Goal: Task Accomplishment & Management: Manage account settings

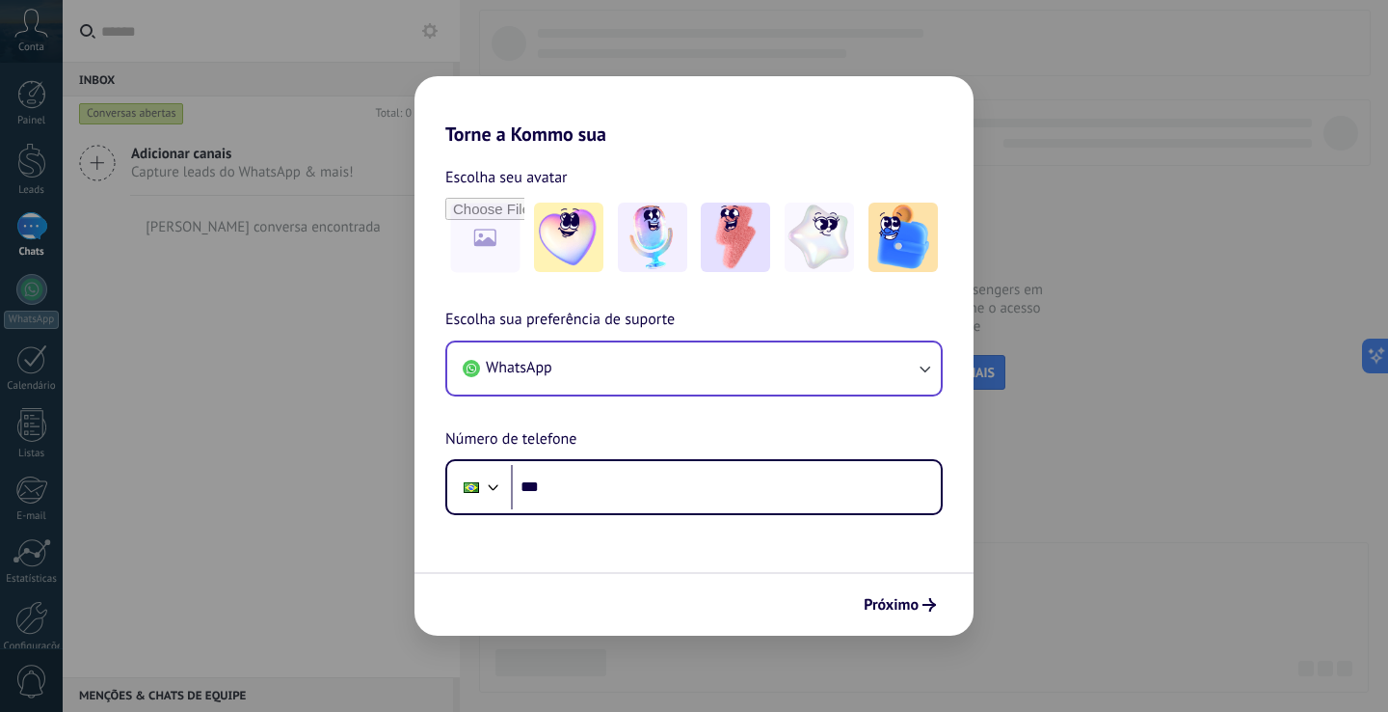
click at [777, 364] on button "WhatsApp" at bounding box center [694, 368] width 494 height 52
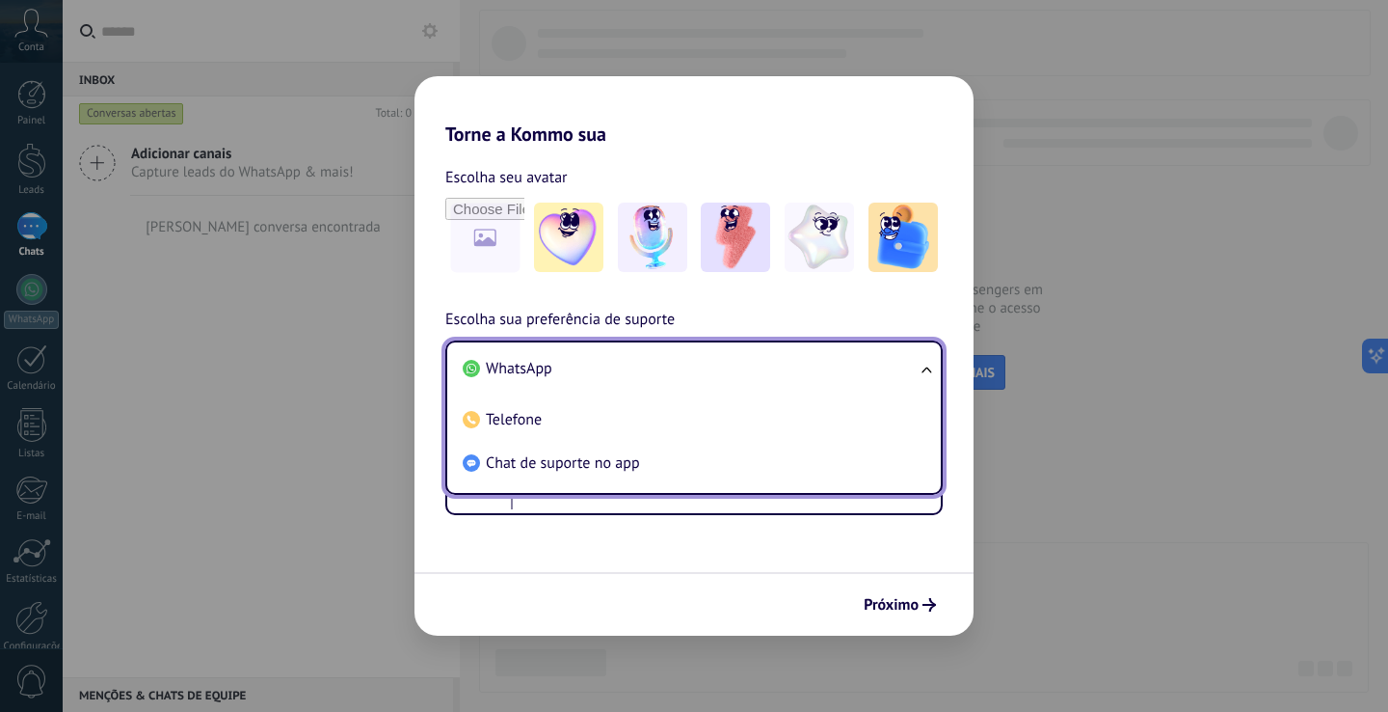
click at [597, 376] on li "WhatsApp" at bounding box center [690, 368] width 471 height 43
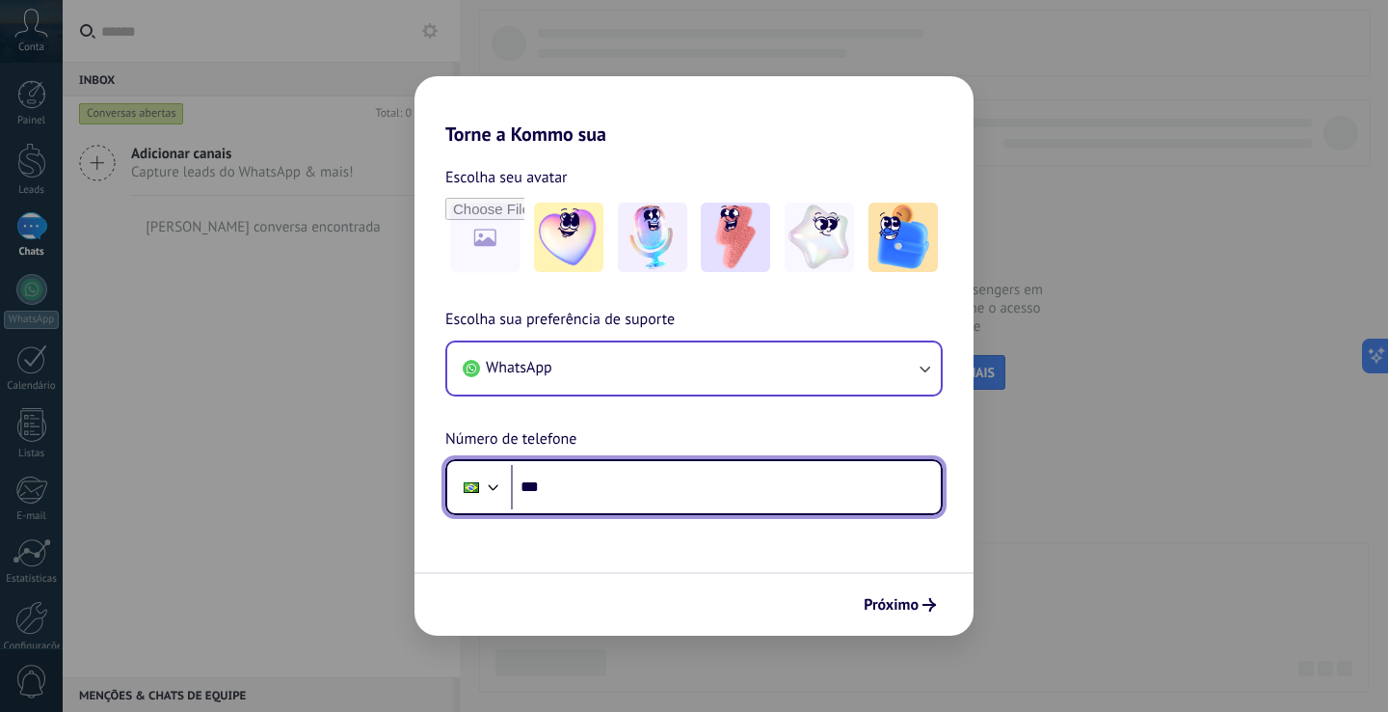
click at [643, 488] on input "***" at bounding box center [726, 487] width 430 height 44
type input "**********"
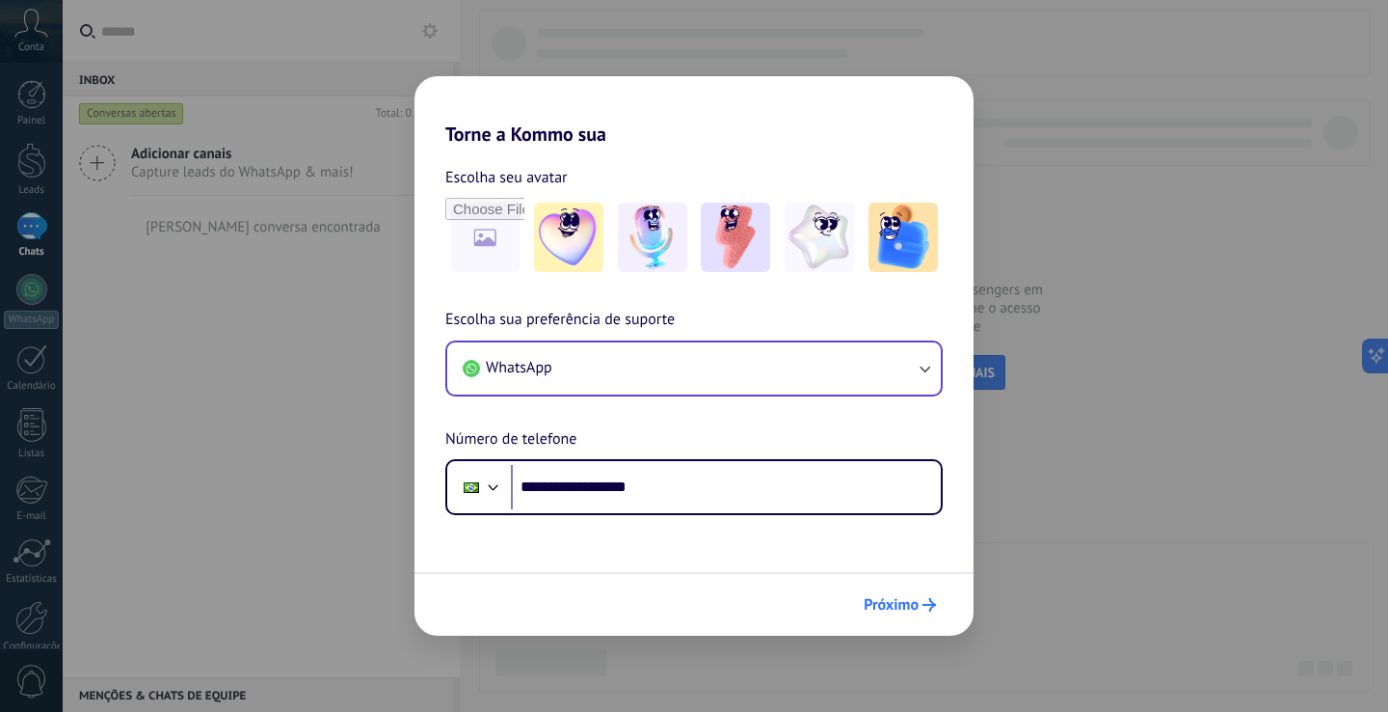
click at [868, 592] on button "Próximo" at bounding box center [900, 604] width 90 height 33
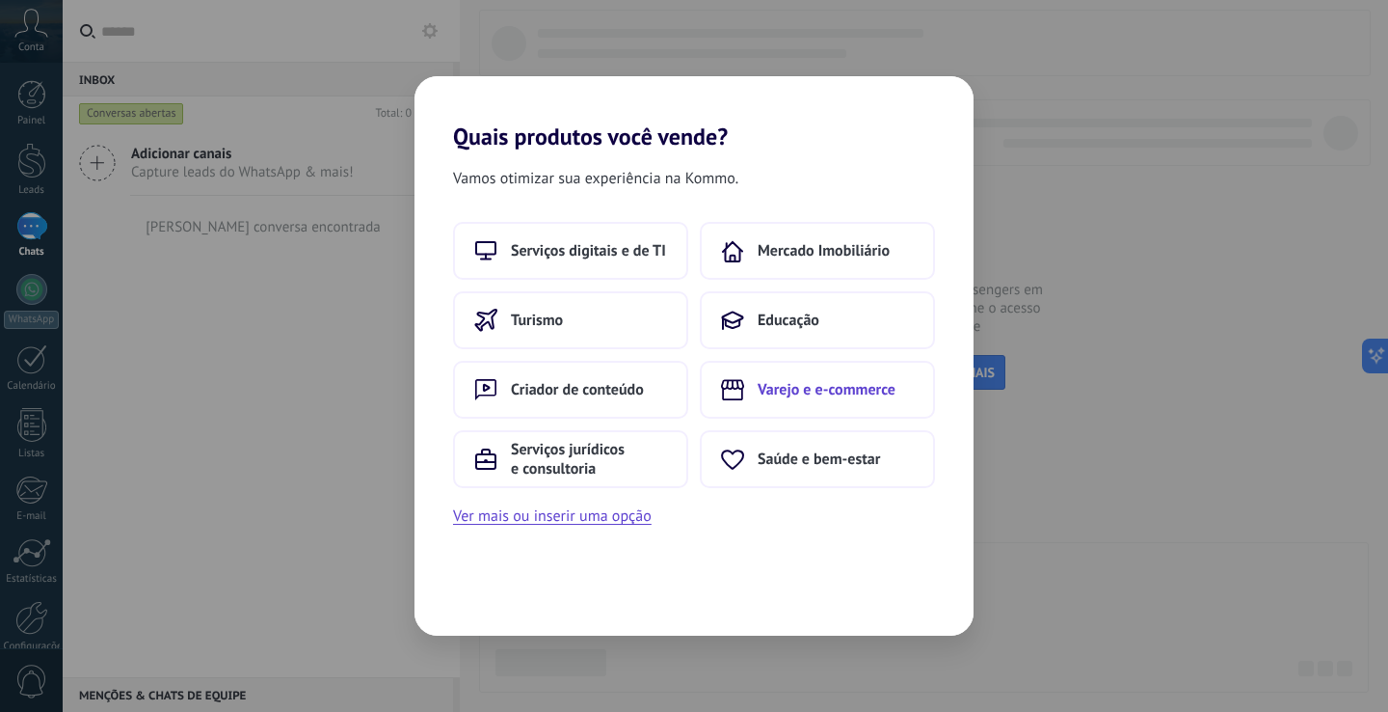
click at [775, 387] on span "Varejo e e-commerce" at bounding box center [827, 389] width 138 height 19
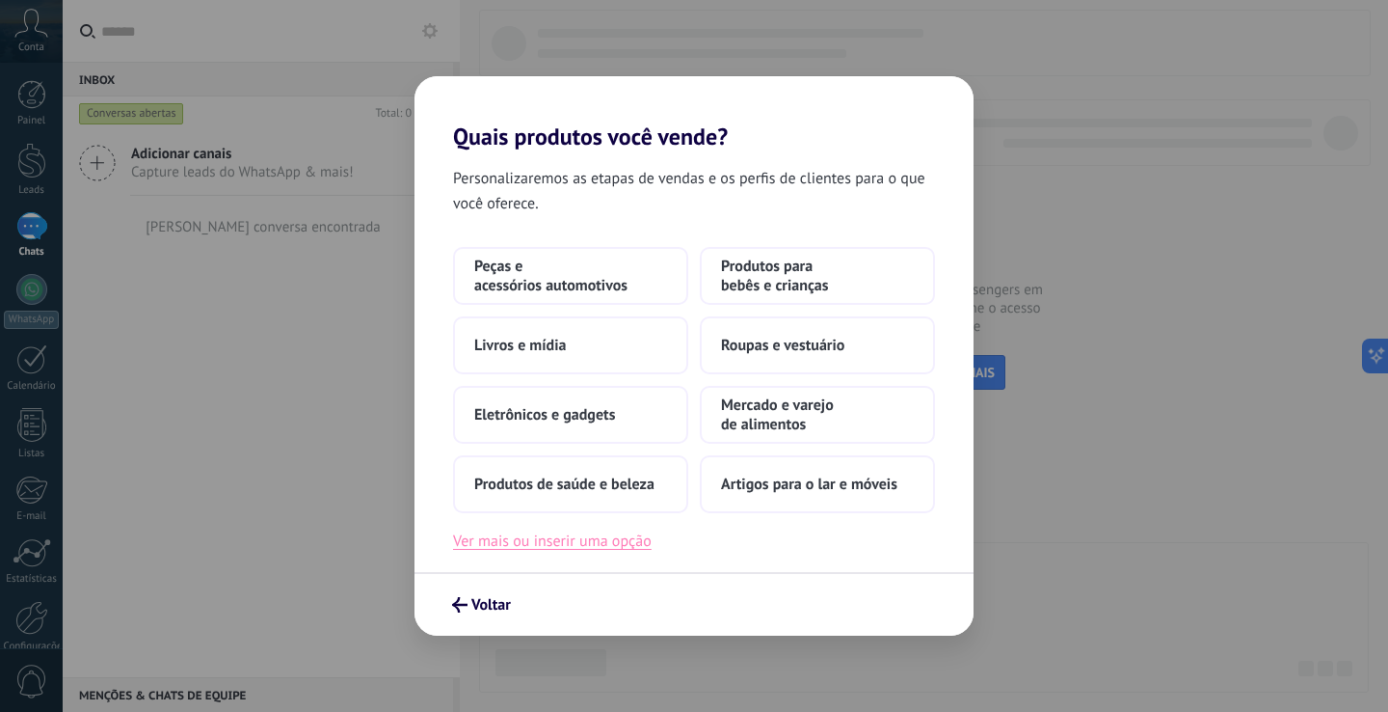
click at [616, 548] on button "Ver mais ou inserir uma opção" at bounding box center [552, 540] width 199 height 25
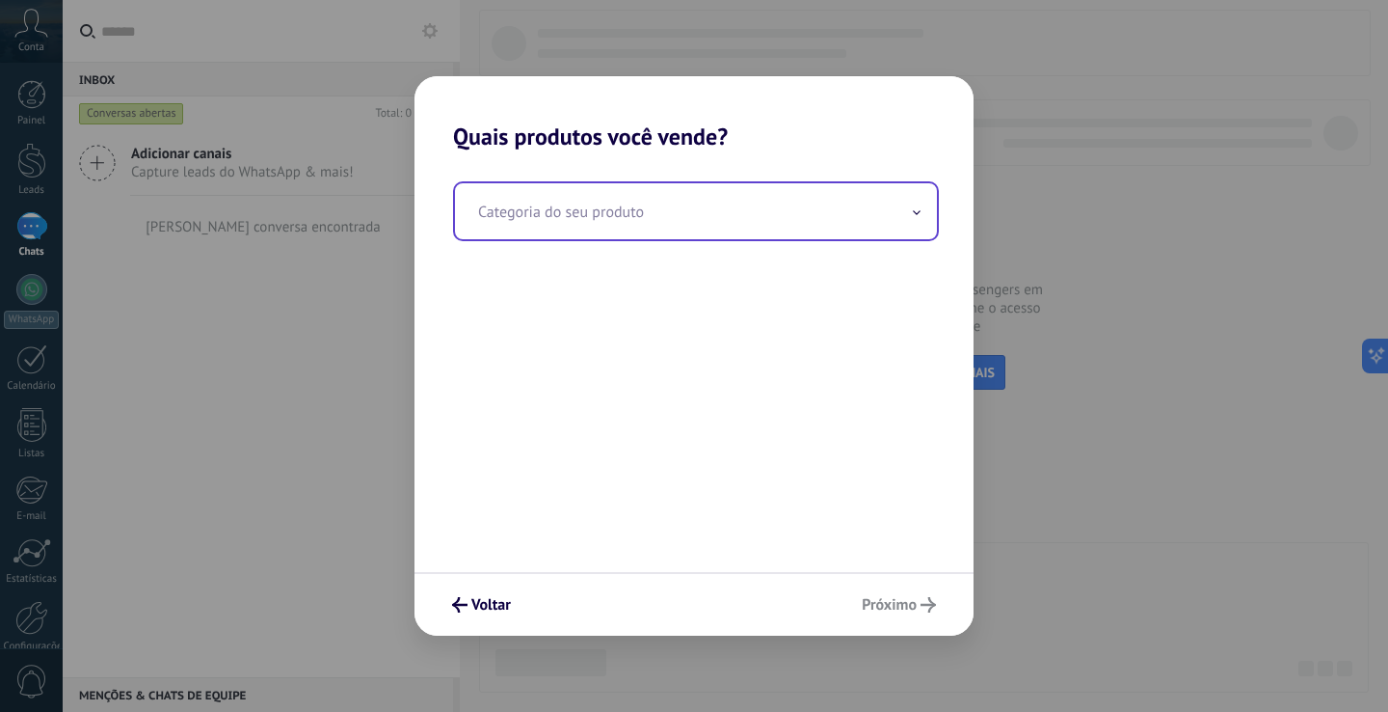
click at [666, 216] on input "text" at bounding box center [696, 211] width 482 height 56
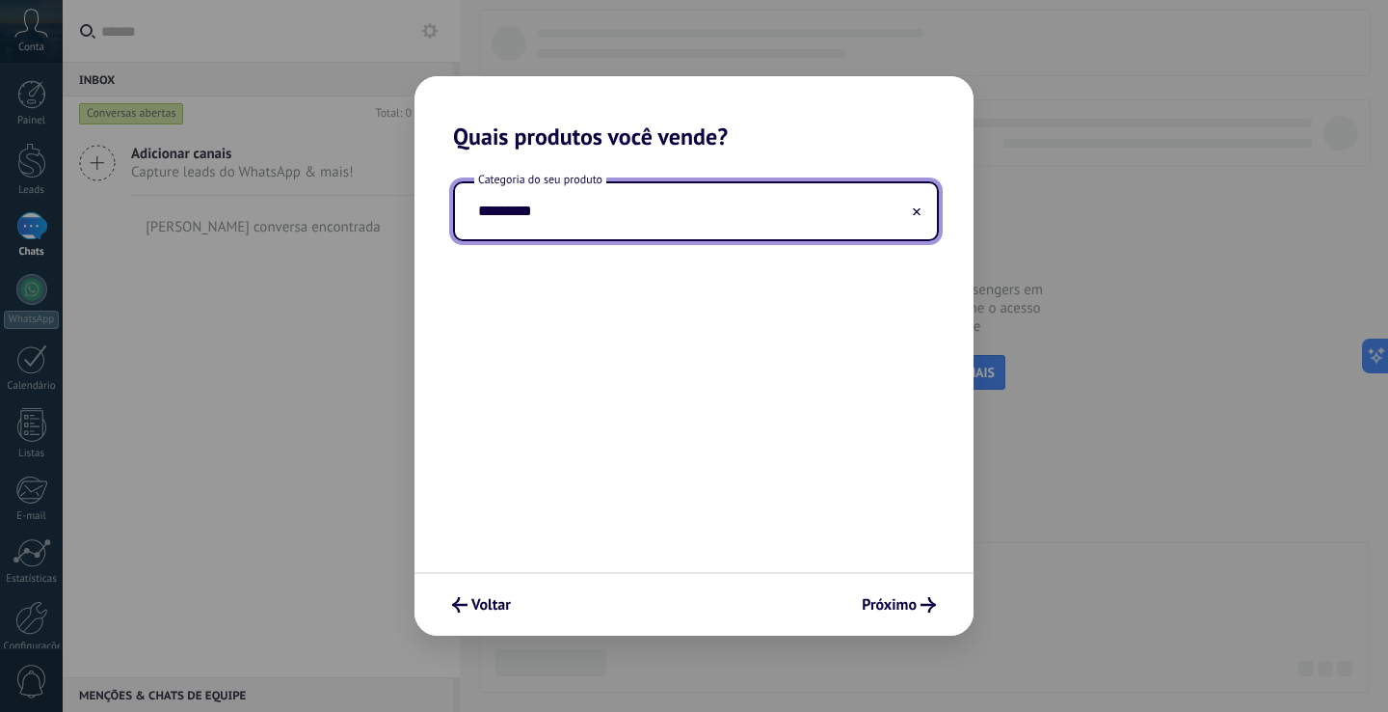
type input "**********"
click at [902, 617] on button "Próximo" at bounding box center [899, 604] width 92 height 33
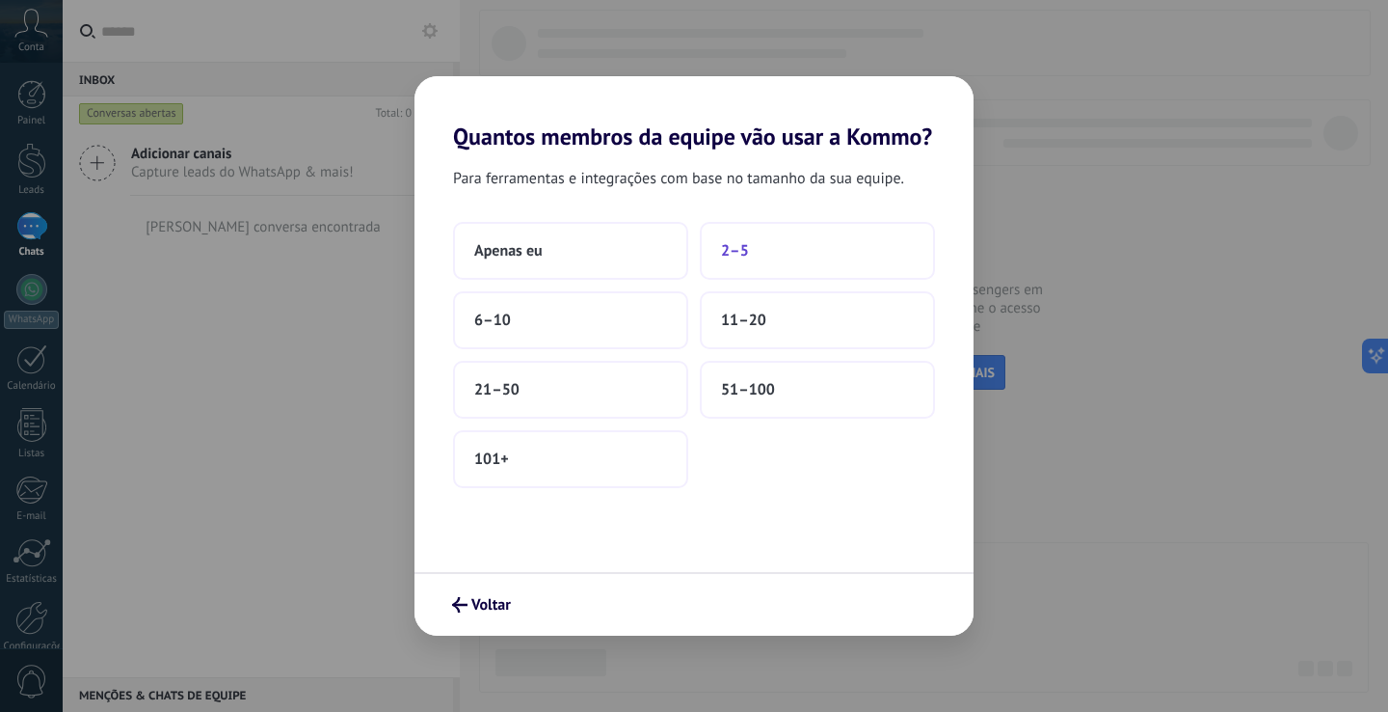
click at [785, 248] on button "2–5" at bounding box center [817, 251] width 235 height 58
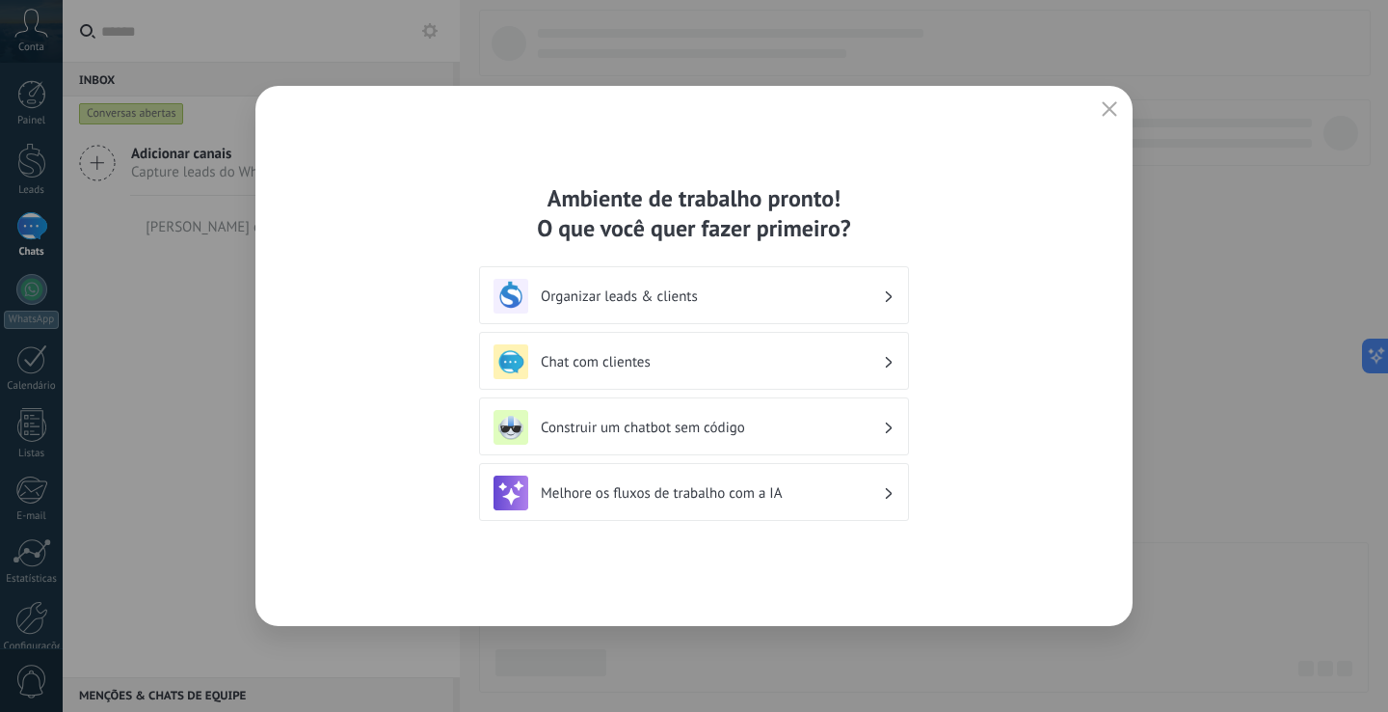
click at [657, 368] on h3 "Chat com clientes" at bounding box center [712, 362] width 342 height 18
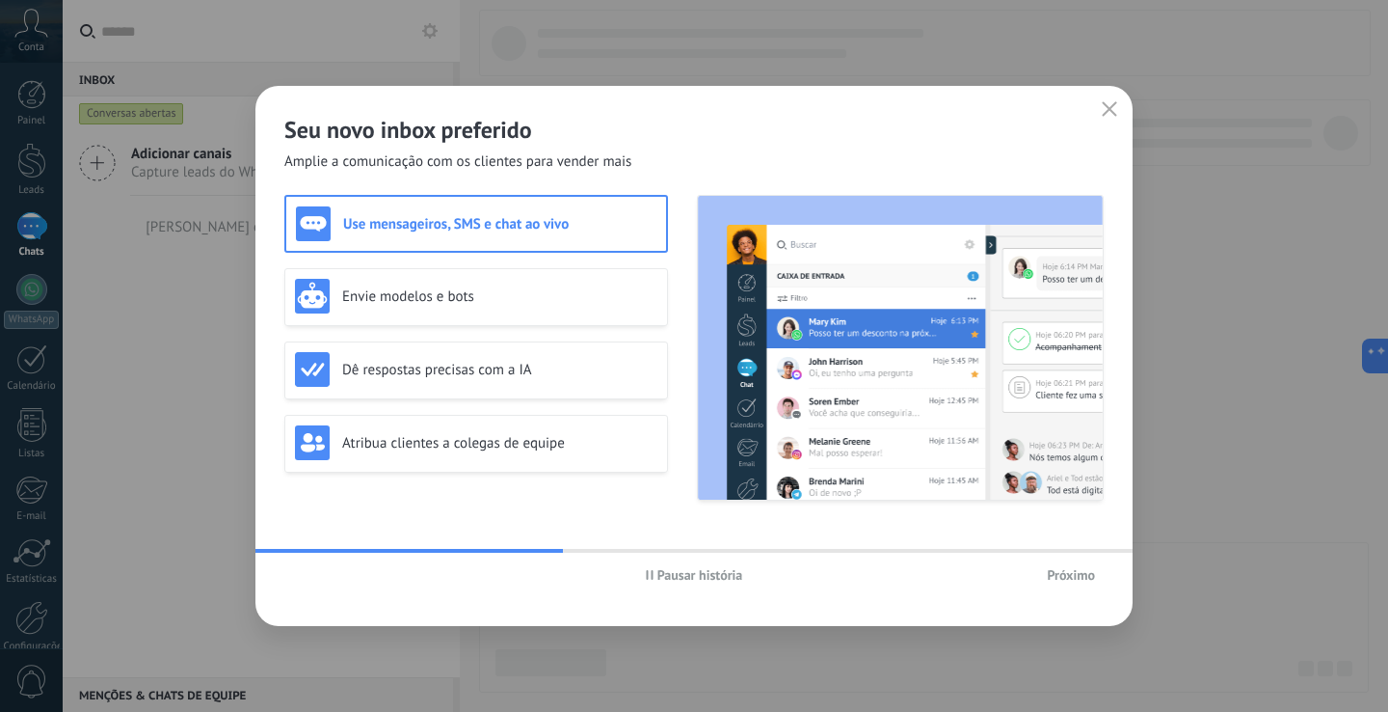
click at [1090, 574] on span "Próximo" at bounding box center [1071, 574] width 48 height 13
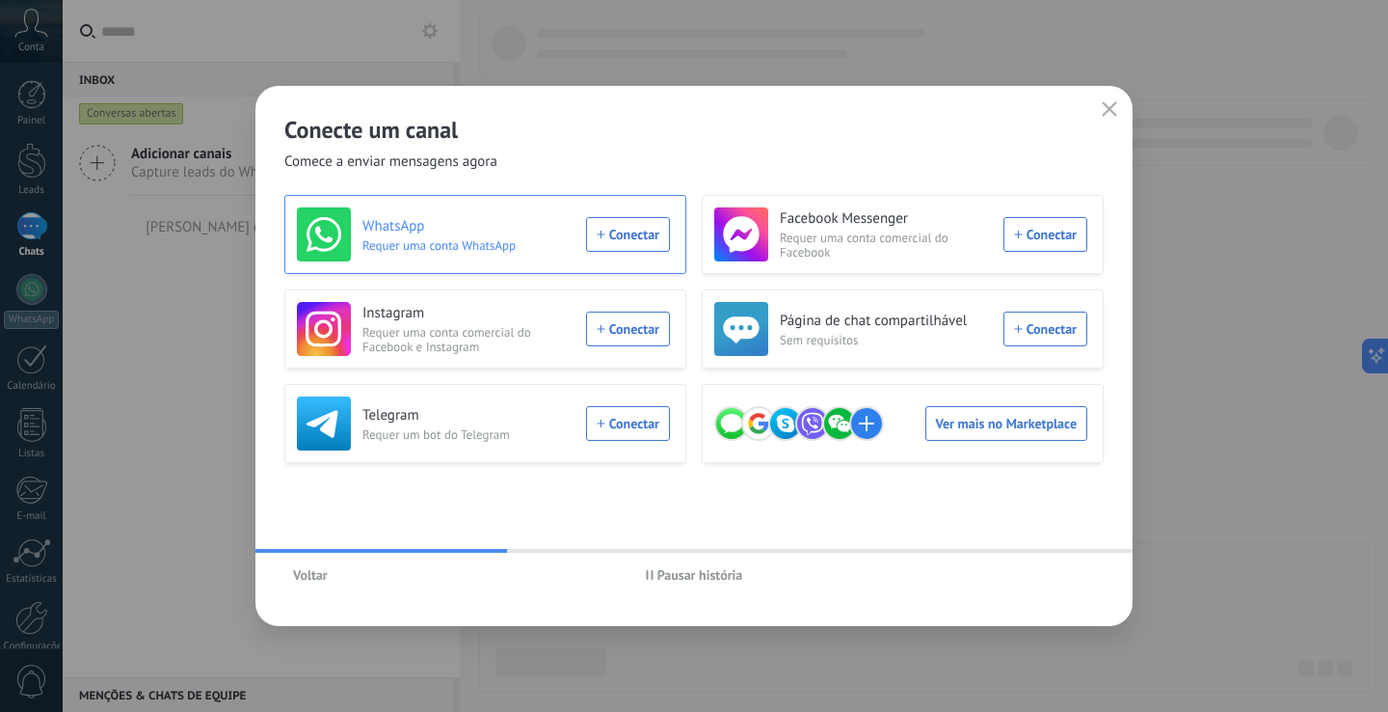
click at [624, 234] on div "WhatsApp Requer uma conta WhatsApp Conectar" at bounding box center [483, 234] width 373 height 54
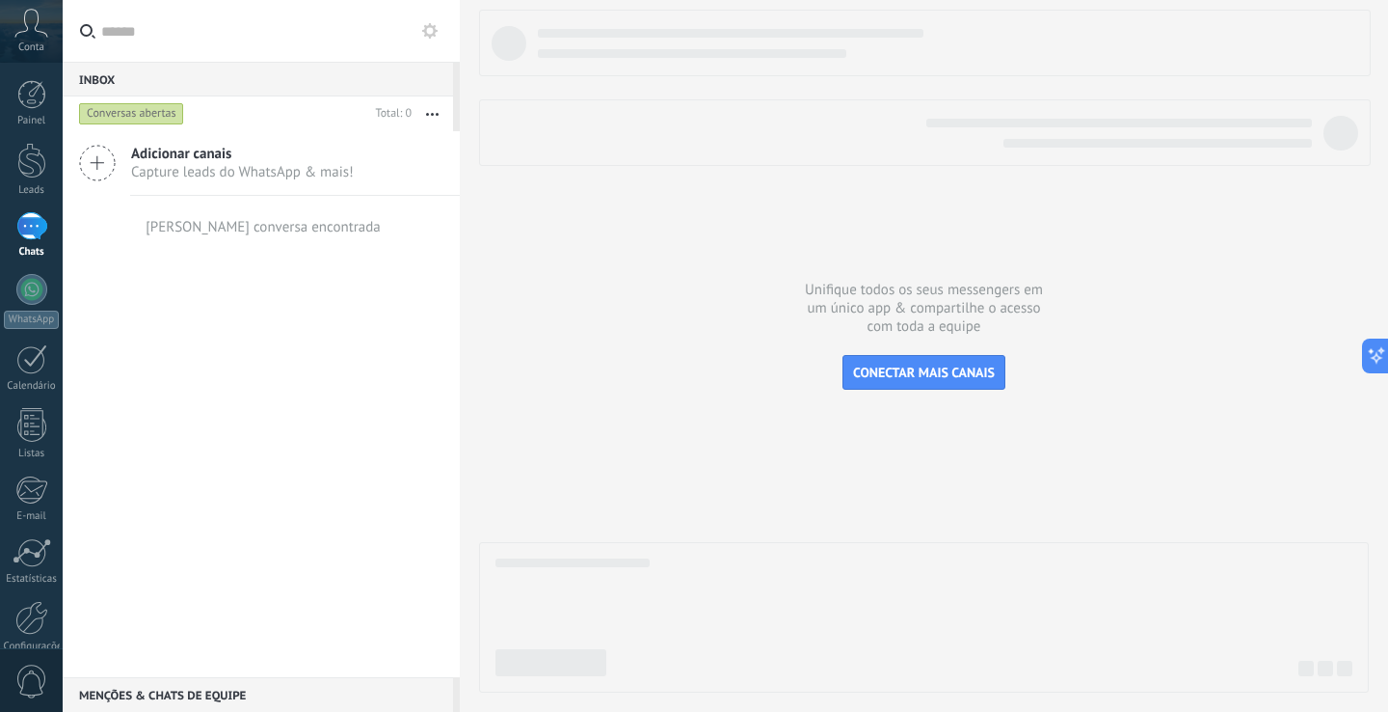
click at [174, 173] on span "Capture leads do WhatsApp & mais!" at bounding box center [242, 172] width 223 height 18
click at [903, 364] on button "CONECTAR MAIS CANAIS" at bounding box center [924, 372] width 163 height 35
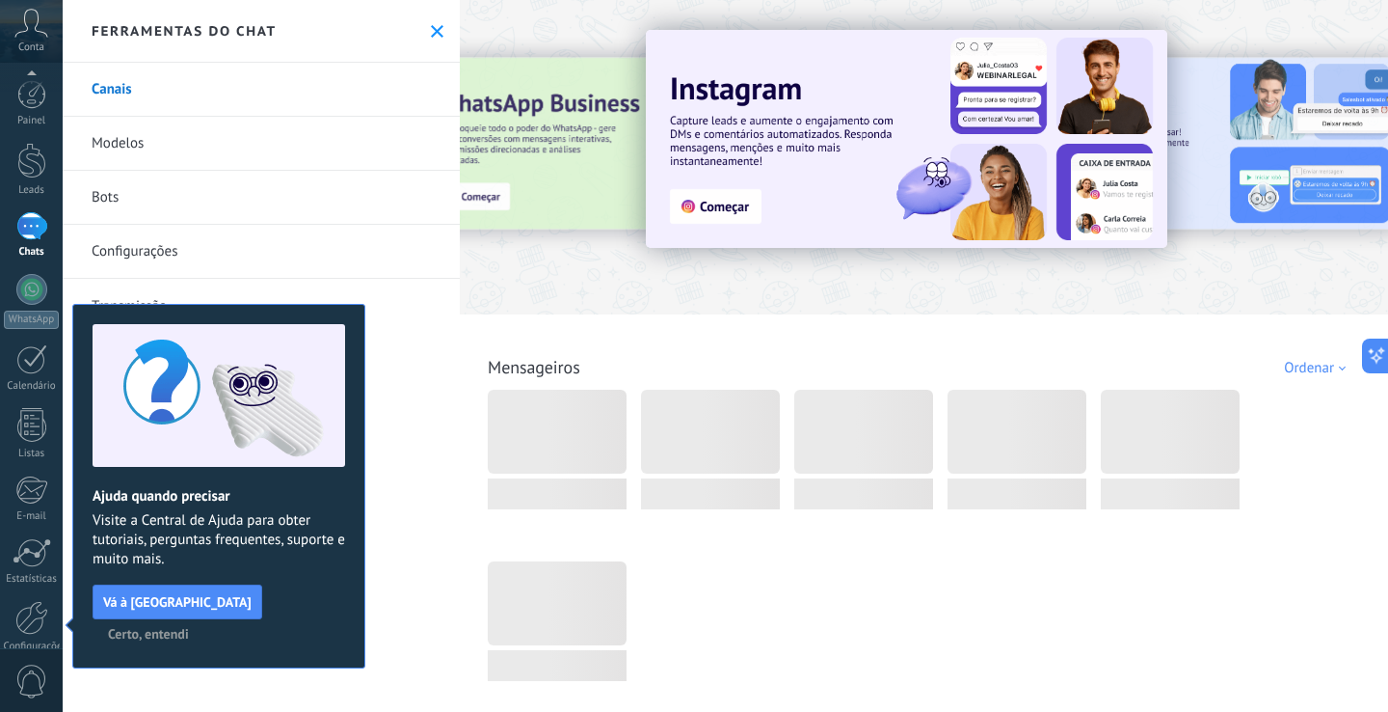
scroll to position [91, 0]
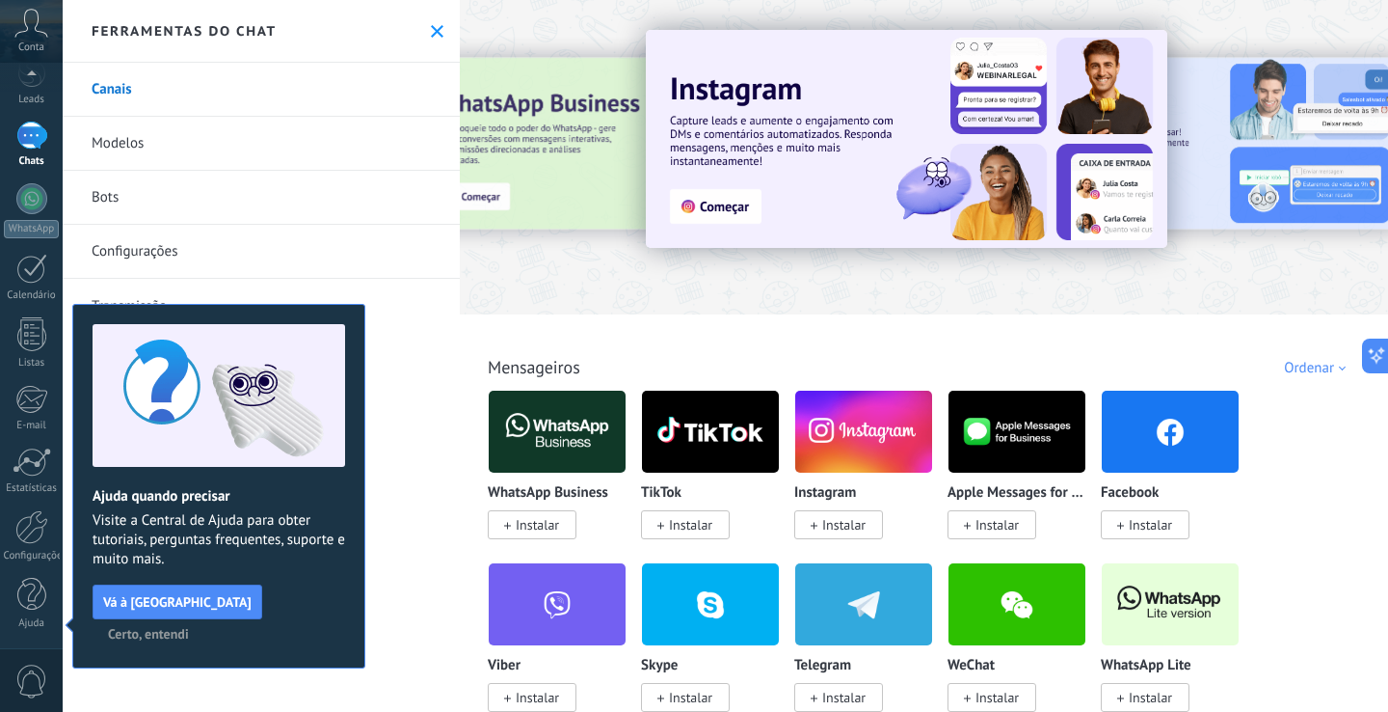
click at [431, 32] on icon at bounding box center [437, 31] width 13 height 13
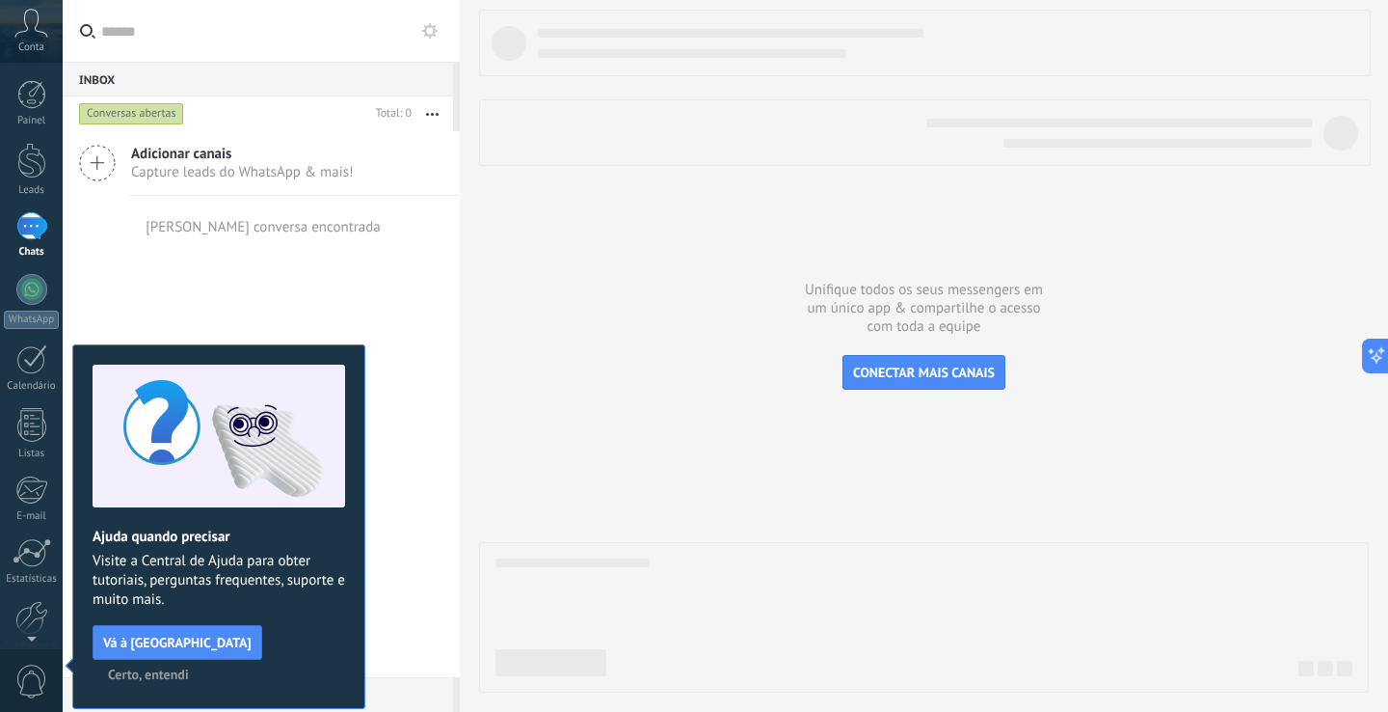
click at [525, 540] on div at bounding box center [924, 351] width 890 height 683
click at [888, 376] on span "CONECTAR MAIS CANAIS" at bounding box center [924, 372] width 142 height 17
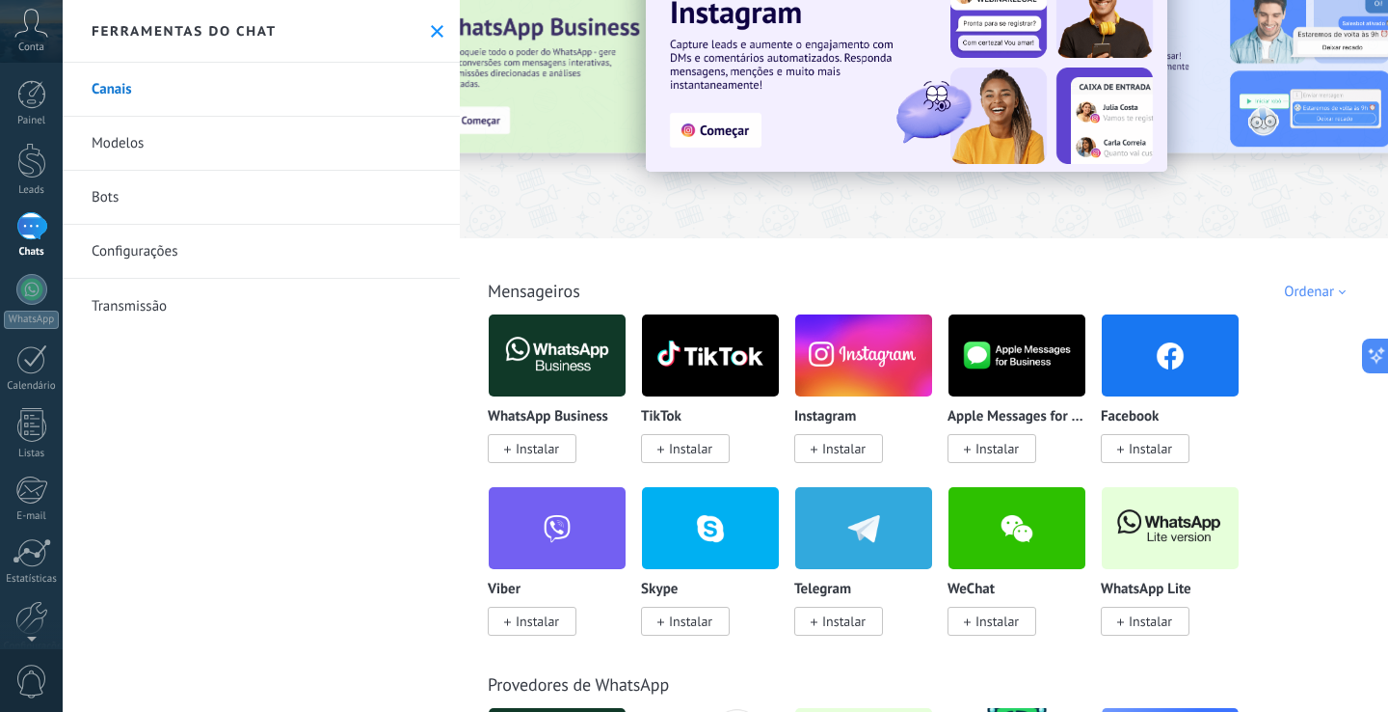
scroll to position [113, 0]
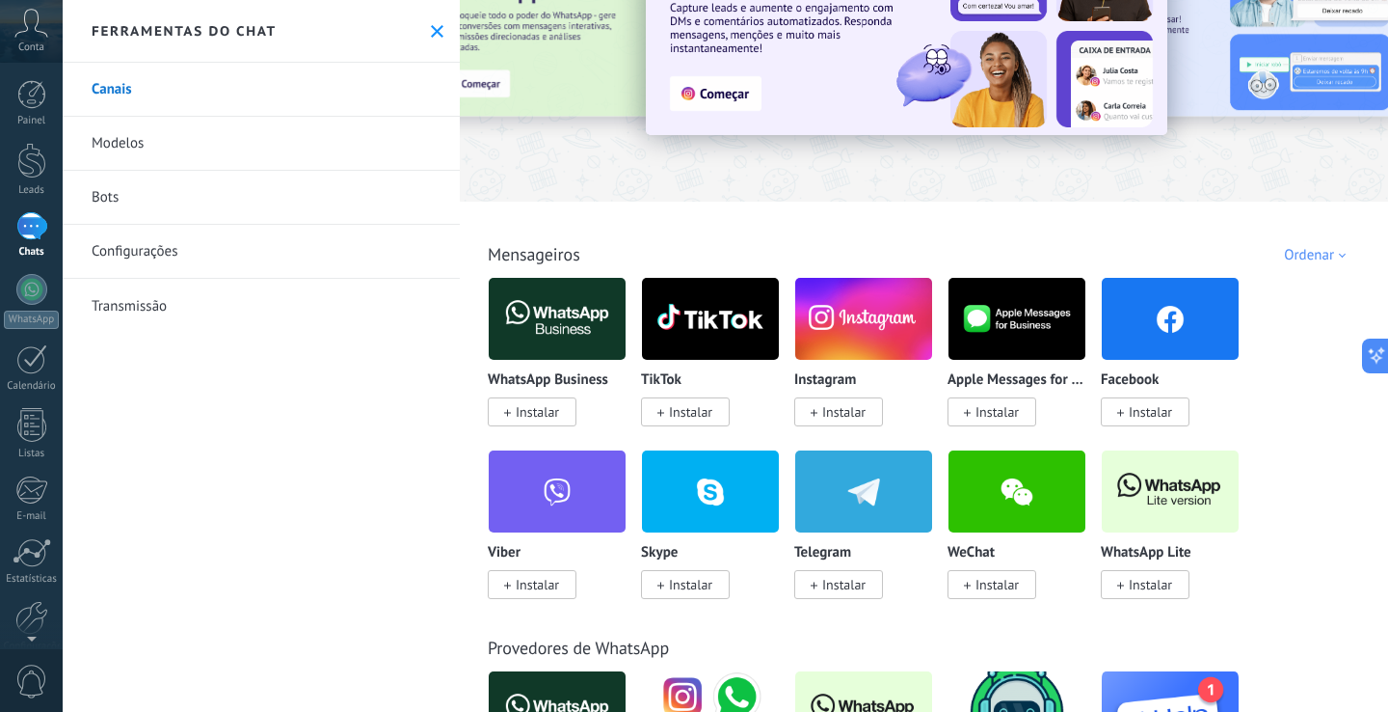
click at [146, 104] on link "Canais" at bounding box center [261, 90] width 397 height 54
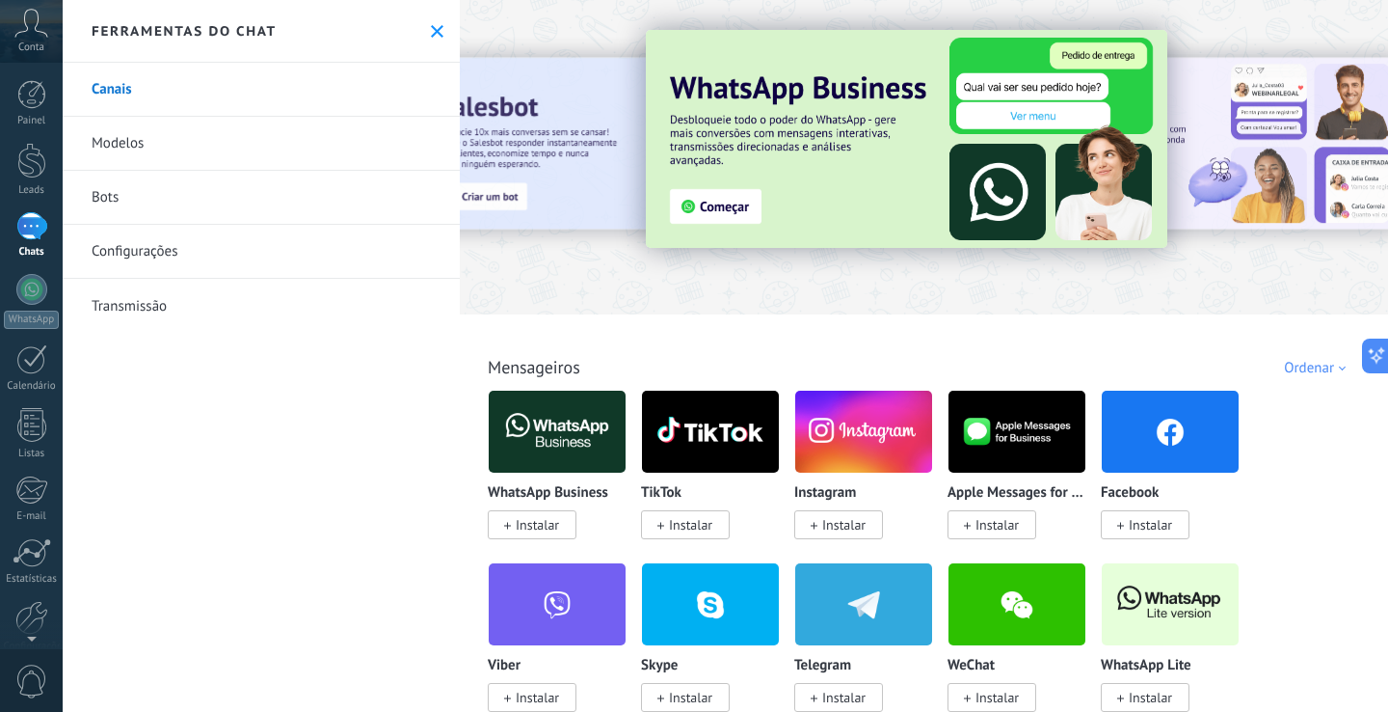
scroll to position [0, 0]
click at [560, 447] on img at bounding box center [557, 432] width 137 height 94
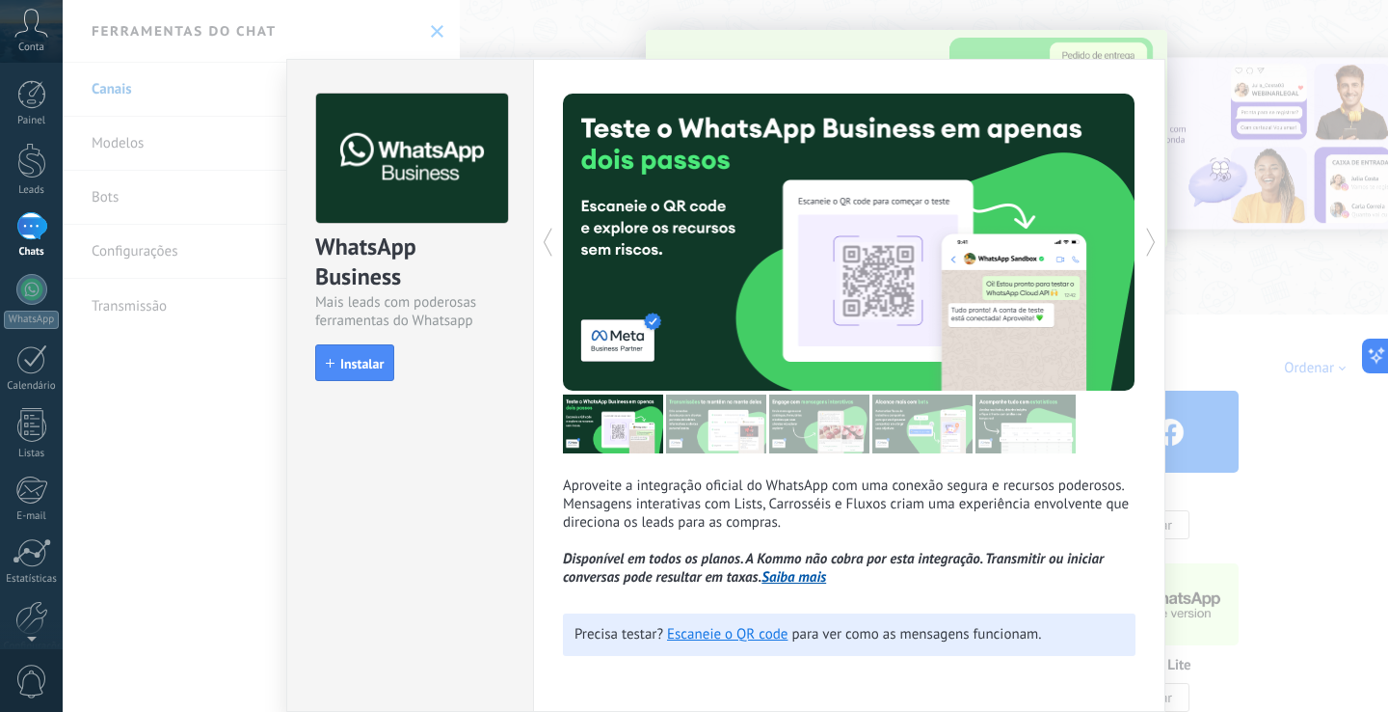
scroll to position [7, 0]
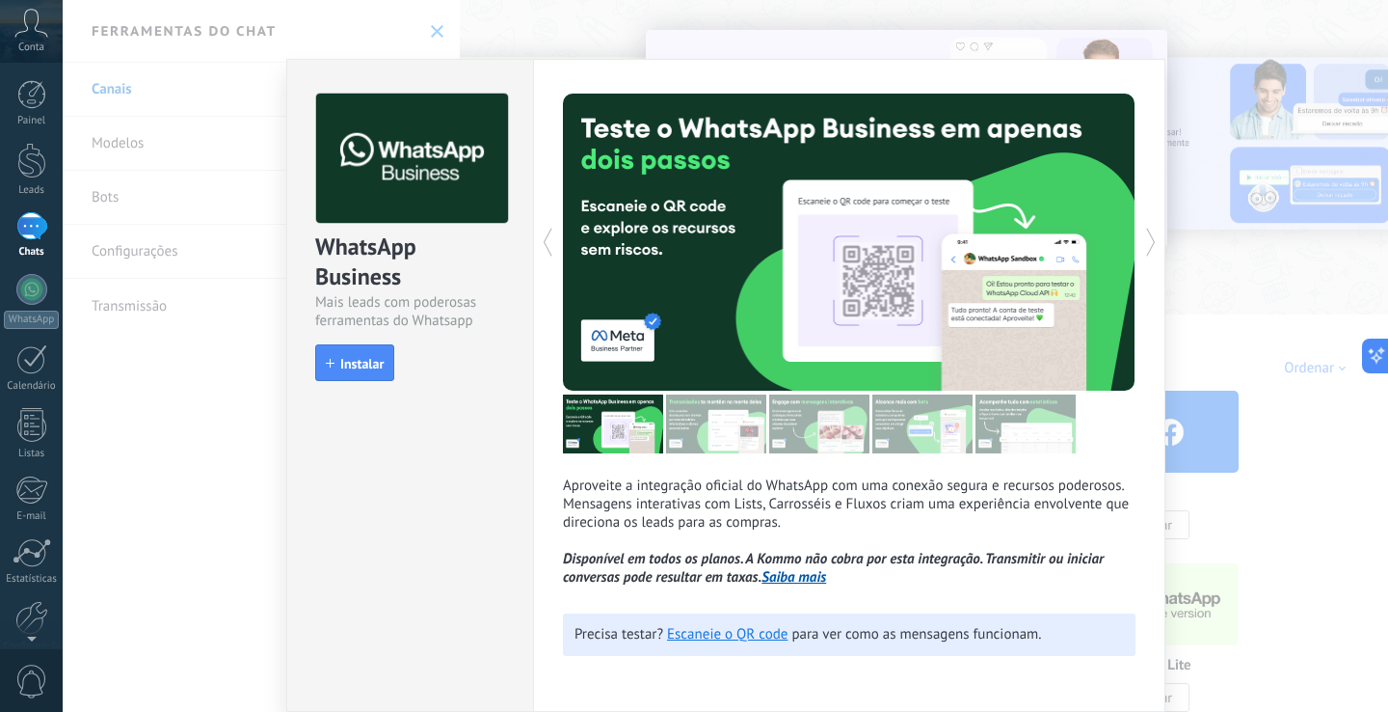
click at [223, 456] on div "WhatsApp Business Mais leads com poderosas ferramentas do Whatsapp install Inst…" at bounding box center [726, 356] width 1326 height 712
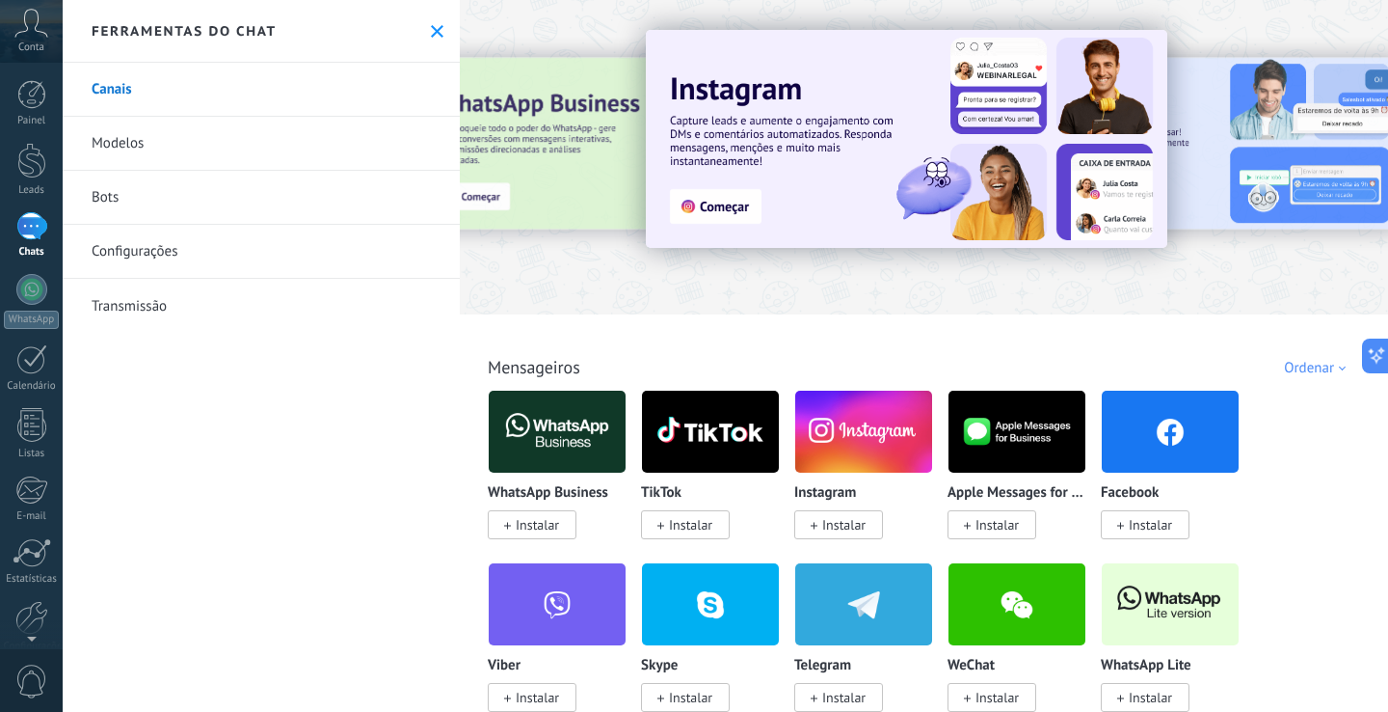
click at [429, 23] on button at bounding box center [437, 31] width 16 height 16
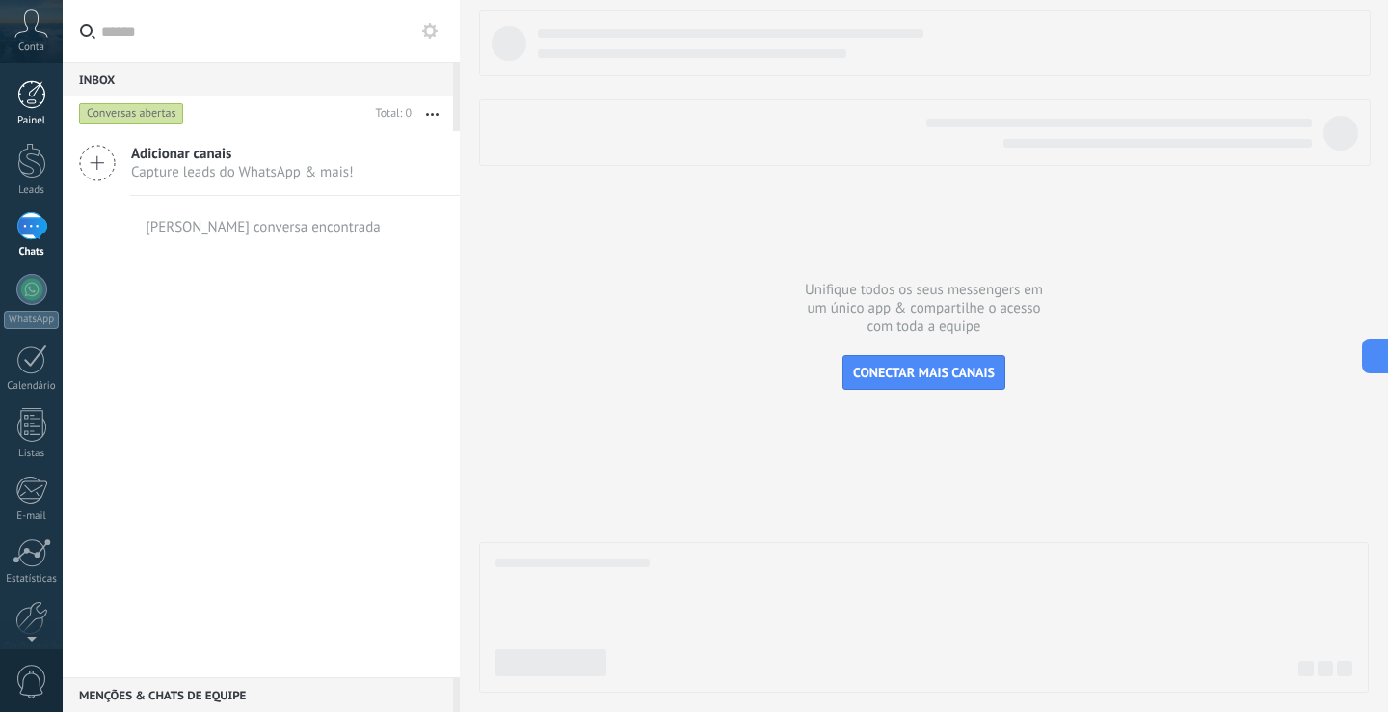
click at [25, 110] on link "Painel" at bounding box center [31, 103] width 63 height 47
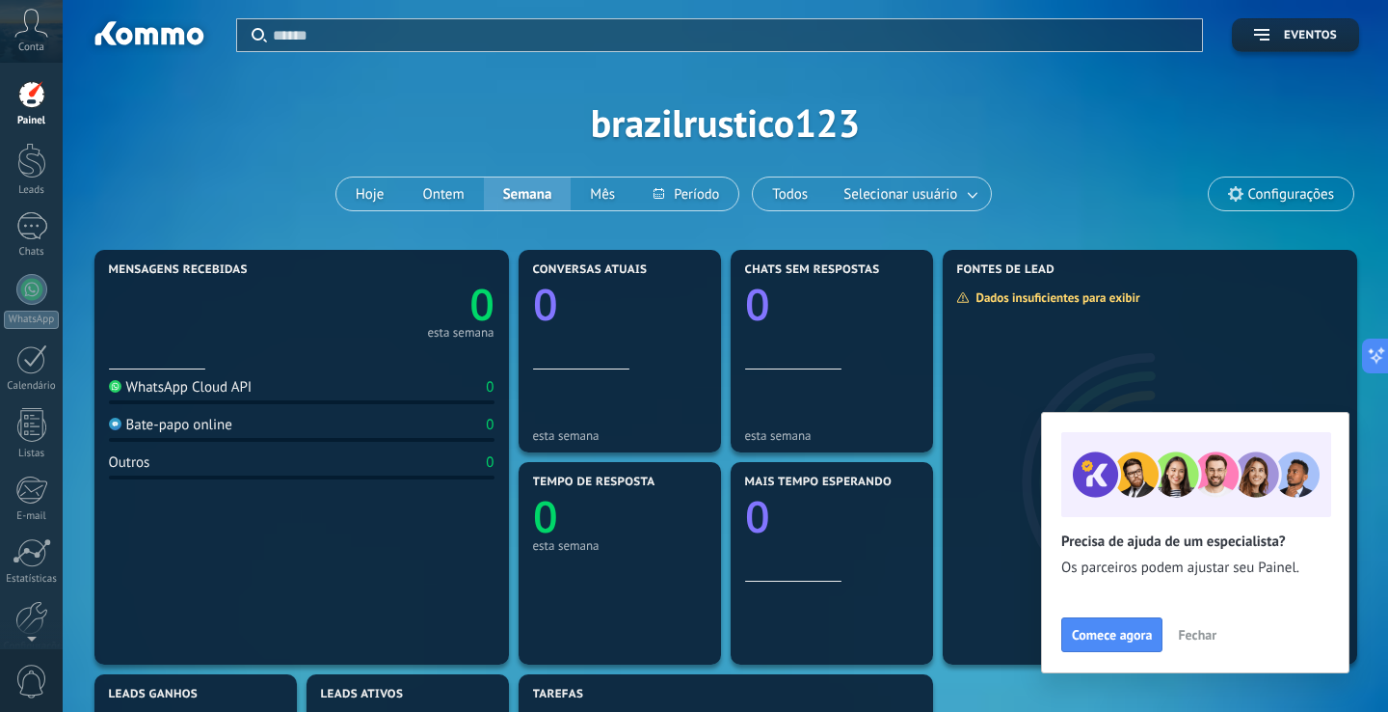
click at [1191, 633] on span "Fechar" at bounding box center [1197, 634] width 39 height 13
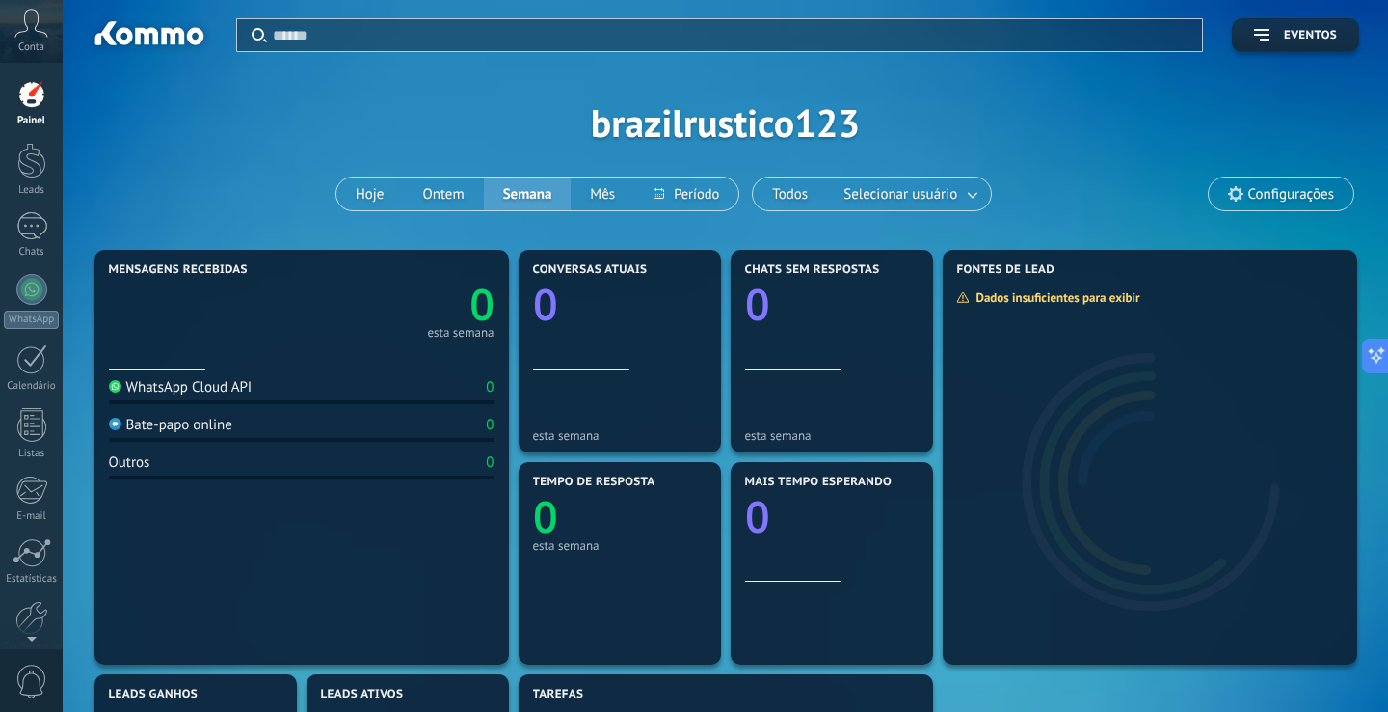
click at [37, 23] on icon at bounding box center [31, 23] width 34 height 29
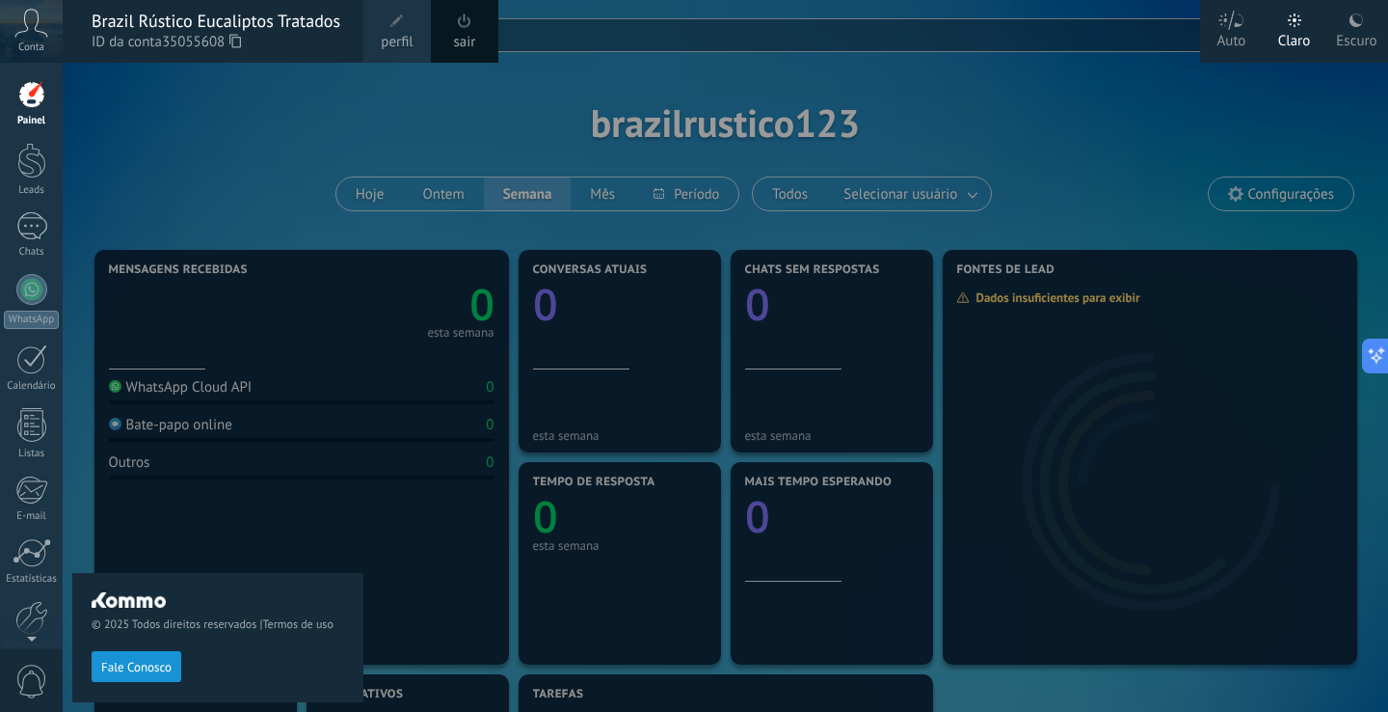
click at [407, 36] on span "perfil" at bounding box center [397, 42] width 32 height 21
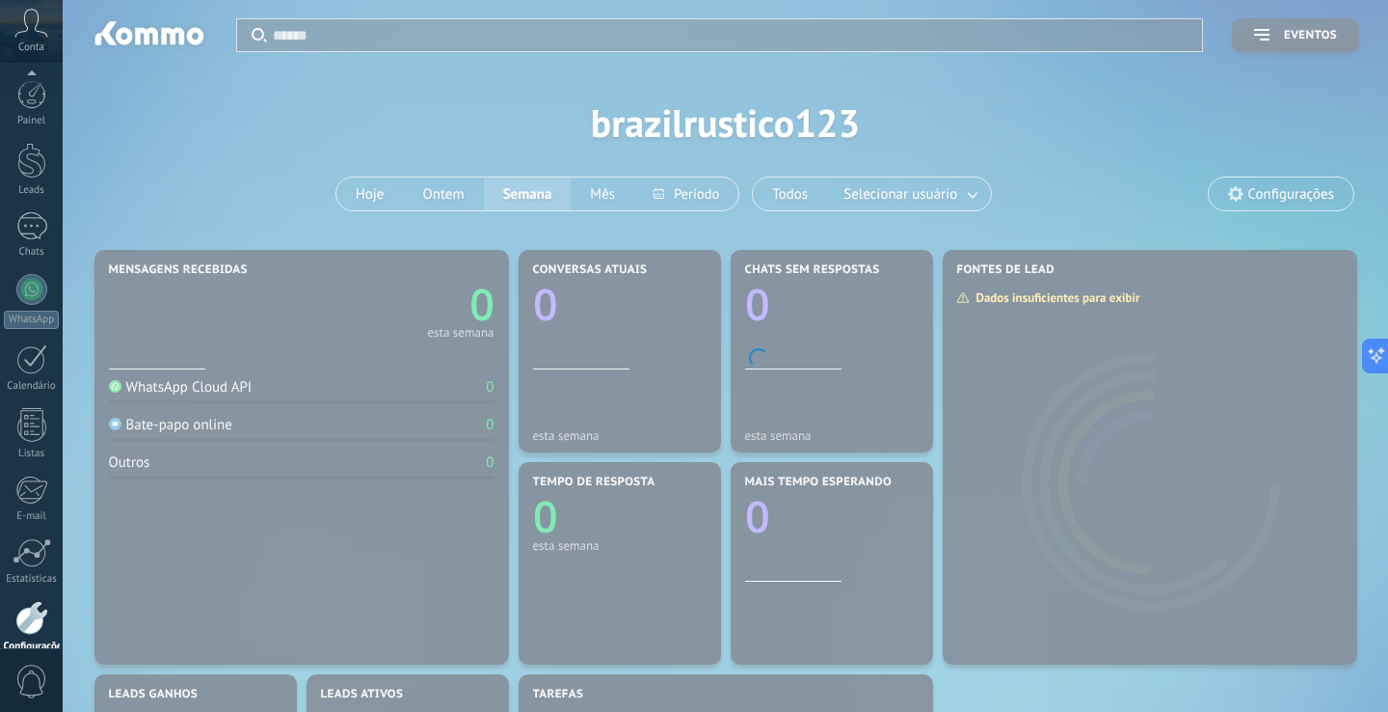
scroll to position [91, 0]
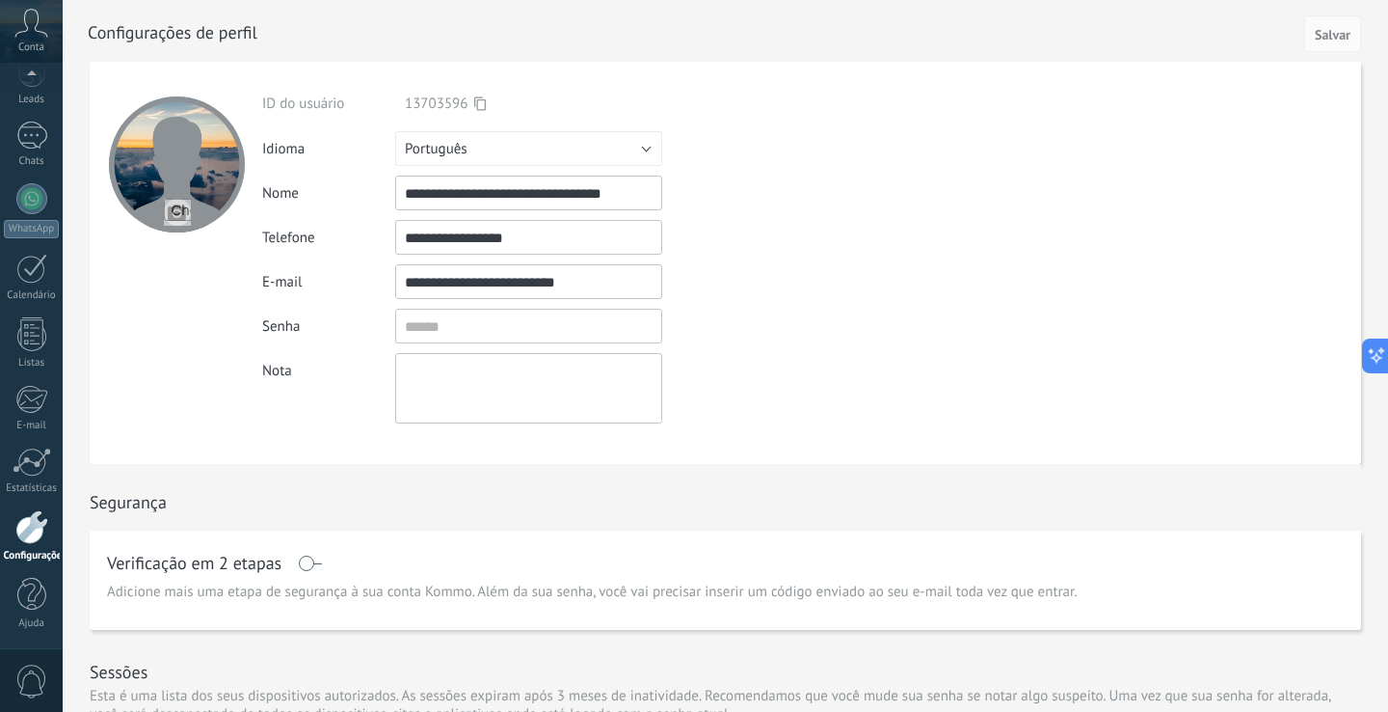
click at [21, 31] on icon at bounding box center [31, 23] width 34 height 29
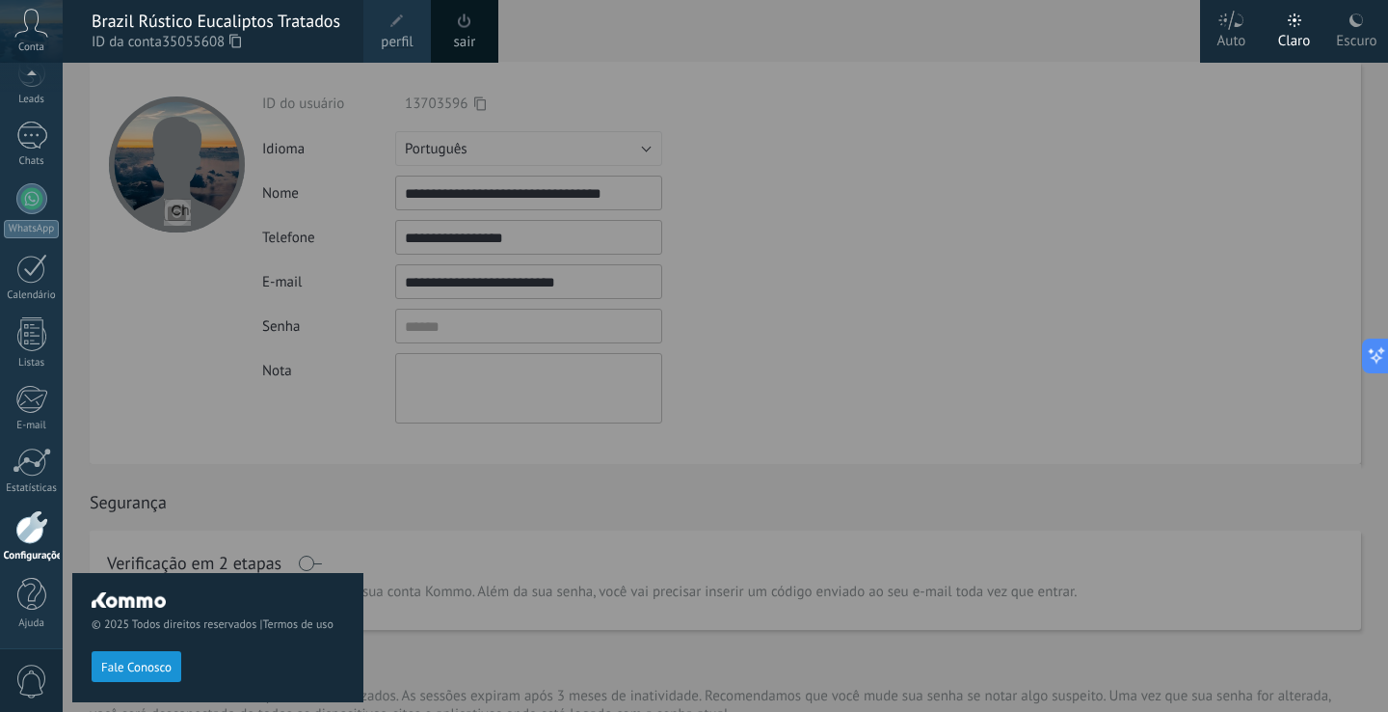
click at [657, 101] on div at bounding box center [757, 356] width 1388 height 712
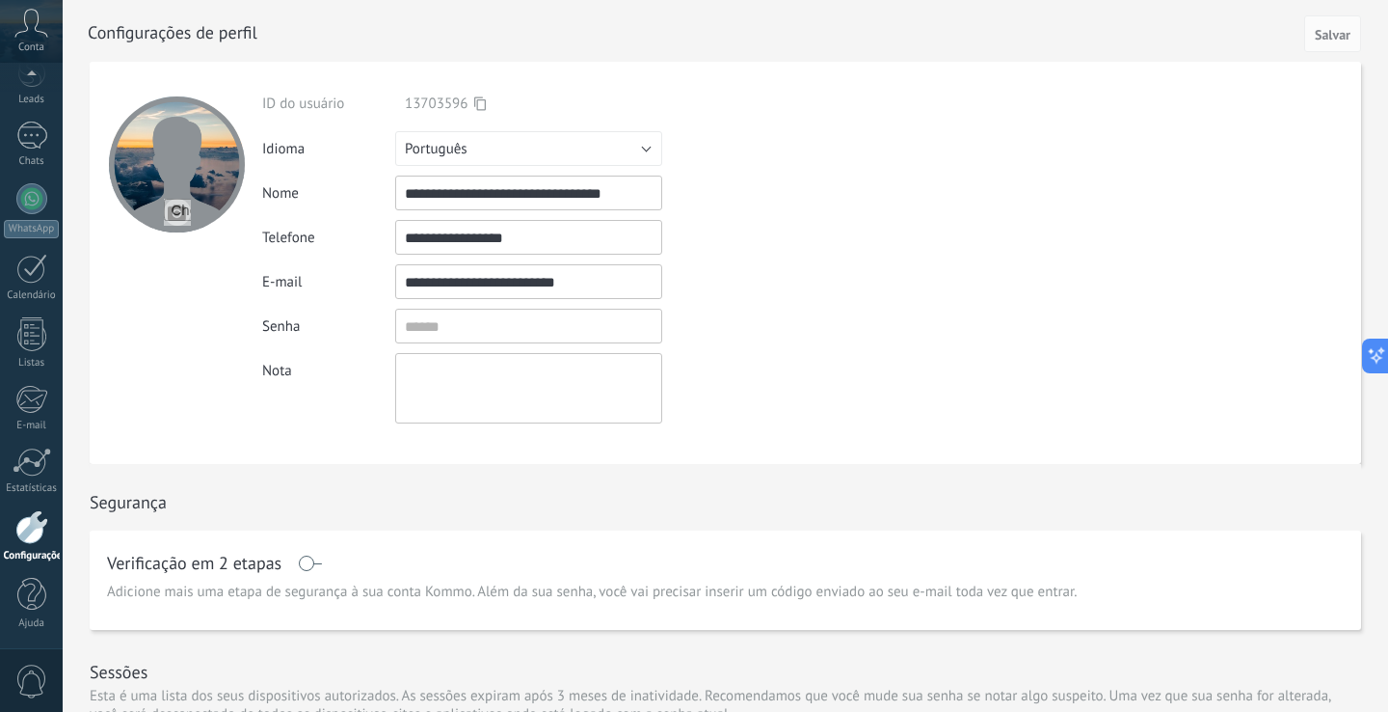
click at [178, 214] on input "file" at bounding box center [177, 212] width 27 height 27
type input "**********"
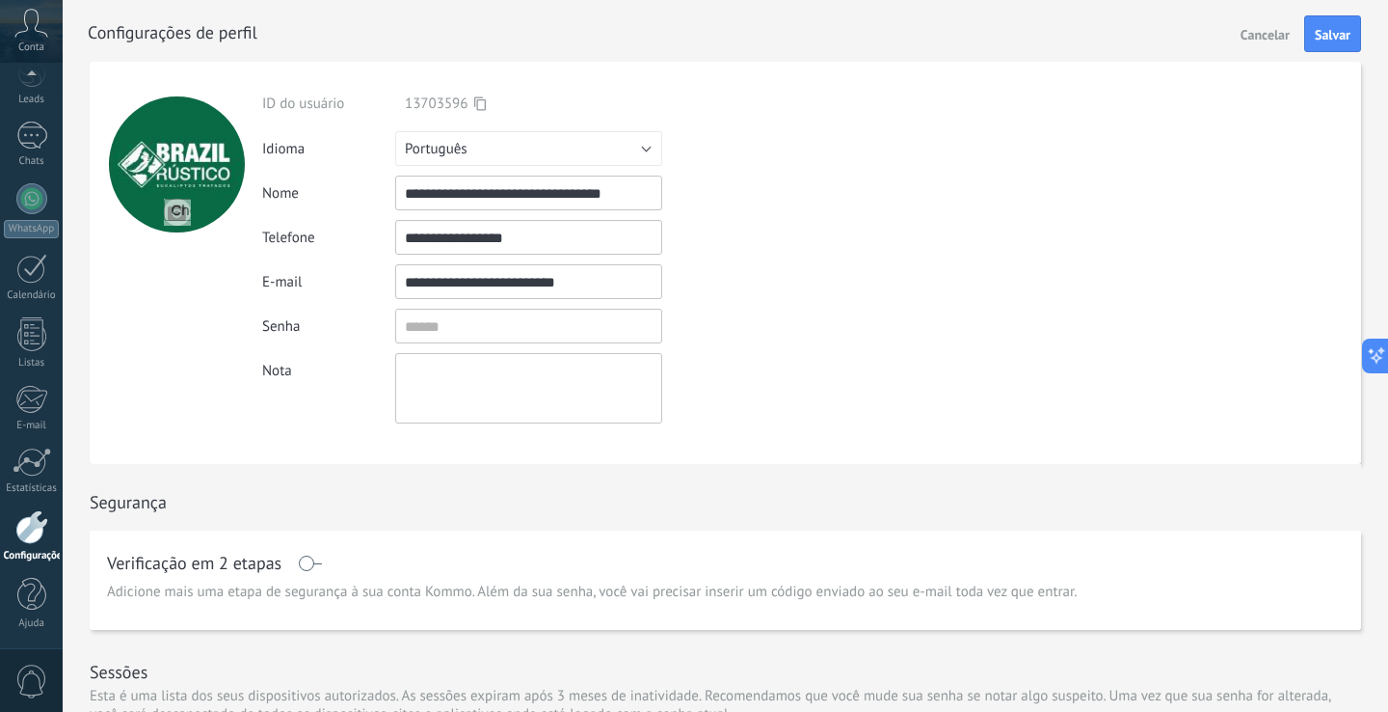
drag, startPoint x: 452, startPoint y: 238, endPoint x: 529, endPoint y: 234, distance: 77.2
click at [807, 281] on div "Digite um endereço de email válido" at bounding box center [766, 282] width 209 height 16
drag, startPoint x: 507, startPoint y: 230, endPoint x: 527, endPoint y: 229, distance: 20.3
click at [527, 229] on input "**********" at bounding box center [528, 237] width 267 height 35
type input "**********"
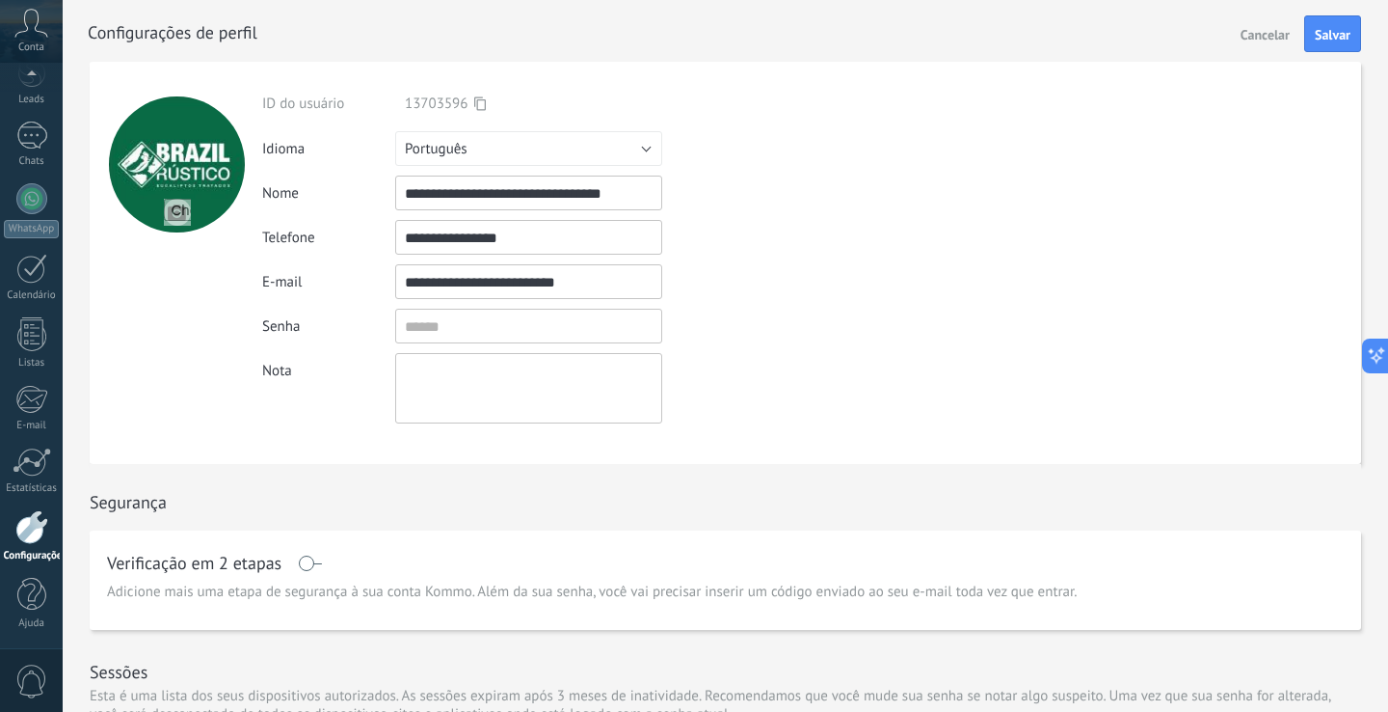
click at [749, 267] on div "**********" at bounding box center [566, 281] width 609 height 35
click at [1307, 40] on button "Salvar" at bounding box center [1333, 33] width 57 height 37
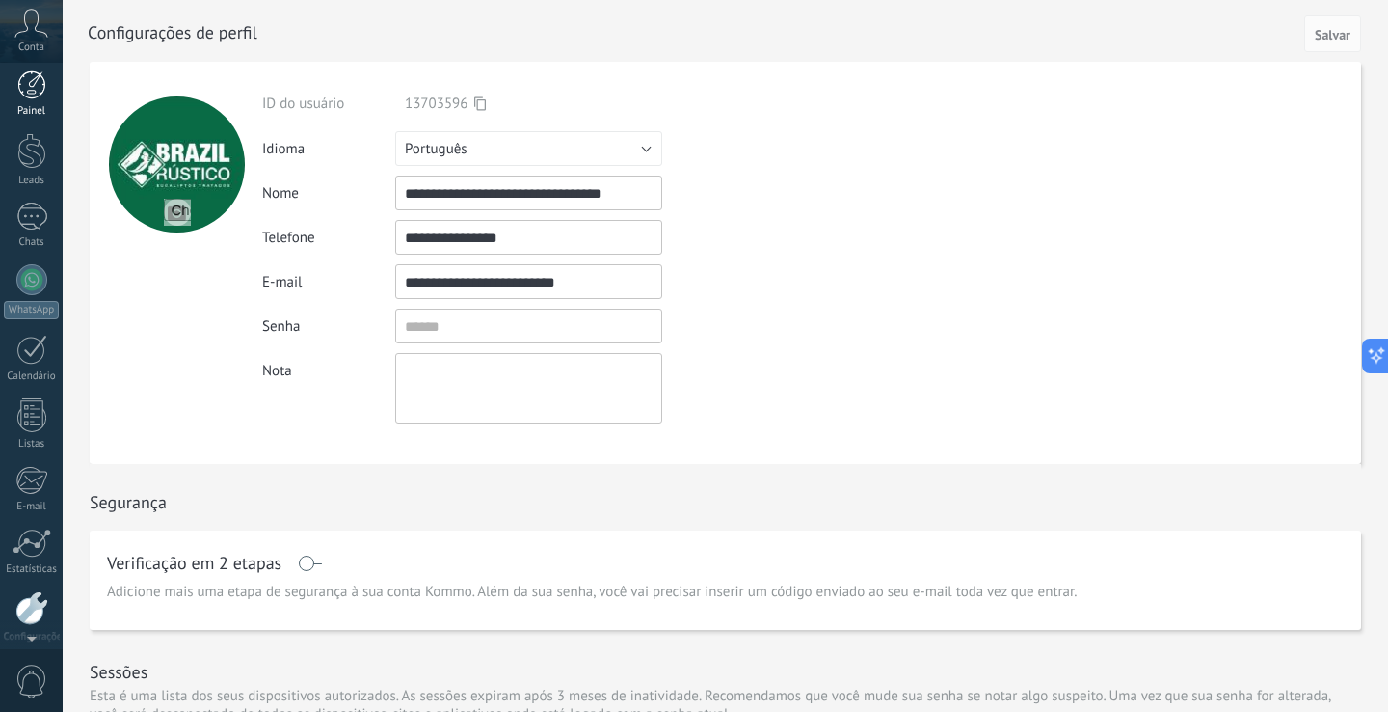
scroll to position [0, 0]
click at [29, 97] on div at bounding box center [31, 94] width 29 height 29
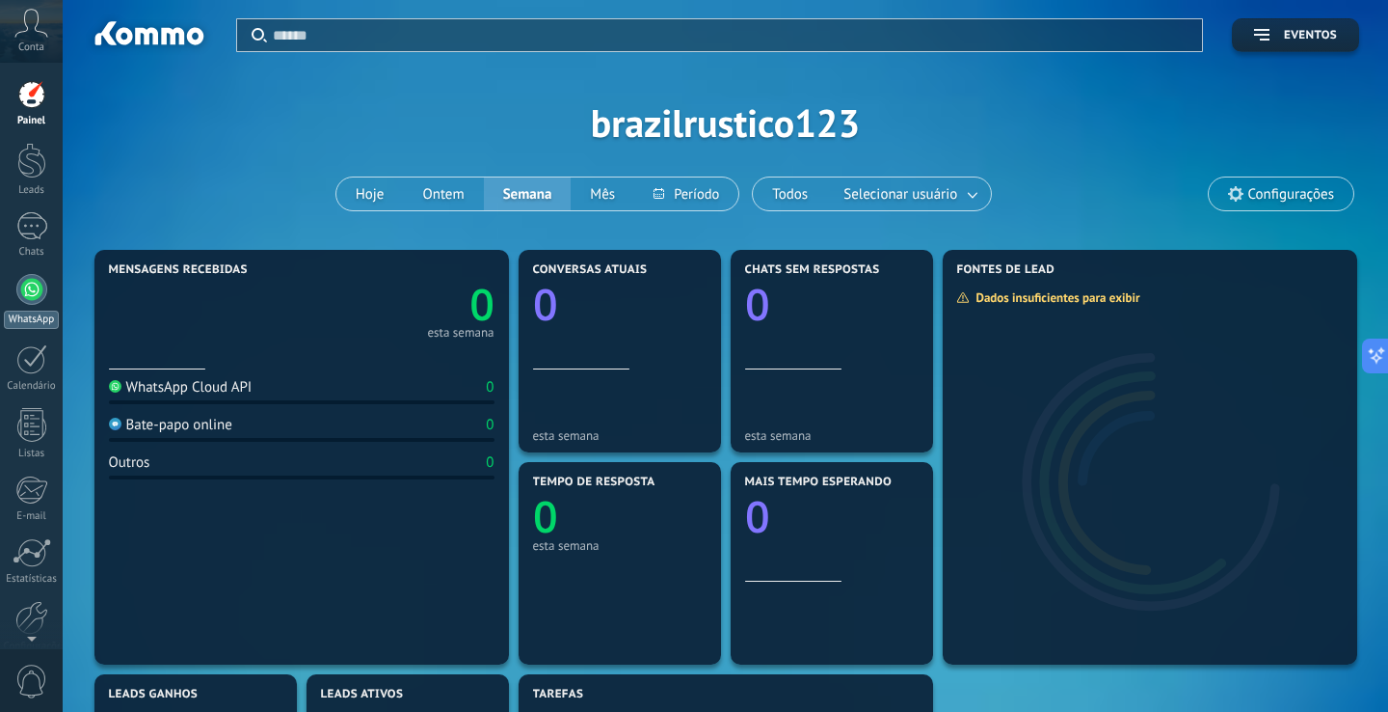
click at [36, 284] on div at bounding box center [31, 289] width 31 height 31
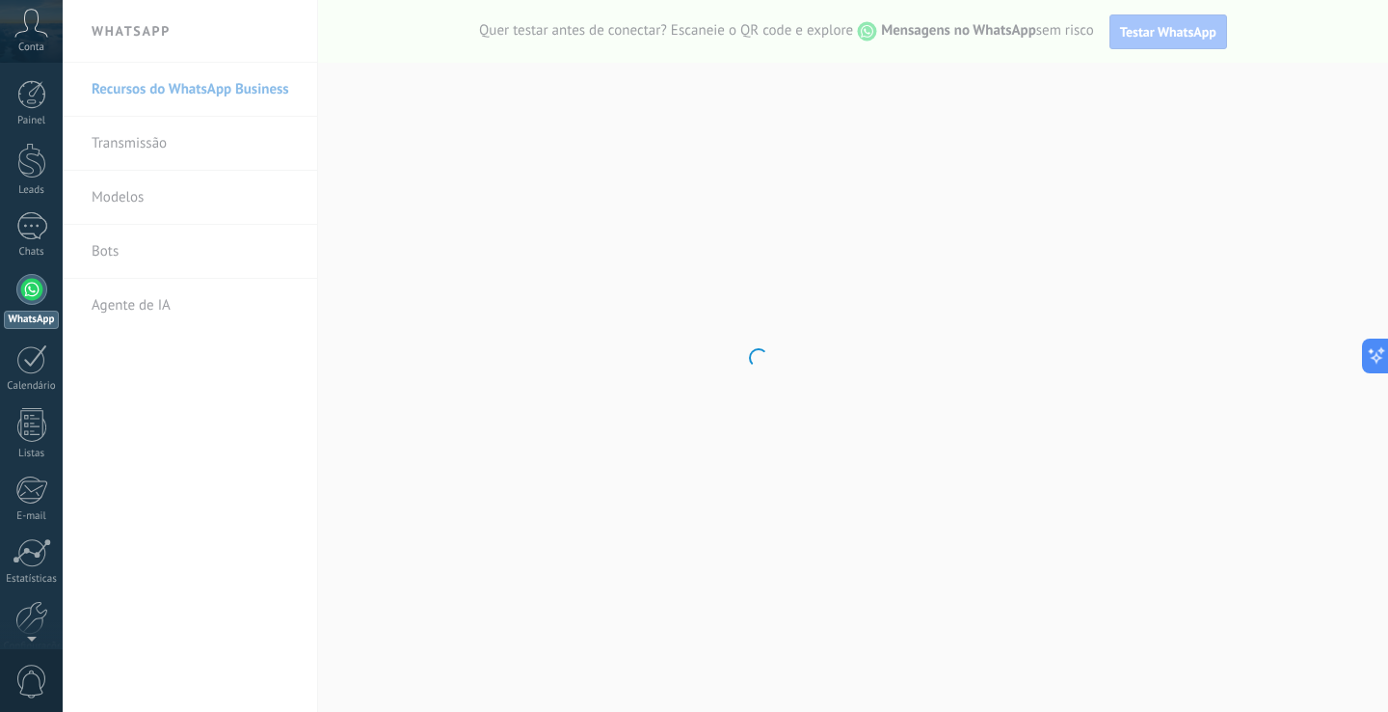
click at [257, 0] on body ".abccls-1,.abccls-2{fill-rule:evenodd}.abccls-2{fill:#fff} .abfcls-1{fill:none}…" at bounding box center [694, 356] width 1388 height 712
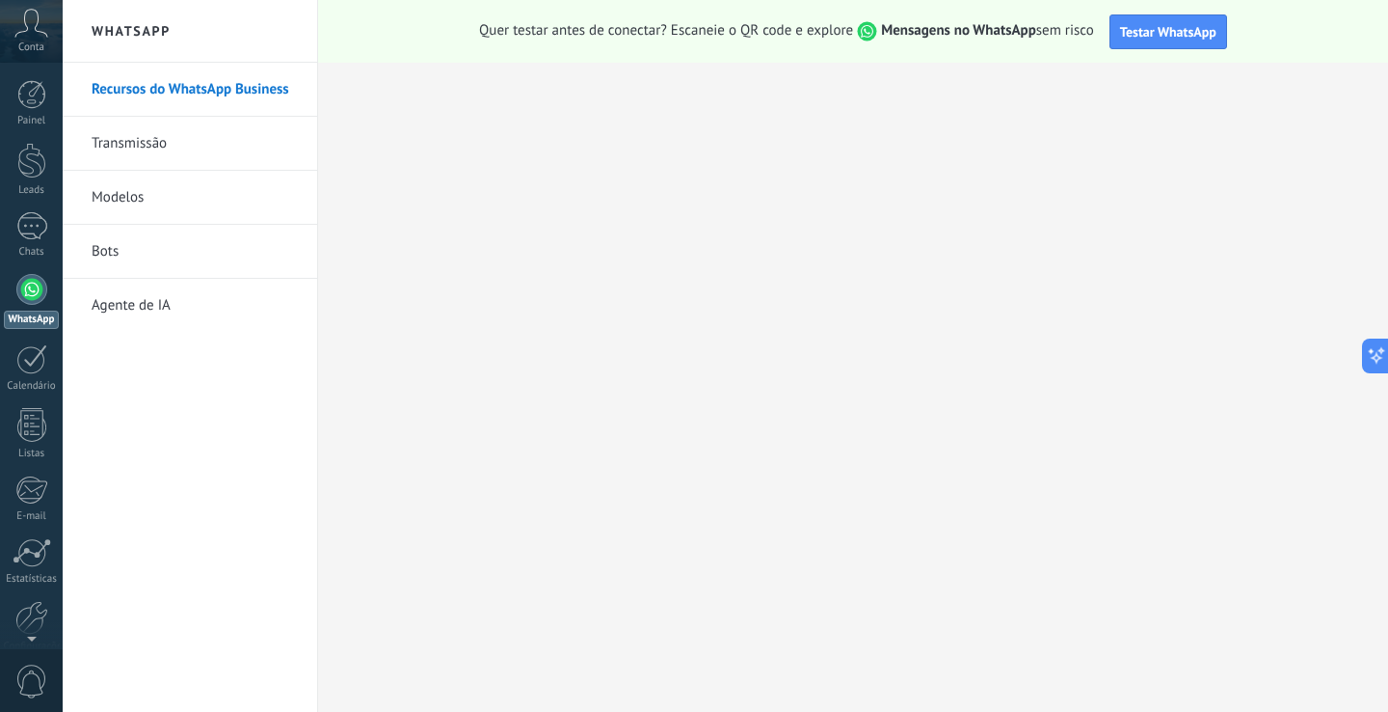
click at [202, 32] on h2 "WhatsApp" at bounding box center [190, 31] width 206 height 63
click at [165, 80] on link "Recursos do WhatsApp Business" at bounding box center [195, 90] width 206 height 54
click at [1159, 32] on span "Testar WhatsApp" at bounding box center [1168, 31] width 96 height 17
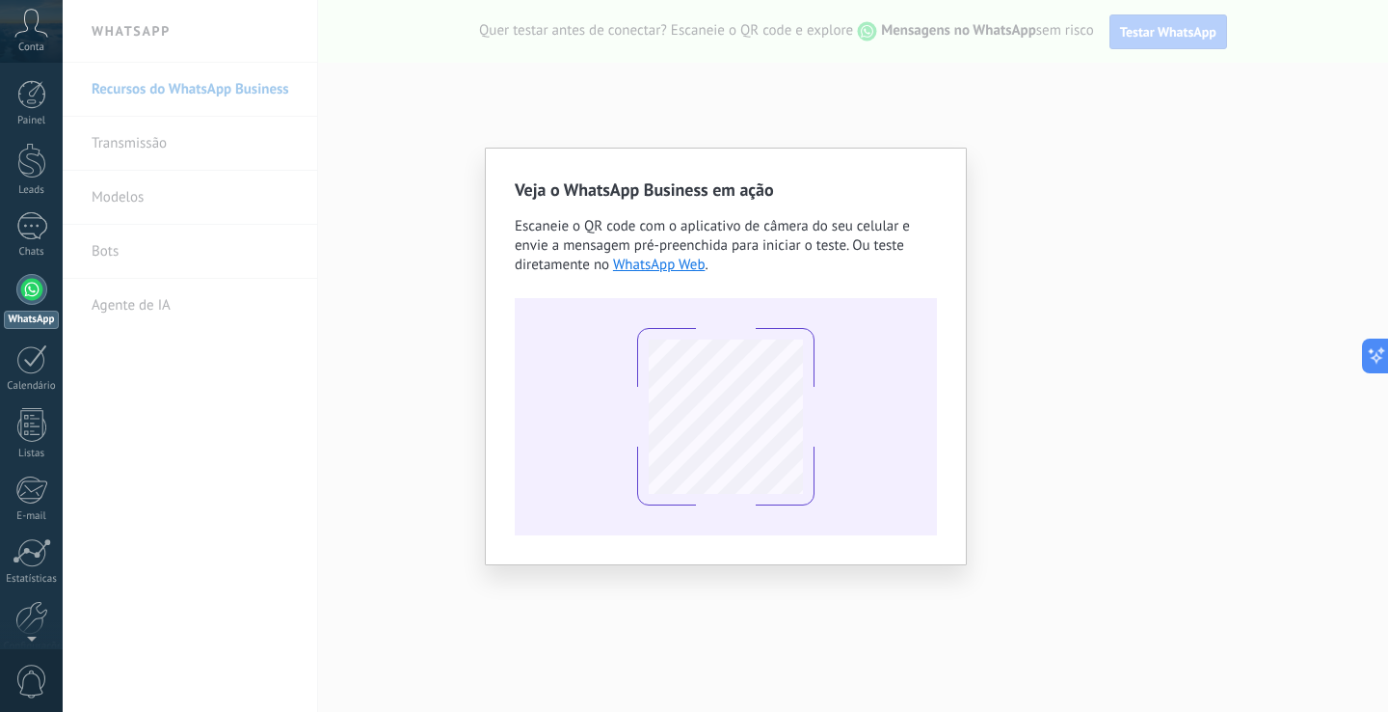
click at [1022, 290] on div "Veja o WhatsApp Business em ação Escaneie o QR code com o aplicativo de câmera …" at bounding box center [726, 356] width 1326 height 712
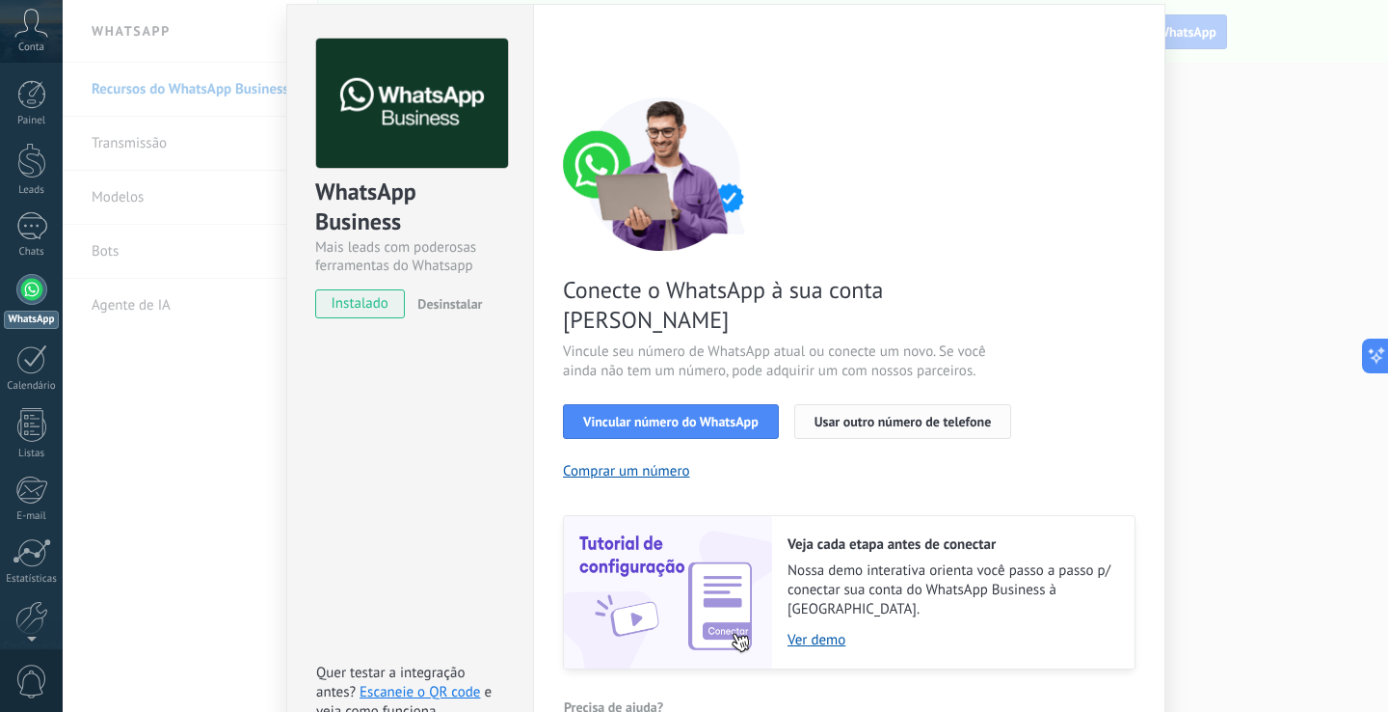
scroll to position [65, 0]
click at [1173, 90] on div "WhatsApp Business Mais leads com poderosas ferramentas do Whatsapp instalado De…" at bounding box center [726, 356] width 1326 height 712
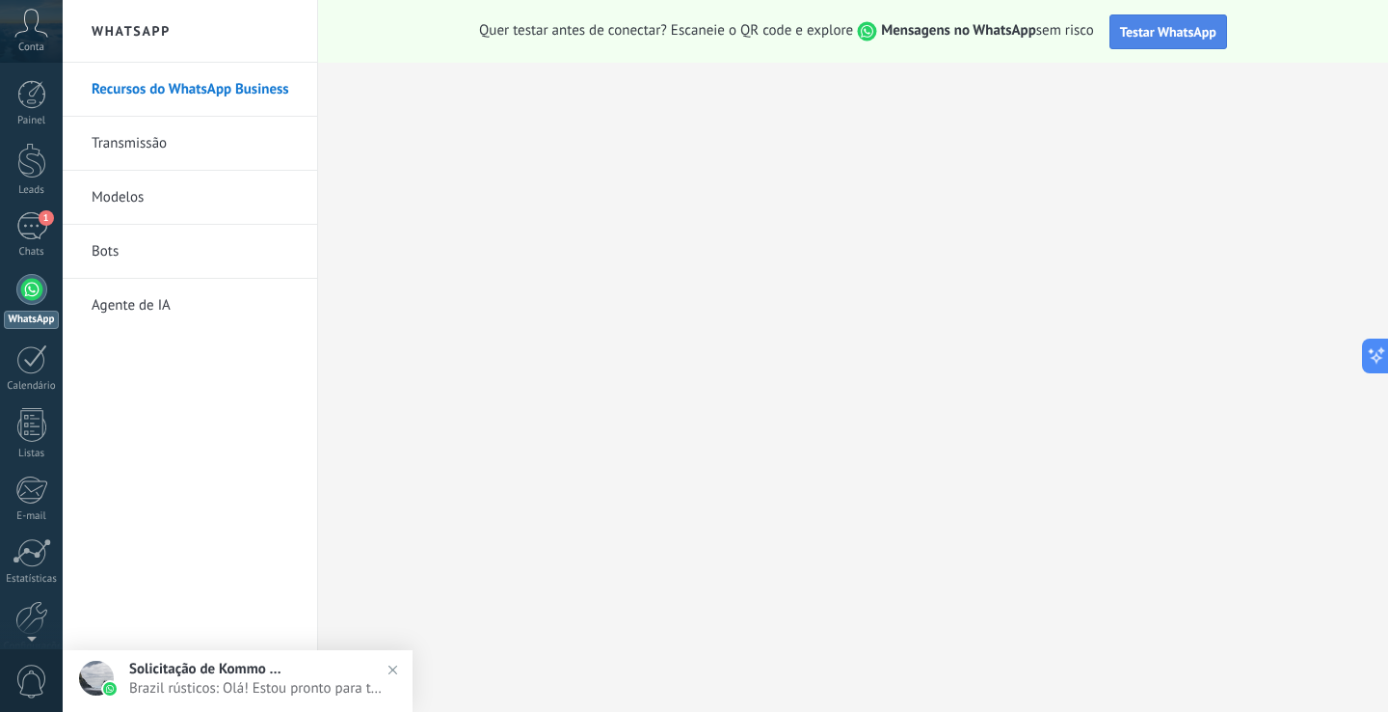
click at [1166, 25] on span "Testar WhatsApp" at bounding box center [1168, 31] width 96 height 17
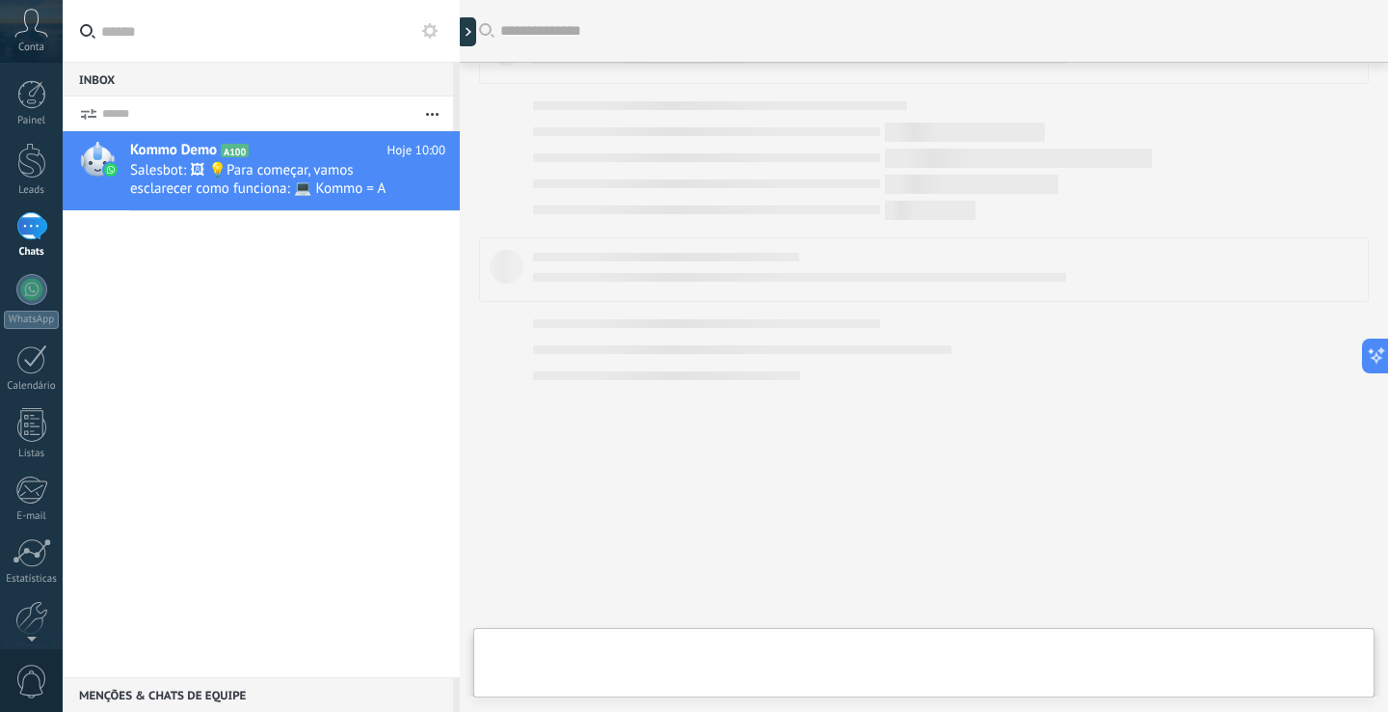
scroll to position [527, 0]
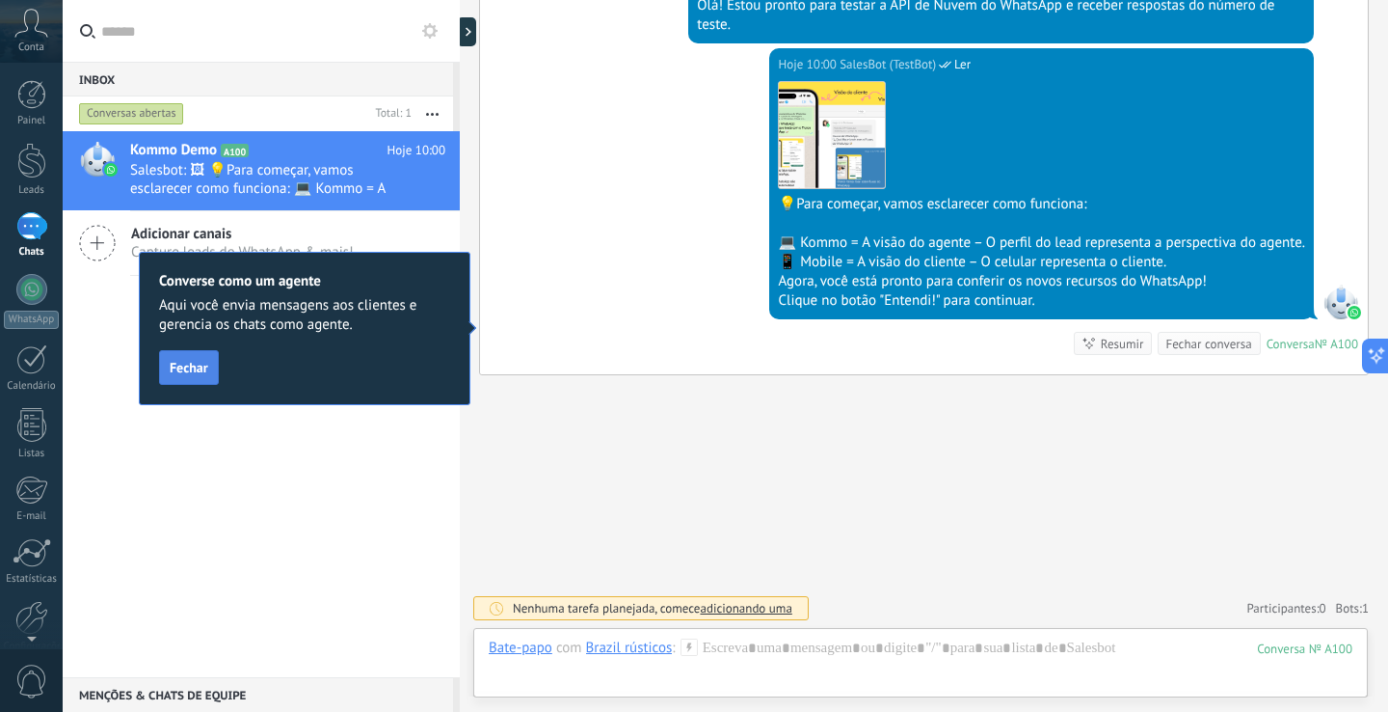
click at [194, 377] on button "Fechar" at bounding box center [189, 367] width 60 height 35
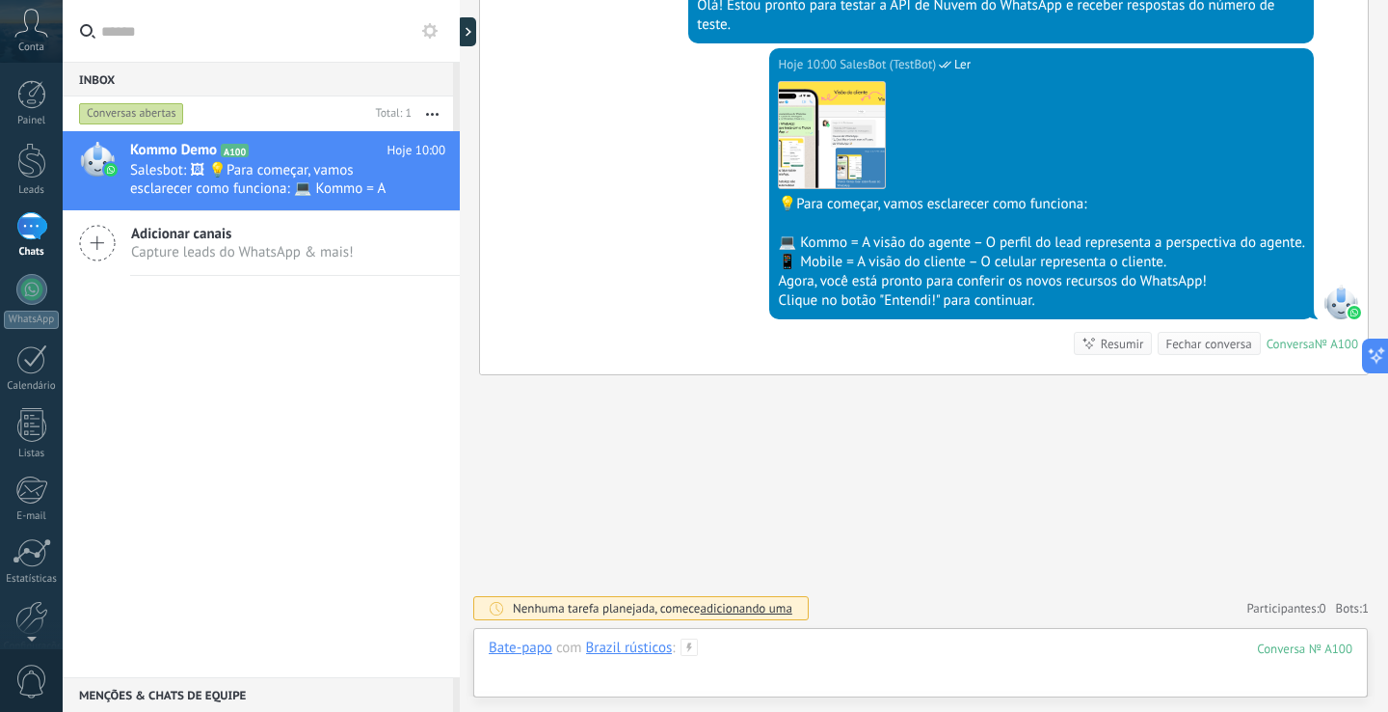
click at [868, 656] on div at bounding box center [921, 667] width 864 height 58
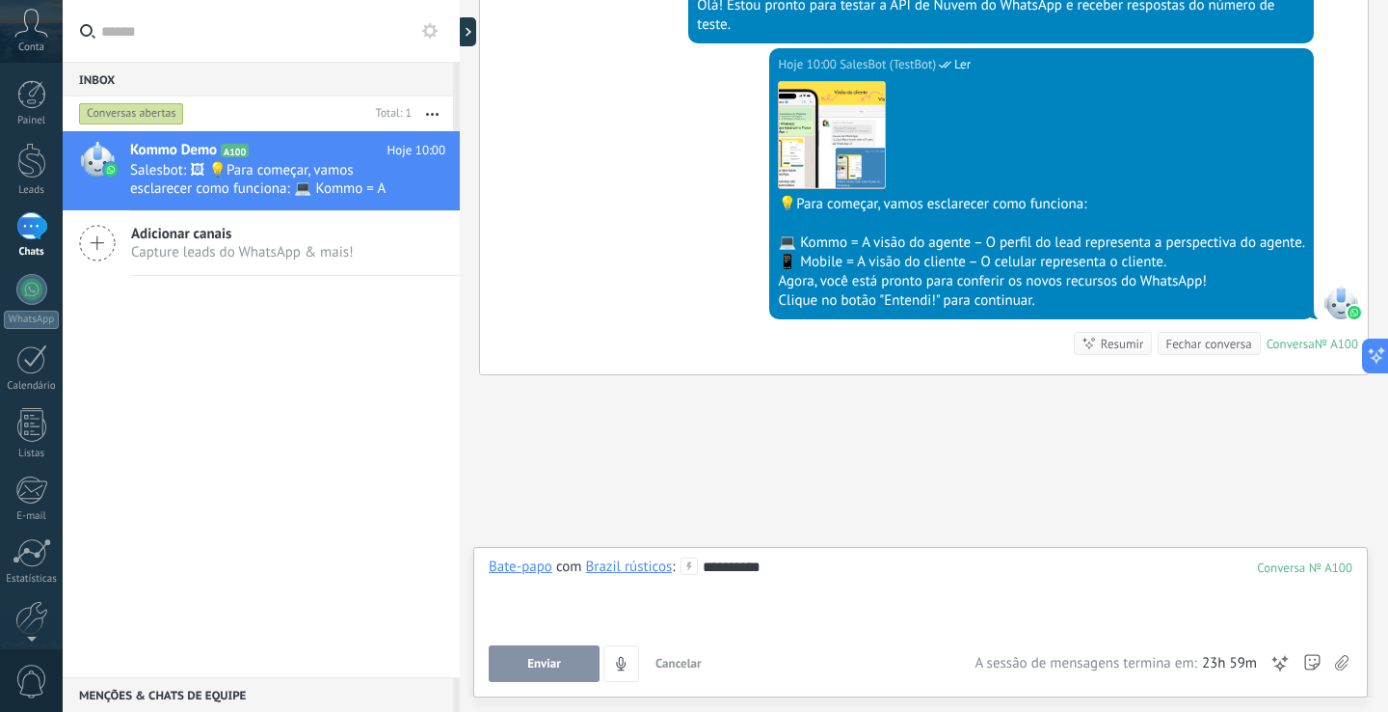
click at [532, 670] on span "Enviar" at bounding box center [544, 663] width 34 height 13
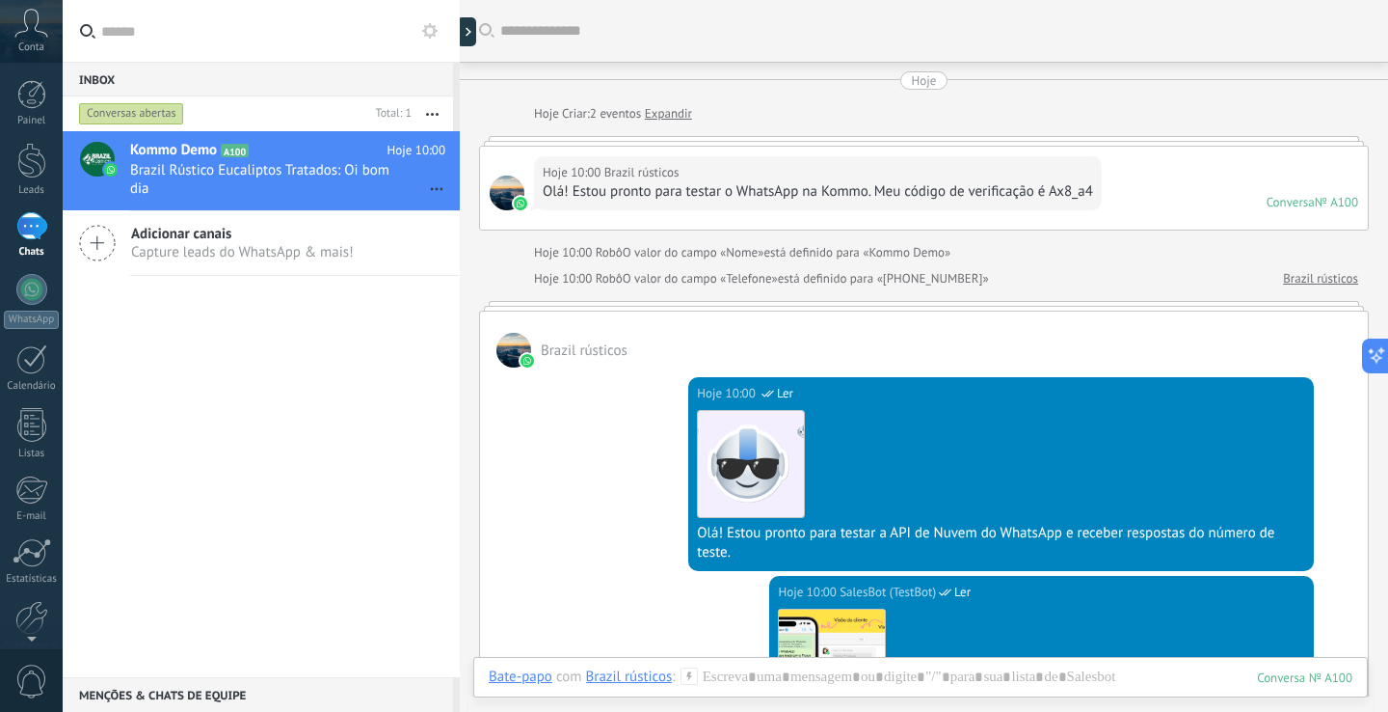
scroll to position [0, 0]
click at [36, 233] on div "1" at bounding box center [31, 226] width 31 height 28
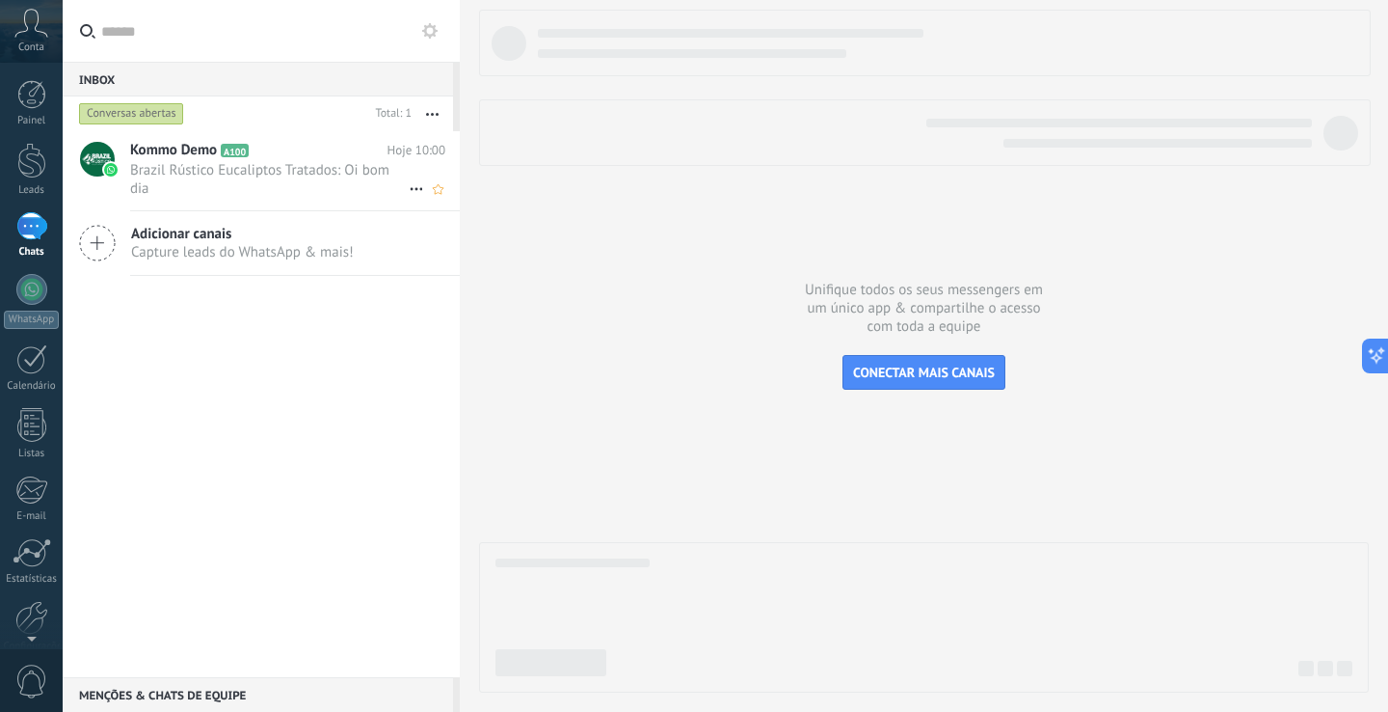
click at [319, 190] on span "Brazil Rústico Eucaliptos Tratados: Oi bom dia" at bounding box center [269, 179] width 279 height 37
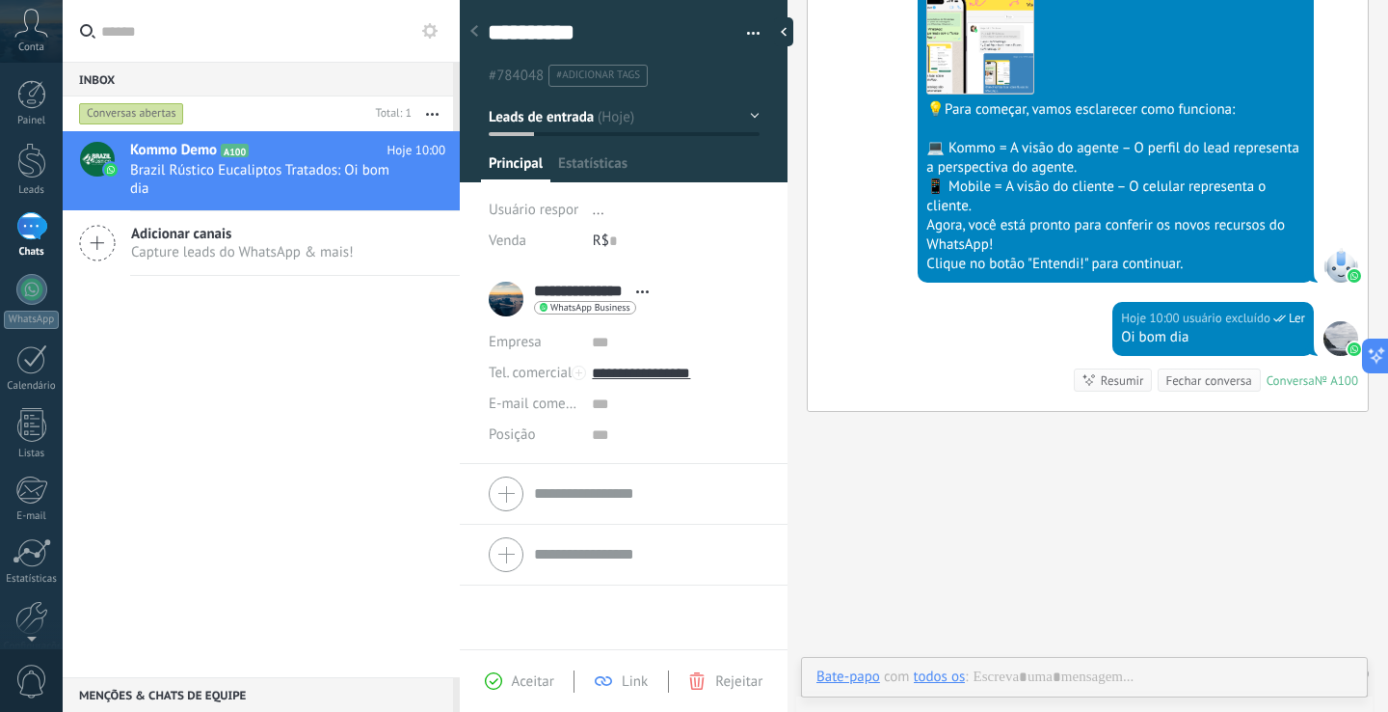
scroll to position [29, 0]
click at [479, 35] on div at bounding box center [474, 32] width 27 height 38
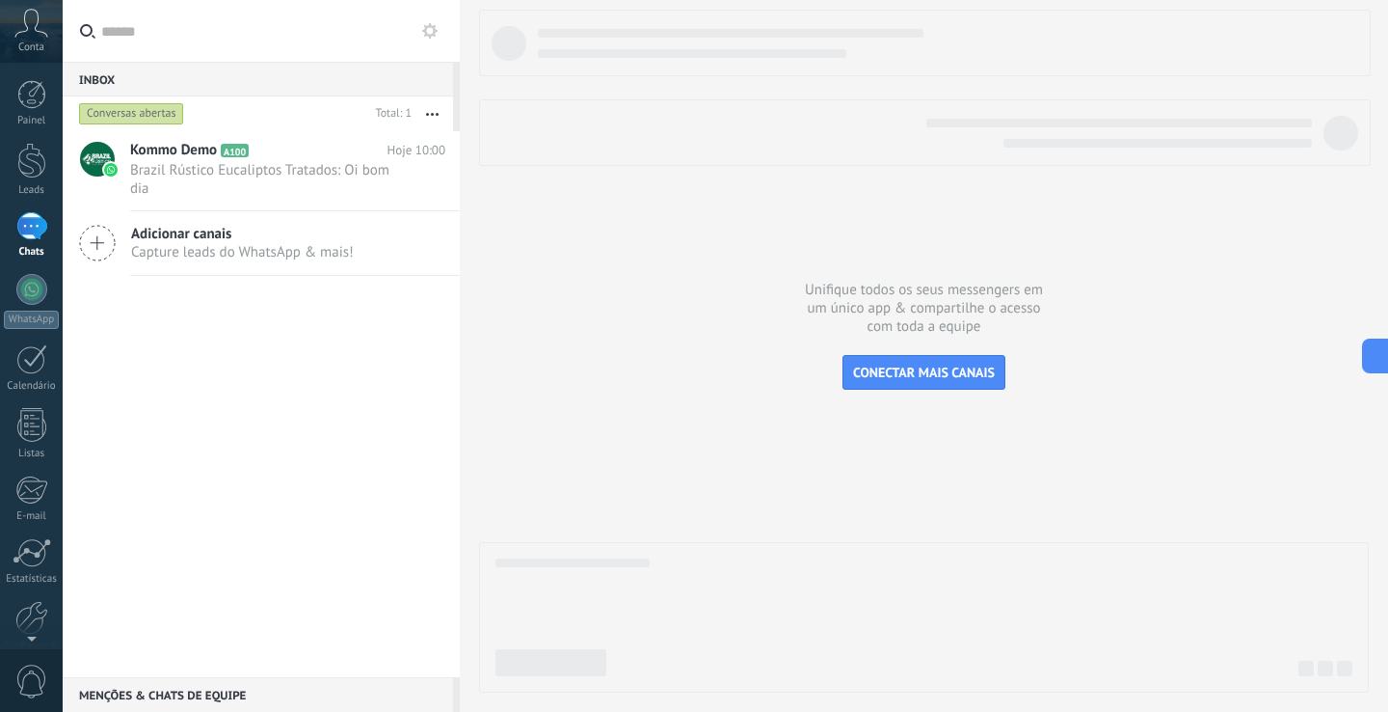
click at [41, 32] on use at bounding box center [31, 23] width 33 height 28
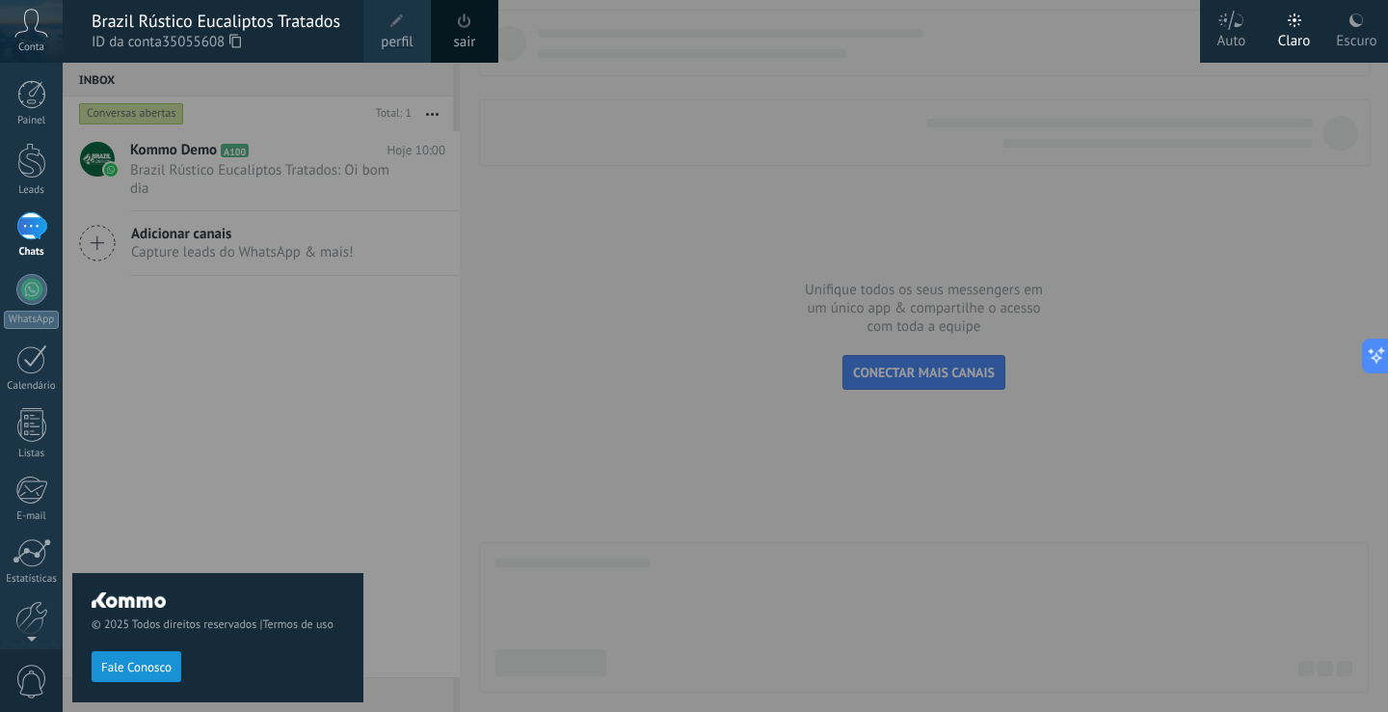
click at [399, 39] on span "perfil" at bounding box center [397, 42] width 32 height 21
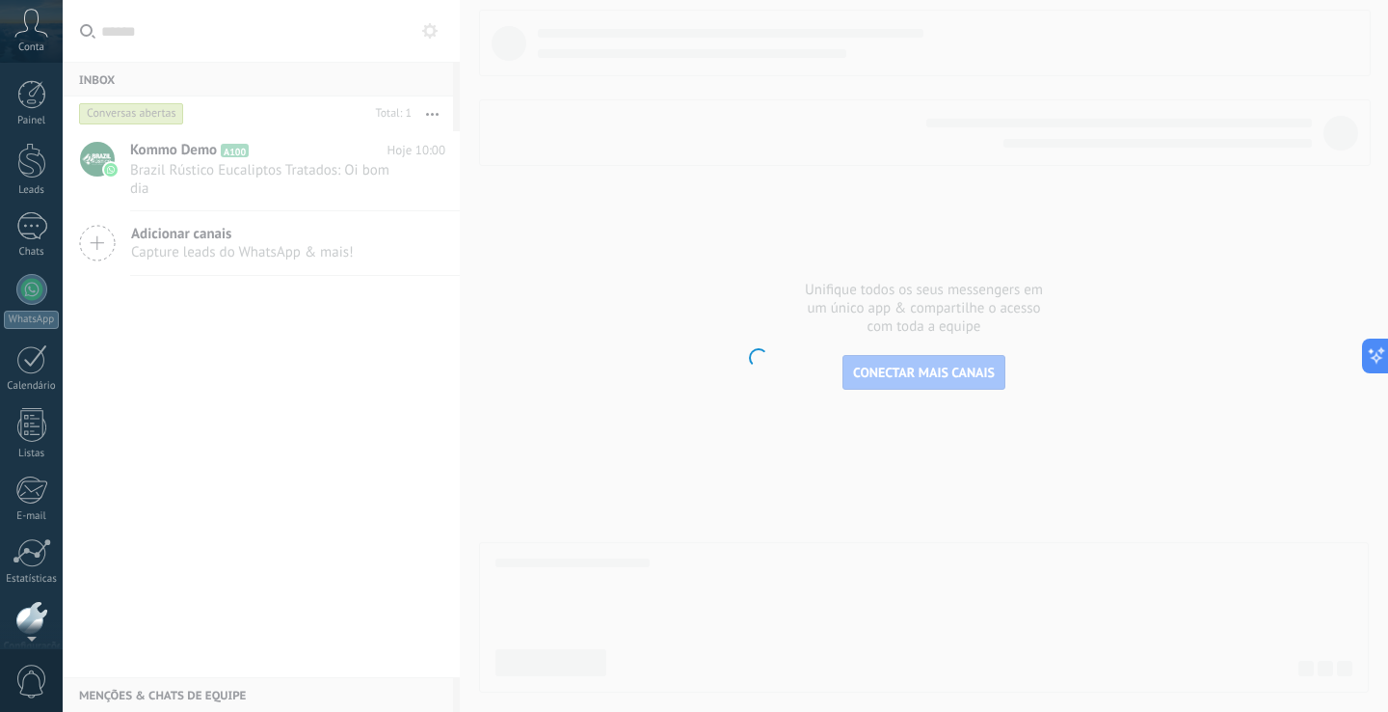
scroll to position [91, 0]
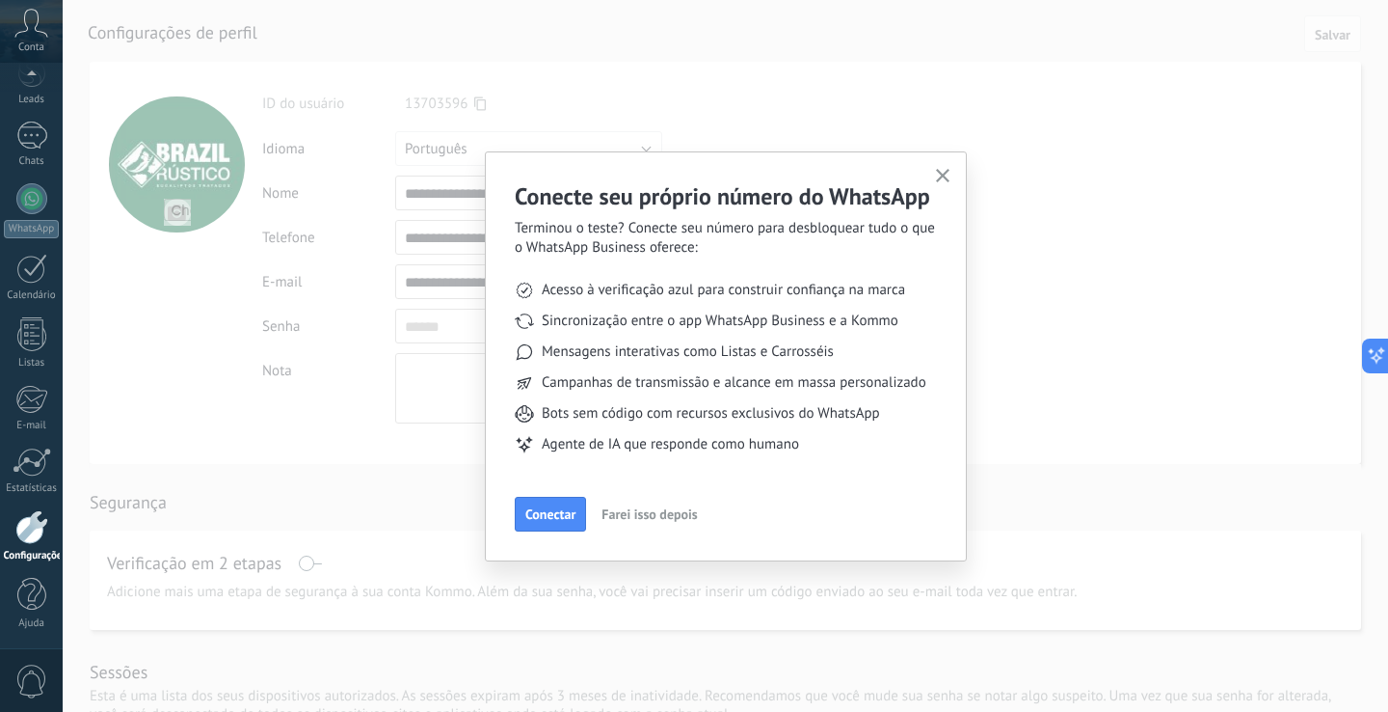
click at [945, 179] on use "button" at bounding box center [943, 176] width 14 height 14
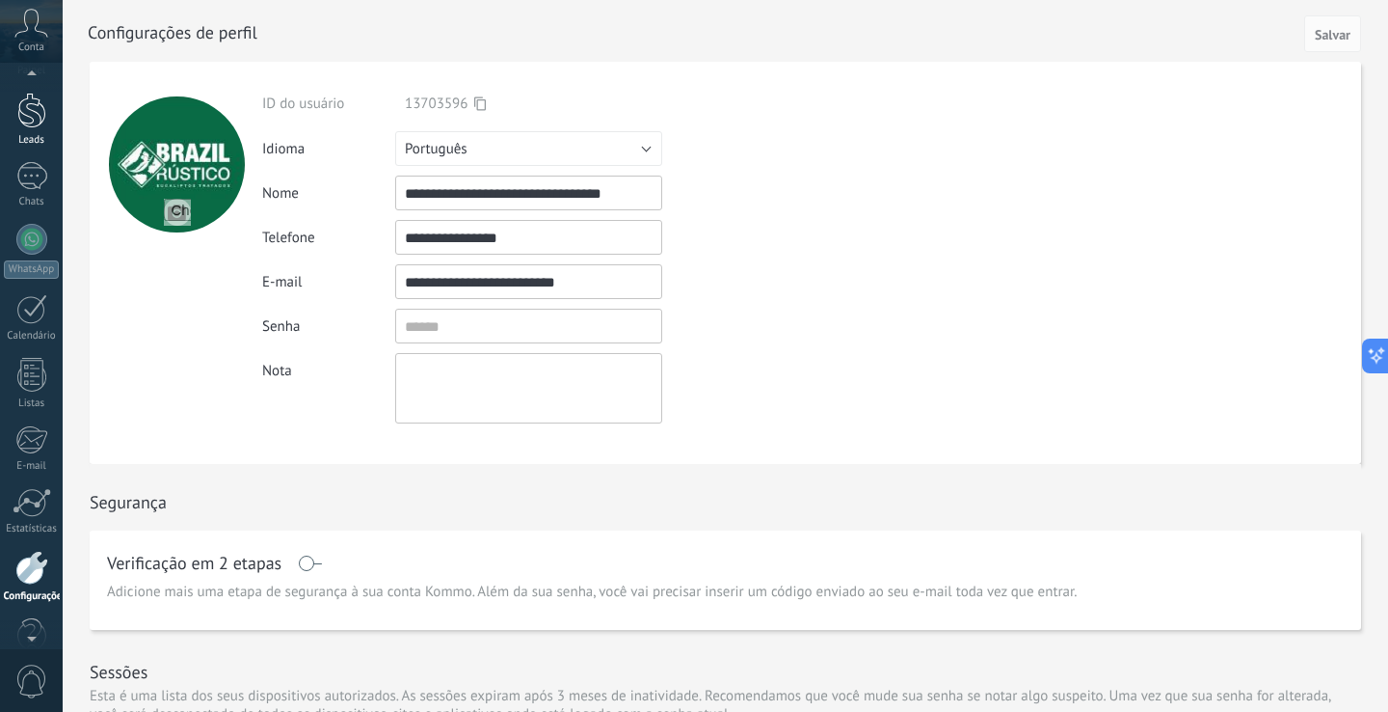
scroll to position [44, 0]
click at [33, 182] on div "1" at bounding box center [31, 182] width 31 height 28
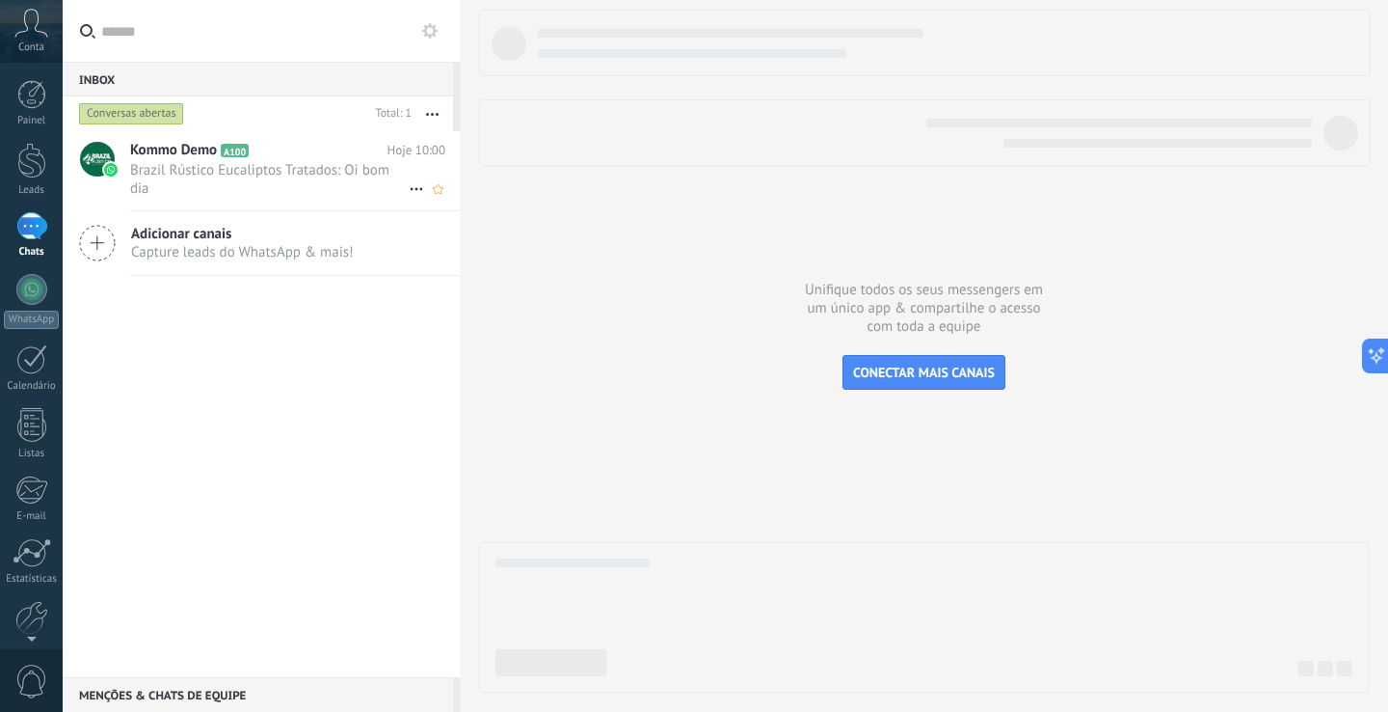
click at [327, 160] on div "Kommo Demo A100 Hoje 10:00 Brazil Rústico Eucaliptos Tratados: Oi bom dia" at bounding box center [295, 170] width 330 height 79
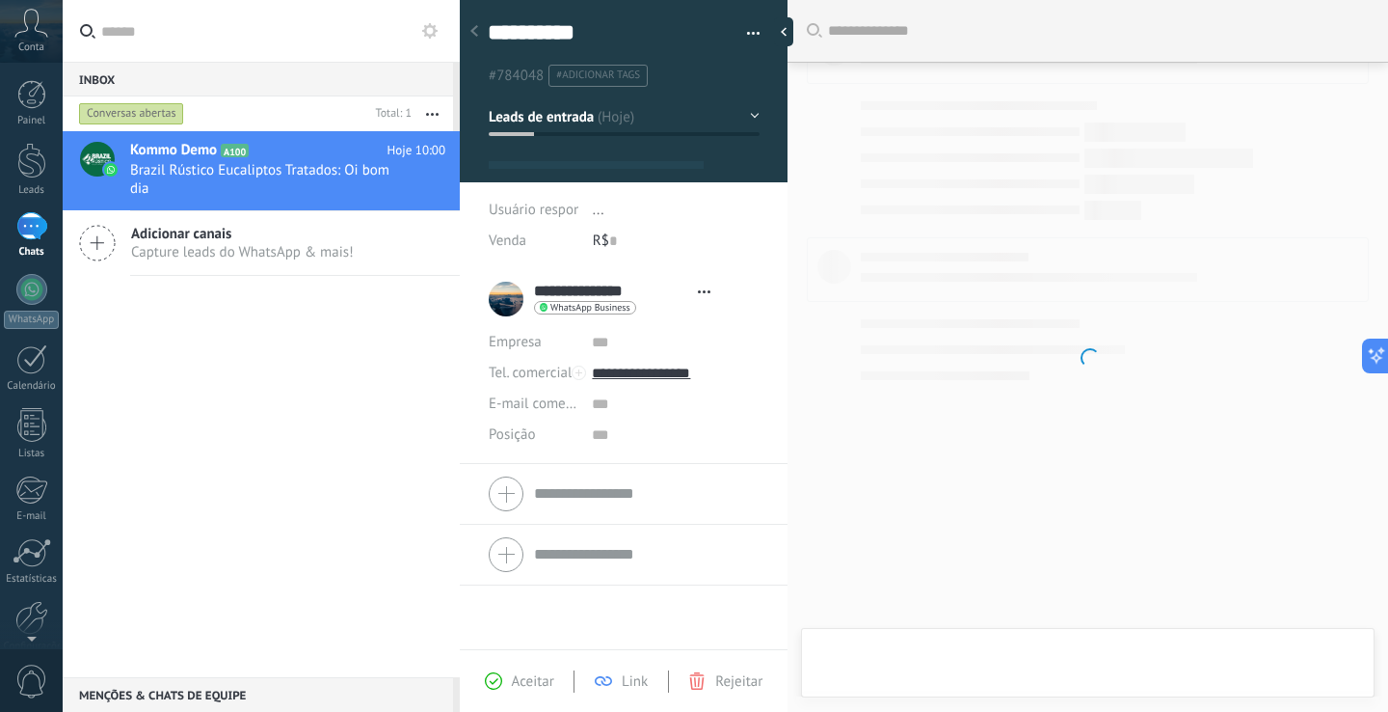
type textarea "**********"
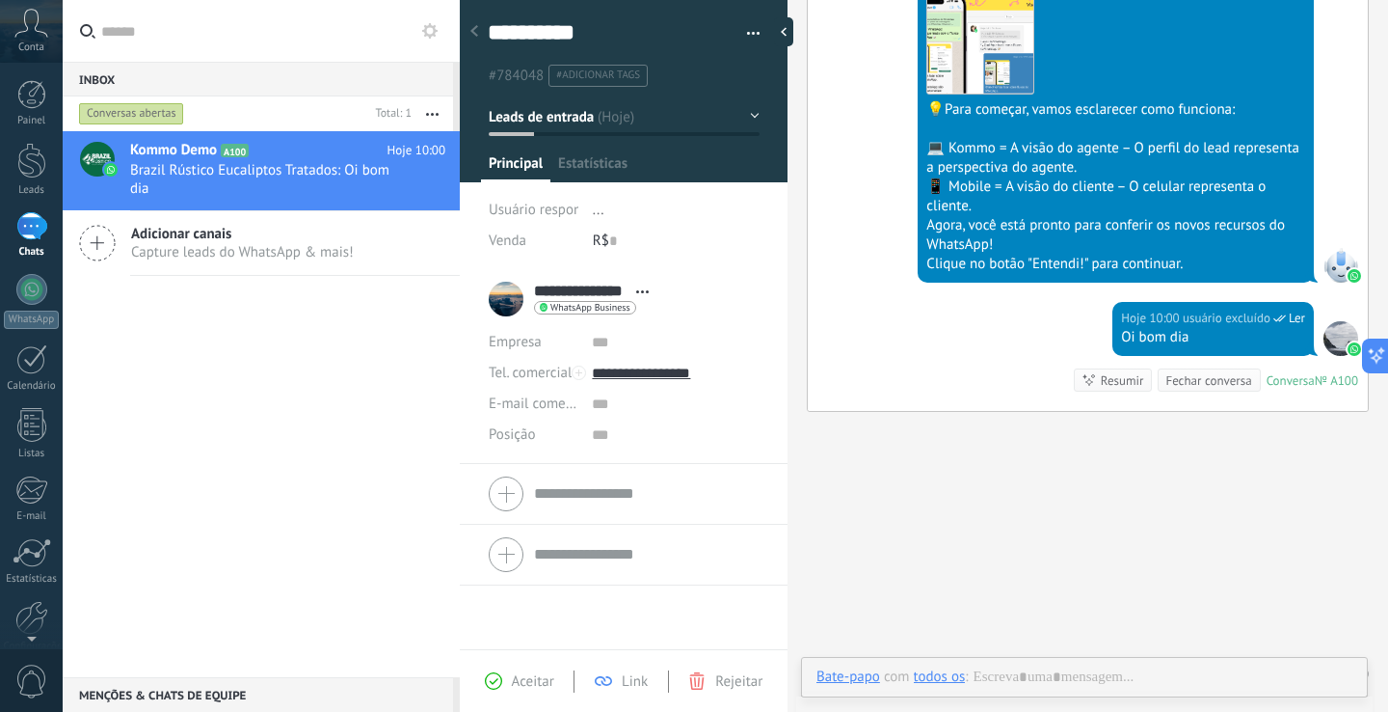
click at [440, 108] on button "button" at bounding box center [432, 113] width 41 height 35
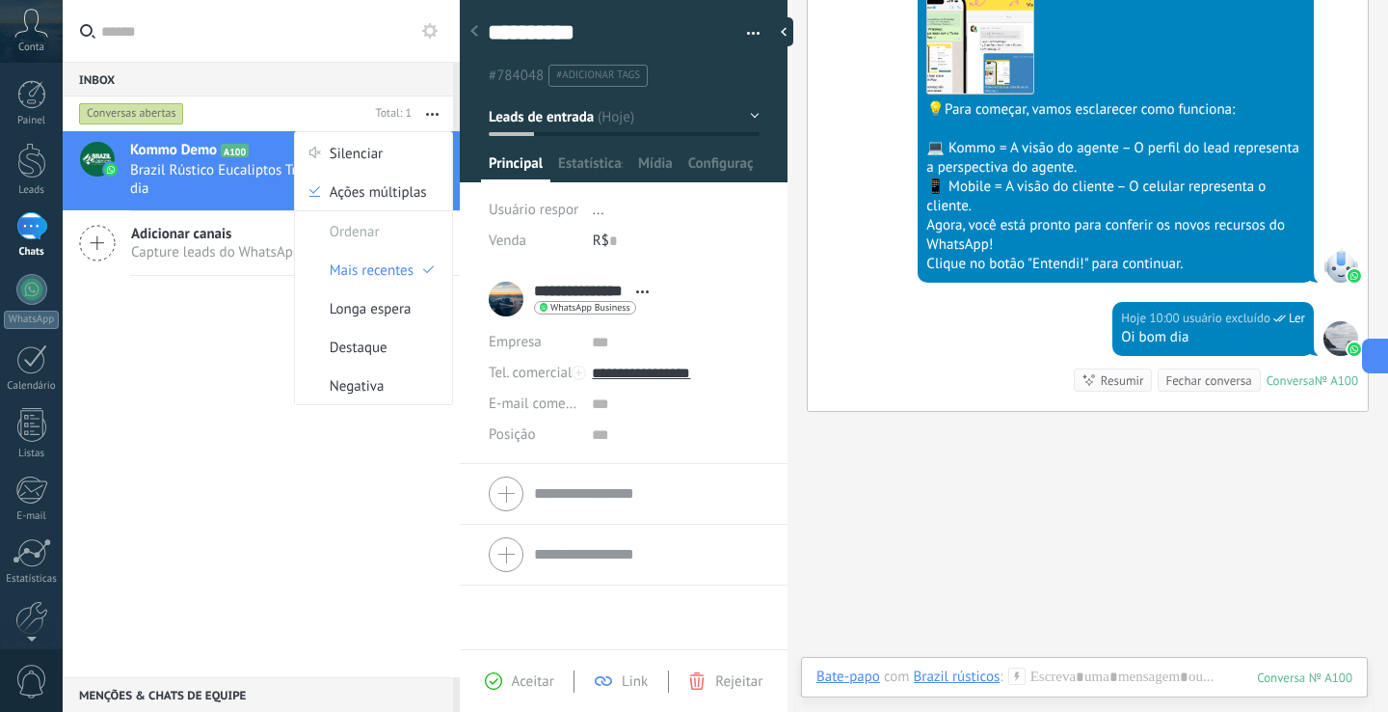
click at [440, 108] on button "button" at bounding box center [432, 113] width 41 height 35
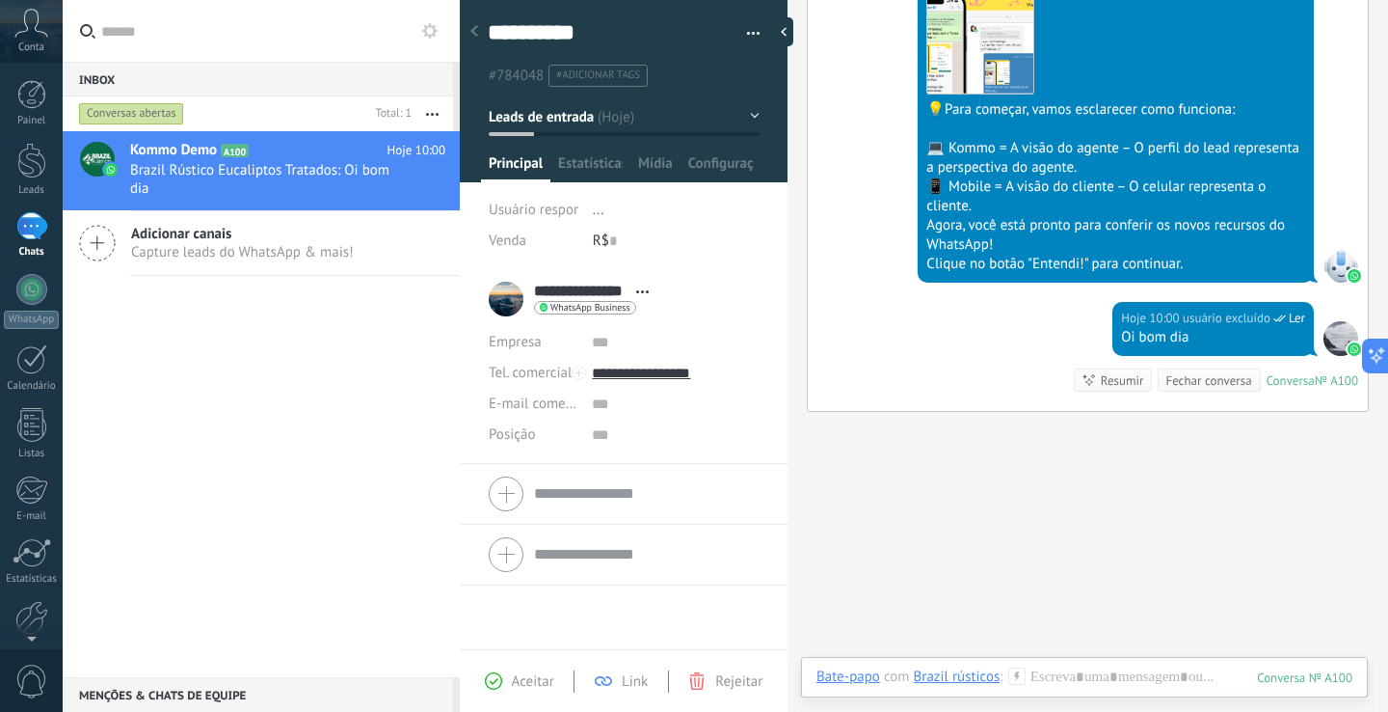
click at [757, 31] on div "**********" at bounding box center [624, 36] width 329 height 99
click at [746, 33] on button "button" at bounding box center [747, 33] width 28 height 29
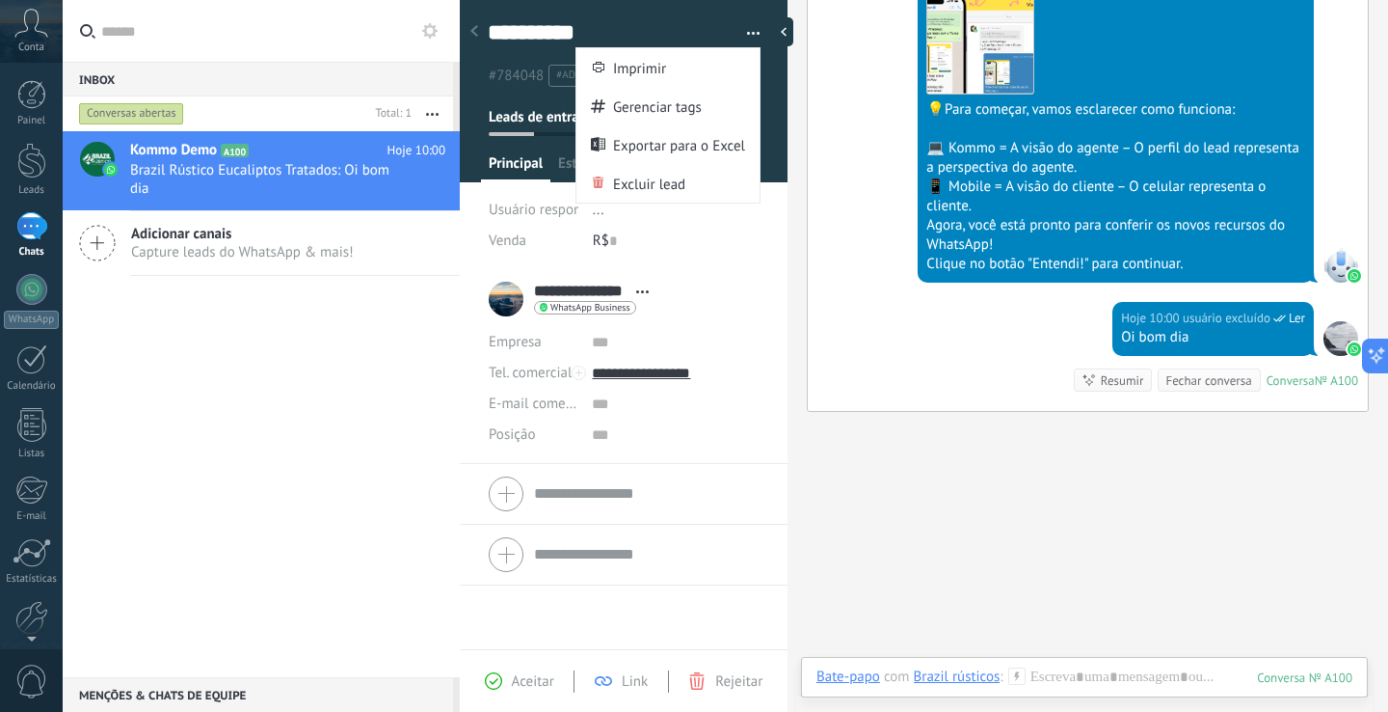
click at [746, 33] on button "button" at bounding box center [747, 33] width 28 height 29
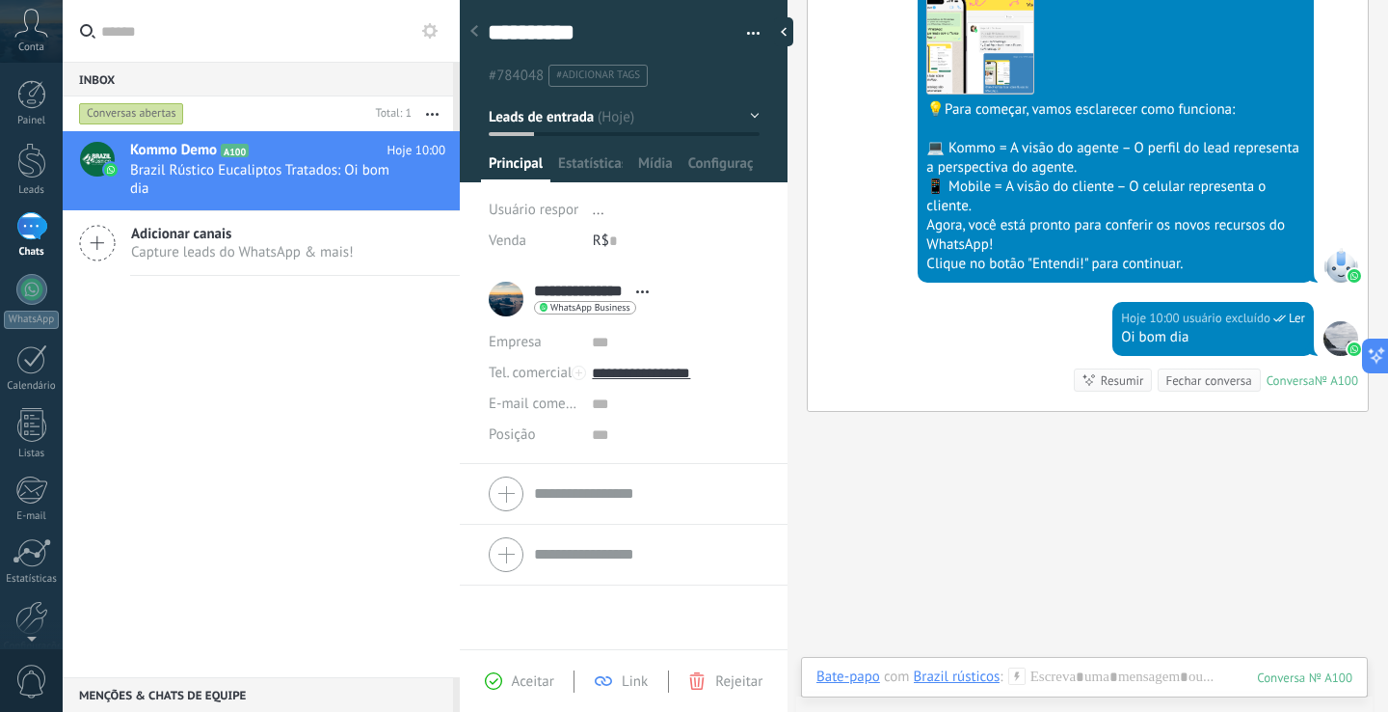
click at [478, 35] on div at bounding box center [474, 32] width 27 height 38
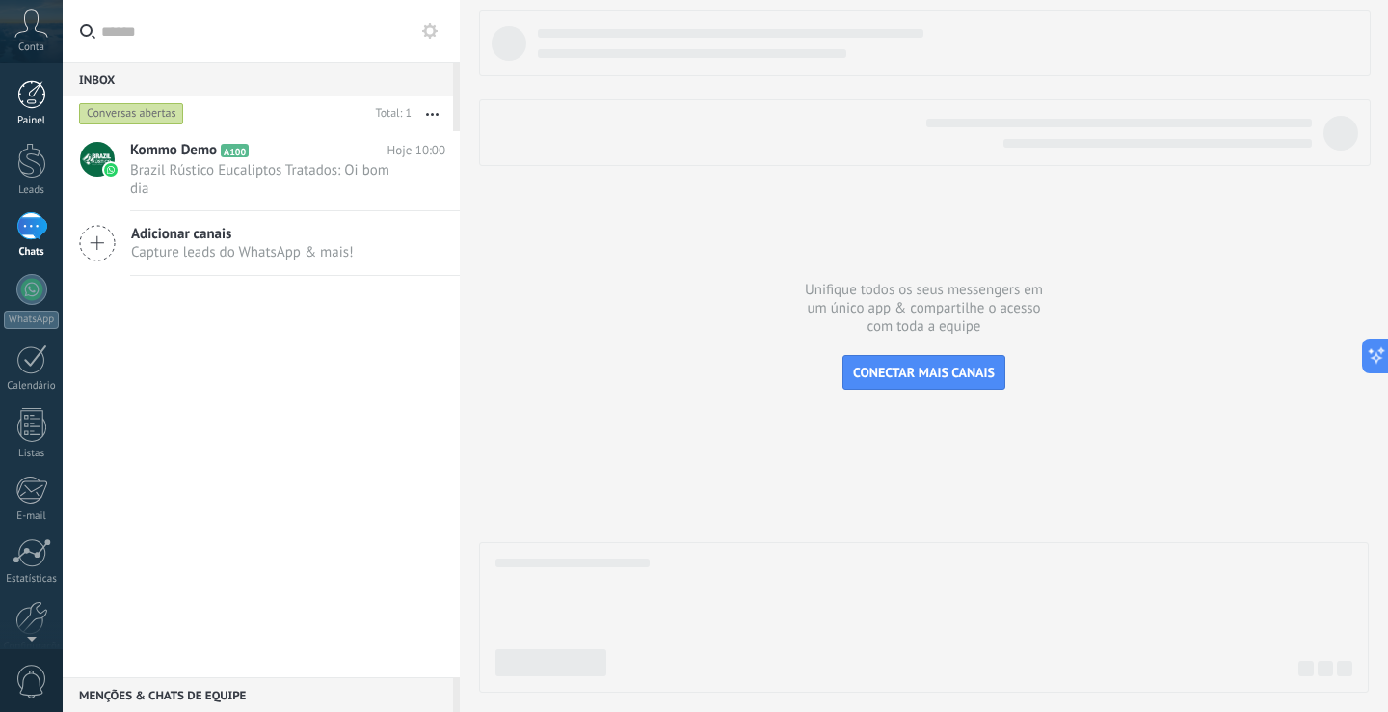
click at [32, 86] on div at bounding box center [31, 94] width 29 height 29
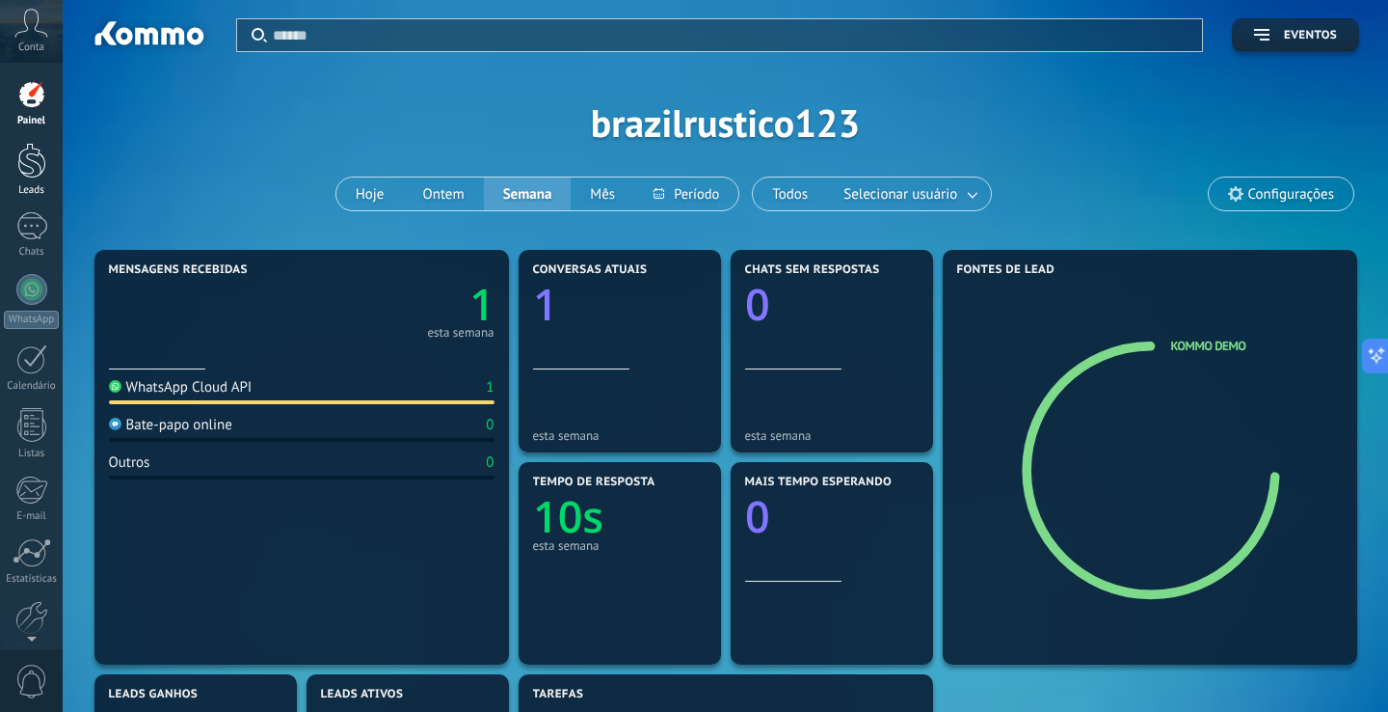
click at [37, 169] on div at bounding box center [31, 161] width 29 height 36
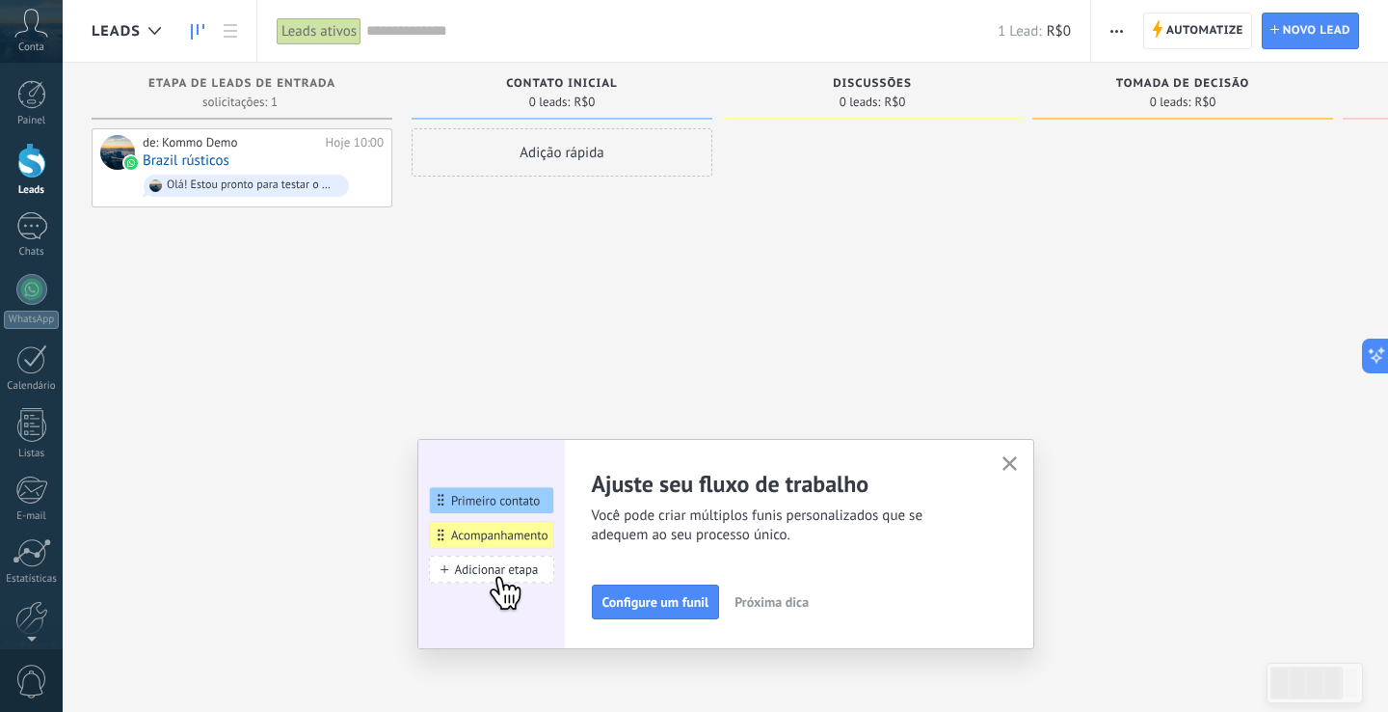
click at [33, 40] on div "Conta" at bounding box center [31, 31] width 63 height 63
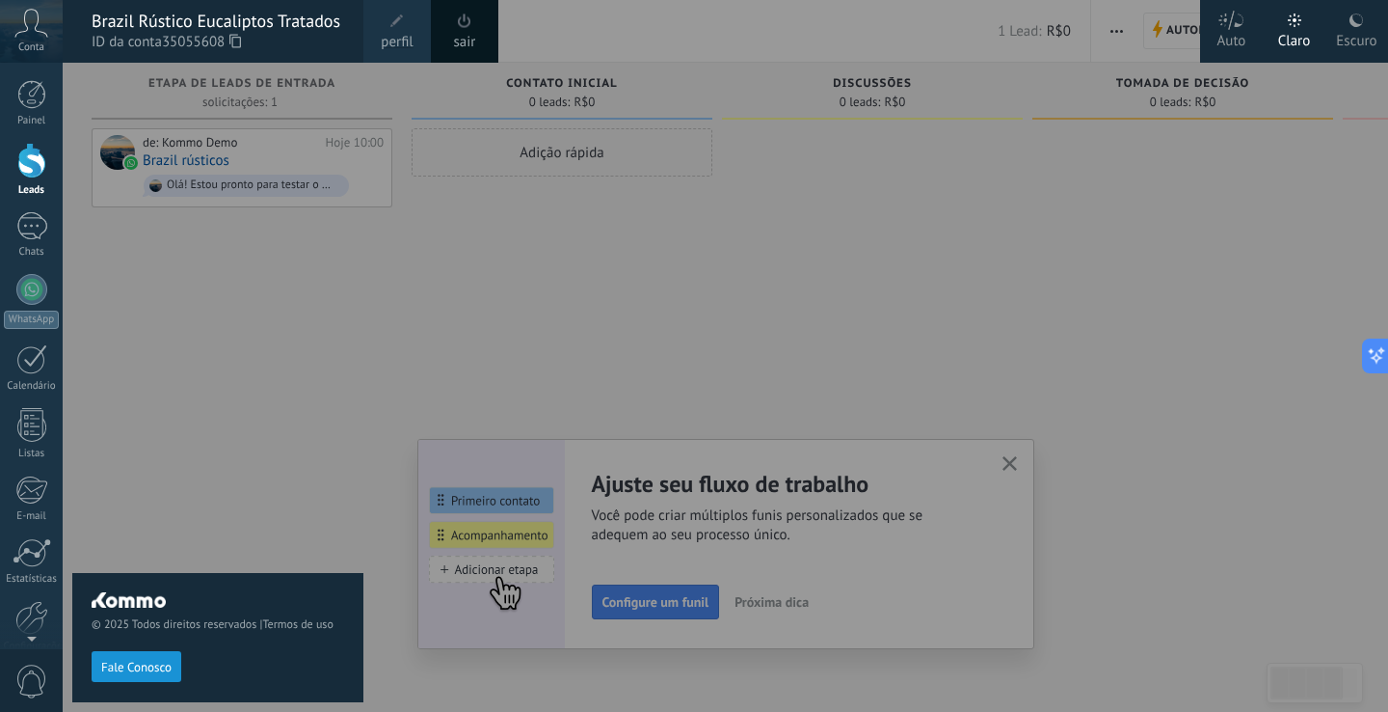
click at [1046, 495] on div at bounding box center [757, 356] width 1388 height 712
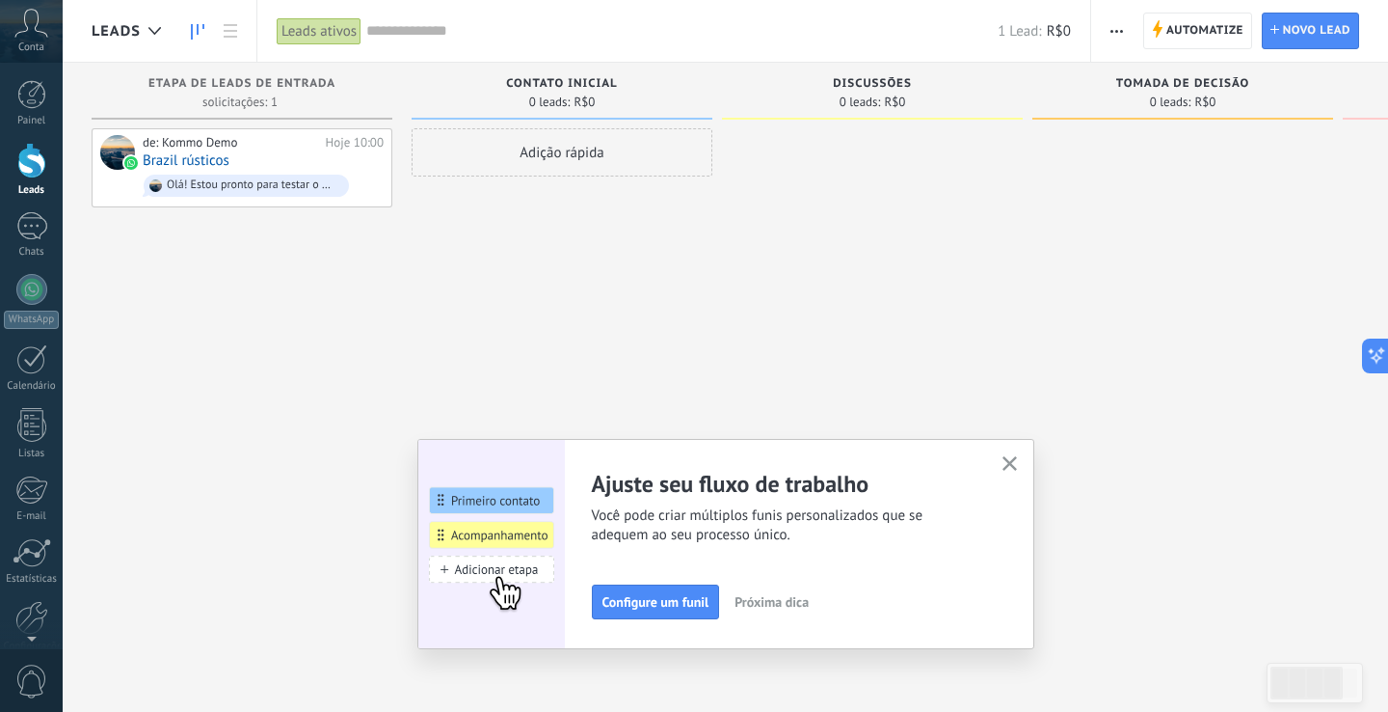
click at [1007, 460] on use "button" at bounding box center [1010, 463] width 14 height 14
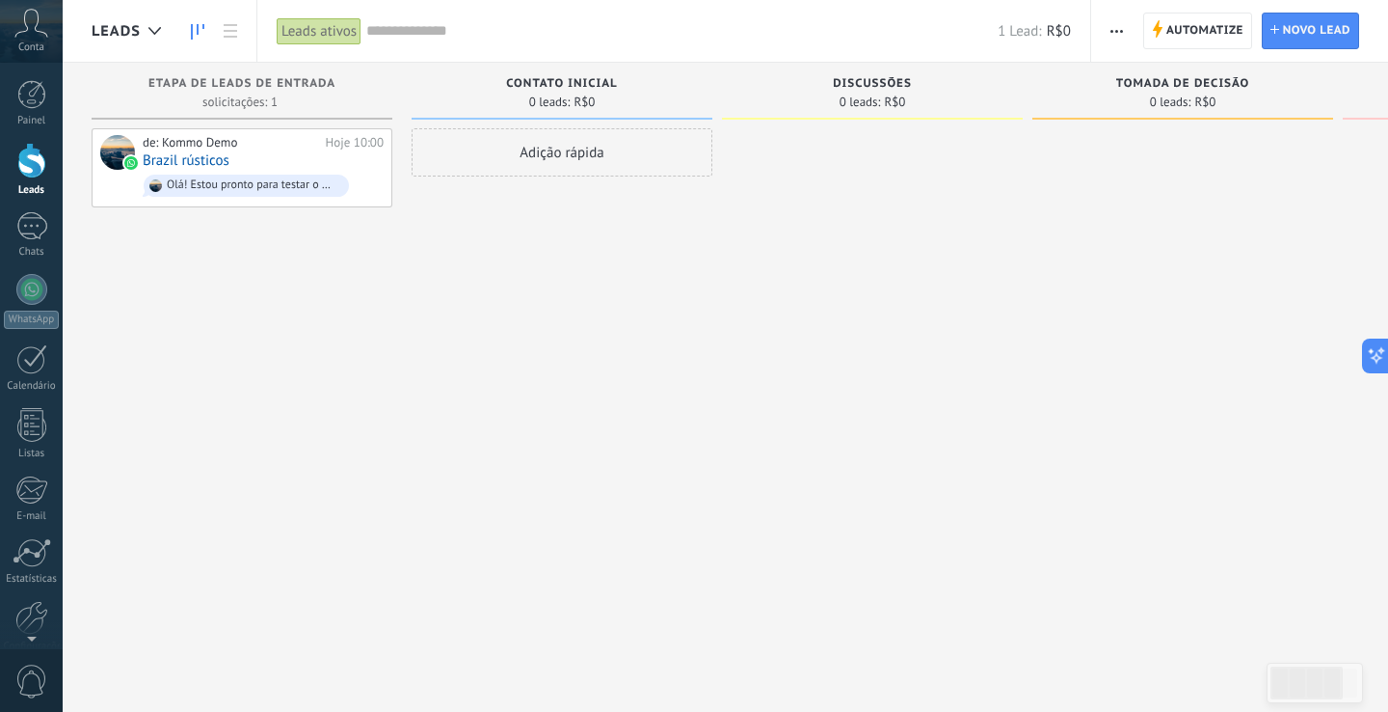
click at [26, 28] on icon at bounding box center [31, 23] width 34 height 29
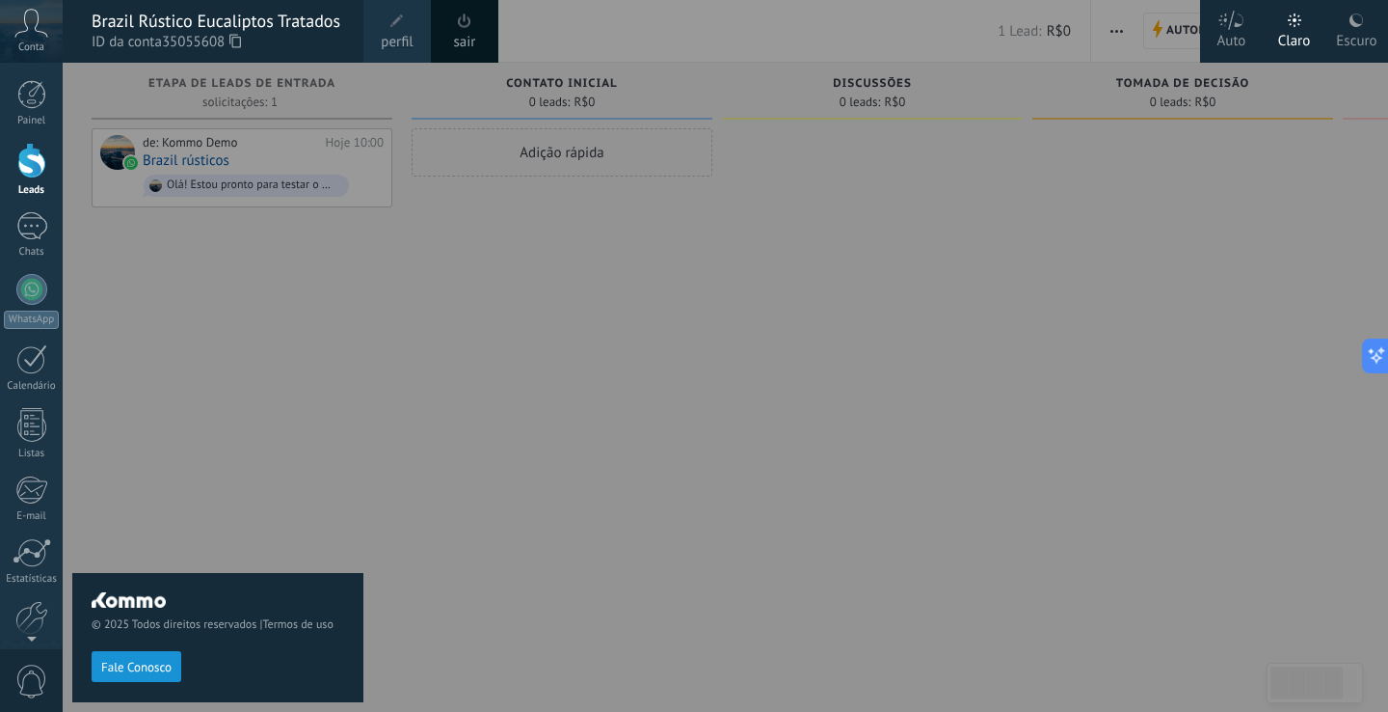
click at [393, 35] on span "perfil" at bounding box center [397, 42] width 32 height 21
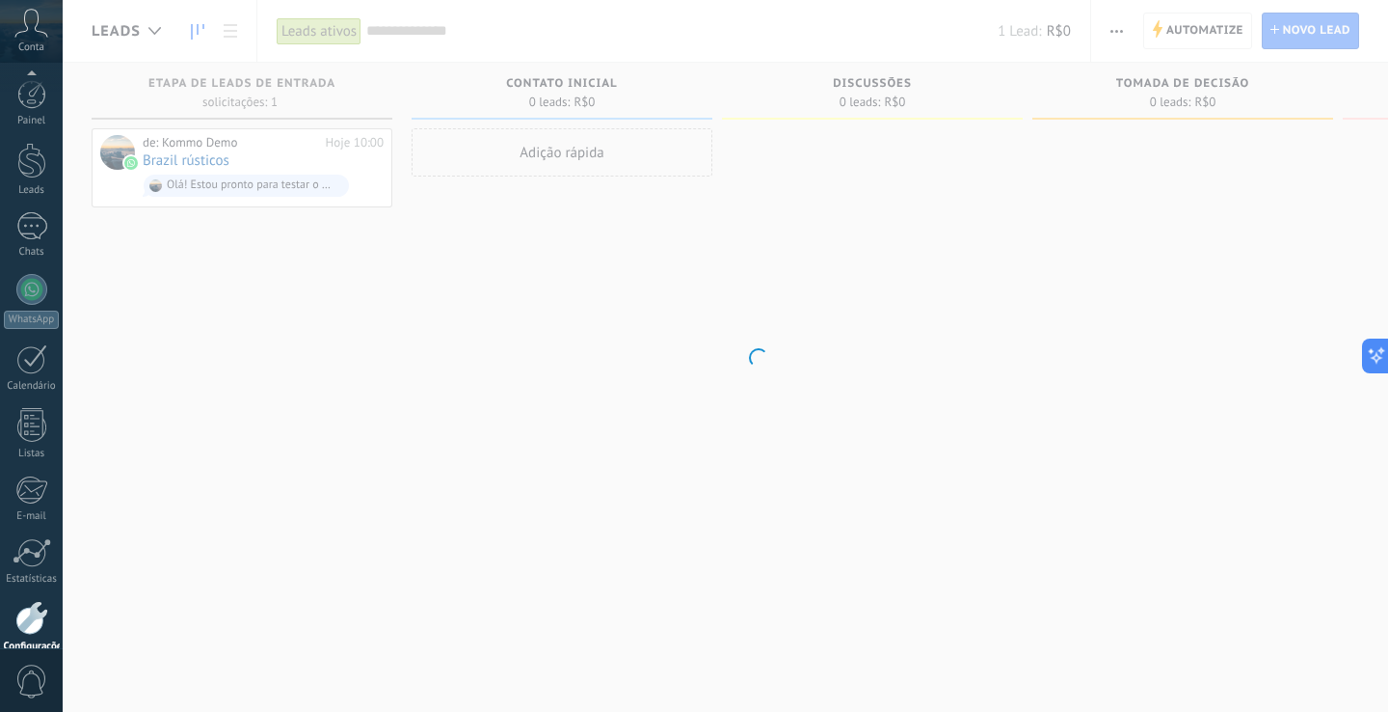
scroll to position [91, 0]
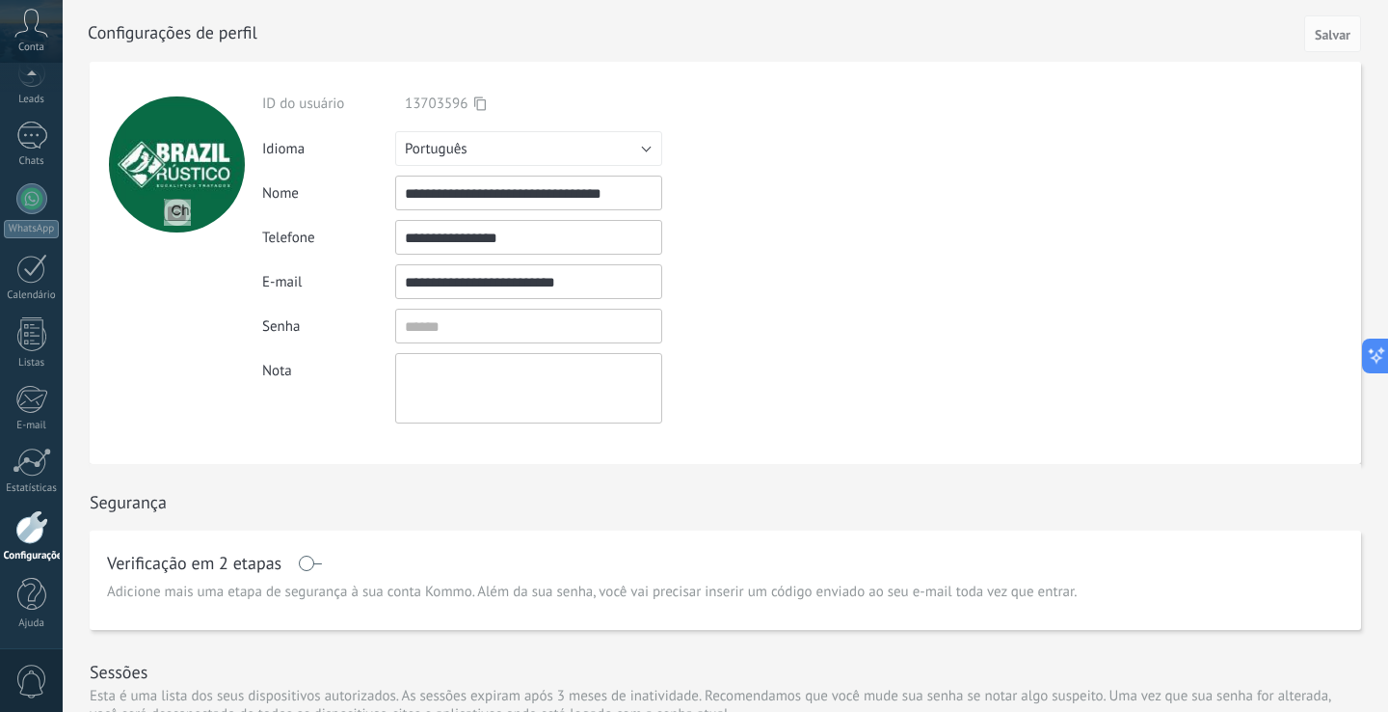
drag, startPoint x: 496, startPoint y: 197, endPoint x: 614, endPoint y: 200, distance: 118.6
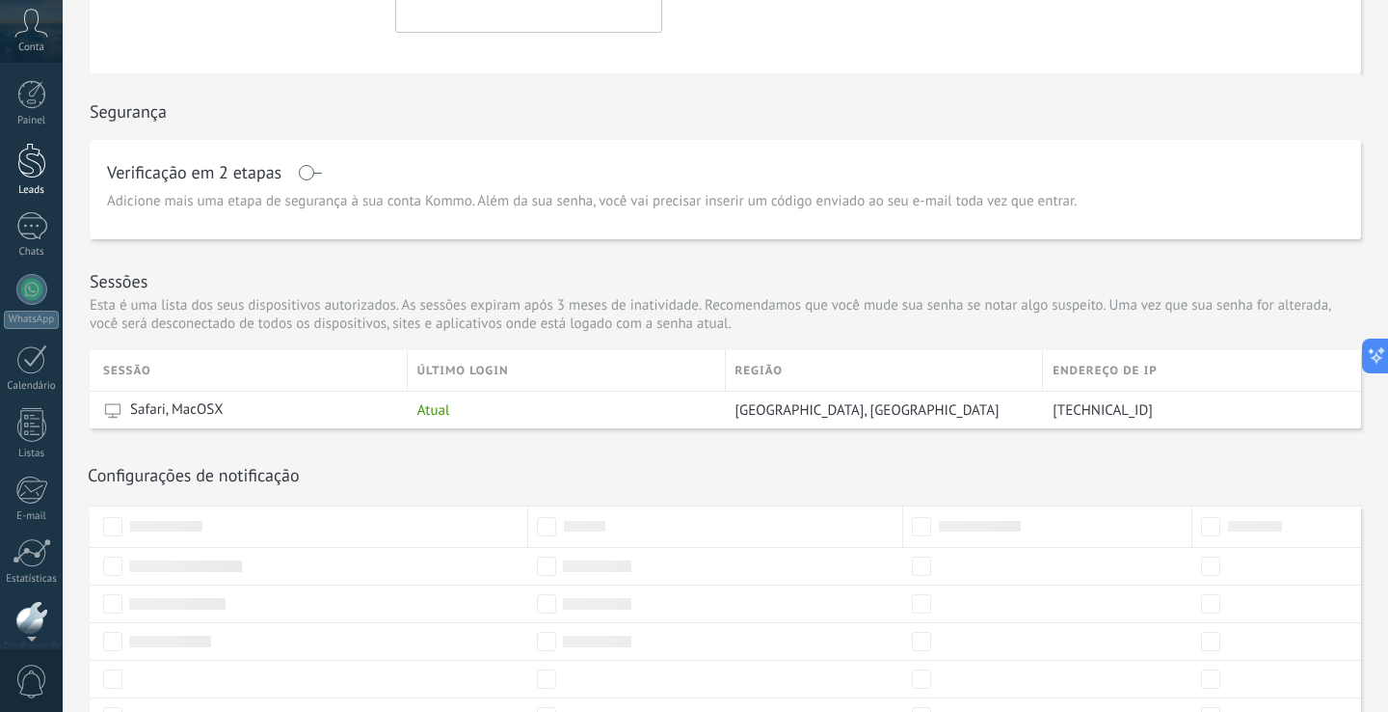
scroll to position [332, 0]
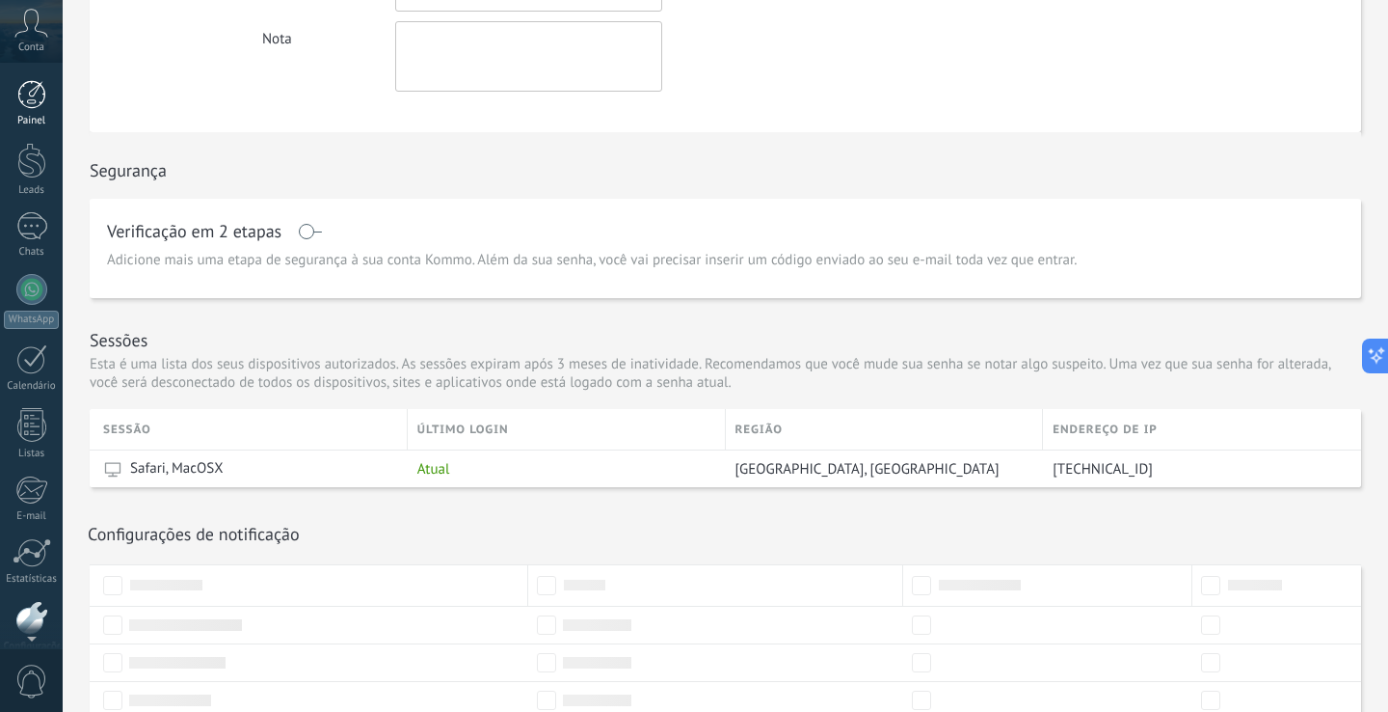
click at [26, 123] on div "Painel" at bounding box center [32, 121] width 56 height 13
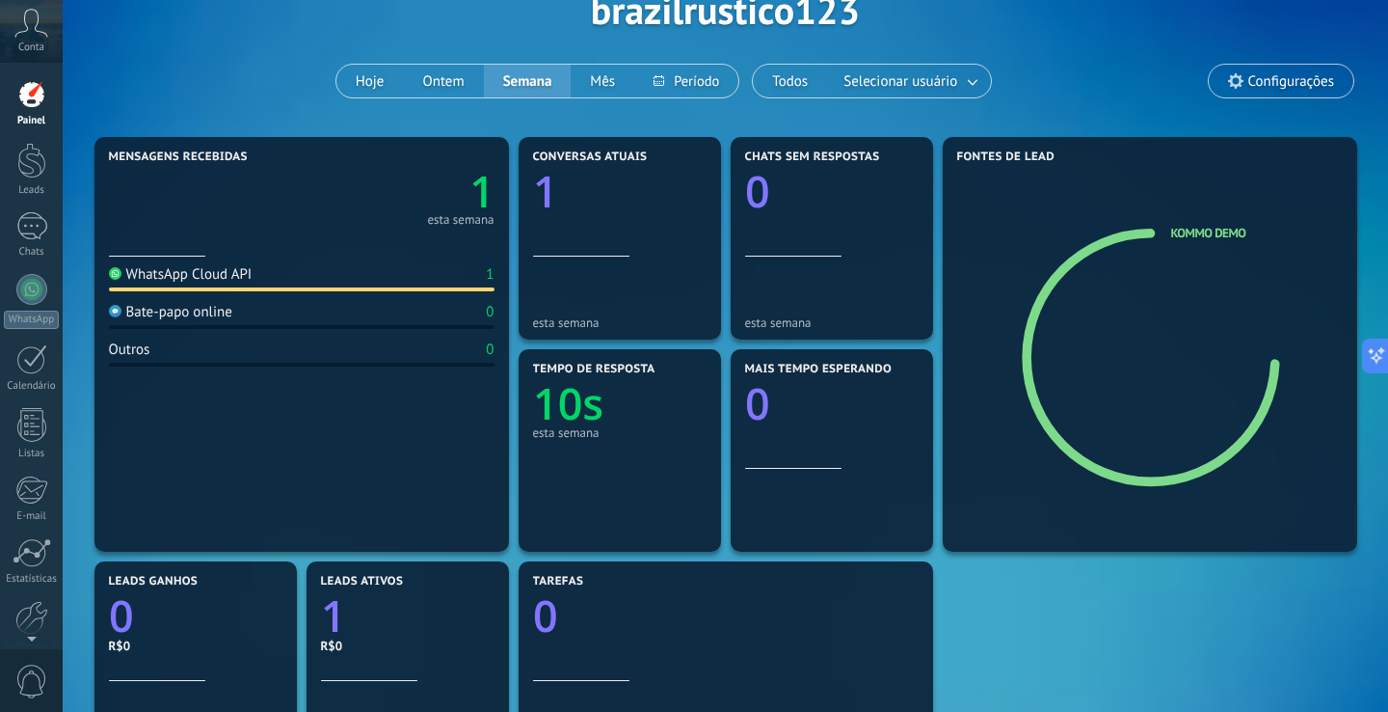
scroll to position [77, 0]
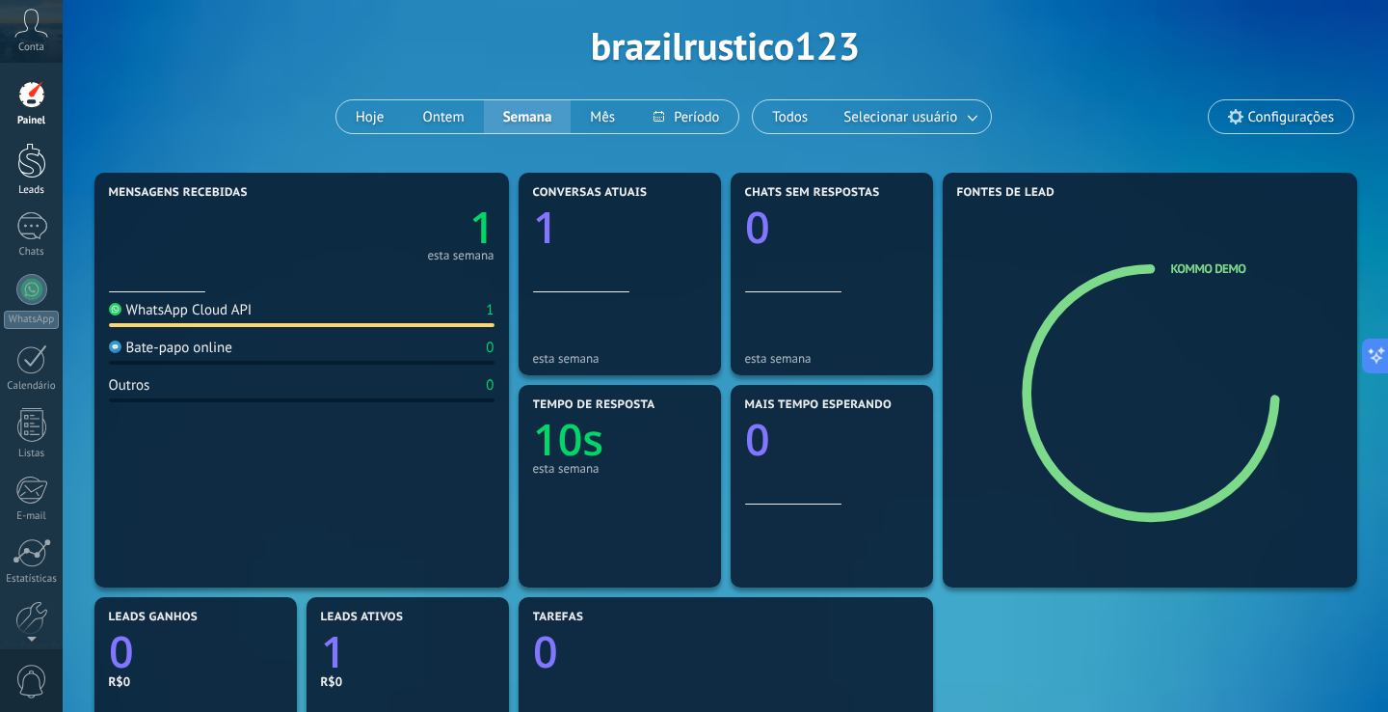
click at [31, 172] on div at bounding box center [31, 161] width 29 height 36
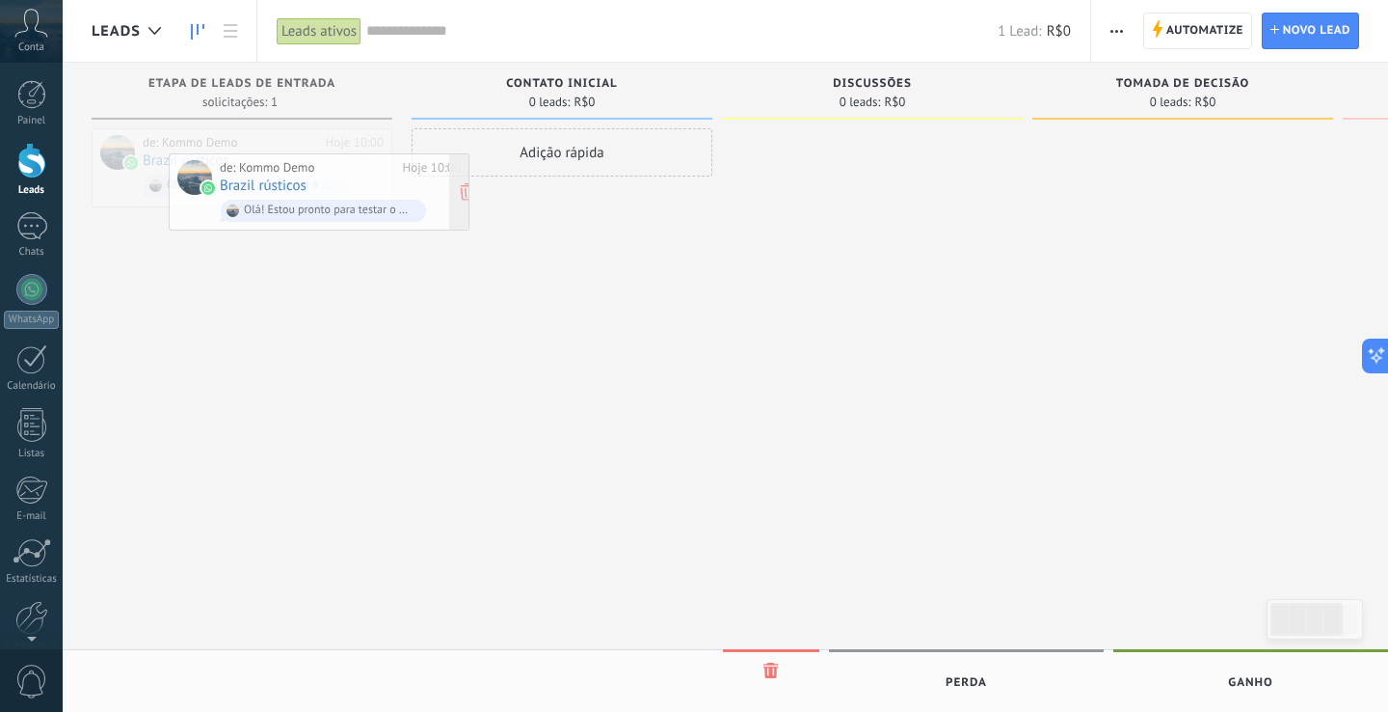
drag, startPoint x: 232, startPoint y: 143, endPoint x: 310, endPoint y: 168, distance: 81.1
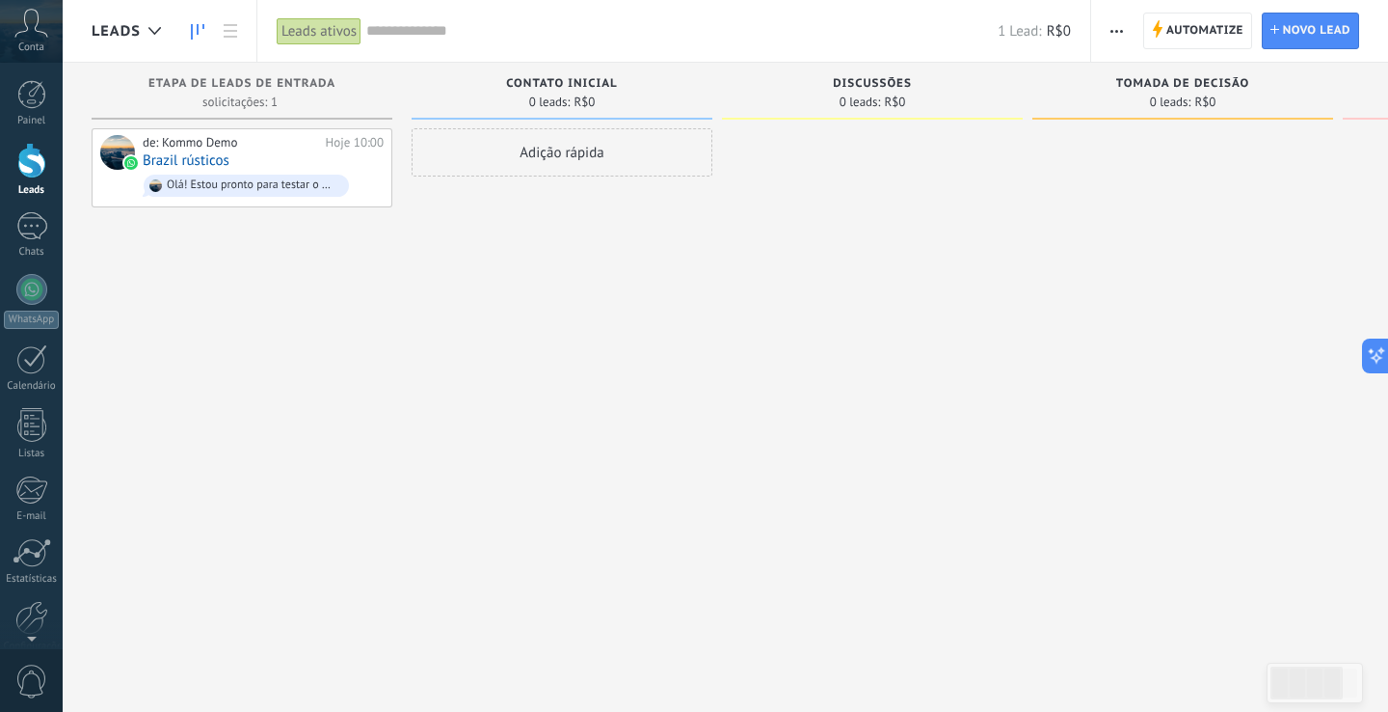
click at [551, 71] on div "Contato inicial 0 leads: R$0" at bounding box center [562, 91] width 301 height 57
click at [548, 73] on div "Contato inicial 0 leads: R$0" at bounding box center [562, 91] width 301 height 57
click at [1113, 28] on span "button" at bounding box center [1117, 31] width 13 height 37
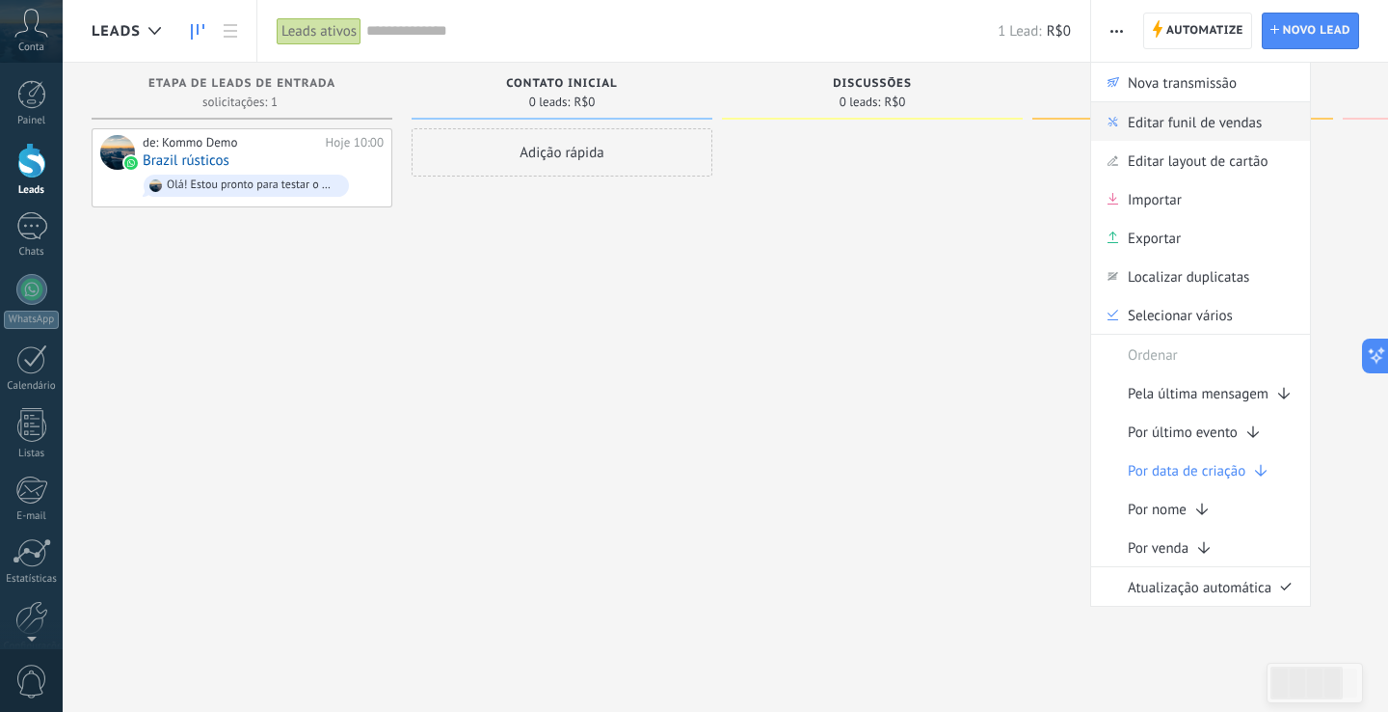
click at [1146, 116] on span "Editar funil de vendas" at bounding box center [1195, 121] width 134 height 39
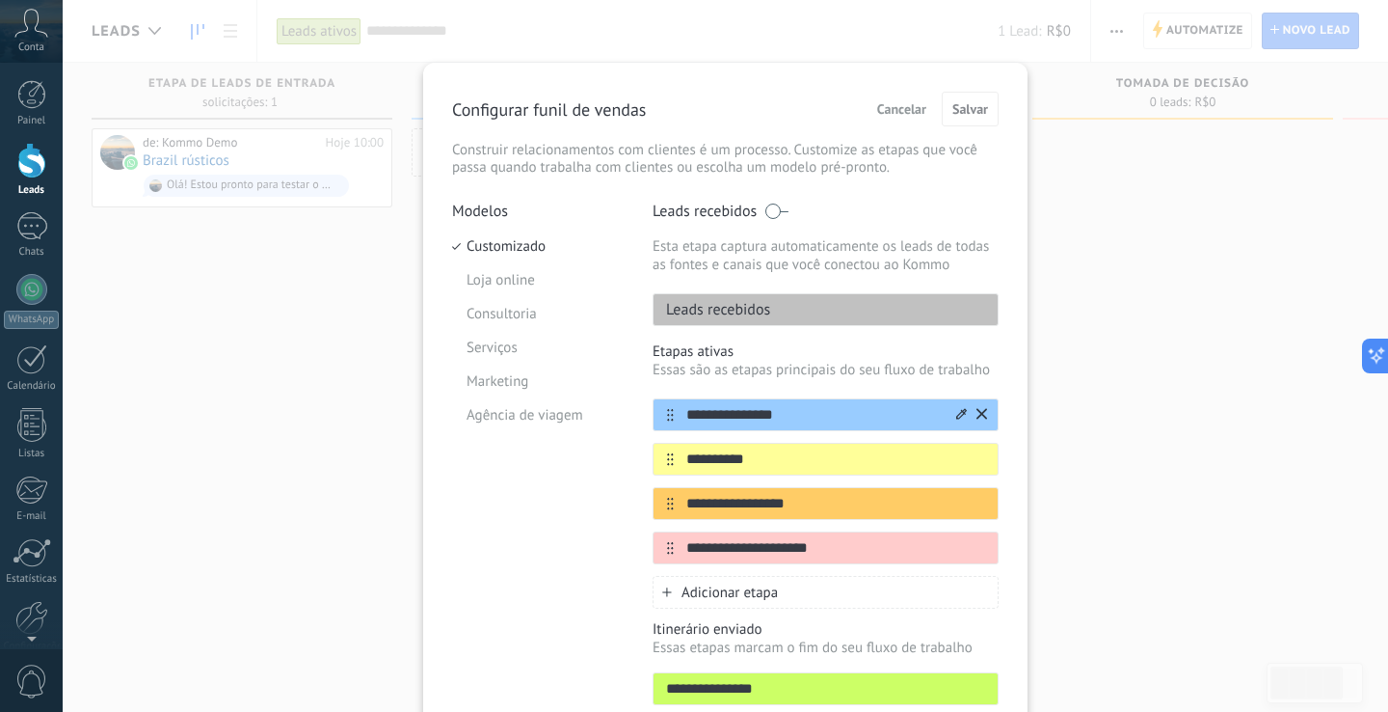
click at [732, 422] on input "**********" at bounding box center [814, 415] width 280 height 20
click at [807, 410] on input "**********" at bounding box center [814, 415] width 280 height 20
type input "**********"
click at [902, 108] on span "Cancelar" at bounding box center [901, 108] width 49 height 13
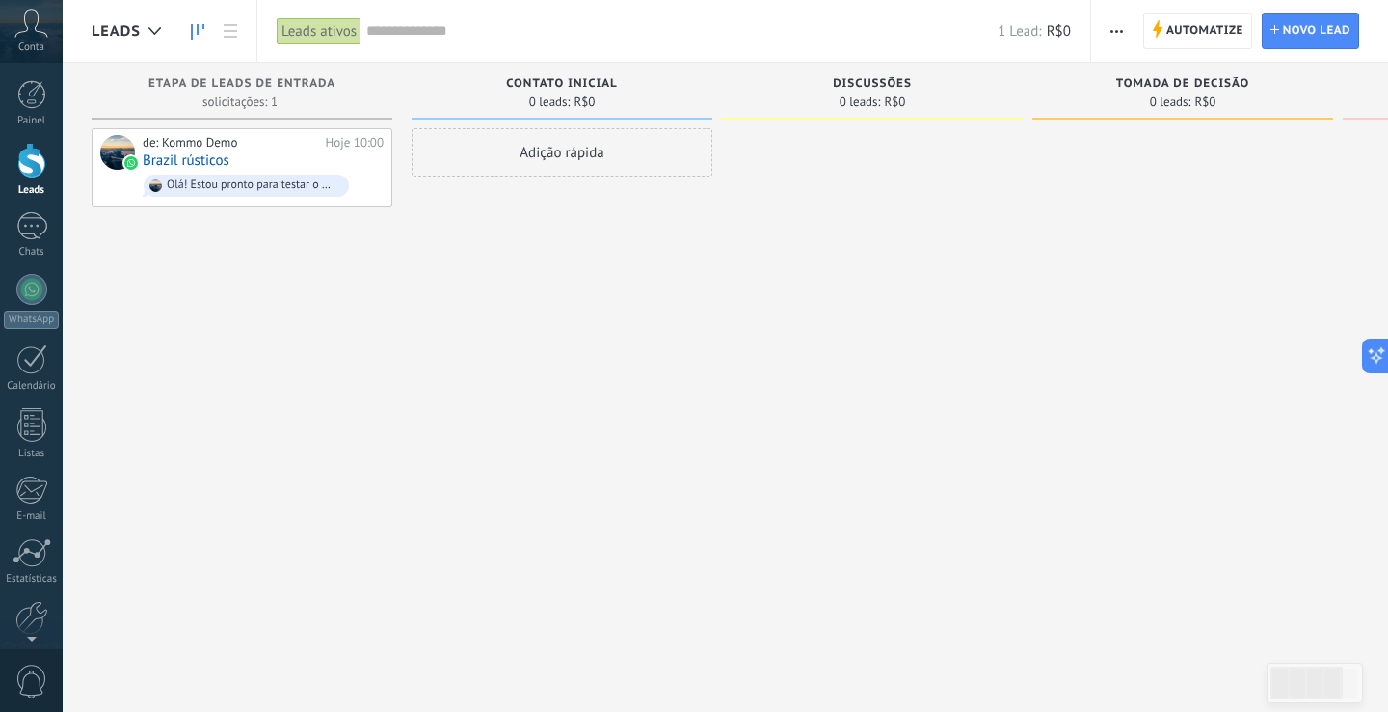
click at [1118, 40] on span "button" at bounding box center [1117, 31] width 13 height 37
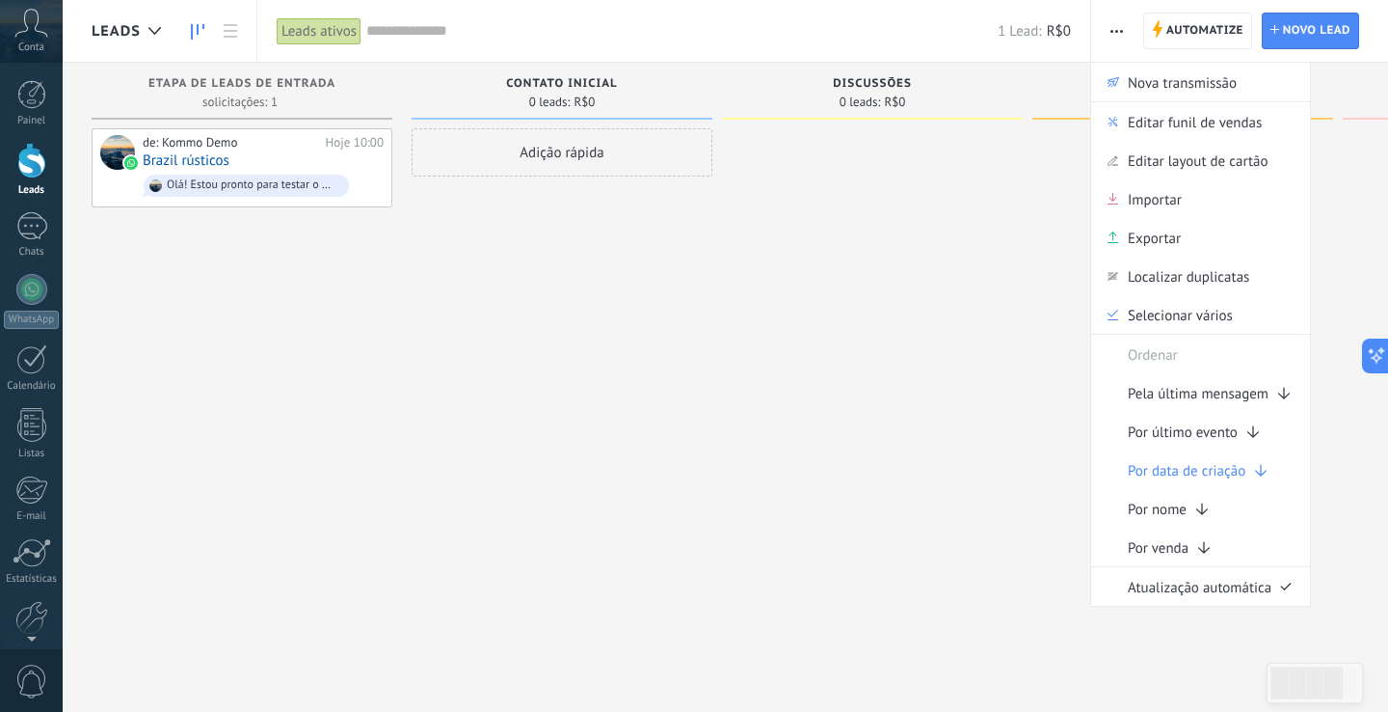
click at [1123, 41] on span "button" at bounding box center [1117, 31] width 13 height 37
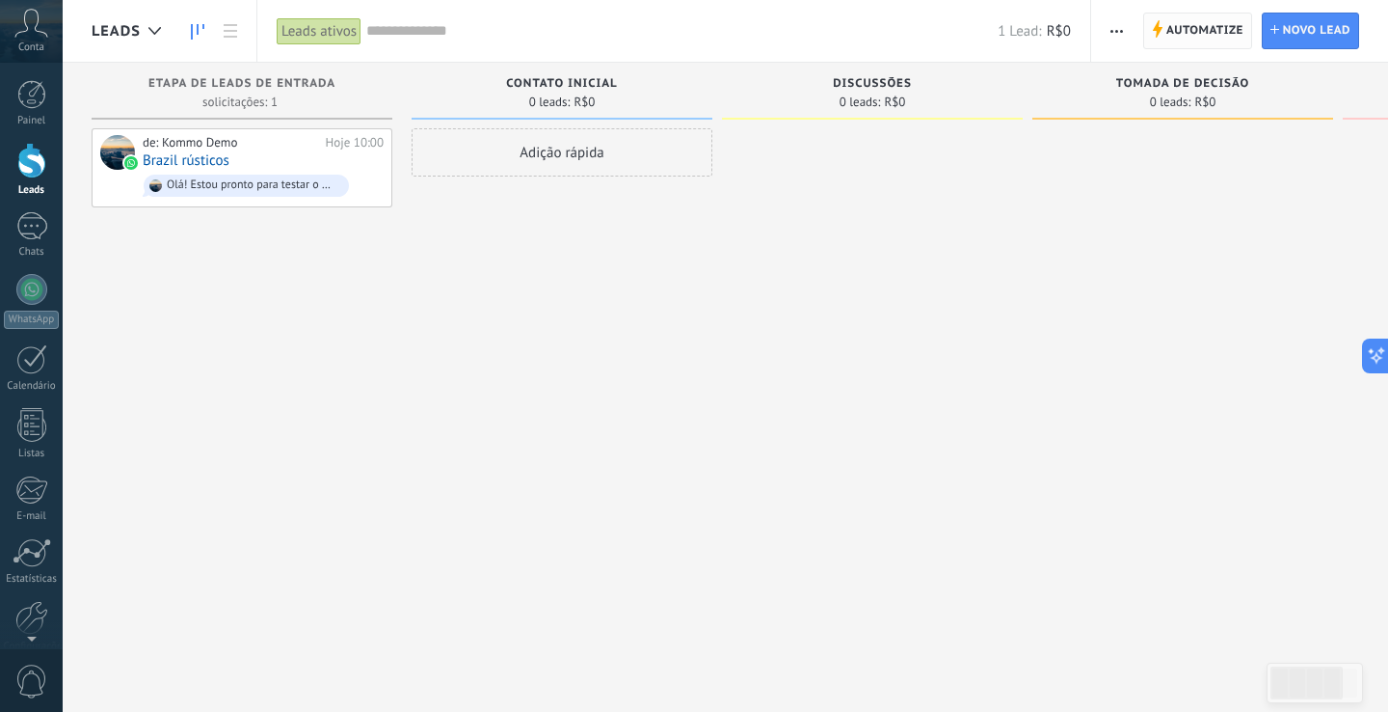
click at [1193, 33] on span "Automatize" at bounding box center [1205, 30] width 77 height 35
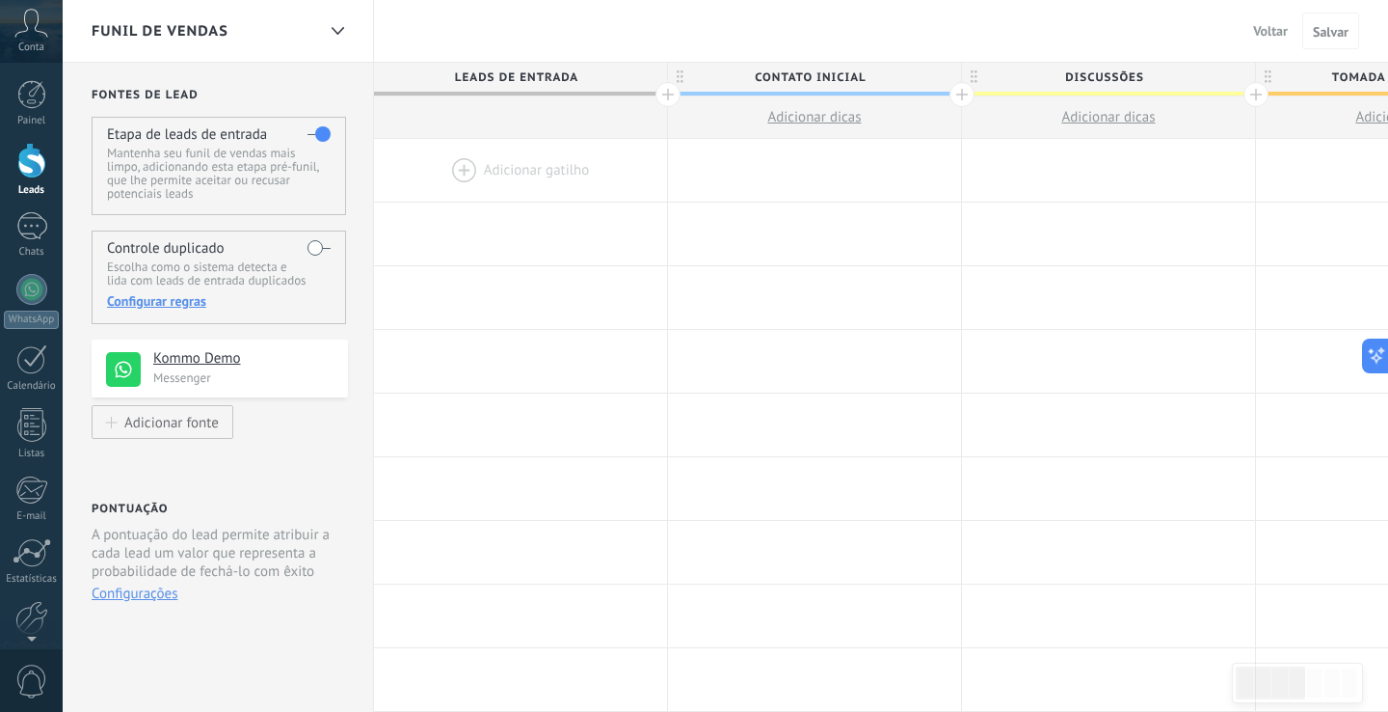
click at [499, 172] on div at bounding box center [520, 170] width 293 height 63
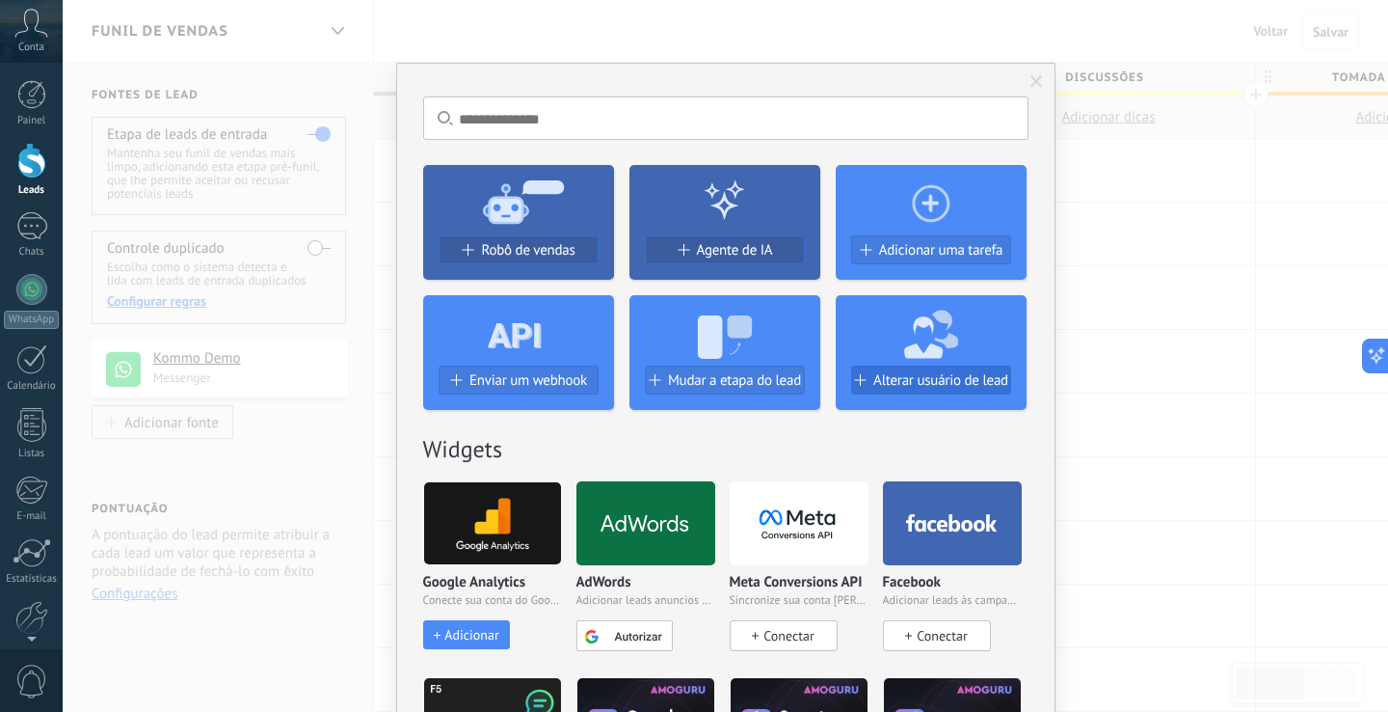
click at [895, 382] on span "Alterar usuário de lead" at bounding box center [941, 380] width 135 height 16
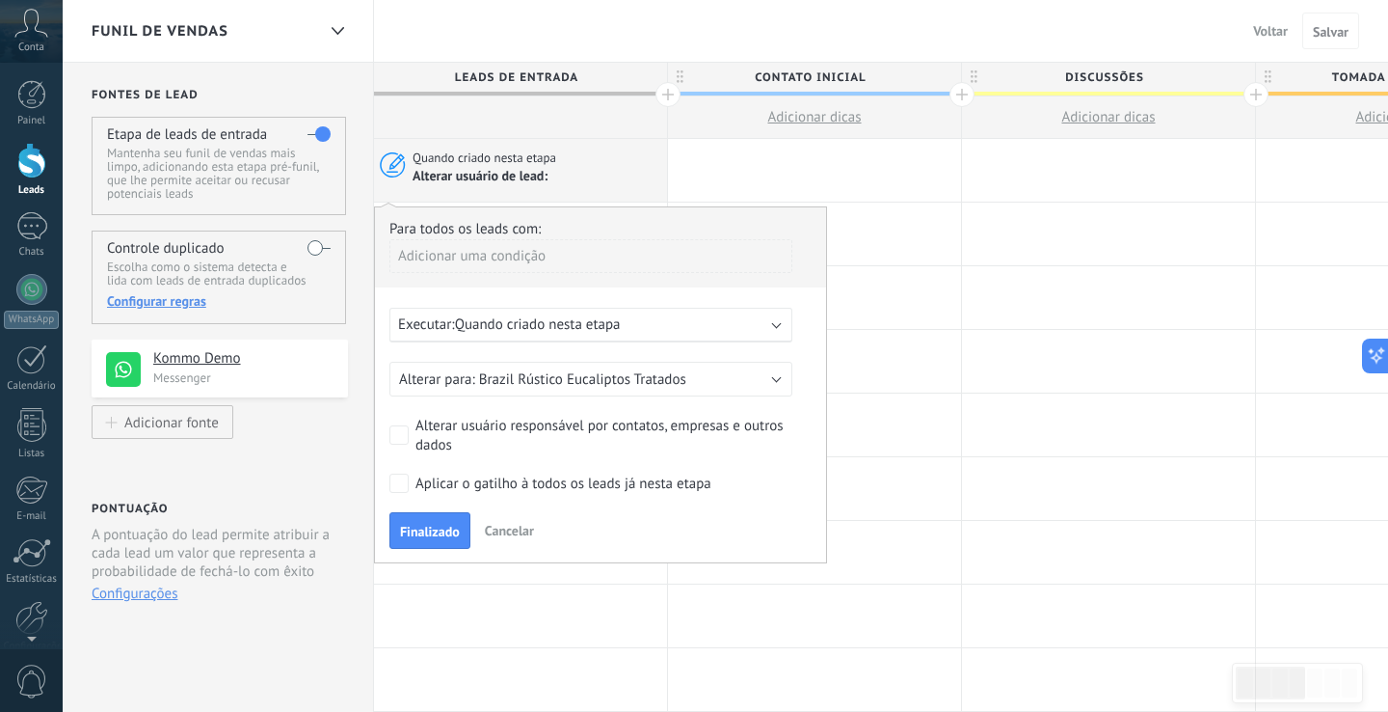
click at [590, 378] on span "Brazil Rústico Eucaliptos Tratados" at bounding box center [582, 379] width 207 height 18
click at [590, 378] on span "Brazil Rústico Eucaliptos Tratados" at bounding box center [582, 379] width 408 height 18
click at [621, 337] on div "Executar: Quando criado nesta etapa" at bounding box center [591, 325] width 403 height 35
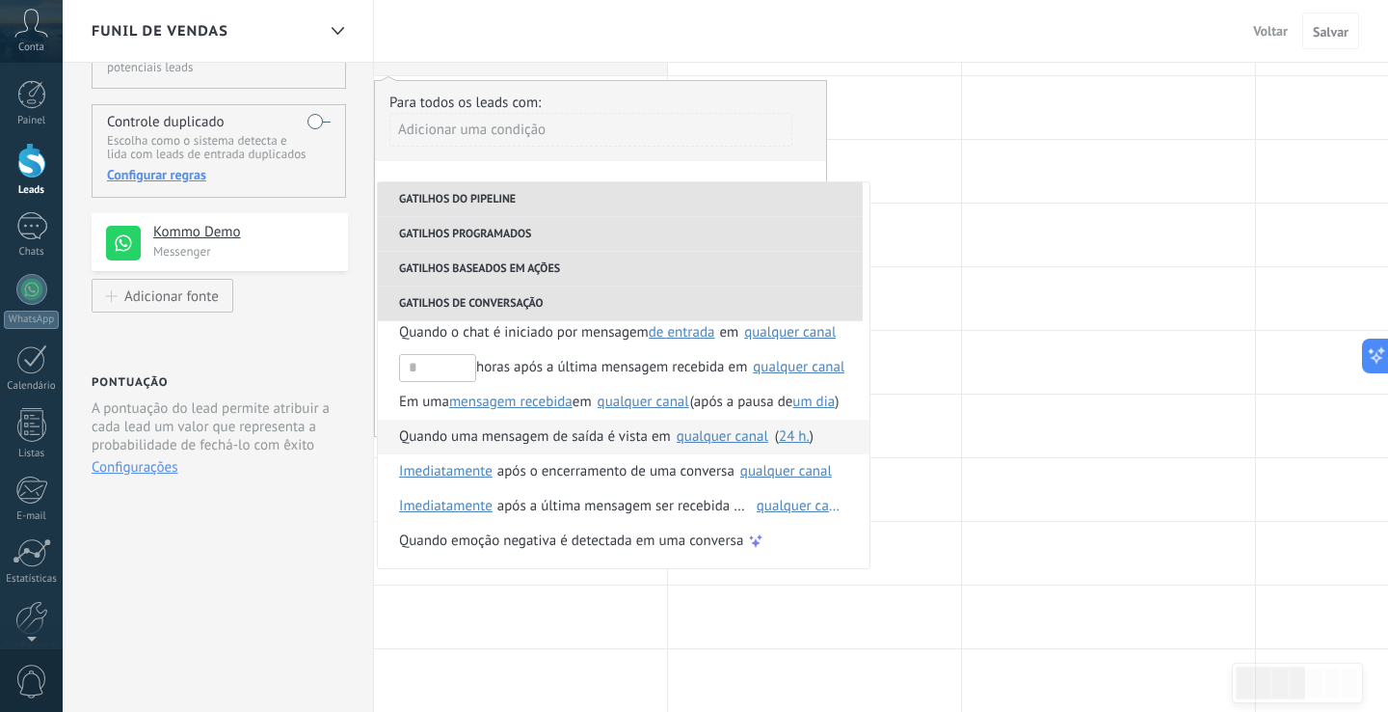
scroll to position [129, 0]
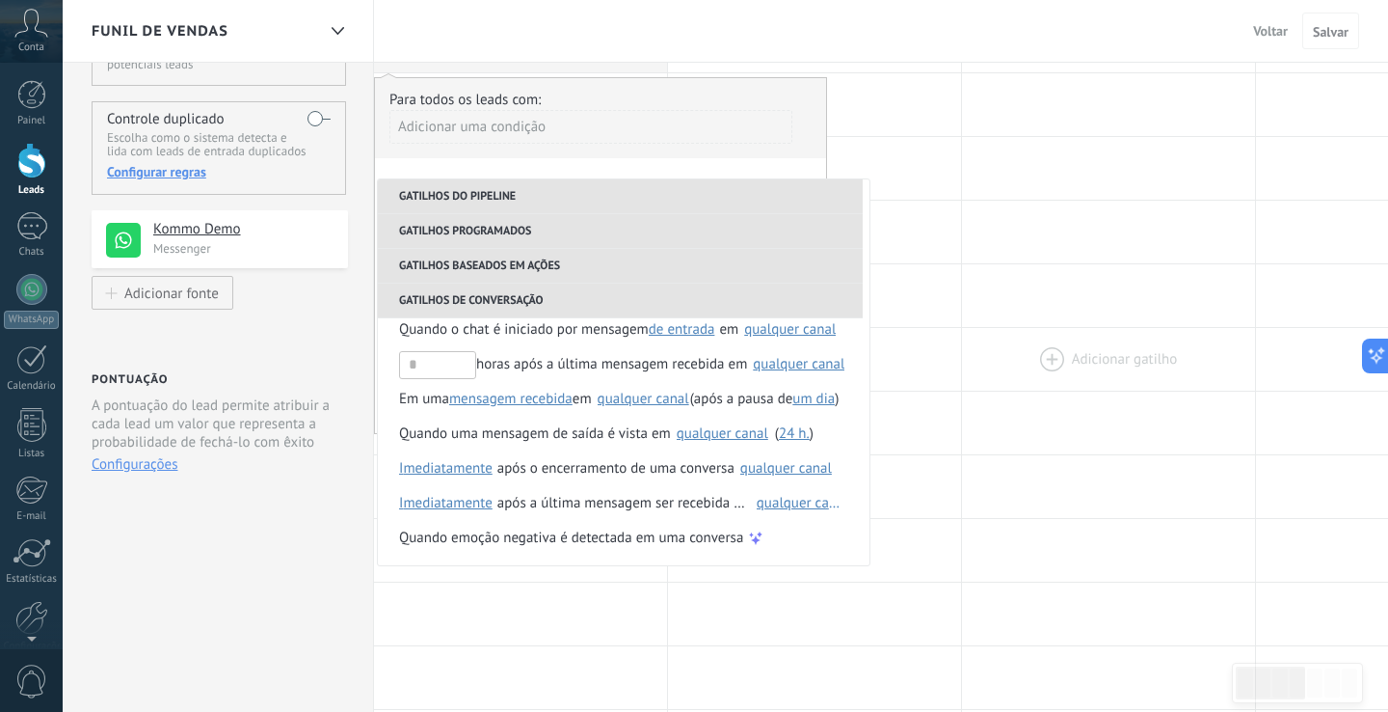
click at [1047, 369] on div at bounding box center [1108, 359] width 293 height 63
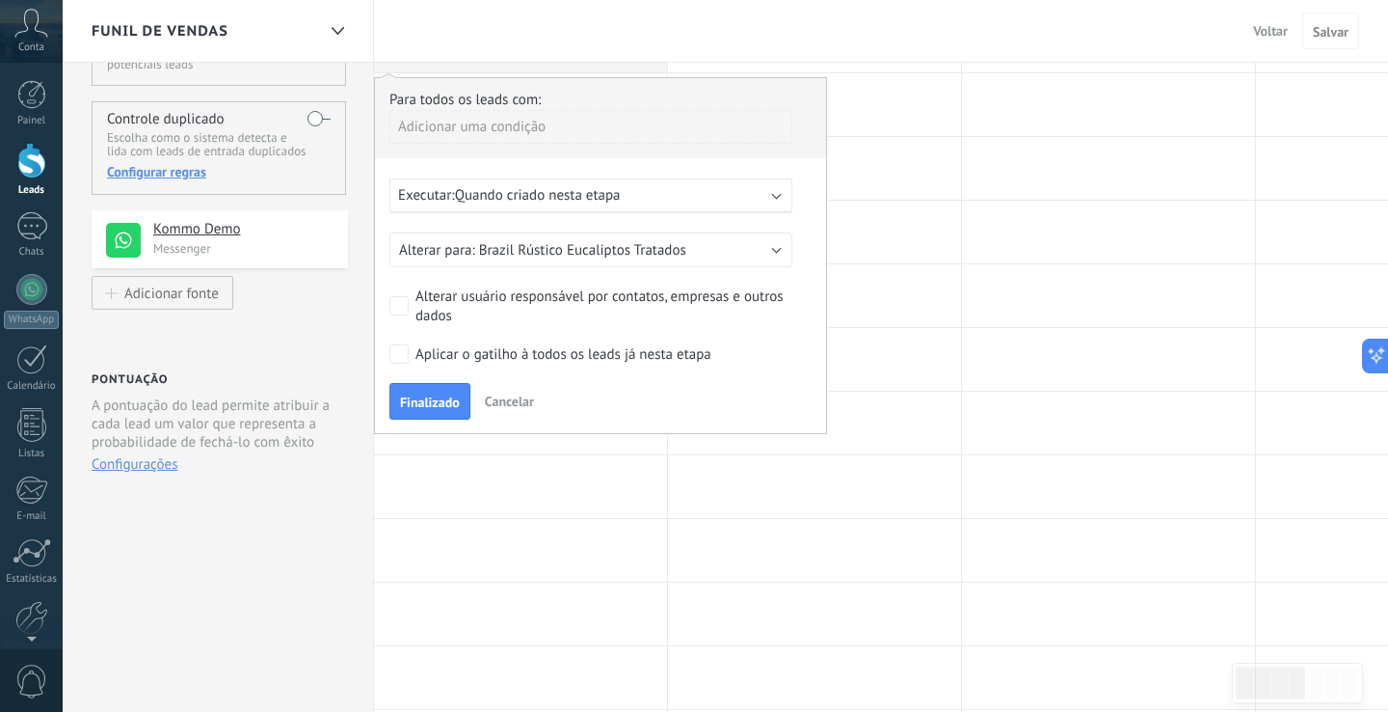
click at [1035, 354] on div at bounding box center [1108, 359] width 293 height 63
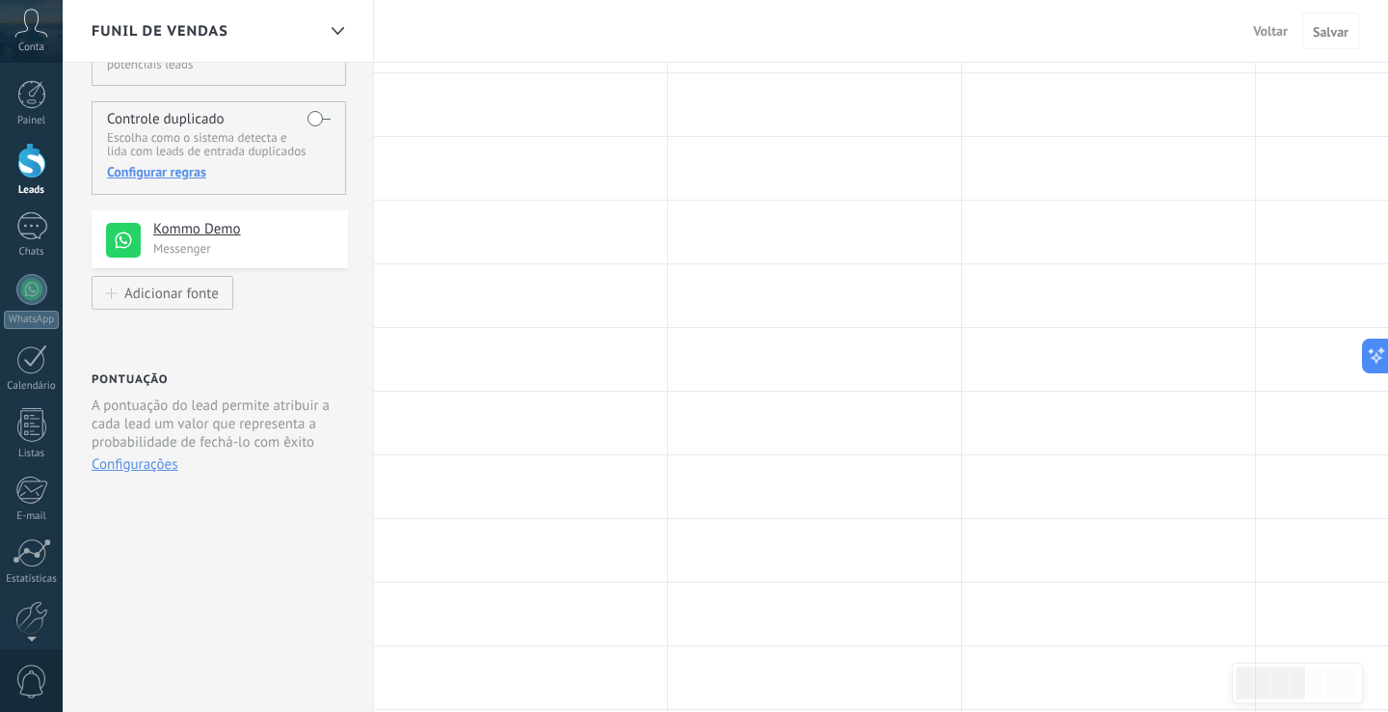
click at [1038, 174] on div at bounding box center [1108, 168] width 293 height 63
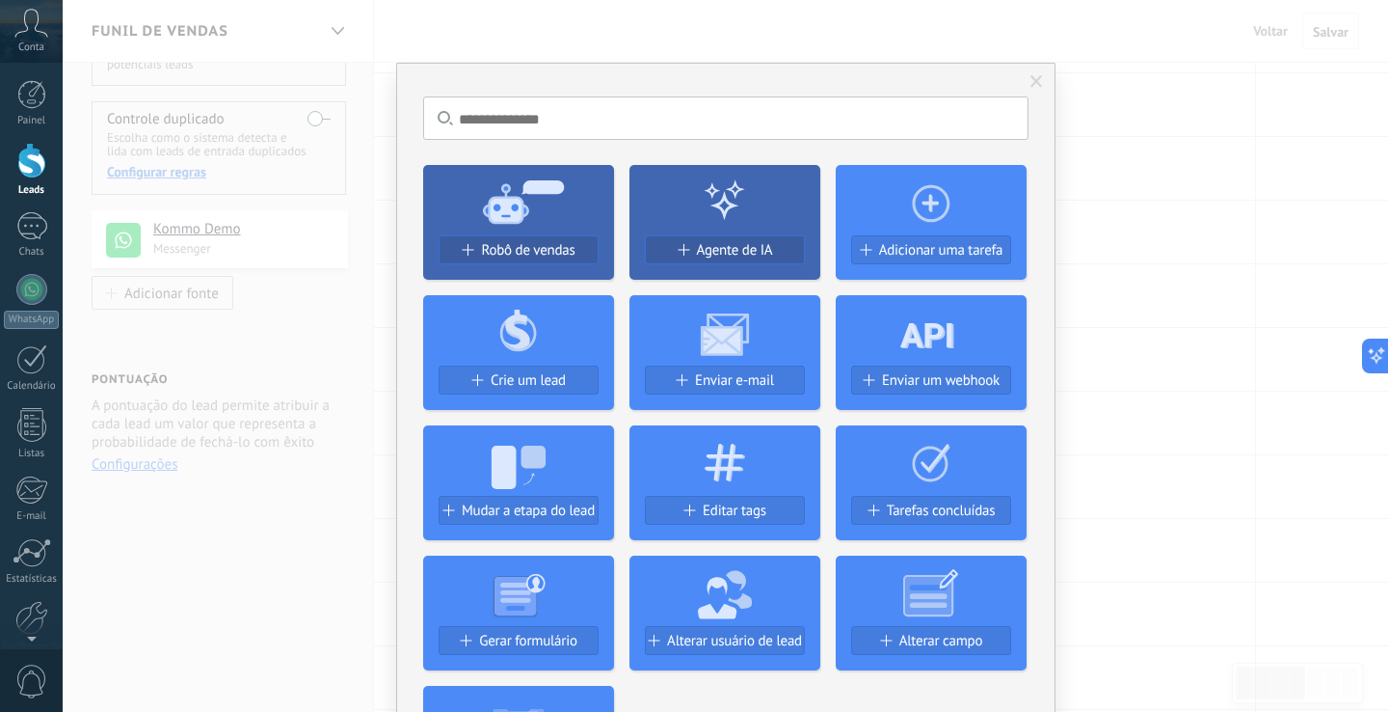
click at [1259, 27] on div "Sem resultados. Robô de vendas Agente de IA Adicionar uma tarefa Crie um lead E…" at bounding box center [726, 356] width 1326 height 712
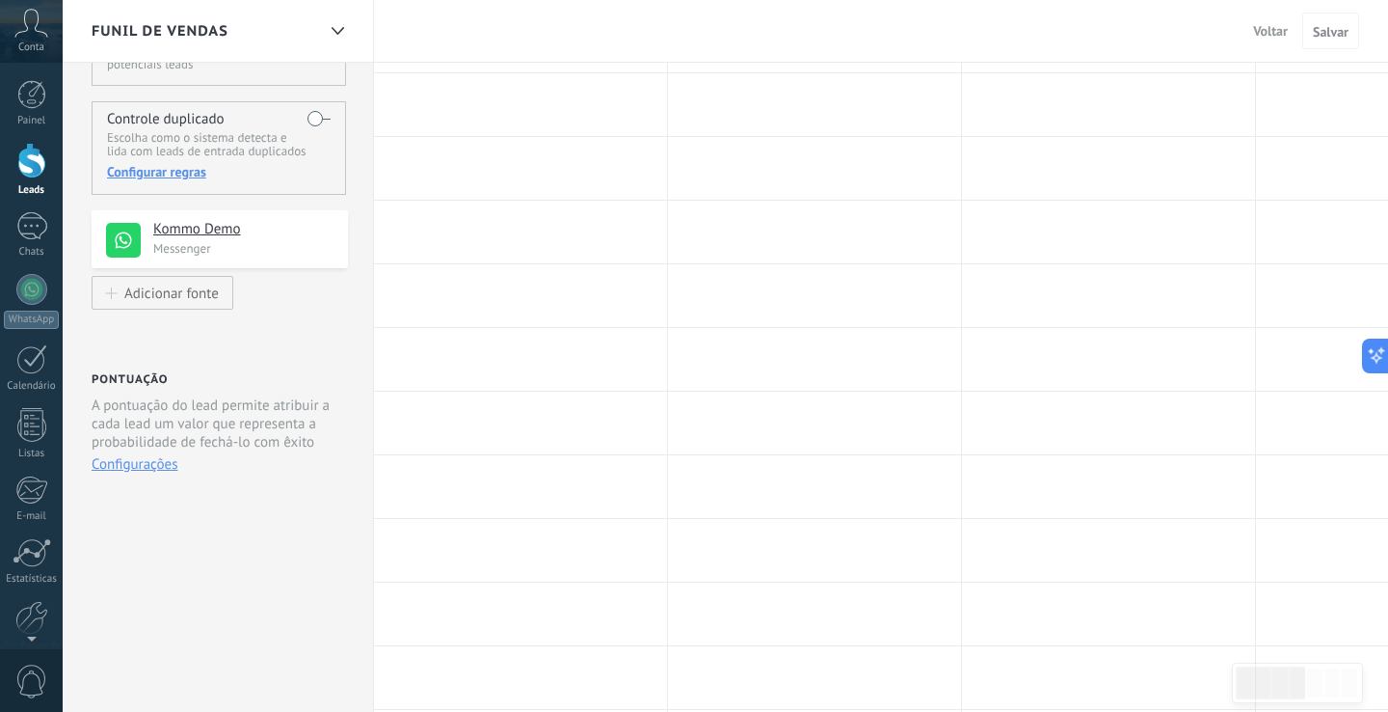
click at [21, 164] on div at bounding box center [31, 161] width 29 height 36
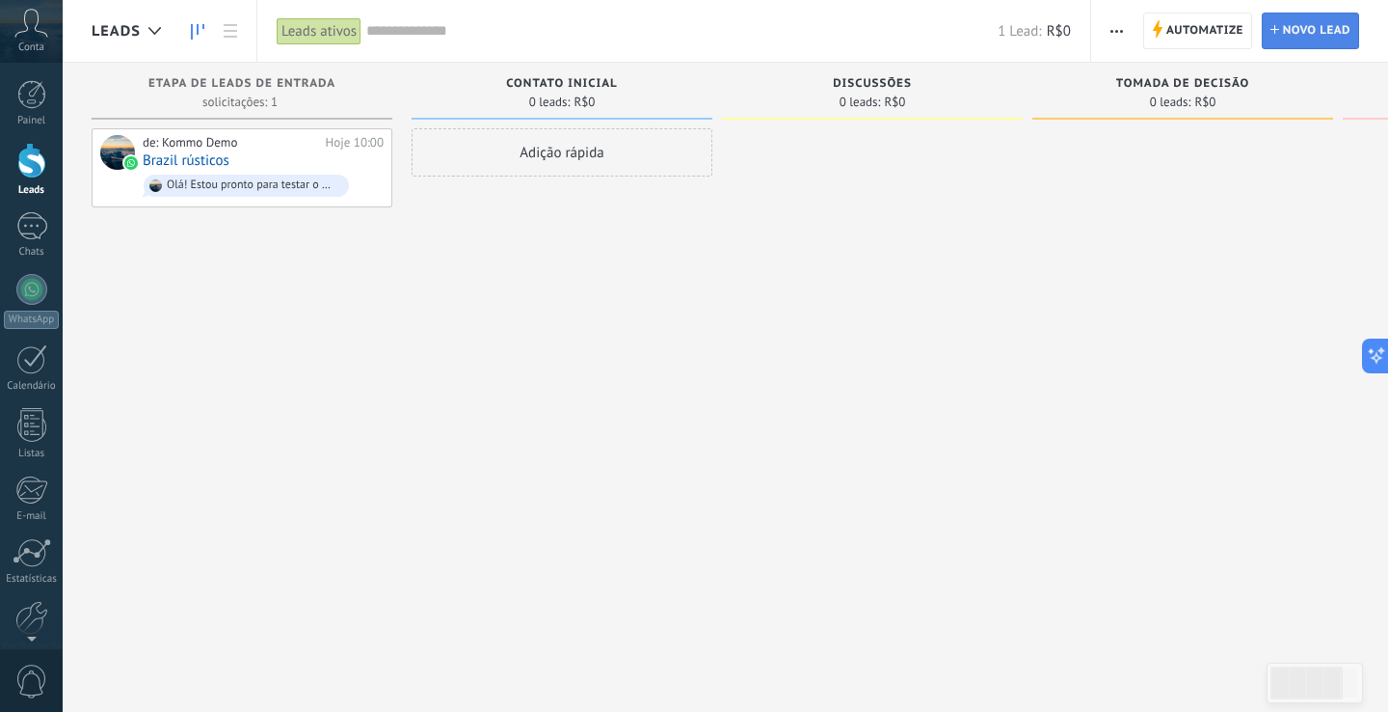
click at [1293, 33] on span "Novo lead" at bounding box center [1316, 30] width 67 height 35
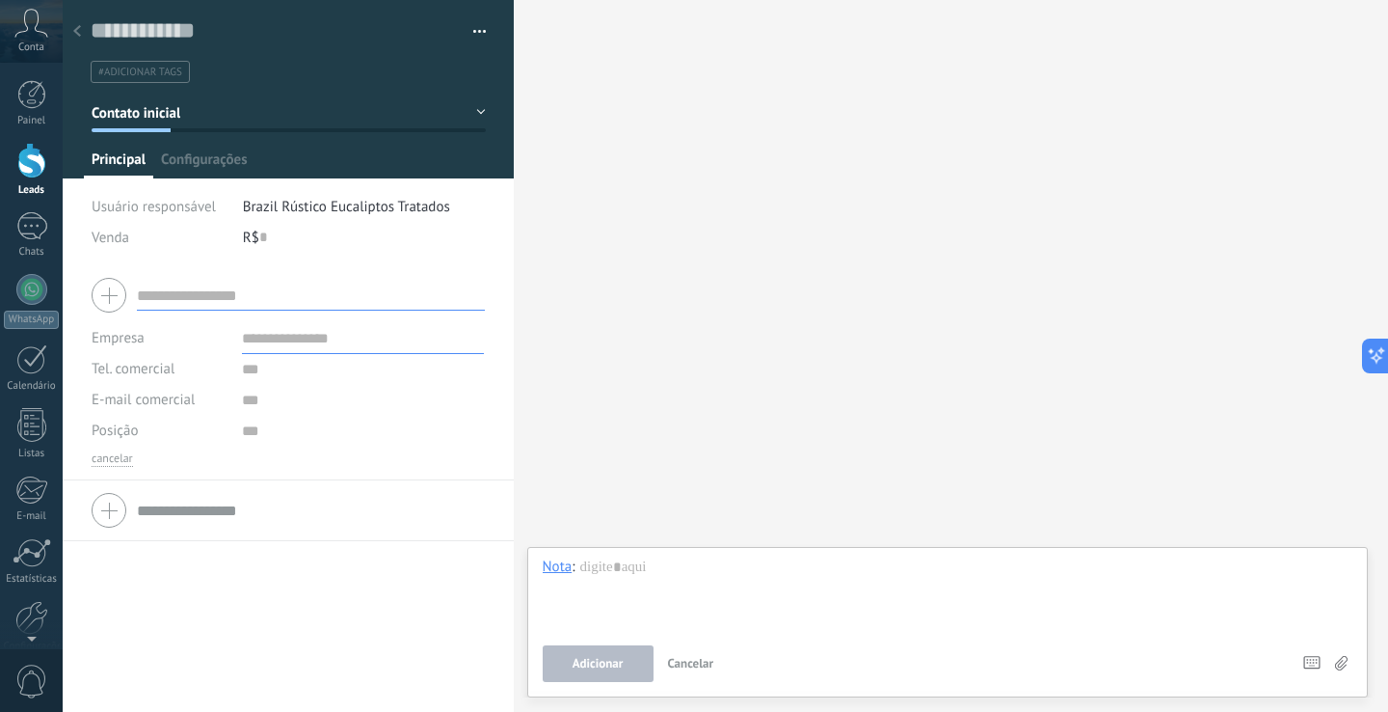
click at [79, 32] on icon at bounding box center [77, 31] width 8 height 12
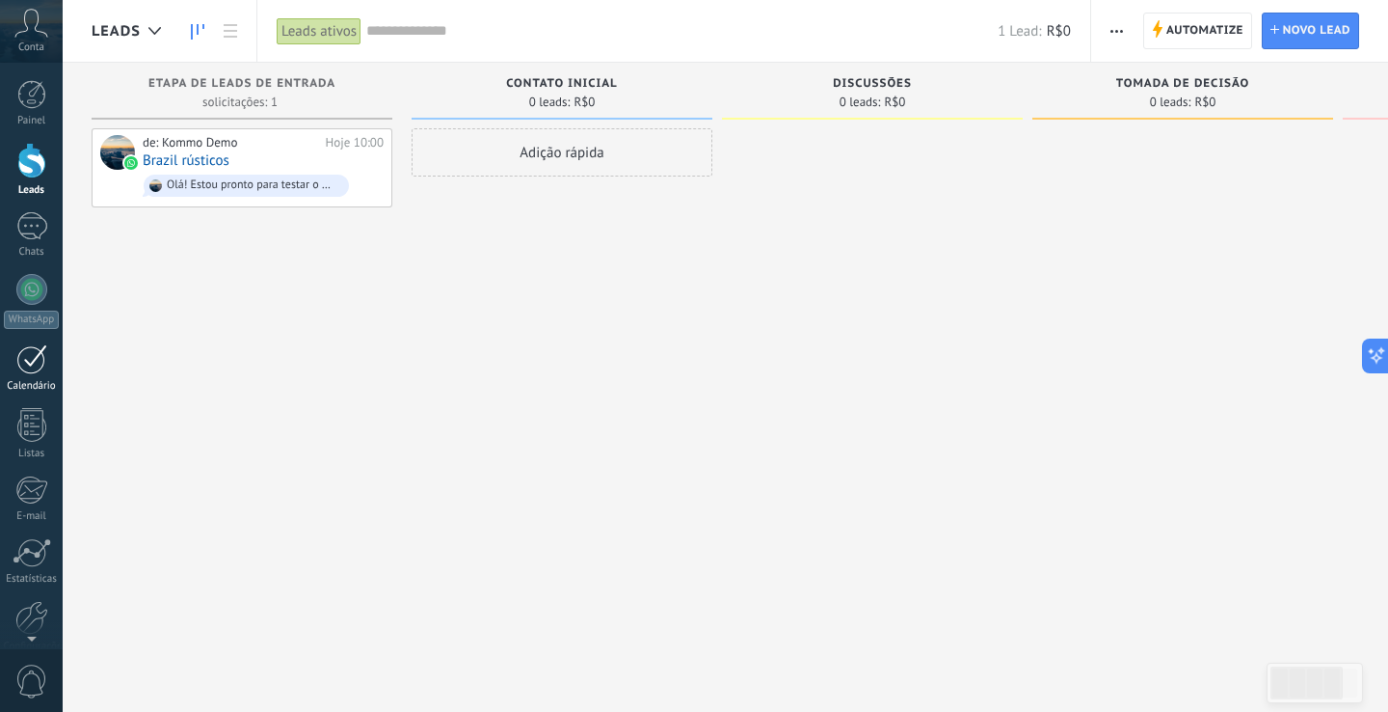
click at [30, 369] on div at bounding box center [31, 359] width 31 height 30
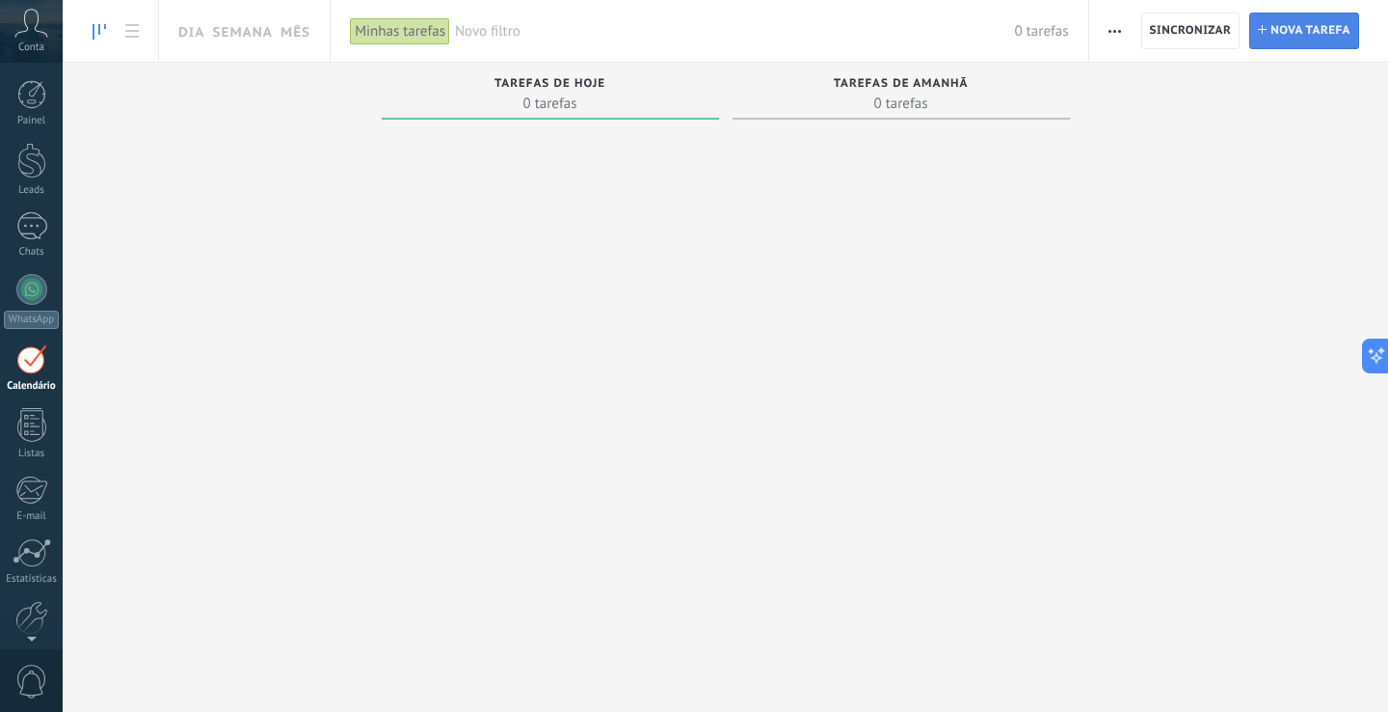
click at [1287, 24] on span "Nova tarefa" at bounding box center [1311, 30] width 80 height 35
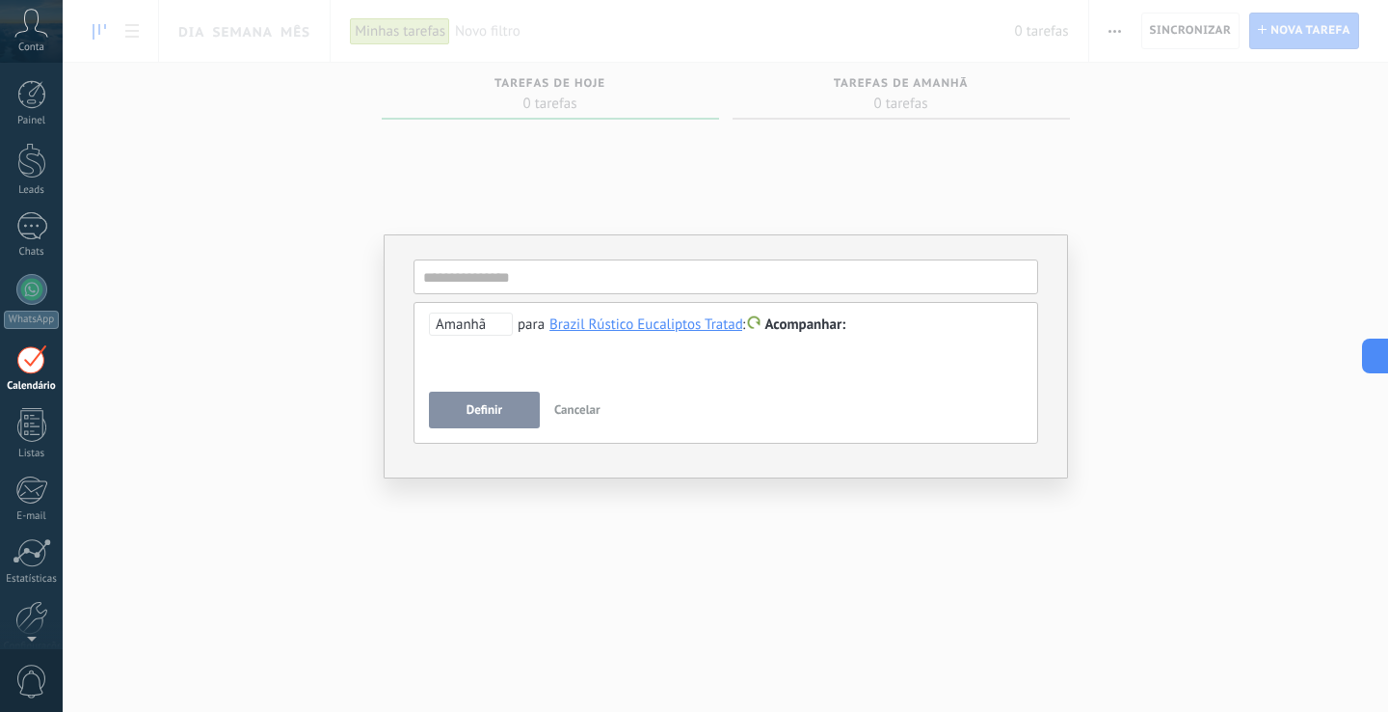
click at [486, 328] on span "Amanhã" at bounding box center [471, 323] width 84 height 23
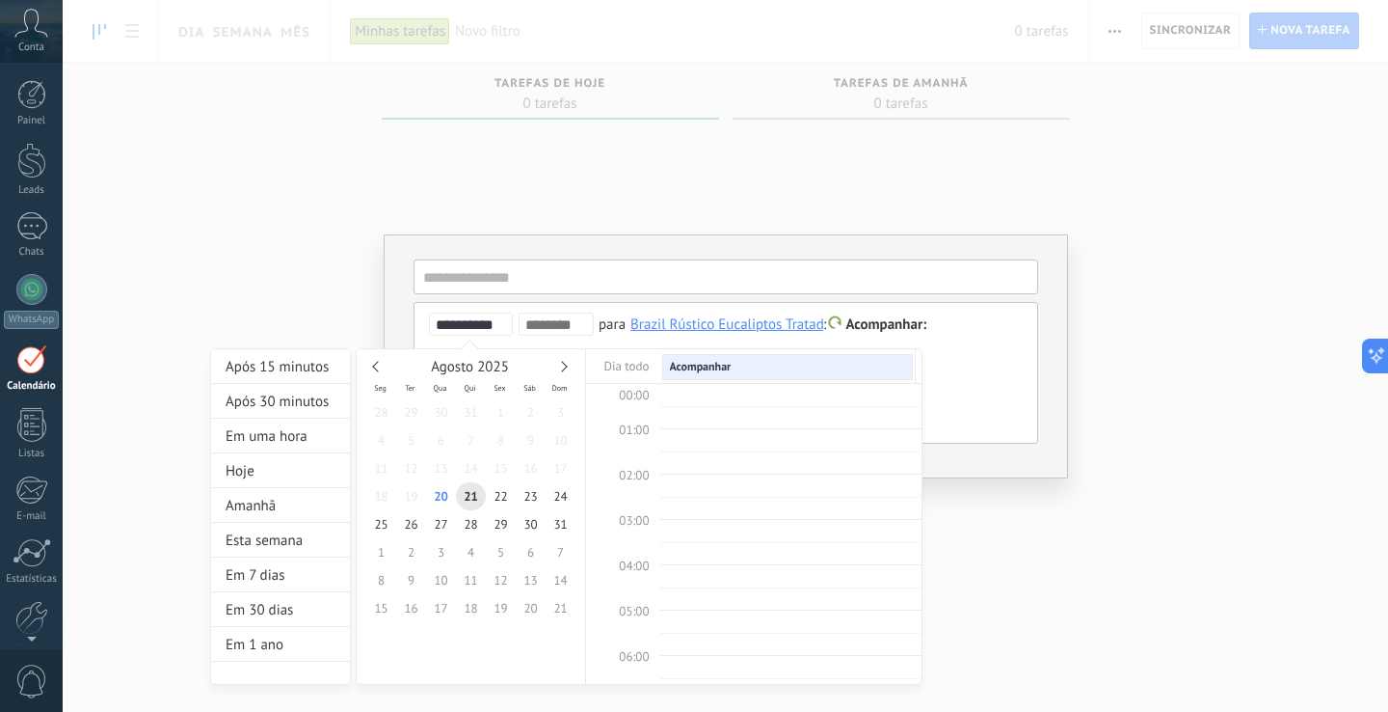
scroll to position [364, 0]
click at [835, 188] on div at bounding box center [694, 356] width 1388 height 712
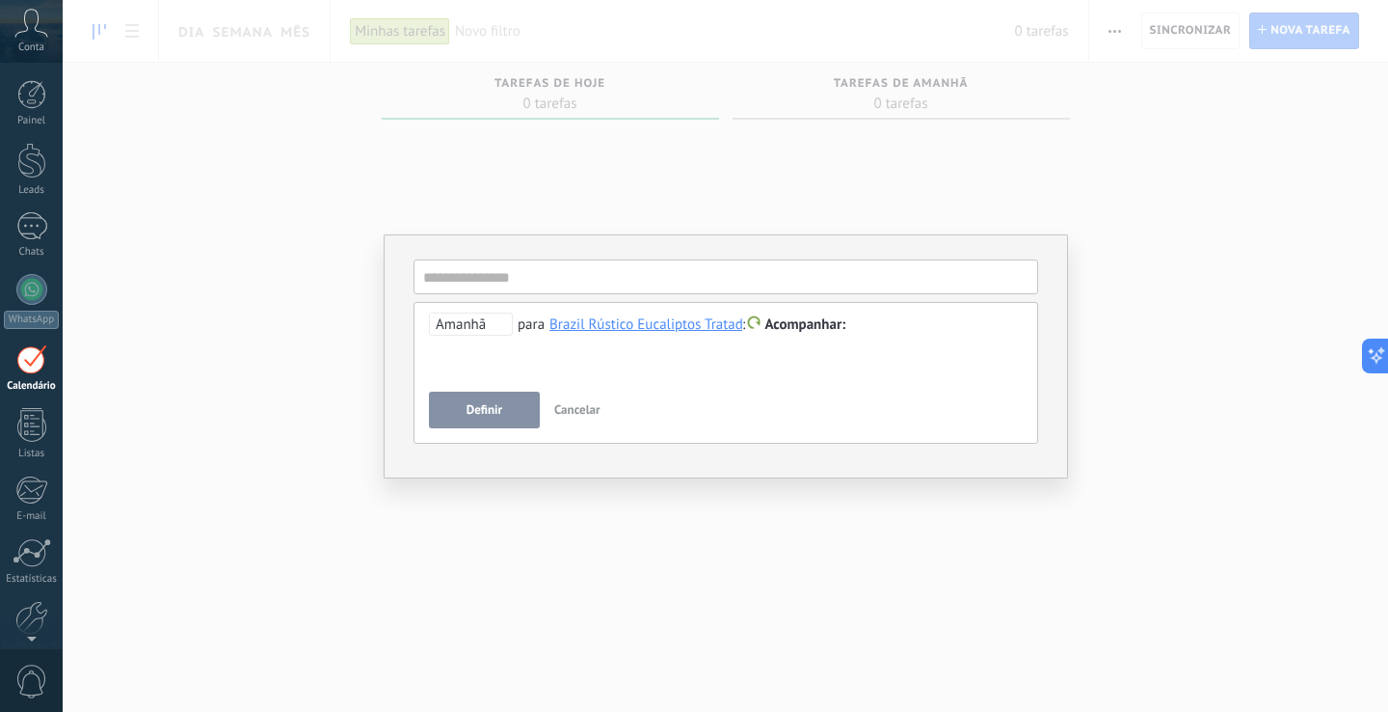
click at [660, 327] on div "Brazil Rústico Eucaliptos Tratados" at bounding box center [653, 323] width 207 height 17
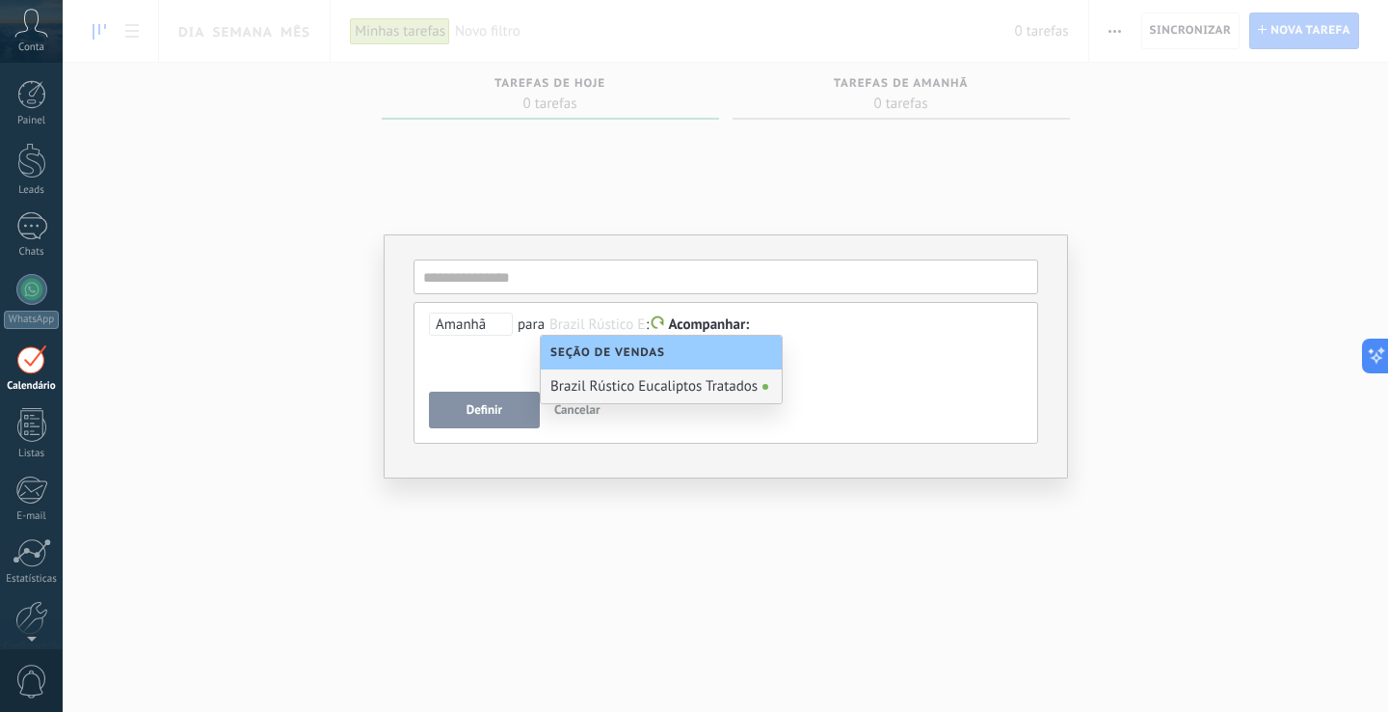
click at [668, 391] on div "Brazil Rústico Eucaliptos Tratados" at bounding box center [661, 386] width 241 height 34
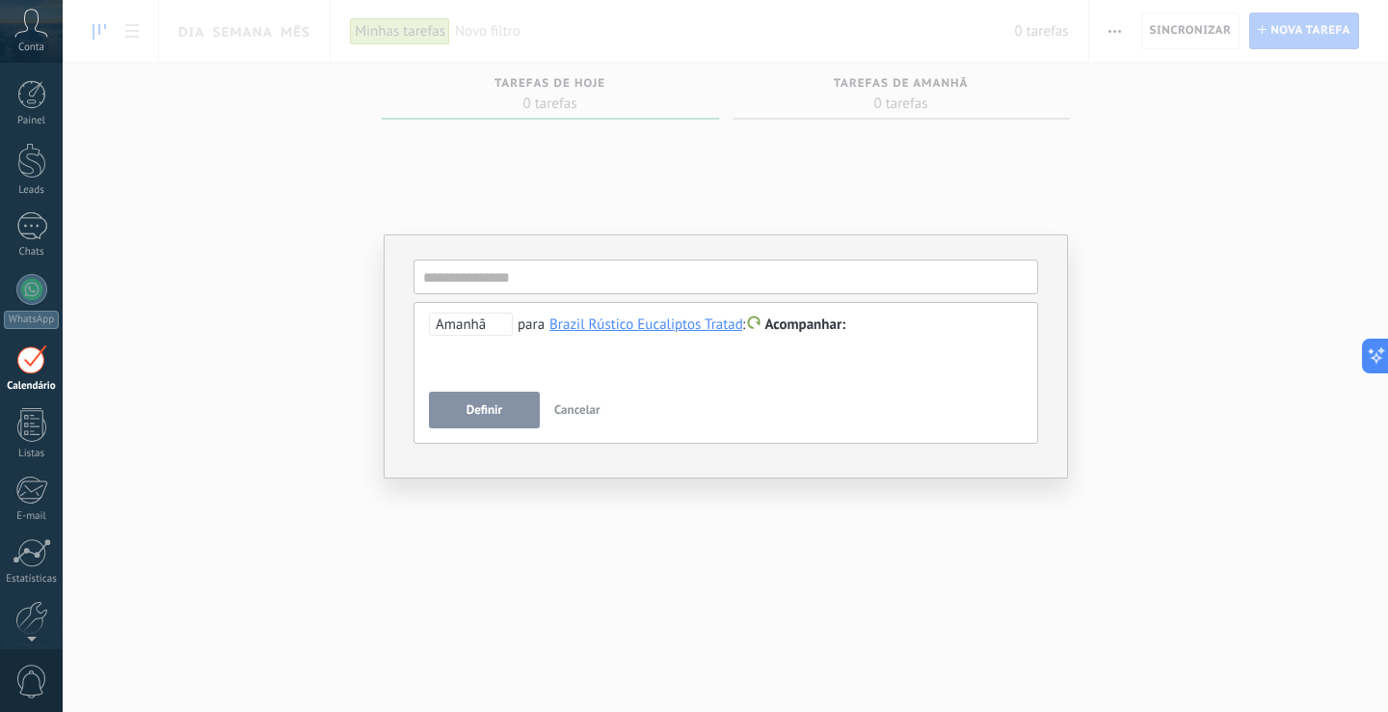
click at [907, 334] on div at bounding box center [726, 324] width 594 height 23
click at [578, 284] on input "text" at bounding box center [726, 276] width 625 height 35
type input "*"
click at [584, 430] on div "**********" at bounding box center [726, 373] width 625 height 142
click at [584, 415] on span "Cancelar" at bounding box center [577, 409] width 46 height 16
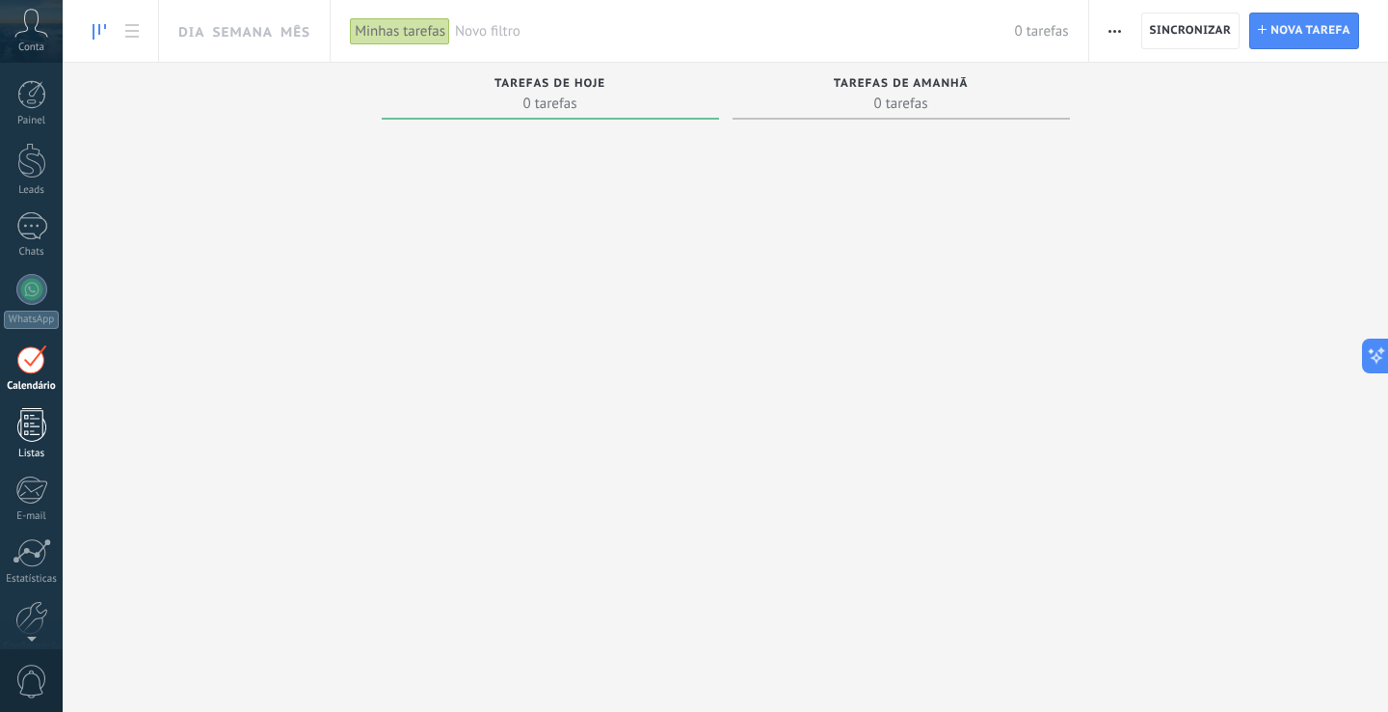
click at [33, 438] on div at bounding box center [31, 425] width 29 height 34
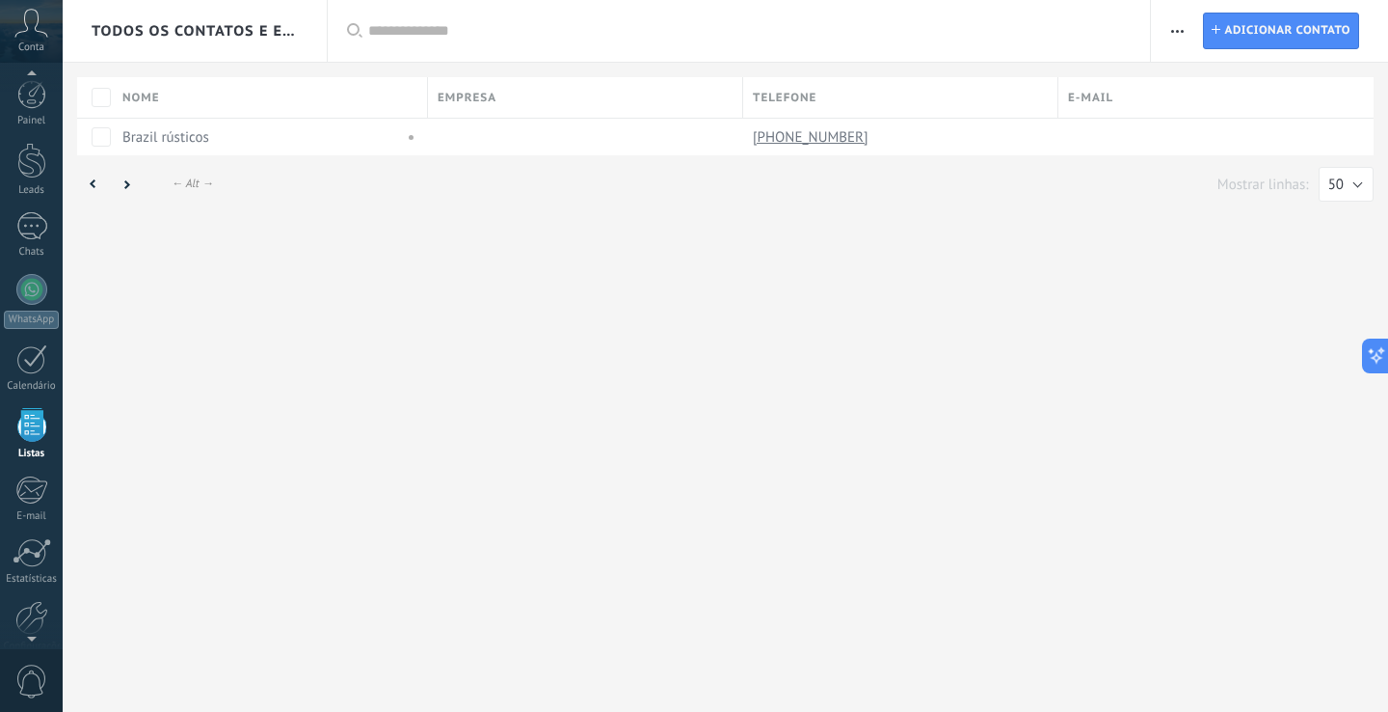
scroll to position [50, 0]
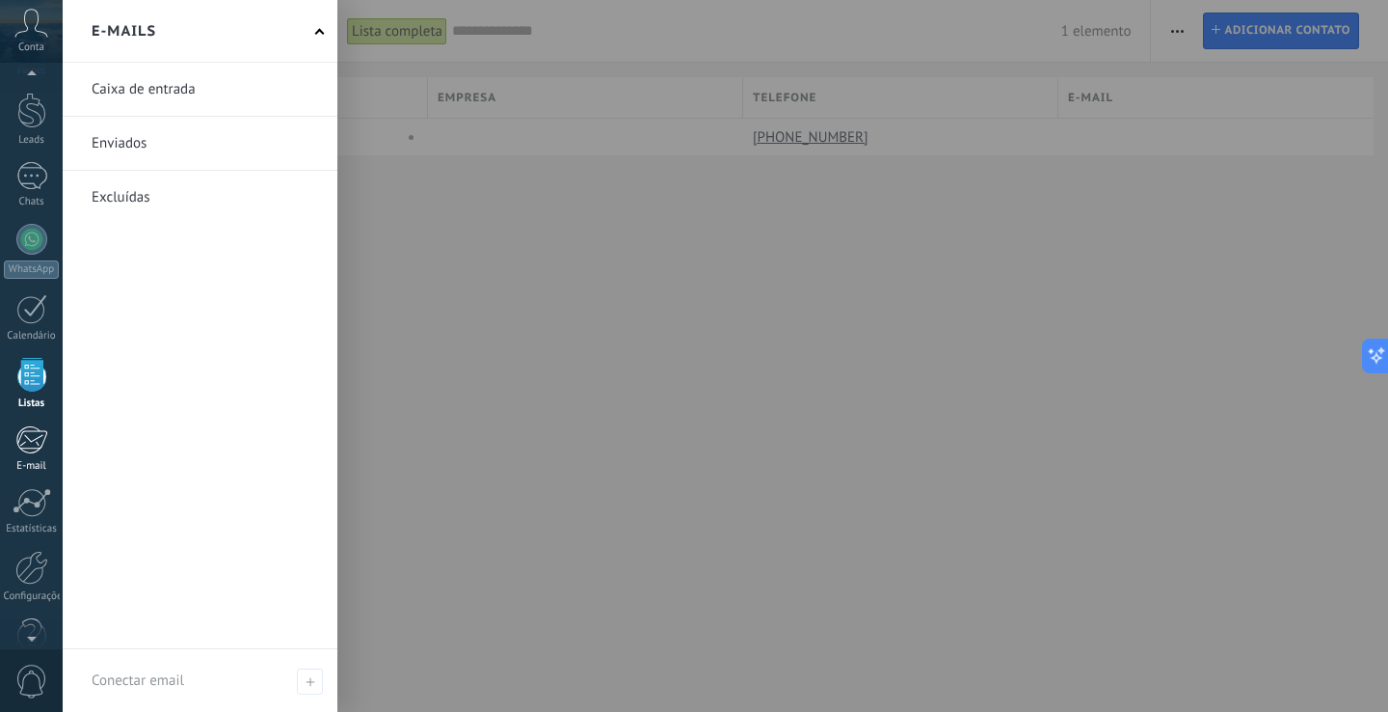
click at [34, 446] on div at bounding box center [31, 439] width 32 height 29
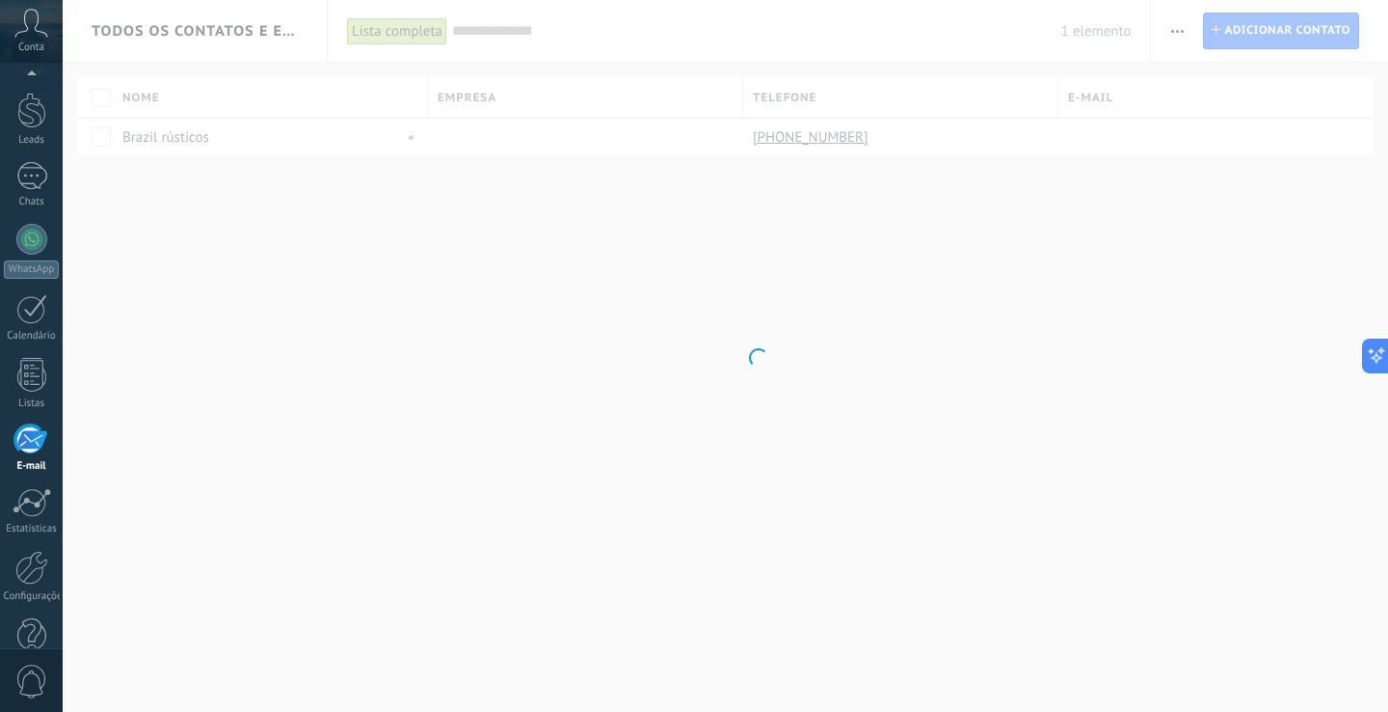
scroll to position [91, 0]
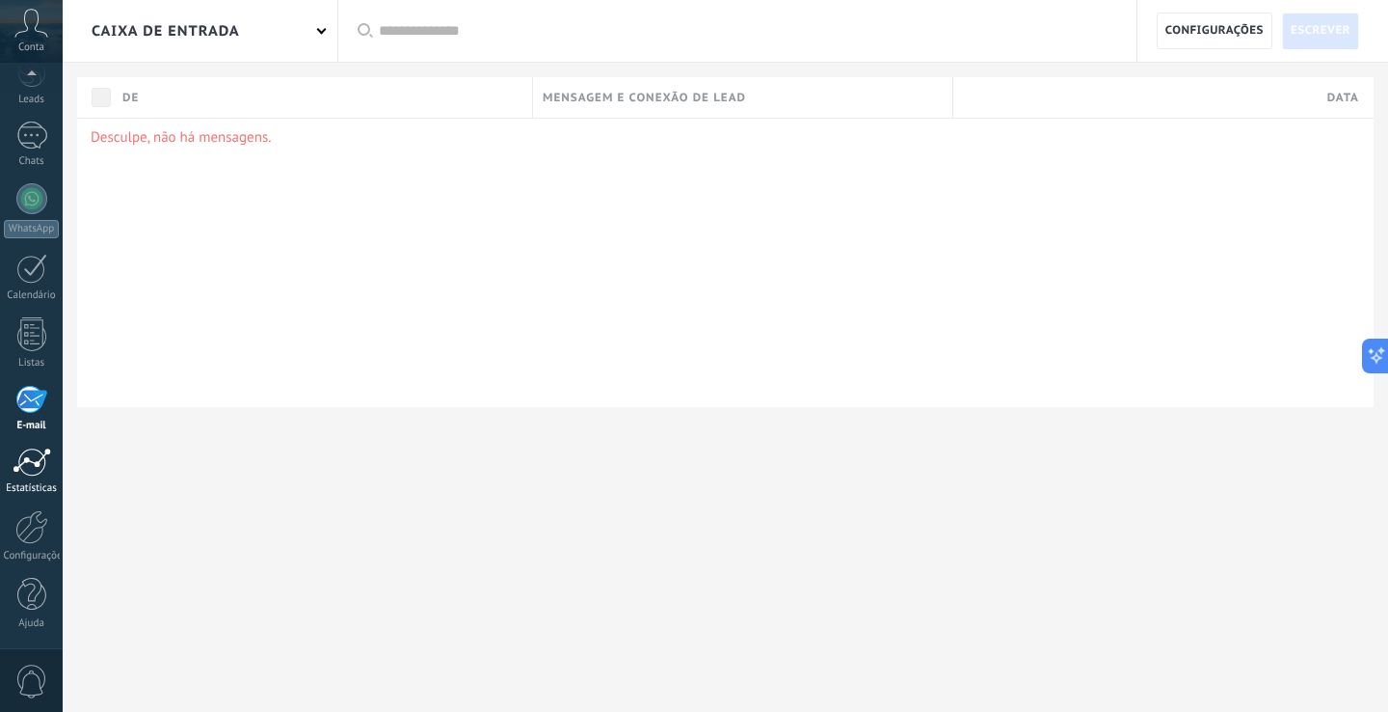
click at [34, 474] on div at bounding box center [32, 461] width 39 height 29
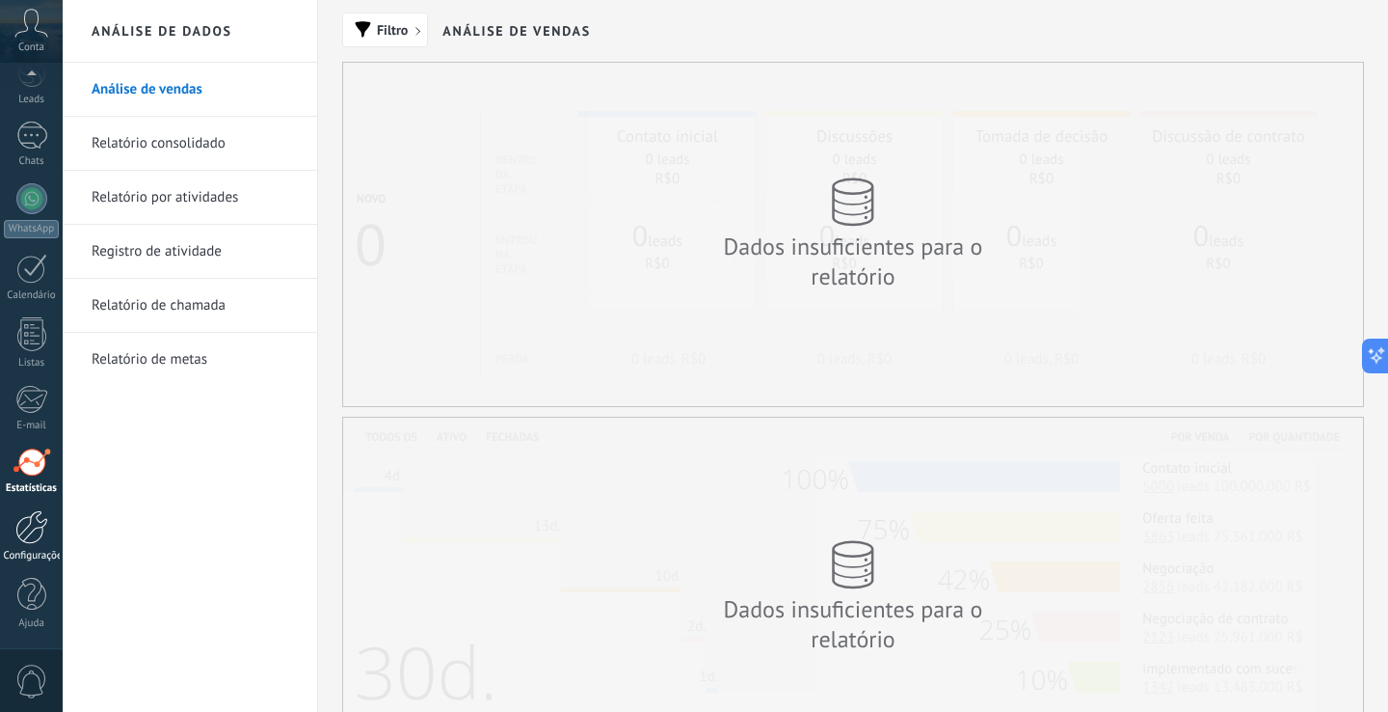
click at [33, 538] on div at bounding box center [31, 527] width 33 height 34
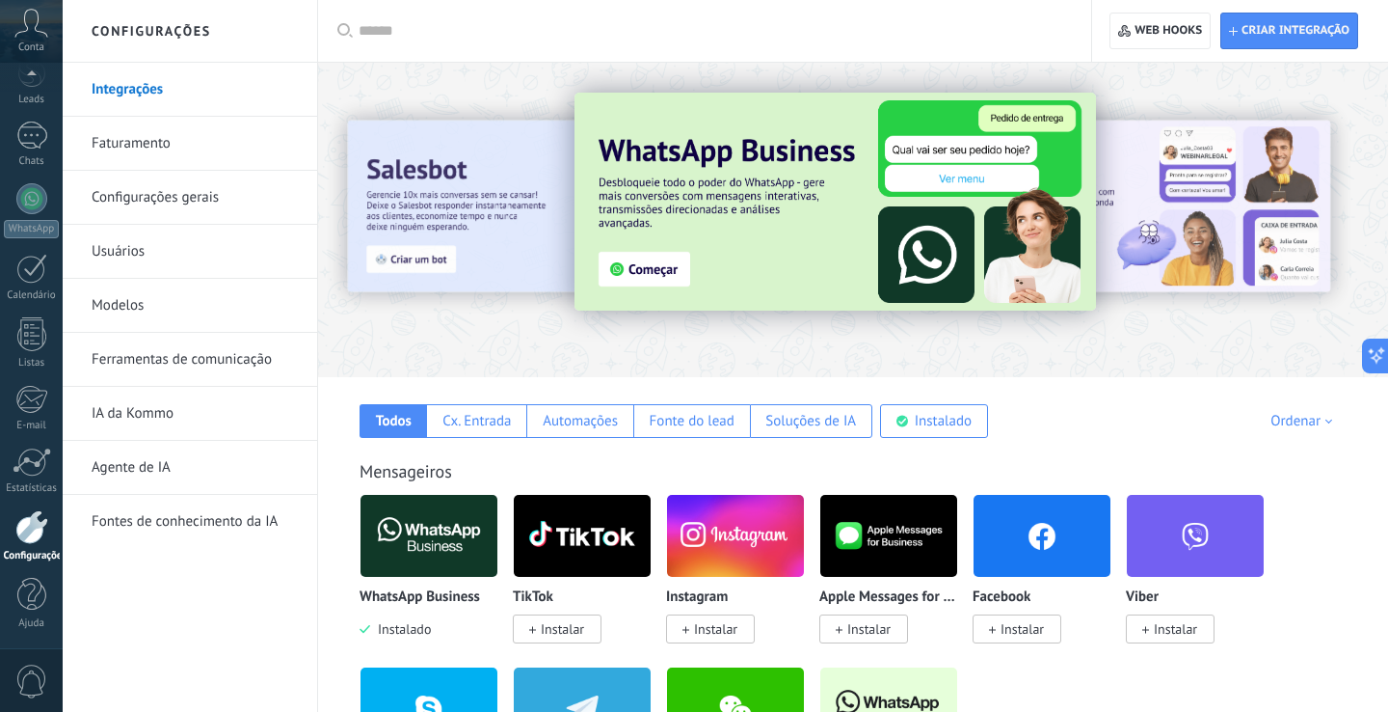
click at [29, 679] on span "0" at bounding box center [31, 681] width 33 height 34
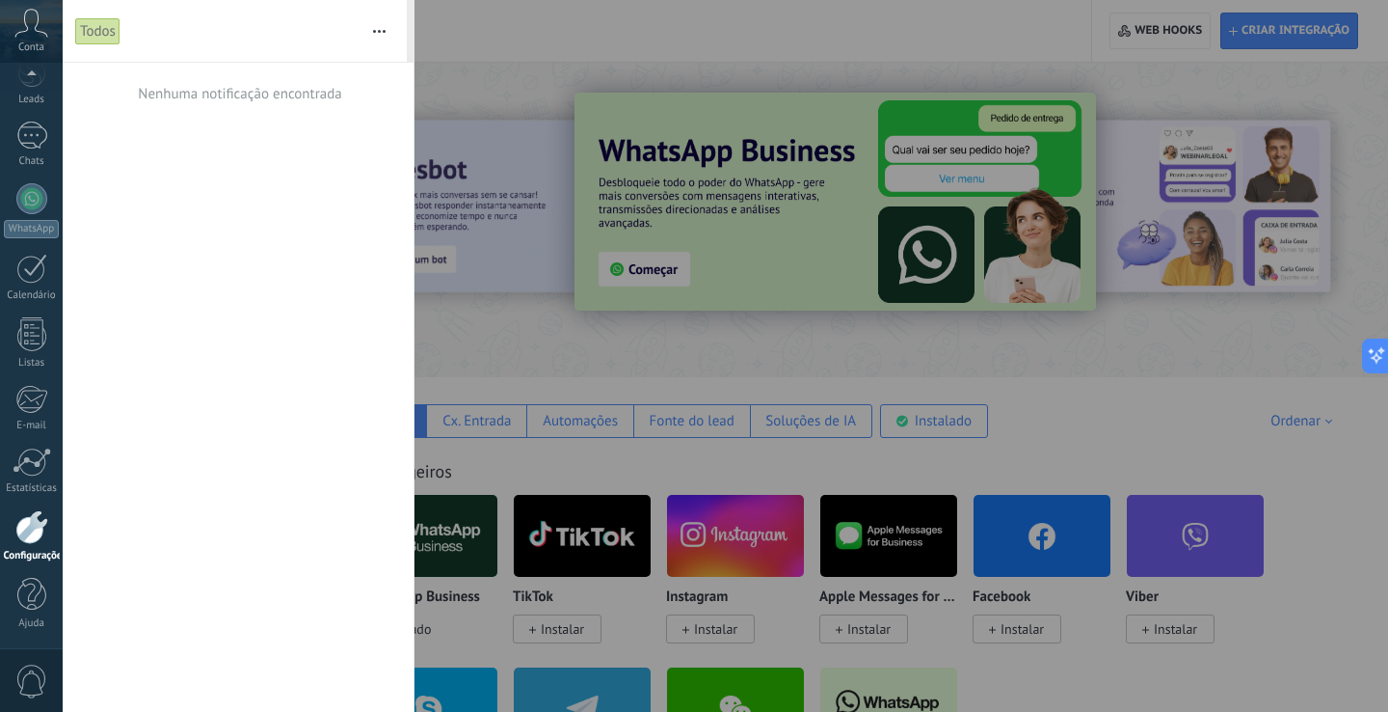
click at [29, 679] on span "0" at bounding box center [31, 681] width 33 height 34
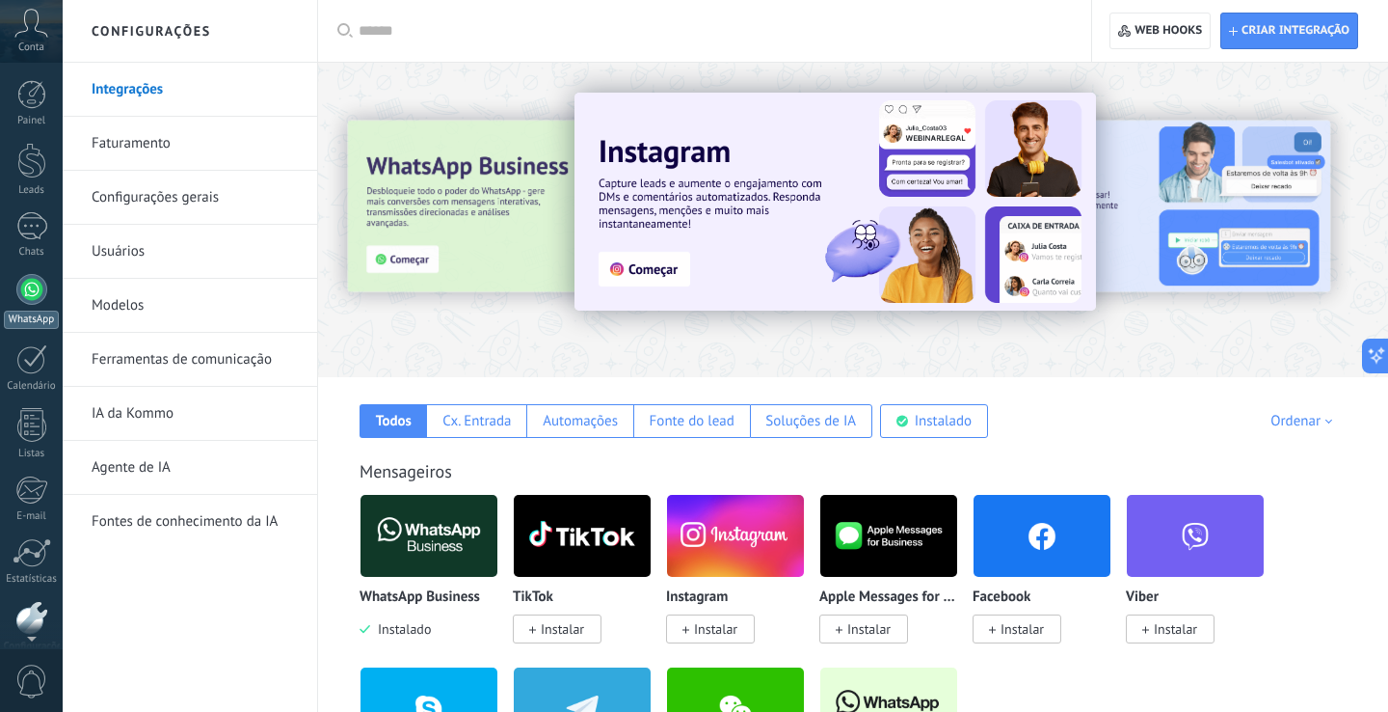
click at [39, 293] on div at bounding box center [31, 289] width 31 height 31
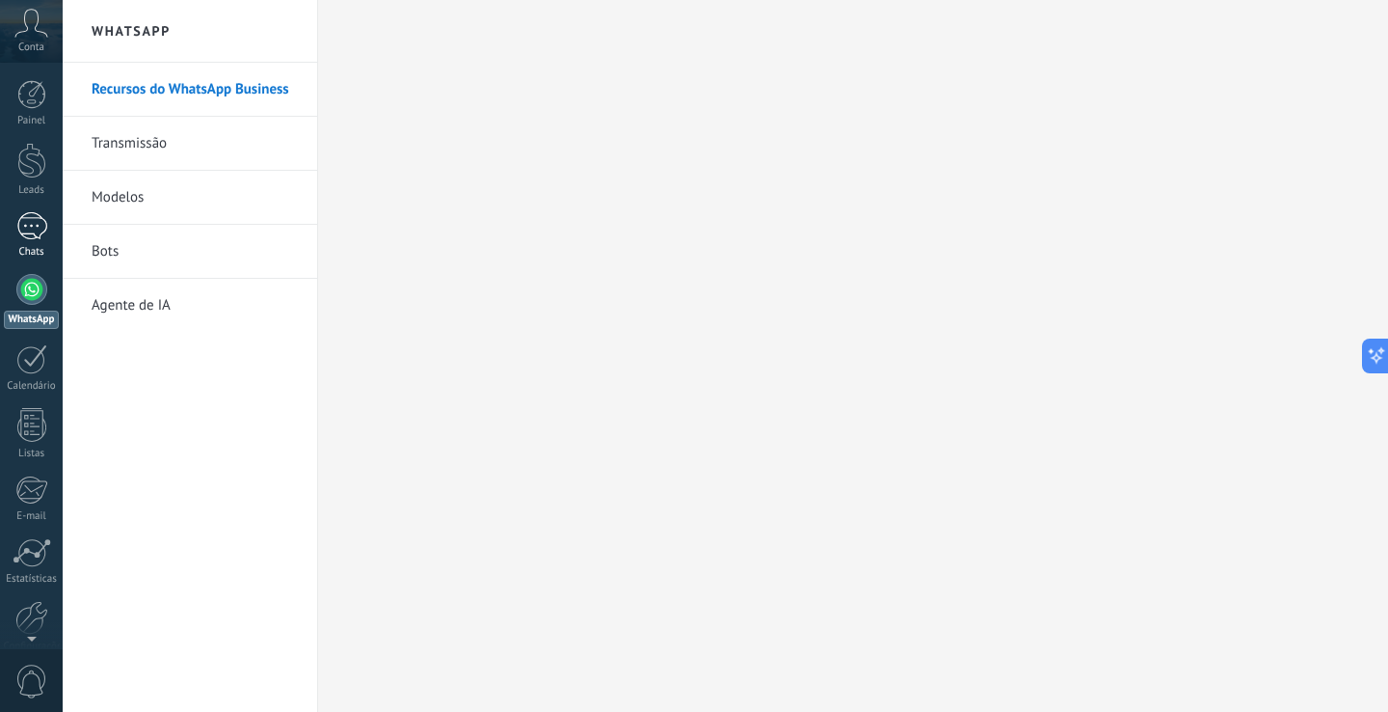
click at [28, 227] on div "1" at bounding box center [31, 226] width 31 height 28
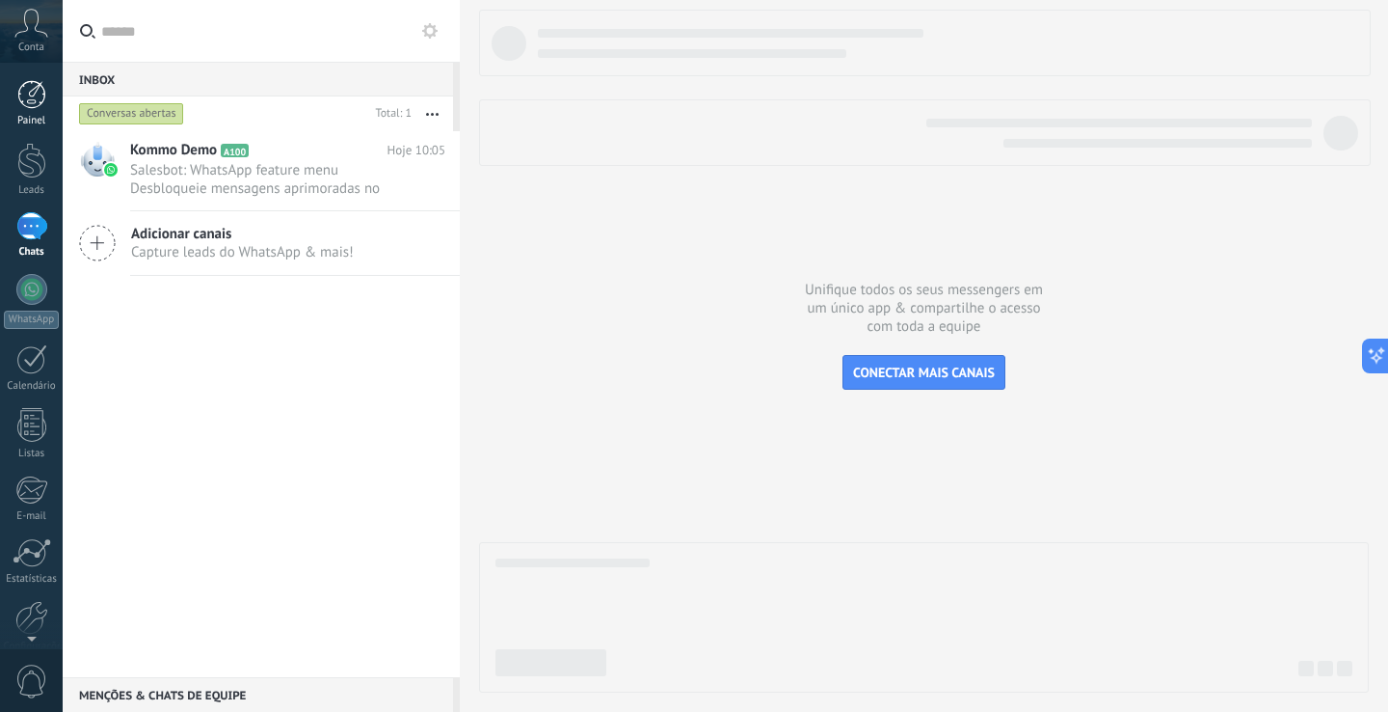
click at [44, 107] on div at bounding box center [31, 94] width 29 height 29
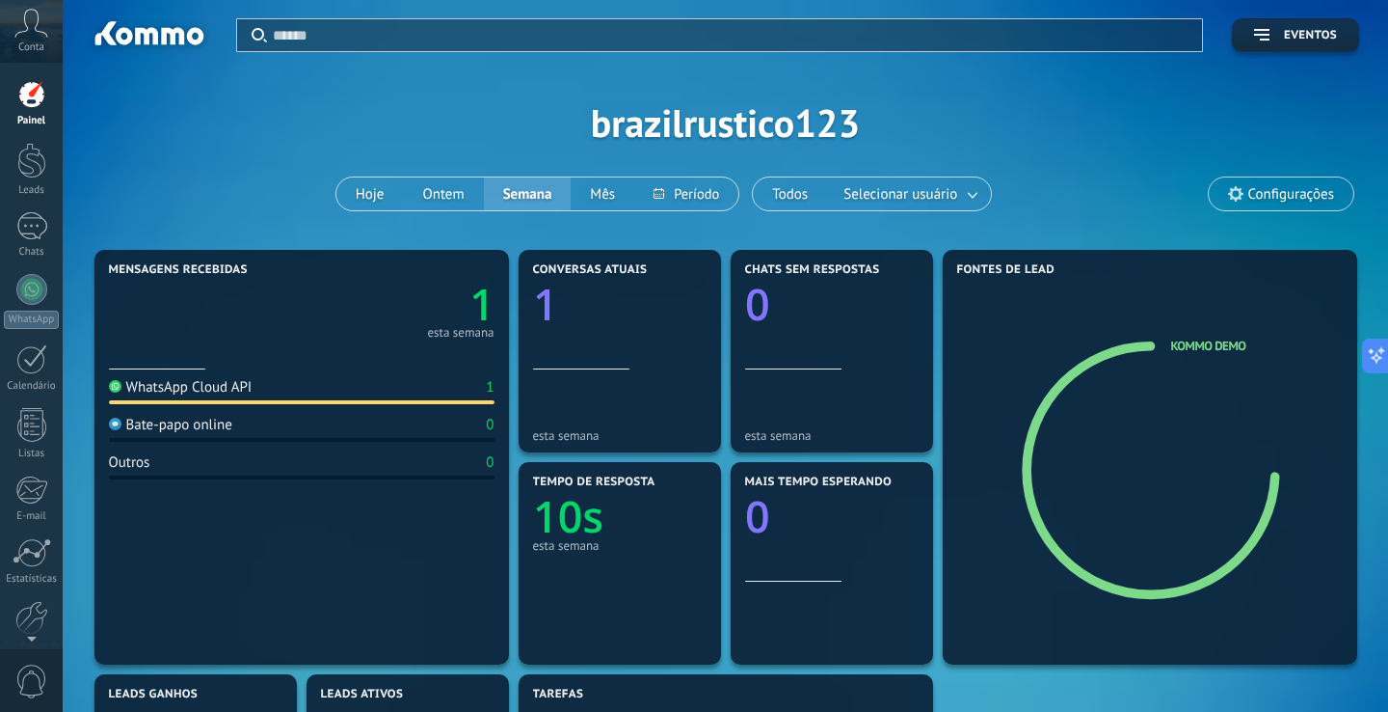
click at [33, 94] on div at bounding box center [31, 94] width 29 height 29
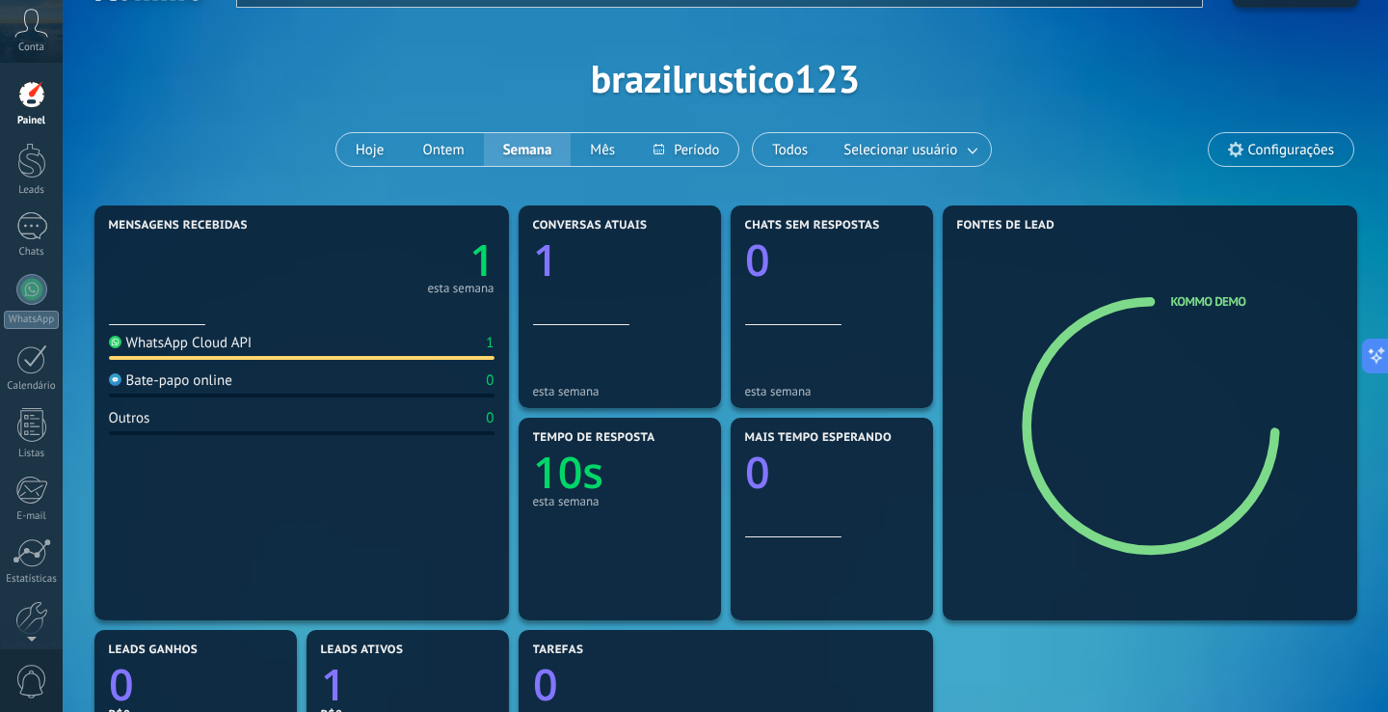
scroll to position [38, 0]
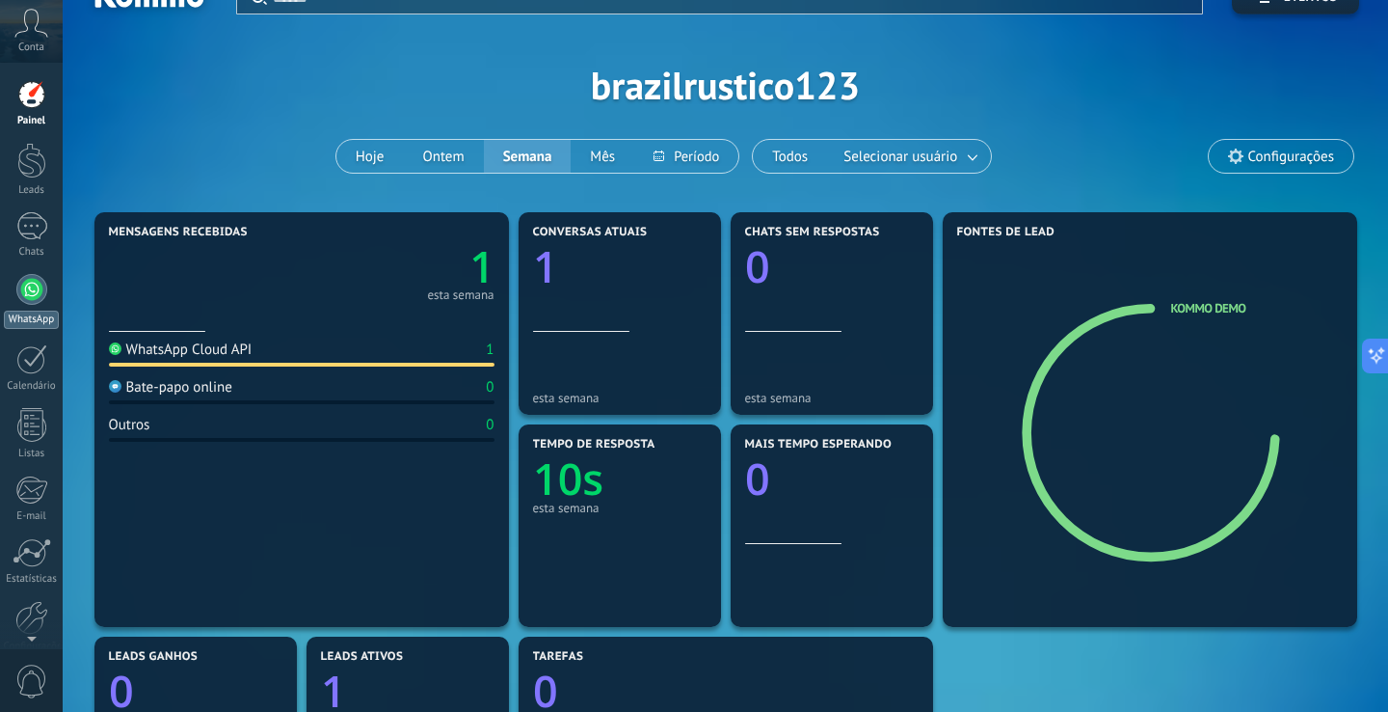
click at [32, 290] on div at bounding box center [31, 289] width 31 height 31
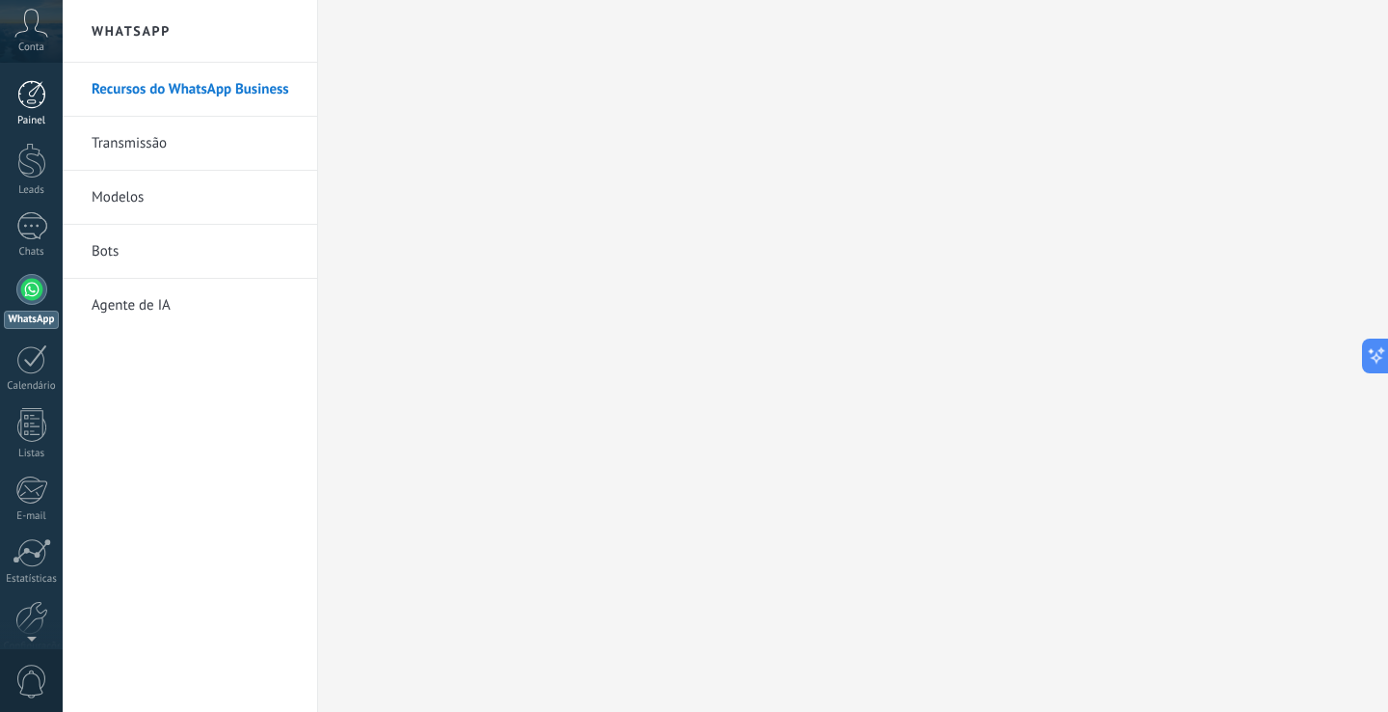
click at [32, 93] on div at bounding box center [31, 94] width 29 height 29
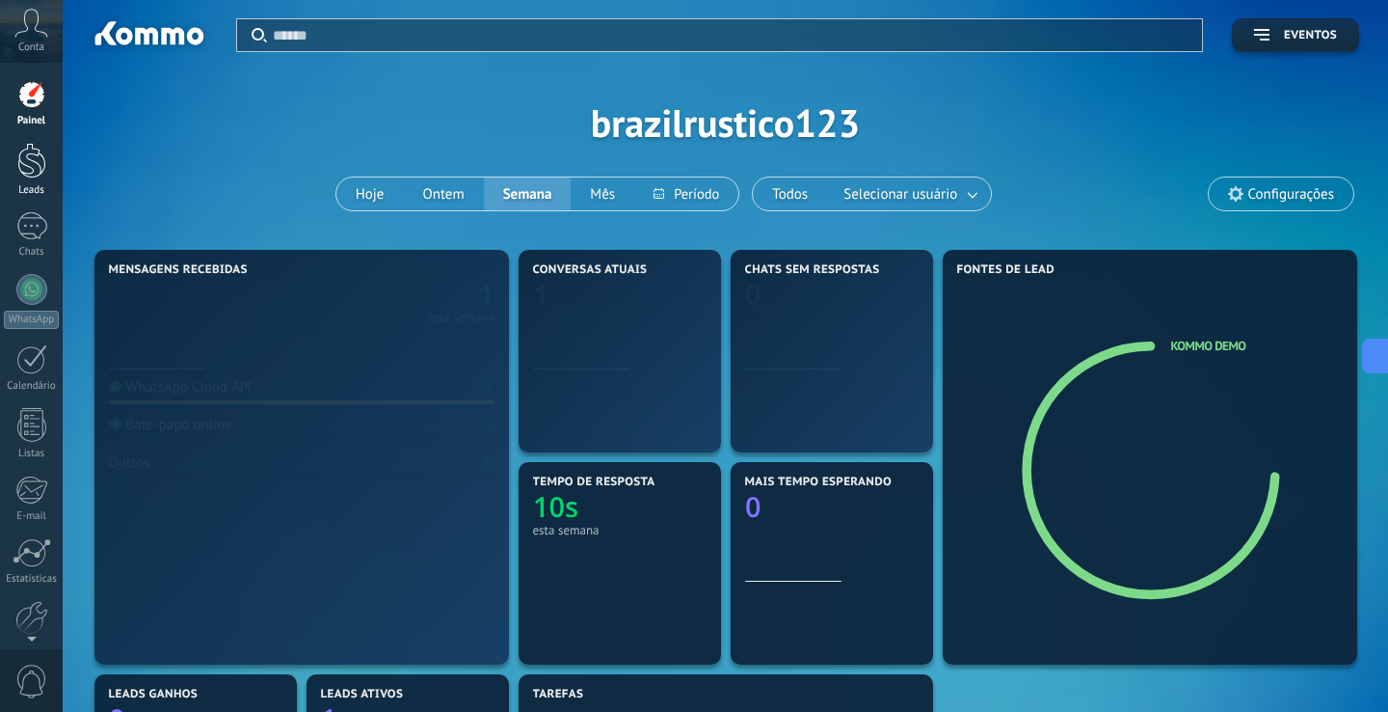
click at [34, 164] on div at bounding box center [31, 161] width 29 height 36
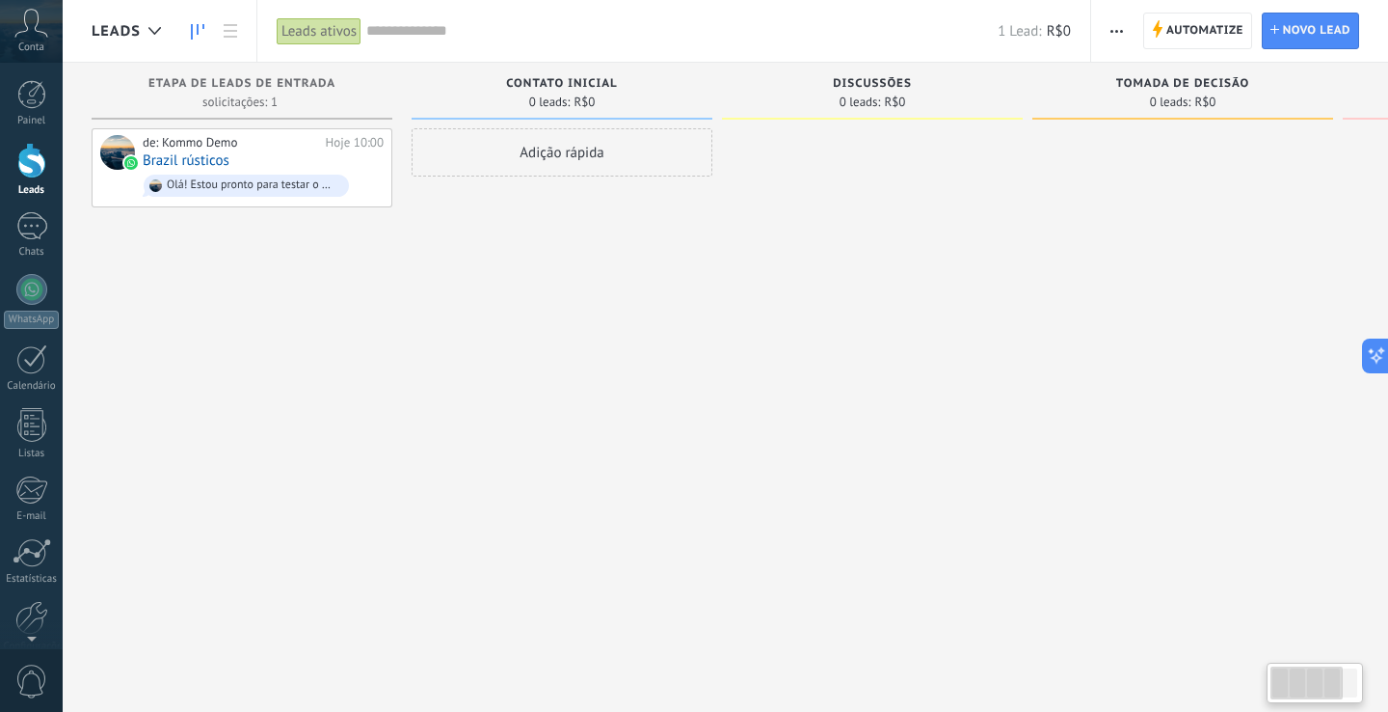
click at [557, 334] on div "Adição rápida" at bounding box center [562, 358] width 301 height 460
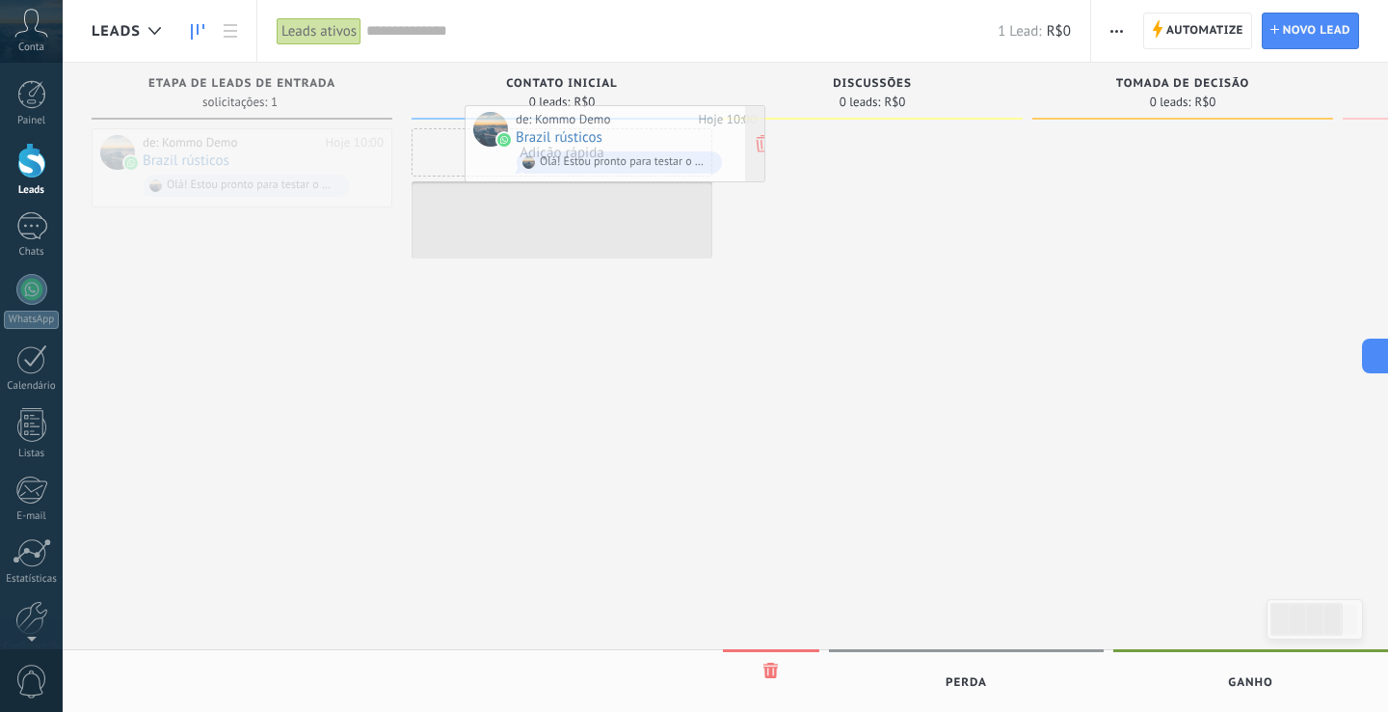
drag, startPoint x: 280, startPoint y: 174, endPoint x: 653, endPoint y: 150, distance: 373.9
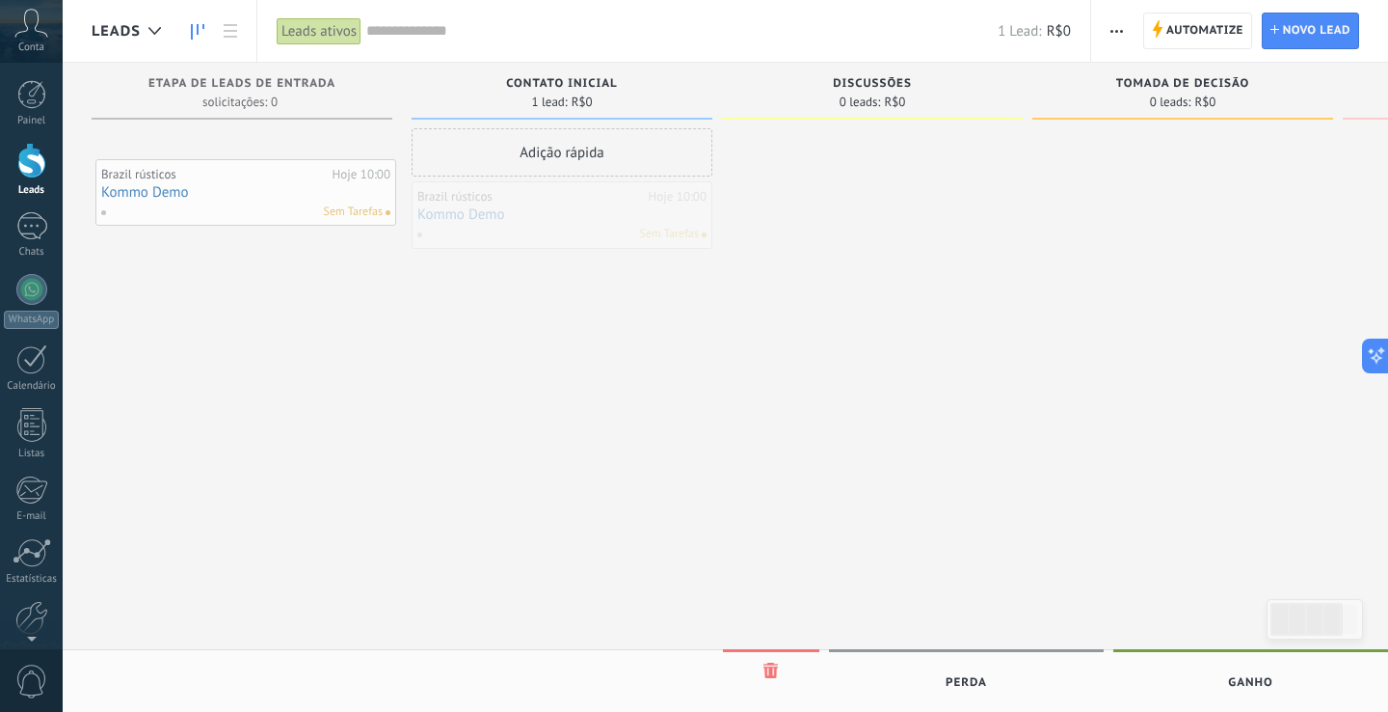
drag, startPoint x: 585, startPoint y: 202, endPoint x: 248, endPoint y: 166, distance: 339.5
drag, startPoint x: 499, startPoint y: 202, endPoint x: 265, endPoint y: 155, distance: 238.1
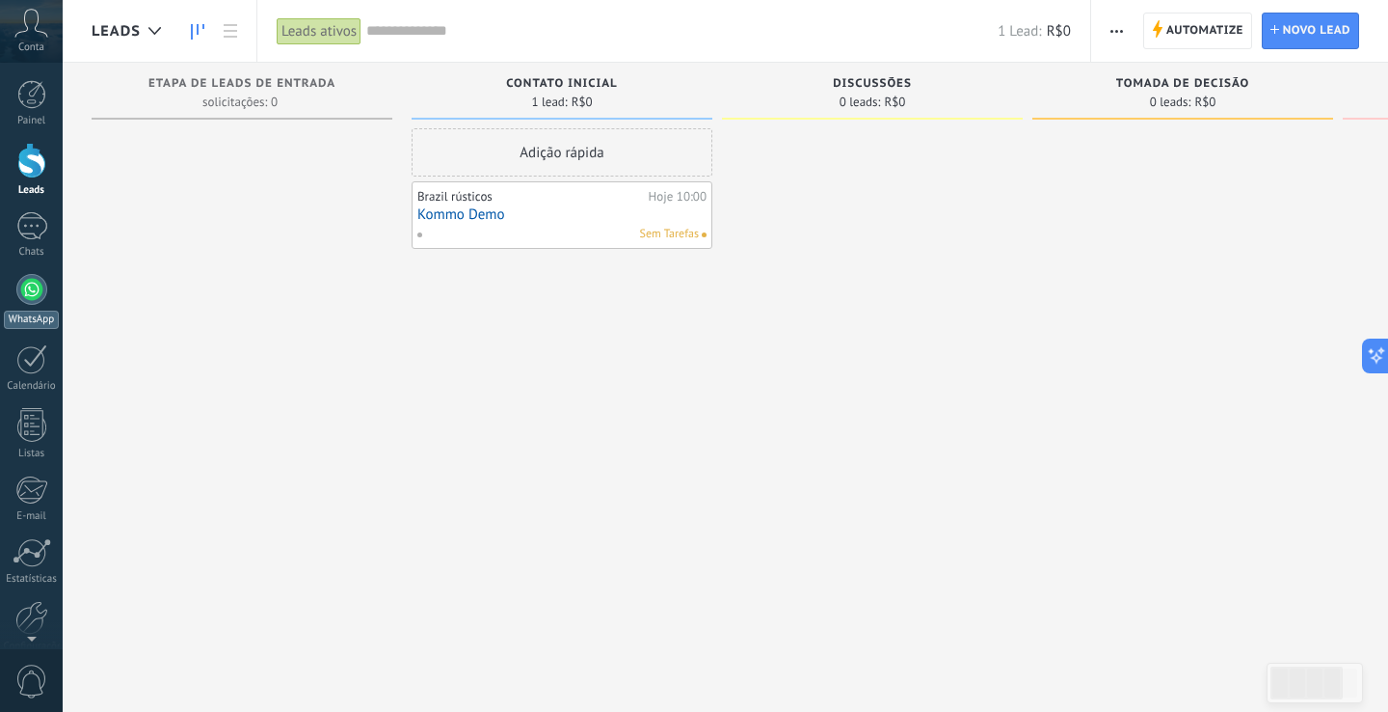
click at [40, 314] on div "WhatsApp" at bounding box center [31, 319] width 55 height 18
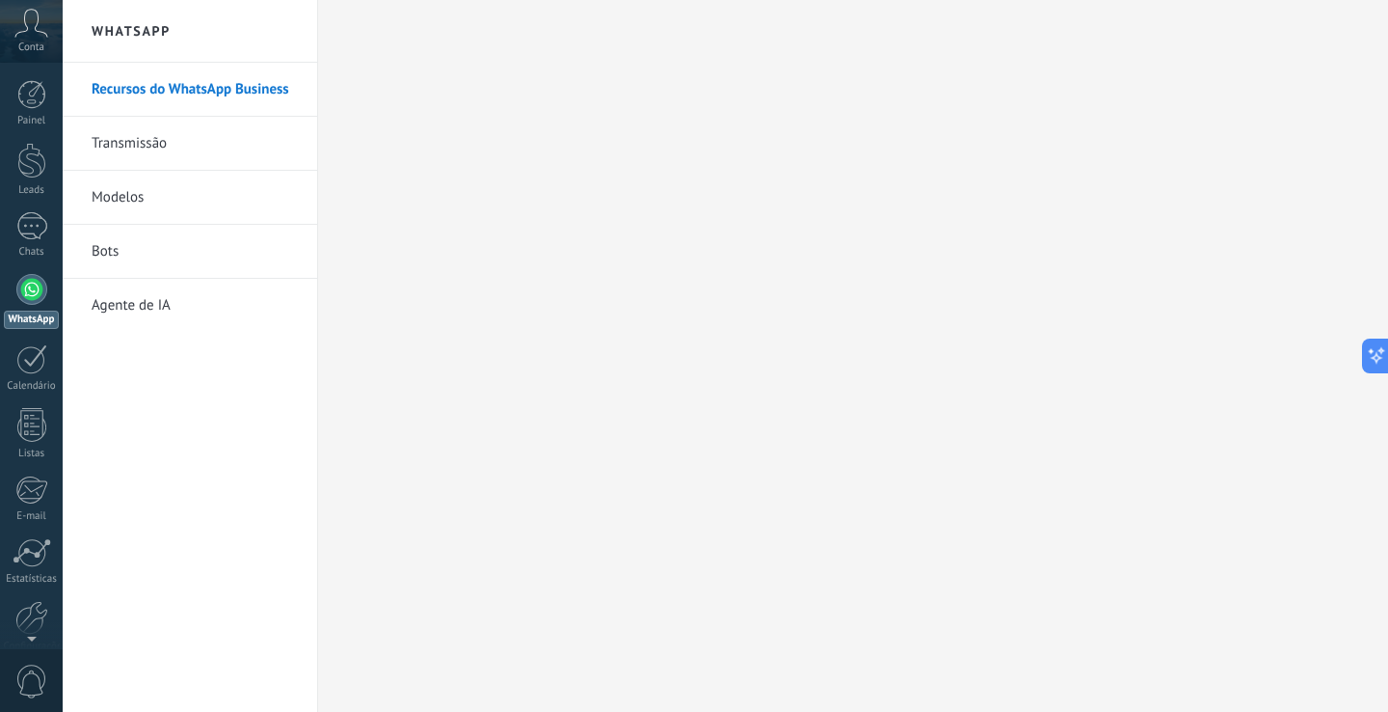
click at [216, 88] on link "Recursos do WhatsApp Business" at bounding box center [195, 90] width 206 height 54
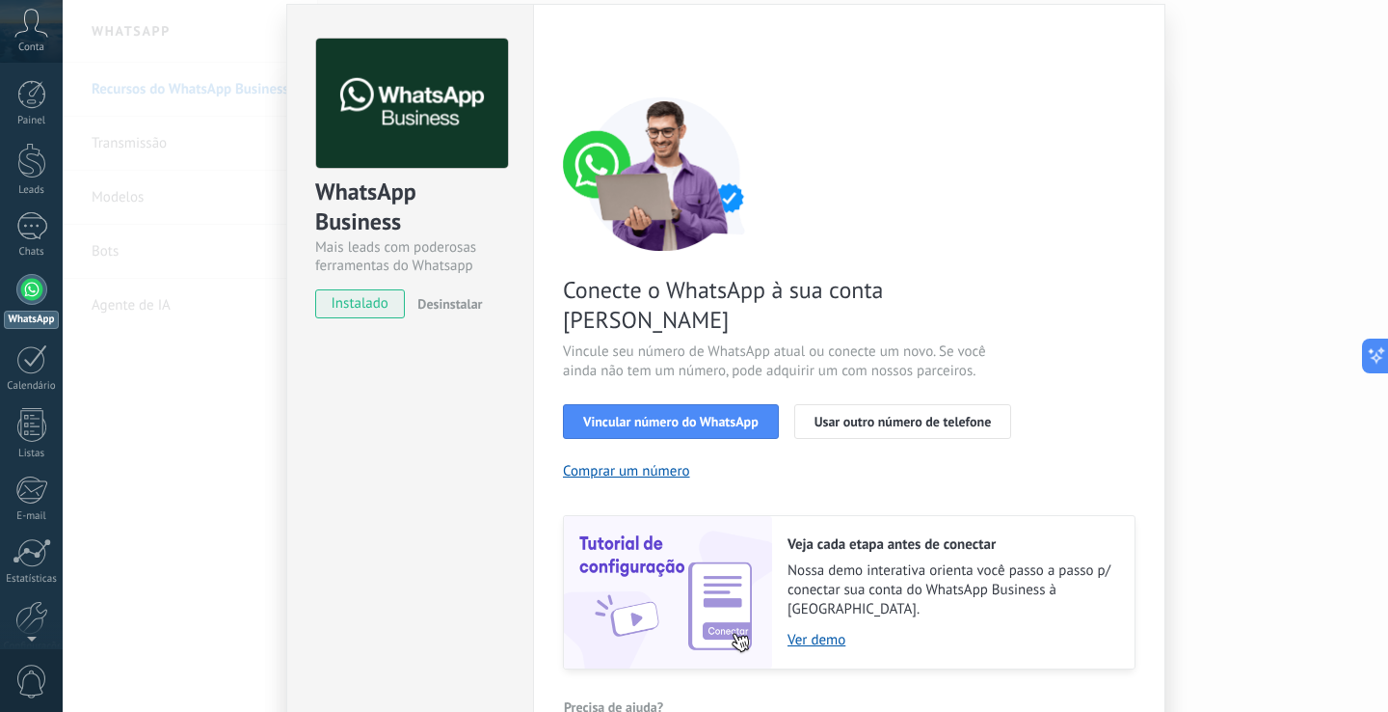
scroll to position [65, 0]
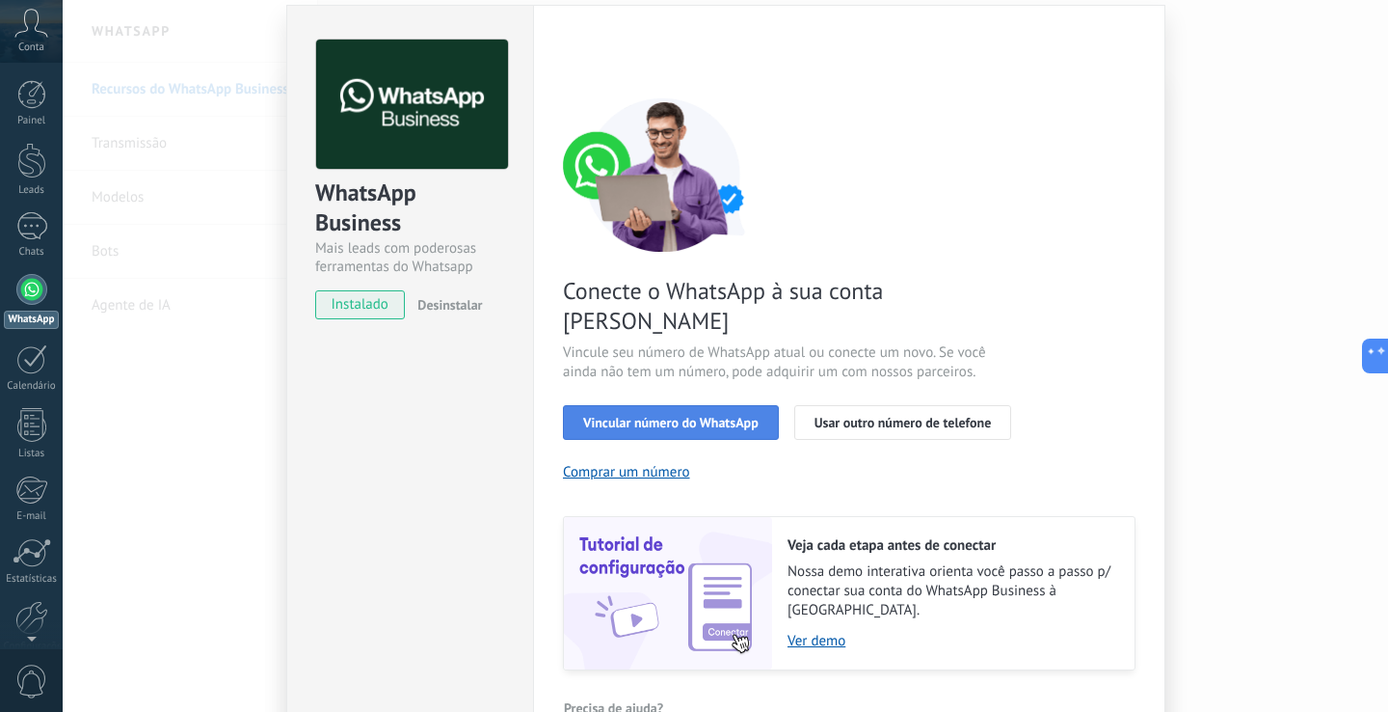
click at [716, 416] on span "Vincular número do WhatsApp" at bounding box center [670, 422] width 175 height 13
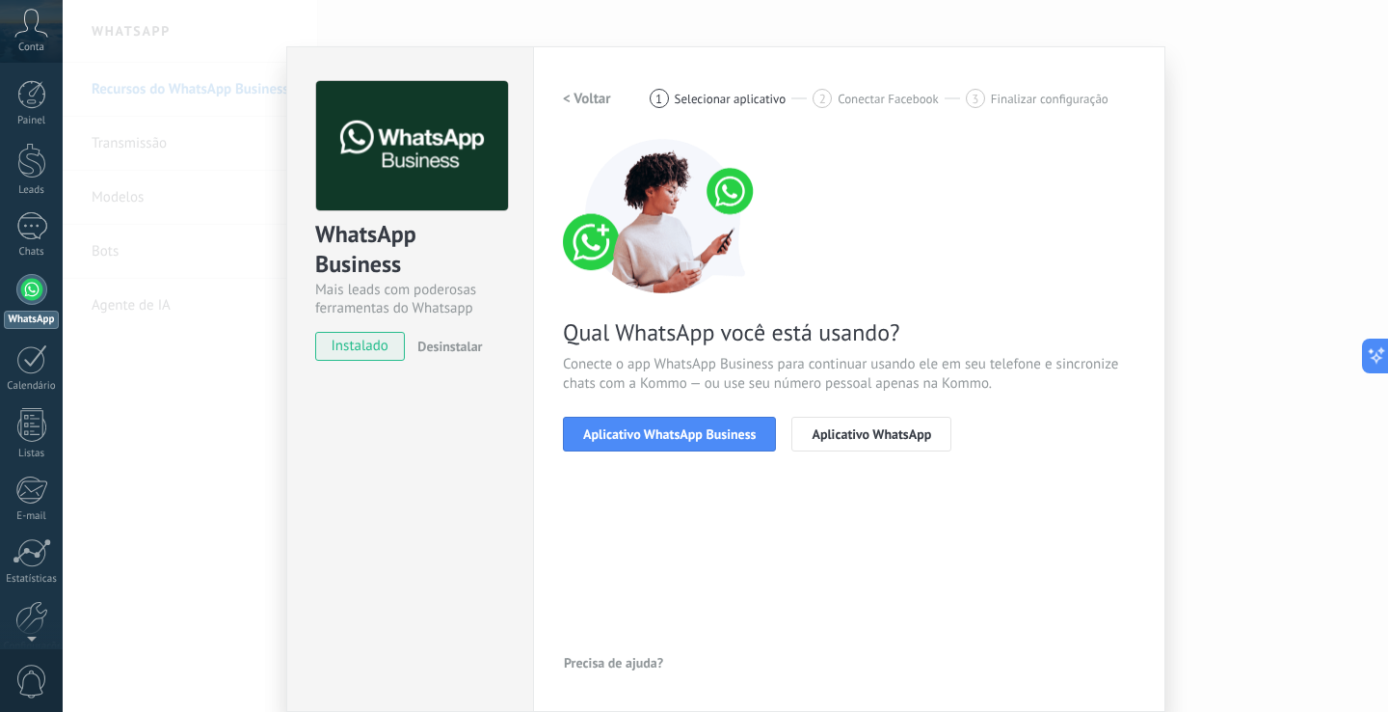
scroll to position [23, 0]
click at [719, 439] on span "Aplicativo WhatsApp Business" at bounding box center [669, 433] width 173 height 13
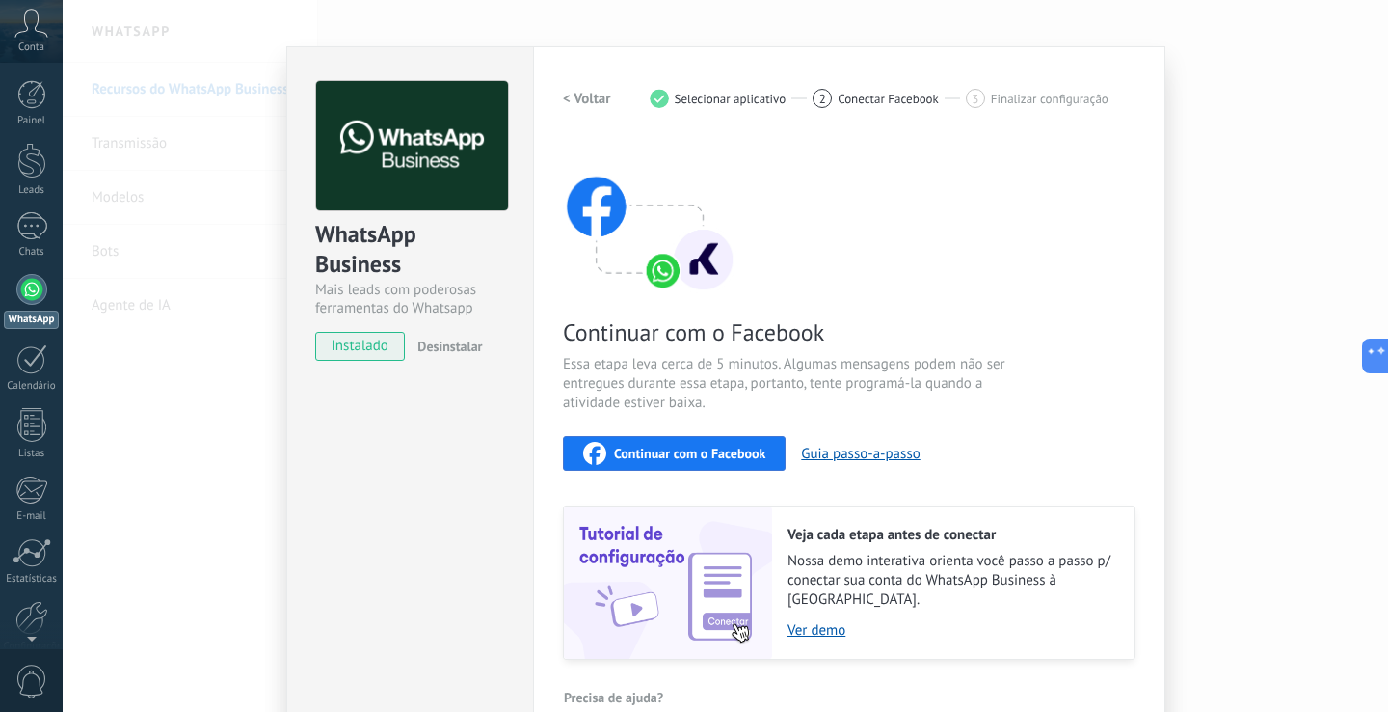
click at [729, 447] on span "Continuar com o Facebook" at bounding box center [689, 452] width 151 height 13
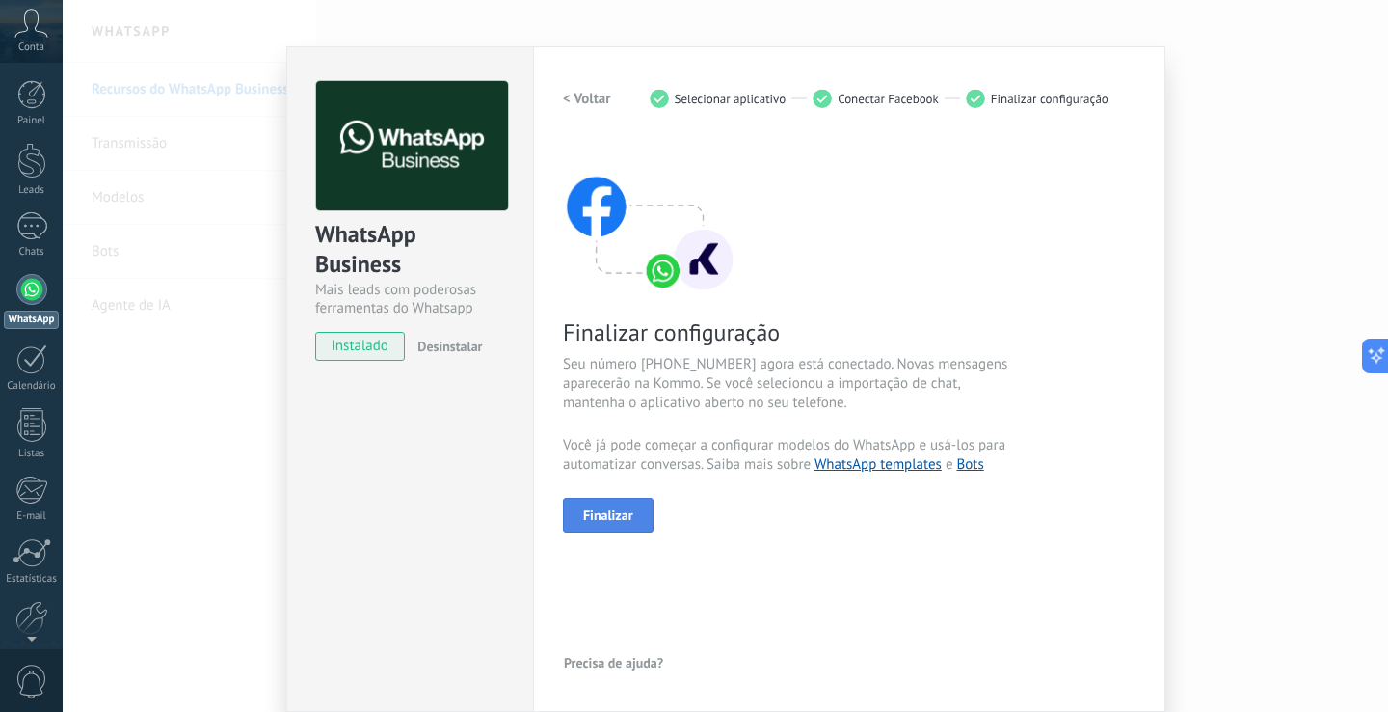
click at [641, 523] on button "Finalizar" at bounding box center [608, 515] width 91 height 35
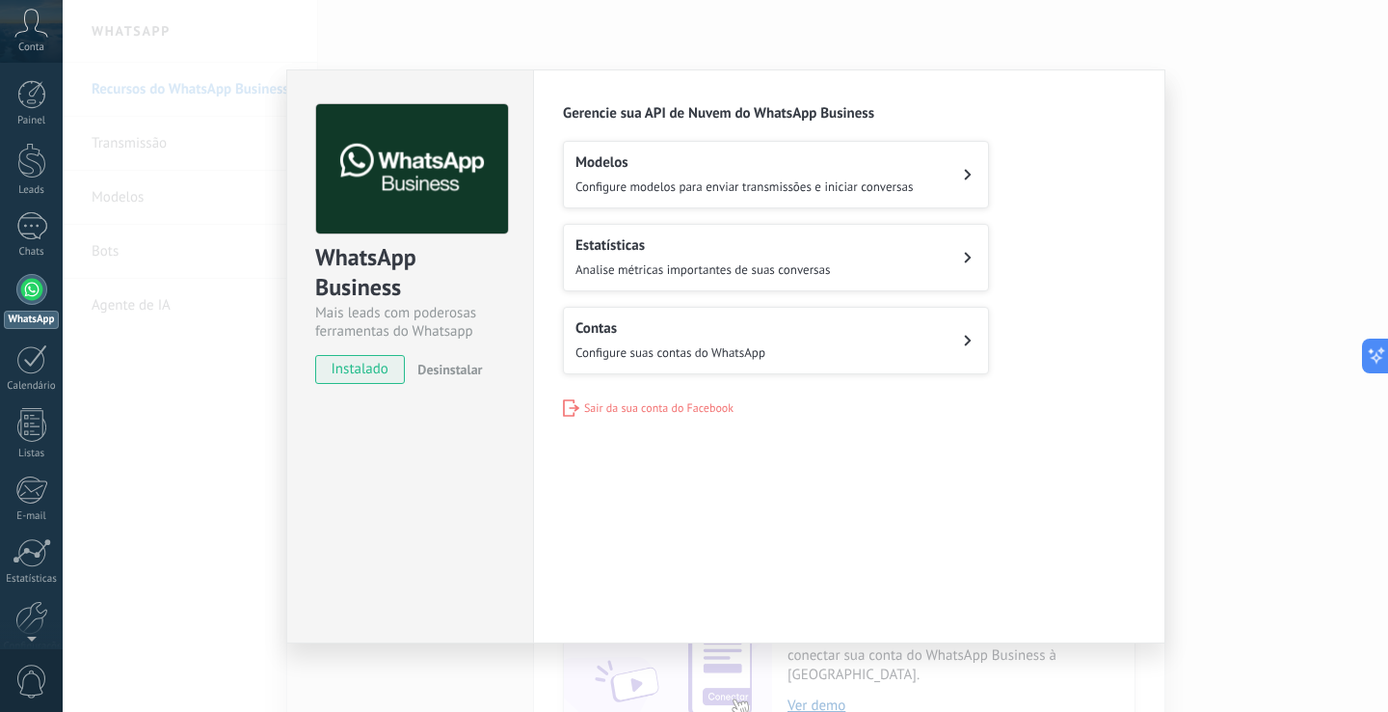
click at [923, 340] on button "Contas Configure suas contas do WhatsApp" at bounding box center [776, 340] width 426 height 67
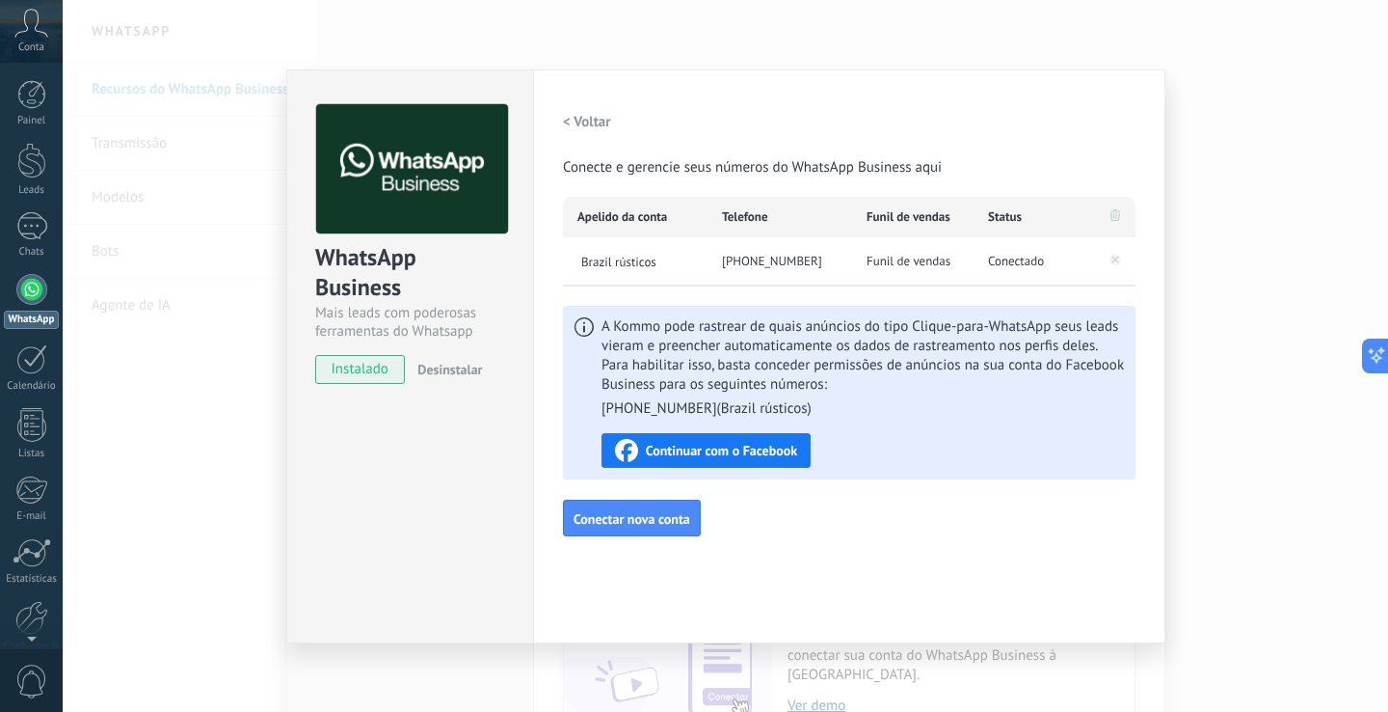
click at [1200, 165] on div "WhatsApp Business Mais leads com poderosas ferramentas do Whatsapp instalado De…" at bounding box center [726, 356] width 1326 height 712
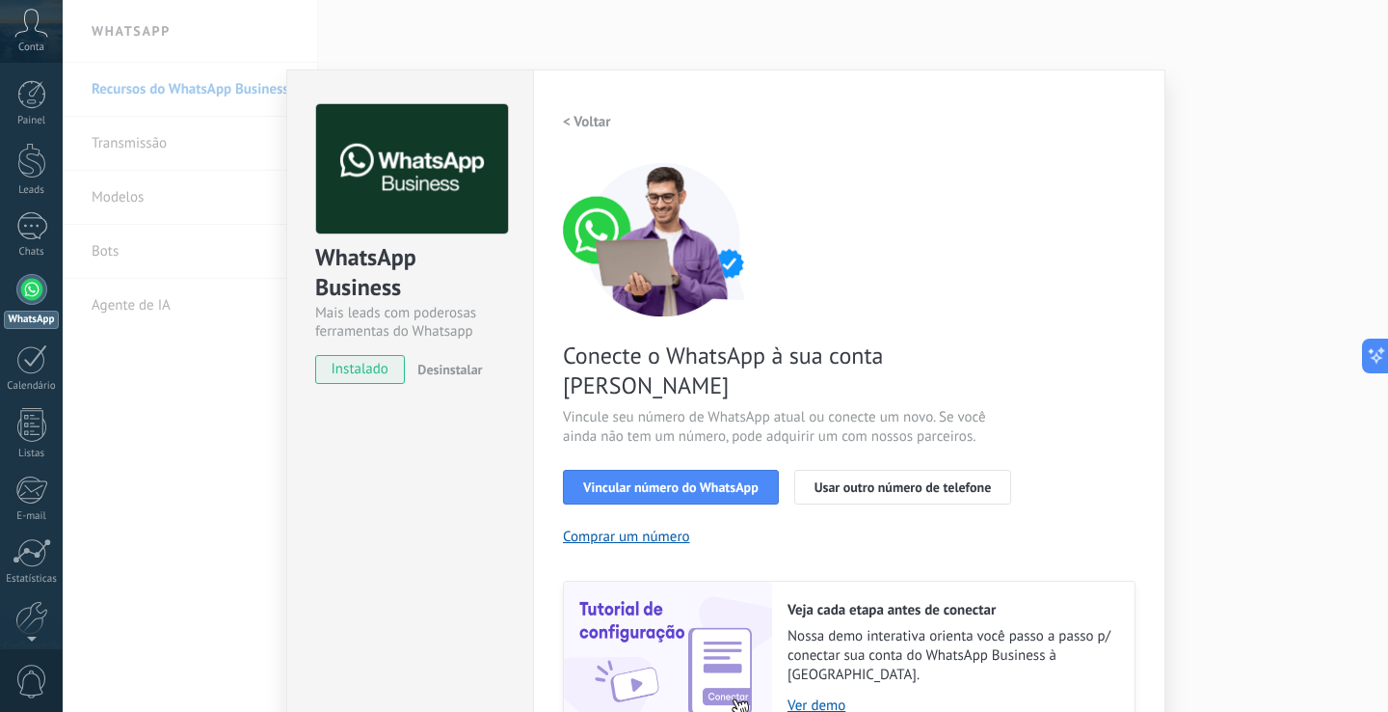
click at [1214, 275] on div "WhatsApp Business Mais leads com poderosas ferramentas do Whatsapp instalado De…" at bounding box center [726, 356] width 1326 height 712
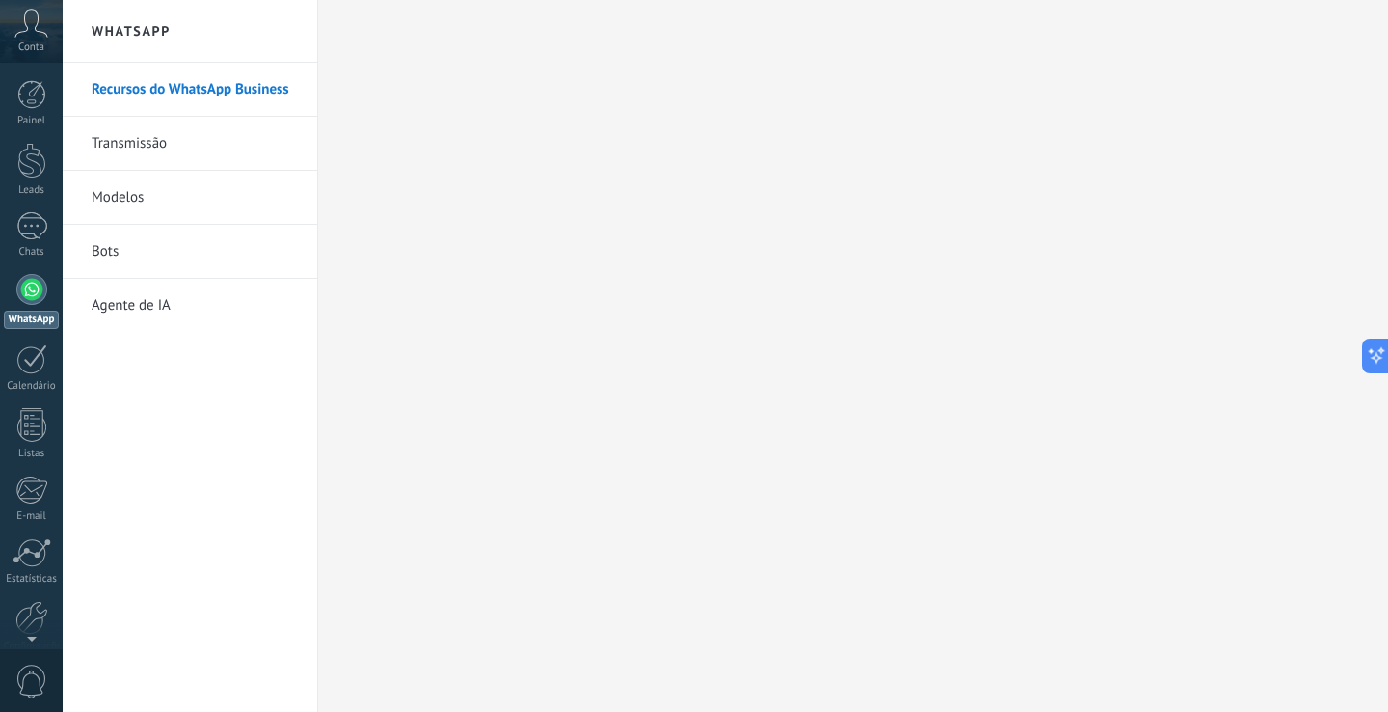
click at [49, 279] on link "WhatsApp" at bounding box center [31, 301] width 63 height 55
click at [32, 221] on div "1" at bounding box center [31, 226] width 31 height 28
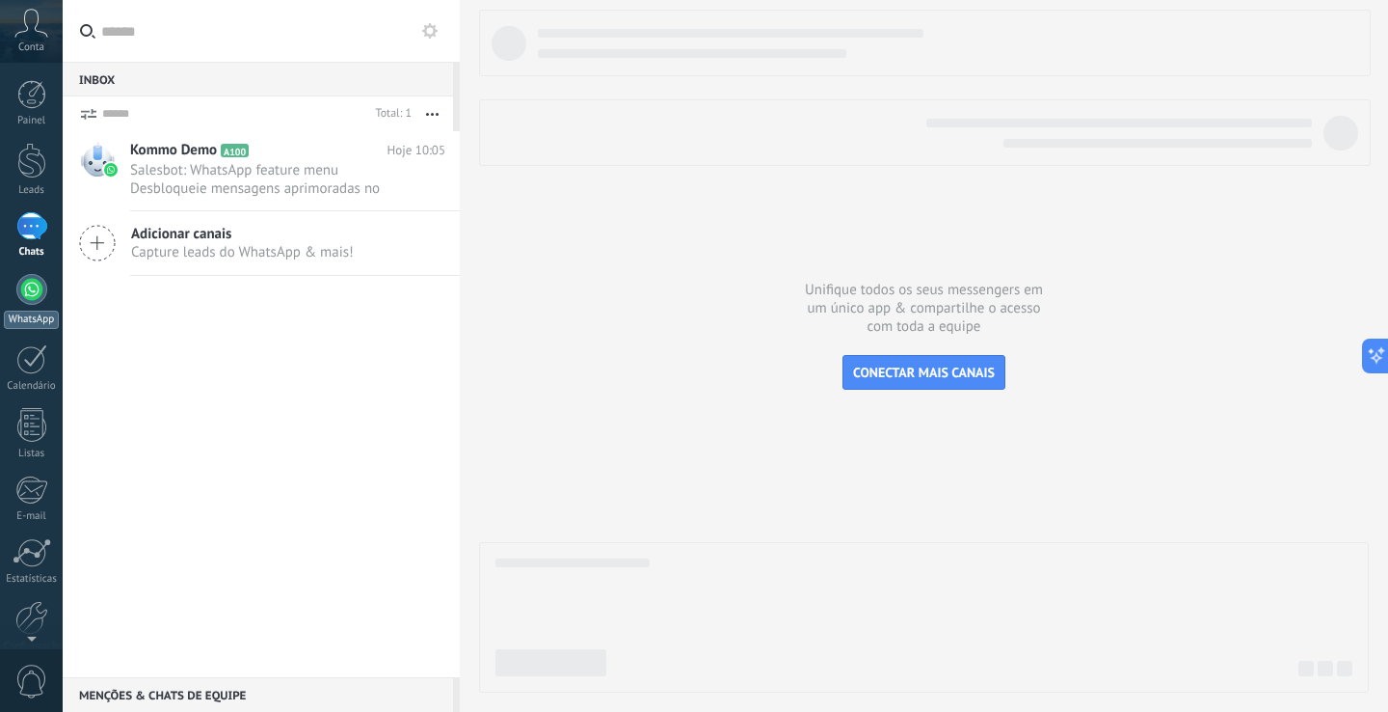
click at [39, 301] on div at bounding box center [31, 289] width 31 height 31
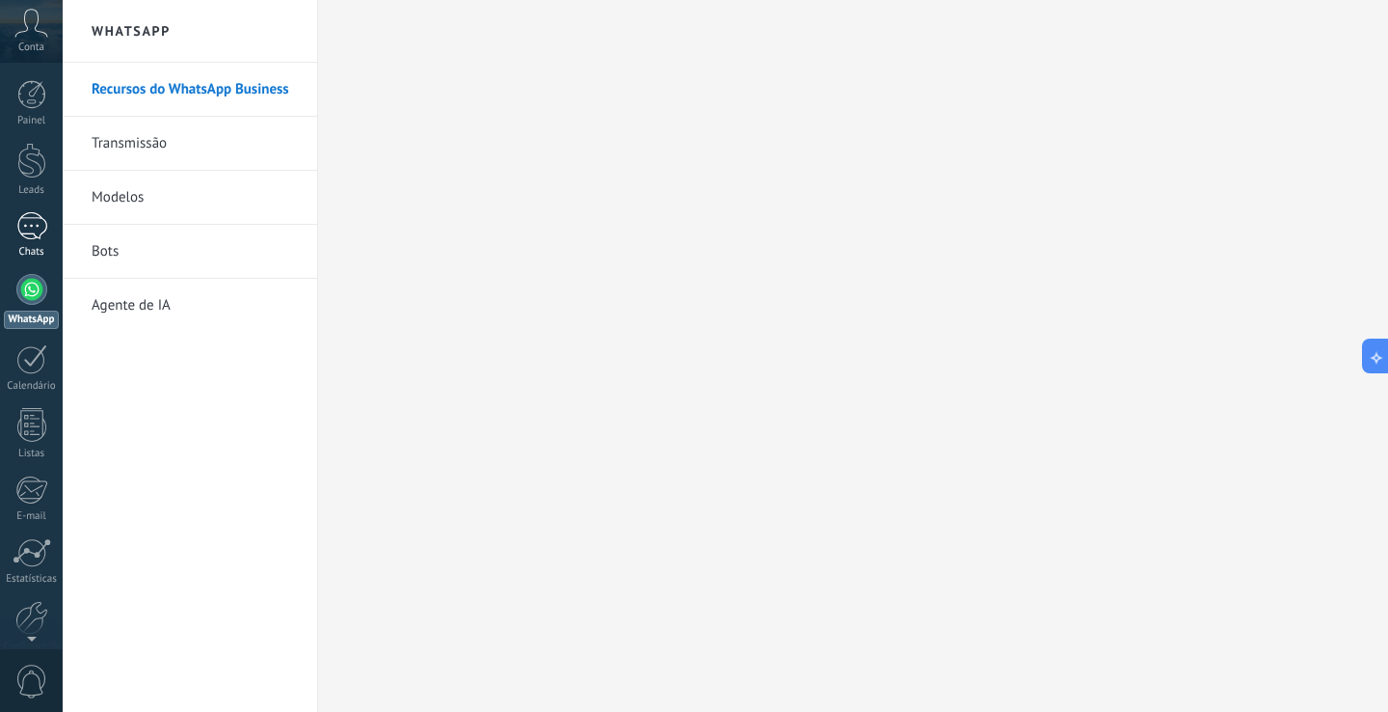
click at [40, 256] on div "Chats" at bounding box center [32, 252] width 56 height 13
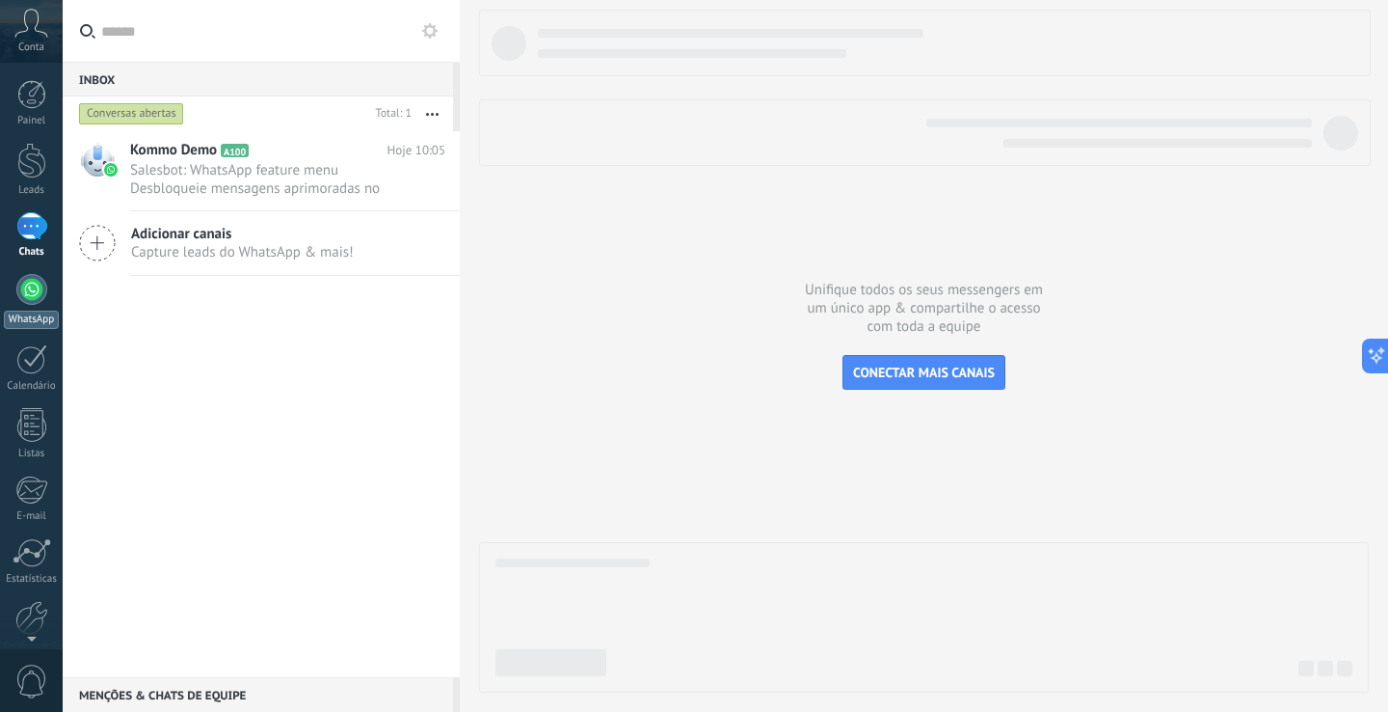
click at [36, 293] on div at bounding box center [31, 289] width 31 height 31
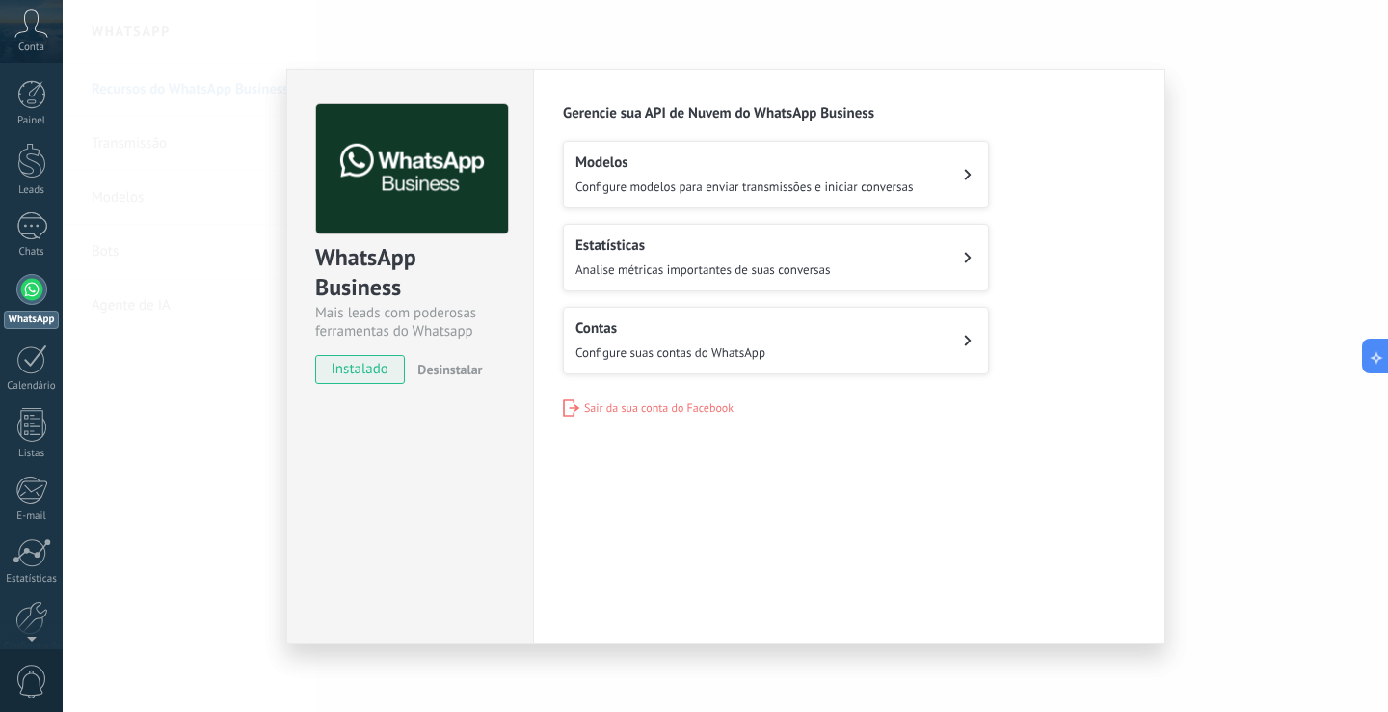
click at [822, 345] on button "Contas Configure suas contas do WhatsApp" at bounding box center [776, 340] width 426 height 67
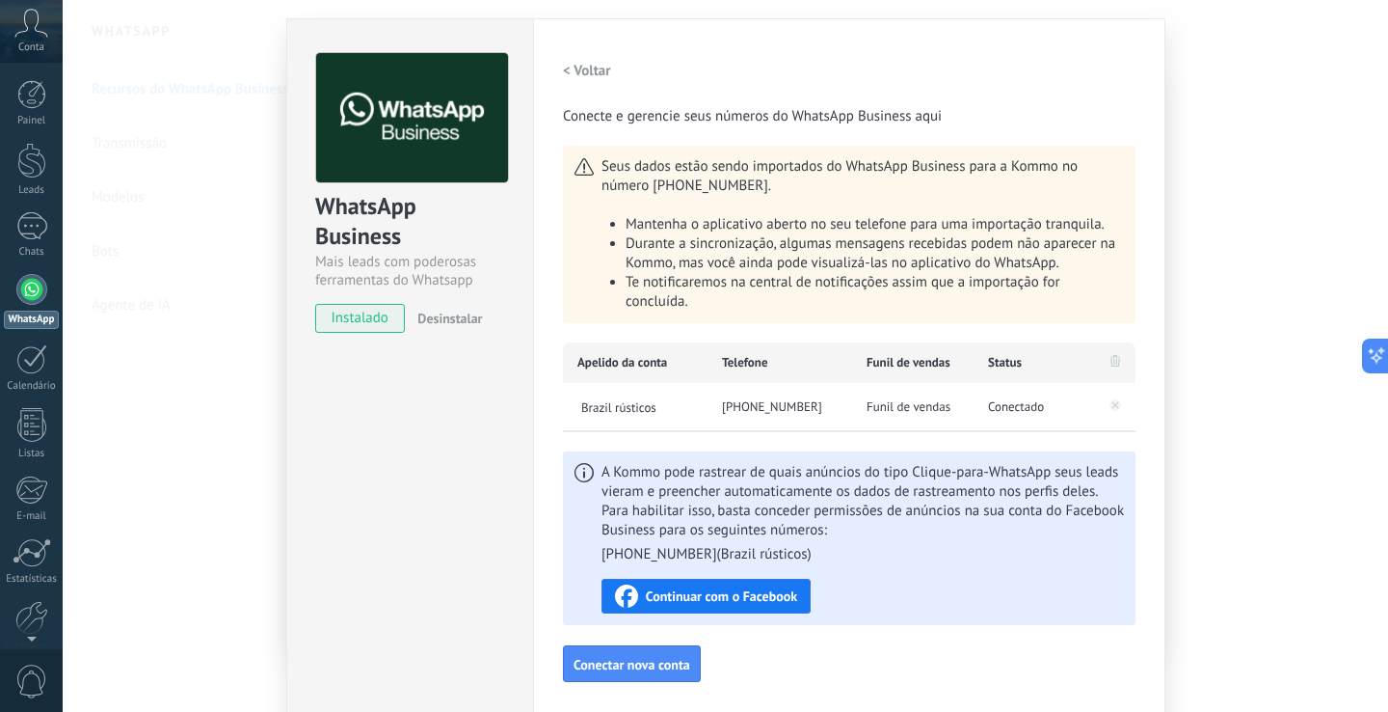
scroll to position [56, 0]
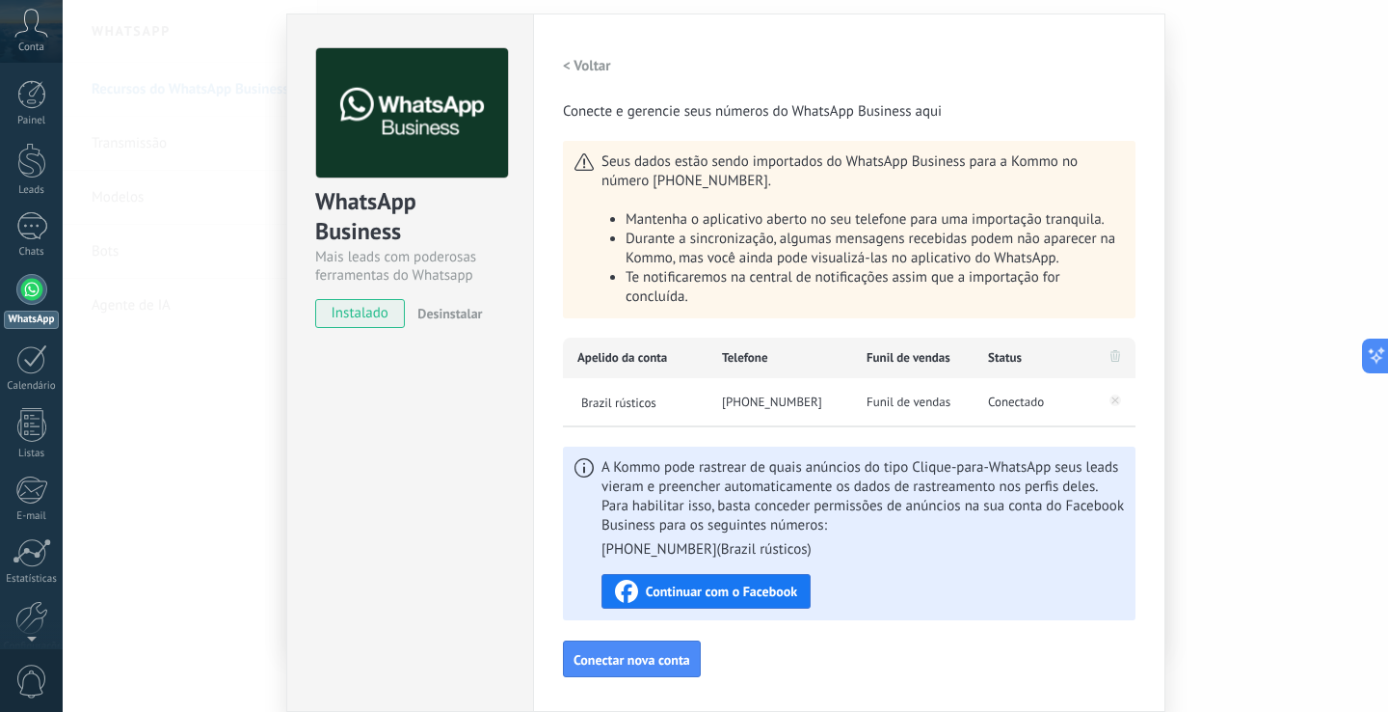
click at [768, 585] on span "Continuar com o Facebook" at bounding box center [721, 590] width 151 height 13
click at [495, 451] on div "WhatsApp Business Mais leads com poderosas ferramentas do Whatsapp instalado De…" at bounding box center [409, 362] width 247 height 698
click at [992, 408] on span "Conectado" at bounding box center [1016, 401] width 56 height 19
click at [590, 57] on h2 "< Voltar" at bounding box center [587, 66] width 48 height 18
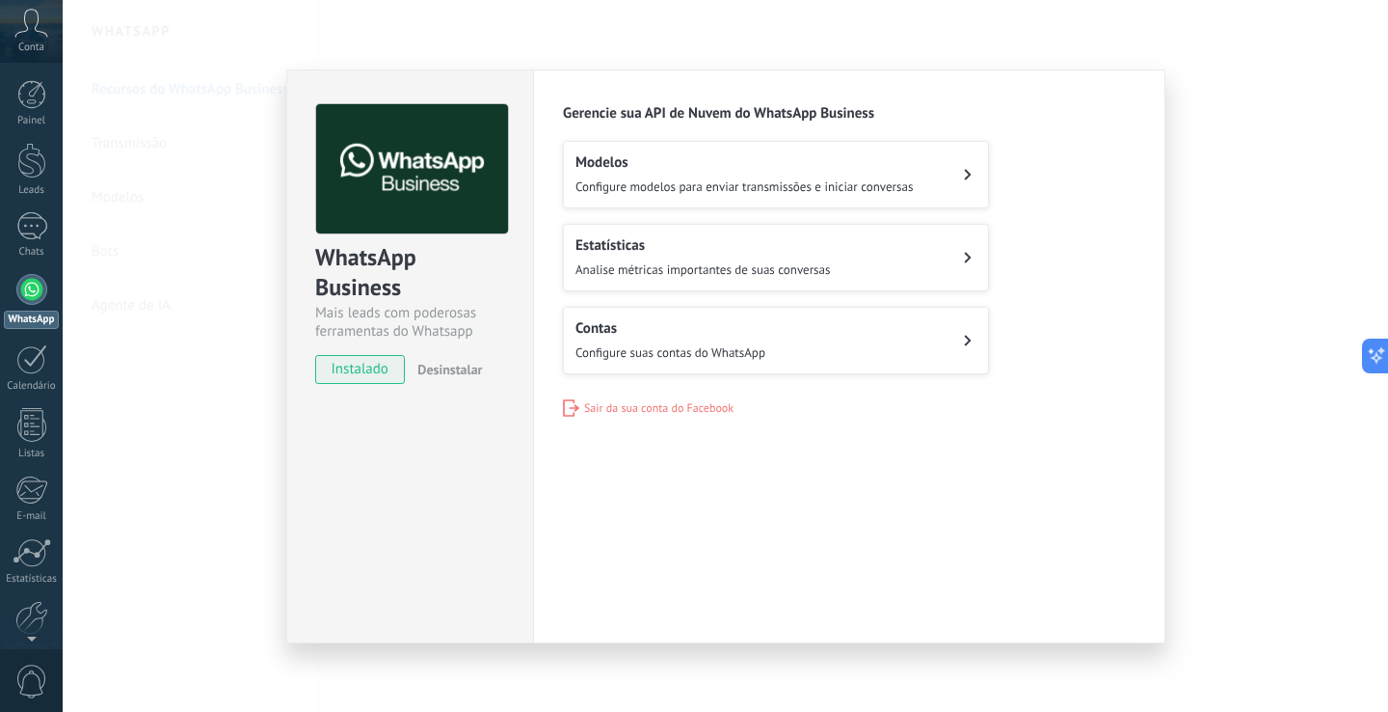
click at [871, 153] on div "Modelos Configure modelos para enviar transmissões e iniciar conversas" at bounding box center [744, 174] width 337 height 42
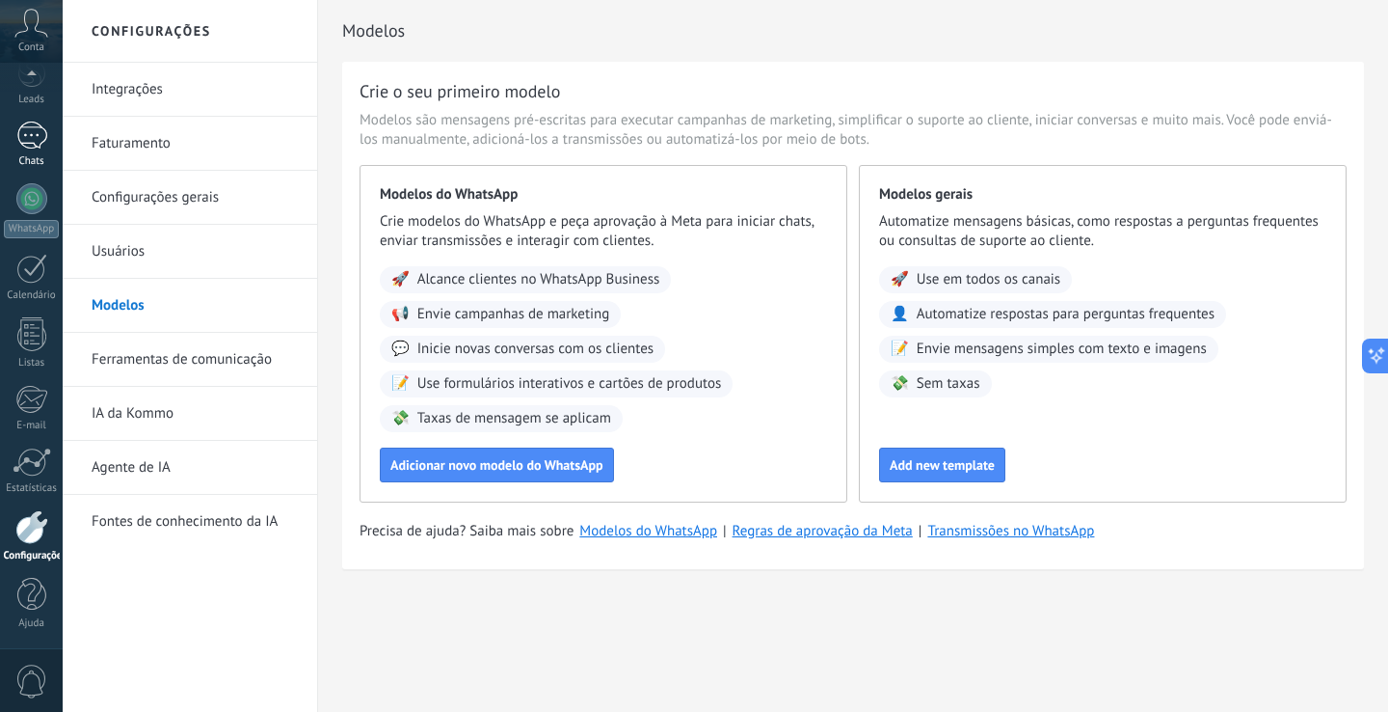
click at [33, 144] on div "1" at bounding box center [31, 135] width 31 height 28
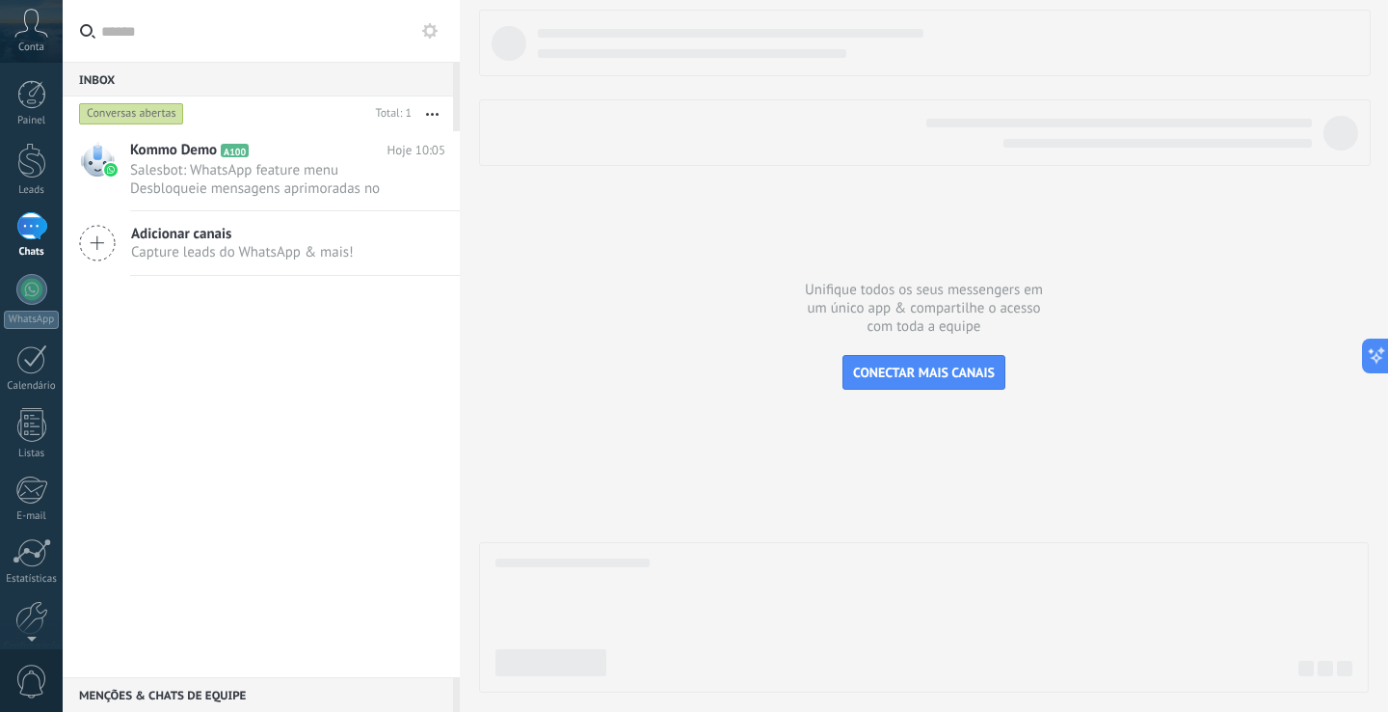
click at [234, 236] on span "Adicionar canais" at bounding box center [242, 234] width 223 height 18
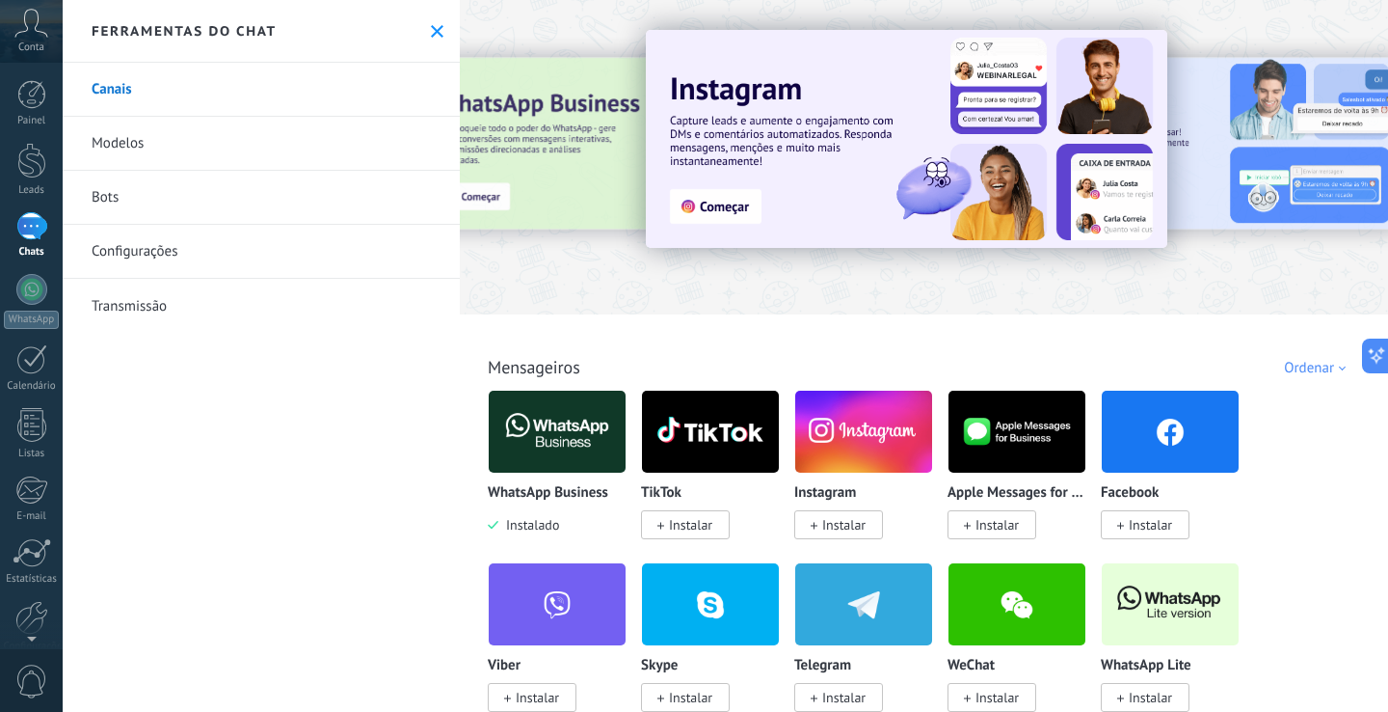
click at [538, 424] on img at bounding box center [557, 432] width 137 height 94
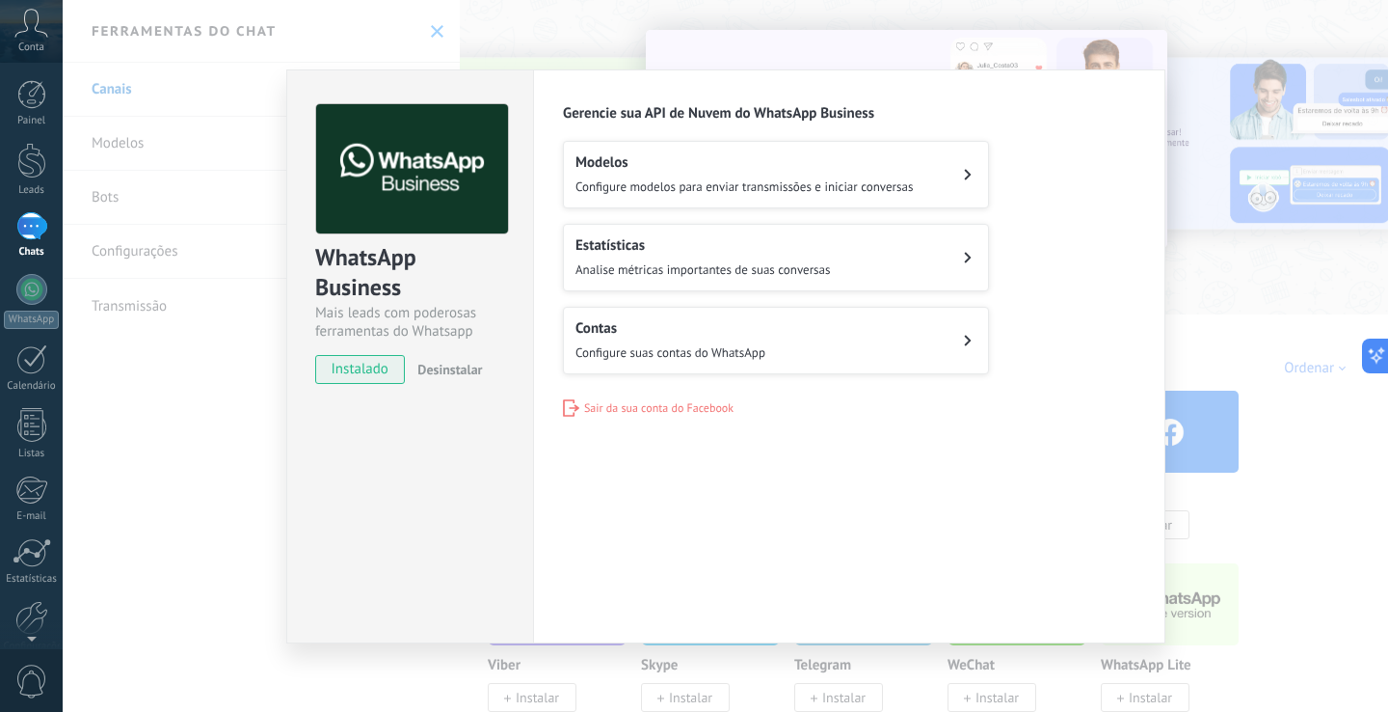
click at [552, 458] on div "Configurações Autorização Esta aba registra os usuários que permitiram acesso à…" at bounding box center [849, 356] width 633 height 574
click at [227, 84] on div "WhatsApp Business Mais leads com poderosas ferramentas do Whatsapp instalado De…" at bounding box center [726, 356] width 1326 height 712
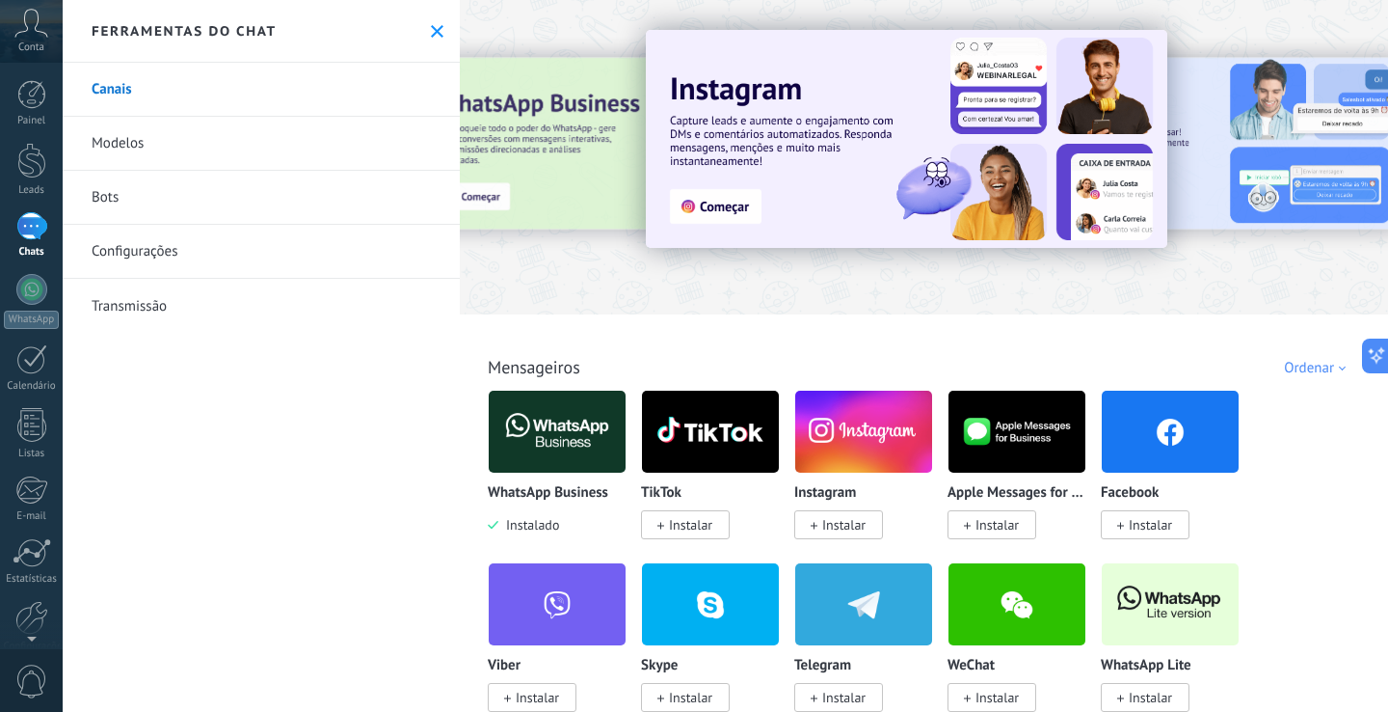
click at [33, 33] on icon at bounding box center [31, 23] width 34 height 29
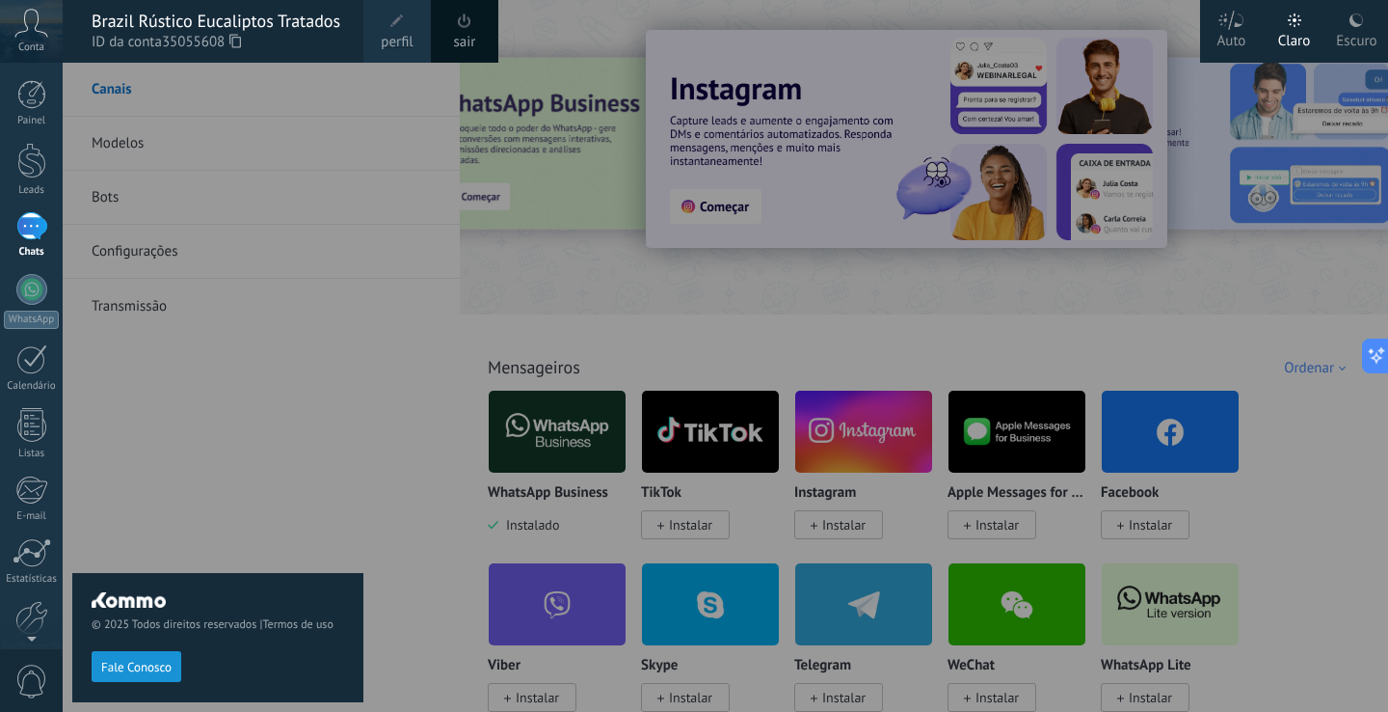
click at [396, 39] on span "perfil" at bounding box center [397, 42] width 32 height 21
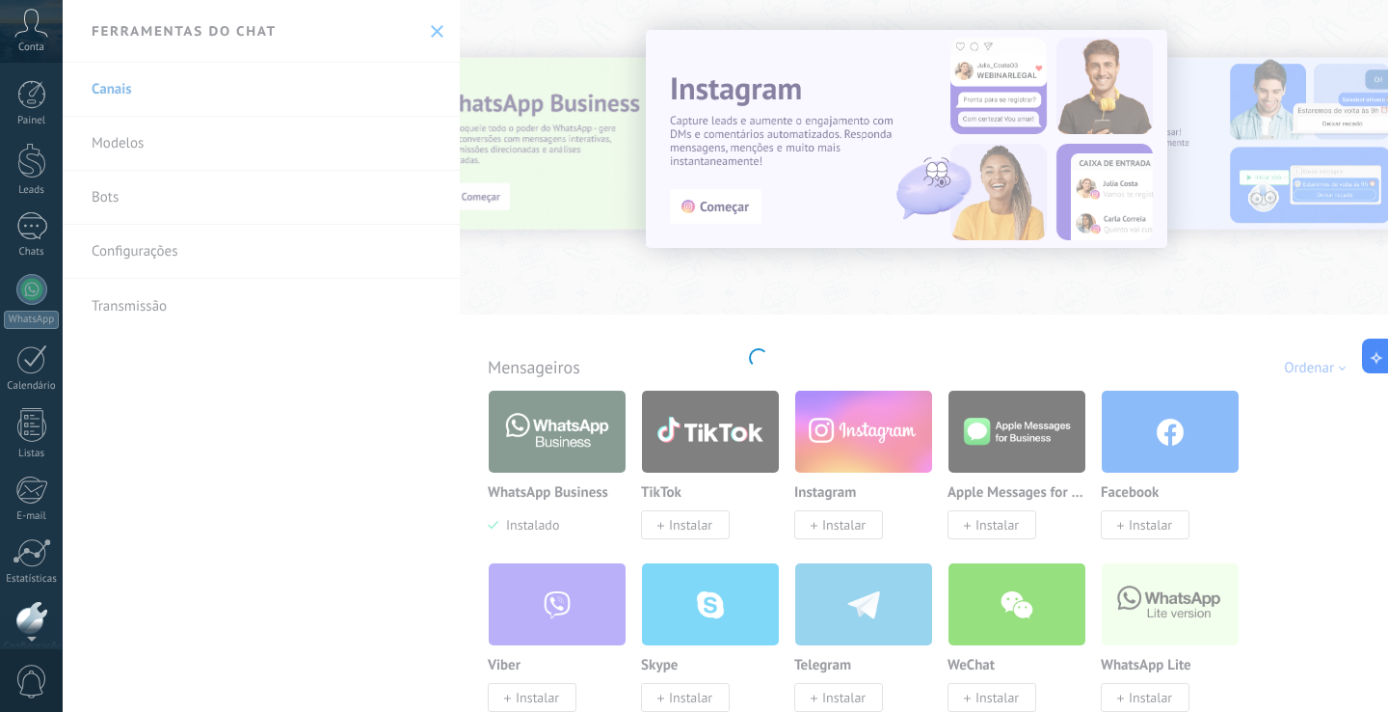
scroll to position [91, 0]
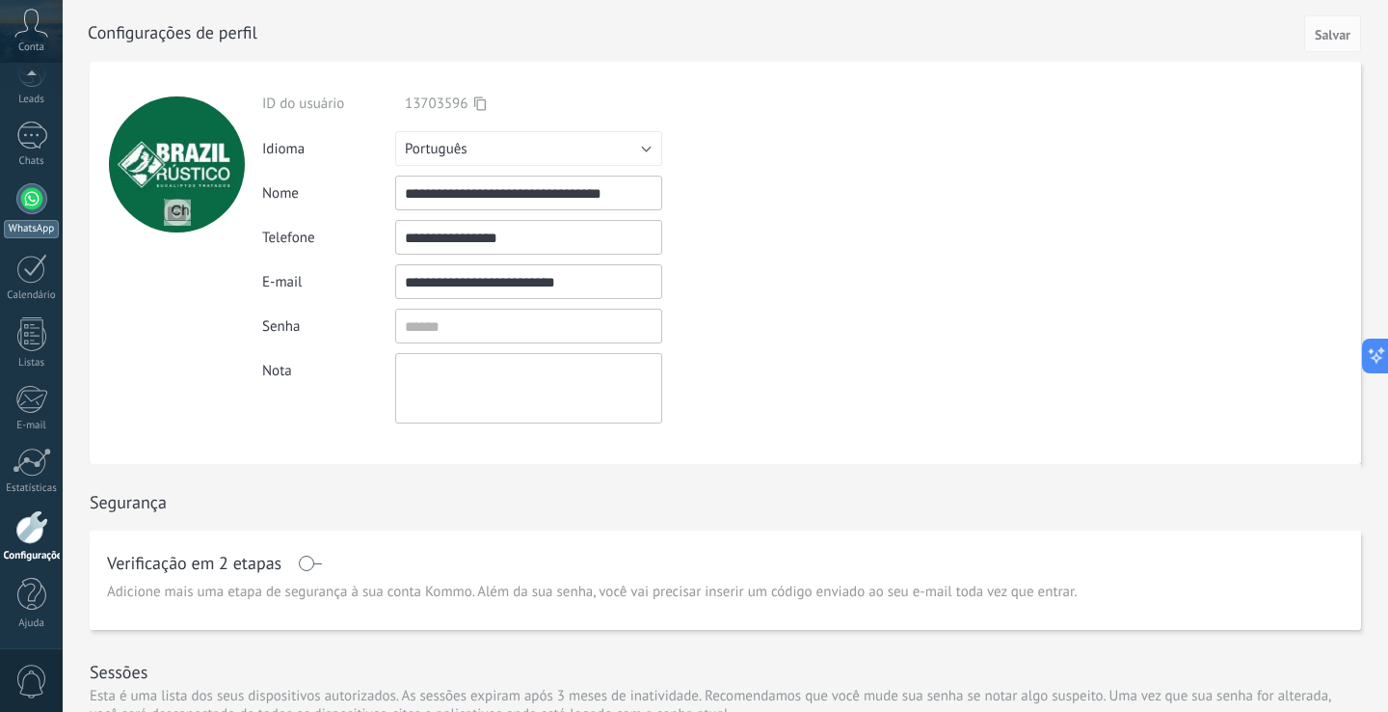
click at [28, 226] on div "WhatsApp" at bounding box center [31, 229] width 55 height 18
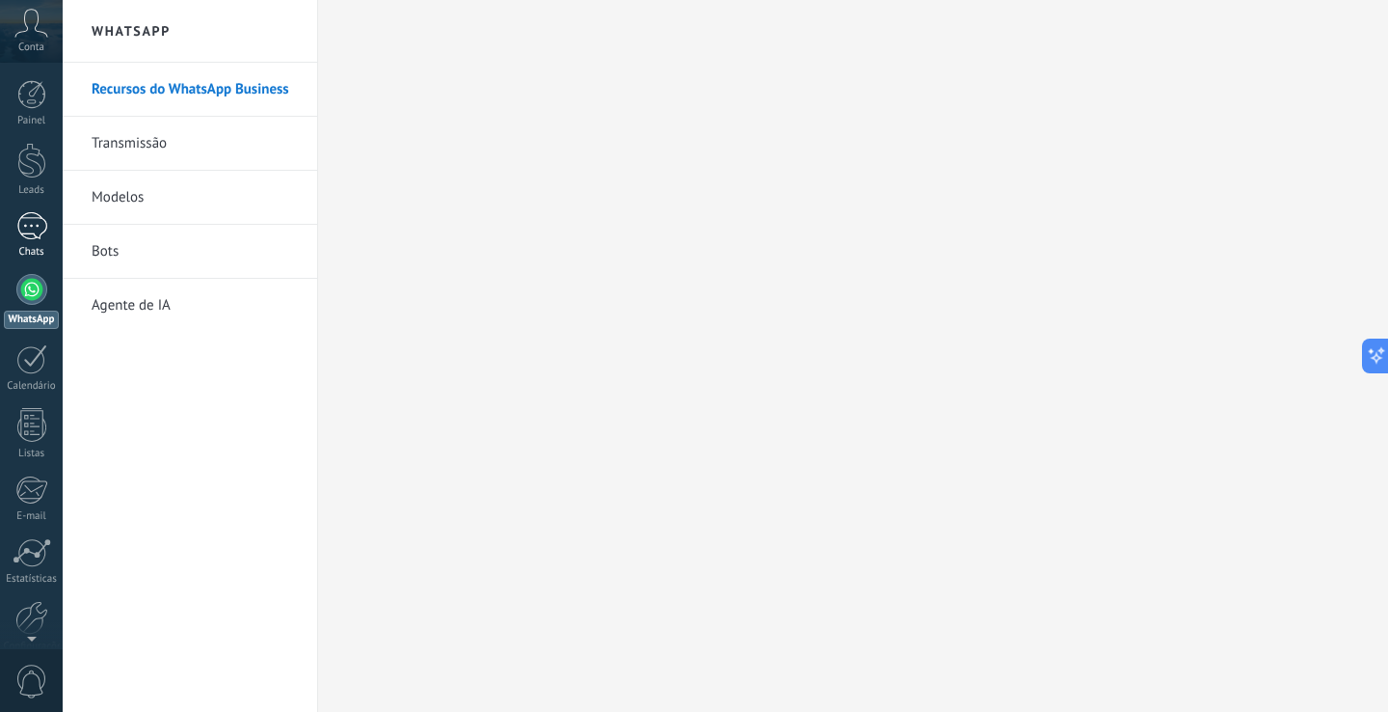
click at [35, 234] on div "1" at bounding box center [31, 226] width 31 height 28
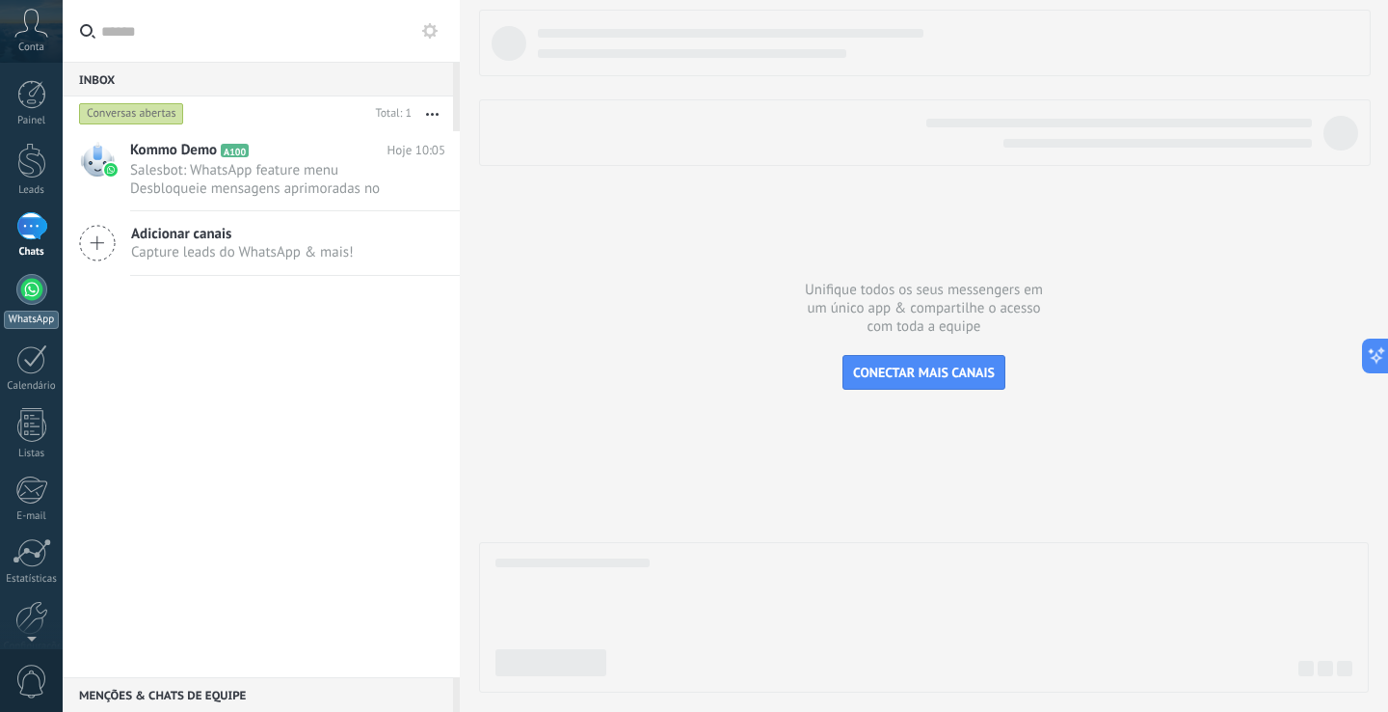
click at [35, 289] on div at bounding box center [31, 289] width 31 height 31
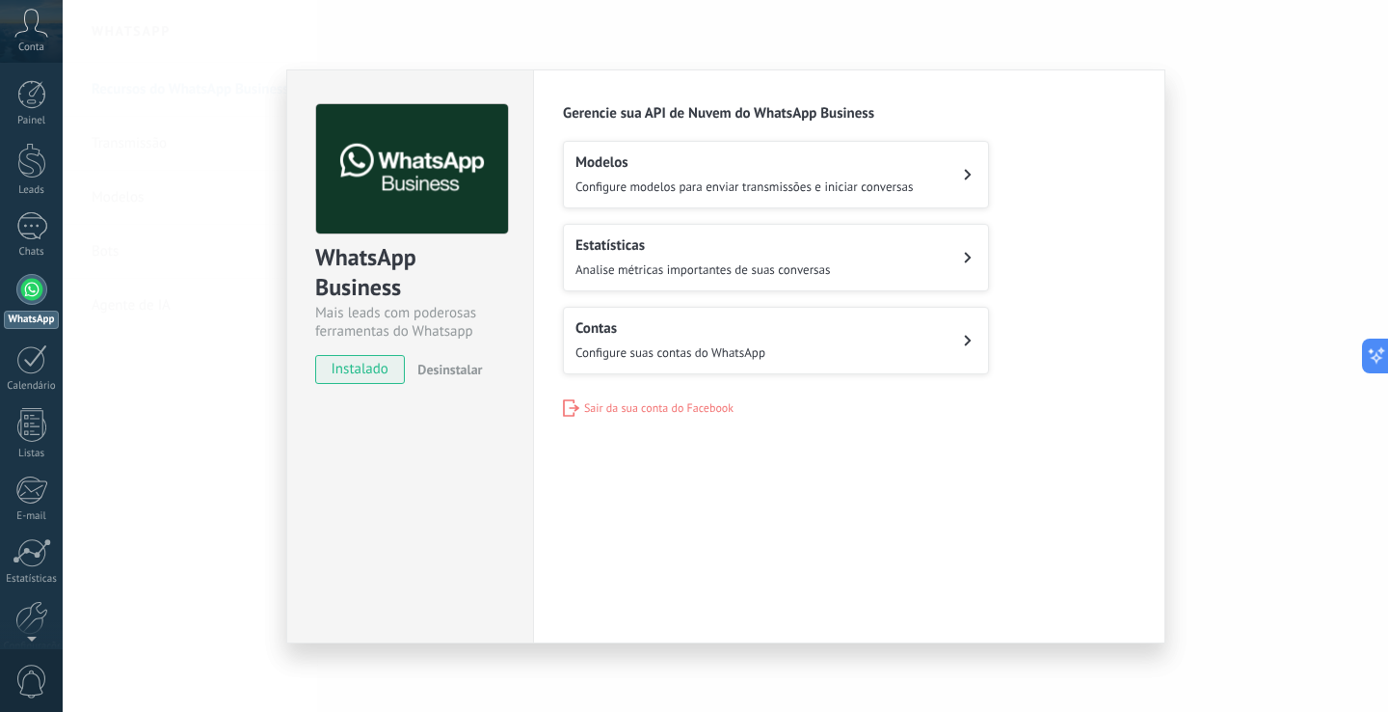
click at [927, 179] on button "Modelos Configure modelos para enviar transmissões e iniciar conversas" at bounding box center [776, 174] width 426 height 67
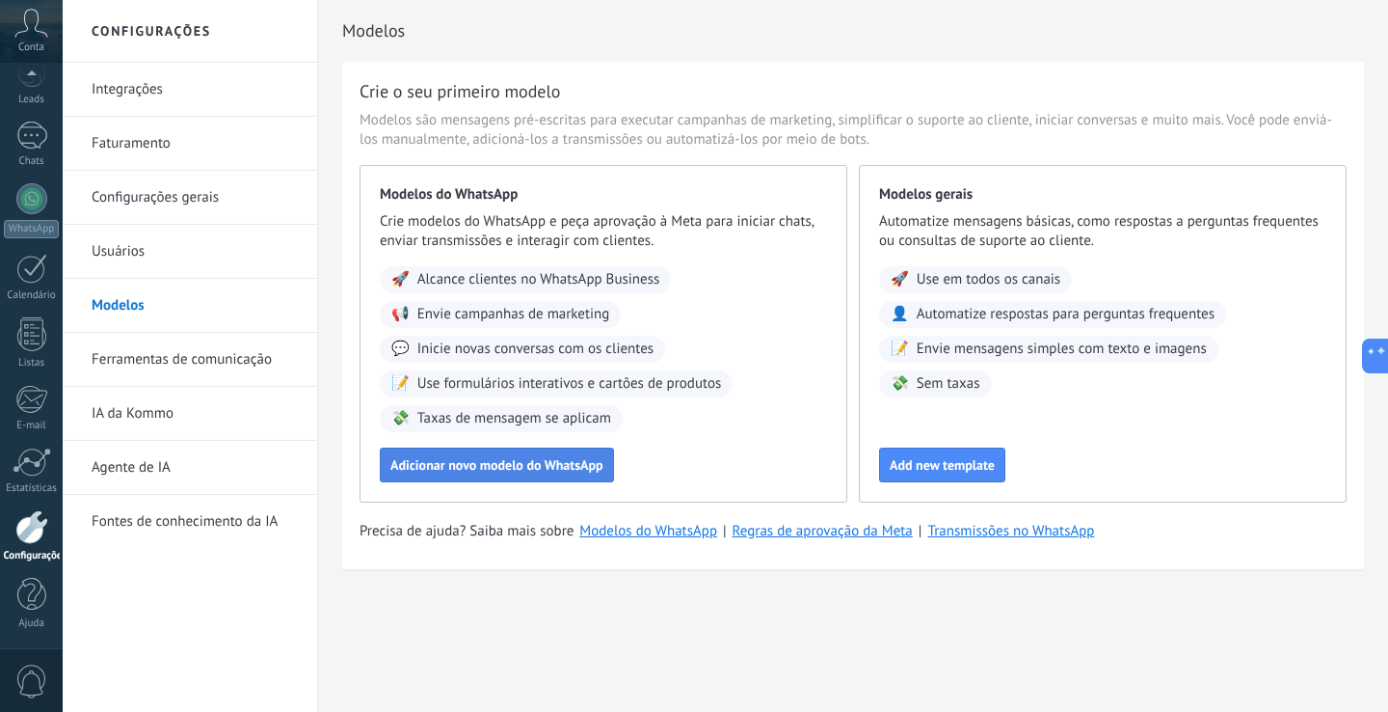
click at [578, 476] on button "Adicionar novo modelo do WhatsApp" at bounding box center [497, 464] width 234 height 35
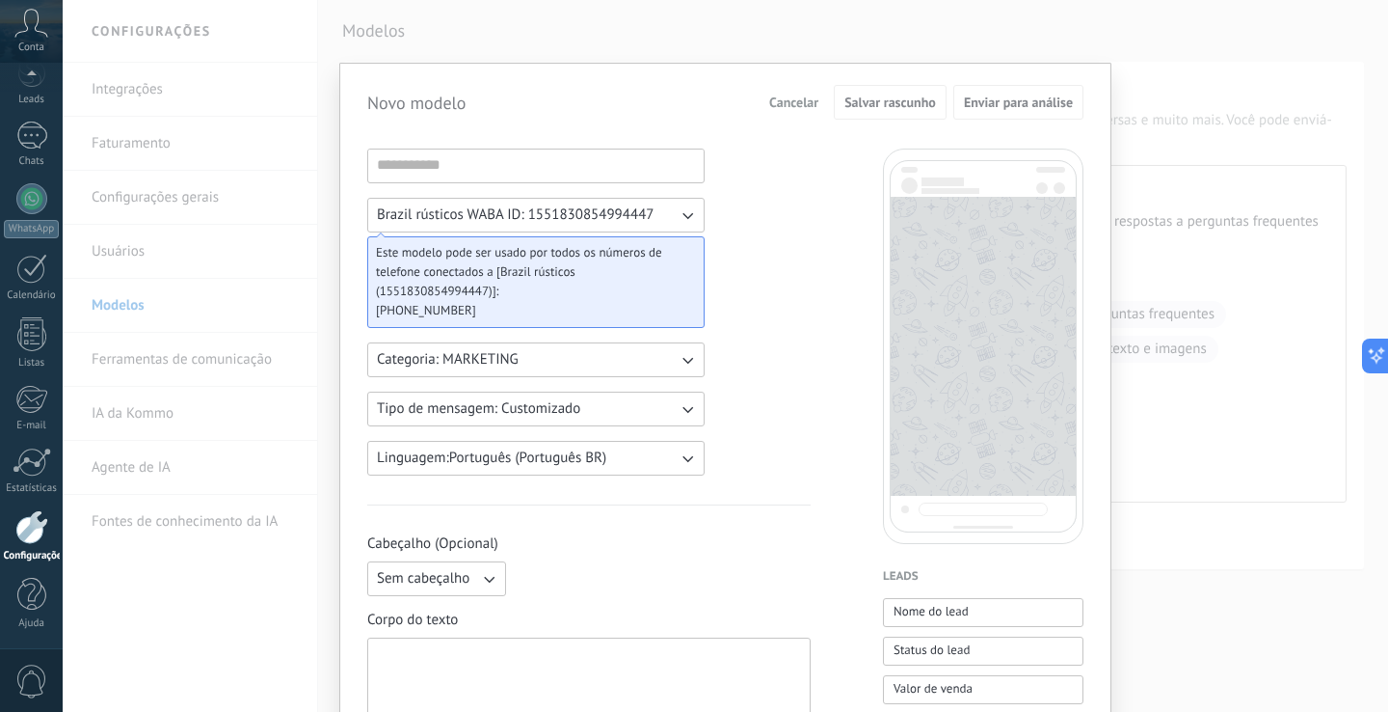
click at [795, 106] on span "Cancelar" at bounding box center [793, 101] width 49 height 13
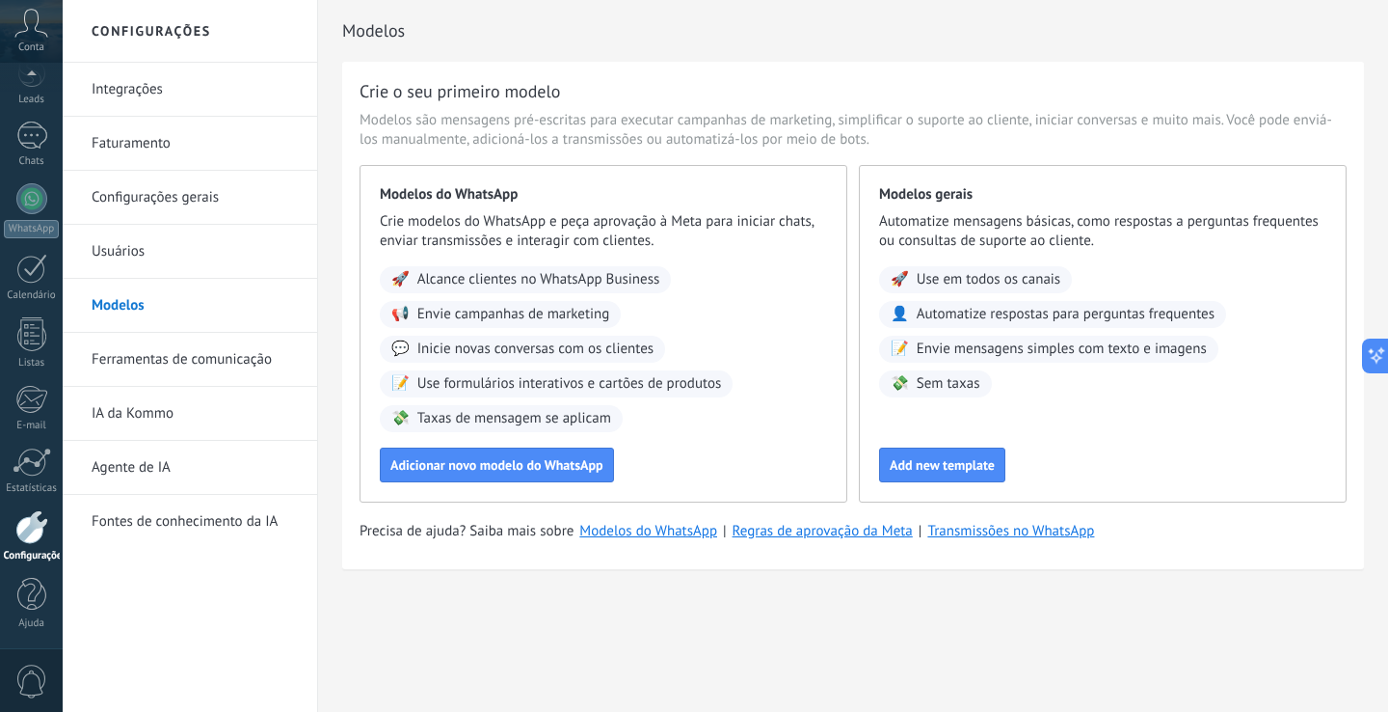
click at [478, 351] on span "Inicie novas conversas com os clientes" at bounding box center [536, 348] width 236 height 19
click at [403, 351] on span "💬" at bounding box center [400, 348] width 18 height 19
click at [466, 470] on span "Adicionar novo modelo do WhatsApp" at bounding box center [497, 464] width 213 height 13
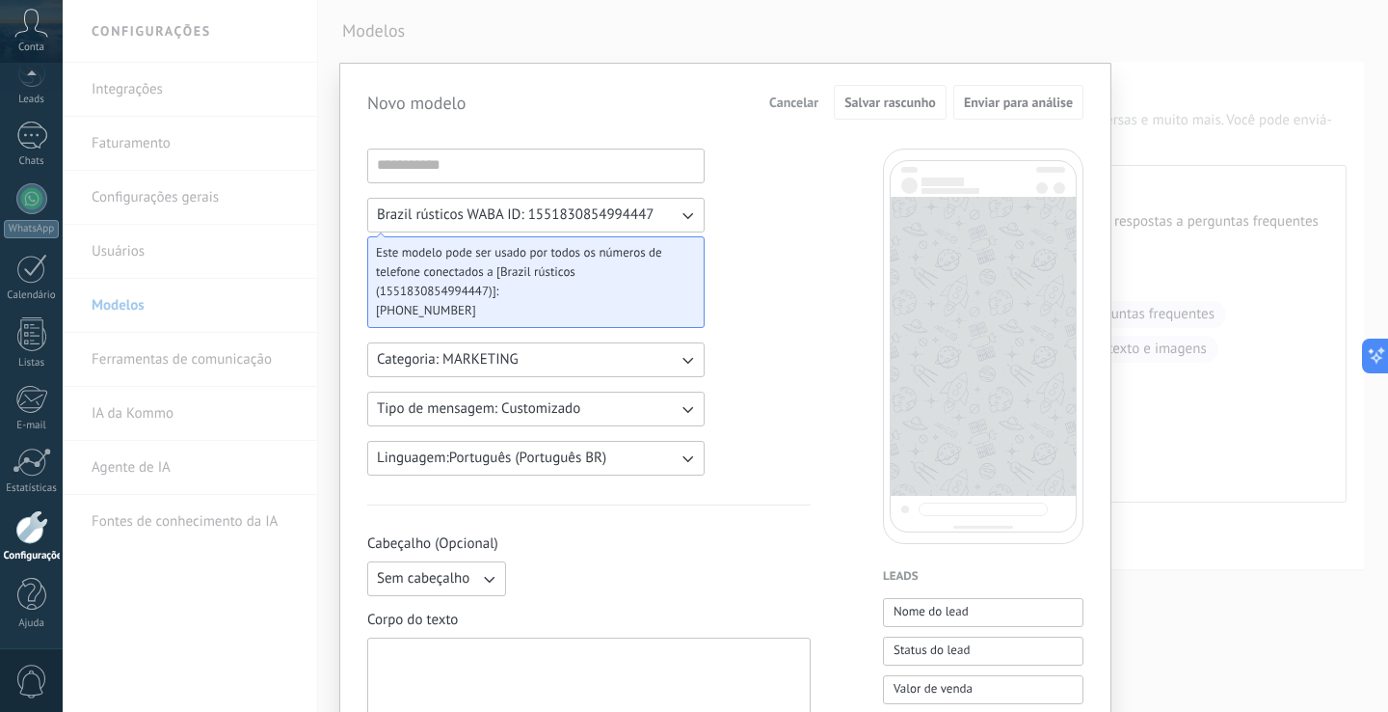
click at [629, 361] on button "Categoria: MARKETING" at bounding box center [535, 359] width 337 height 35
click at [643, 354] on li "UTILITY" at bounding box center [530, 359] width 348 height 33
click at [600, 198] on button "Brazil rústicos WABA ID: 1551830854994447" at bounding box center [535, 215] width 337 height 35
click at [593, 212] on span "Brazil rústicos WABA ID: 1551830854994447" at bounding box center [515, 214] width 277 height 19
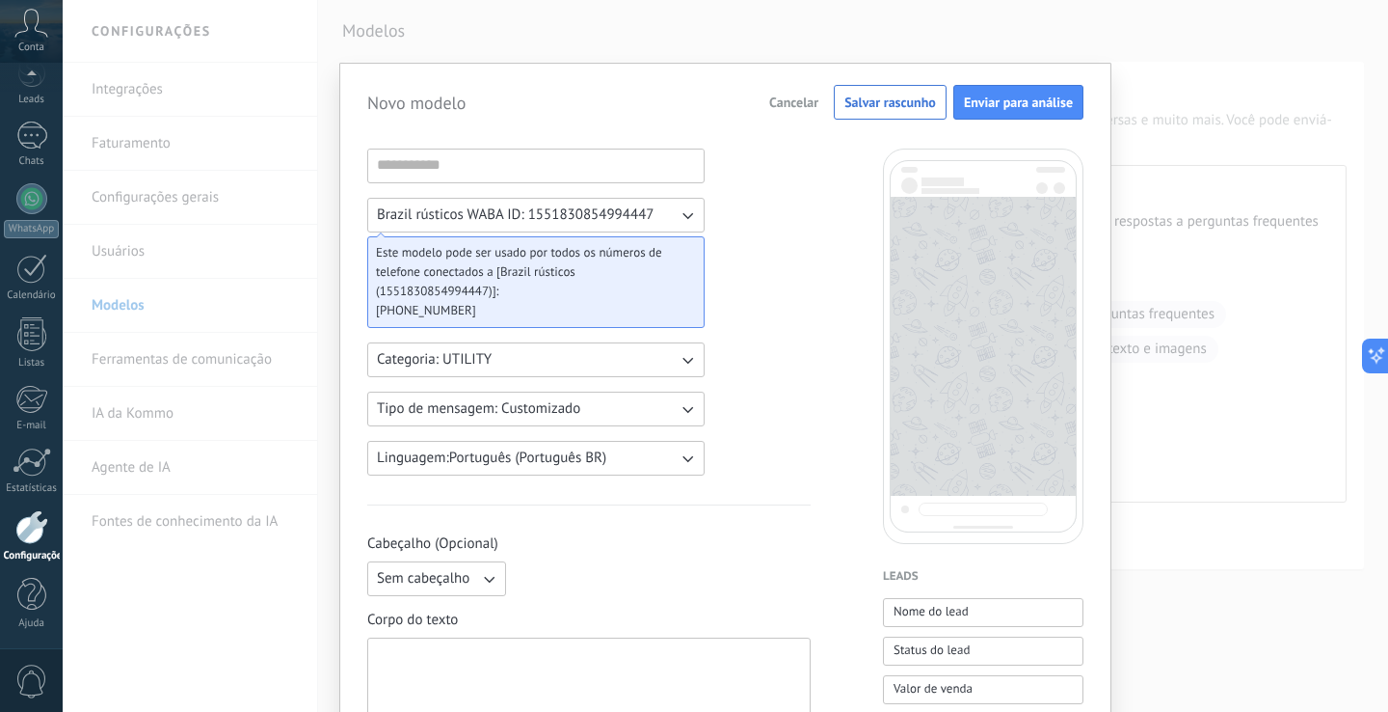
click at [605, 155] on input at bounding box center [536, 164] width 336 height 31
click at [597, 168] on input at bounding box center [536, 164] width 336 height 31
type input "**********"
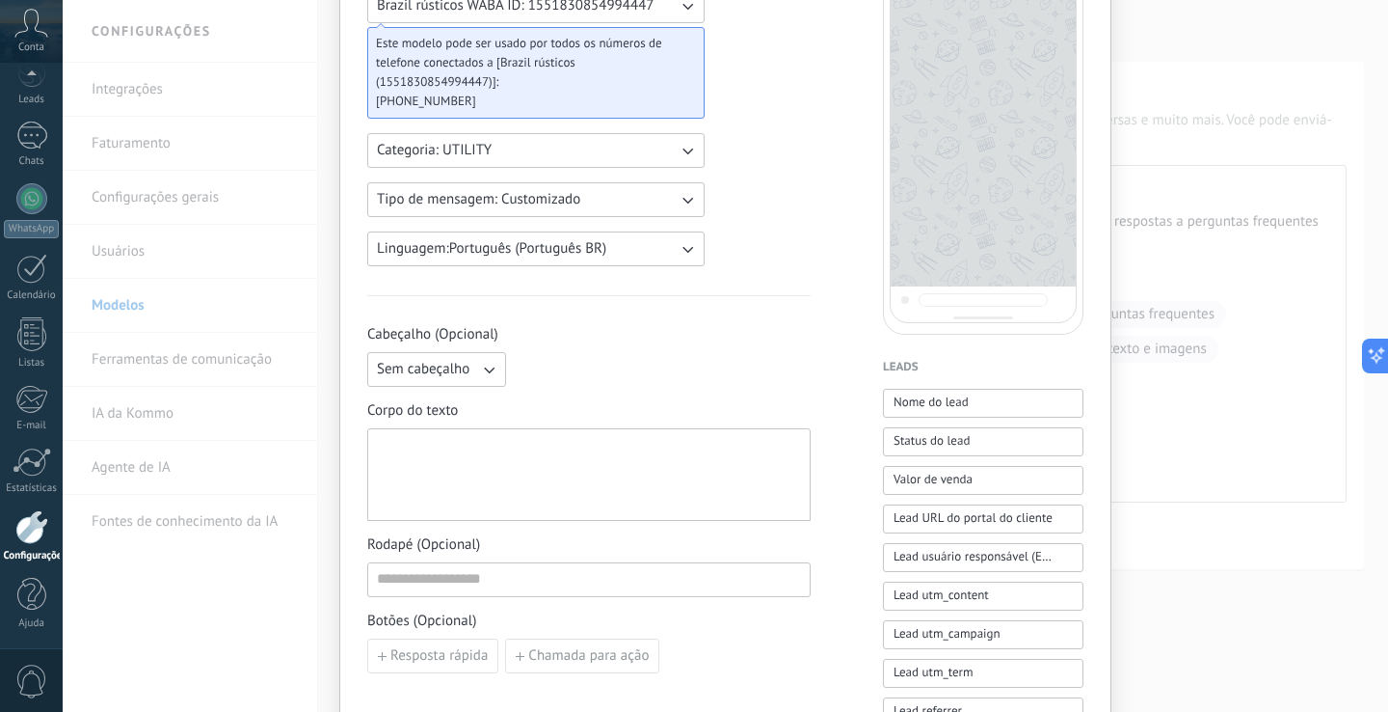
scroll to position [280, 0]
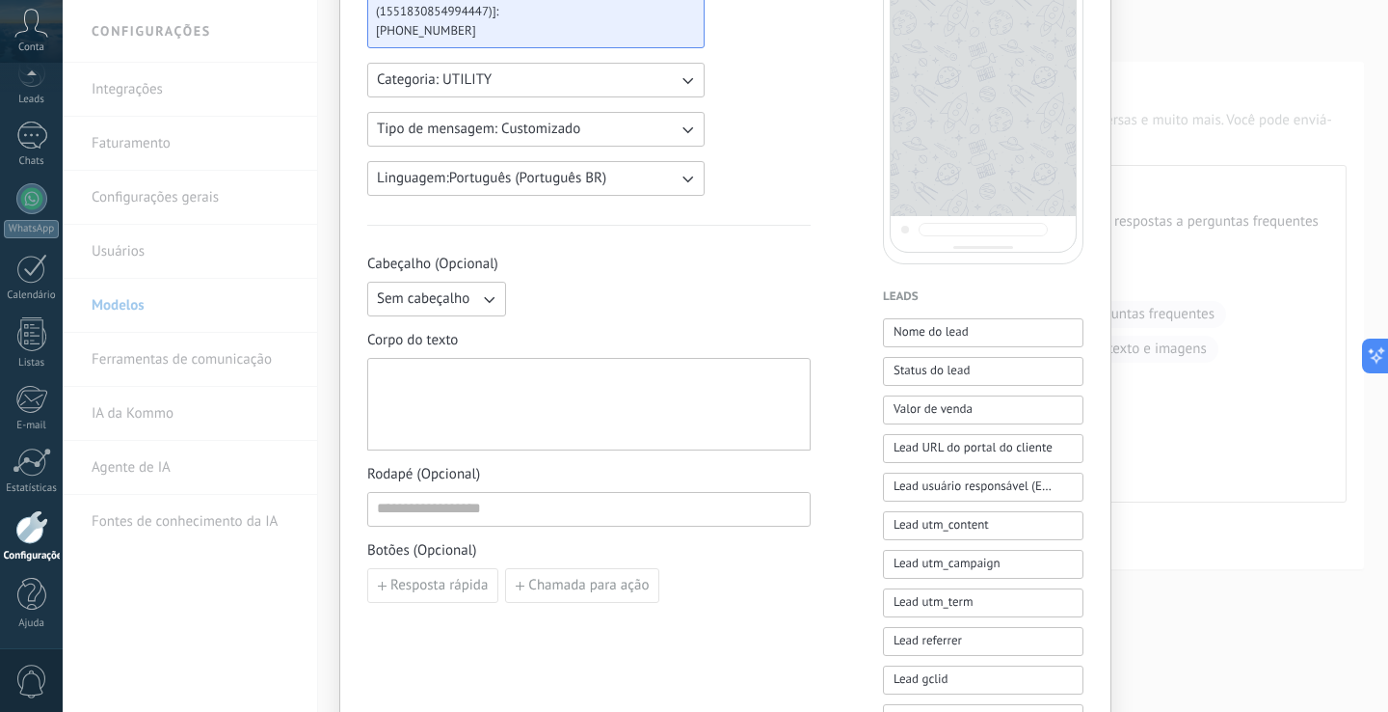
click at [484, 307] on icon "button" at bounding box center [488, 298] width 19 height 19
click at [484, 307] on li "Sem cabeçalho" at bounding box center [430, 299] width 149 height 33
click at [472, 369] on div at bounding box center [589, 404] width 424 height 76
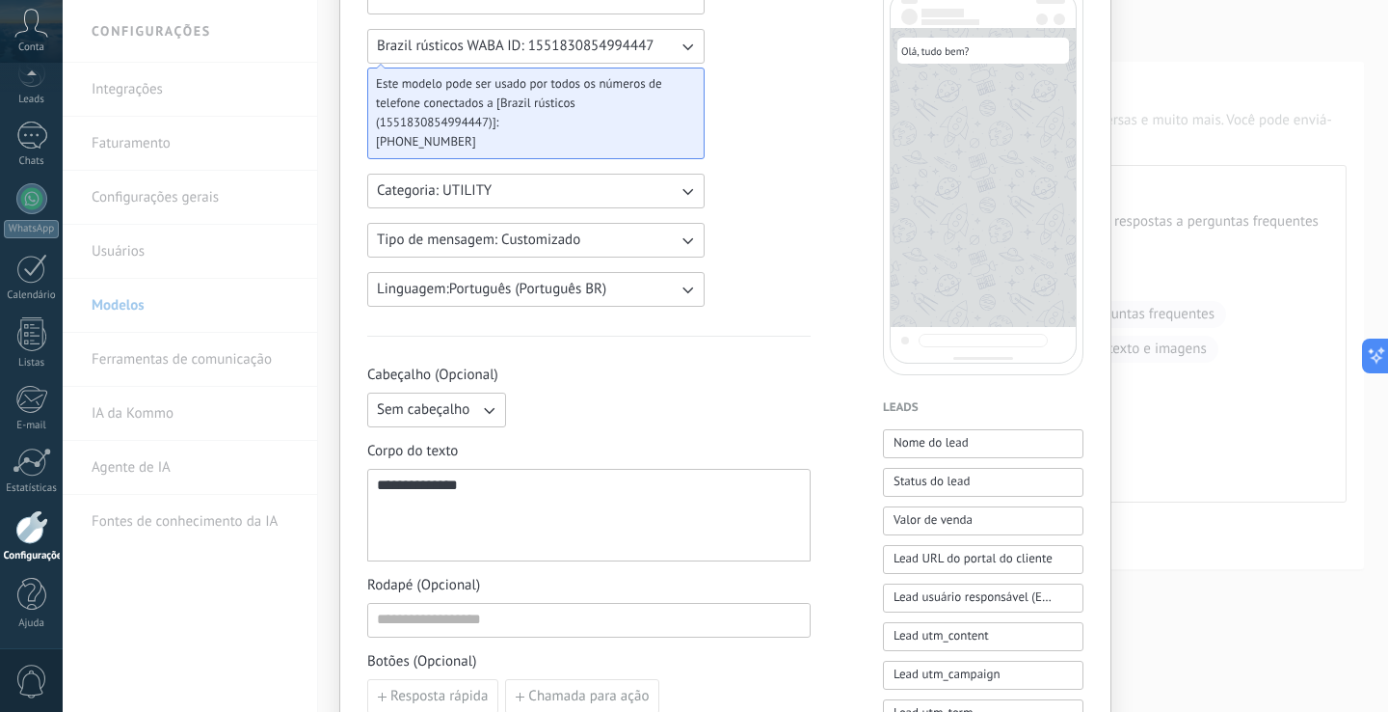
scroll to position [231, 0]
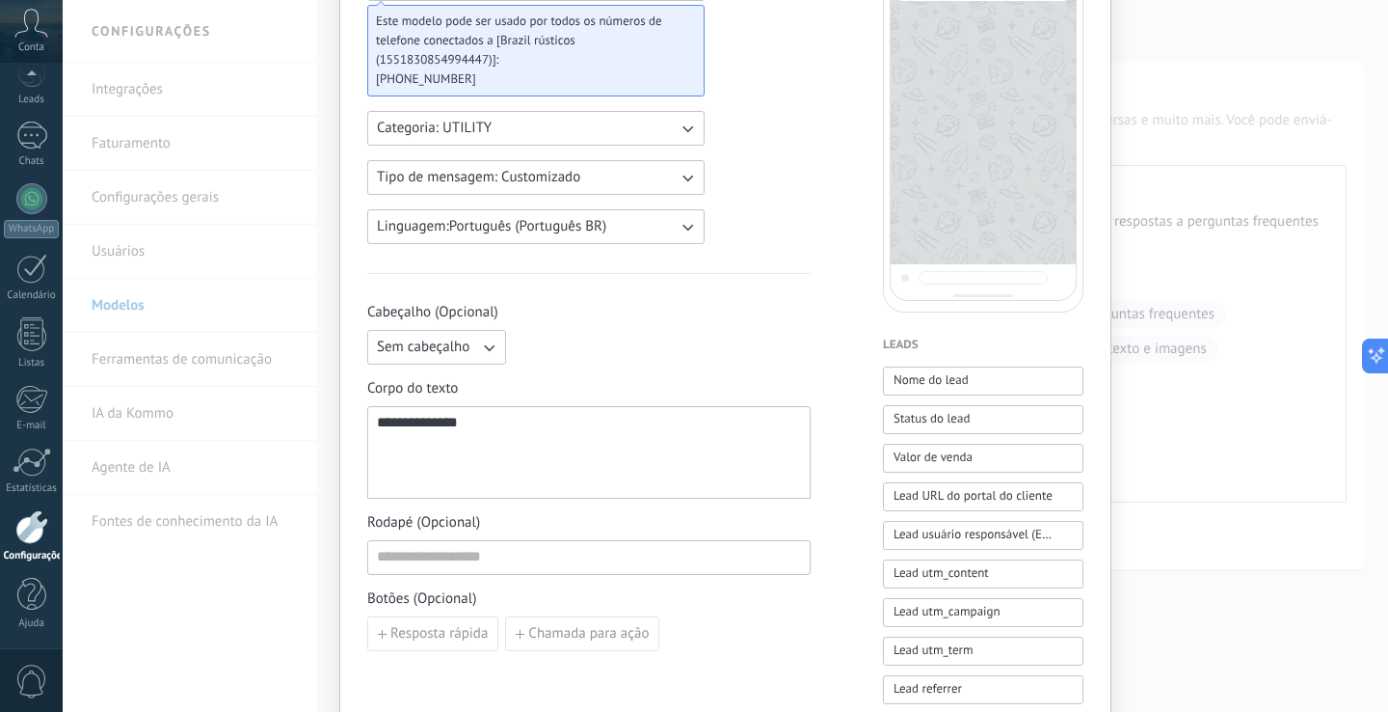
click at [381, 425] on div "**********" at bounding box center [589, 453] width 424 height 76
click at [625, 435] on div at bounding box center [589, 437] width 424 height 15
click at [838, 355] on div "**********" at bounding box center [725, 568] width 716 height 1303
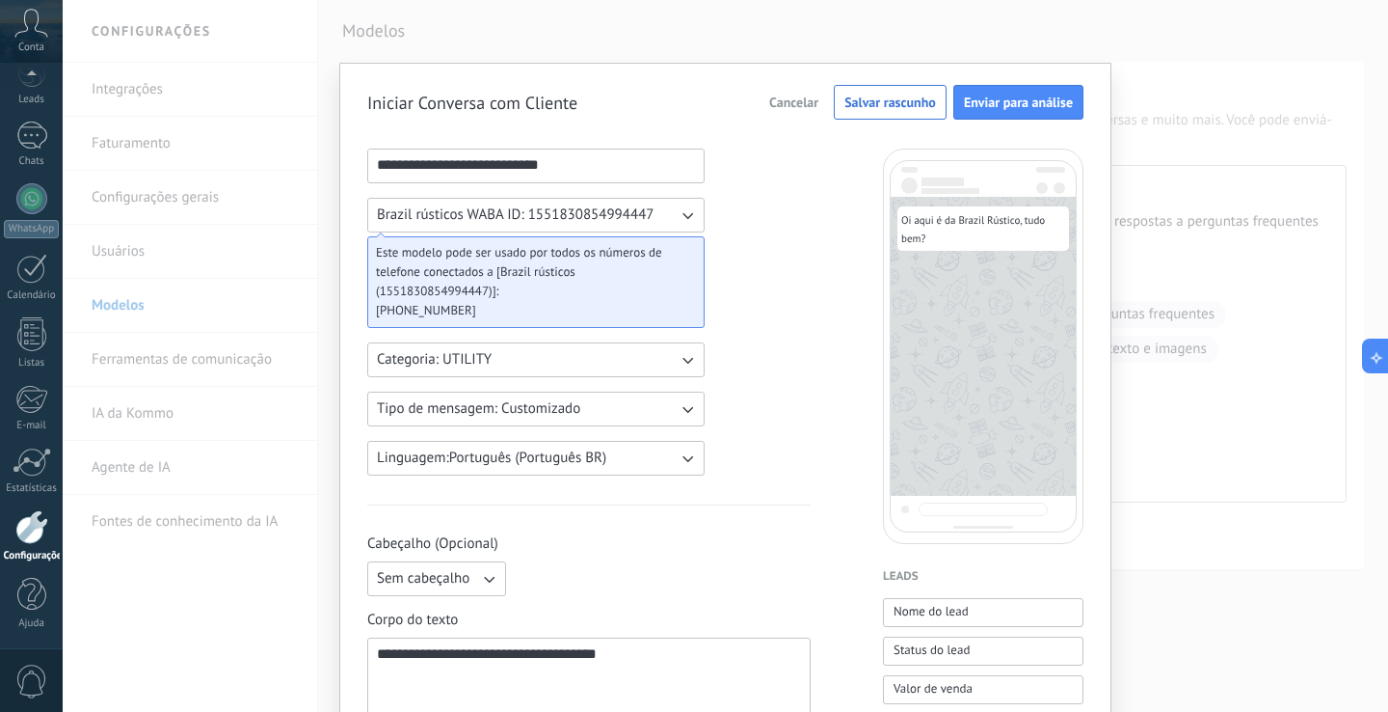
scroll to position [0, 0]
click at [1037, 100] on span "Enviar para análise" at bounding box center [1018, 101] width 109 height 13
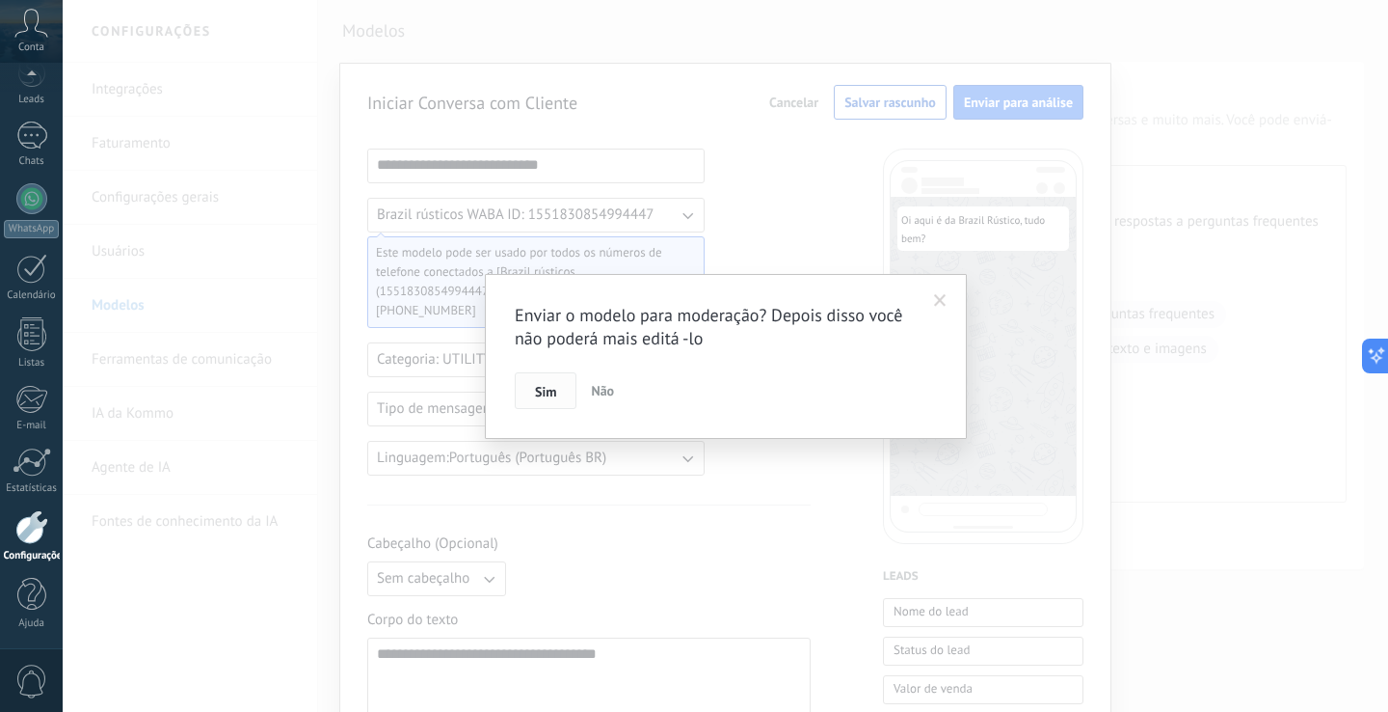
click at [543, 394] on span "Sim" at bounding box center [545, 391] width 21 height 13
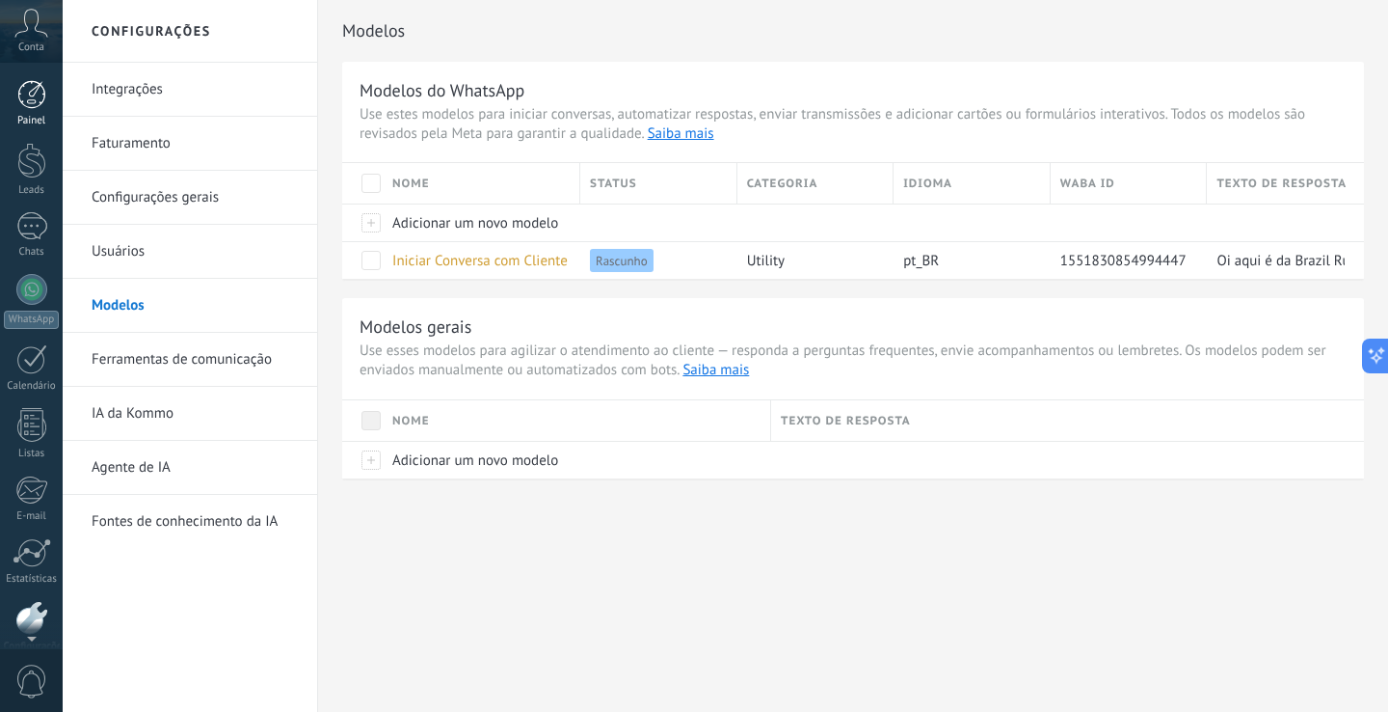
click at [29, 110] on link "Painel" at bounding box center [31, 103] width 63 height 47
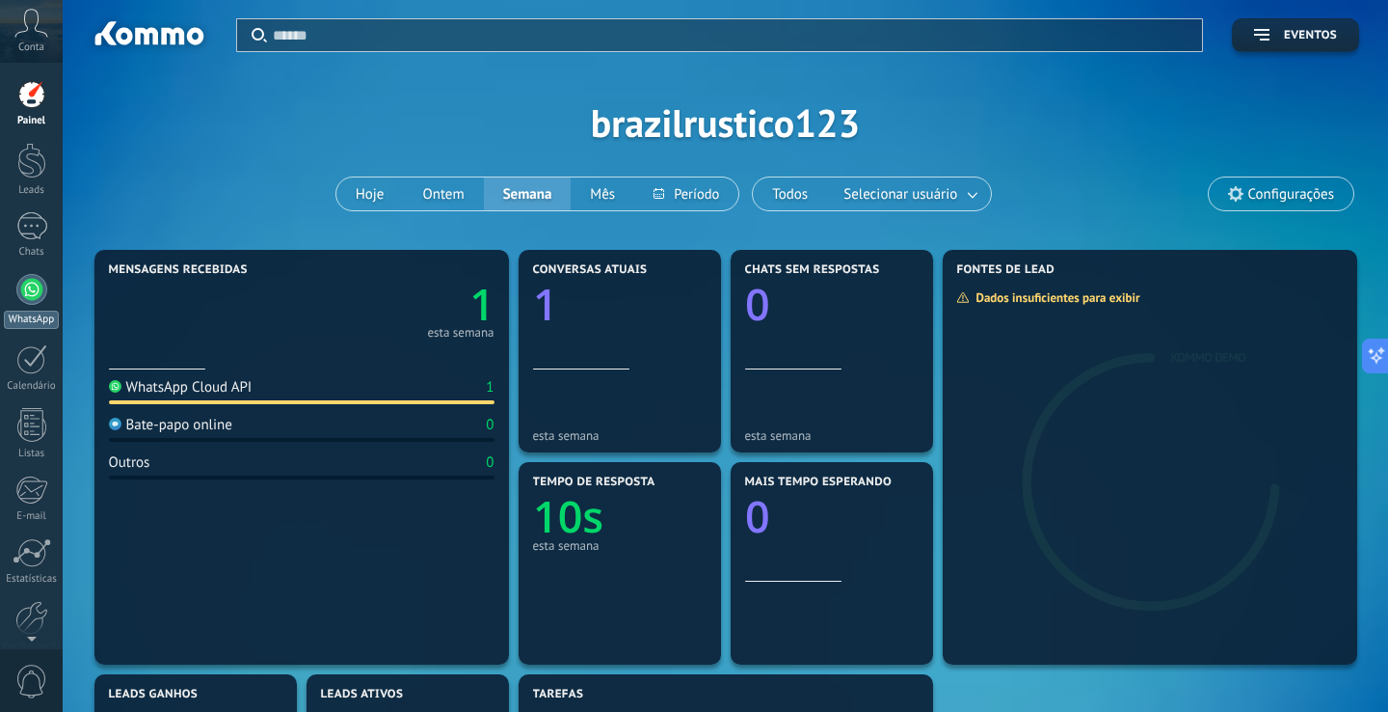
click at [39, 300] on div at bounding box center [31, 289] width 31 height 31
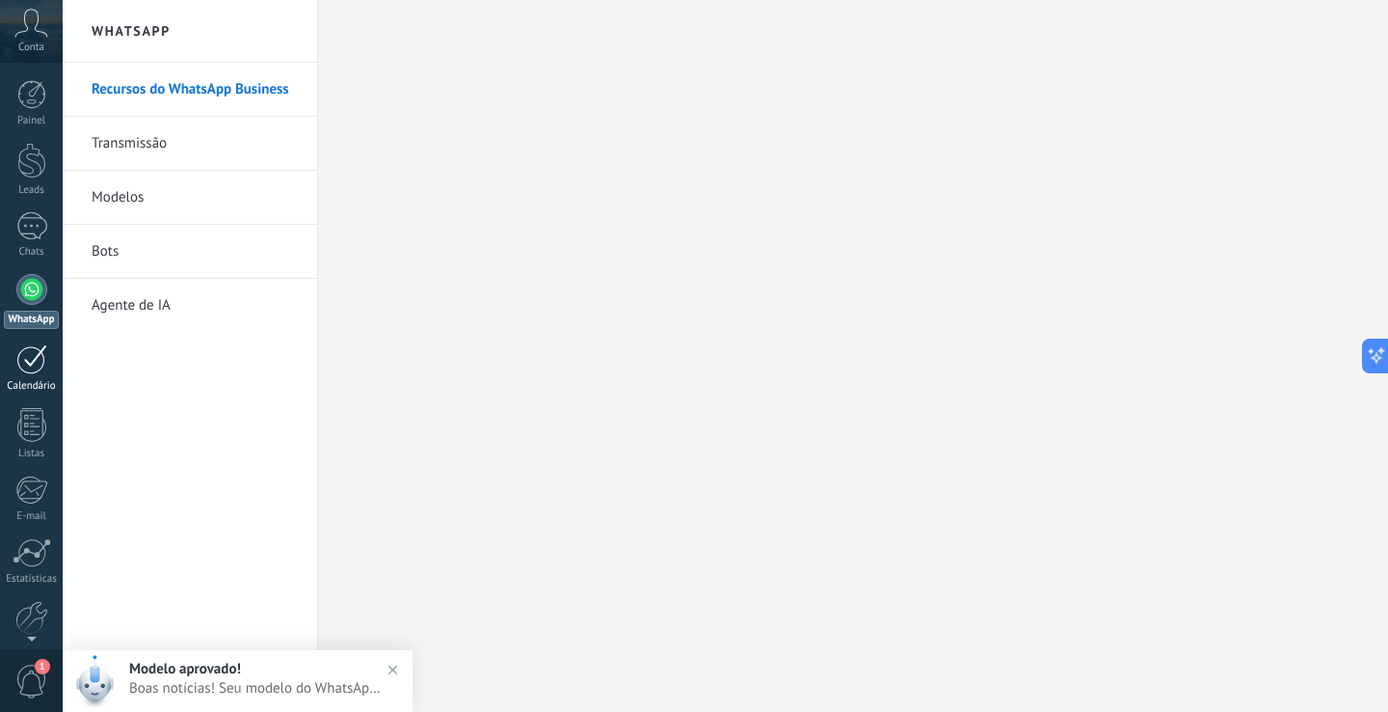
click at [32, 373] on div at bounding box center [31, 359] width 31 height 30
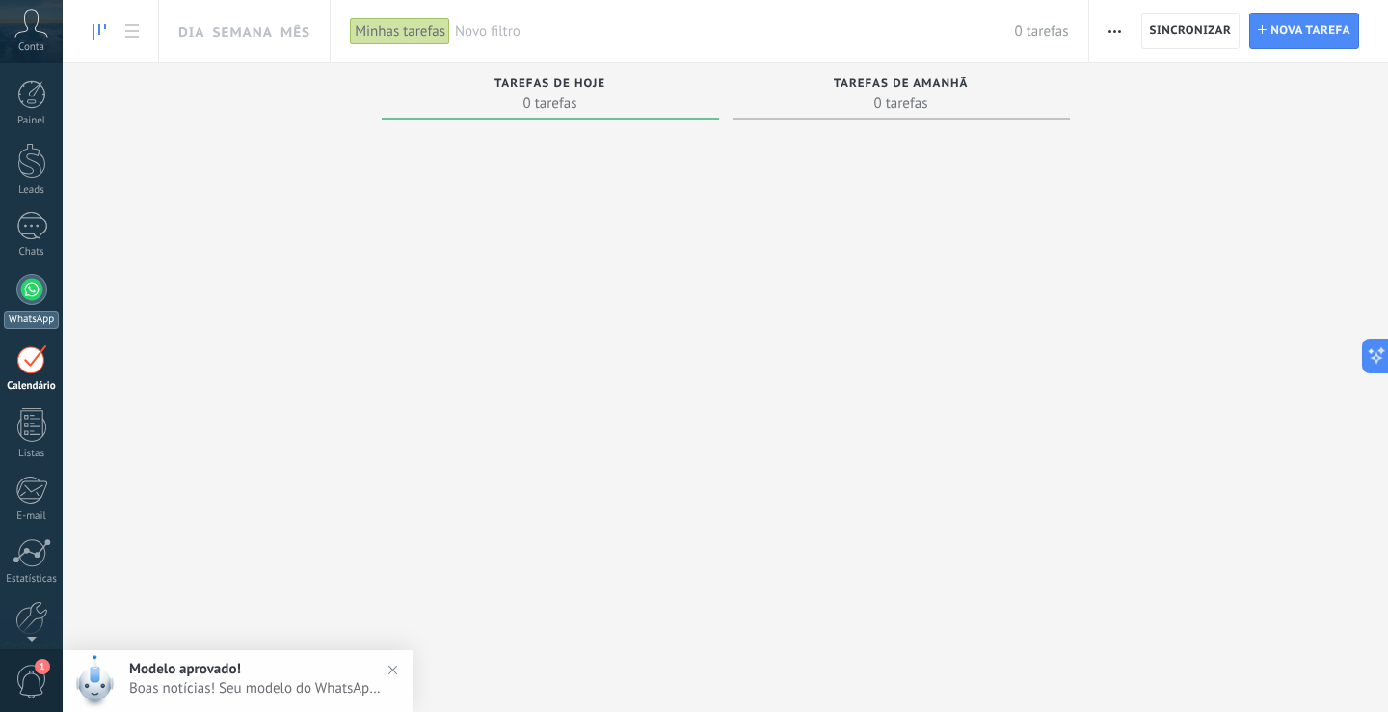
click at [34, 297] on div at bounding box center [31, 289] width 31 height 31
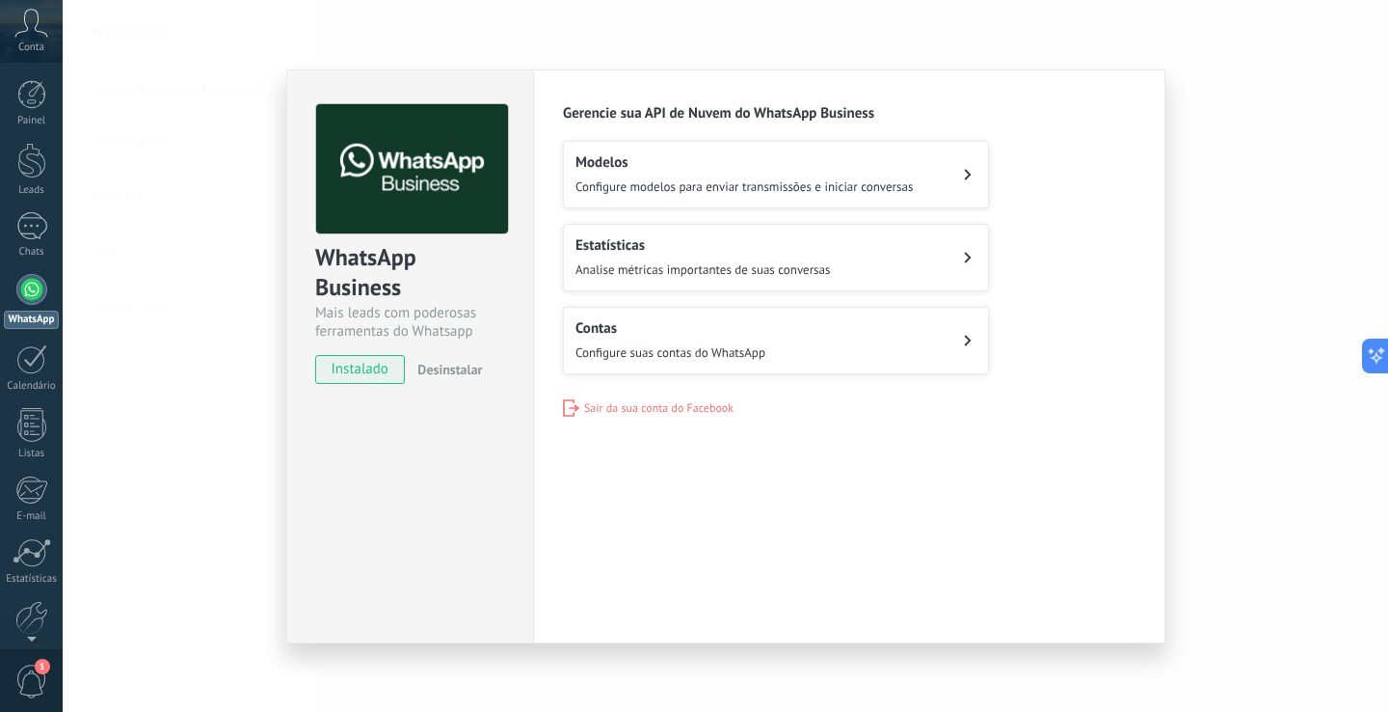
click at [748, 352] on span "Configure suas contas do WhatsApp" at bounding box center [671, 352] width 190 height 16
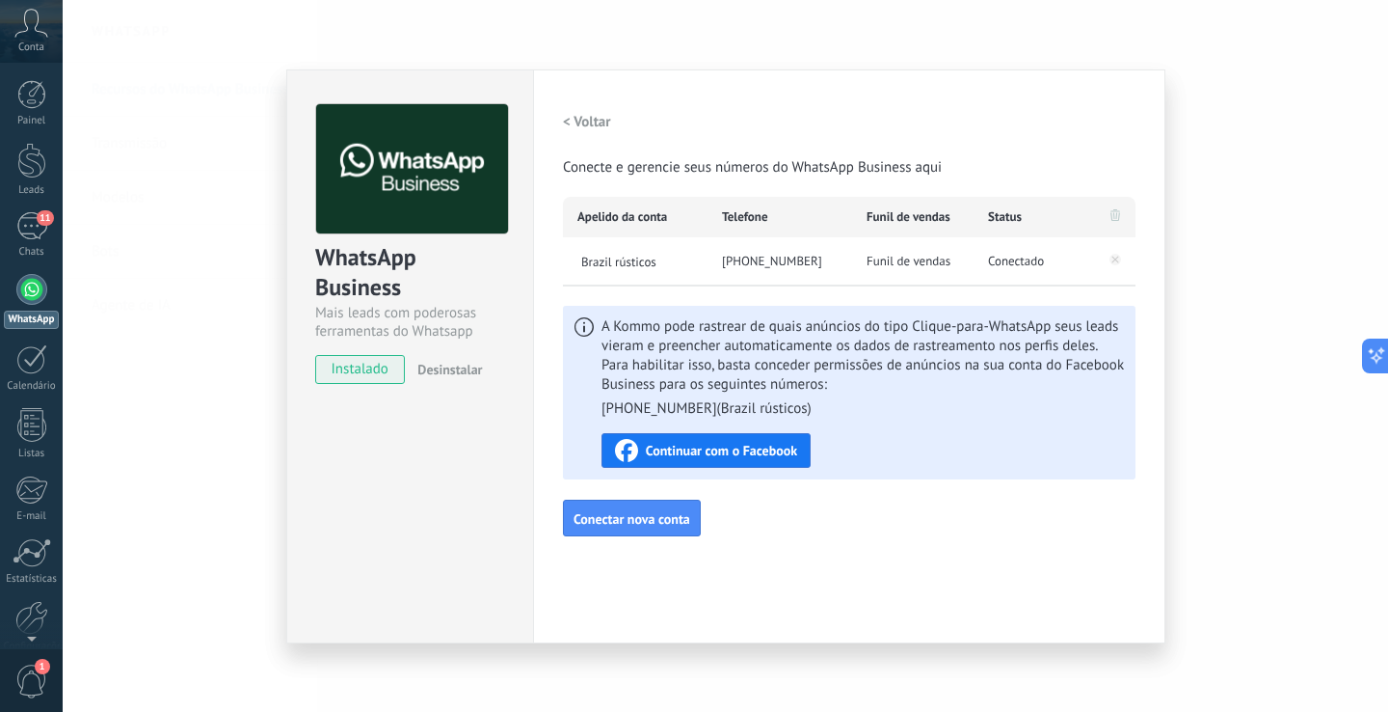
click at [34, 203] on div "Painel Leads 11 Chats WhatsApp Clientes" at bounding box center [31, 410] width 63 height 660
click at [34, 231] on div "13" at bounding box center [31, 226] width 31 height 28
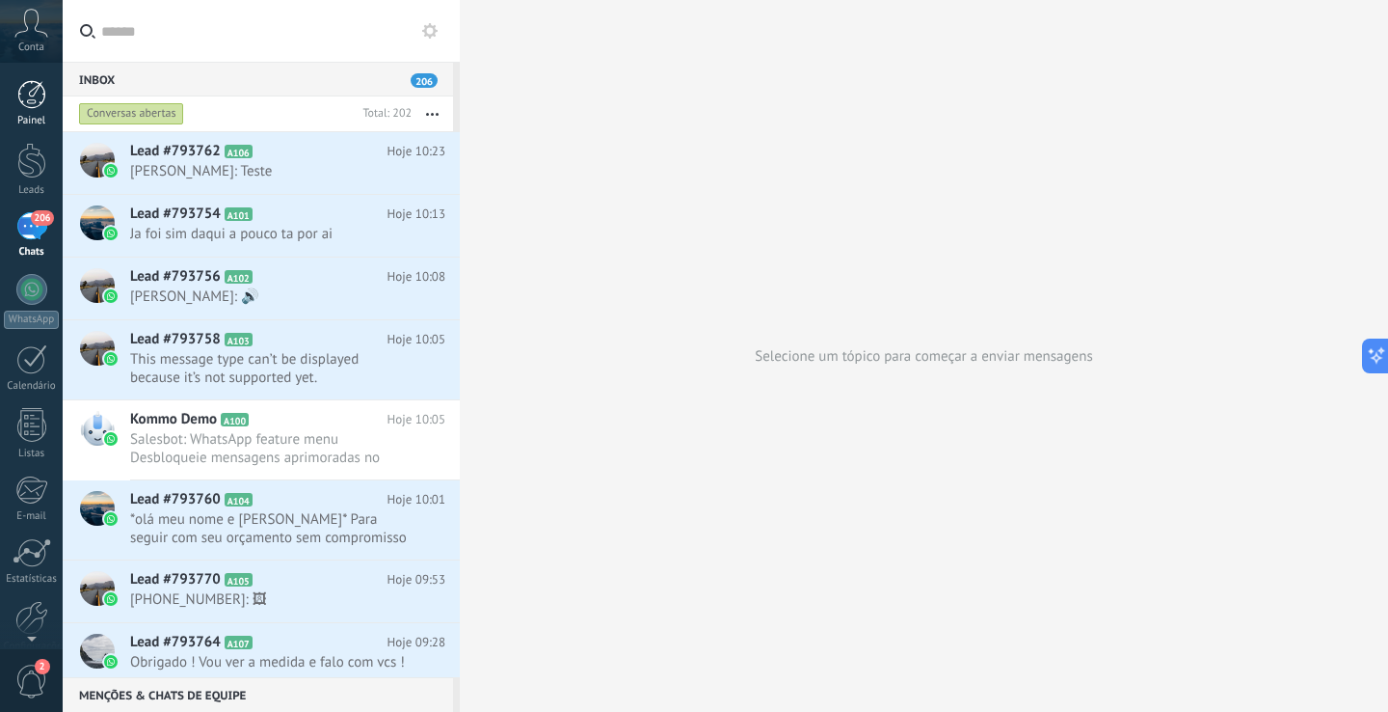
click at [30, 113] on link "Painel" at bounding box center [31, 103] width 63 height 47
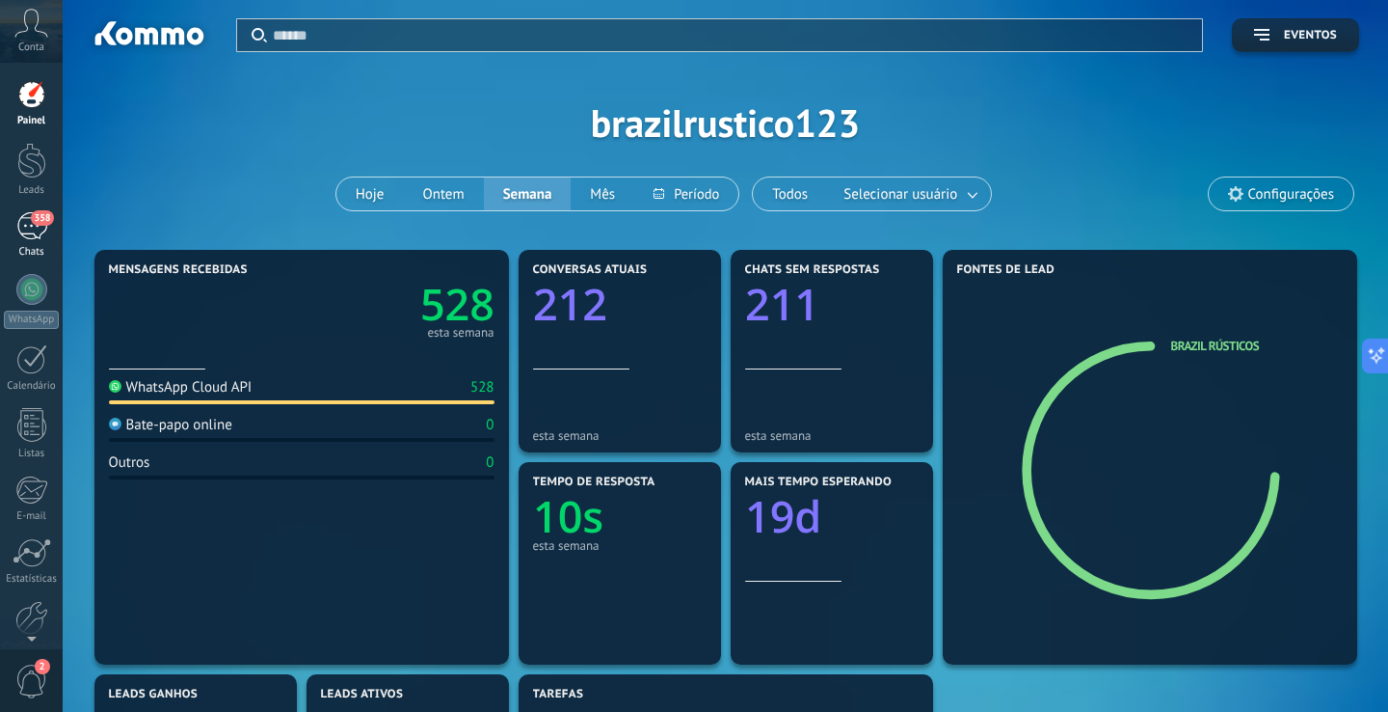
click at [36, 229] on div "358" at bounding box center [31, 226] width 31 height 28
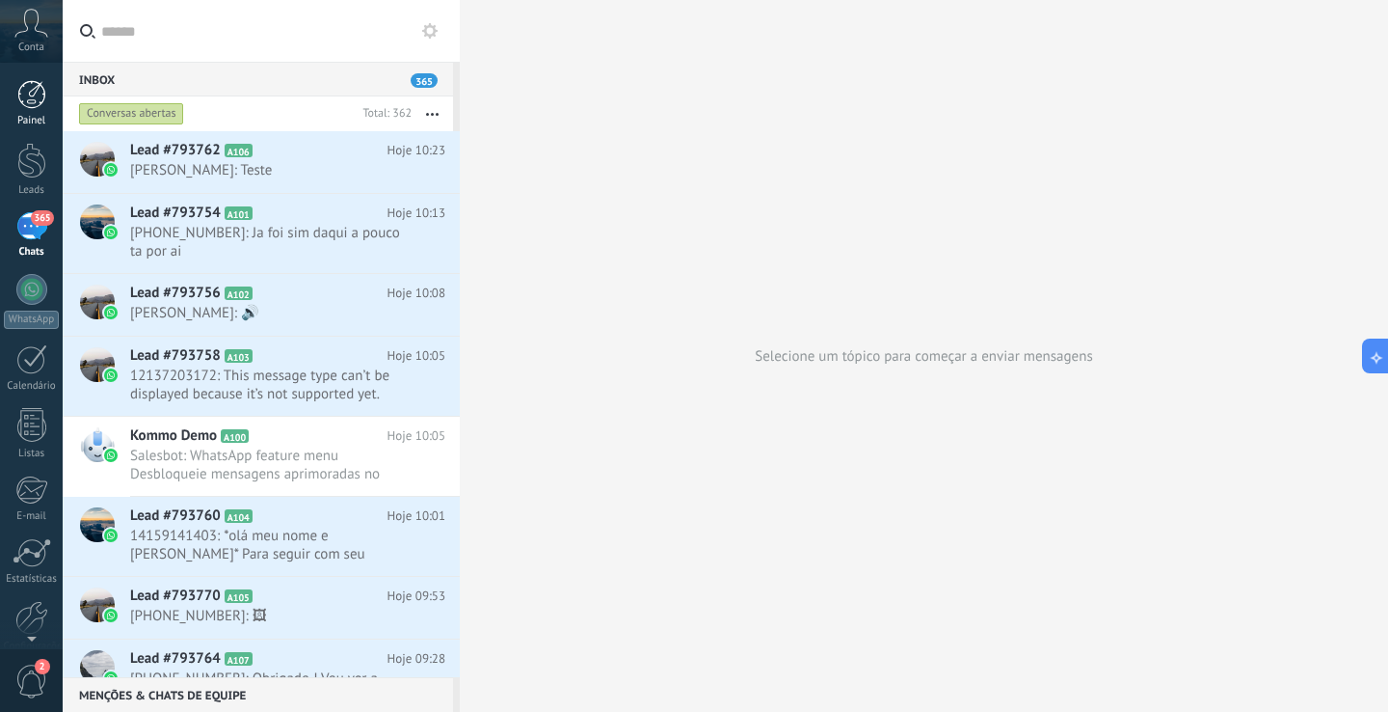
click at [31, 97] on div at bounding box center [31, 94] width 29 height 29
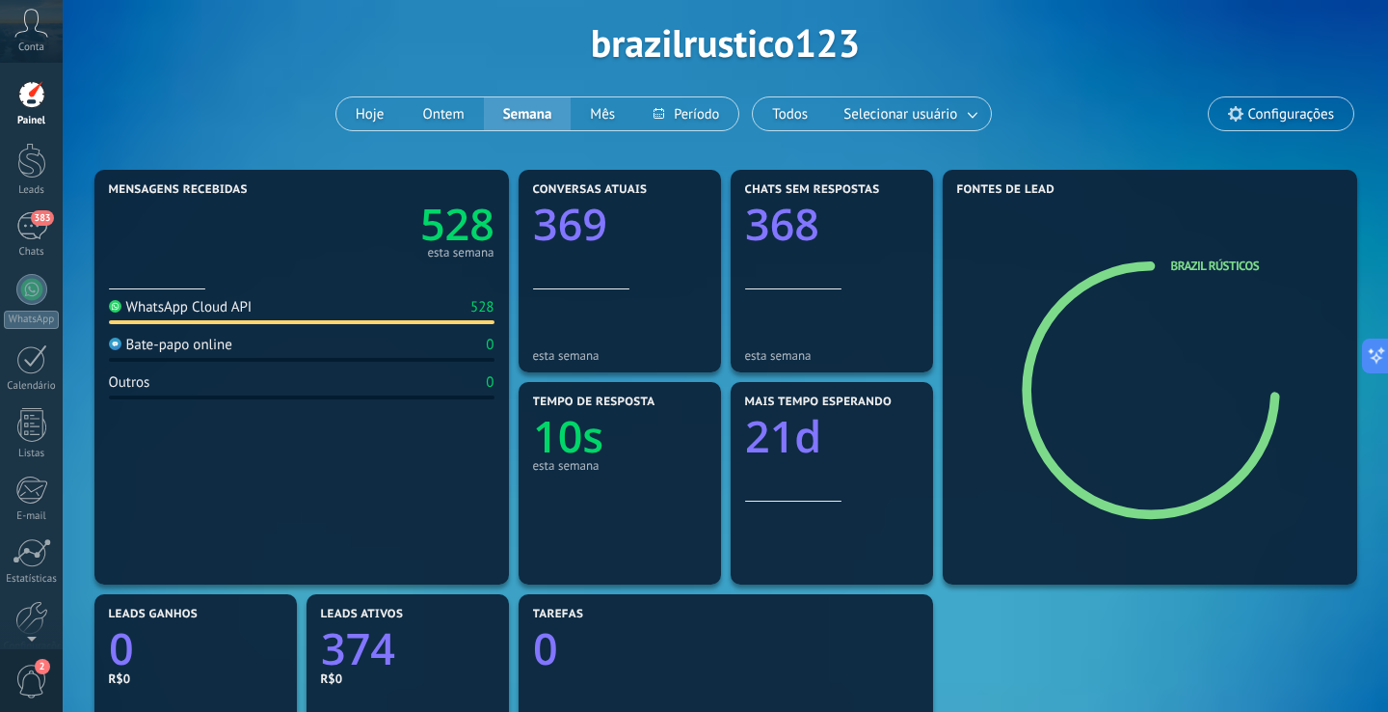
scroll to position [81, 0]
click at [429, 113] on button "Ontem" at bounding box center [443, 112] width 80 height 33
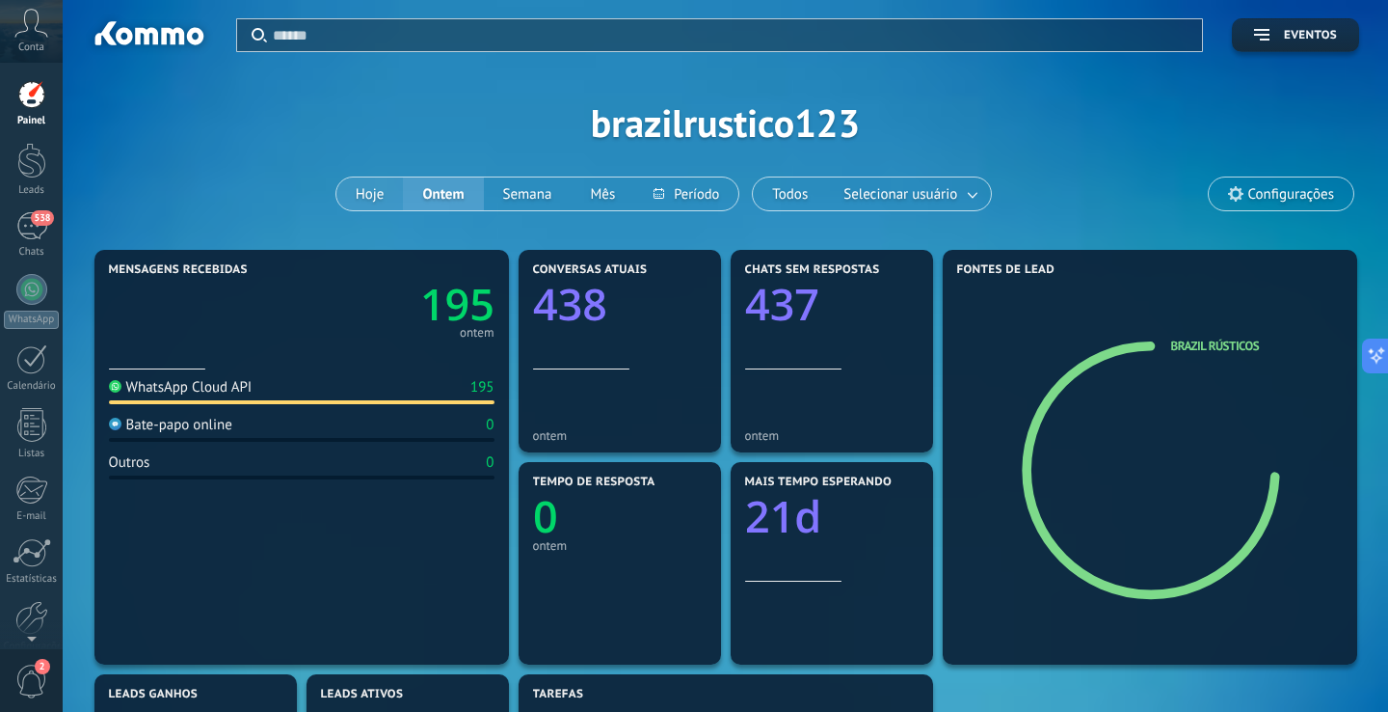
click at [378, 185] on button "Hoje" at bounding box center [370, 193] width 67 height 33
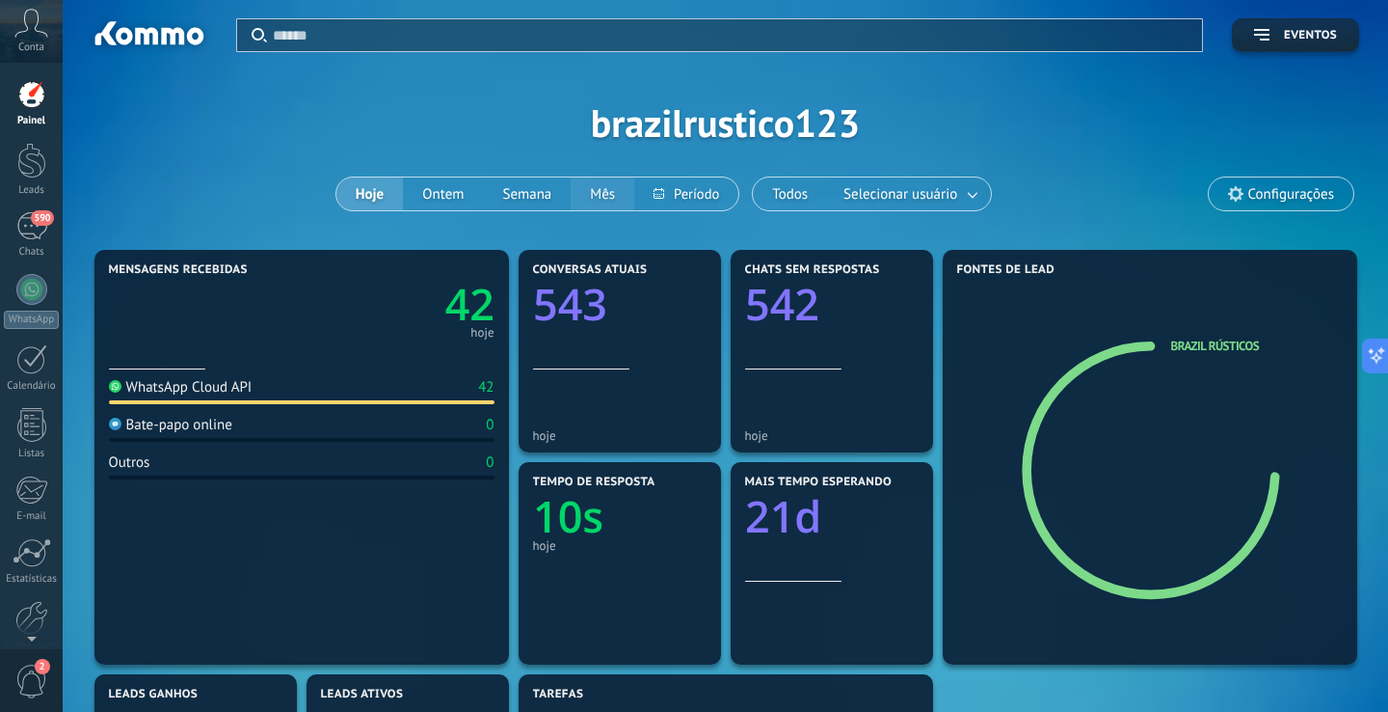
click at [594, 195] on button "Mês" at bounding box center [603, 193] width 64 height 33
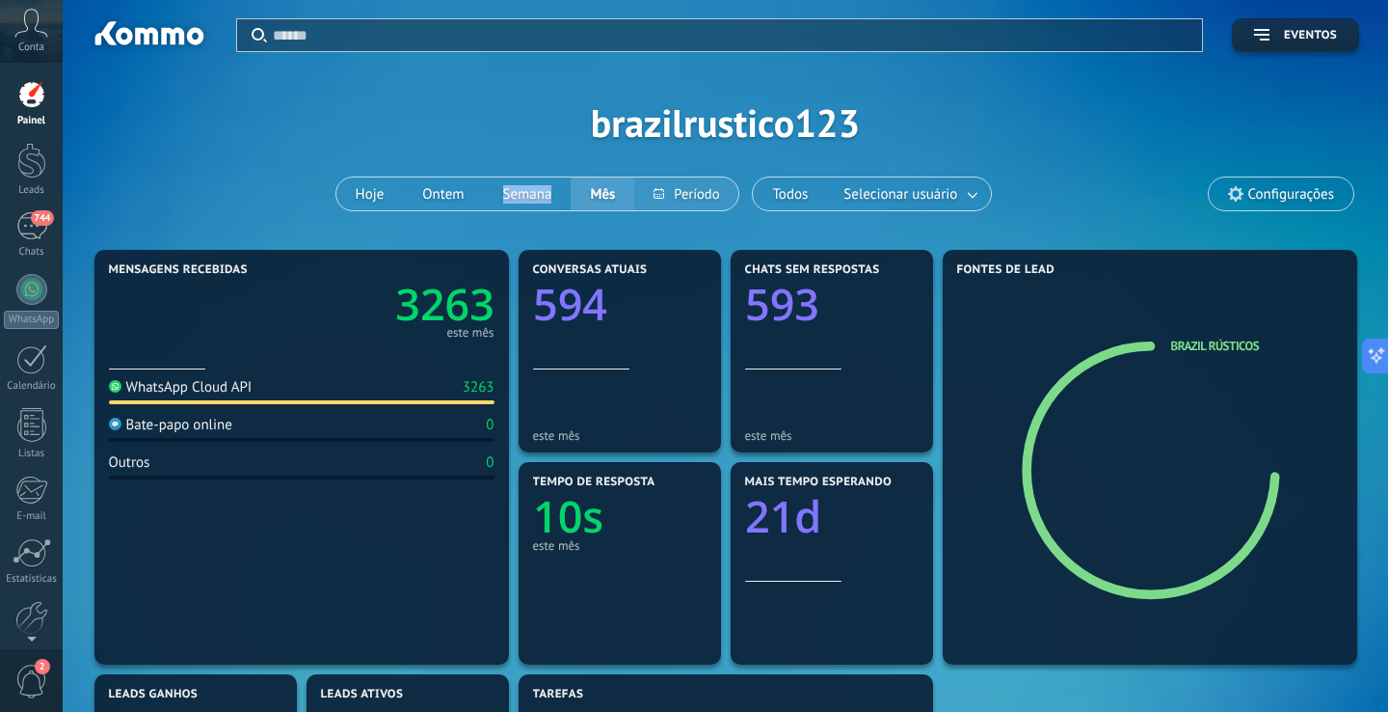
click at [694, 192] on button at bounding box center [686, 193] width 104 height 33
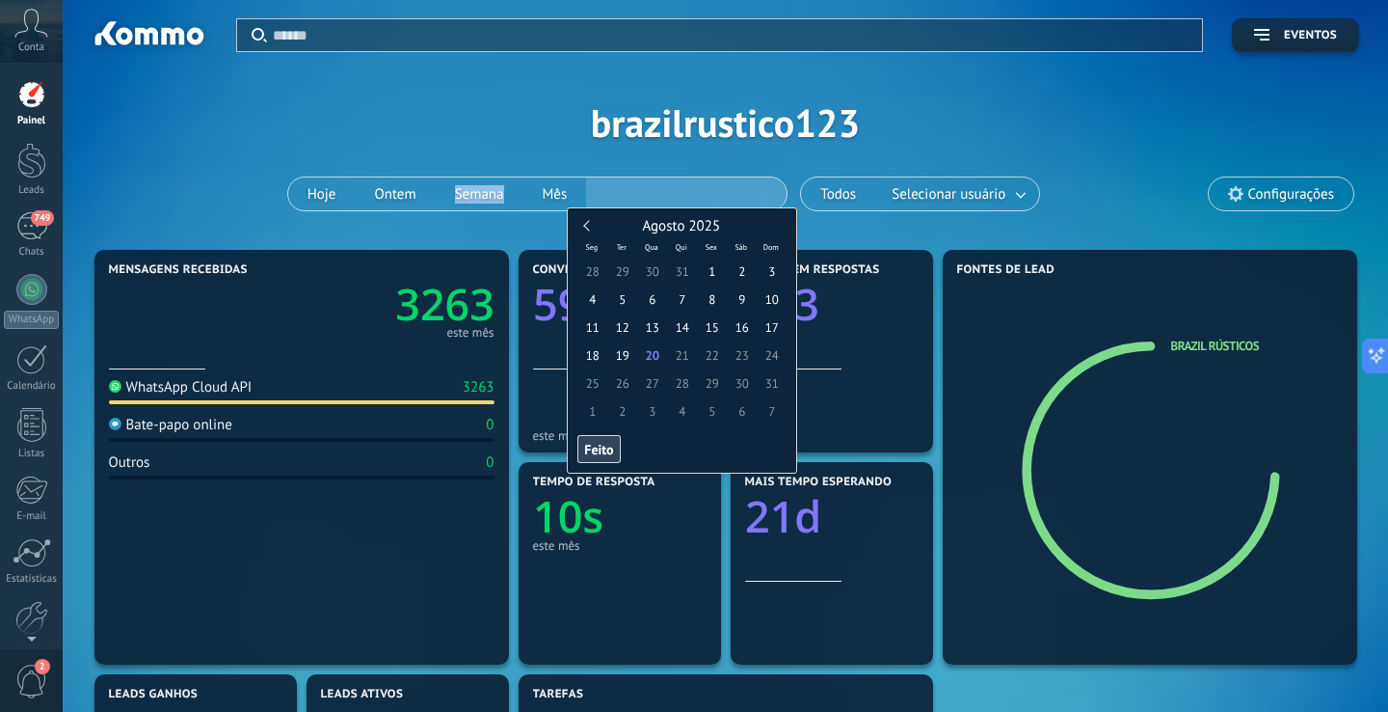
click at [498, 146] on div "Aplicar Eventos brazilrustico123 Hoje Ontem Semana Mês Todos Selecionar usuário…" at bounding box center [726, 122] width 1268 height 245
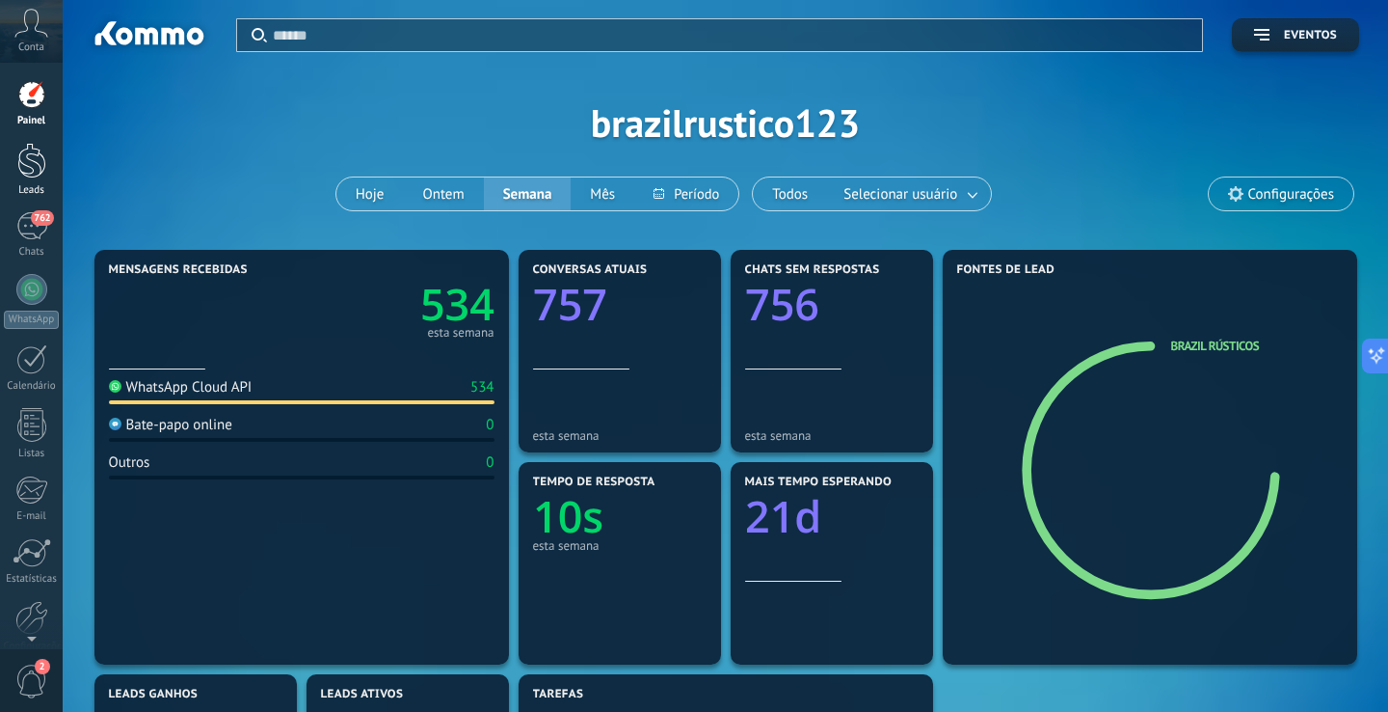
click at [15, 175] on link "Leads" at bounding box center [31, 170] width 63 height 54
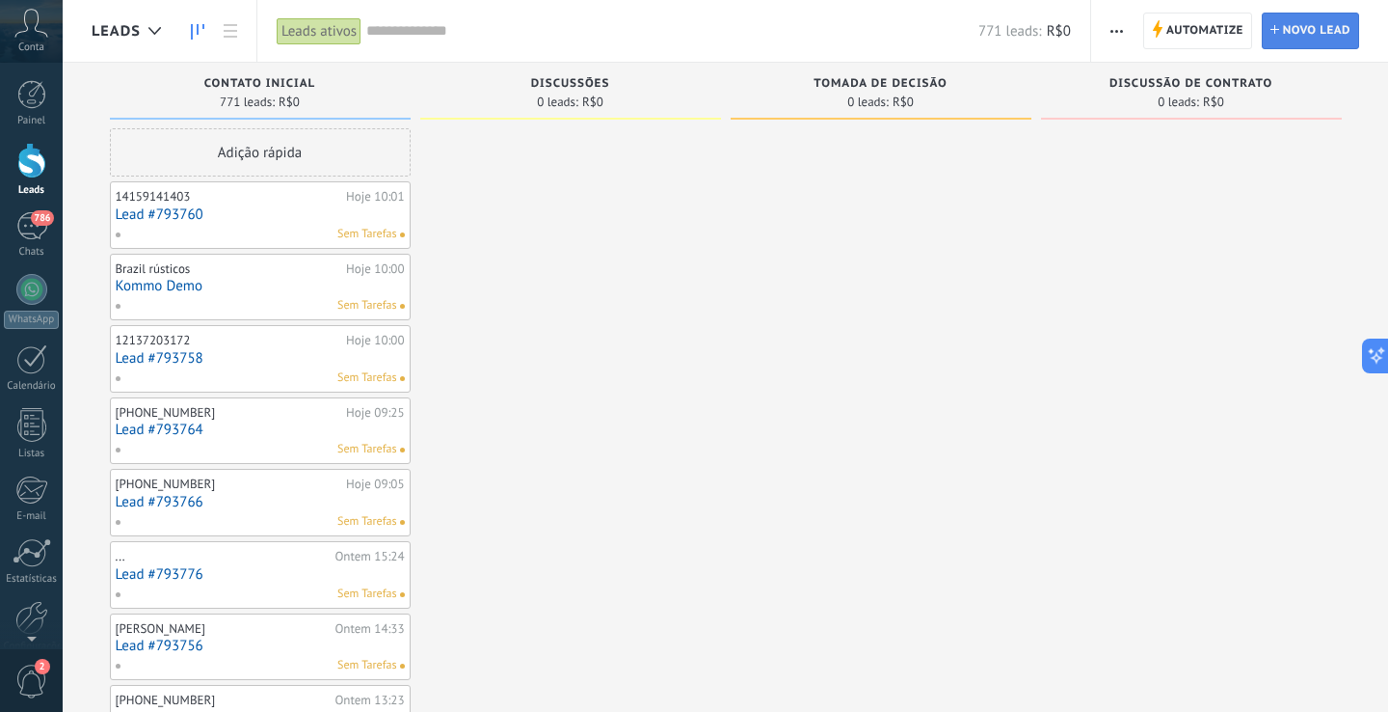
click at [1345, 23] on span "Novo lead" at bounding box center [1316, 30] width 67 height 35
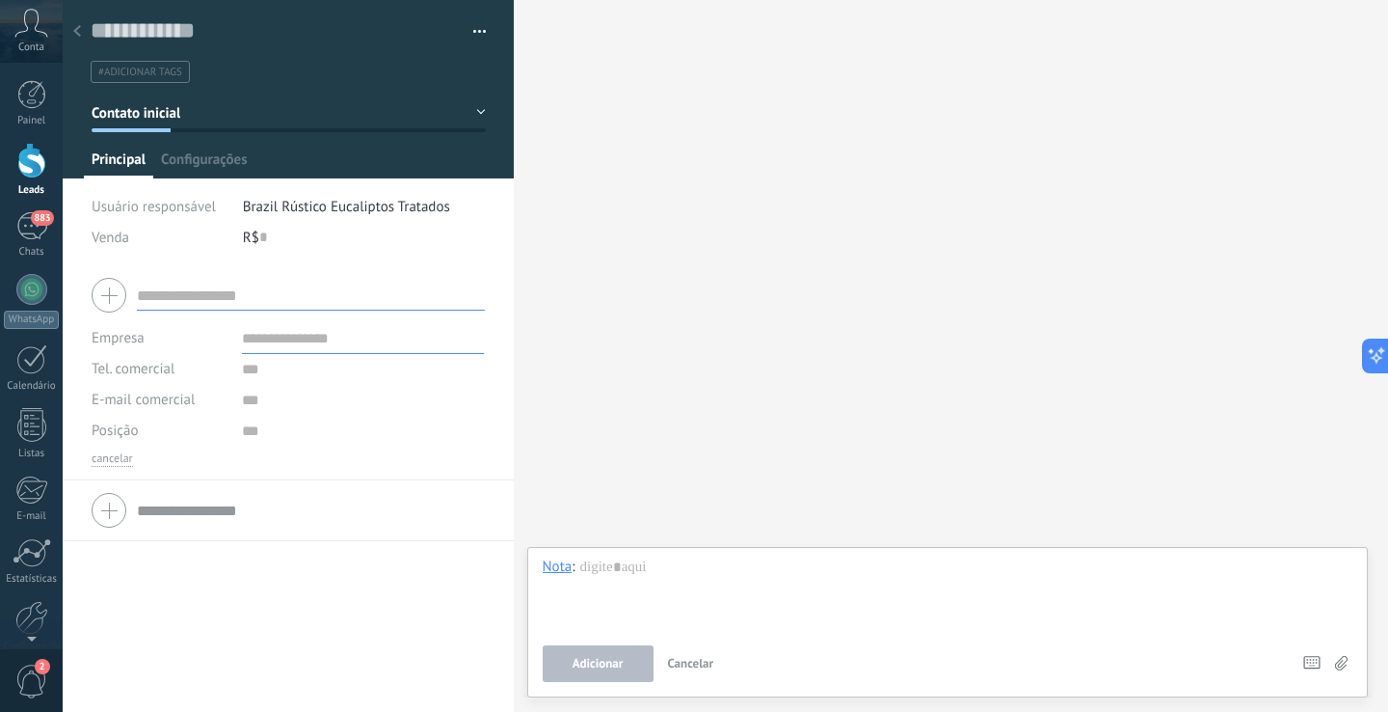
click at [75, 31] on use at bounding box center [77, 31] width 8 height 12
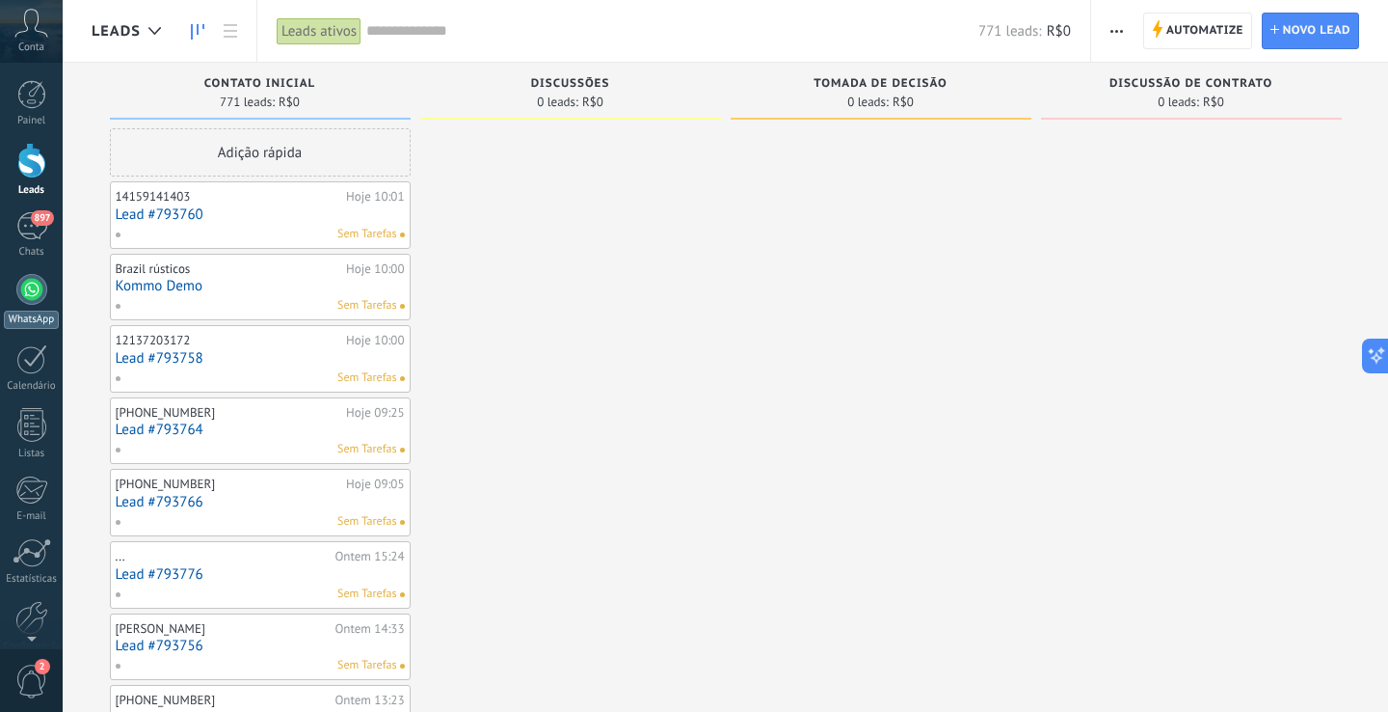
click at [39, 301] on div at bounding box center [31, 289] width 31 height 31
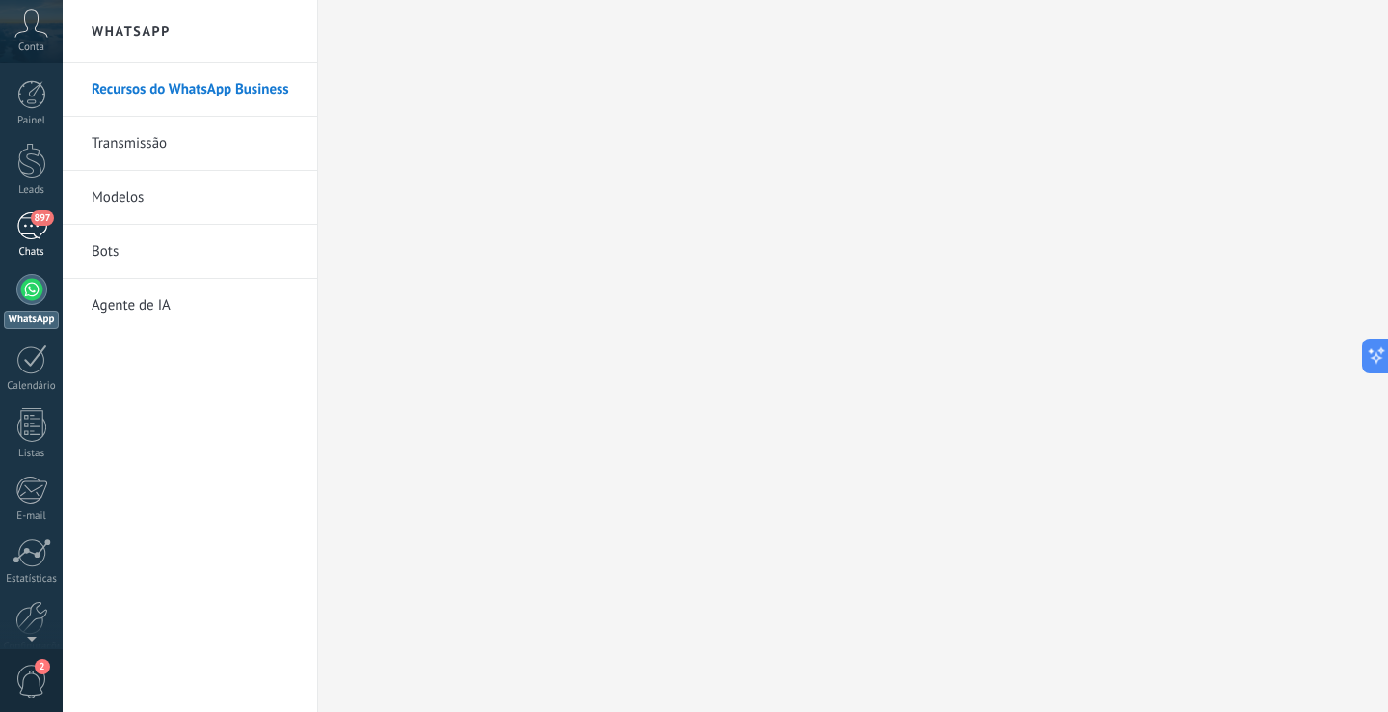
click at [36, 237] on div "897" at bounding box center [31, 226] width 31 height 28
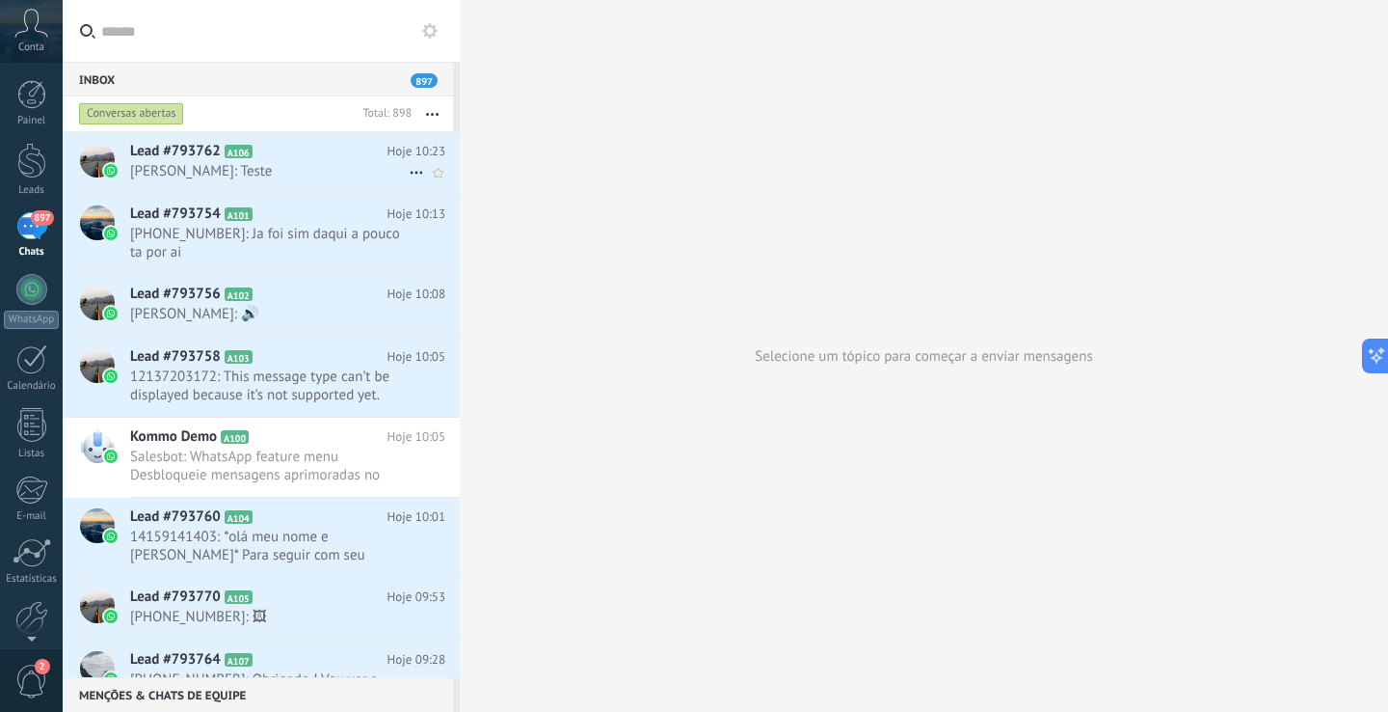
click at [285, 165] on span "Douglas Gonçalves: Teste" at bounding box center [269, 171] width 279 height 18
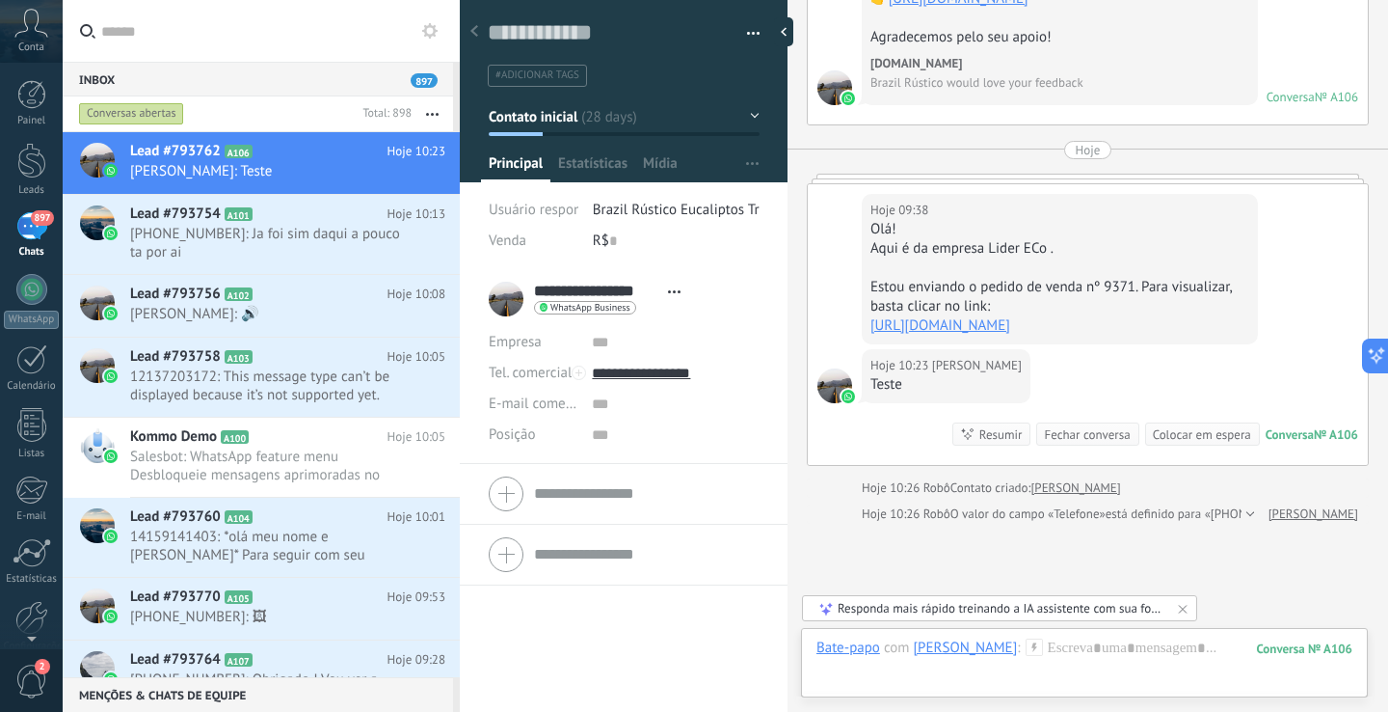
scroll to position [2618, 0]
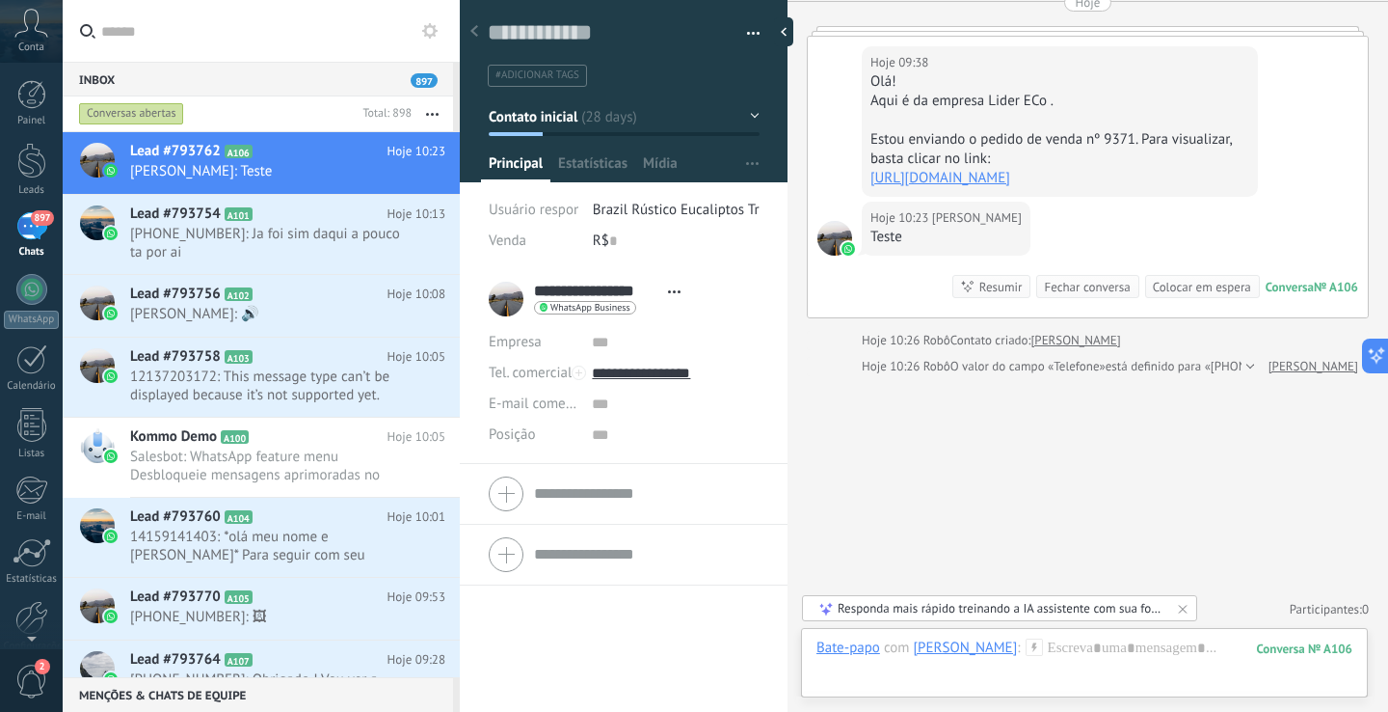
click at [1097, 607] on div "Responda mais rápido treinando a IA assistente com sua fonte de dados" at bounding box center [1001, 608] width 326 height 16
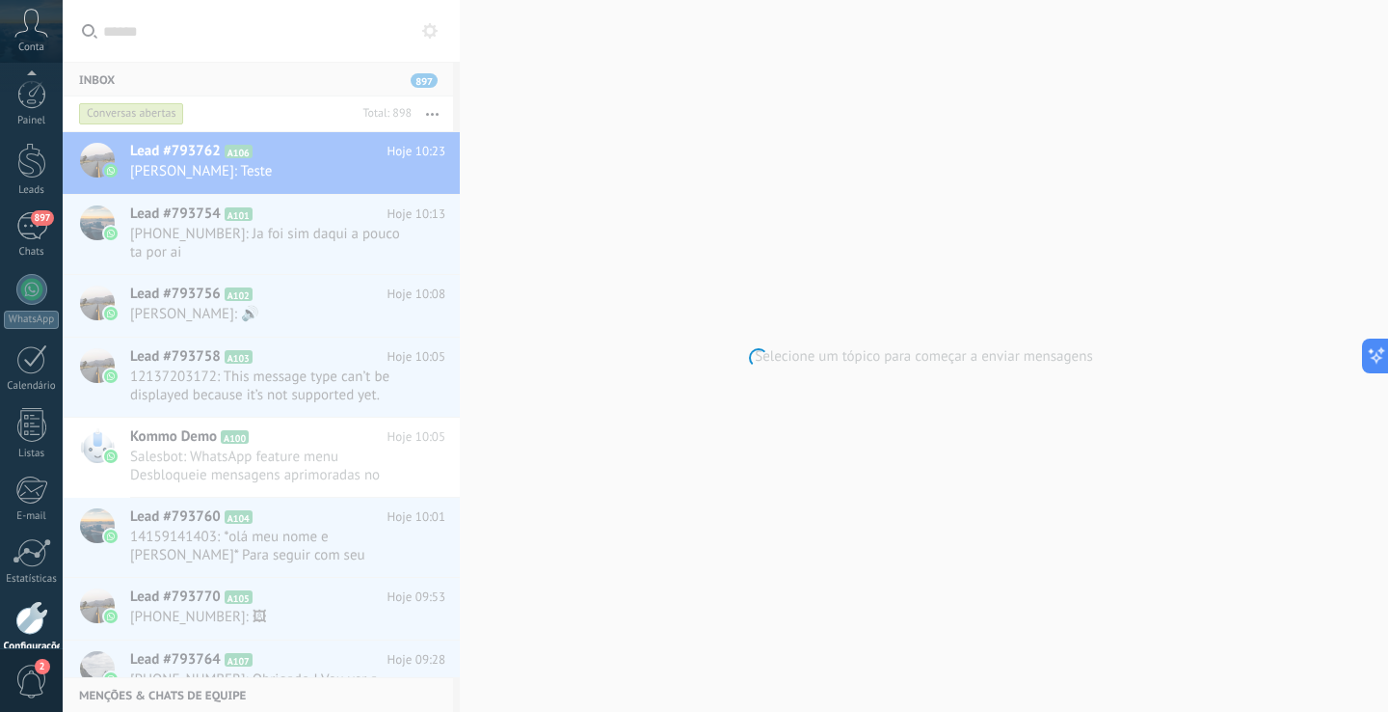
scroll to position [91, 0]
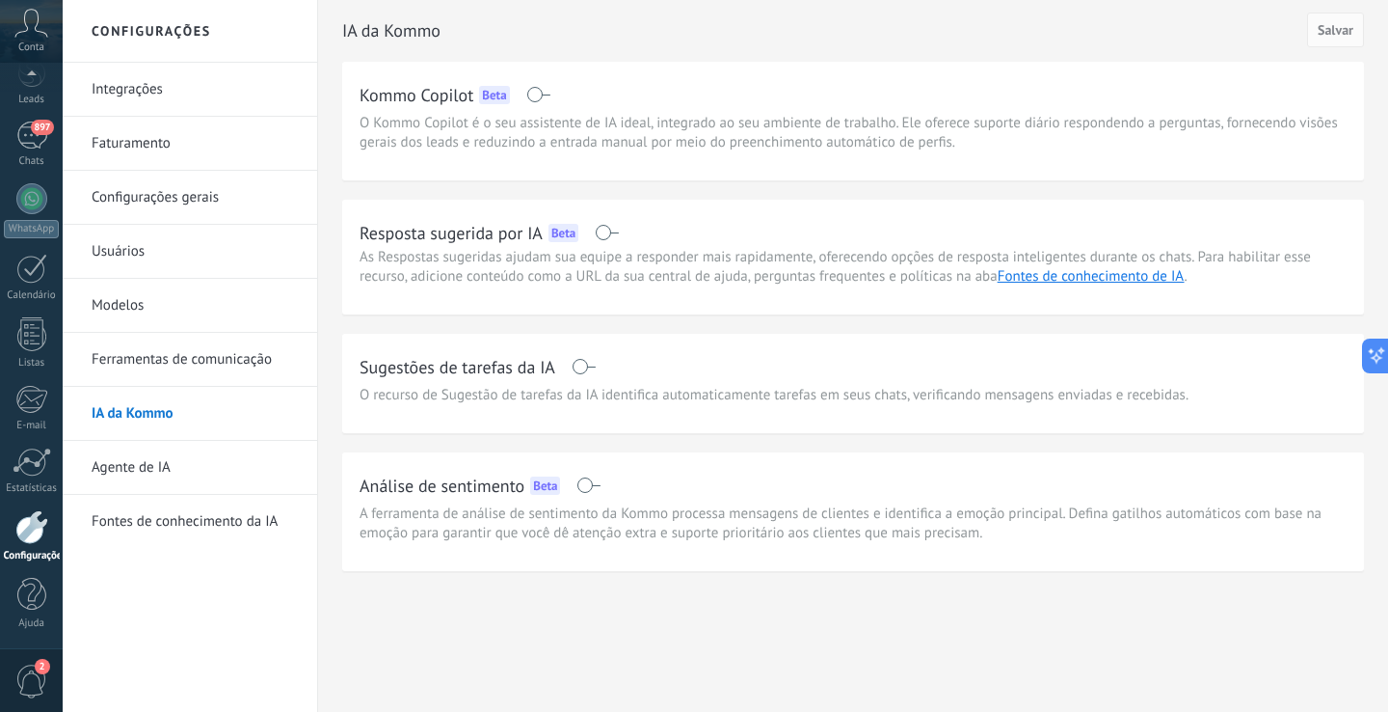
click at [693, 236] on div "Resposta sugerida por IA Beta" at bounding box center [853, 232] width 987 height 31
click at [610, 235] on span at bounding box center [607, 232] width 24 height 15
click at [1334, 37] on span "Salvar" at bounding box center [1336, 29] width 36 height 13
click at [25, 198] on div at bounding box center [31, 198] width 31 height 31
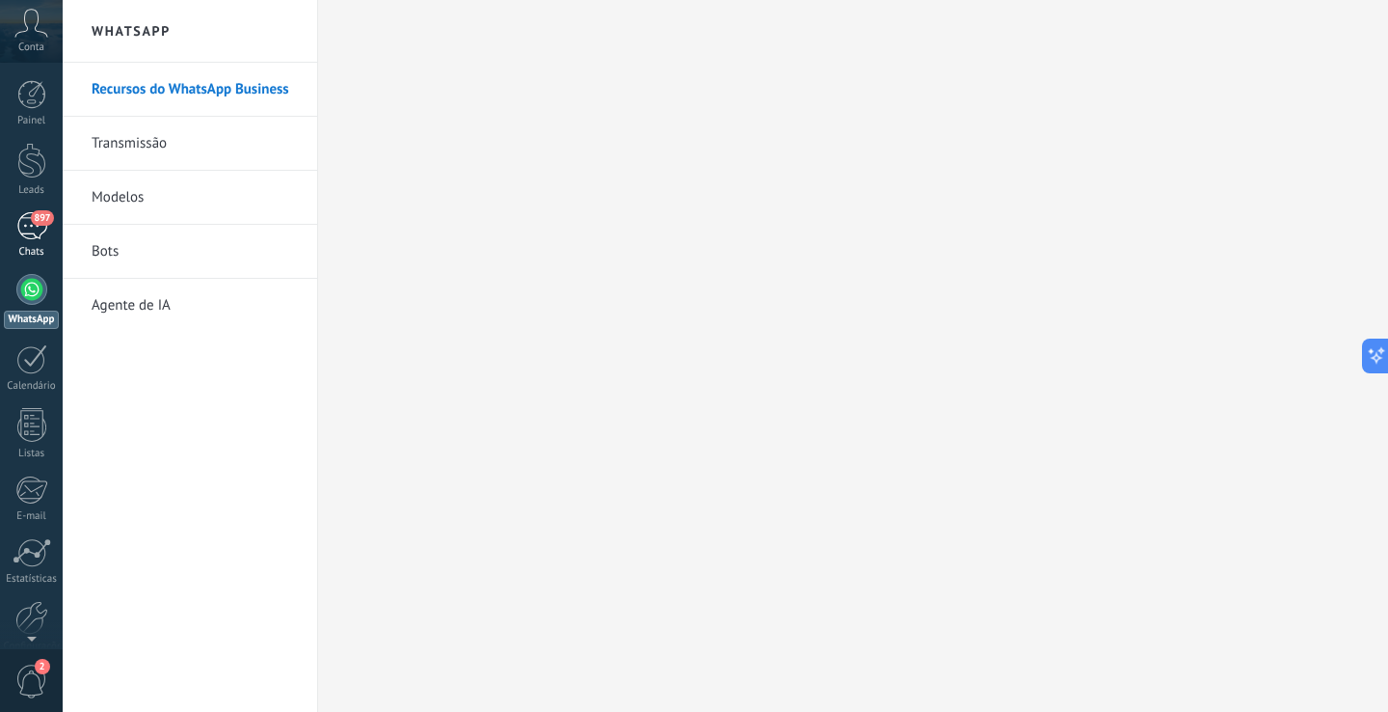
click at [36, 231] on div "897" at bounding box center [31, 226] width 31 height 28
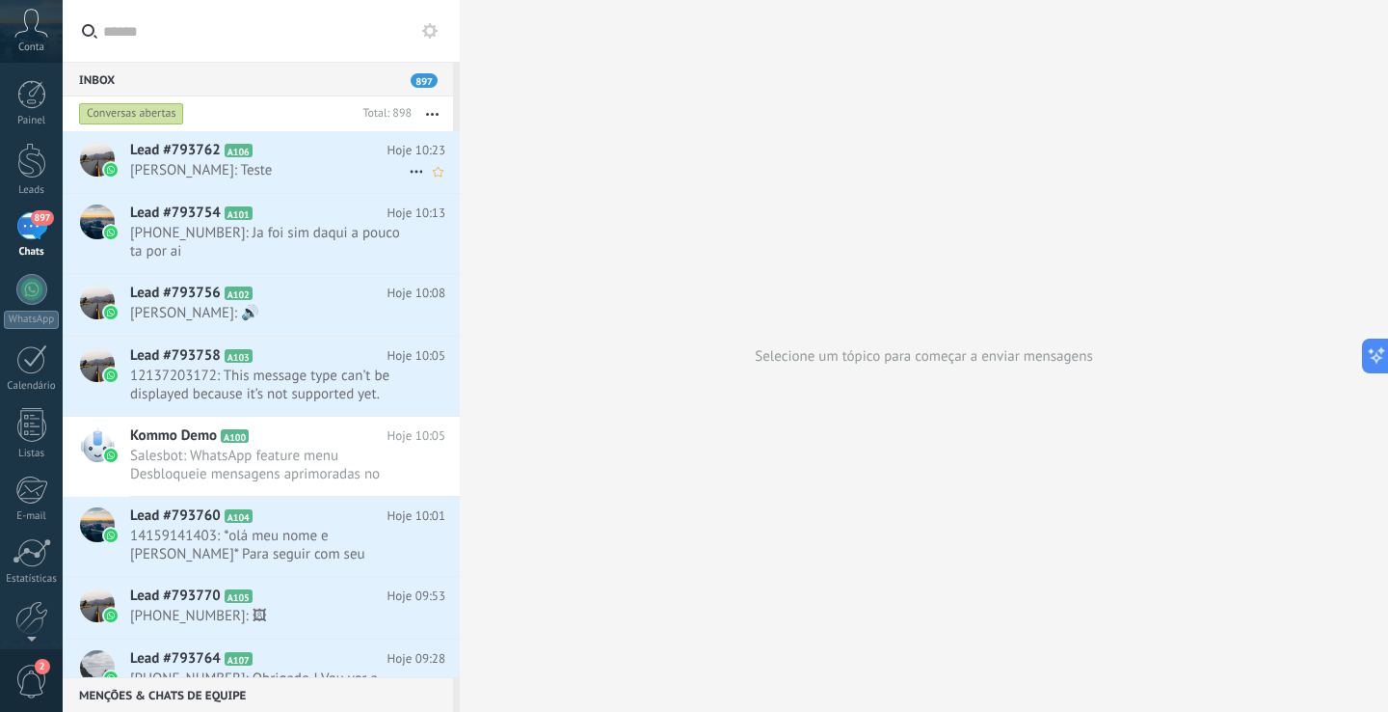
click at [335, 157] on h2 "Lead #793762 A106" at bounding box center [258, 150] width 257 height 19
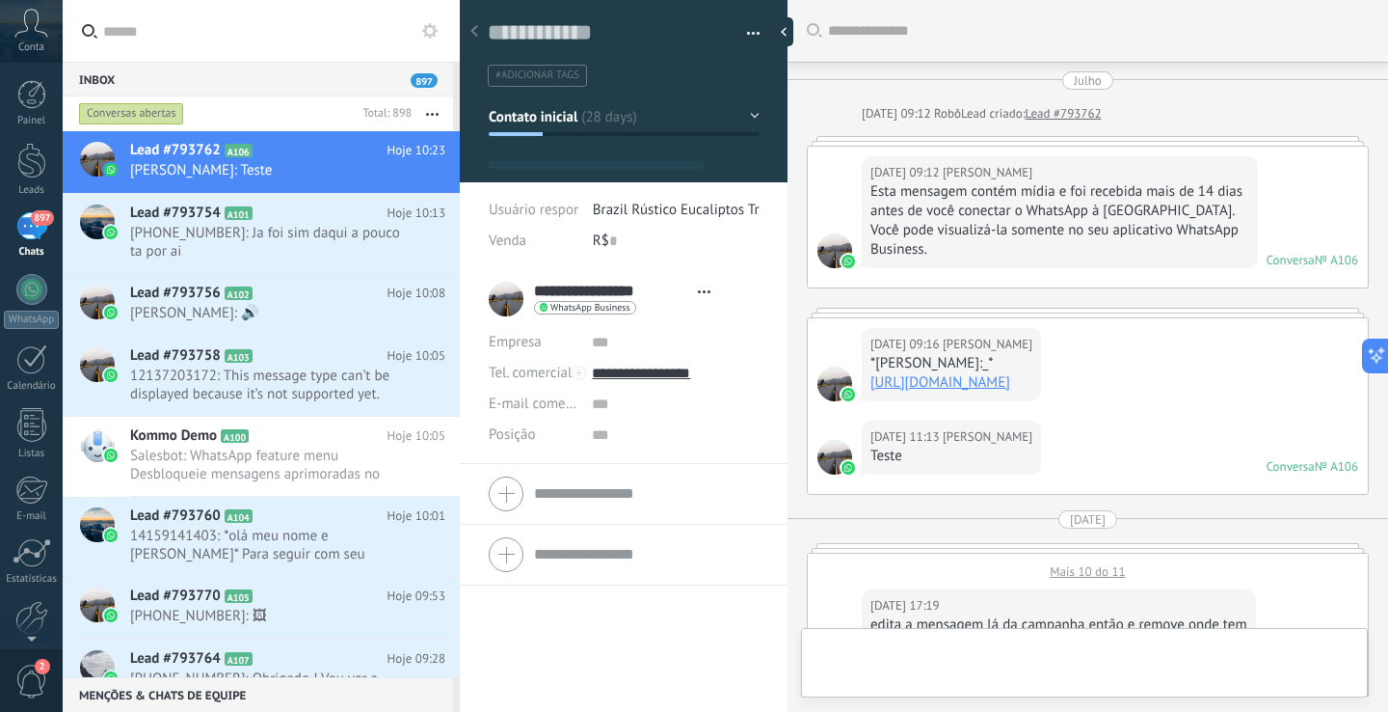
type textarea "**********"
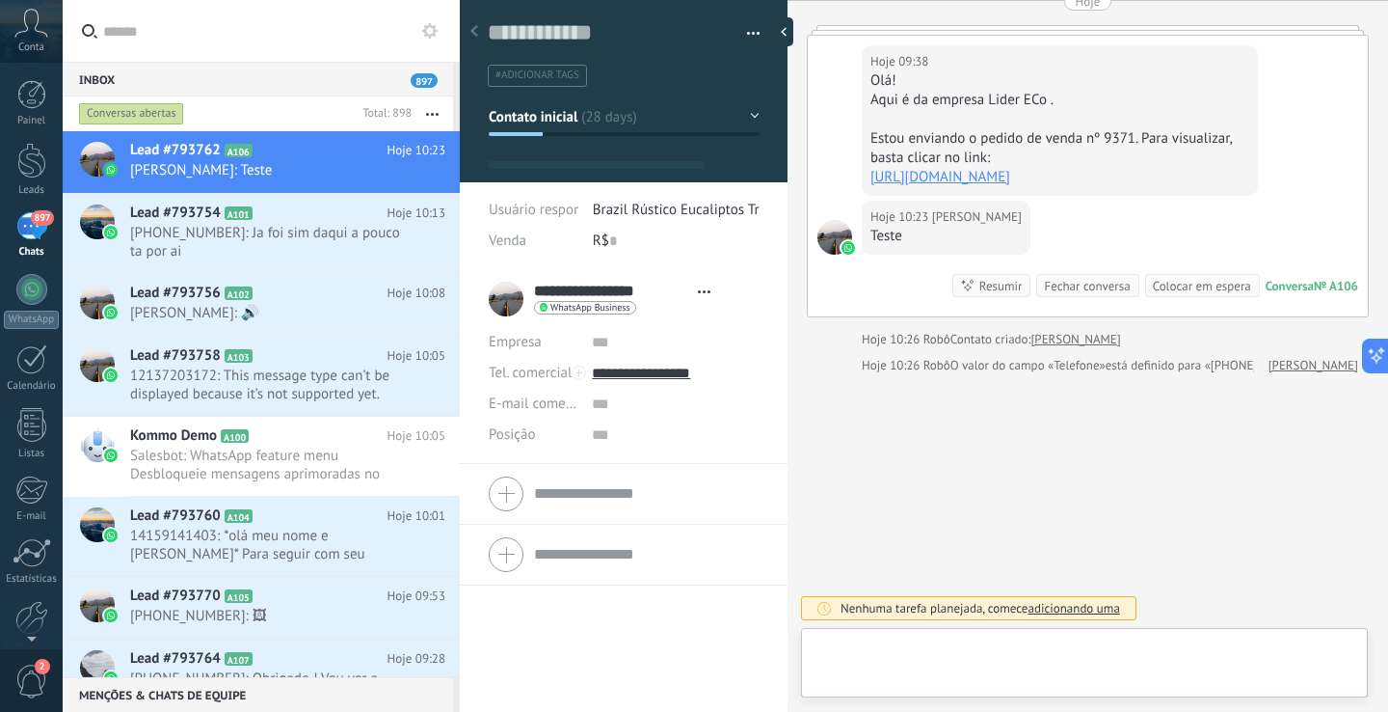
scroll to position [29, 0]
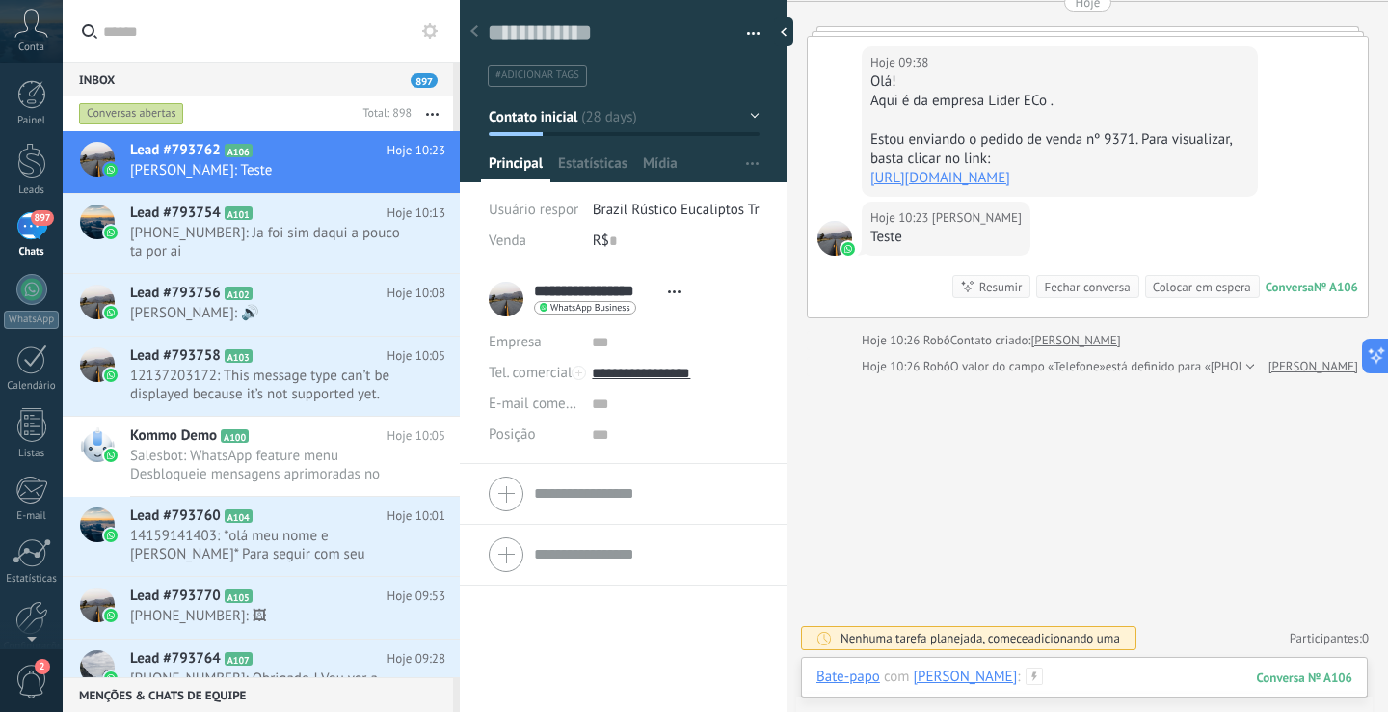
click at [1170, 682] on div at bounding box center [1085, 696] width 536 height 58
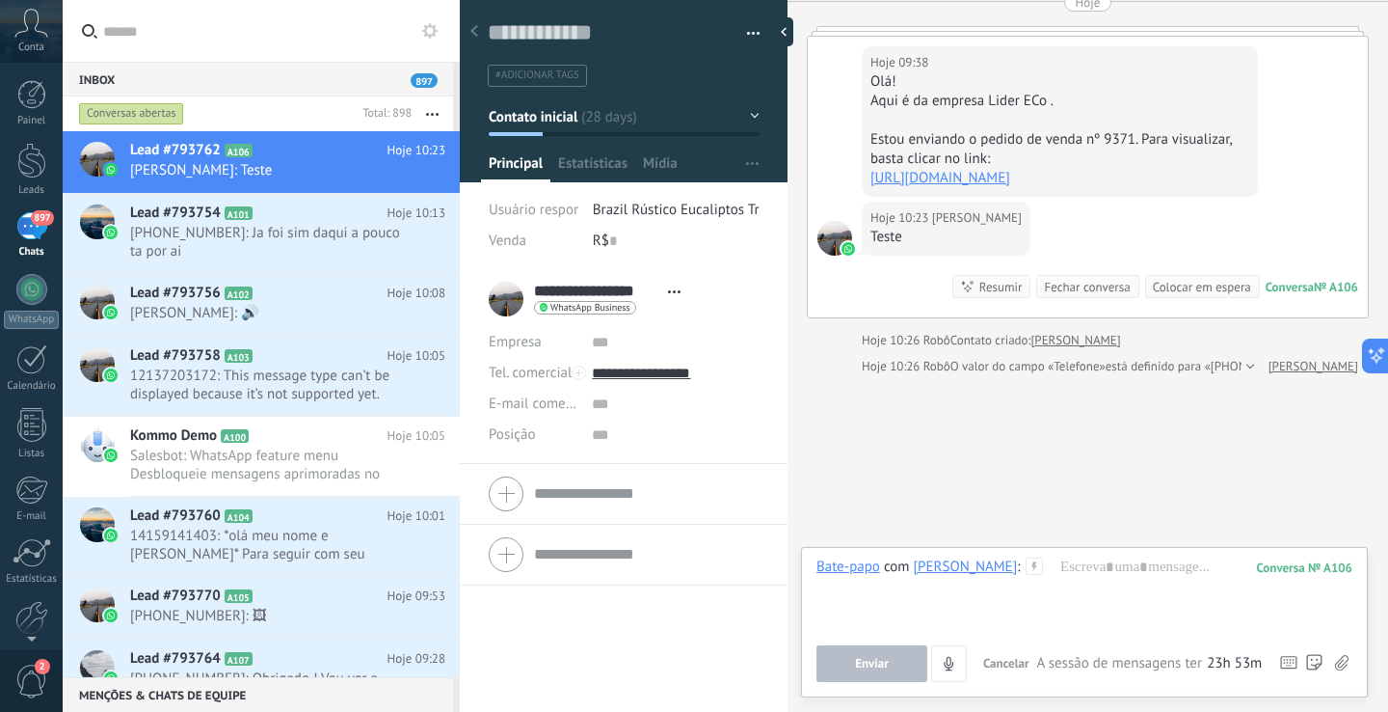
click at [1242, 376] on div at bounding box center [1248, 366] width 13 height 19
click at [1242, 395] on div at bounding box center [1248, 376] width 13 height 39
click at [1105, 598] on div at bounding box center [1085, 593] width 536 height 73
click at [1043, 561] on icon at bounding box center [1034, 565] width 17 height 17
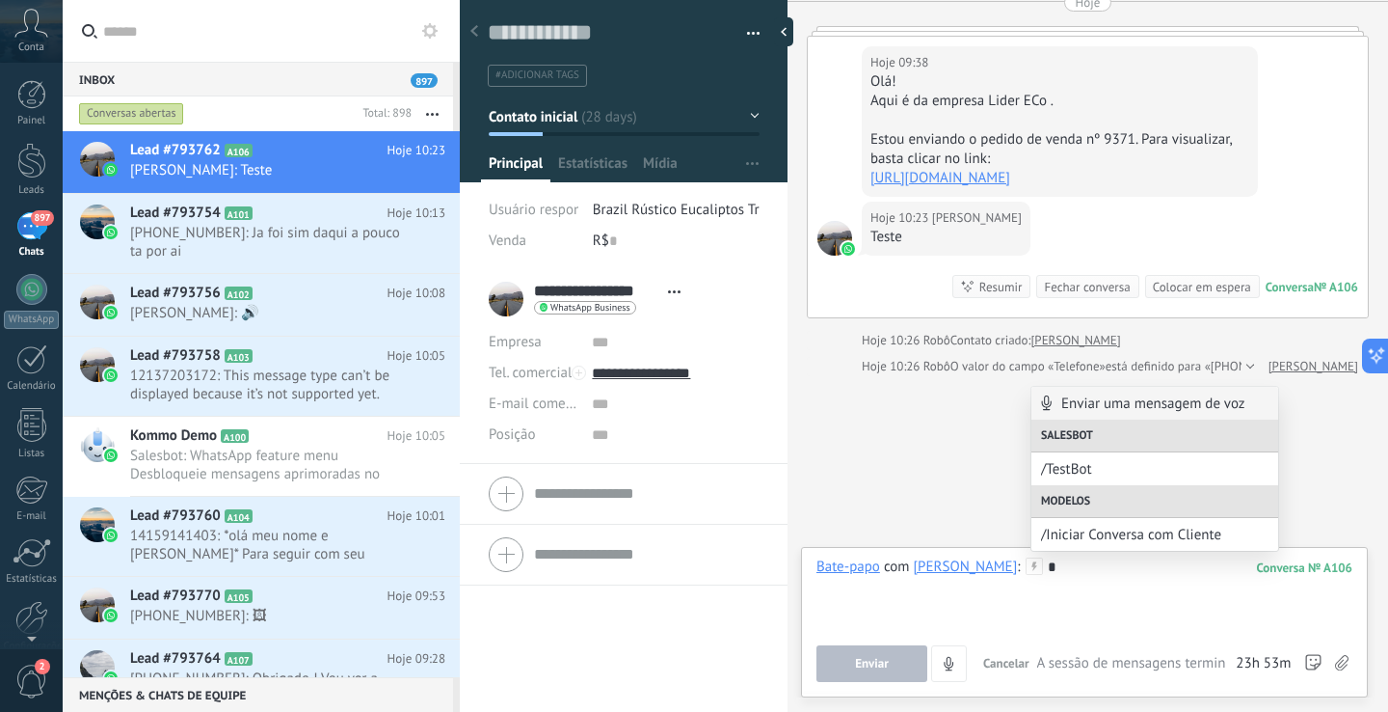
click at [1092, 610] on div at bounding box center [1085, 593] width 536 height 73
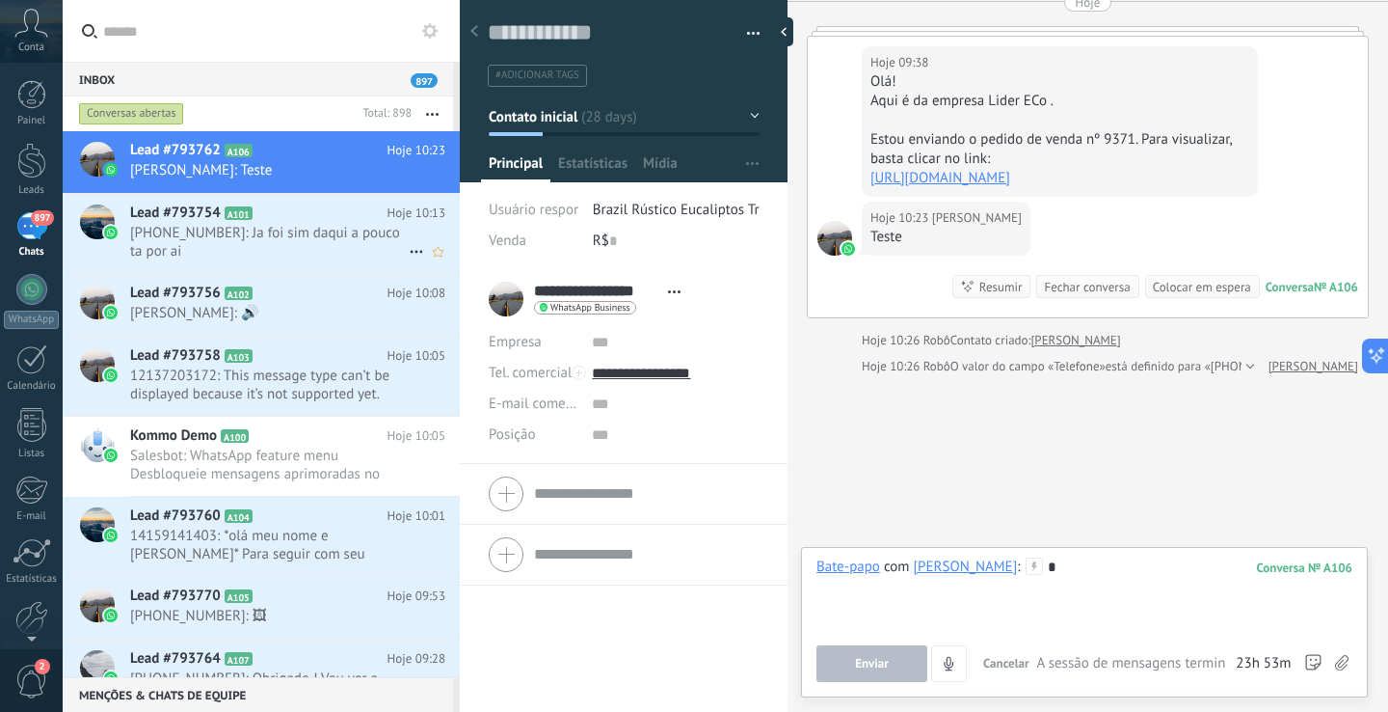
click at [304, 233] on span "+5512992209138: Ja foi sim daqui a pouco ta por ai" at bounding box center [269, 242] width 279 height 37
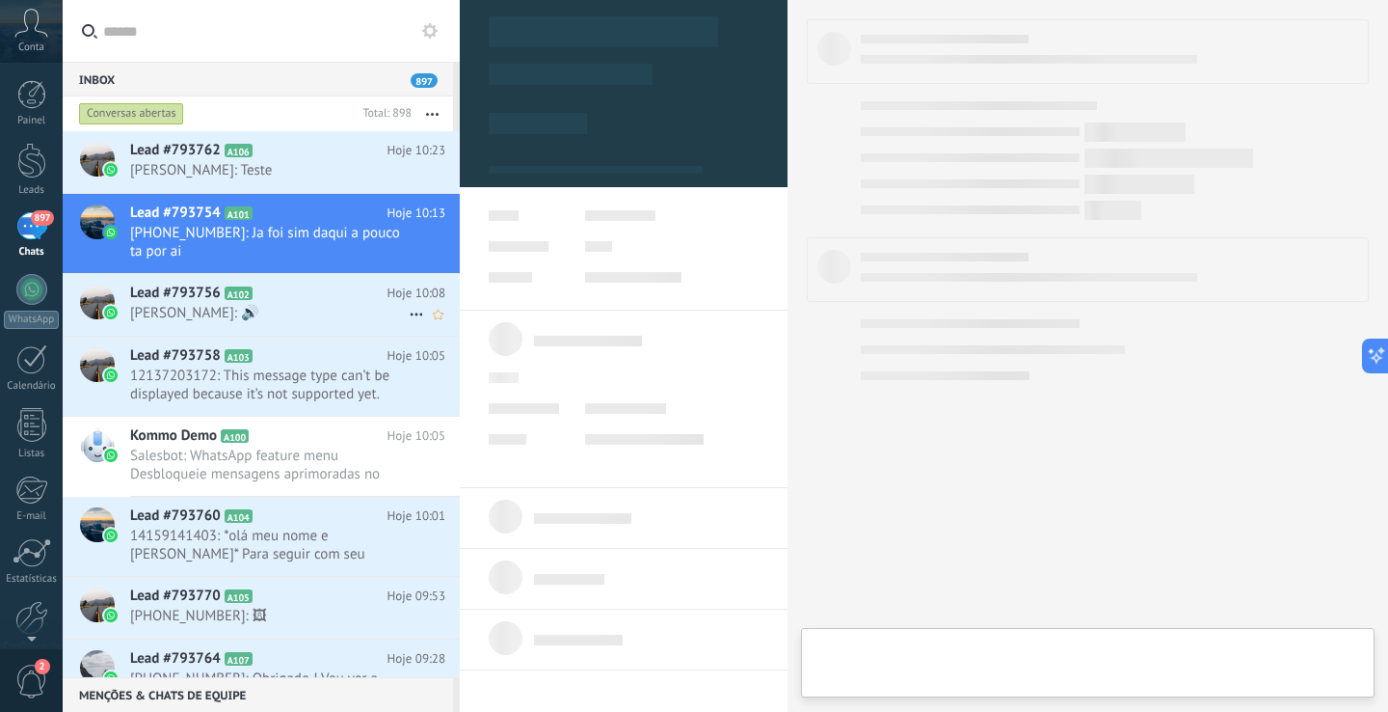
click at [179, 293] on span "Lead #793756" at bounding box center [175, 292] width 91 height 19
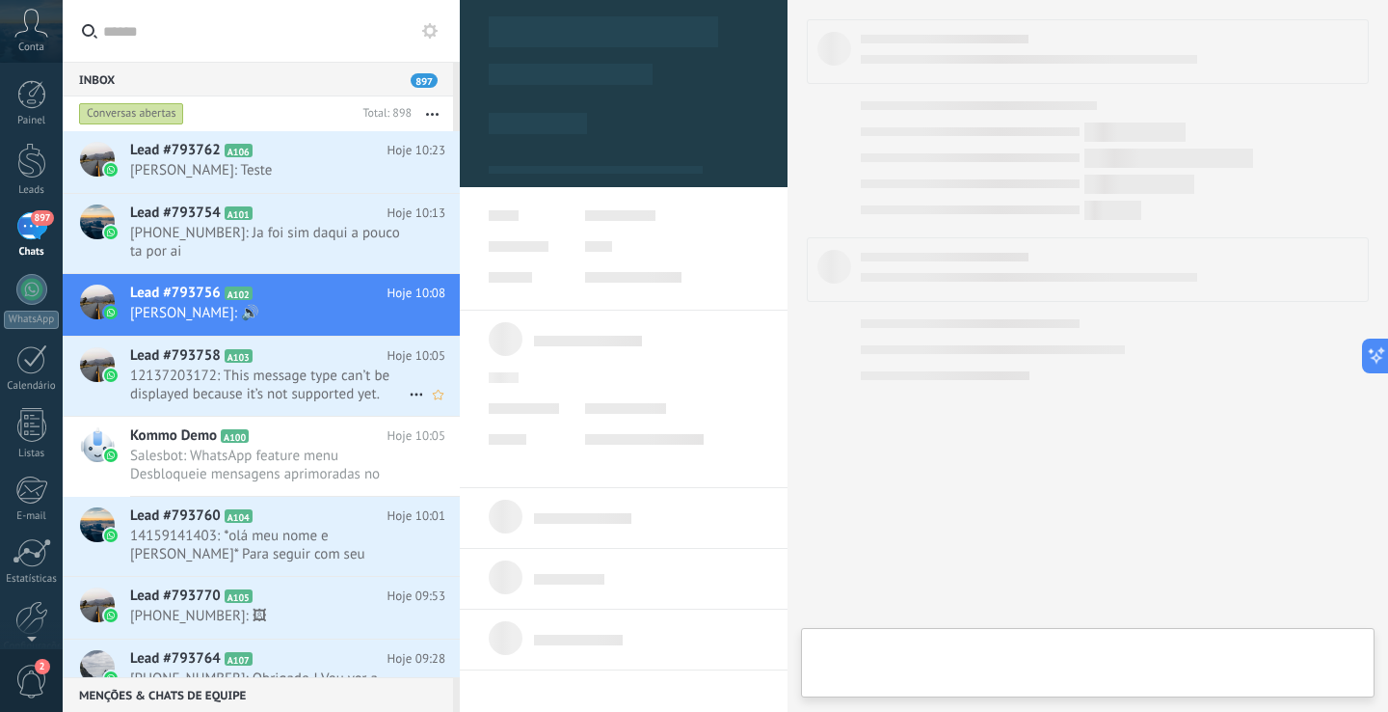
click at [166, 365] on div "Lead #793758 A103 Hoje 10:05 12137203172: This message type can’t be displayed …" at bounding box center [295, 376] width 330 height 79
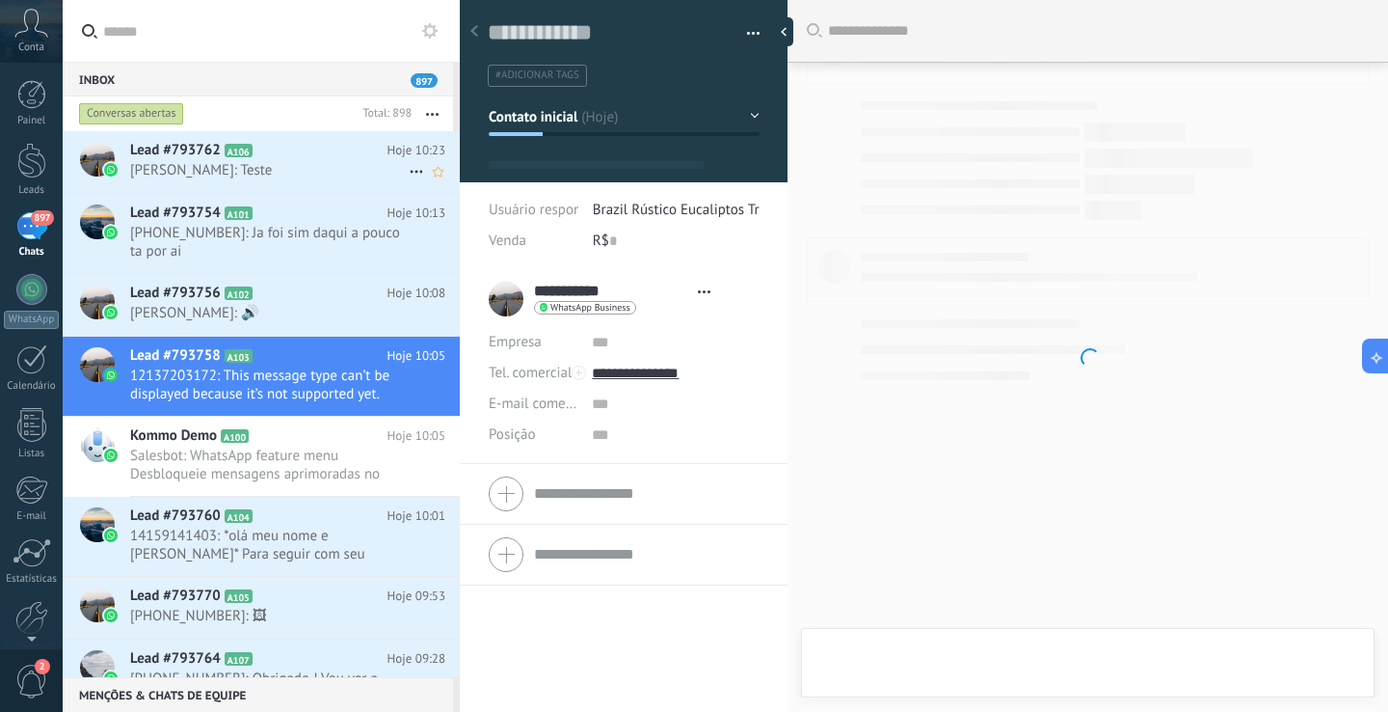
click at [173, 158] on span "Lead #793762" at bounding box center [175, 150] width 91 height 19
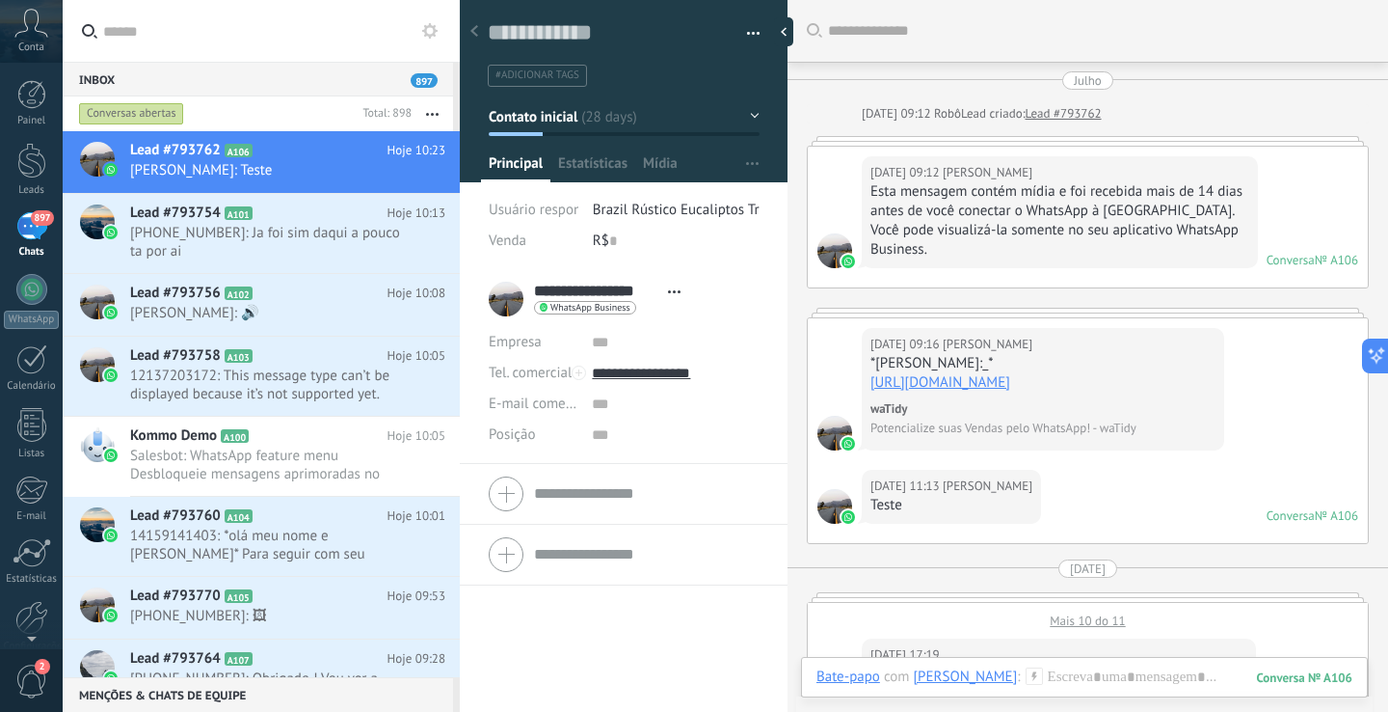
scroll to position [29, 0]
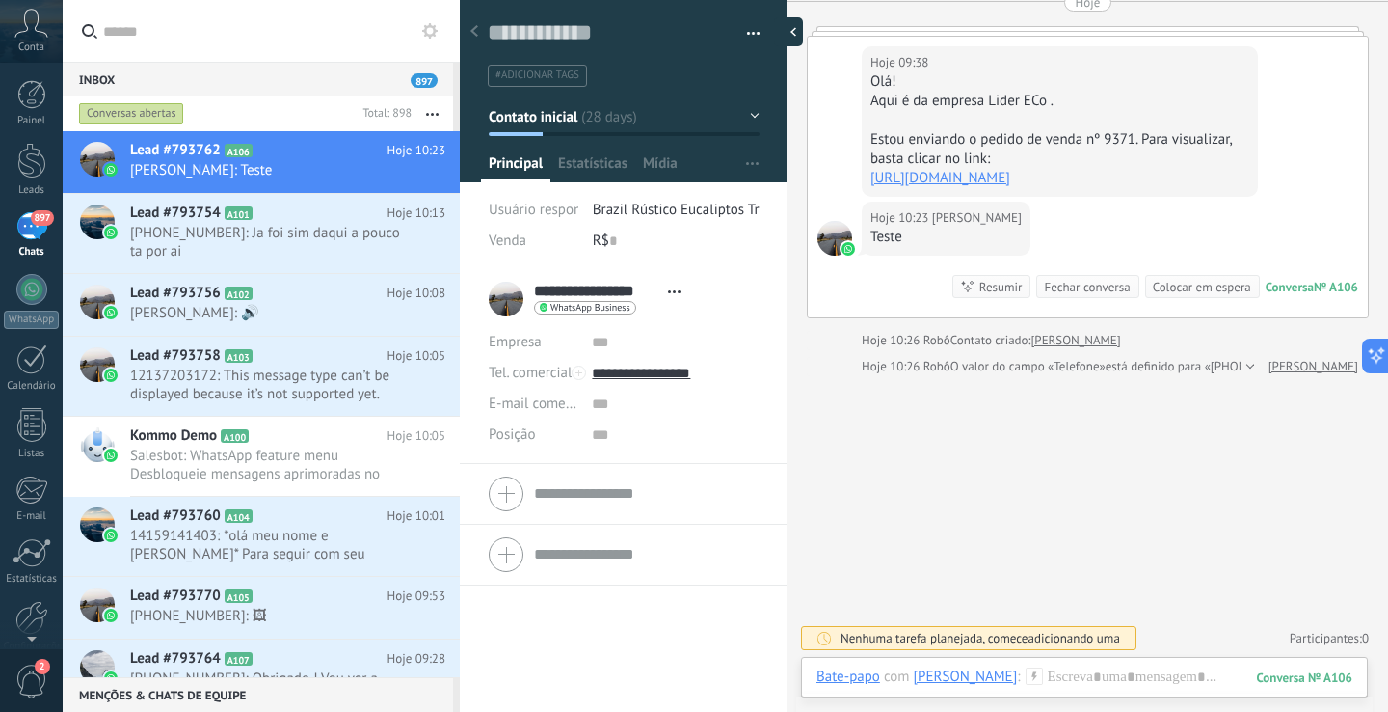
click at [788, 43] on div at bounding box center [788, 31] width 29 height 29
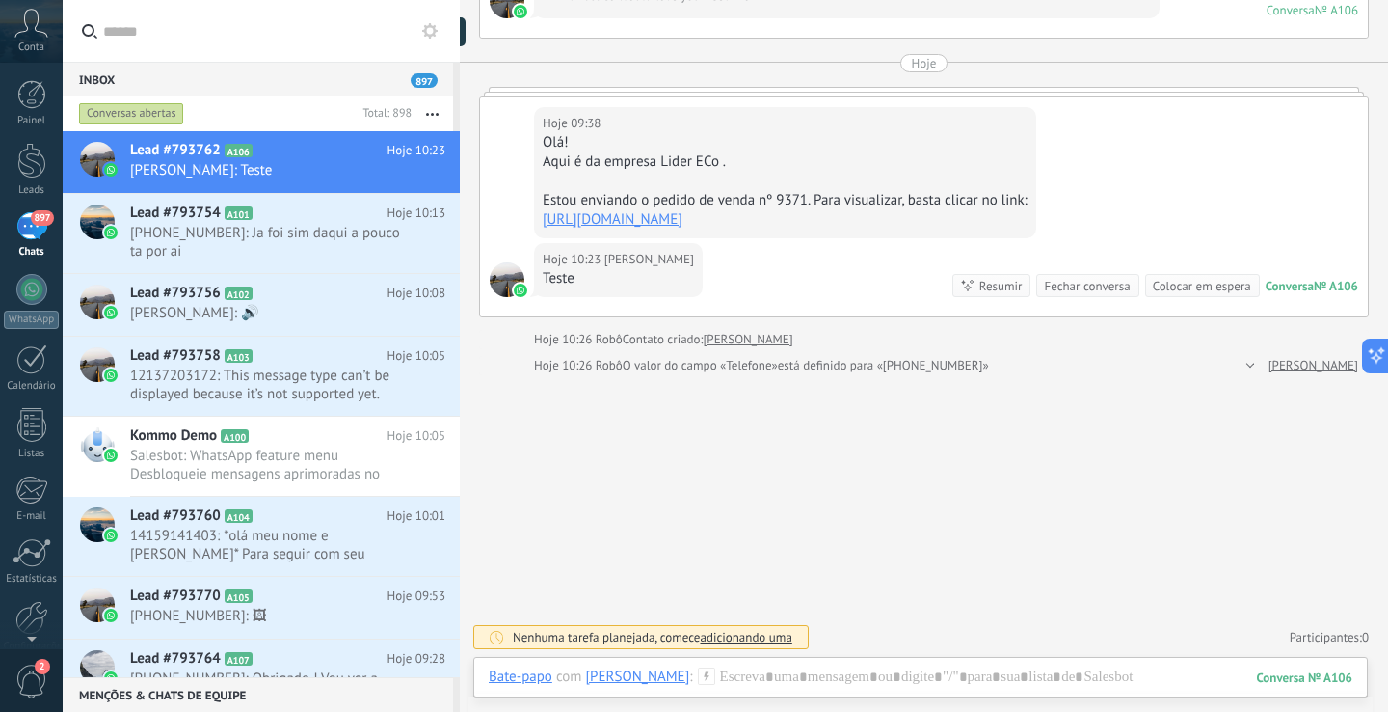
scroll to position [2384, 0]
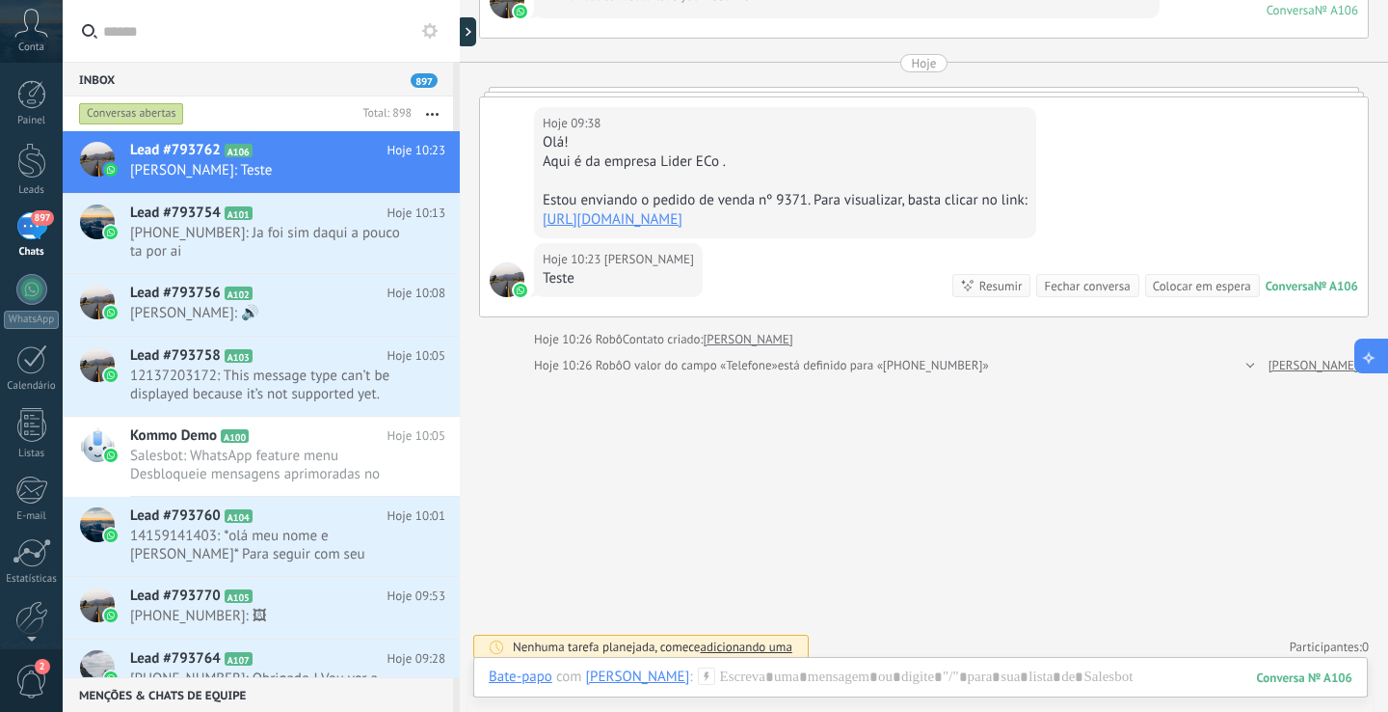
click at [1368, 366] on button at bounding box center [1372, 355] width 35 height 35
type textarea "**********"
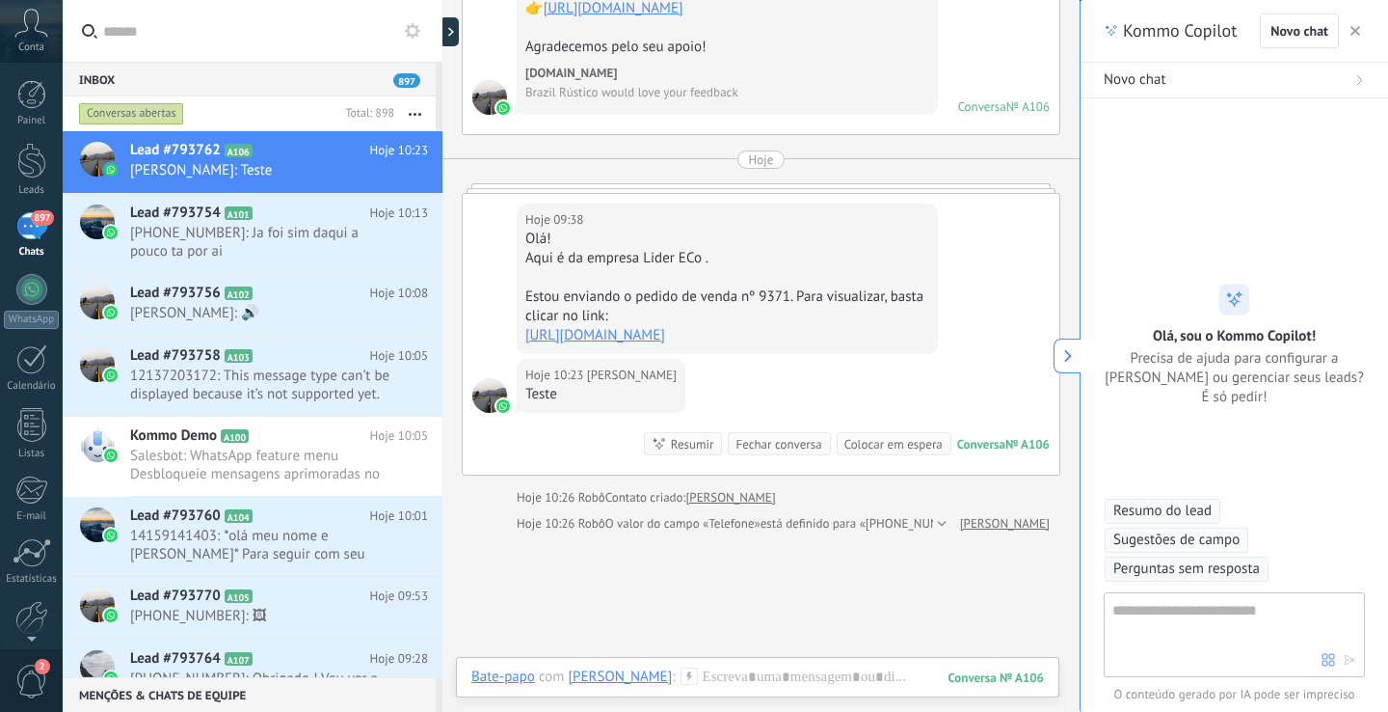
scroll to position [58, 0]
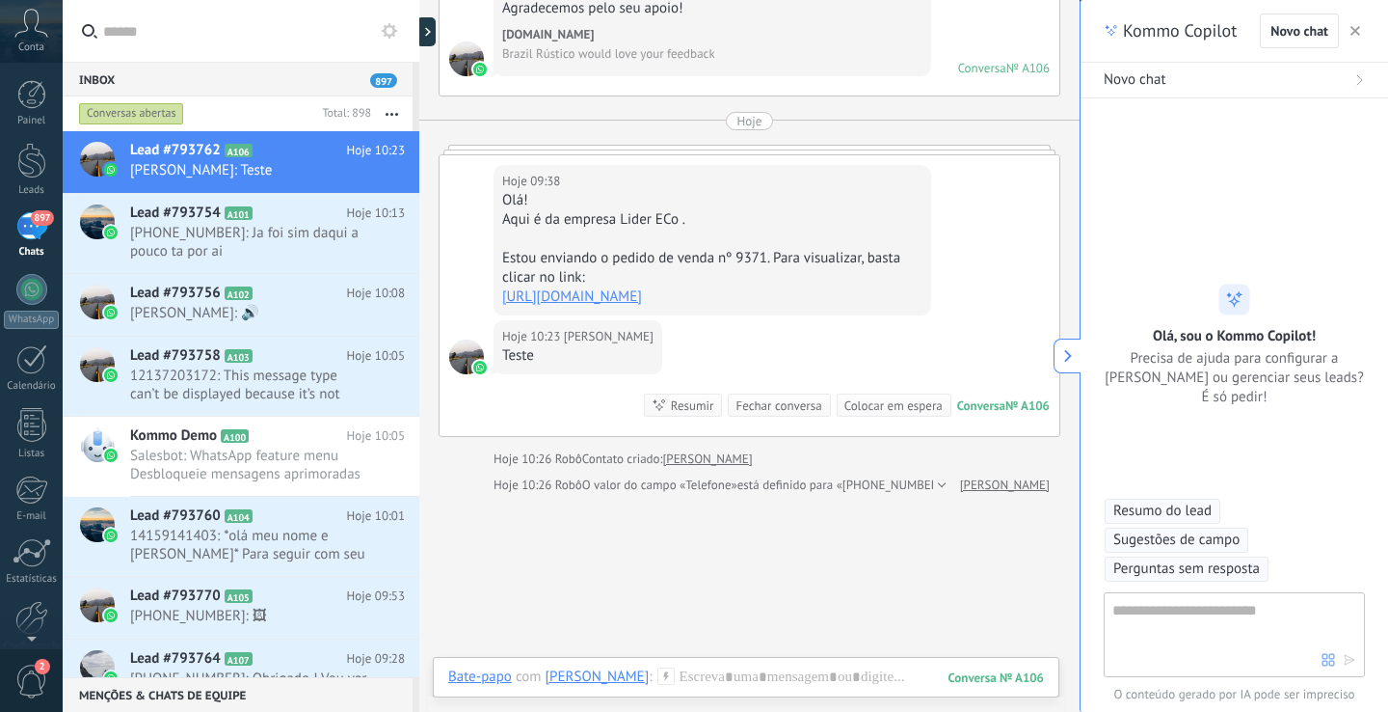
click at [1355, 28] on icon "button" at bounding box center [1356, 31] width 10 height 10
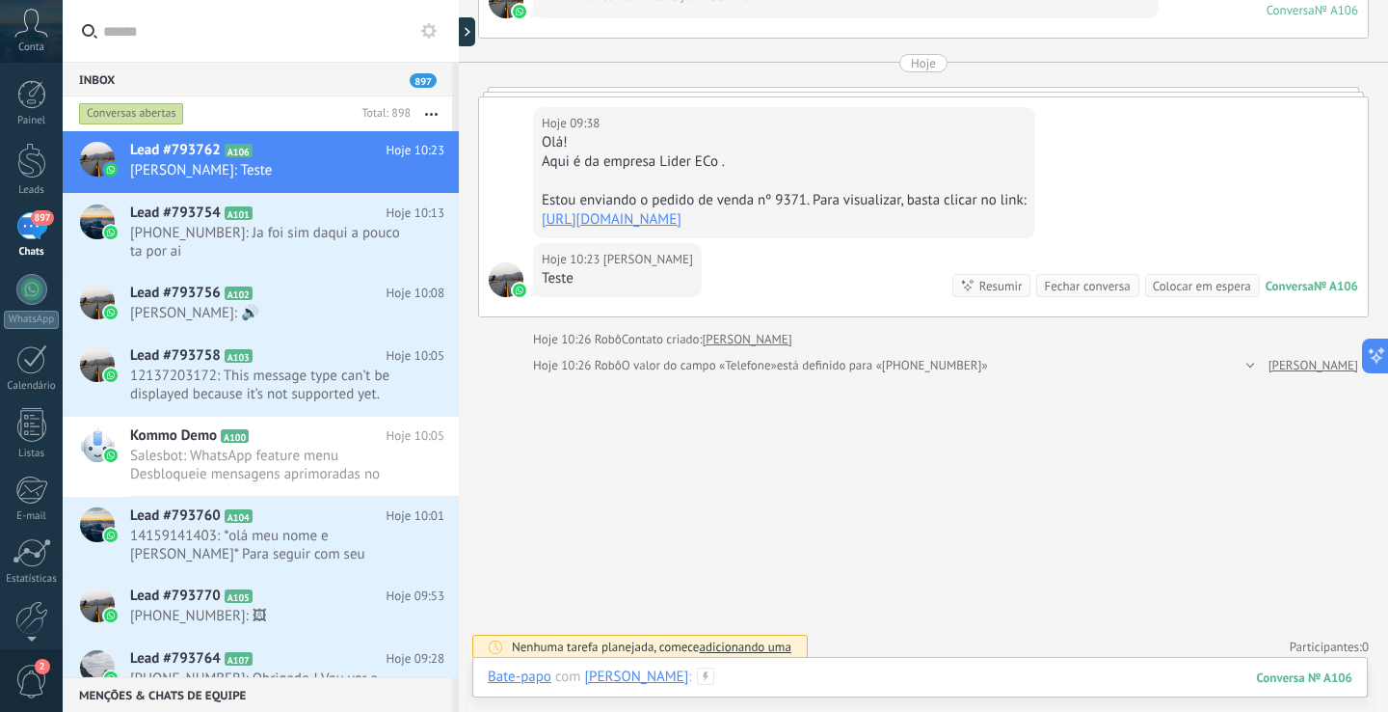
click at [844, 671] on div at bounding box center [920, 696] width 865 height 58
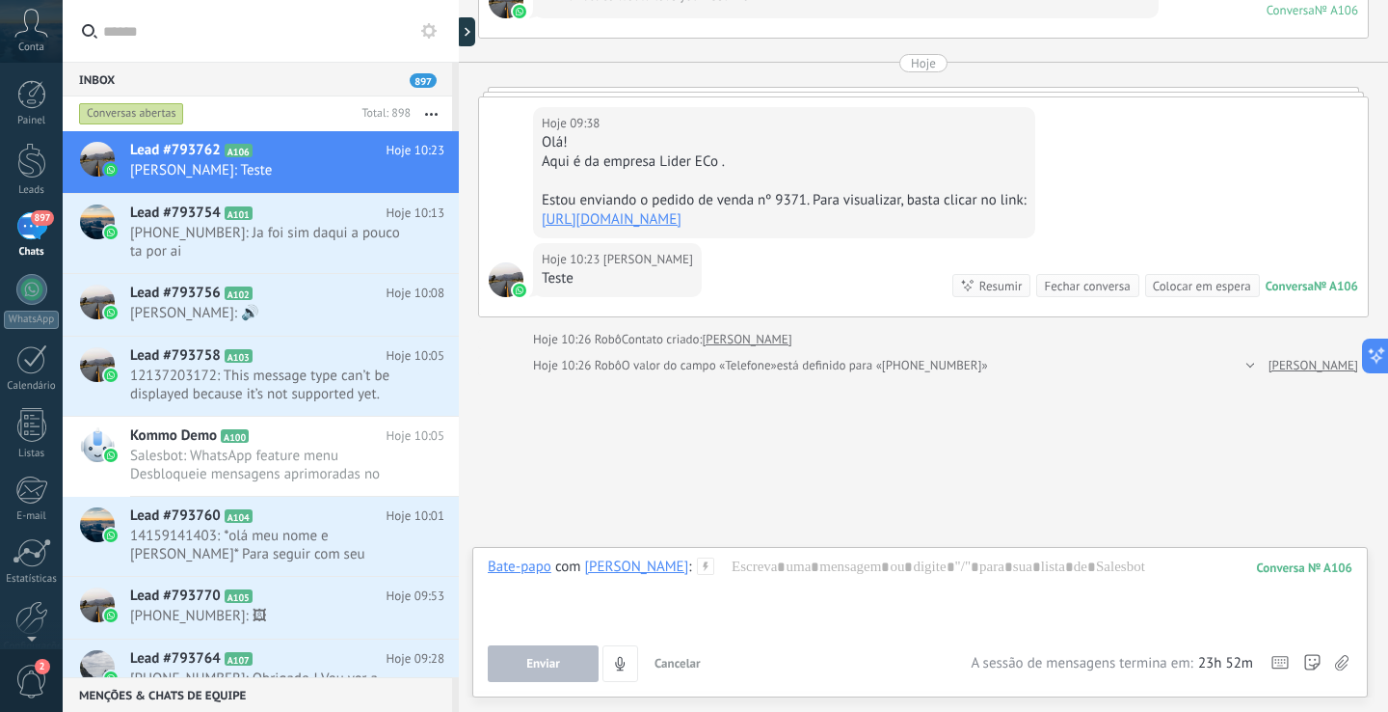
click at [35, 233] on div "897" at bounding box center [31, 226] width 31 height 28
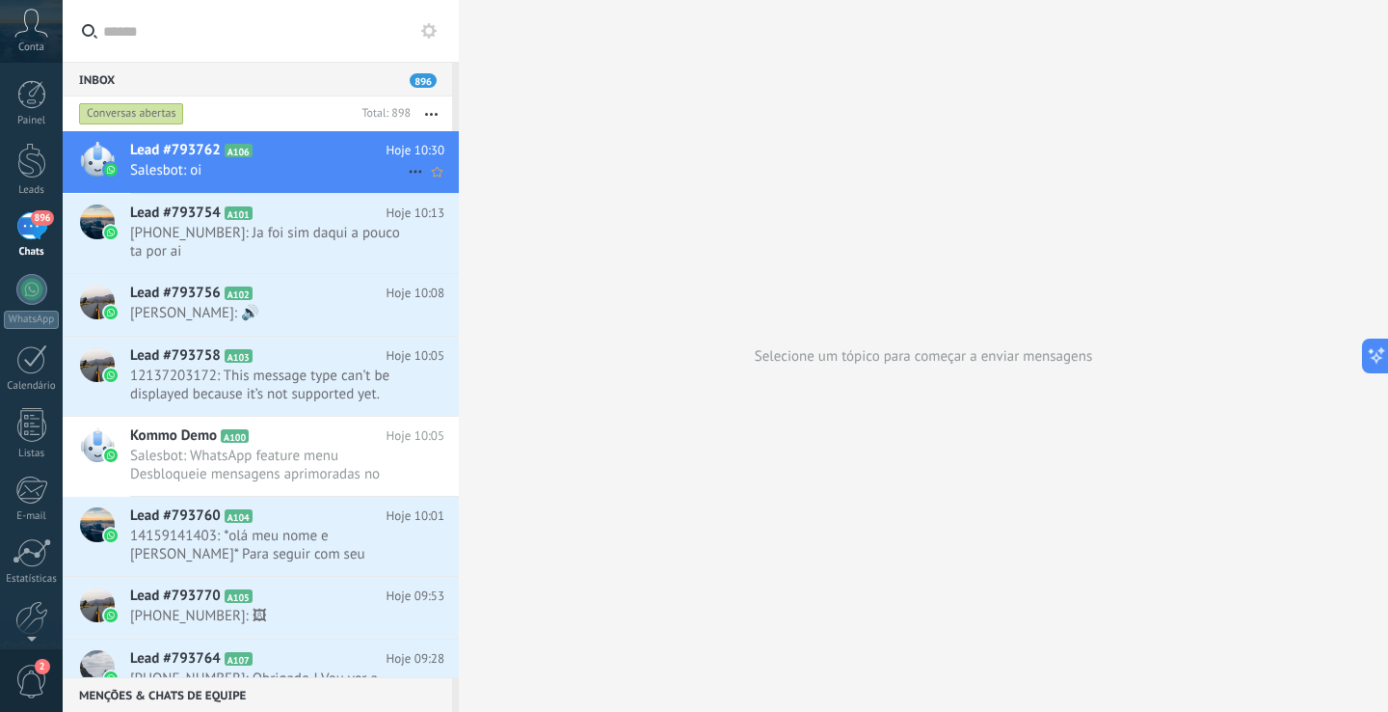
click at [313, 167] on span "Salesbot: oi" at bounding box center [269, 170] width 278 height 18
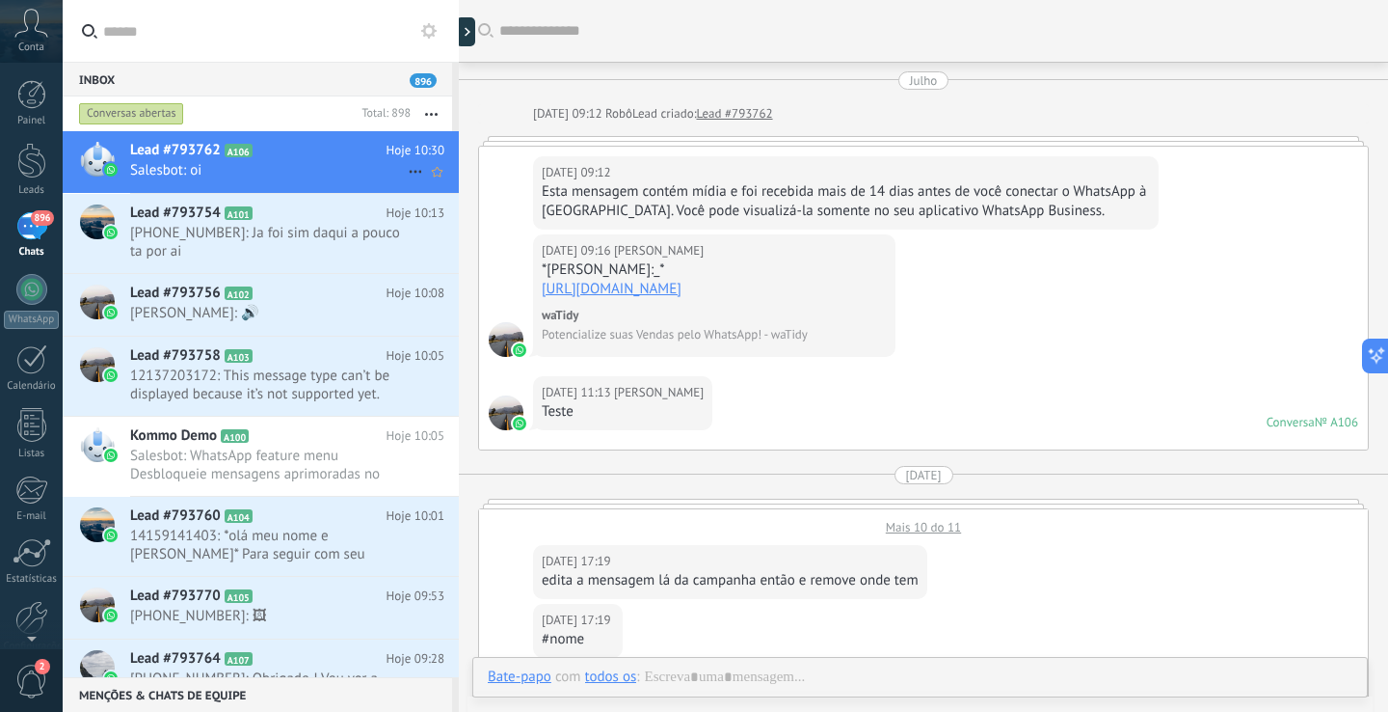
scroll to position [2467, 0]
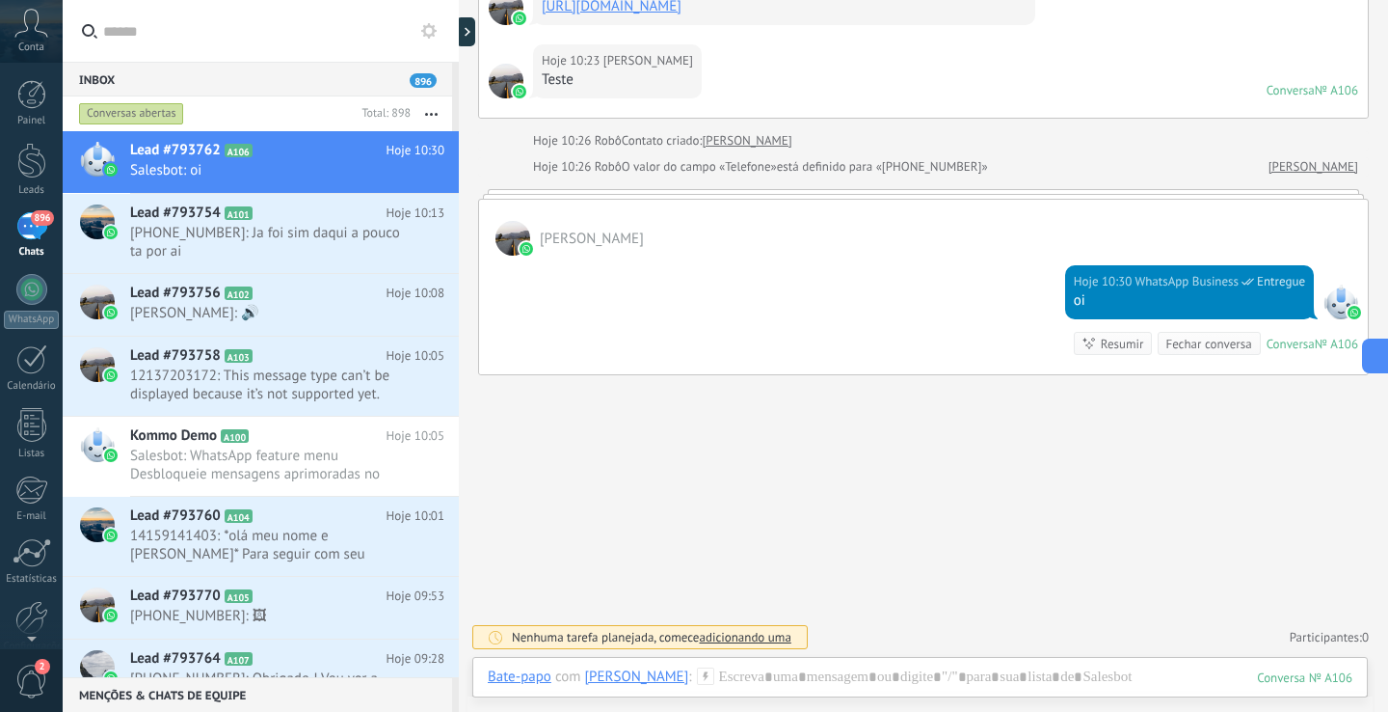
click at [1349, 319] on img at bounding box center [1354, 312] width 13 height 13
click at [1332, 319] on div at bounding box center [1341, 301] width 35 height 35
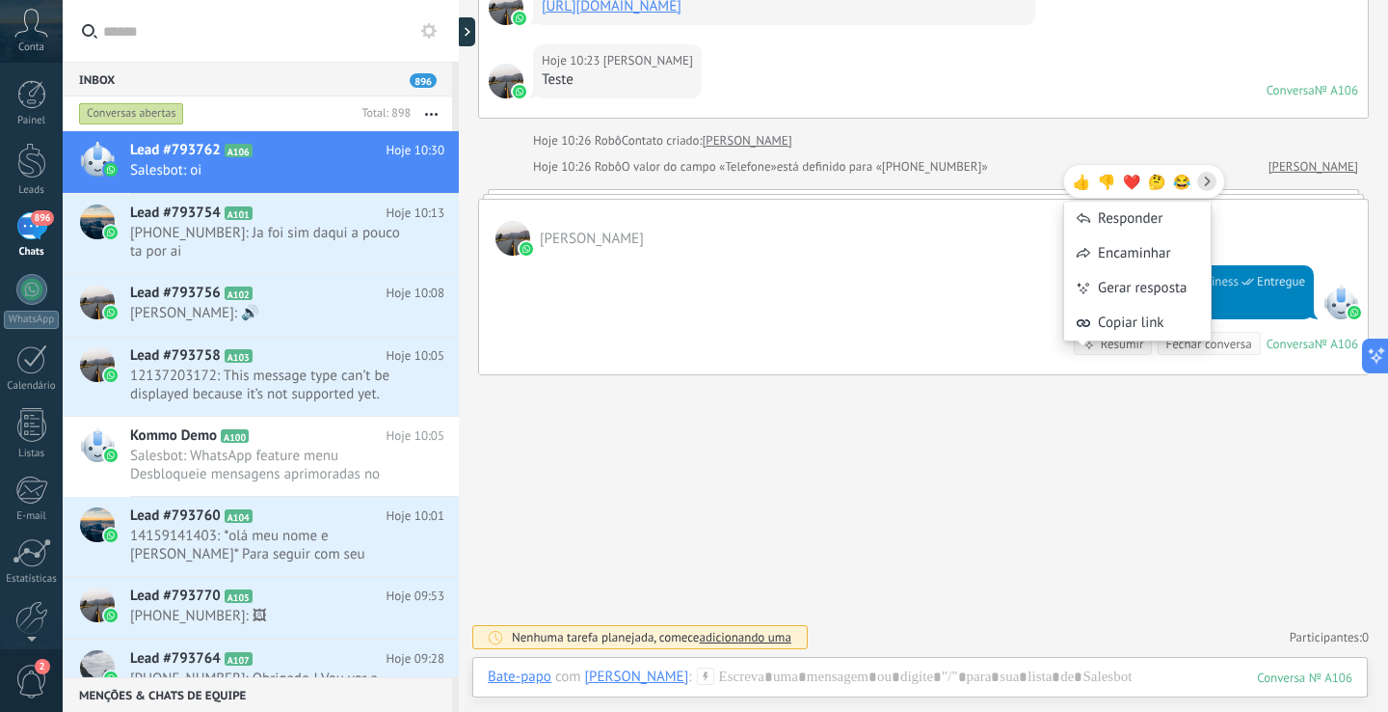
click at [1090, 364] on div "👍 👎 ❤️ 🤔 😂 Responder Encaminhar Gerar resposta Copiar link" at bounding box center [1145, 261] width 162 height 218
click at [1093, 374] on div "Hoje 10:30 WhatsApp Business Entregue oi Conversa № A106 Conversa № A106 Resumi…" at bounding box center [923, 315] width 889 height 119
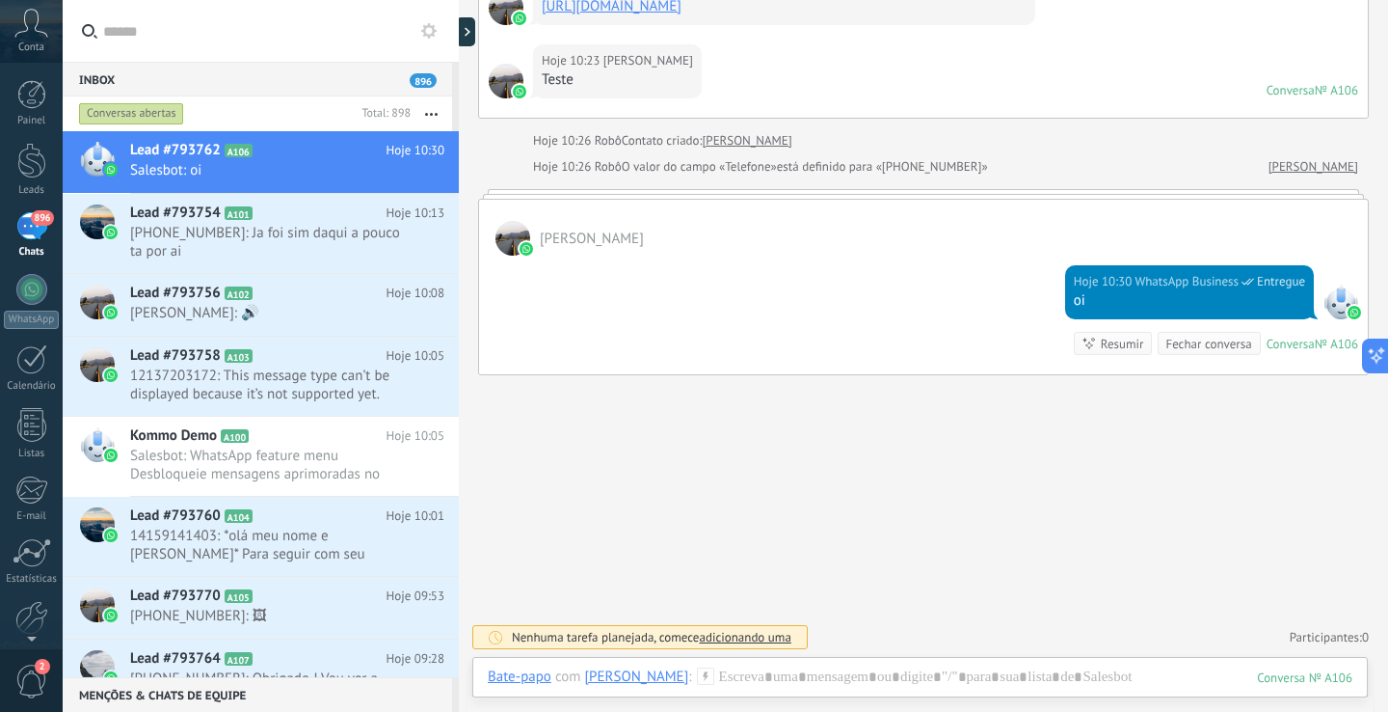
click at [1257, 291] on span "Entregue" at bounding box center [1281, 281] width 48 height 19
click at [1086, 310] on div "oi" at bounding box center [1189, 300] width 231 height 19
click at [159, 244] on span "+5512992209138: Ja foi sim daqui a pouco ta por ai" at bounding box center [269, 242] width 278 height 37
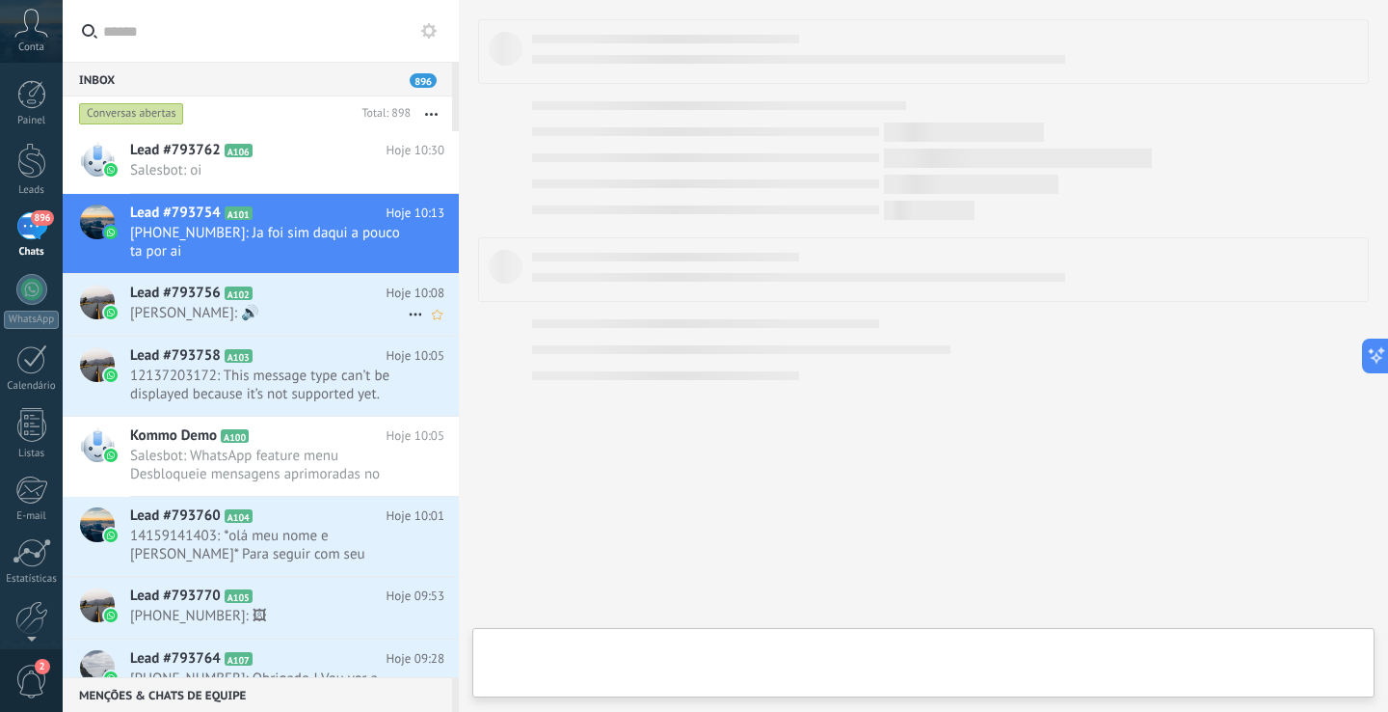
click at [167, 304] on span "Márcio de Andrade Pannunzio: 🔊" at bounding box center [269, 313] width 278 height 18
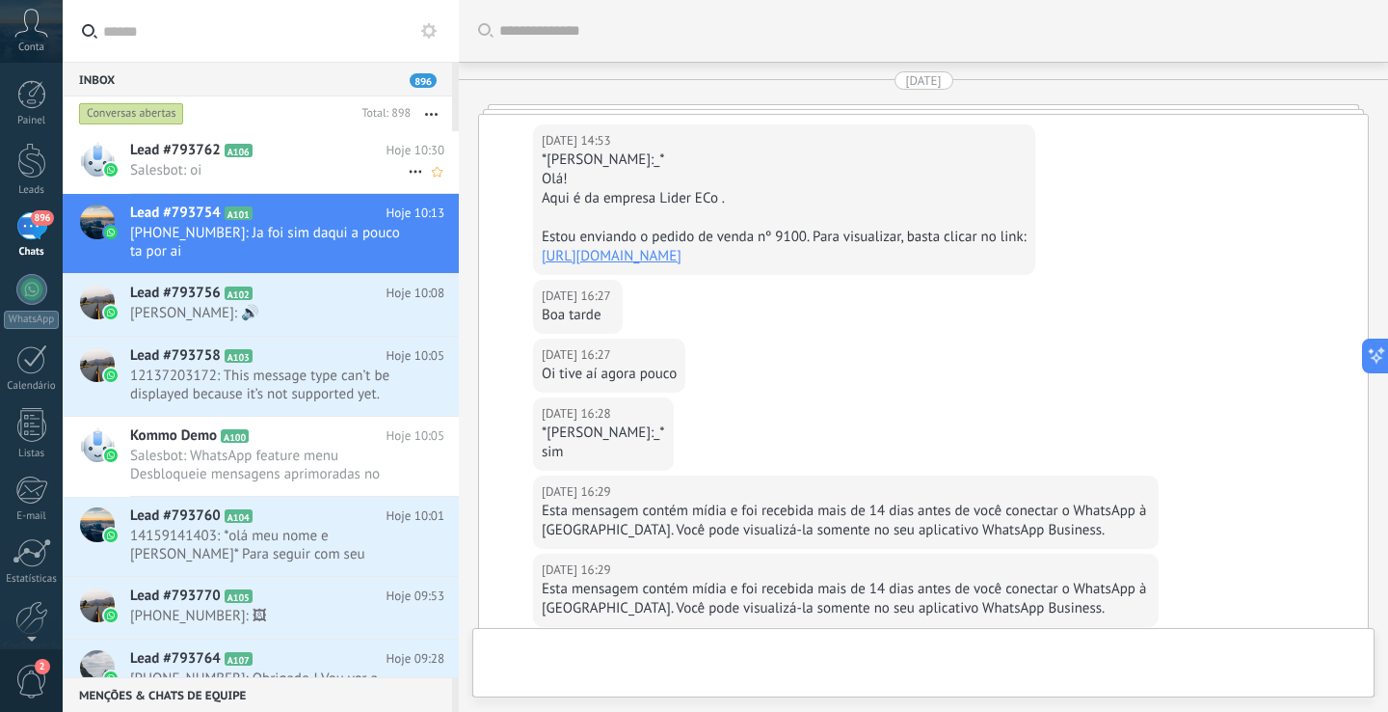
scroll to position [2051, 0]
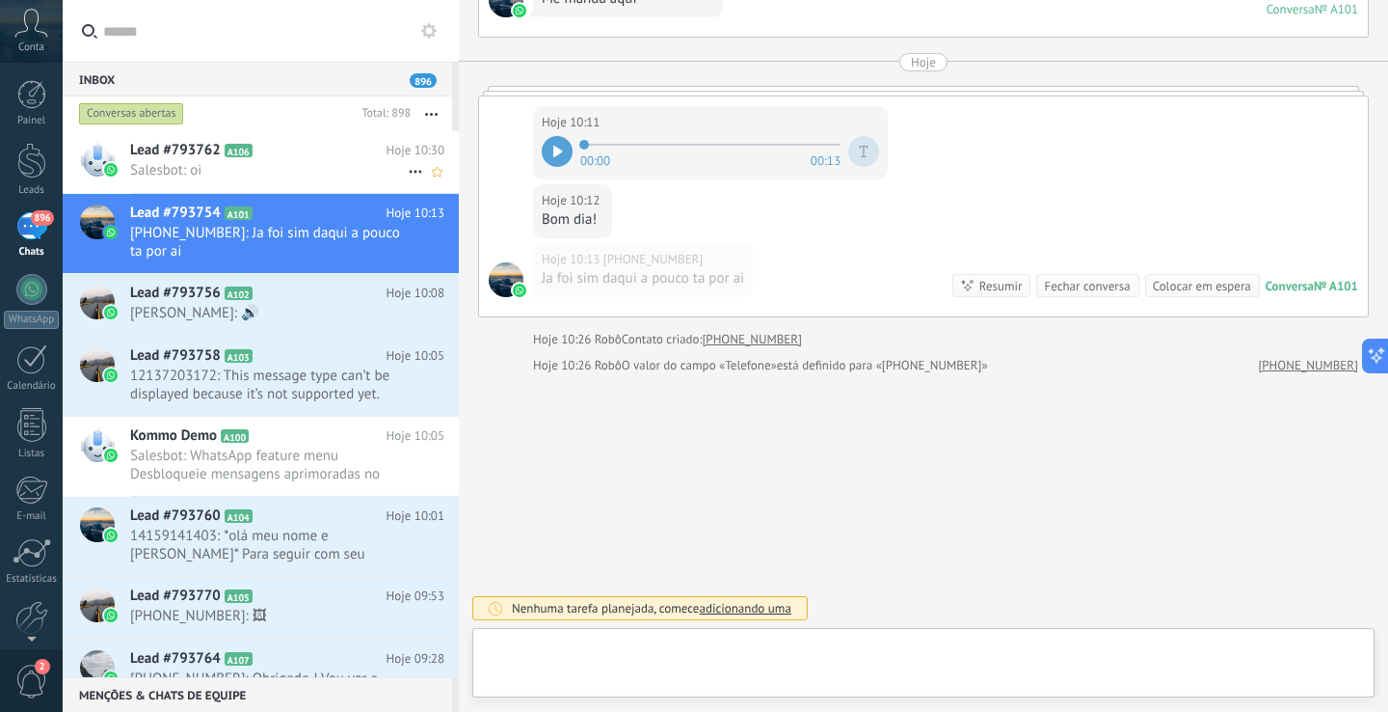
click at [176, 144] on span "Lead #793762" at bounding box center [175, 150] width 91 height 19
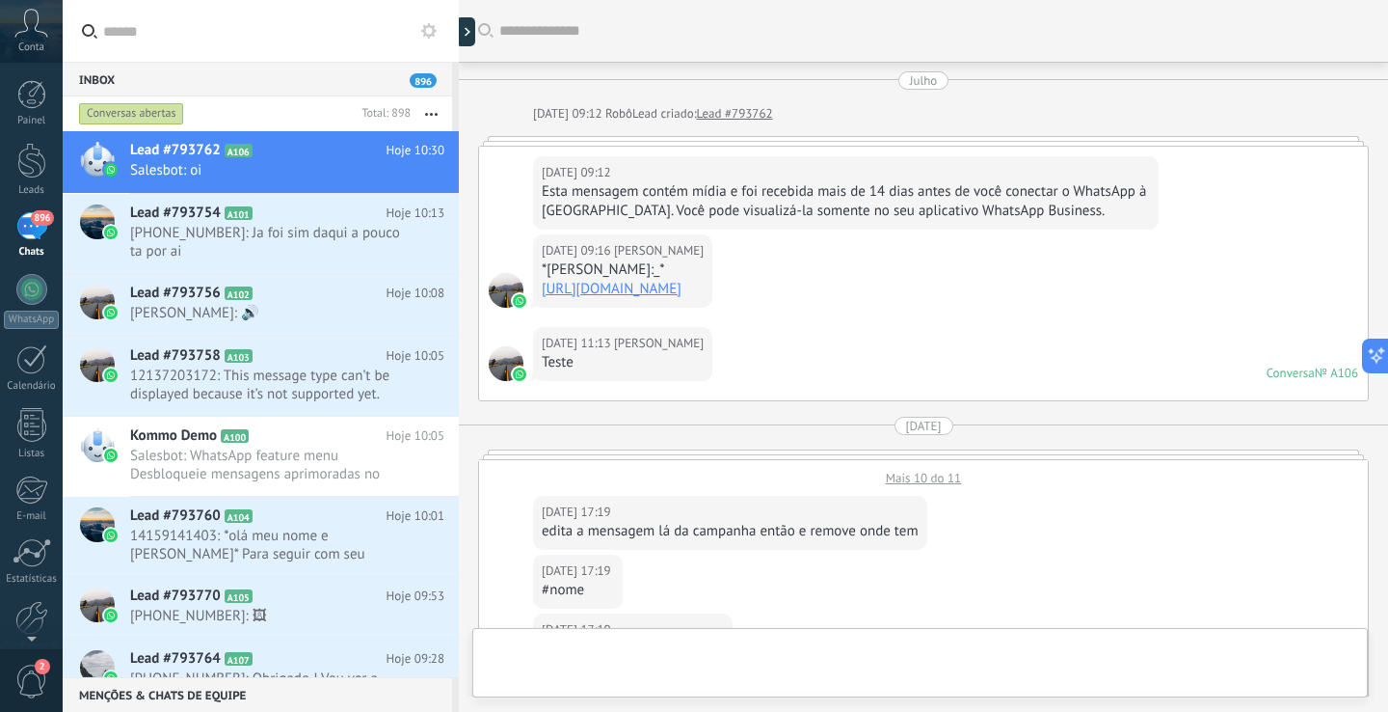
scroll to position [2467, 0]
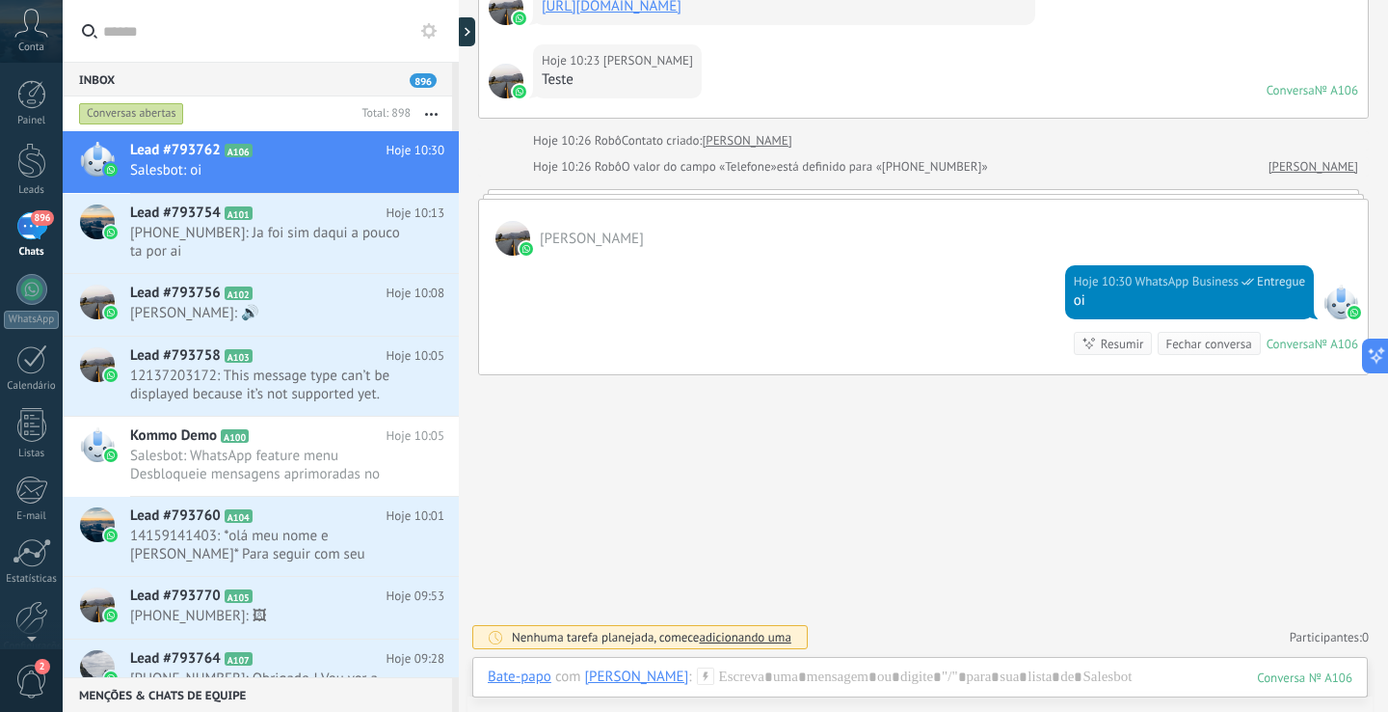
click at [26, 27] on icon at bounding box center [31, 23] width 34 height 29
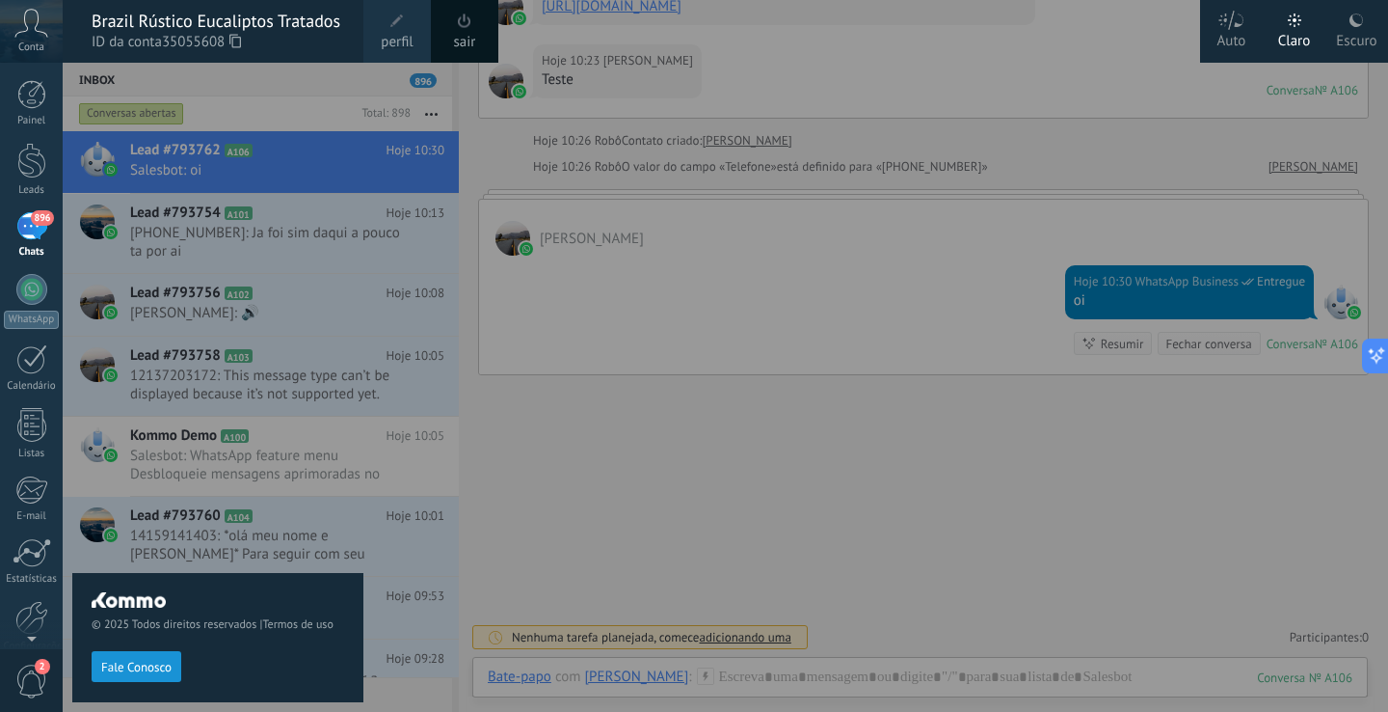
click at [283, 36] on span "ID da conta 35055608" at bounding box center [218, 42] width 253 height 21
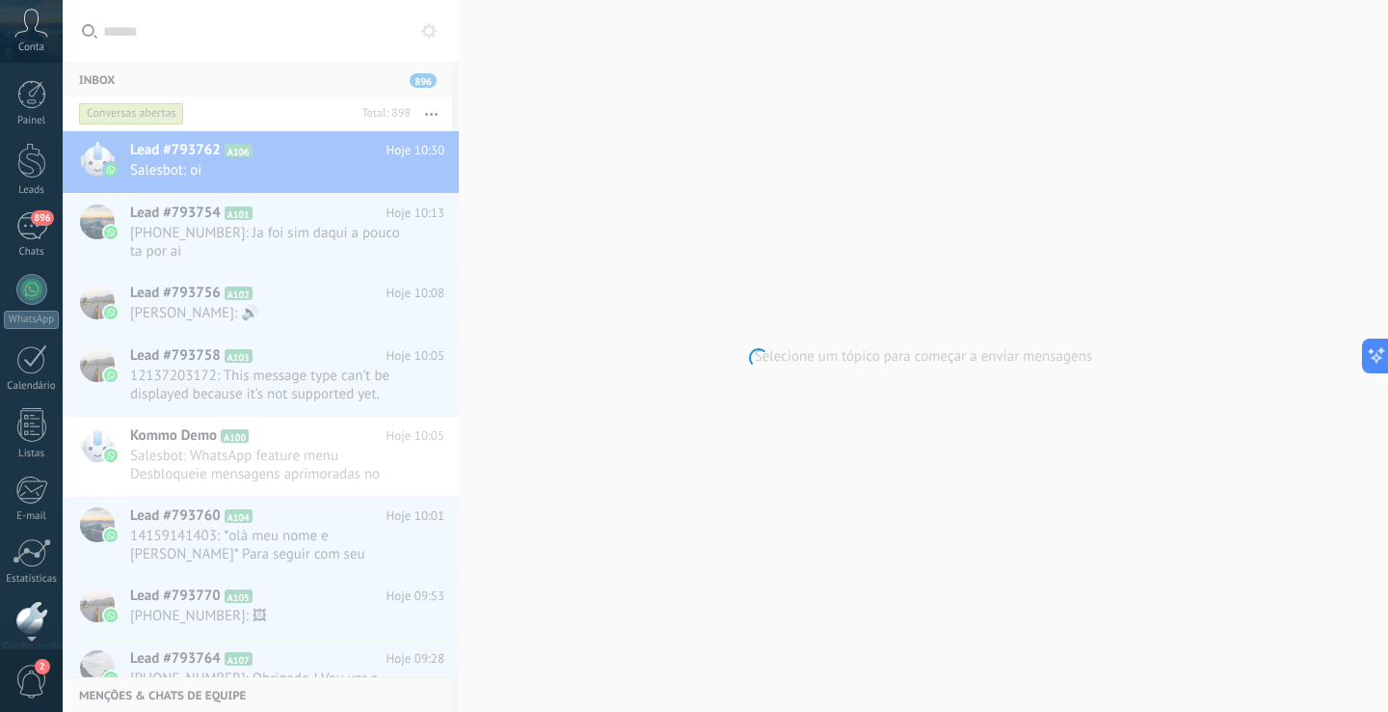
scroll to position [91, 0]
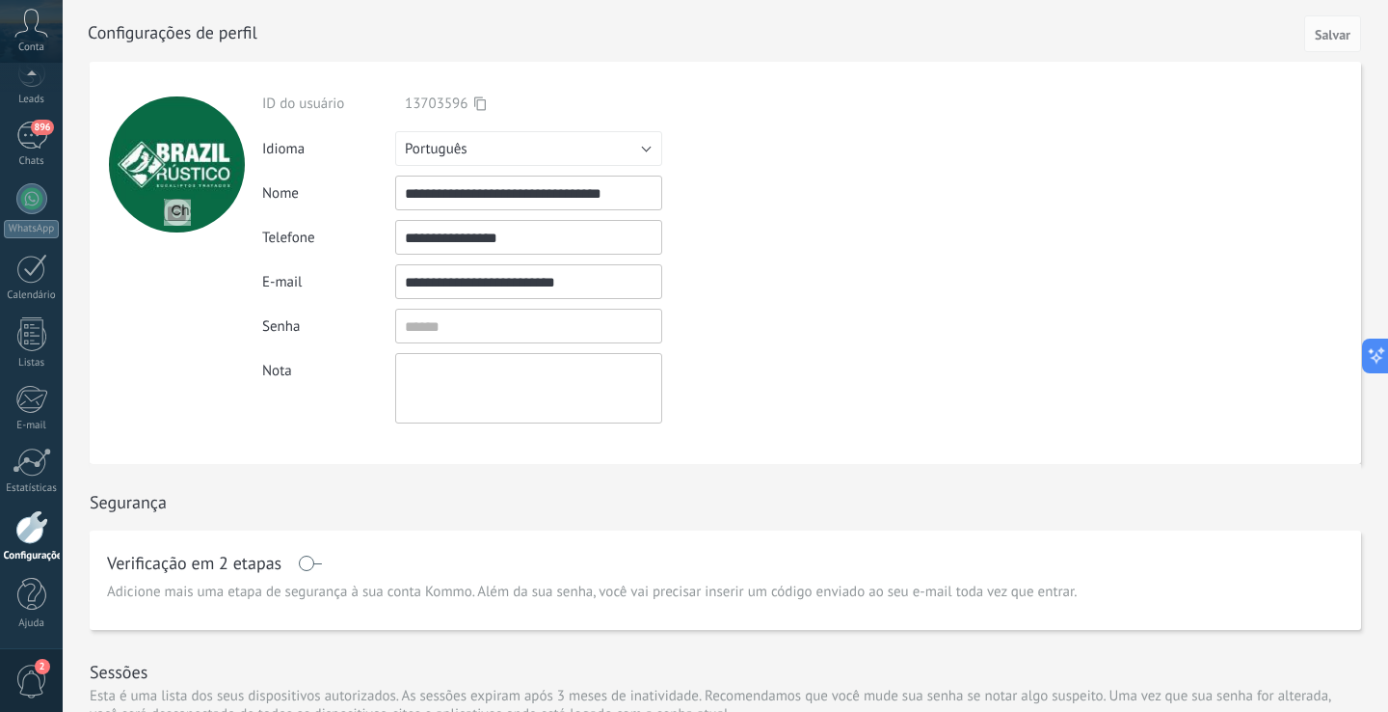
drag, startPoint x: 490, startPoint y: 194, endPoint x: 623, endPoint y: 196, distance: 133.1
type input "**********"
click at [1338, 35] on span "Salvar" at bounding box center [1333, 34] width 36 height 13
click at [769, 133] on div "Idioma Русский English Español Português Indonesia Türkçe Português" at bounding box center [566, 148] width 609 height 35
click at [35, 141] on div "896" at bounding box center [31, 135] width 31 height 28
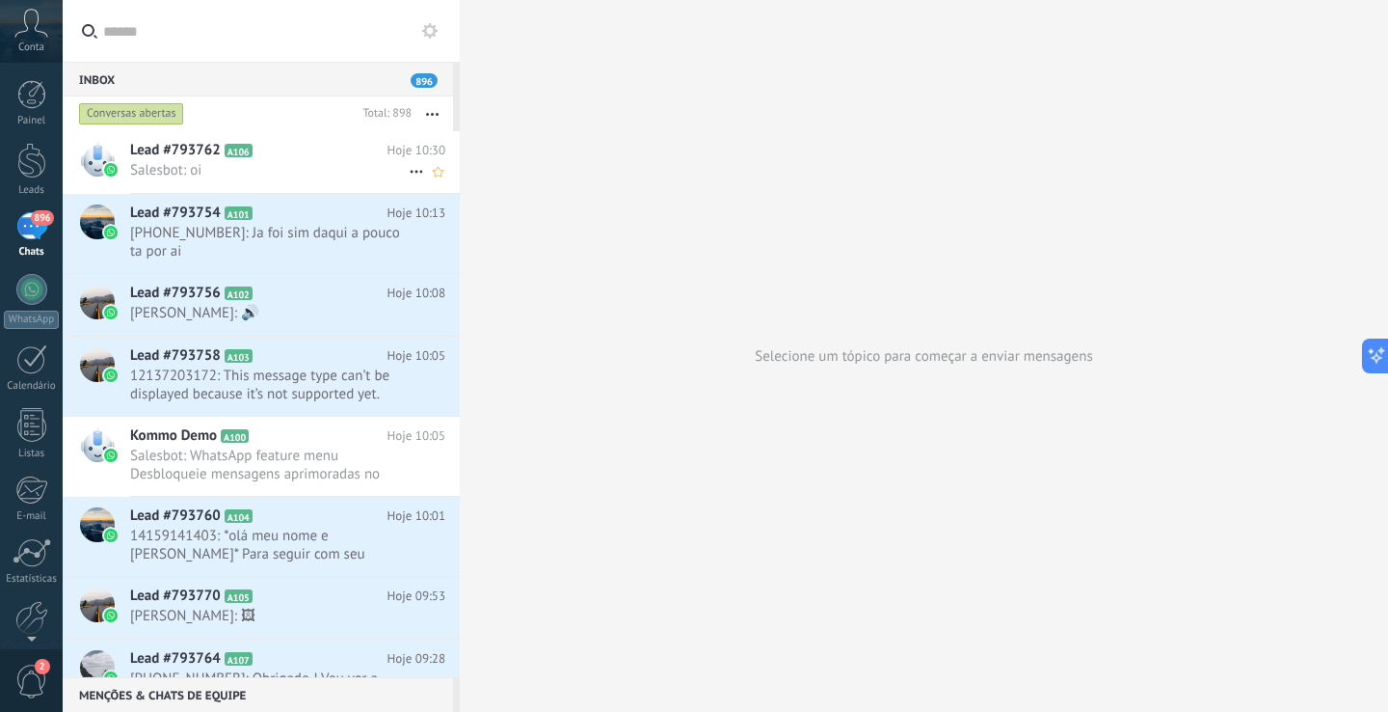
click at [258, 168] on span "Salesbot: oi" at bounding box center [269, 170] width 279 height 18
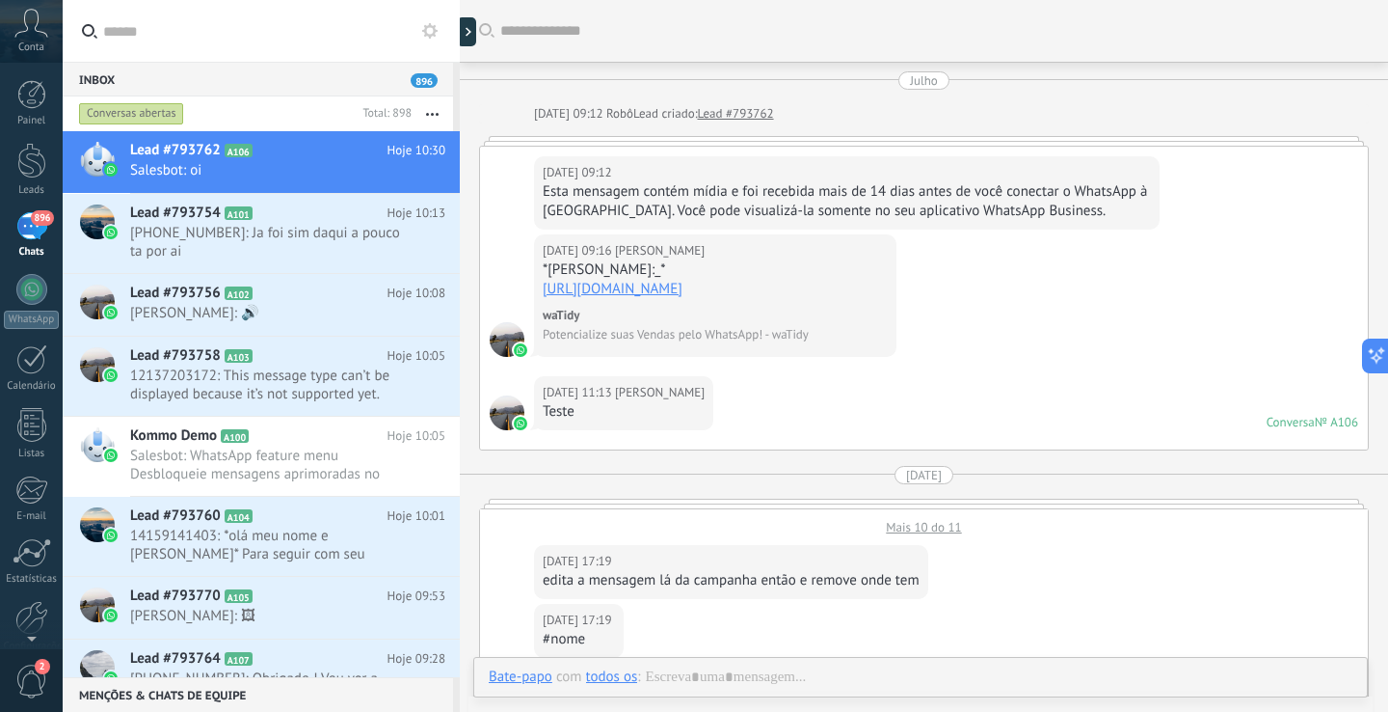
scroll to position [2467, 0]
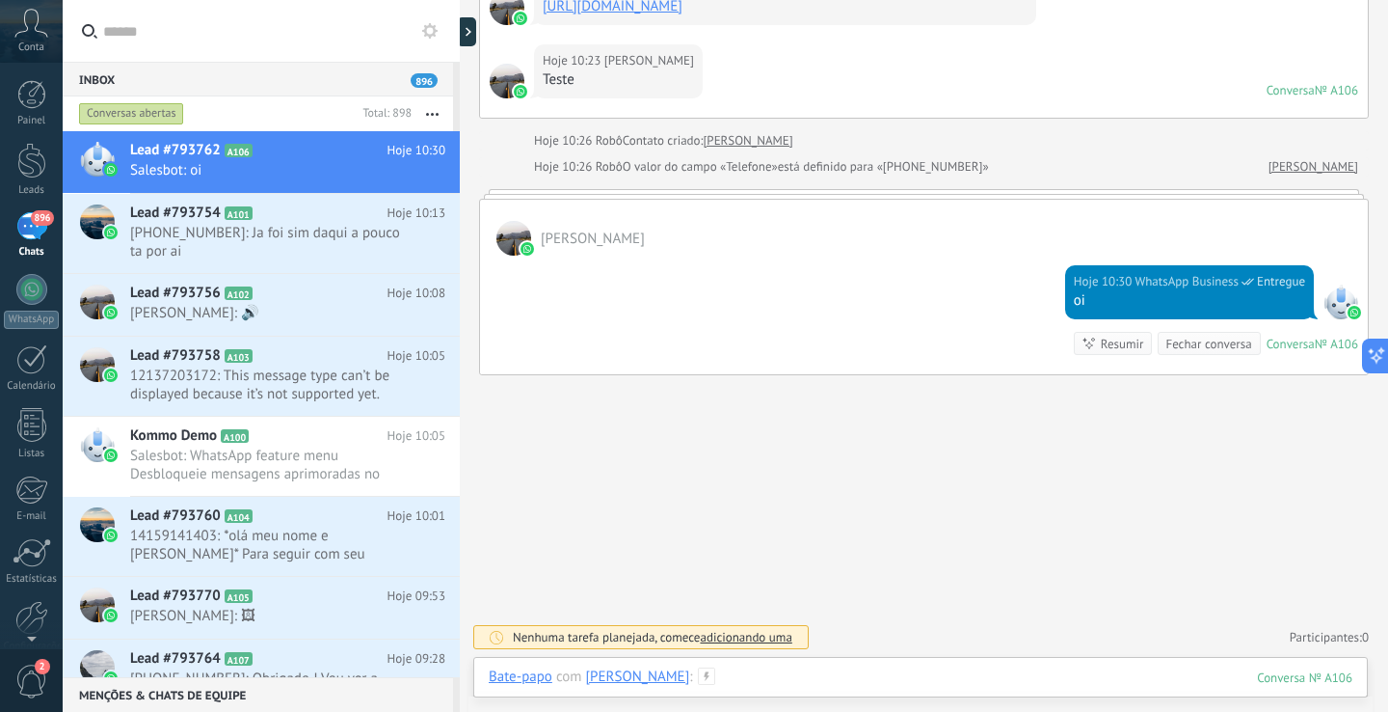
click at [877, 677] on div at bounding box center [921, 696] width 864 height 58
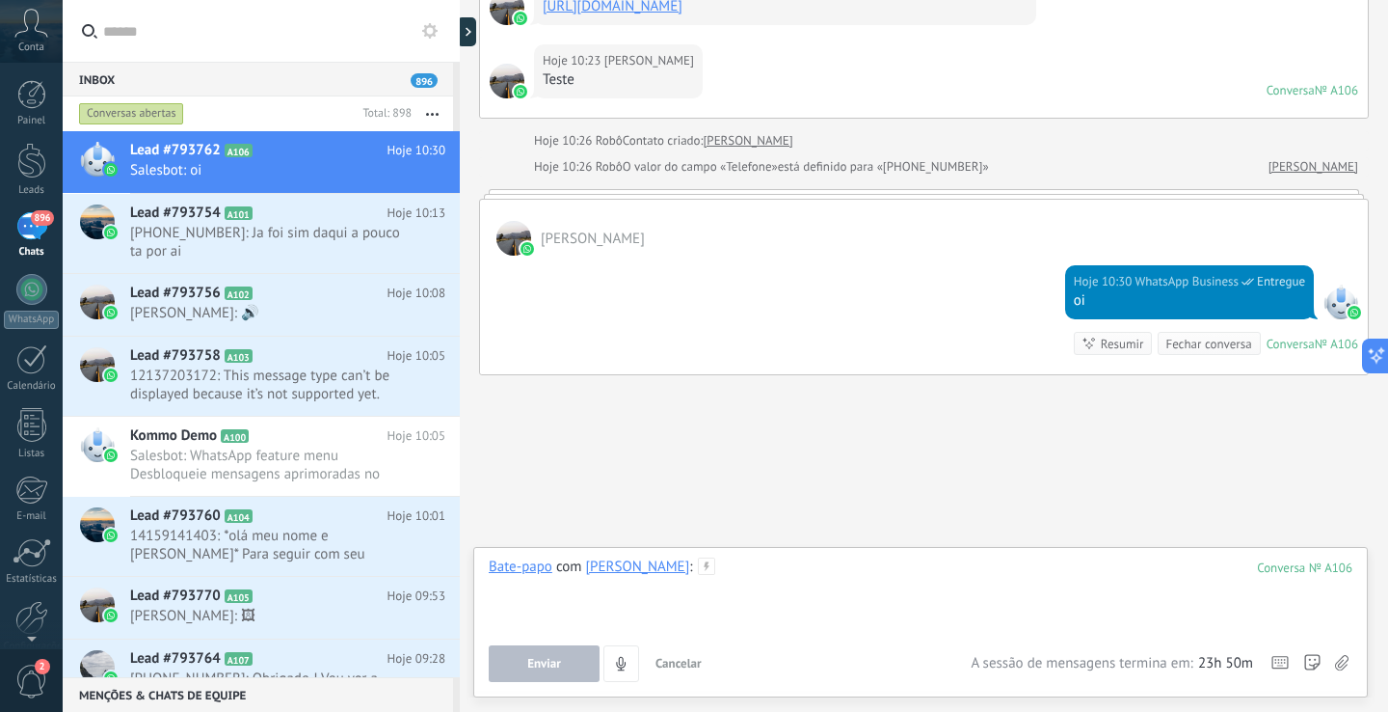
paste div
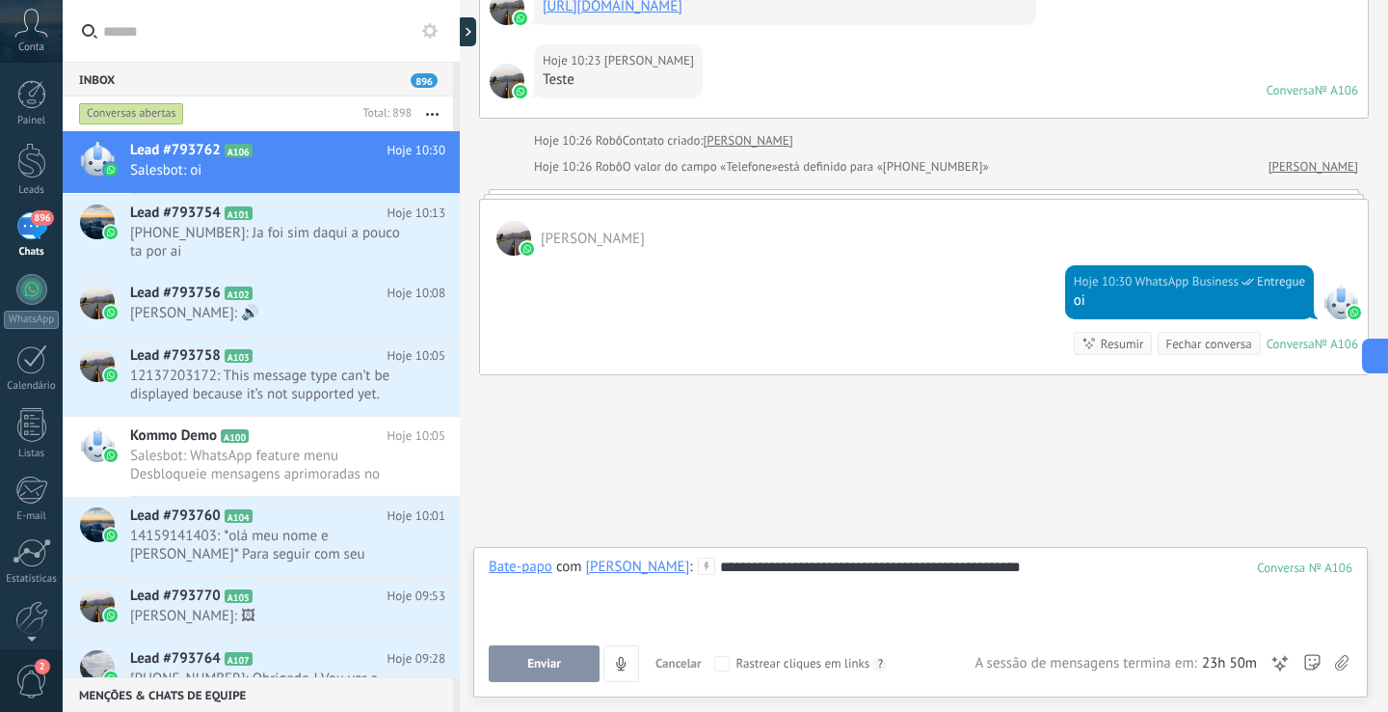
click at [571, 656] on button "Enviar" at bounding box center [544, 663] width 111 height 37
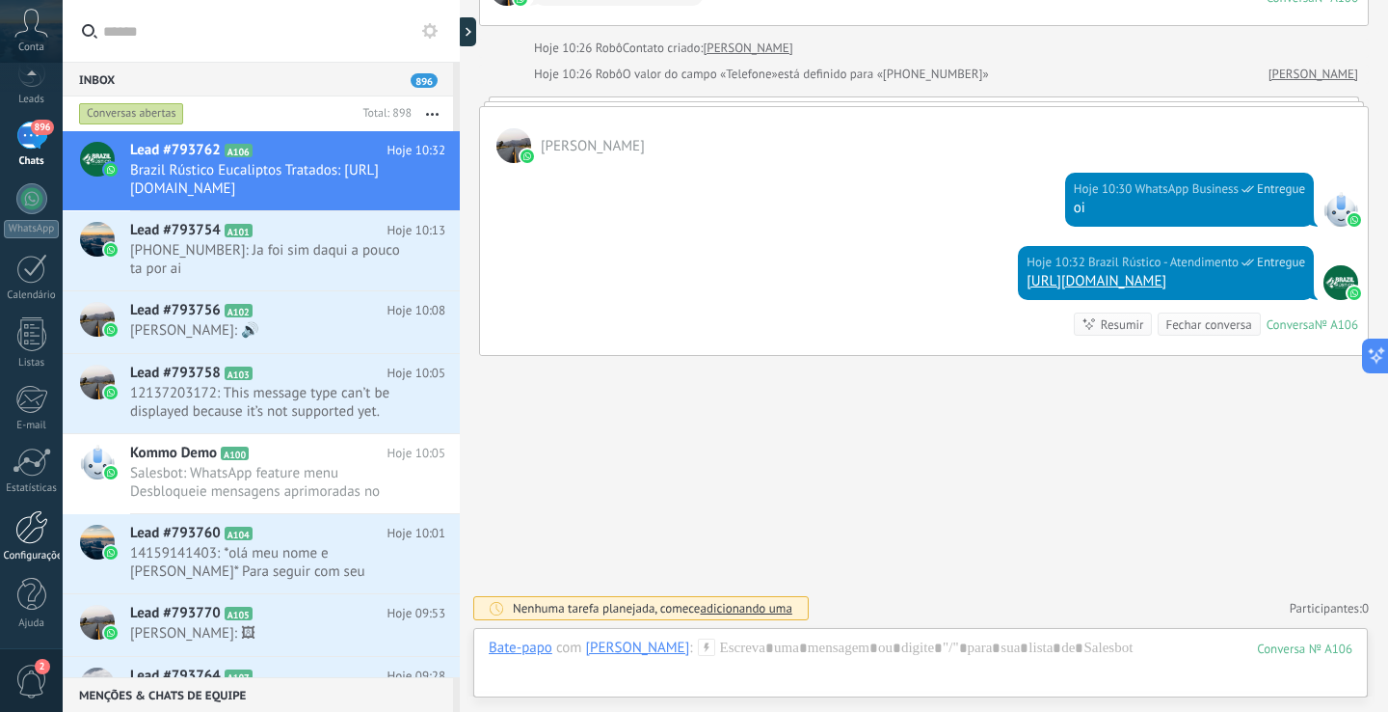
scroll to position [91, 0]
click at [36, 533] on div at bounding box center [31, 527] width 33 height 34
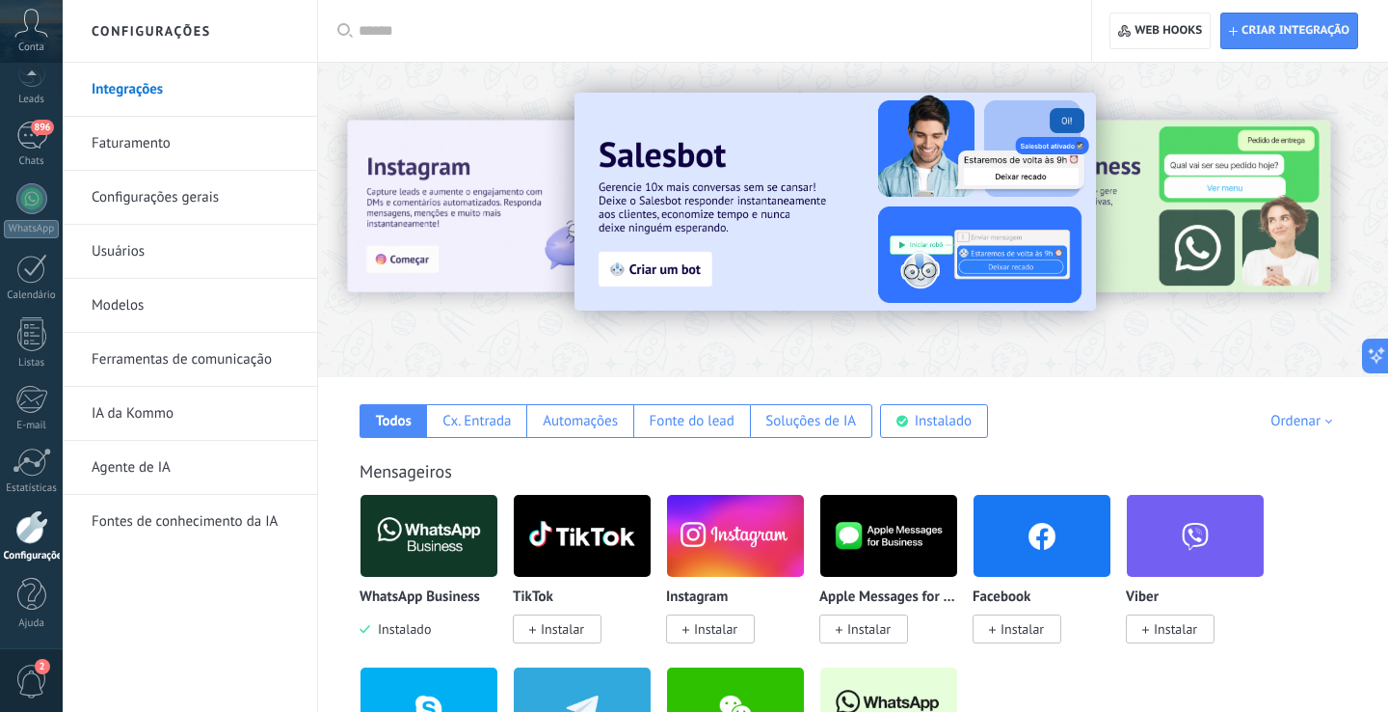
click at [195, 193] on link "Configurações gerais" at bounding box center [195, 198] width 206 height 54
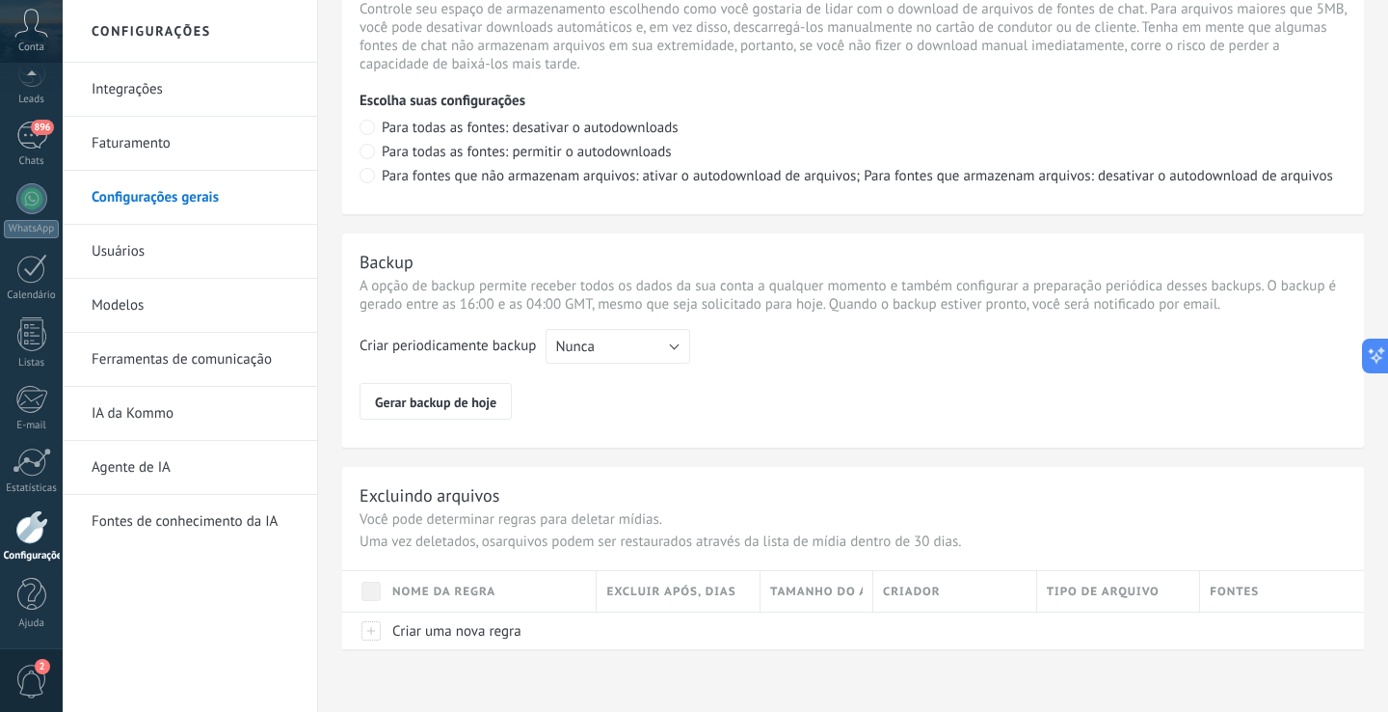
scroll to position [1413, 0]
click at [159, 250] on link "Usuários" at bounding box center [195, 252] width 206 height 54
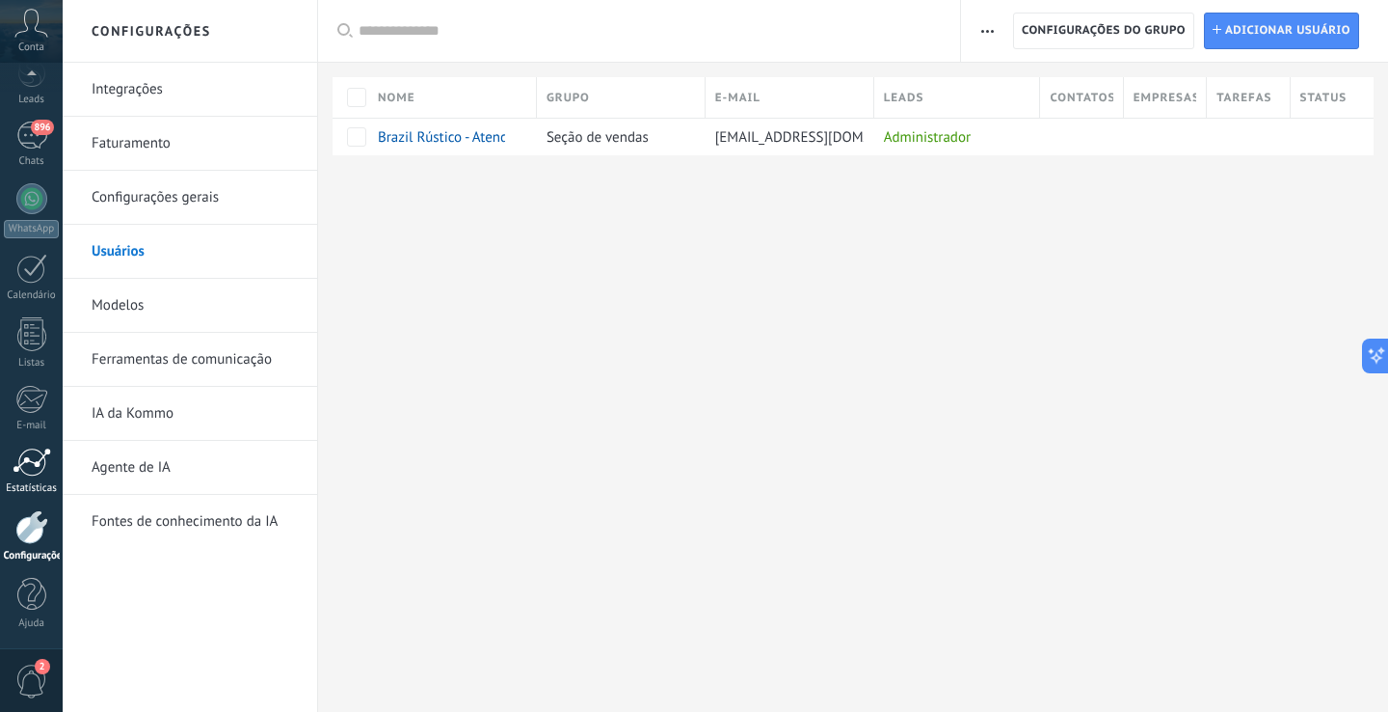
click at [37, 469] on div at bounding box center [32, 461] width 39 height 29
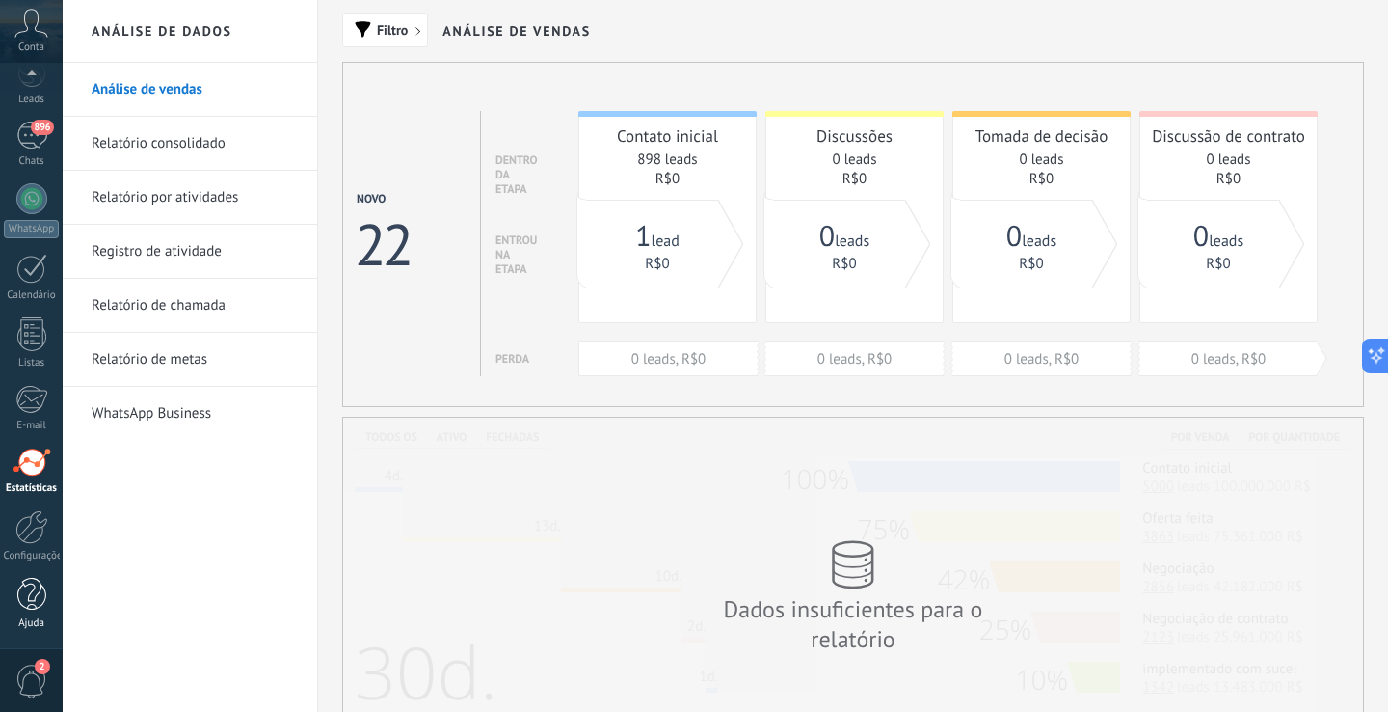
click at [28, 602] on div at bounding box center [31, 595] width 29 height 34
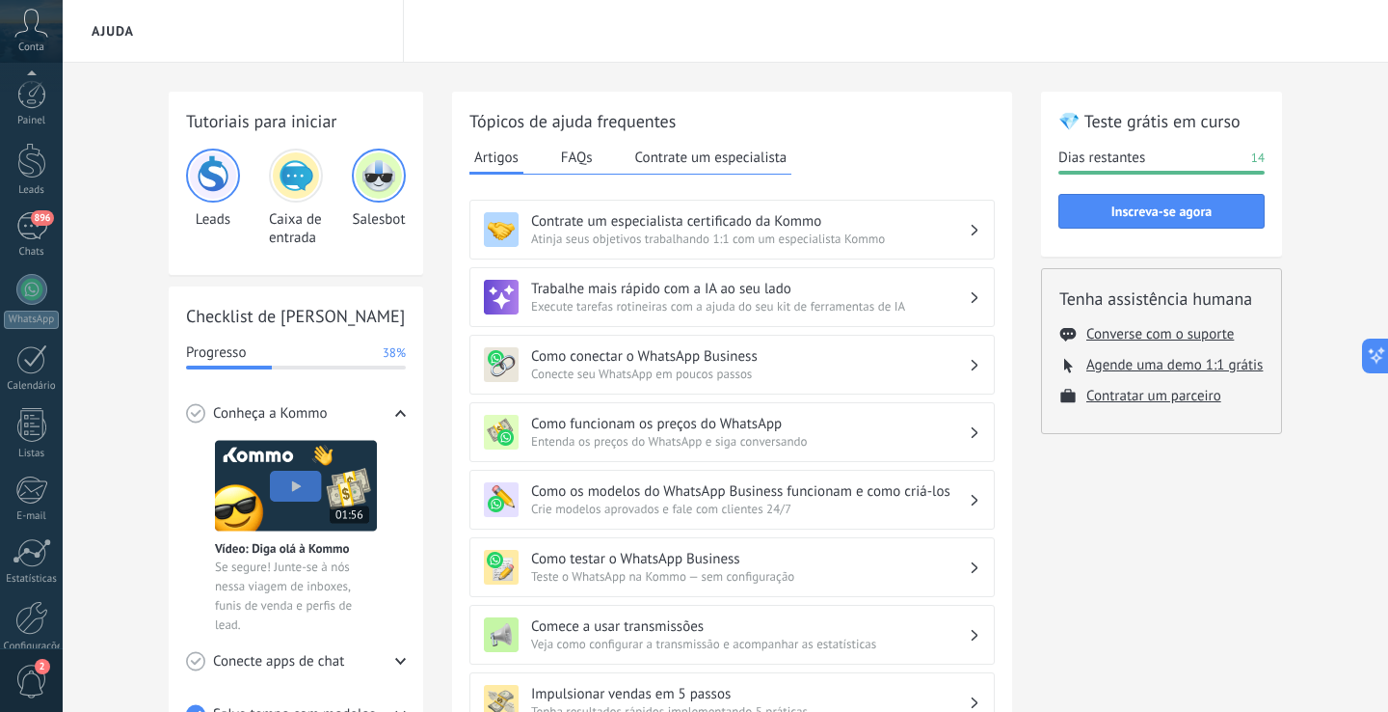
click at [40, 601] on div at bounding box center [31, 618] width 33 height 34
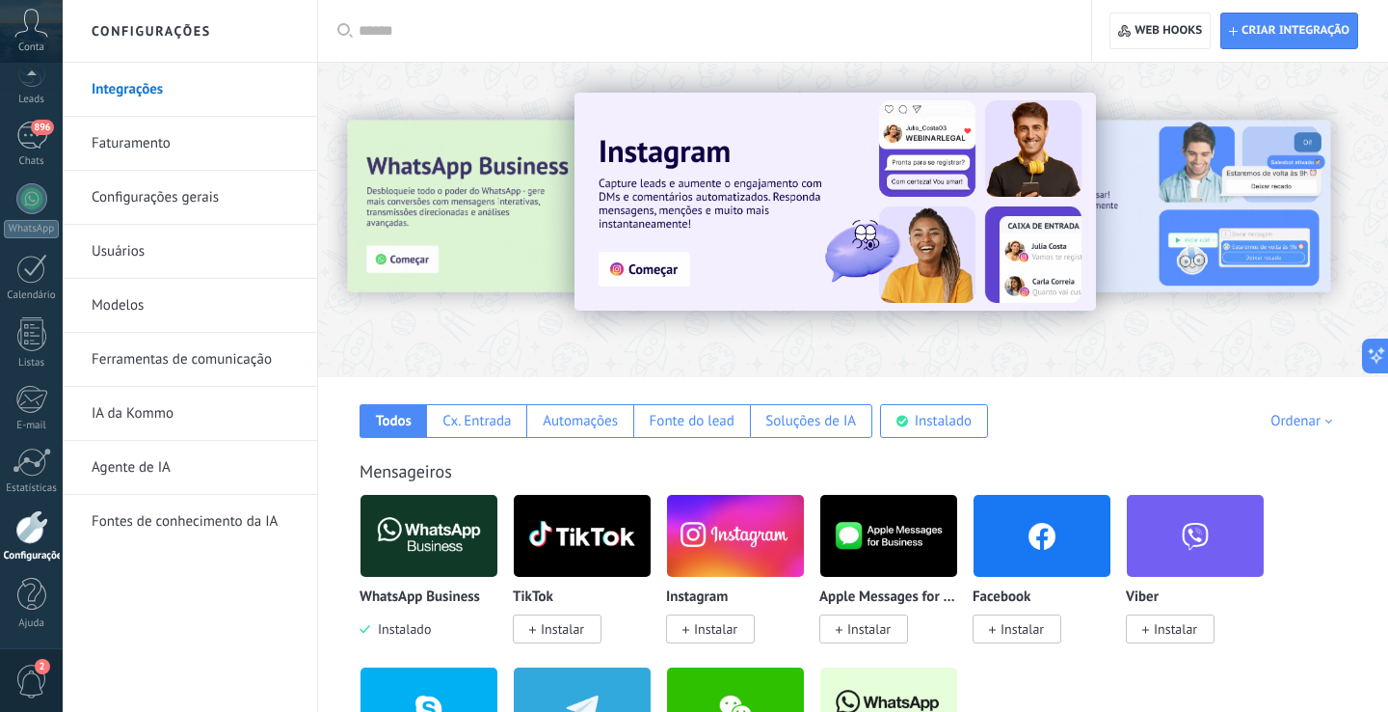
click at [128, 253] on link "Usuários" at bounding box center [195, 252] width 206 height 54
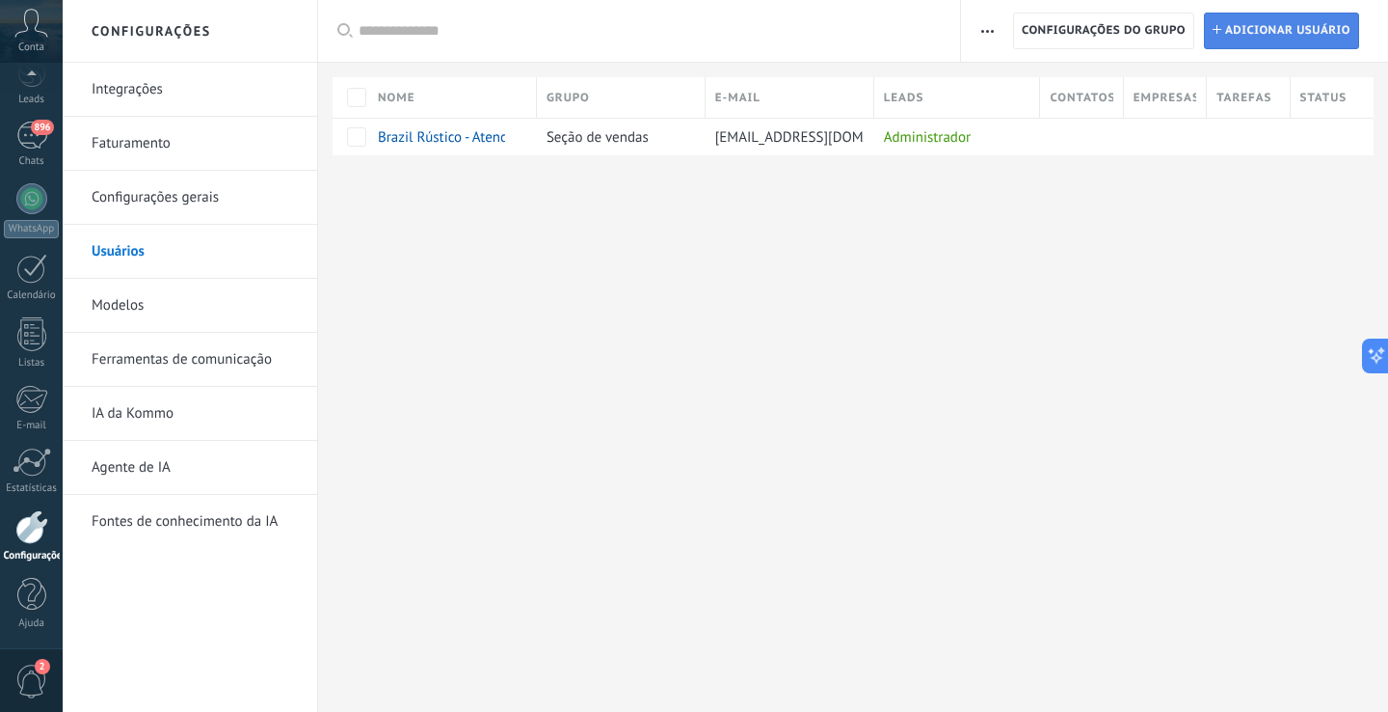
click at [1319, 39] on span "Adicionar usuário" at bounding box center [1288, 30] width 125 height 35
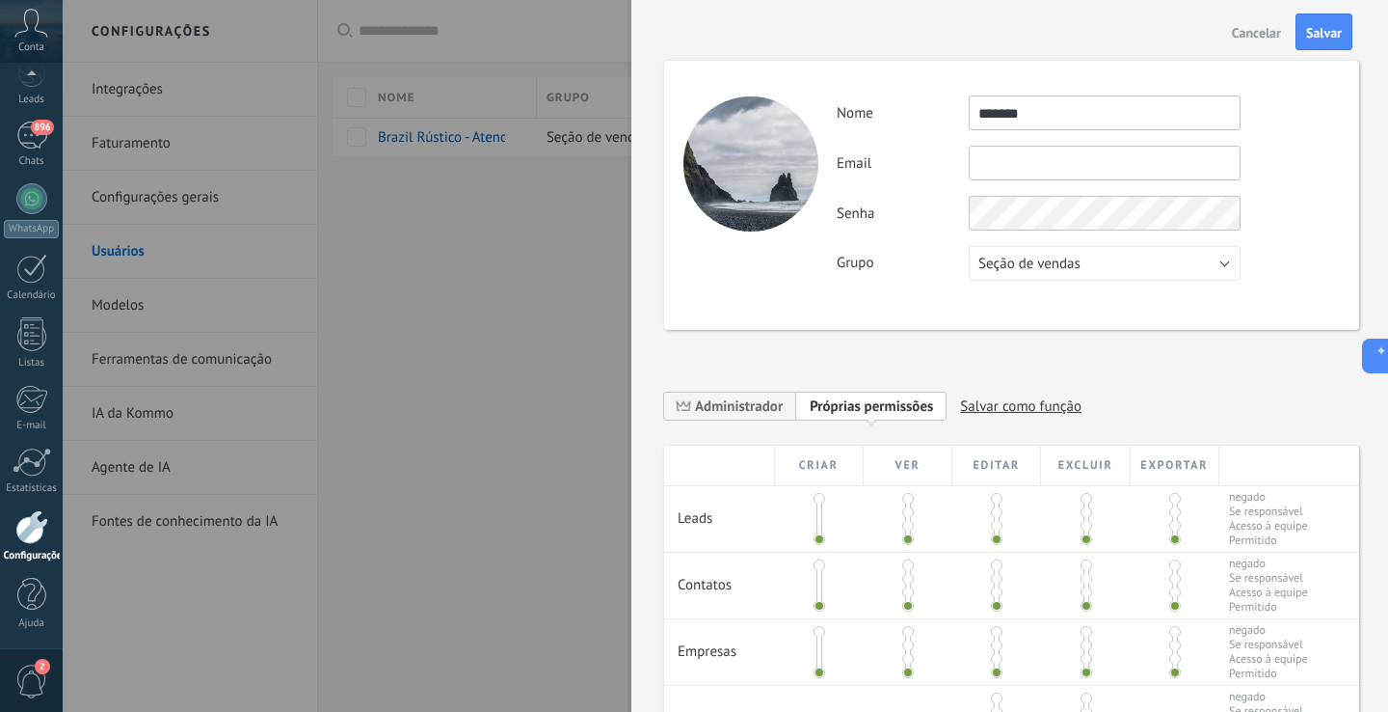
click at [1104, 159] on input "text" at bounding box center [1105, 163] width 272 height 35
click at [1103, 121] on input "*******" at bounding box center [1105, 112] width 272 height 35
type input "**********"
click at [1070, 164] on input "text" at bounding box center [1105, 163] width 272 height 35
click at [1045, 580] on div at bounding box center [1085, 586] width 89 height 66
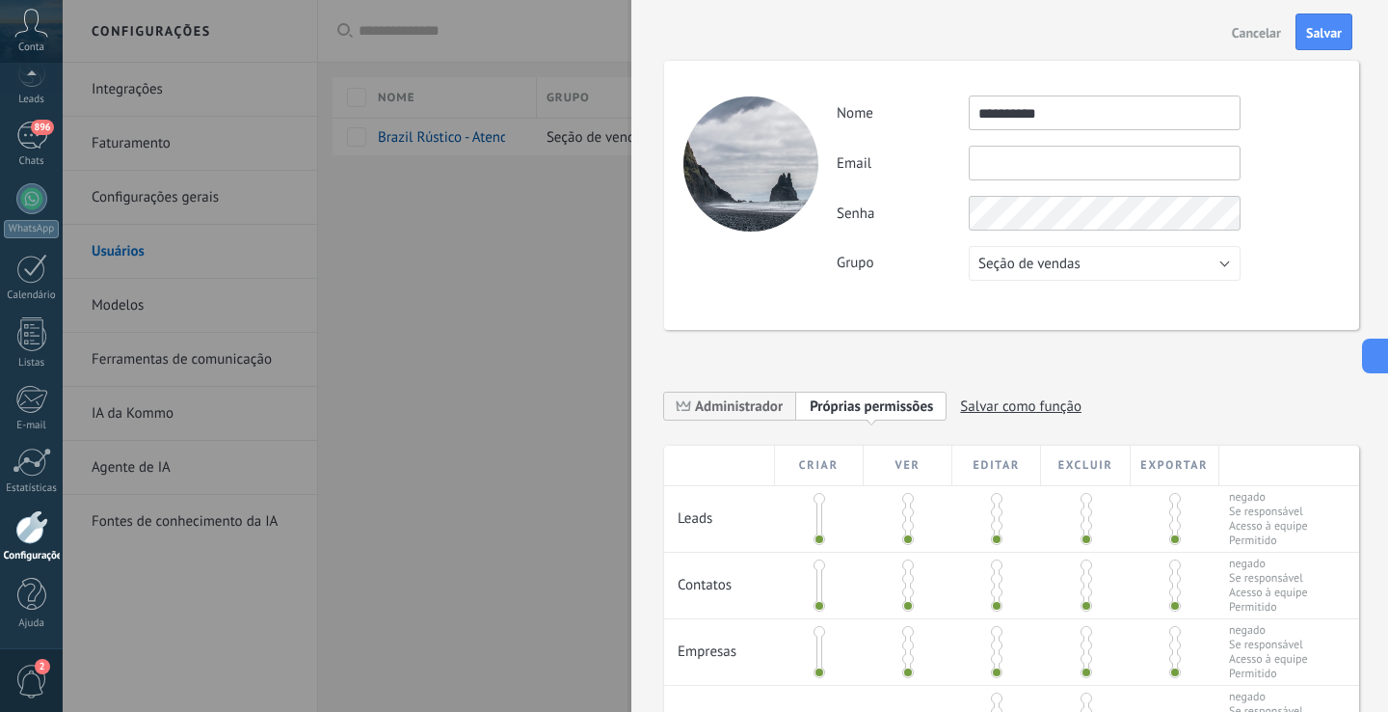
click at [1138, 266] on button "Seção de vendas" at bounding box center [1105, 263] width 272 height 35
click at [1138, 266] on span "Seção de vendas" at bounding box center [1095, 264] width 277 height 18
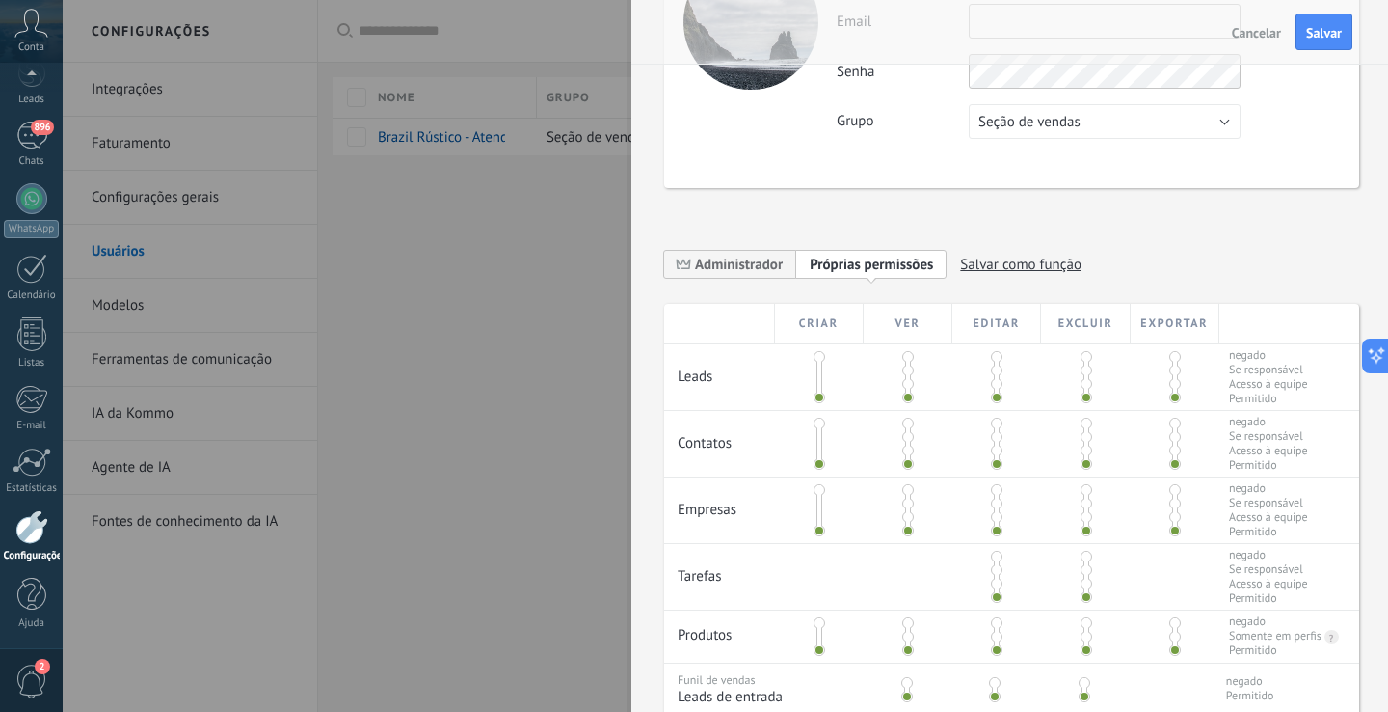
scroll to position [151, 0]
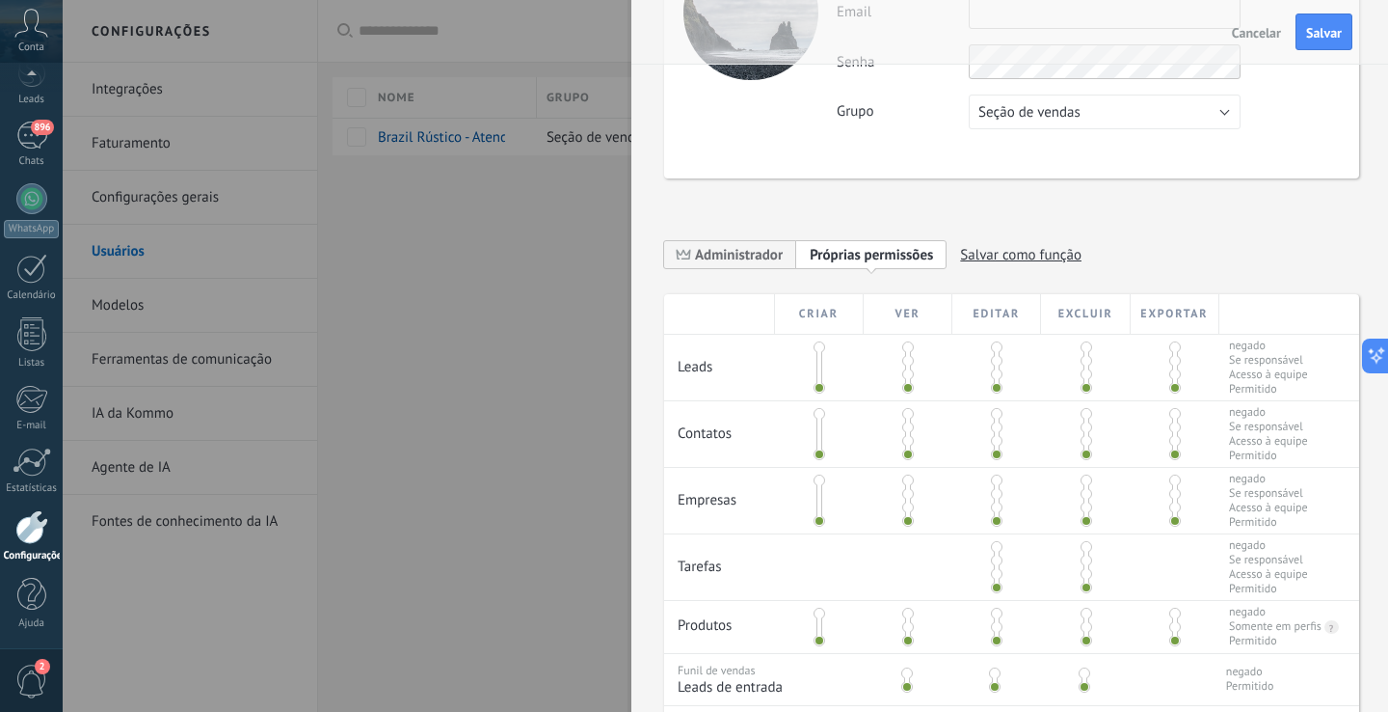
click at [819, 348] on span at bounding box center [820, 347] width 12 height 12
click at [818, 389] on span at bounding box center [820, 388] width 12 height 12
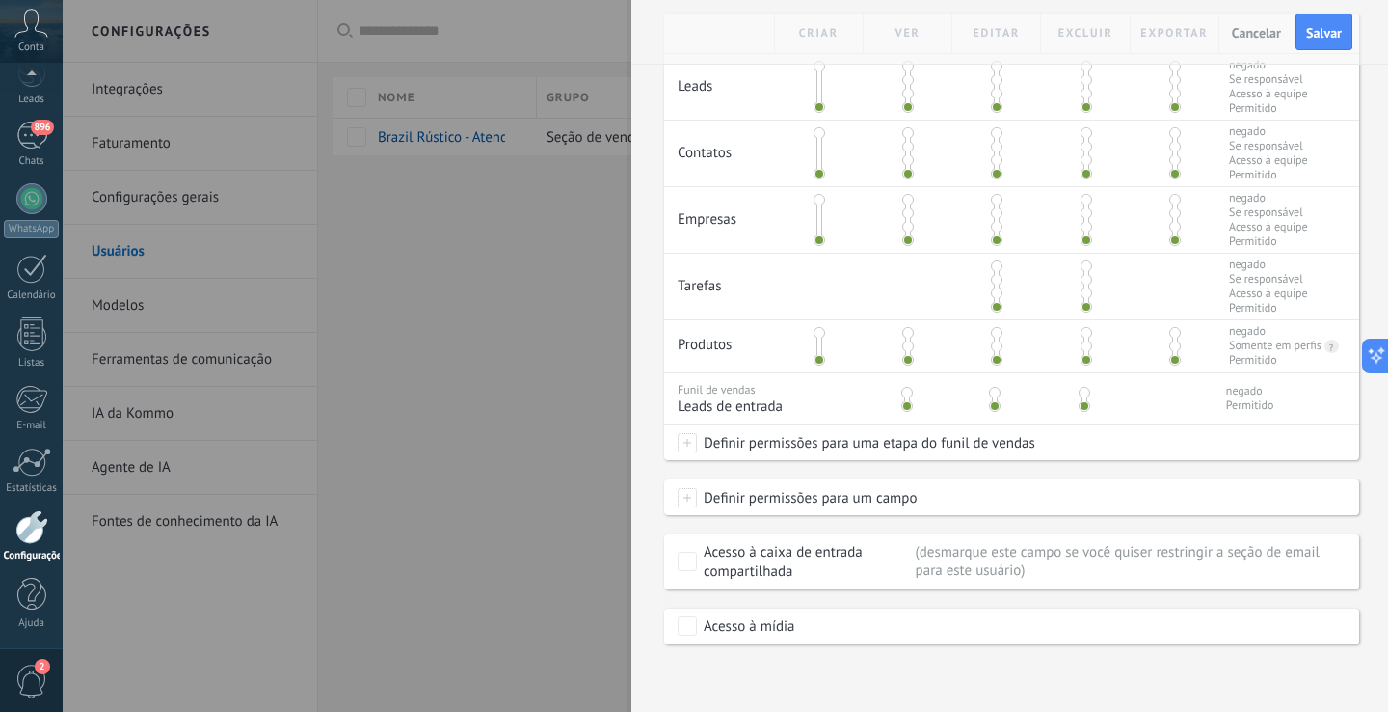
scroll to position [432, 0]
click at [1316, 45] on button "Salvar" at bounding box center [1324, 31] width 57 height 37
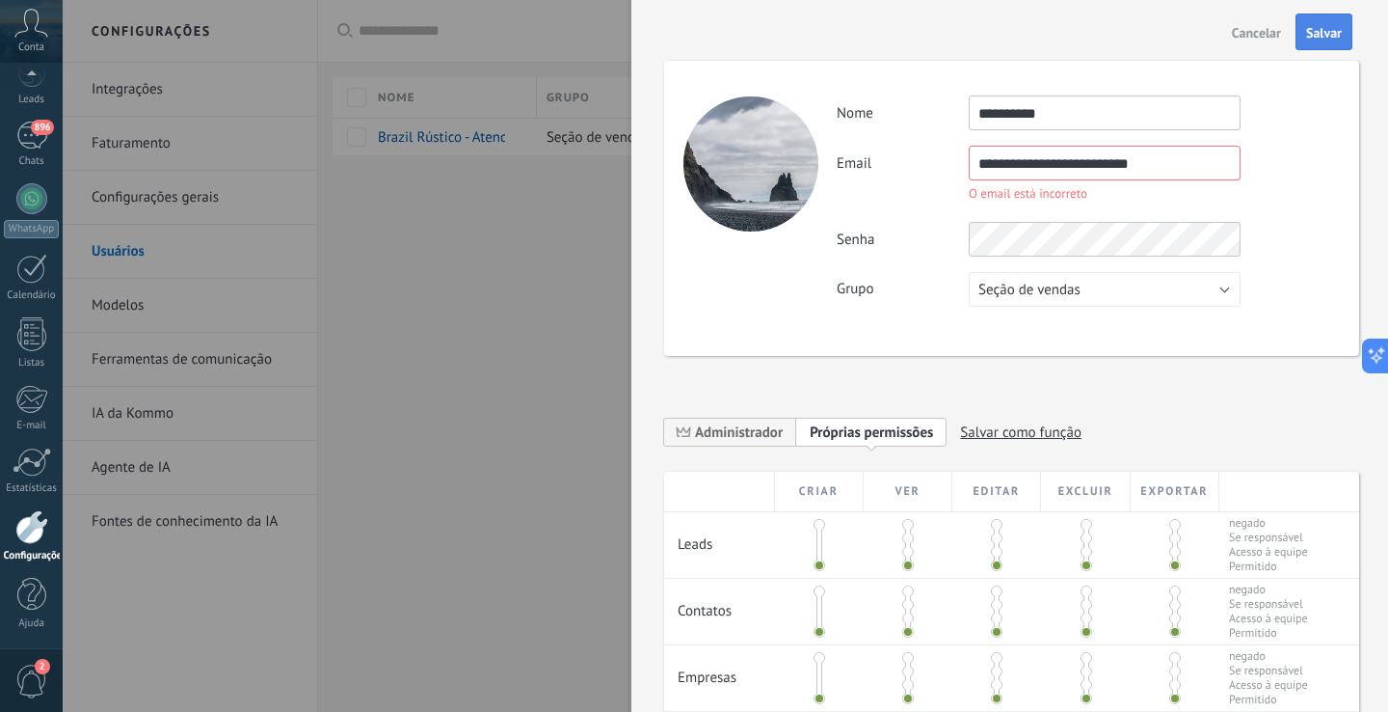
type input "**********"
click at [1315, 44] on button "Salvar" at bounding box center [1324, 31] width 57 height 37
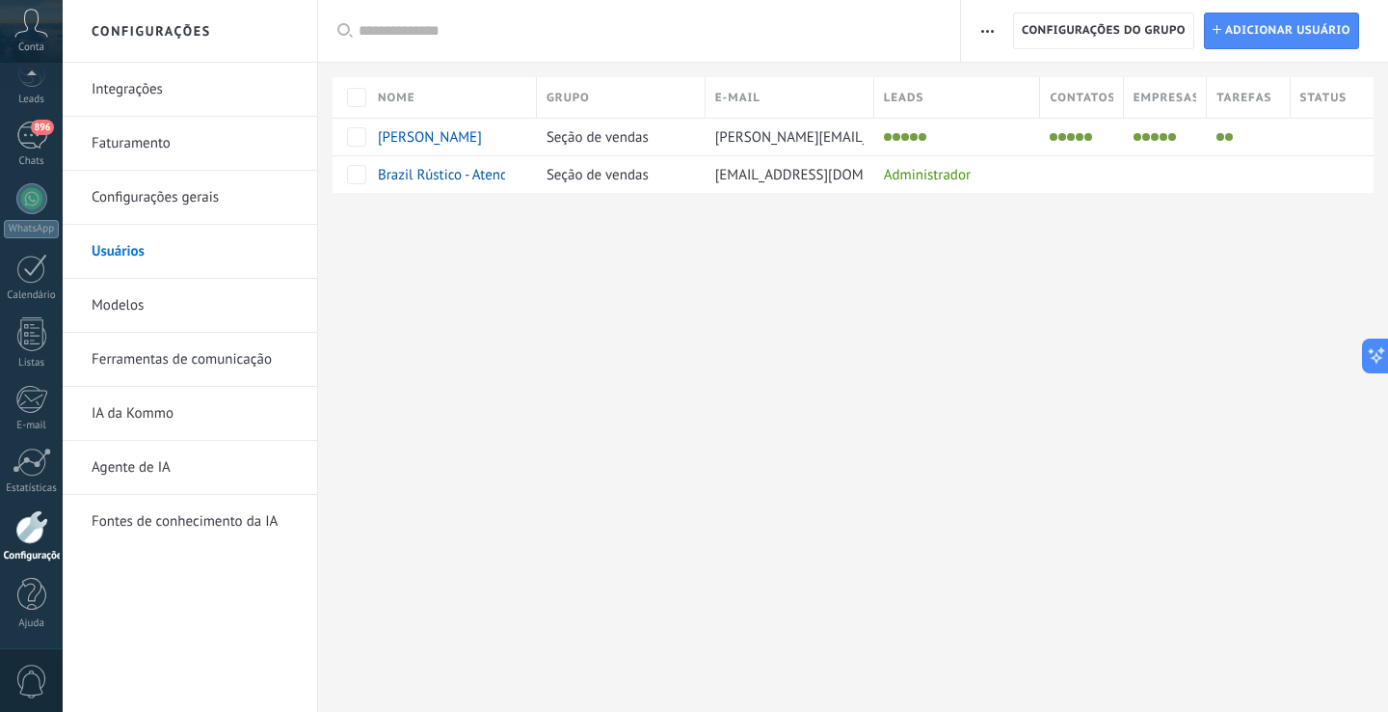
click at [127, 306] on link "Modelos" at bounding box center [195, 306] width 206 height 54
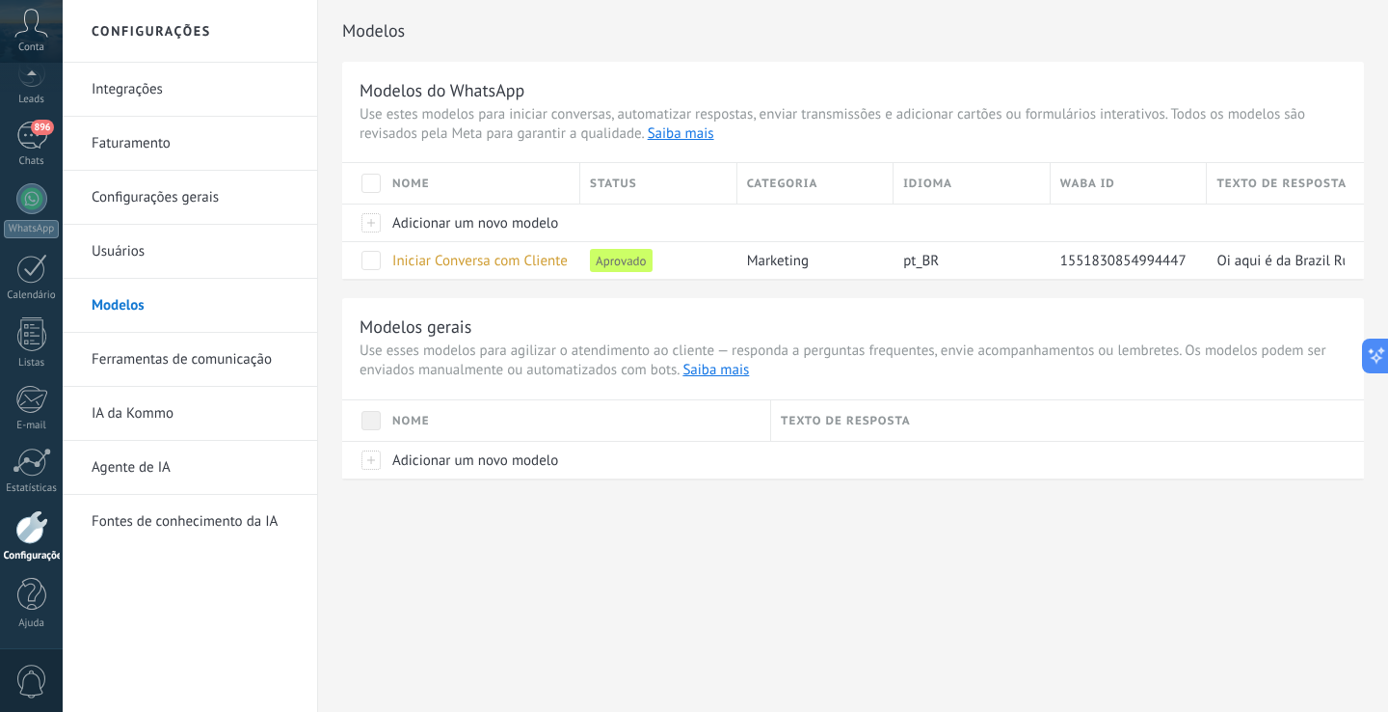
click at [133, 256] on link "Usuários" at bounding box center [195, 252] width 206 height 54
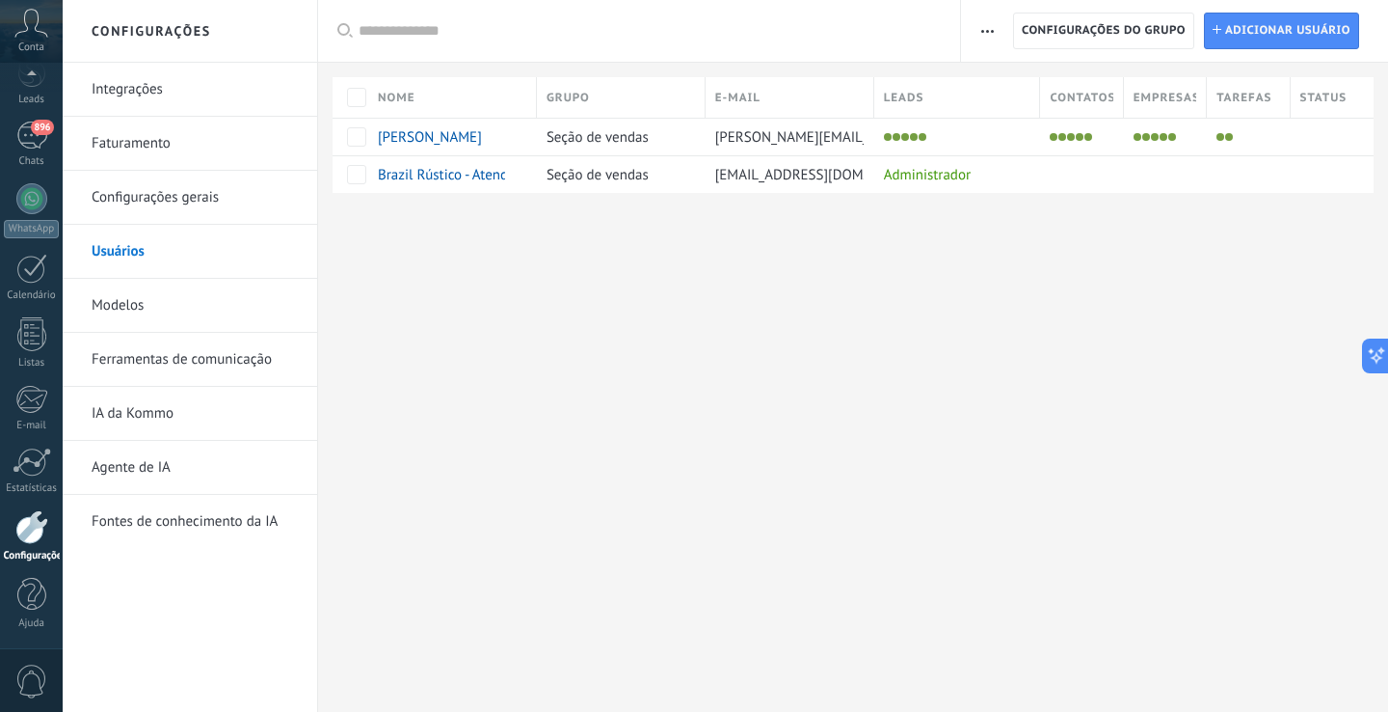
click at [1033, 379] on div "Configurações Integrações Faturamento Configurações gerais Usuários Modelos Fer…" at bounding box center [726, 356] width 1326 height 712
click at [1303, 31] on span "Adicionar usuário" at bounding box center [1288, 30] width 125 height 35
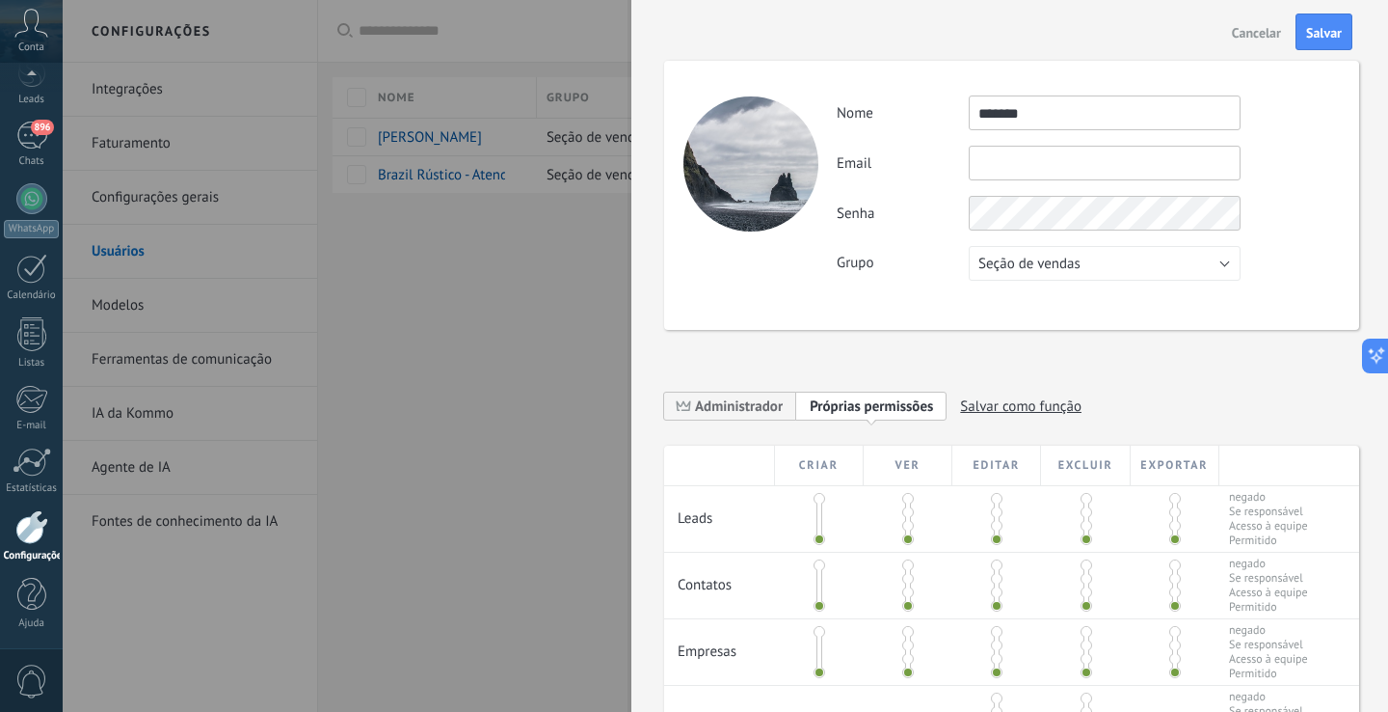
type input "******"
drag, startPoint x: 1030, startPoint y: 156, endPoint x: 1036, endPoint y: 132, distance: 24.8
click at [1049, 113] on input "******" at bounding box center [1105, 112] width 272 height 35
click at [1246, 39] on span "Cancelar" at bounding box center [1256, 32] width 49 height 13
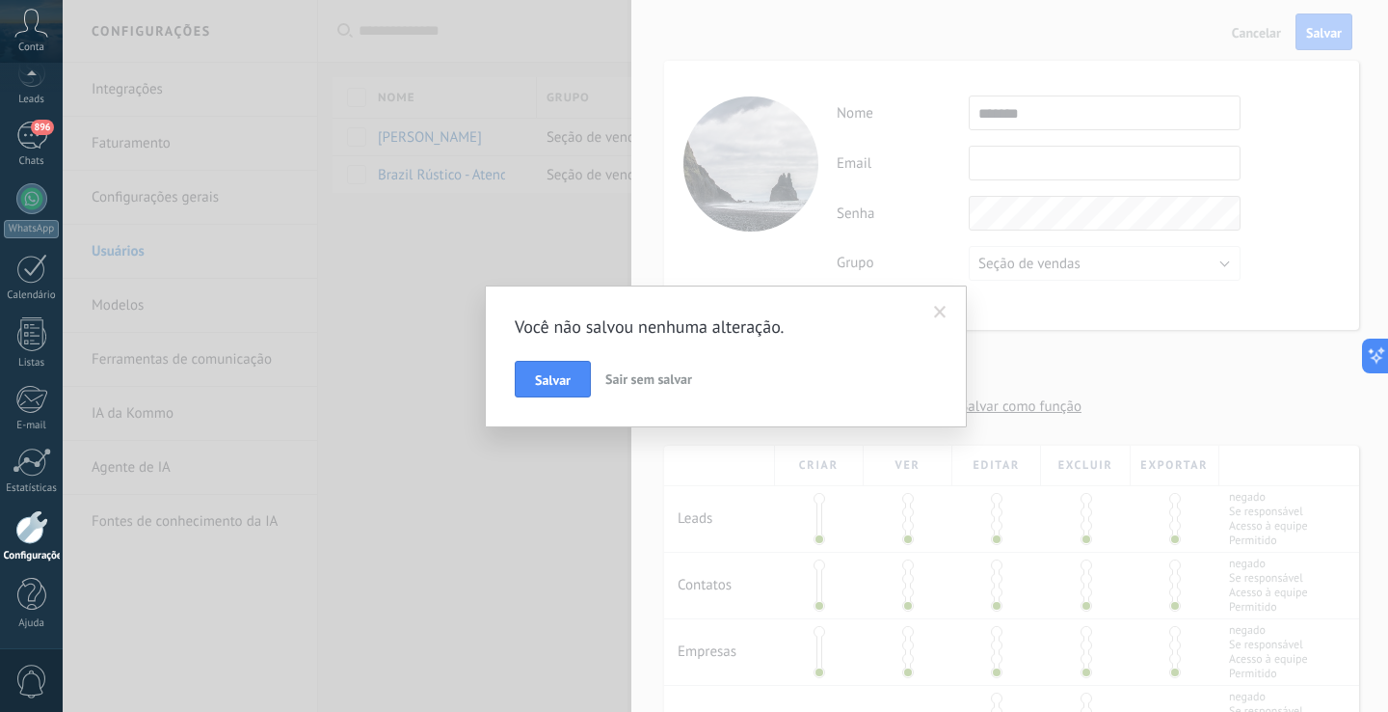
click at [655, 383] on span "Sair sem salvar" at bounding box center [649, 378] width 87 height 17
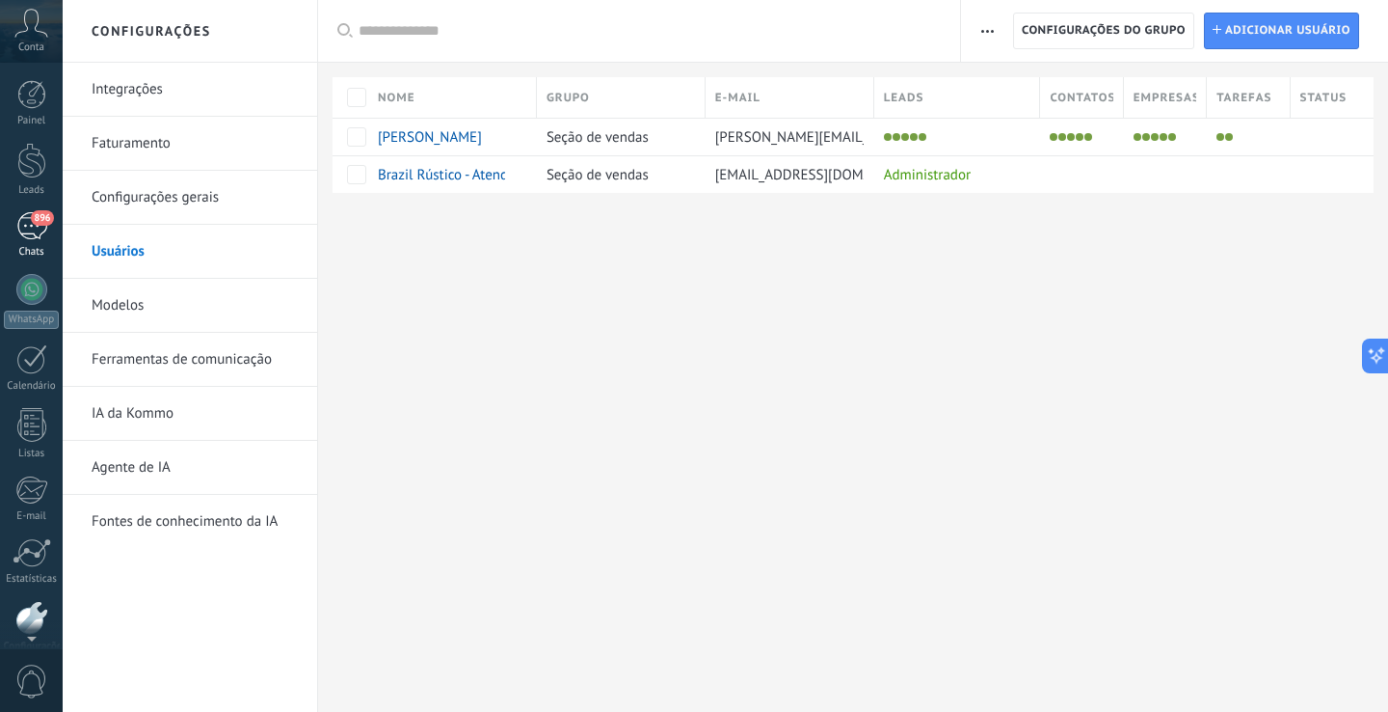
click at [33, 229] on div "896" at bounding box center [31, 226] width 31 height 28
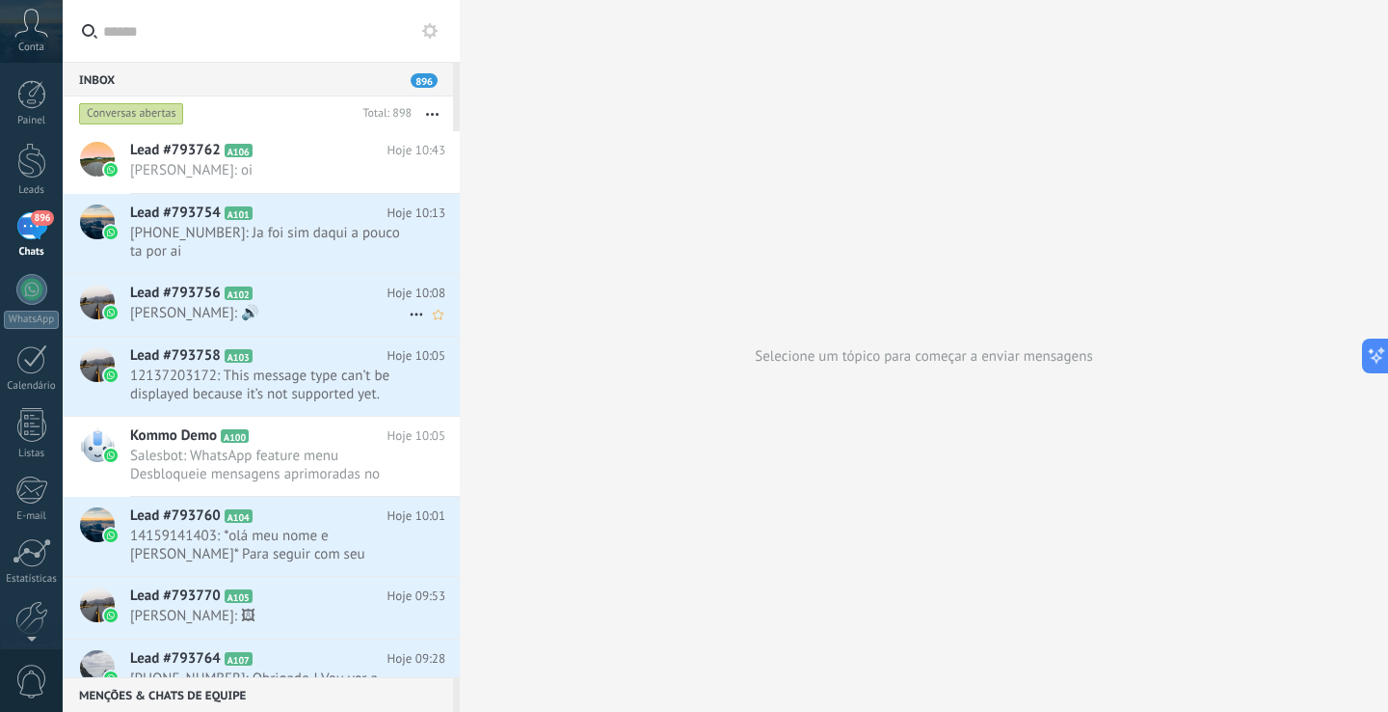
click at [283, 300] on h2 "Lead #793756 A102" at bounding box center [258, 292] width 257 height 19
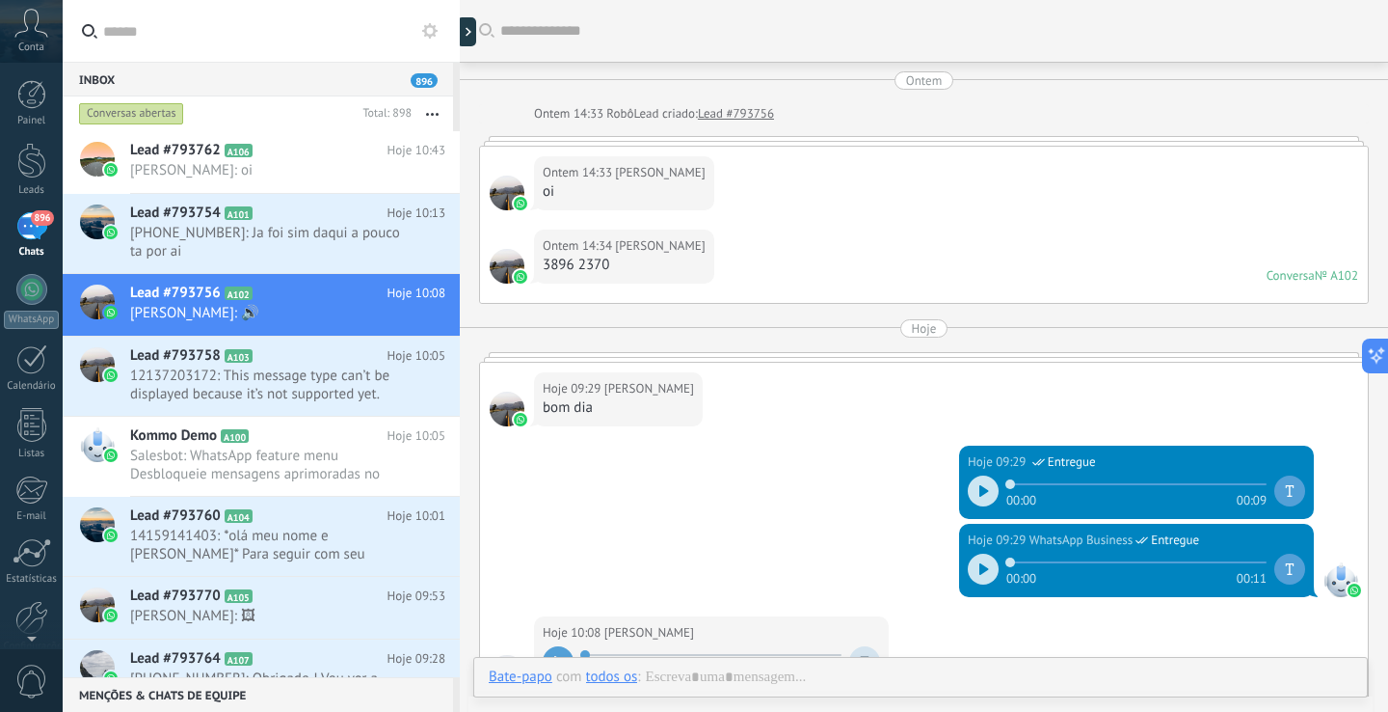
scroll to position [307, 0]
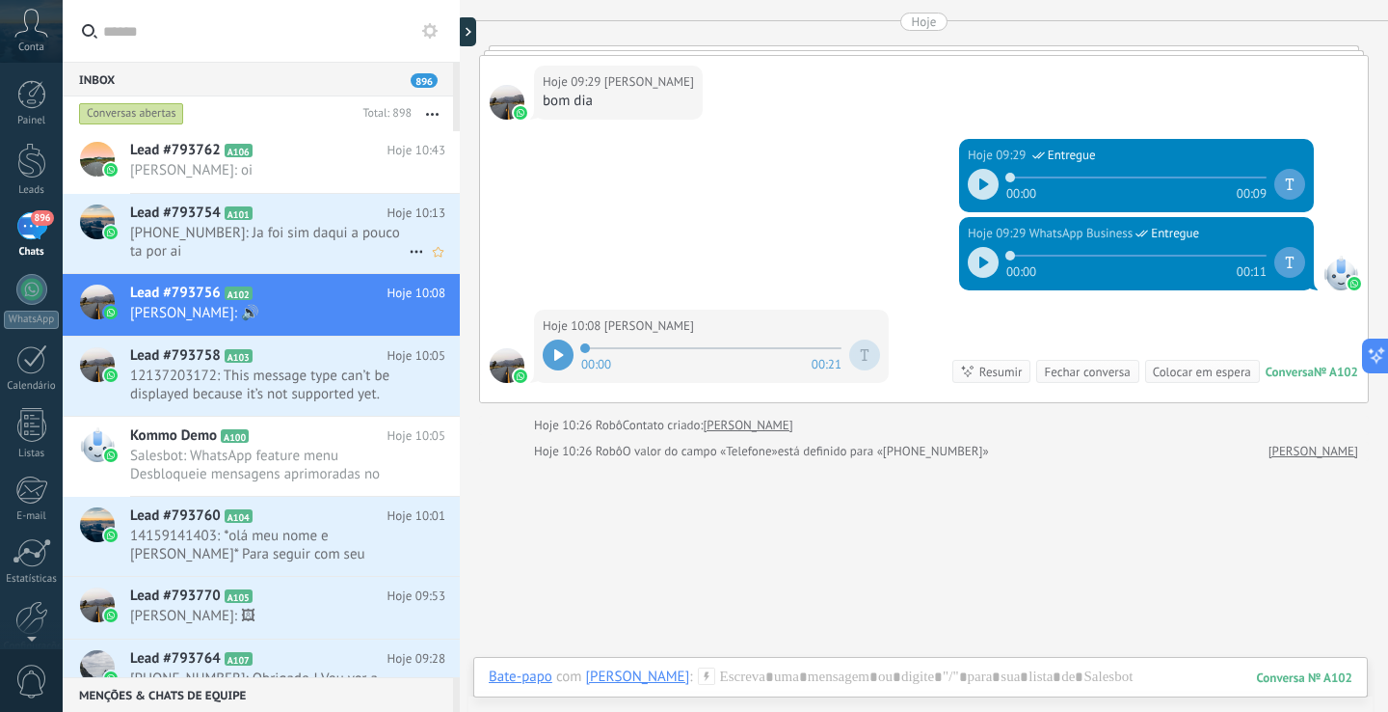
click at [287, 214] on h2 "Lead #793754 A101" at bounding box center [258, 212] width 257 height 19
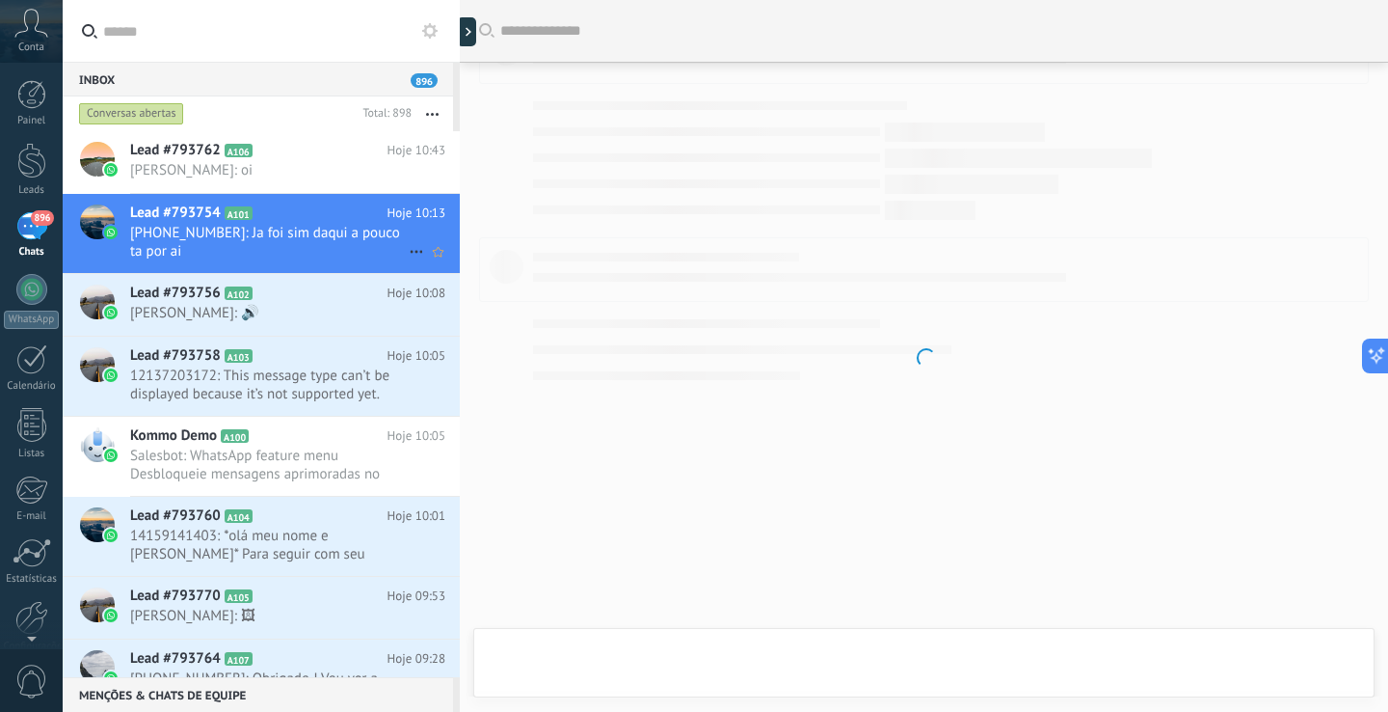
scroll to position [1975, 0]
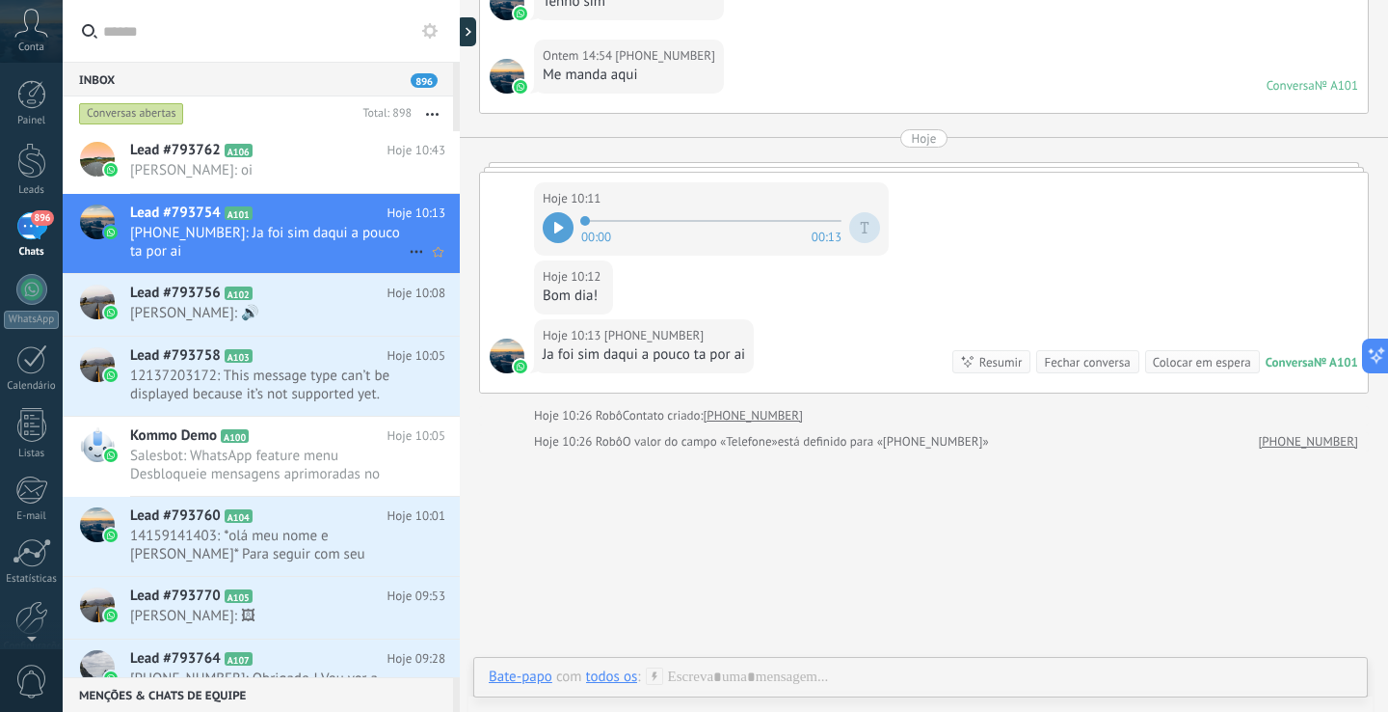
click at [405, 254] on icon at bounding box center [416, 251] width 23 height 23
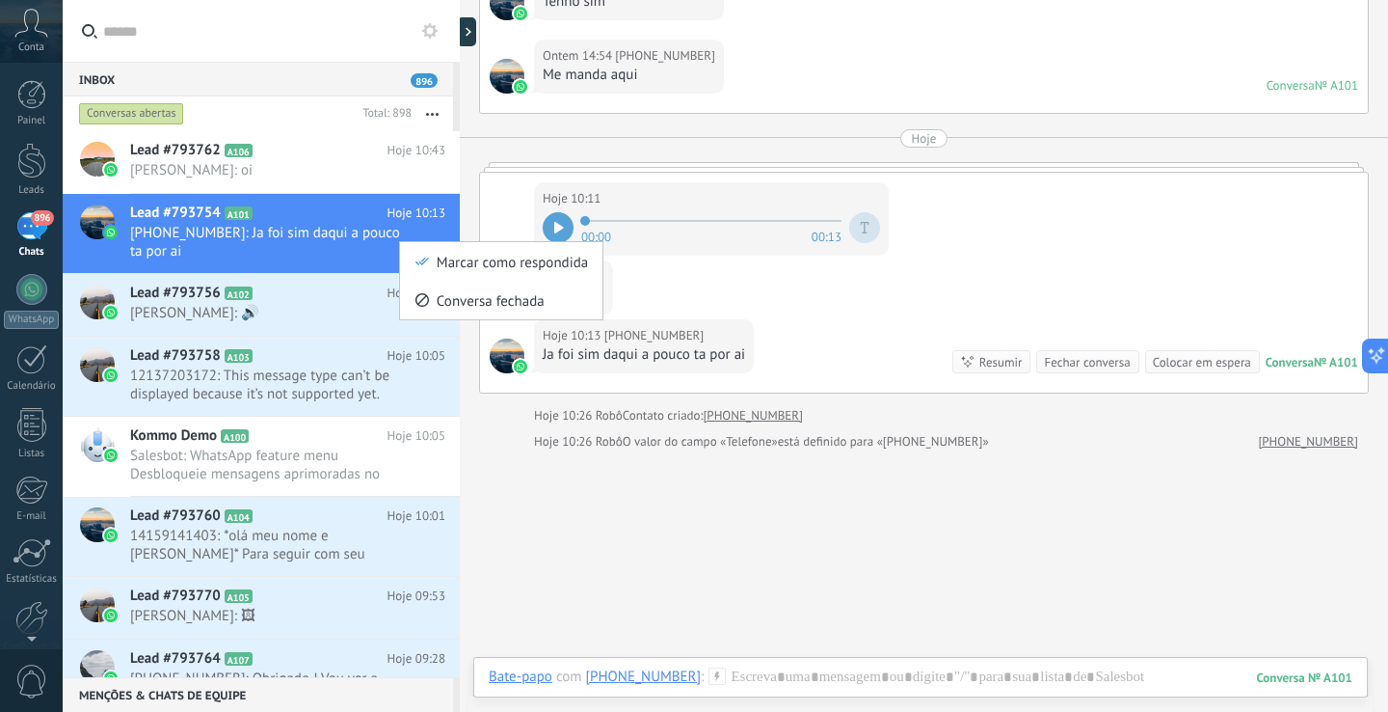
click at [326, 230] on div at bounding box center [694, 356] width 1388 height 712
click at [306, 176] on span "Nicolas Aguilar: oi" at bounding box center [269, 170] width 279 height 18
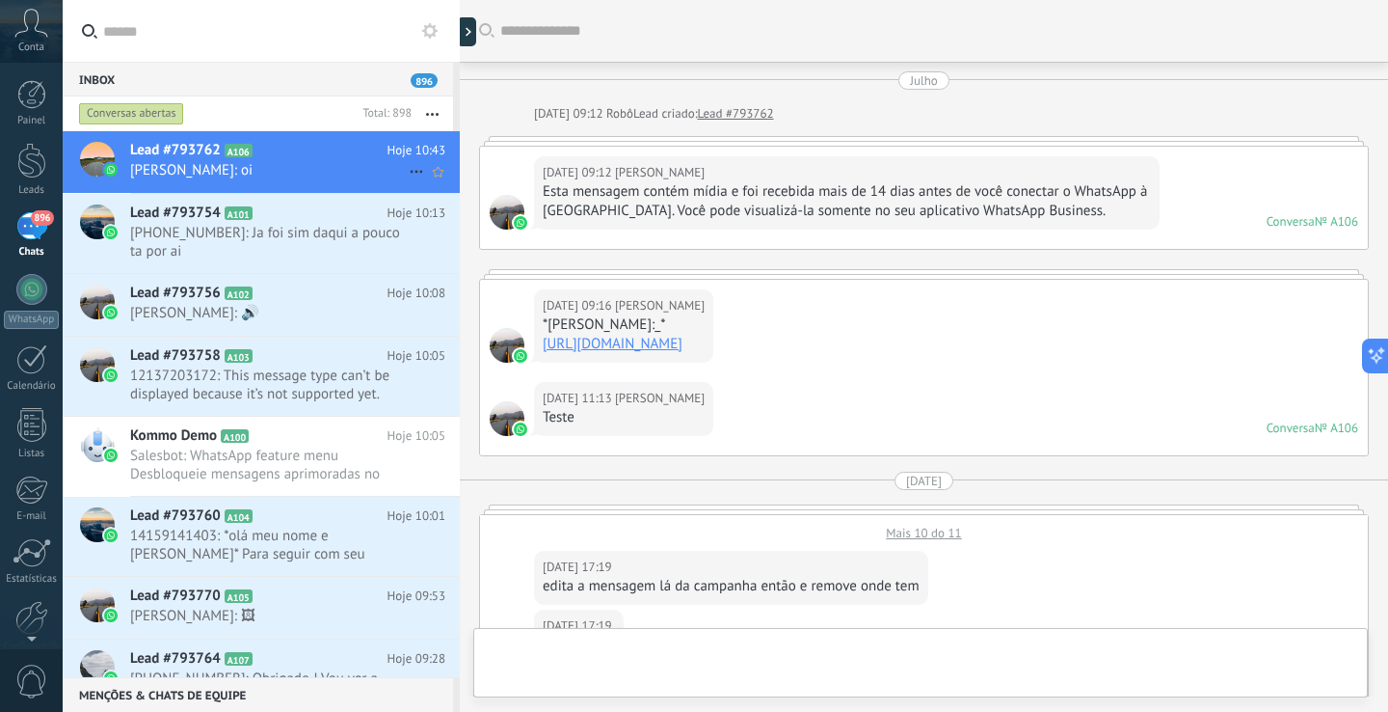
scroll to position [2707, 0]
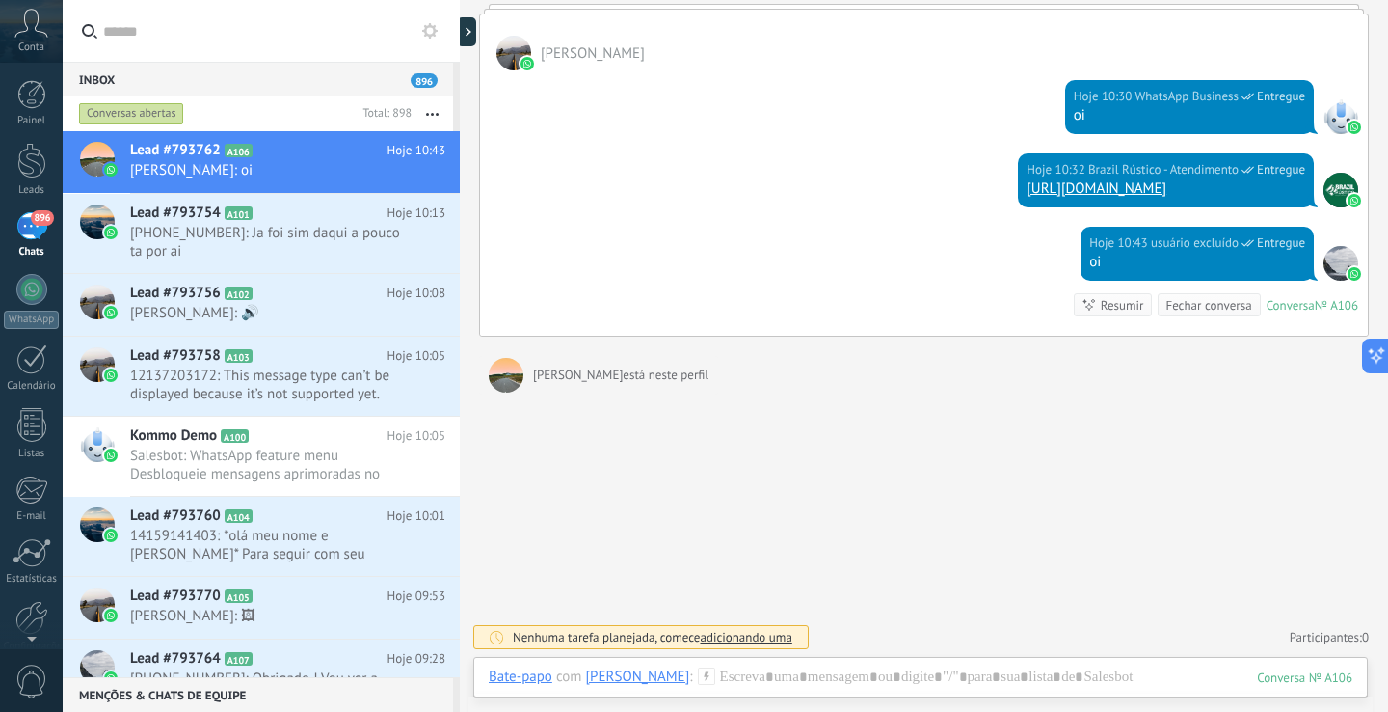
click at [430, 40] on button at bounding box center [429, 30] width 23 height 23
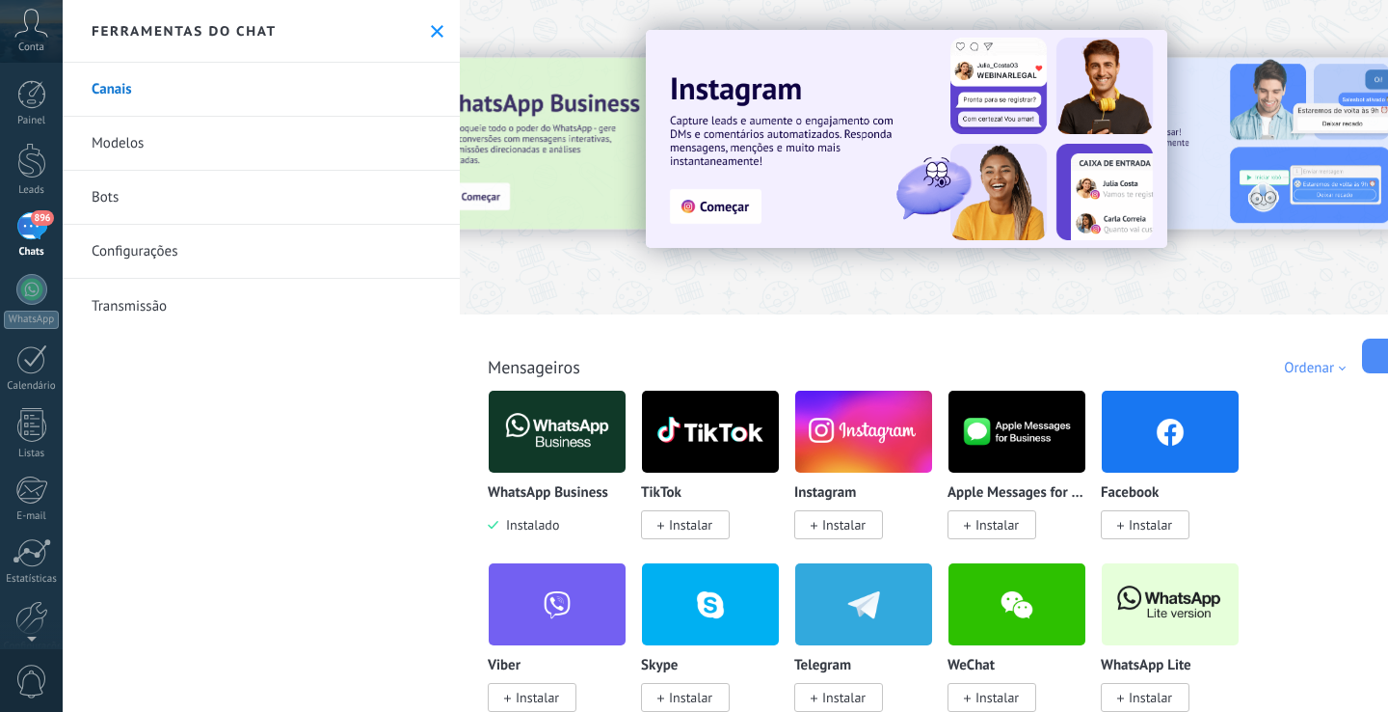
click at [135, 243] on link "Configurações" at bounding box center [261, 252] width 397 height 54
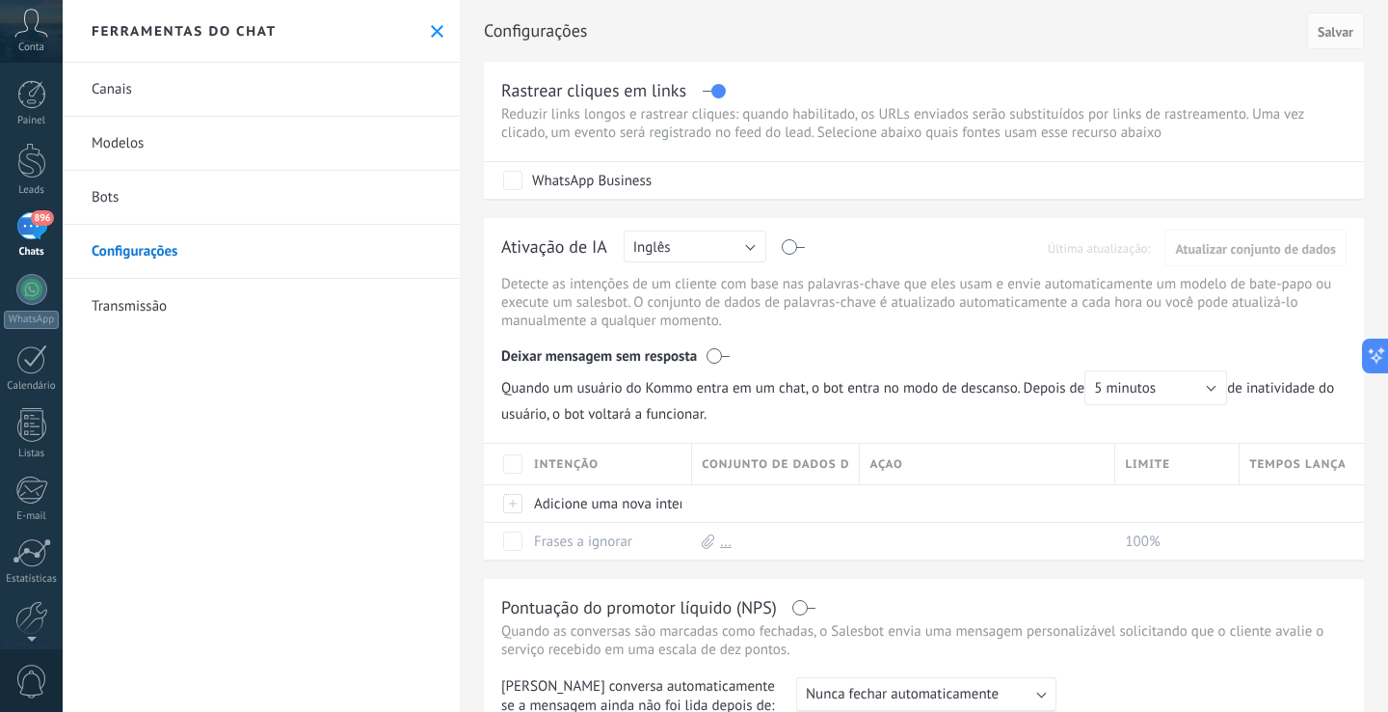
click at [723, 249] on button "Inglês" at bounding box center [695, 246] width 143 height 32
click at [681, 343] on span "Português" at bounding box center [686, 346] width 148 height 18
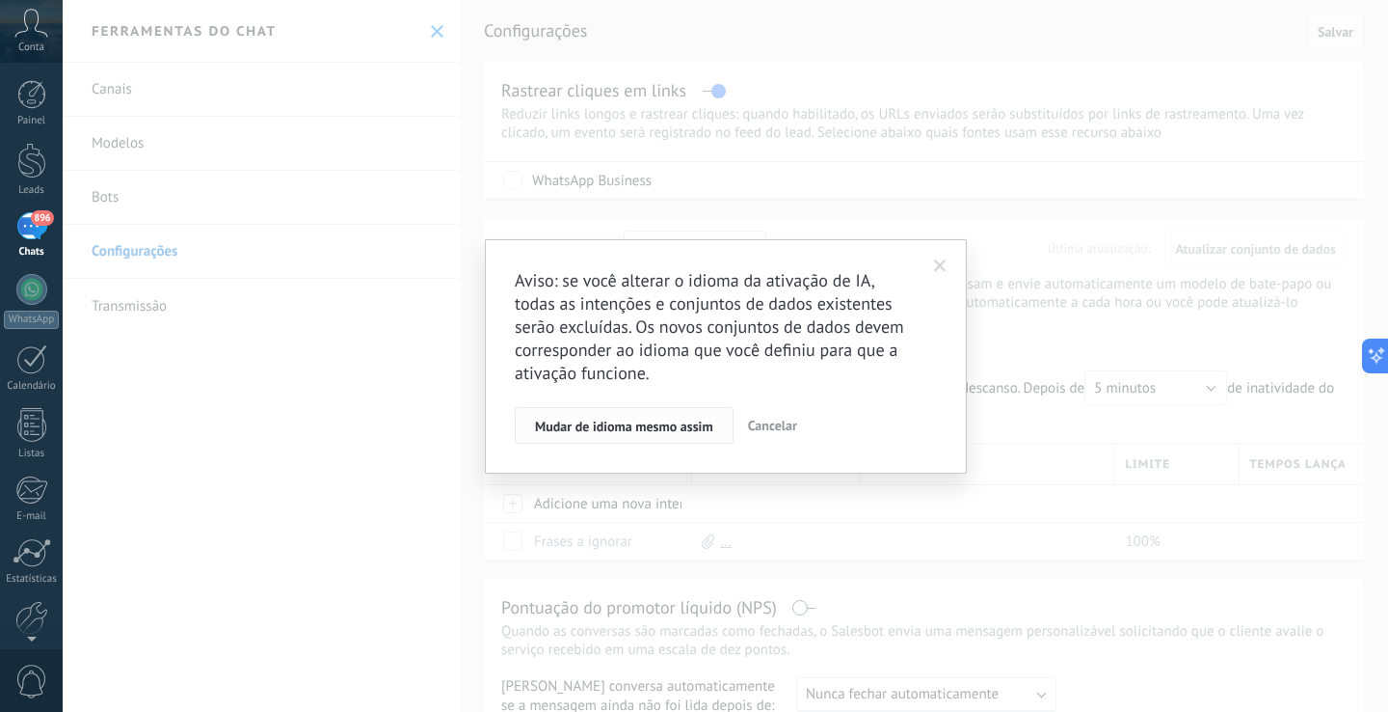
click at [667, 424] on span "Mudar de idioma mesmo assim" at bounding box center [624, 425] width 178 height 13
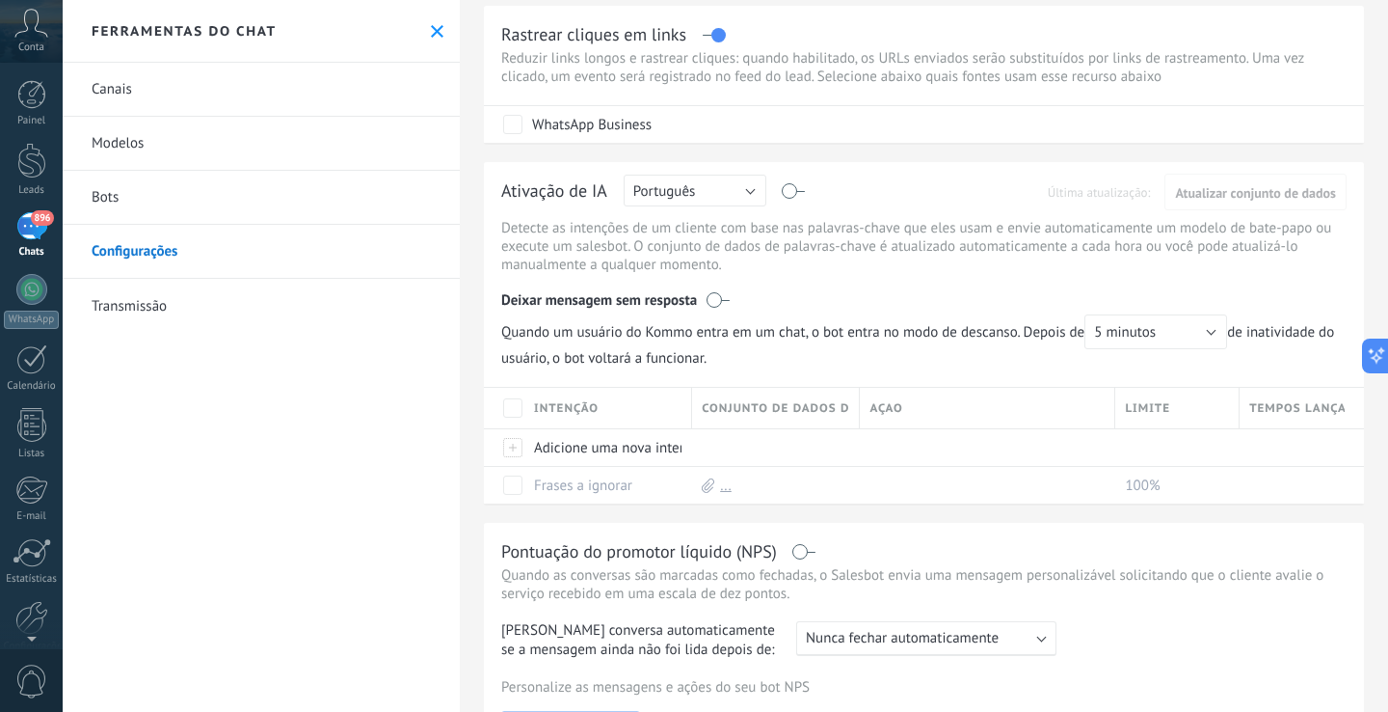
scroll to position [64, 0]
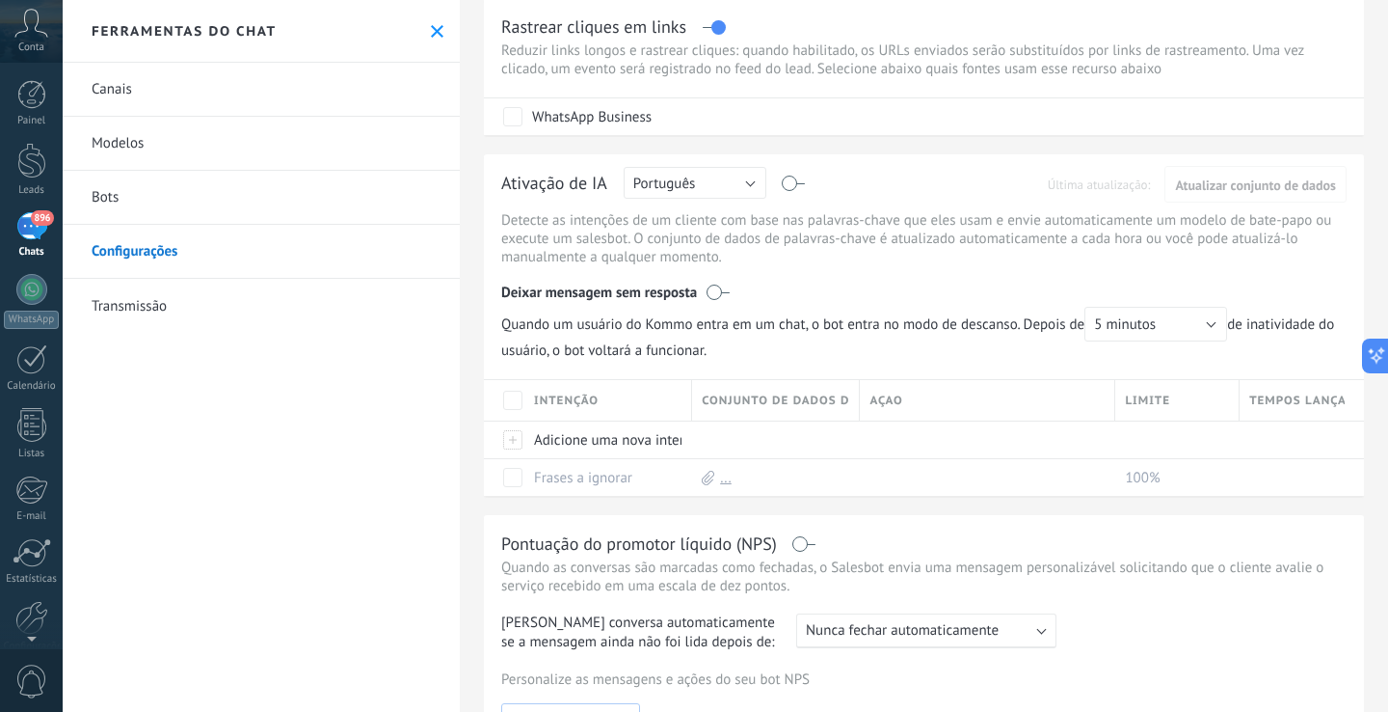
click at [1181, 330] on button "5 minutos" at bounding box center [1156, 324] width 143 height 35
click at [1157, 361] on span "10 minutos" at bounding box center [1147, 357] width 148 height 18
click at [1009, 348] on span "Quando um usuário do Kommo entra em um chat, o bot entra no modo de descanso. D…" at bounding box center [924, 333] width 846 height 53
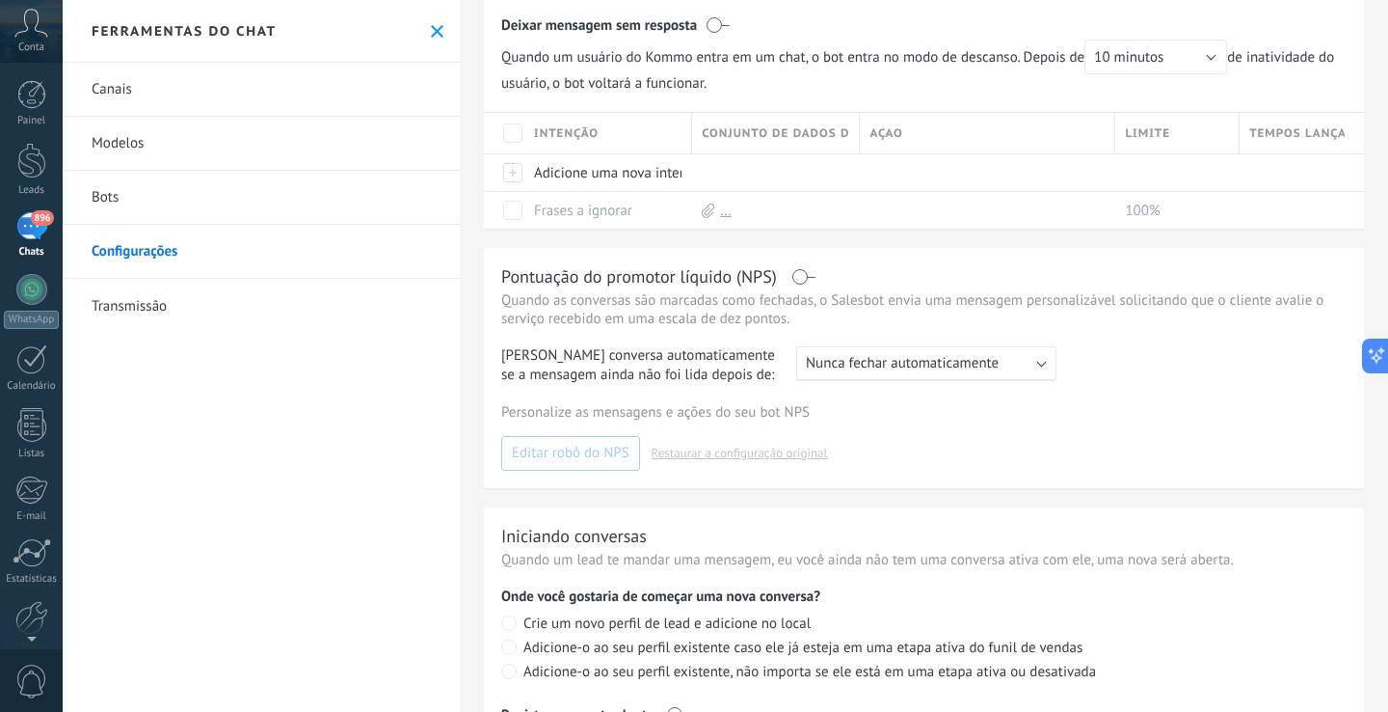
scroll to position [333, 0]
click at [800, 275] on label at bounding box center [805, 275] width 22 height 1
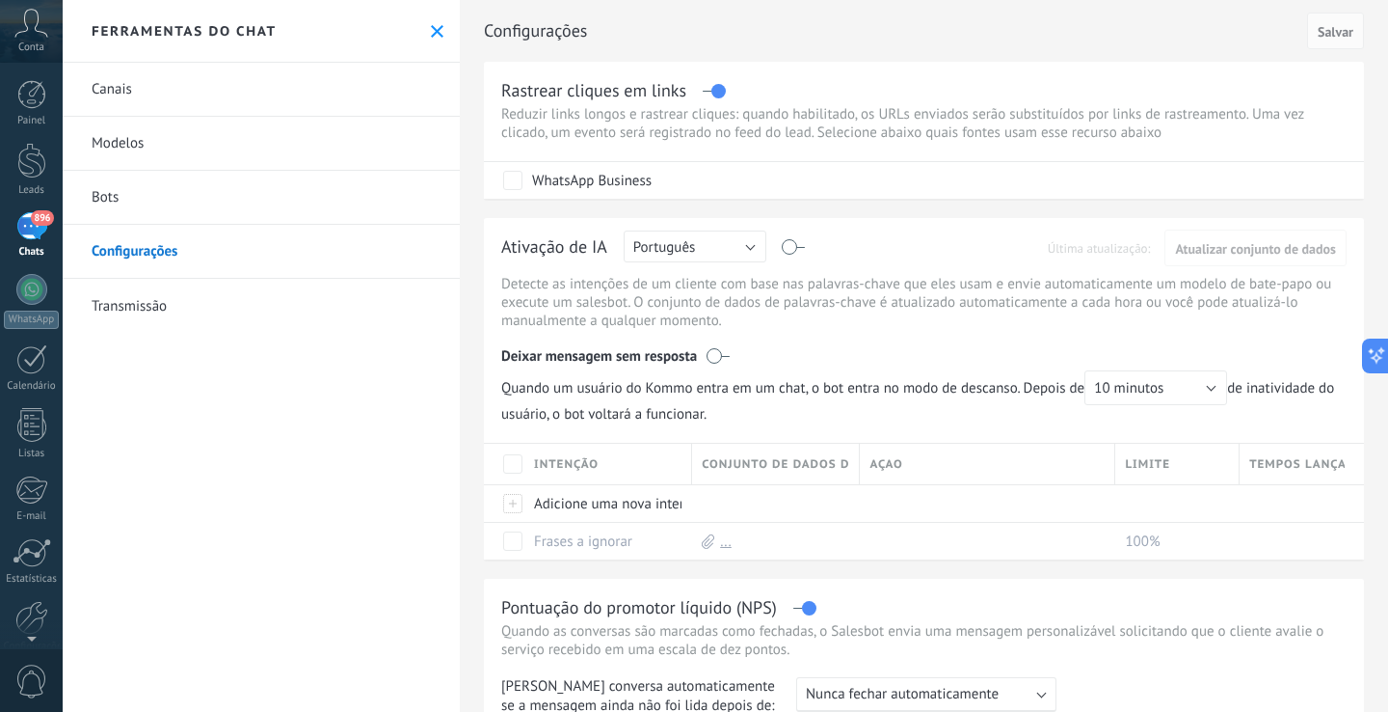
scroll to position [0, 0]
click at [1318, 25] on span "Salvar" at bounding box center [1336, 31] width 36 height 13
click at [793, 247] on label at bounding box center [794, 247] width 22 height 1
click at [1320, 31] on span "Salvar" at bounding box center [1336, 31] width 36 height 13
click at [264, 302] on link "Transmissão" at bounding box center [261, 306] width 397 height 54
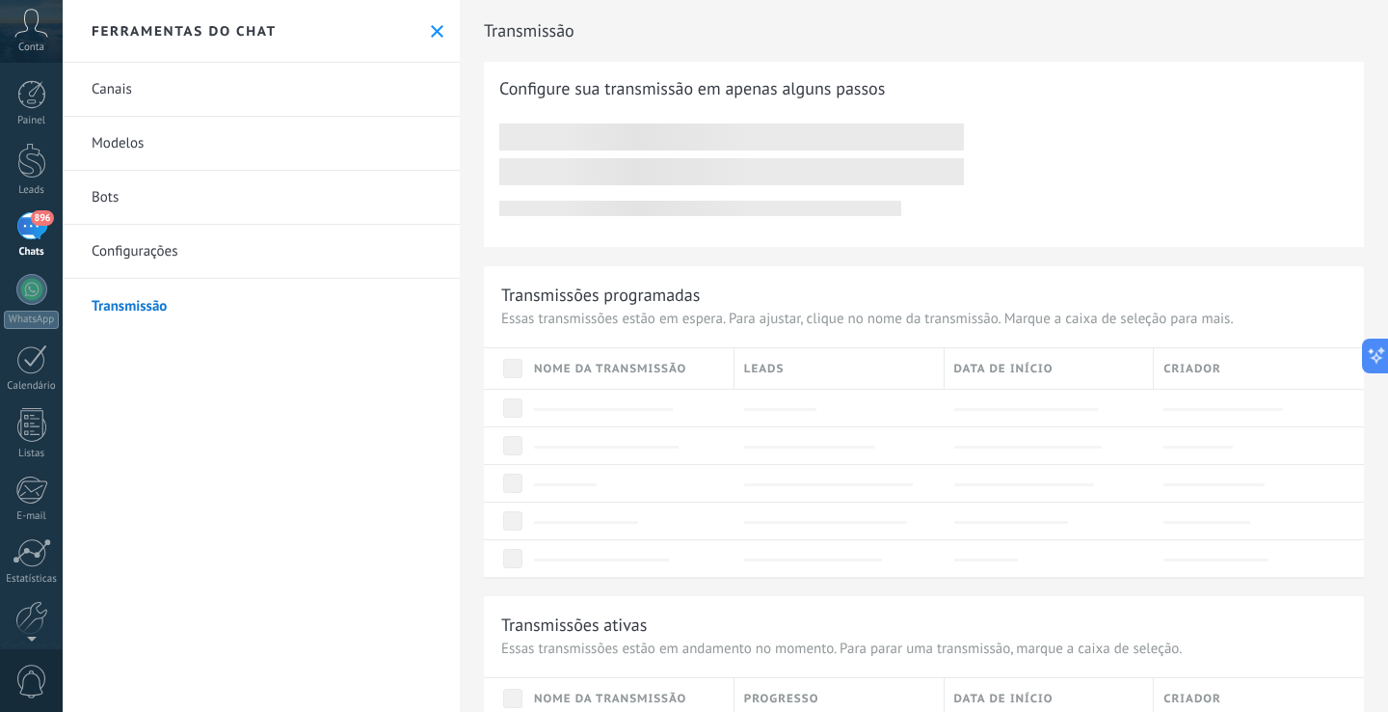
click at [170, 252] on link "Configurações" at bounding box center [261, 252] width 397 height 54
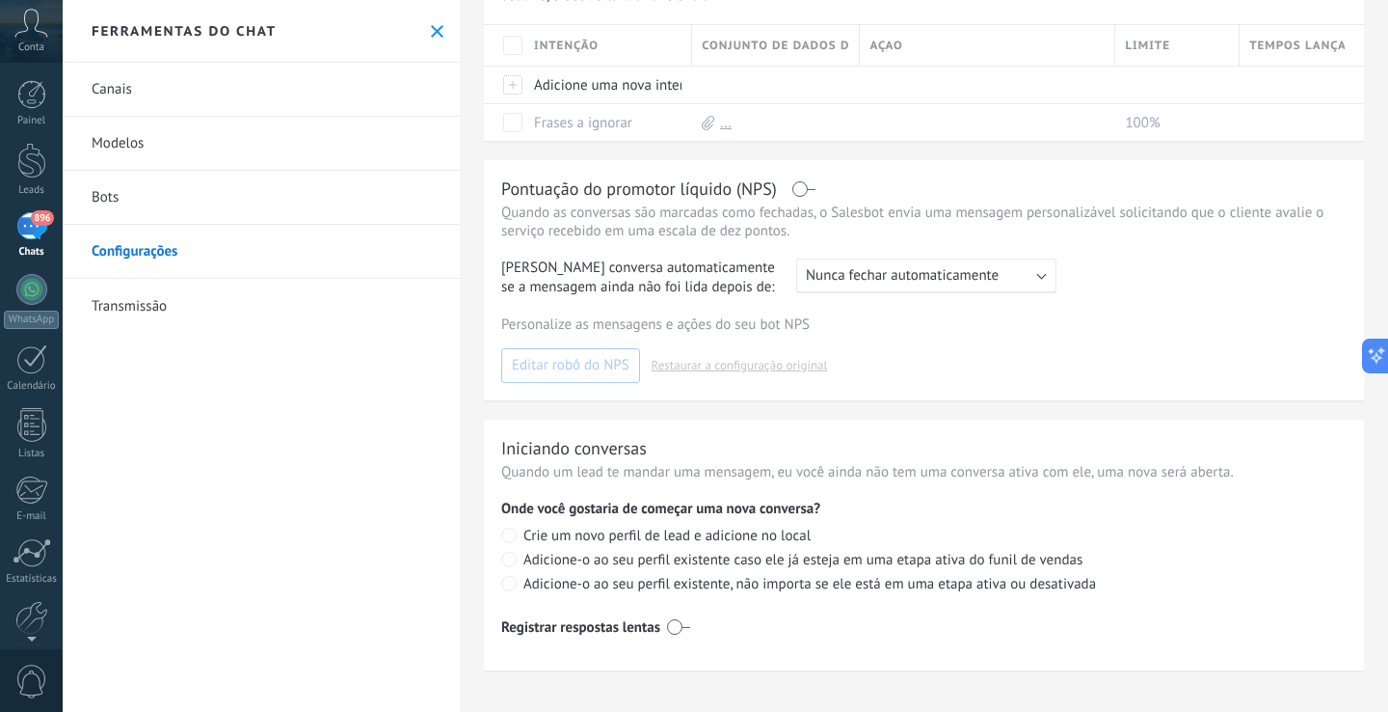
scroll to position [419, 0]
click at [795, 189] on label at bounding box center [805, 189] width 22 height 1
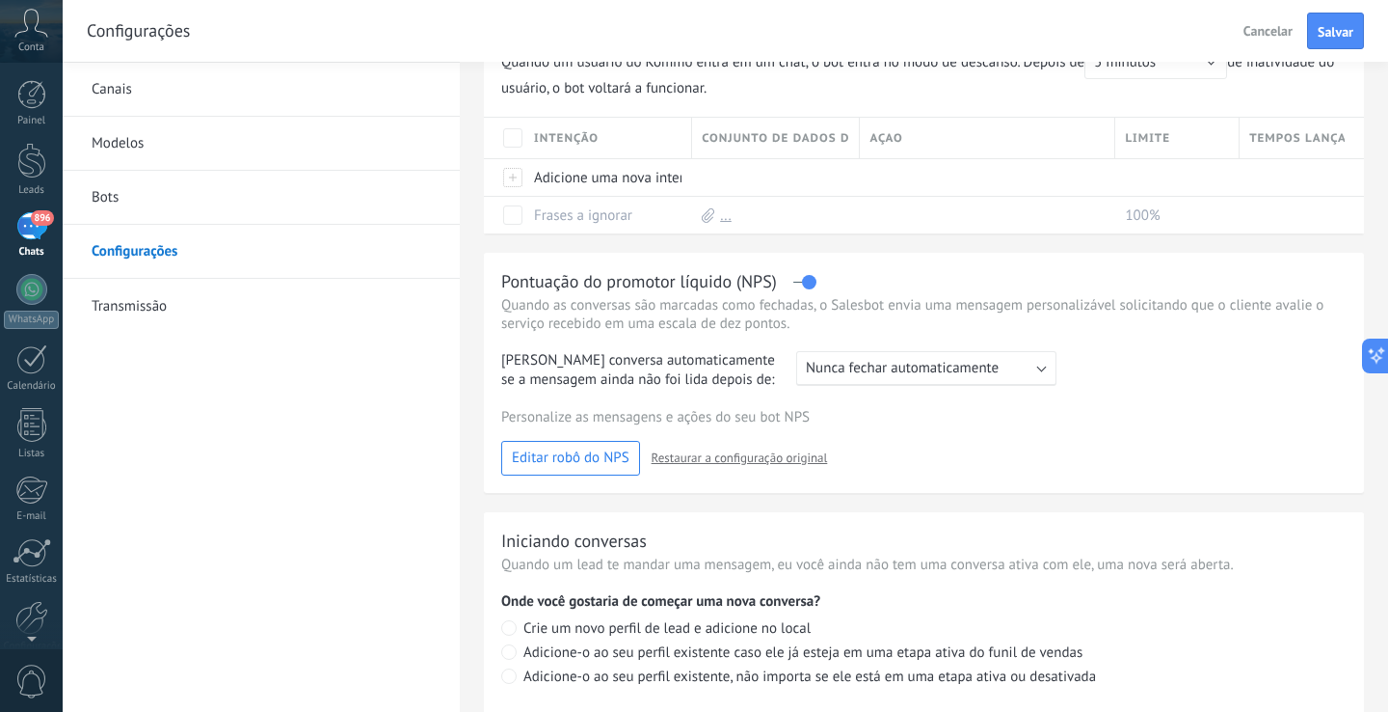
scroll to position [333, 0]
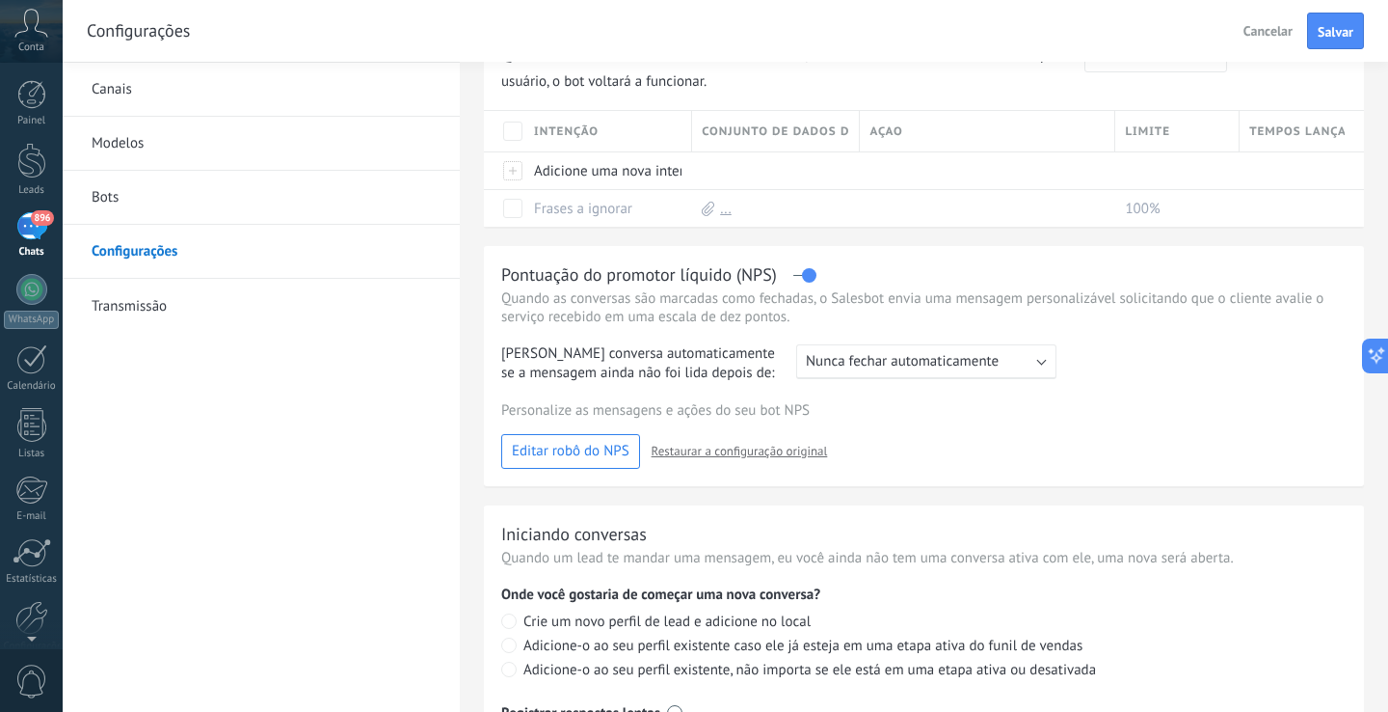
click at [812, 276] on label at bounding box center [805, 275] width 22 height 1
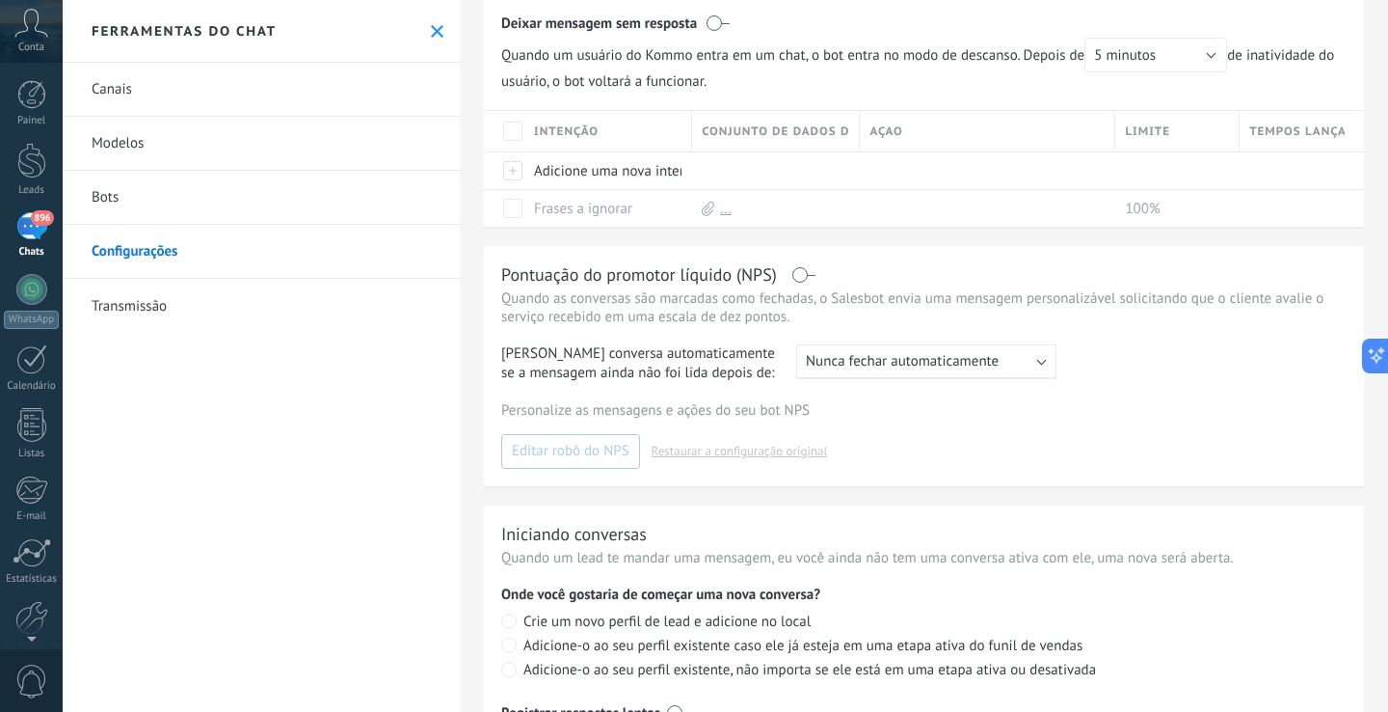
click at [131, 96] on link "Canais" at bounding box center [261, 90] width 397 height 54
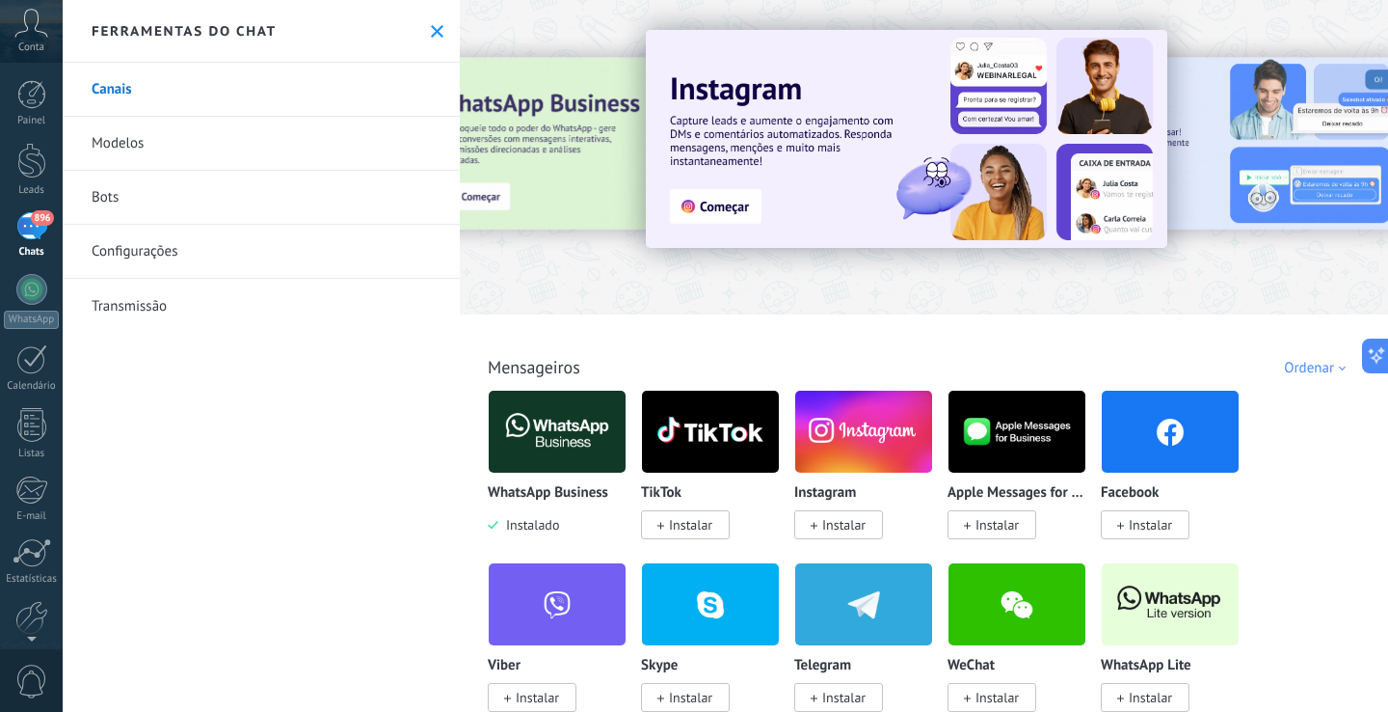
click at [126, 161] on link "Modelos" at bounding box center [261, 144] width 397 height 54
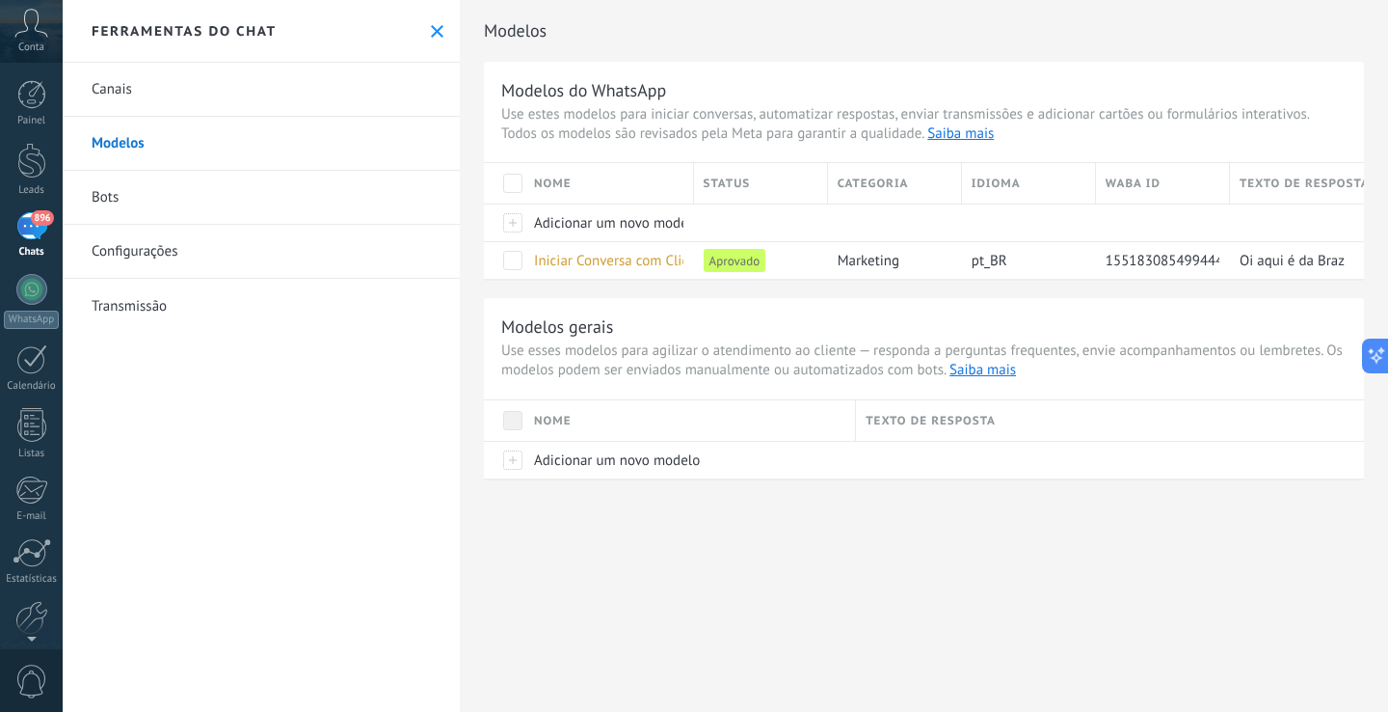
click at [121, 202] on link "Bots" at bounding box center [261, 198] width 397 height 54
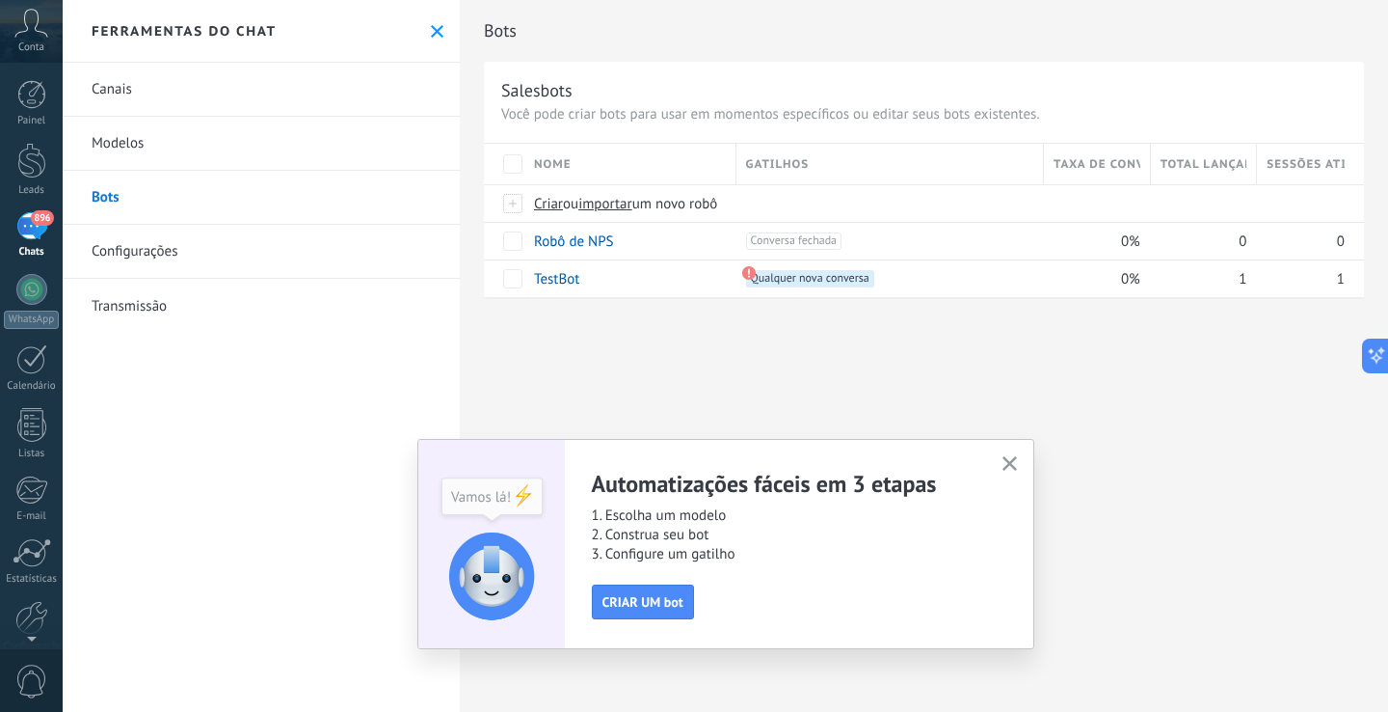
click at [162, 255] on link "Configurações" at bounding box center [261, 252] width 397 height 54
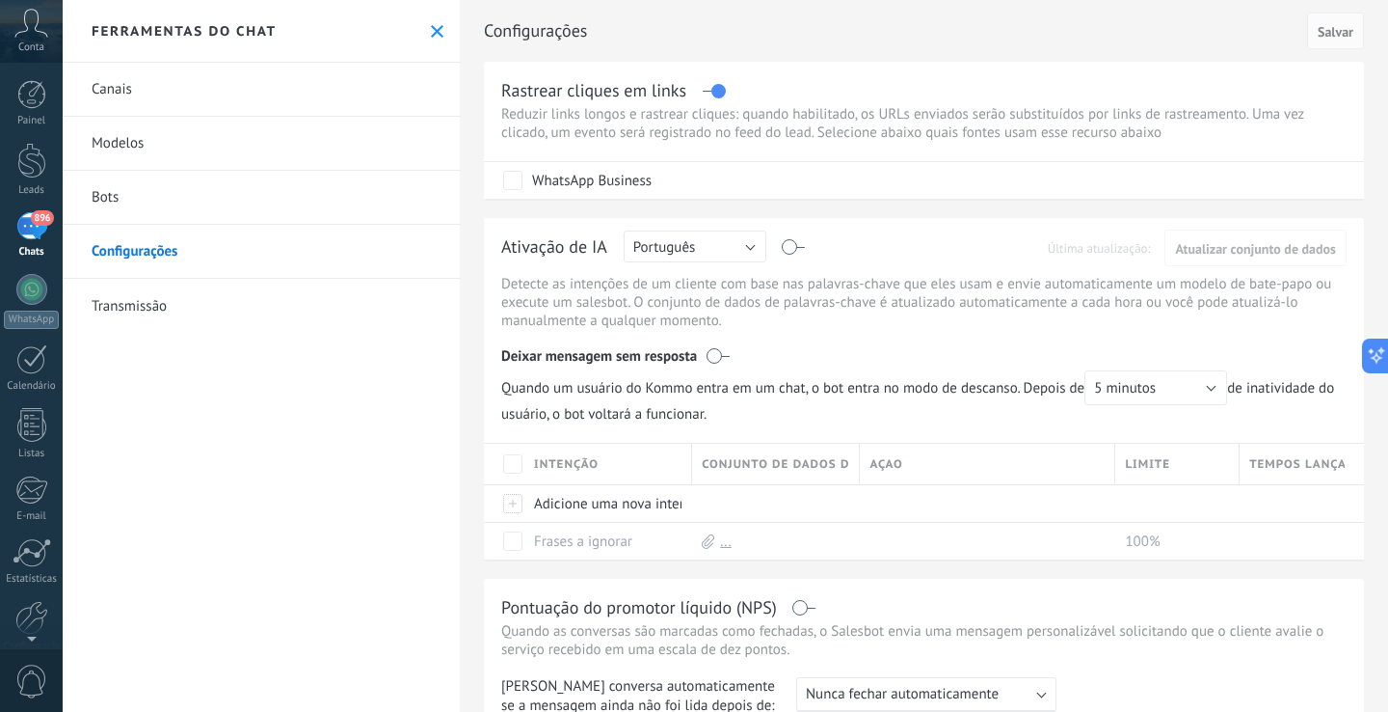
click at [139, 297] on link "Transmissão" at bounding box center [261, 306] width 397 height 54
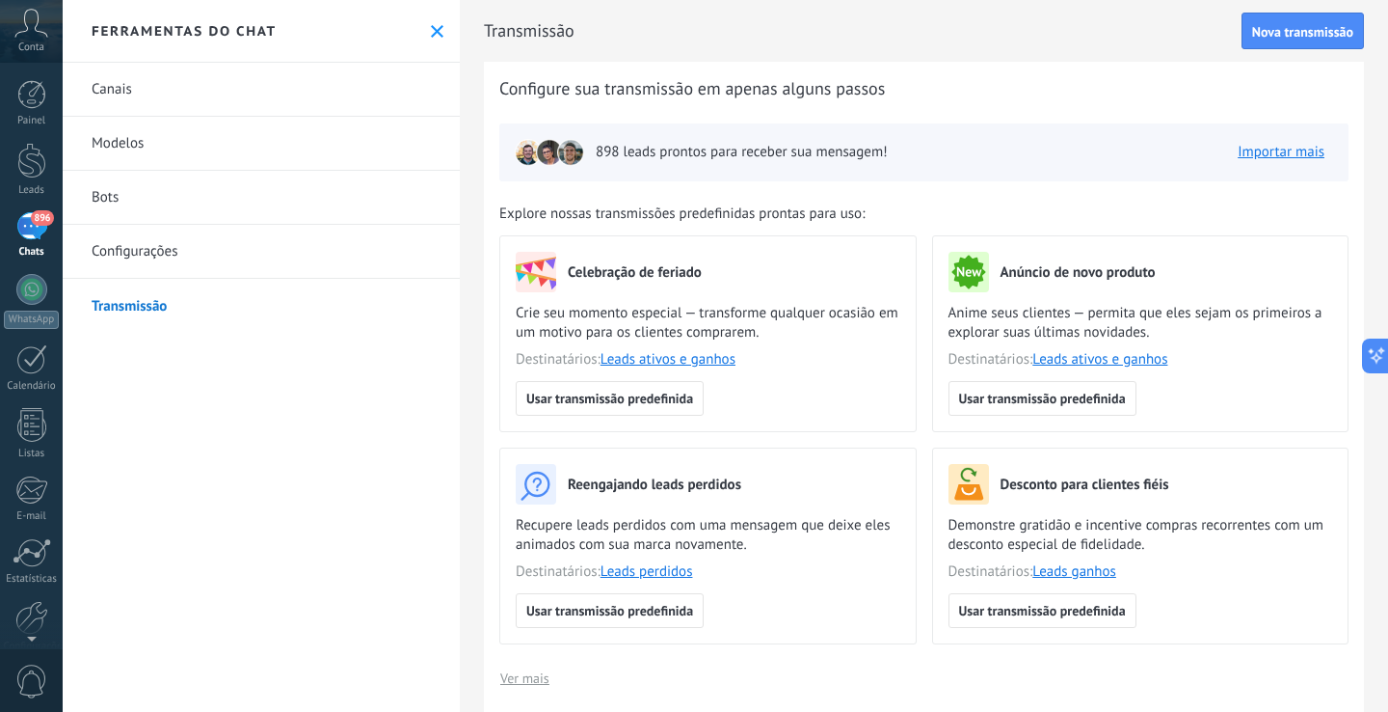
click at [35, 221] on span "896" at bounding box center [42, 217] width 22 height 15
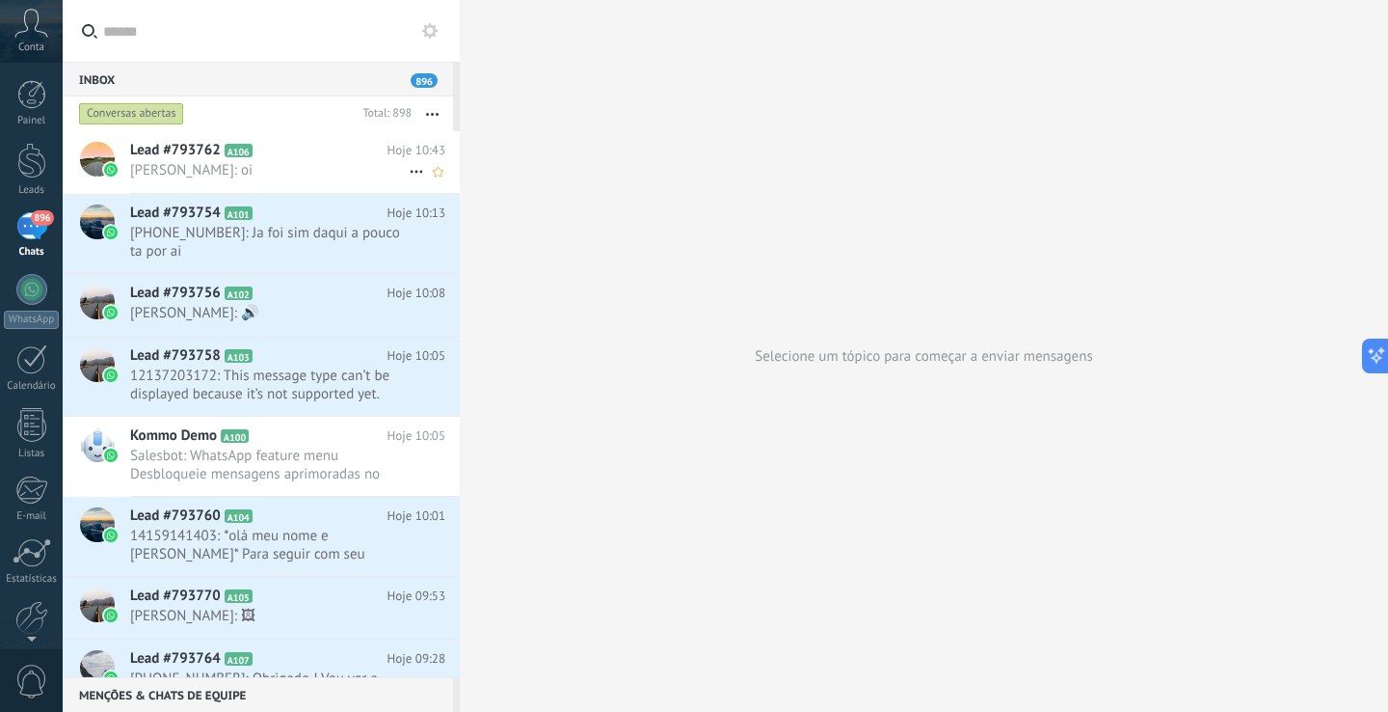
click at [294, 165] on span "Nicolas Aguilar: oi" at bounding box center [269, 170] width 279 height 18
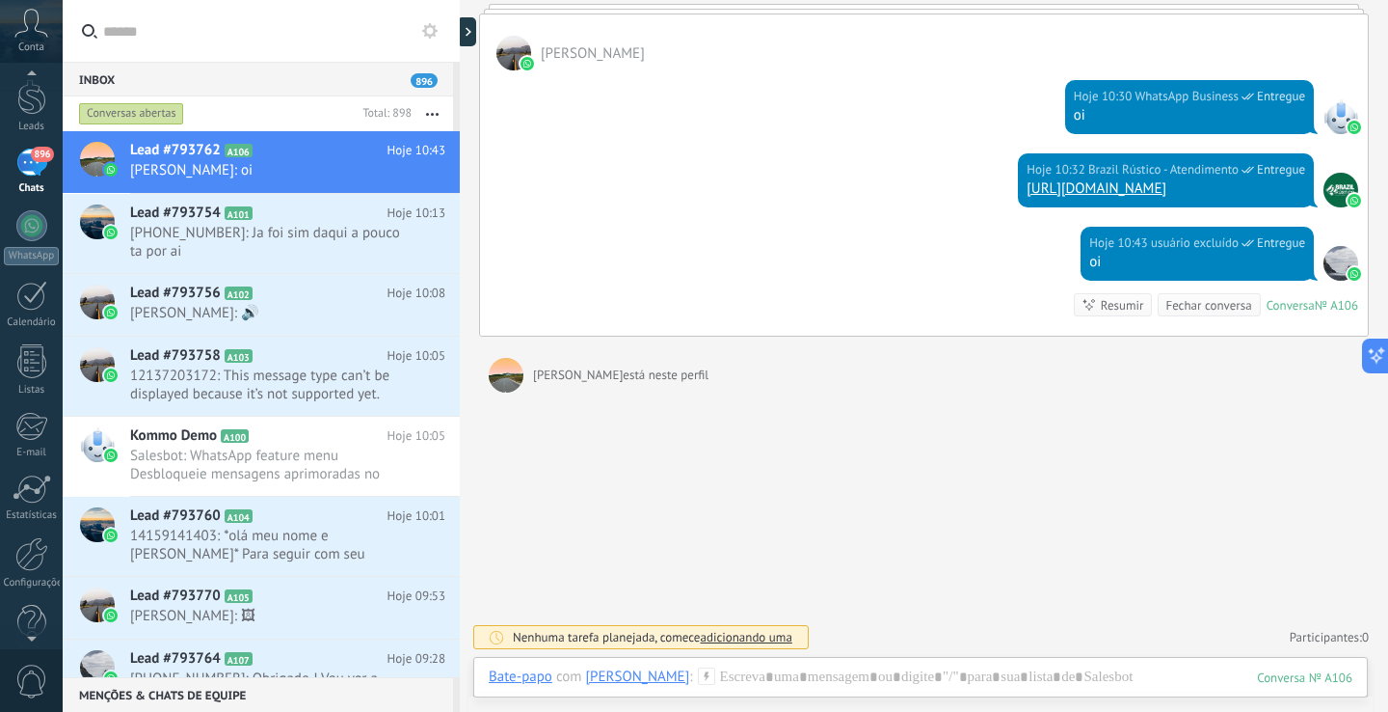
scroll to position [91, 0]
click at [38, 535] on div at bounding box center [31, 527] width 33 height 34
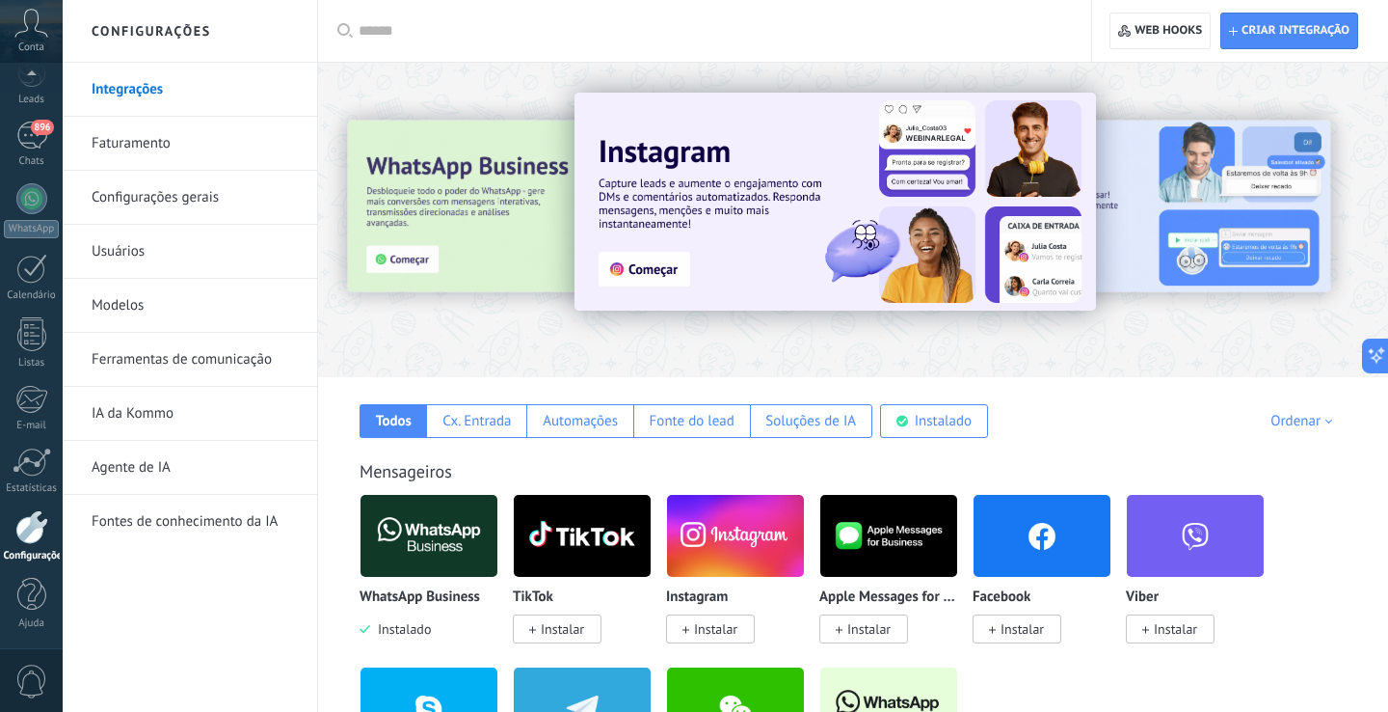
click at [140, 246] on link "Usuários" at bounding box center [195, 252] width 206 height 54
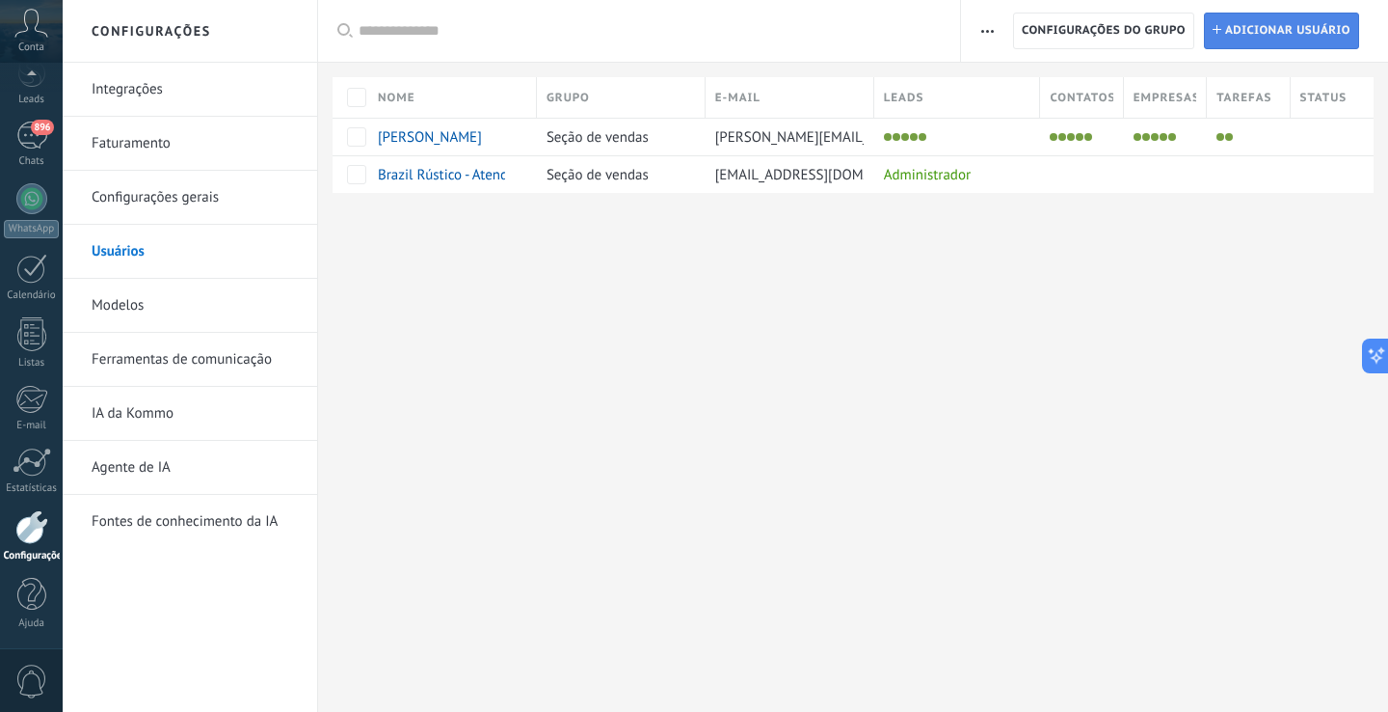
click at [1271, 37] on span "Adicionar usuário" at bounding box center [1288, 30] width 125 height 35
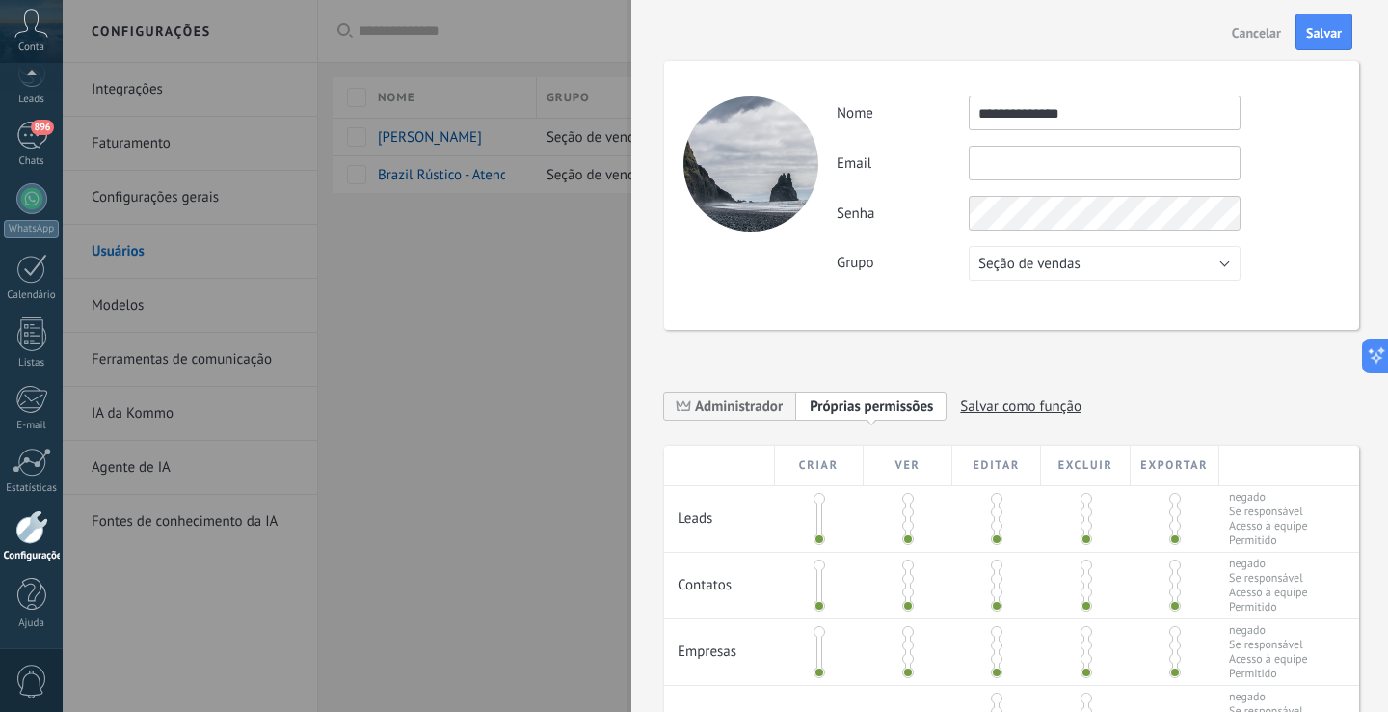
type input "**********"
click at [1086, 272] on button "Seção de vendas" at bounding box center [1105, 263] width 272 height 35
click at [1086, 272] on span "Seção de vendas" at bounding box center [1095, 264] width 277 height 18
click at [1319, 248] on div "Grupo Seção de vendas Usuários gratuitos Seção de vendas" at bounding box center [1088, 263] width 502 height 35
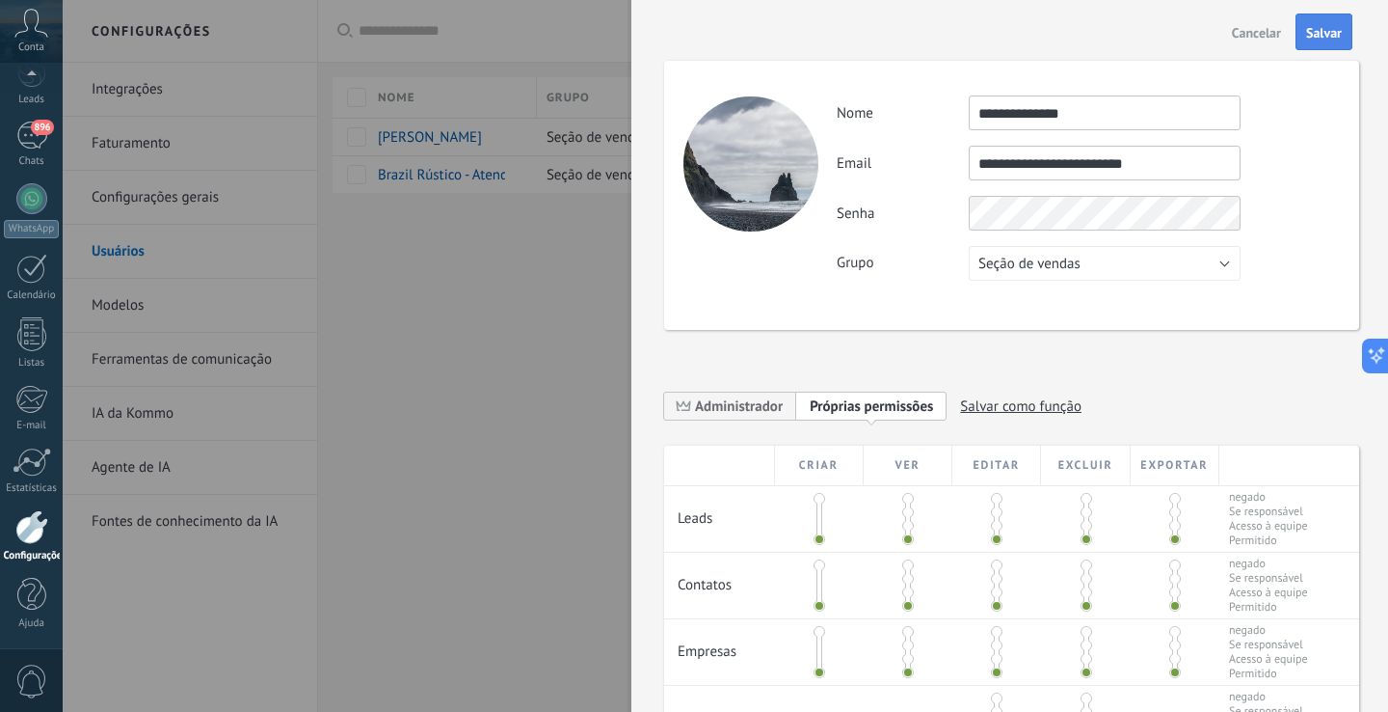
click at [1338, 31] on span "Salvar" at bounding box center [1325, 32] width 36 height 13
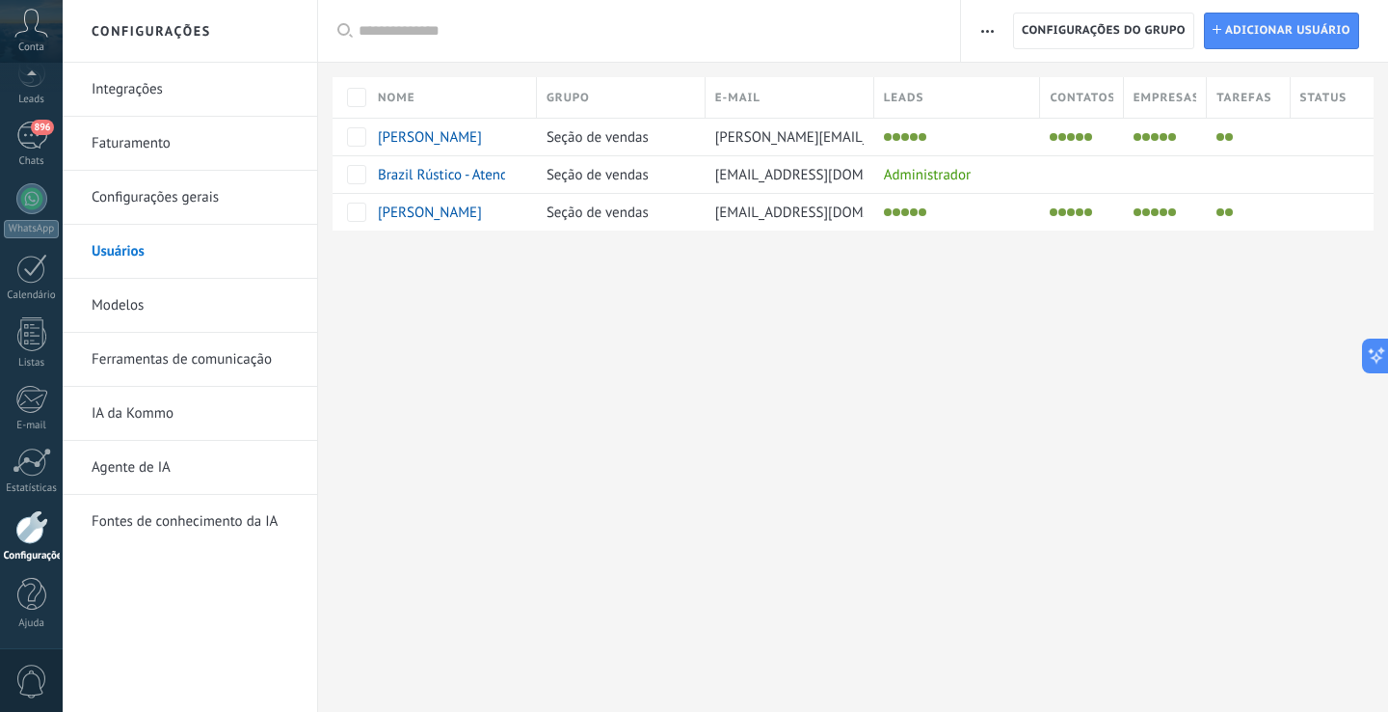
click at [921, 450] on div "Configurações Integrações Faturamento Configurações gerais Usuários Modelos Fer…" at bounding box center [726, 356] width 1326 height 712
click at [22, 137] on div "896" at bounding box center [31, 135] width 31 height 28
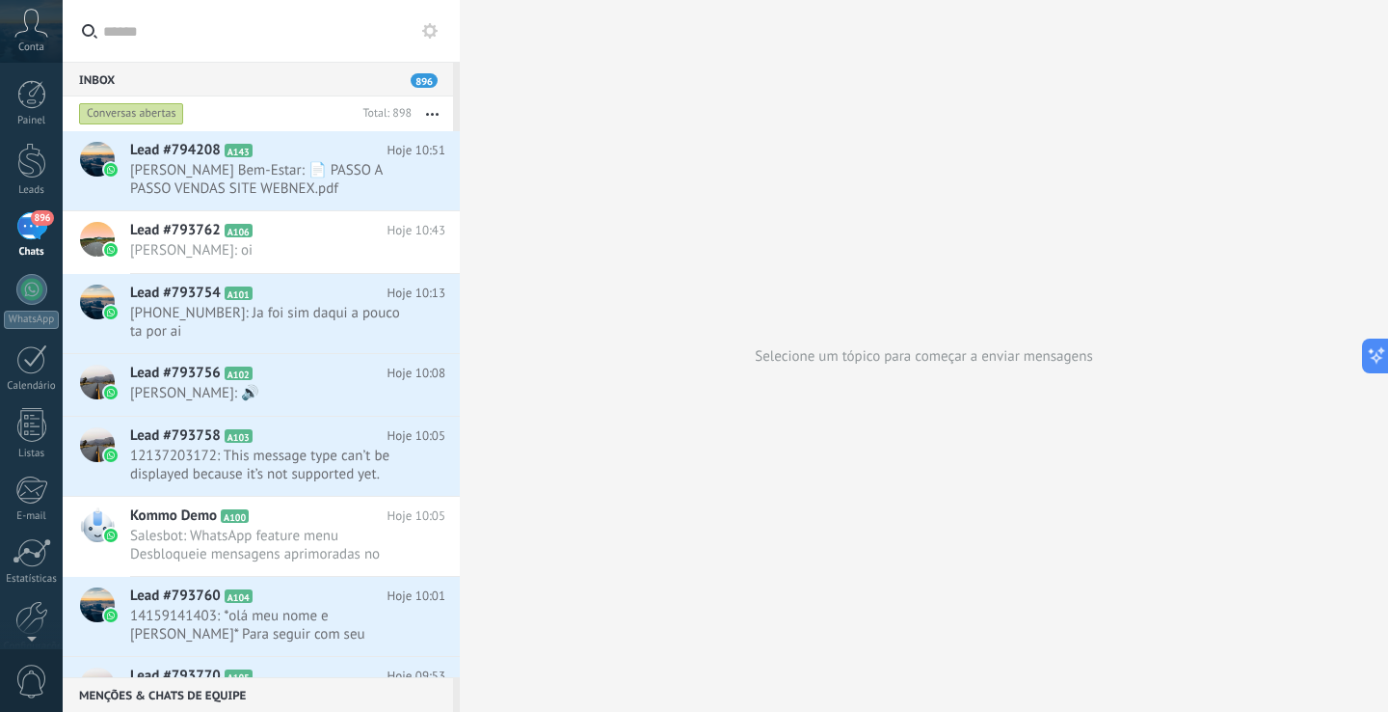
click at [29, 223] on div "896" at bounding box center [31, 226] width 31 height 28
click at [310, 318] on span "+5512992209138: Ja foi sim daqui a pouco ta por ai" at bounding box center [269, 322] width 279 height 37
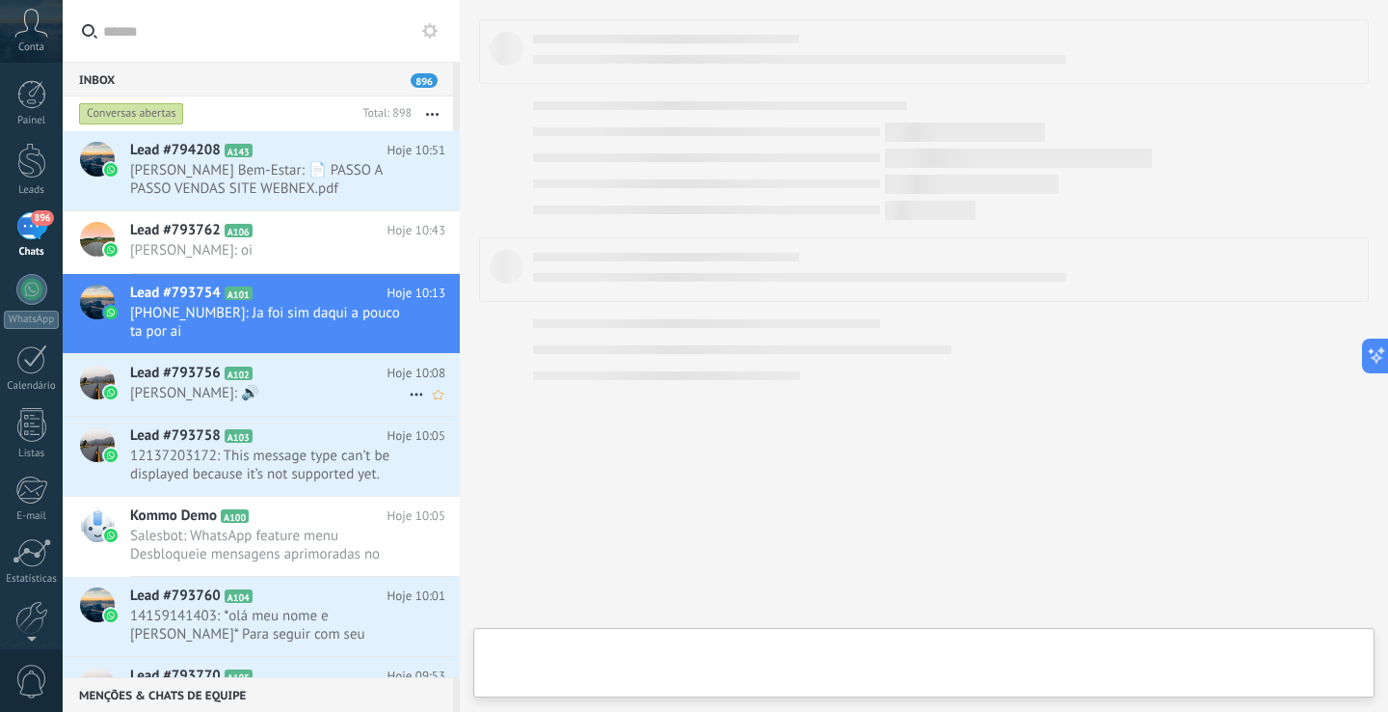
click at [283, 362] on div "Lead #793756 A102 Hoje 10:08 Márcio de Andrade Pannunzio: 🔊" at bounding box center [295, 384] width 330 height 61
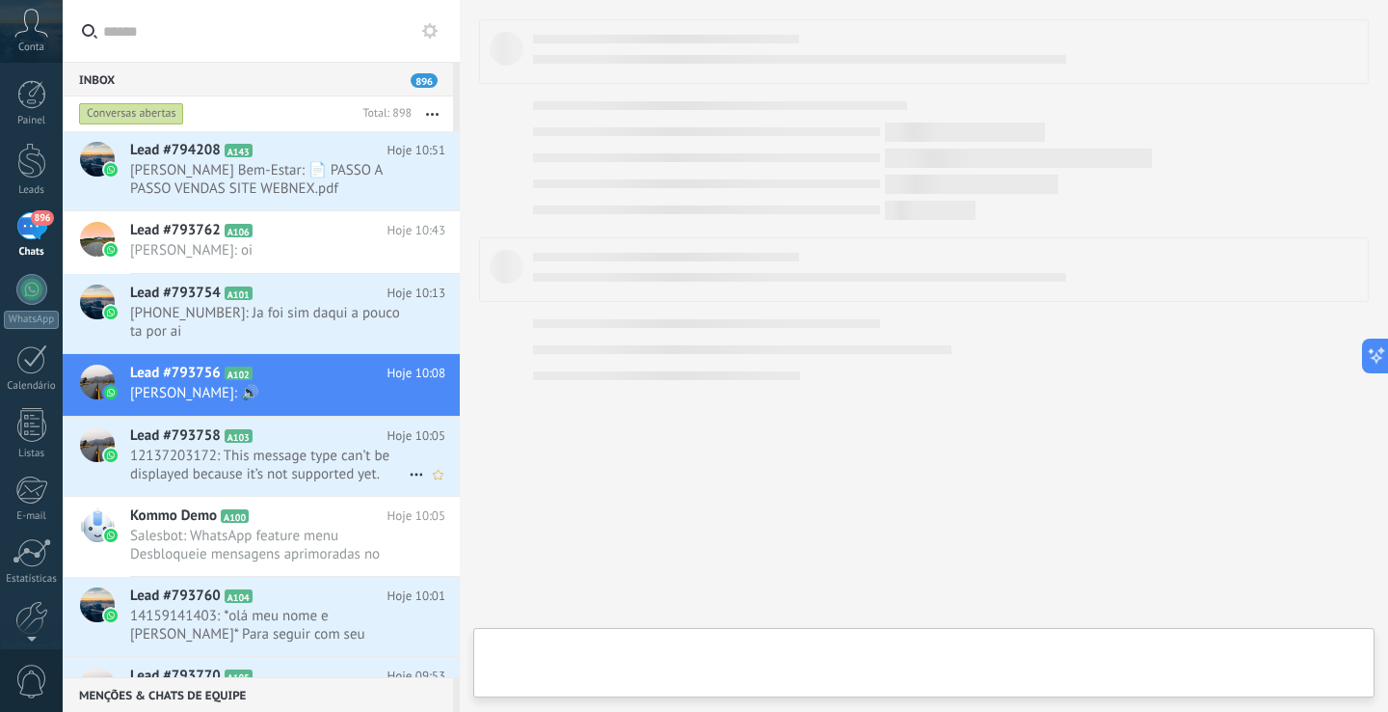
scroll to position [307, 0]
click at [291, 467] on span "12137203172: This message type can’t be displayed because it’s not supported ye…" at bounding box center [269, 464] width 279 height 37
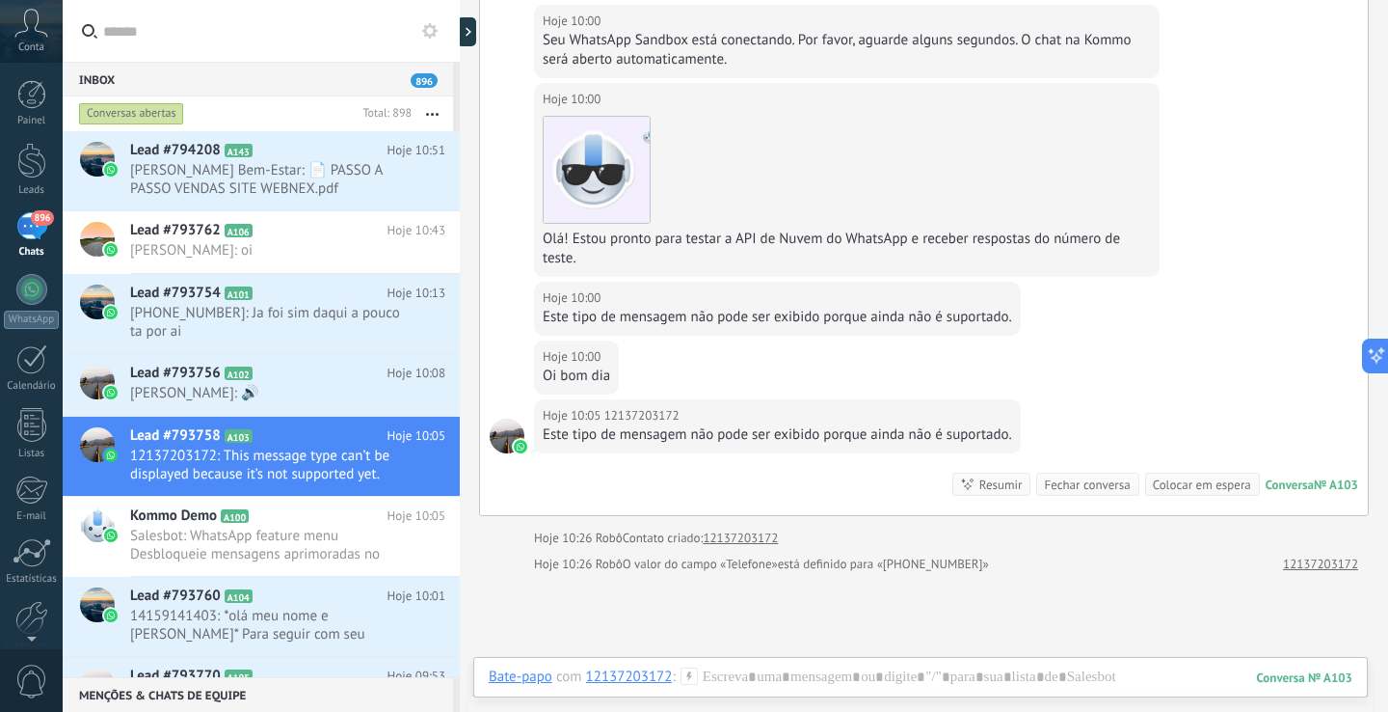
scroll to position [211, 0]
click at [405, 476] on icon at bounding box center [416, 474] width 23 height 23
click at [488, 529] on span "Conversa fechada" at bounding box center [491, 522] width 108 height 39
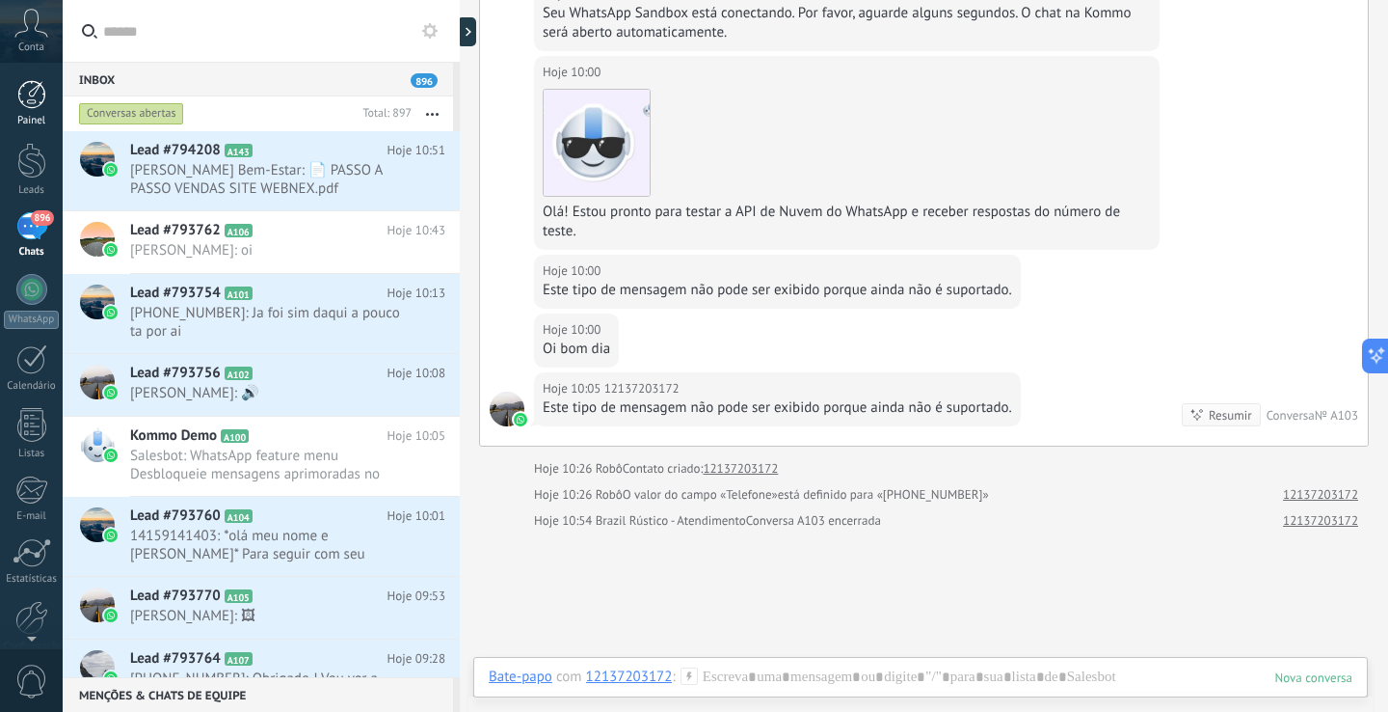
click at [11, 116] on div "Painel" at bounding box center [32, 121] width 56 height 13
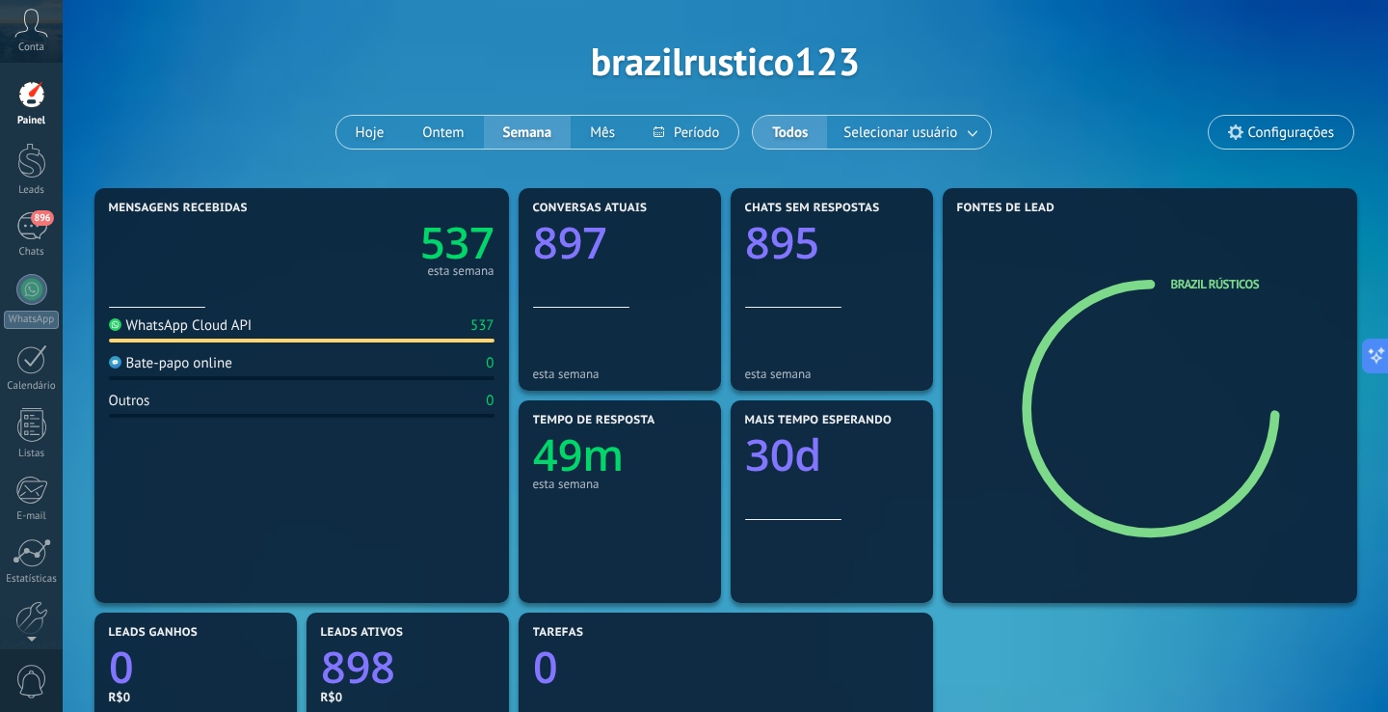
scroll to position [127, 0]
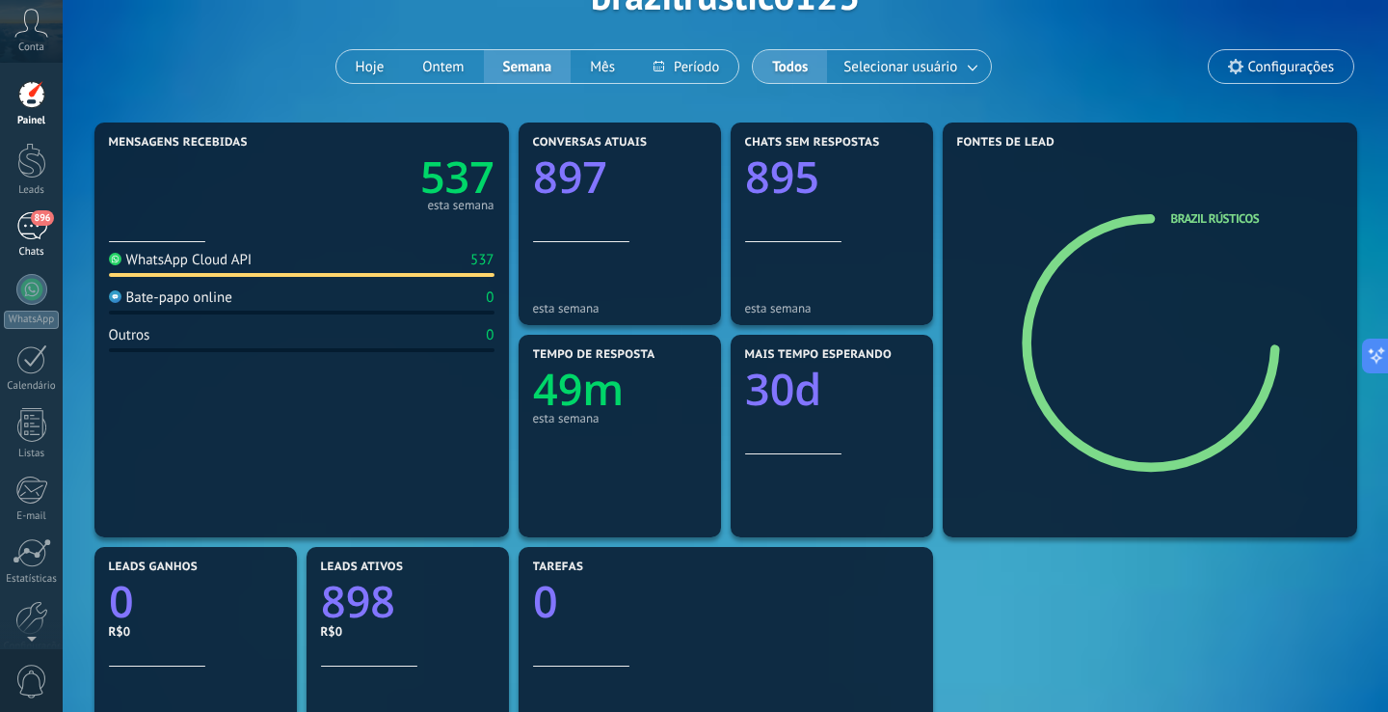
click at [40, 240] on link "896 Chats" at bounding box center [31, 235] width 63 height 46
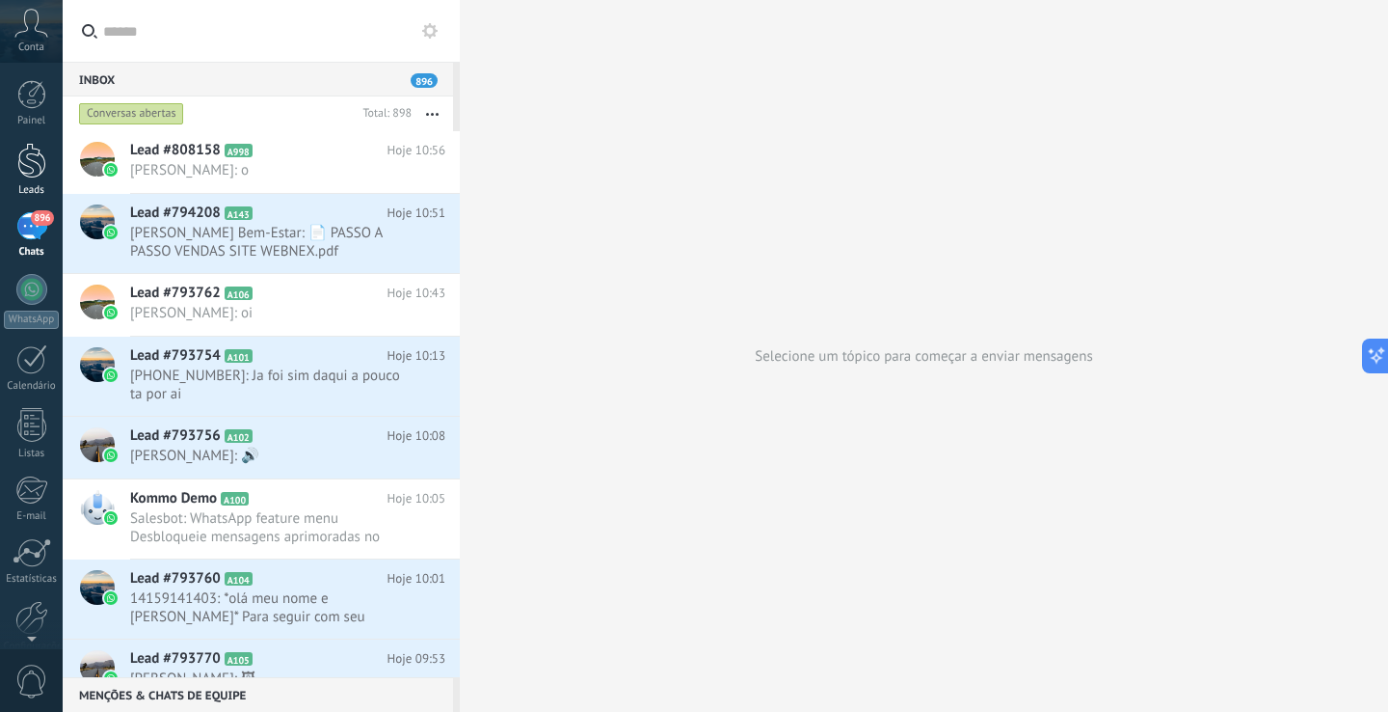
click at [43, 181] on link "Leads" at bounding box center [31, 170] width 63 height 54
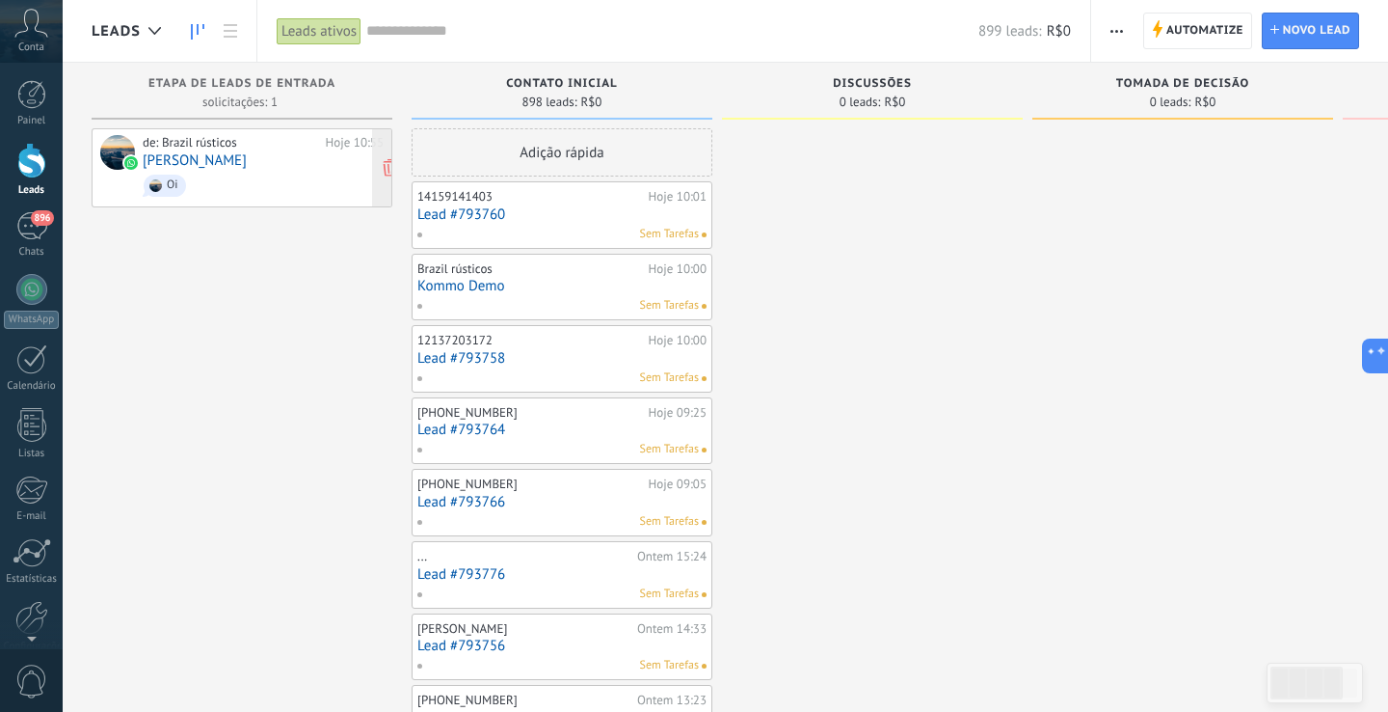
click at [292, 164] on div "de: Brazil rústicos Hoje 10:55 Nicolas Aguilar Oi" at bounding box center [263, 168] width 241 height 66
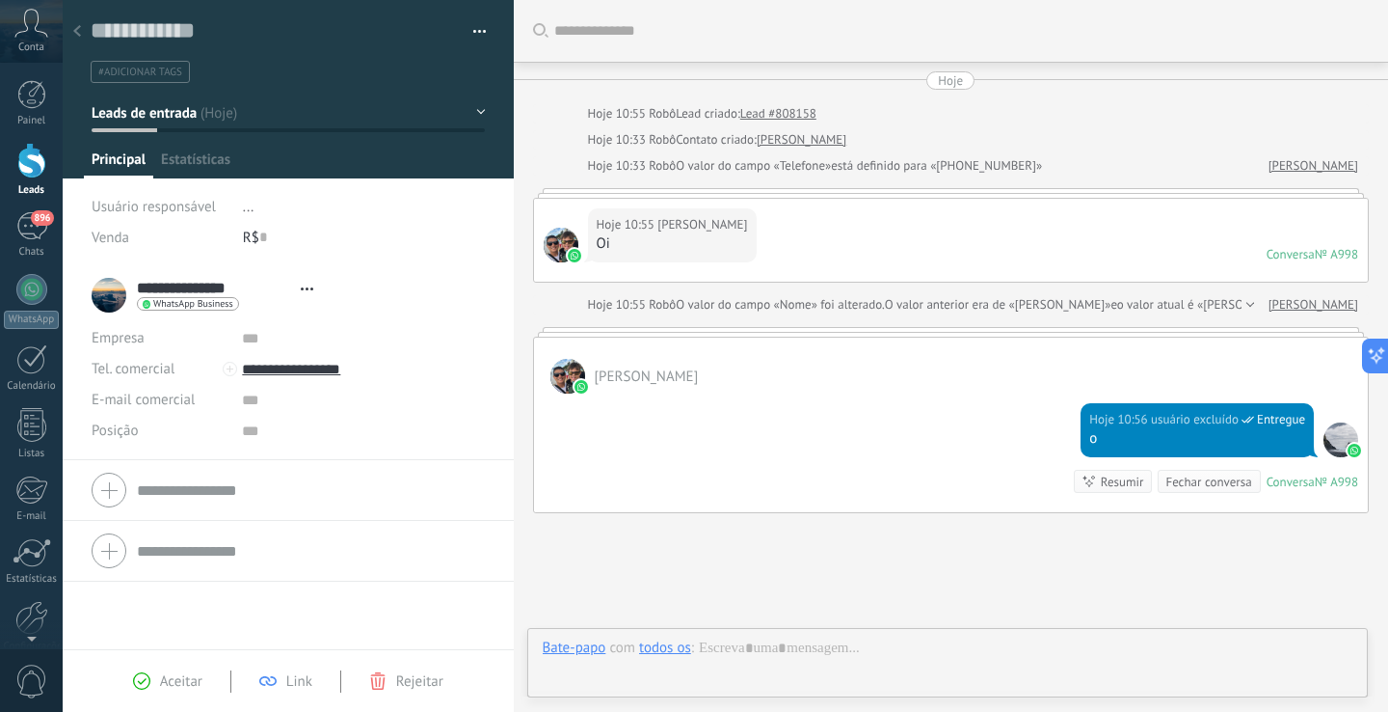
type textarea "**********"
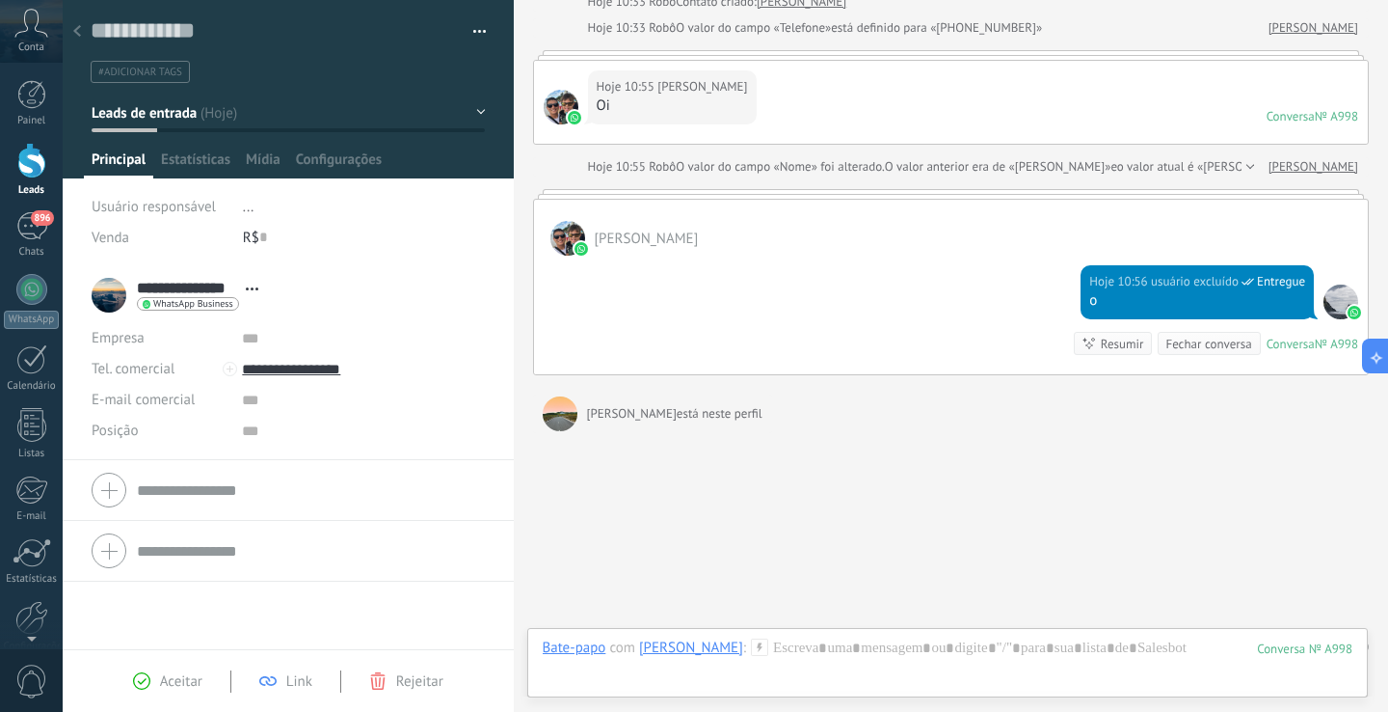
click at [175, 480] on input "text" at bounding box center [311, 489] width 348 height 31
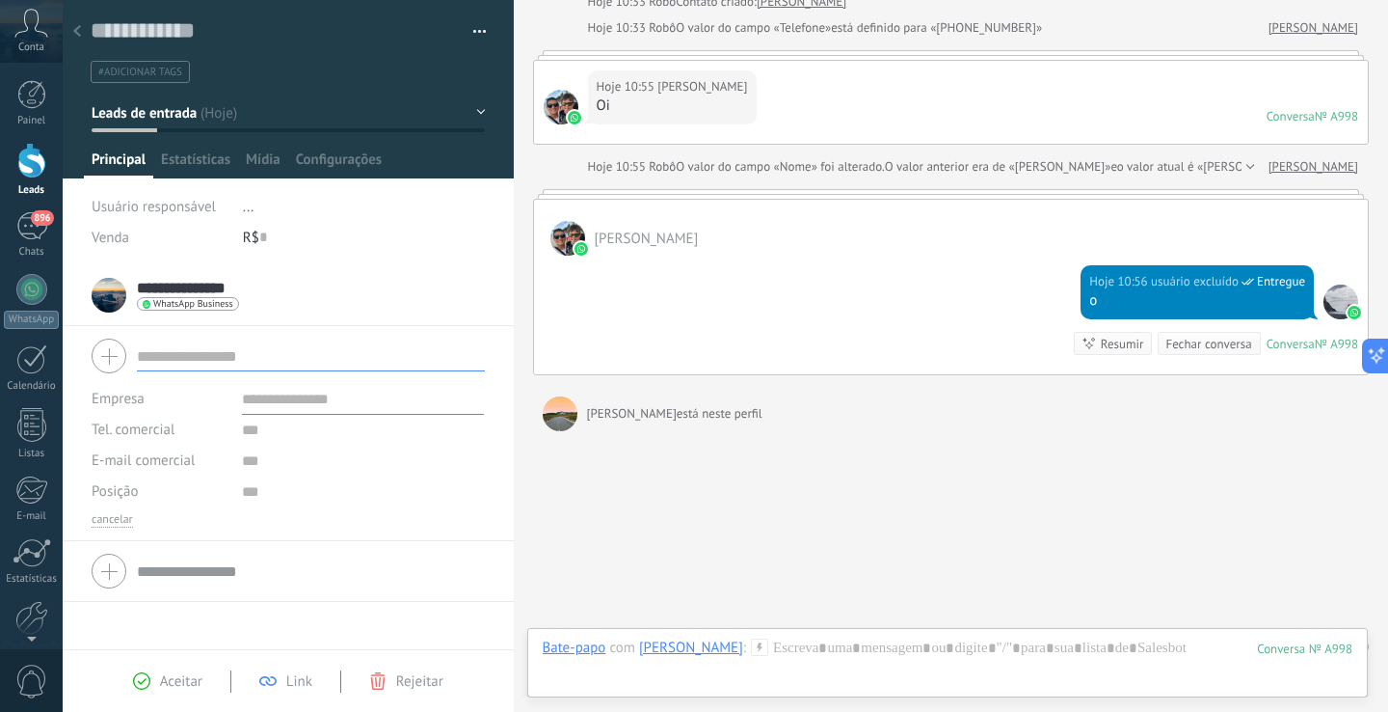
click at [201, 565] on input "text" at bounding box center [311, 570] width 348 height 31
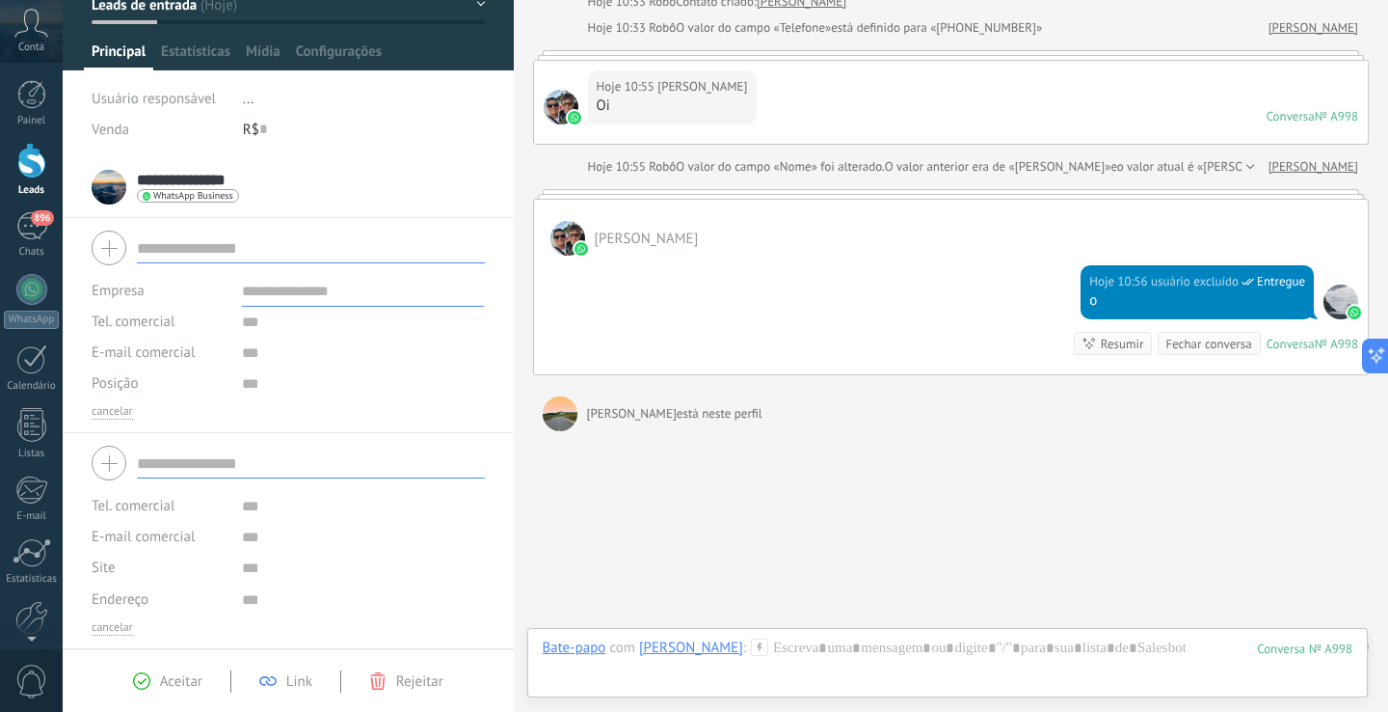
scroll to position [108, 0]
click at [261, 50] on span "Mídia" at bounding box center [263, 56] width 35 height 28
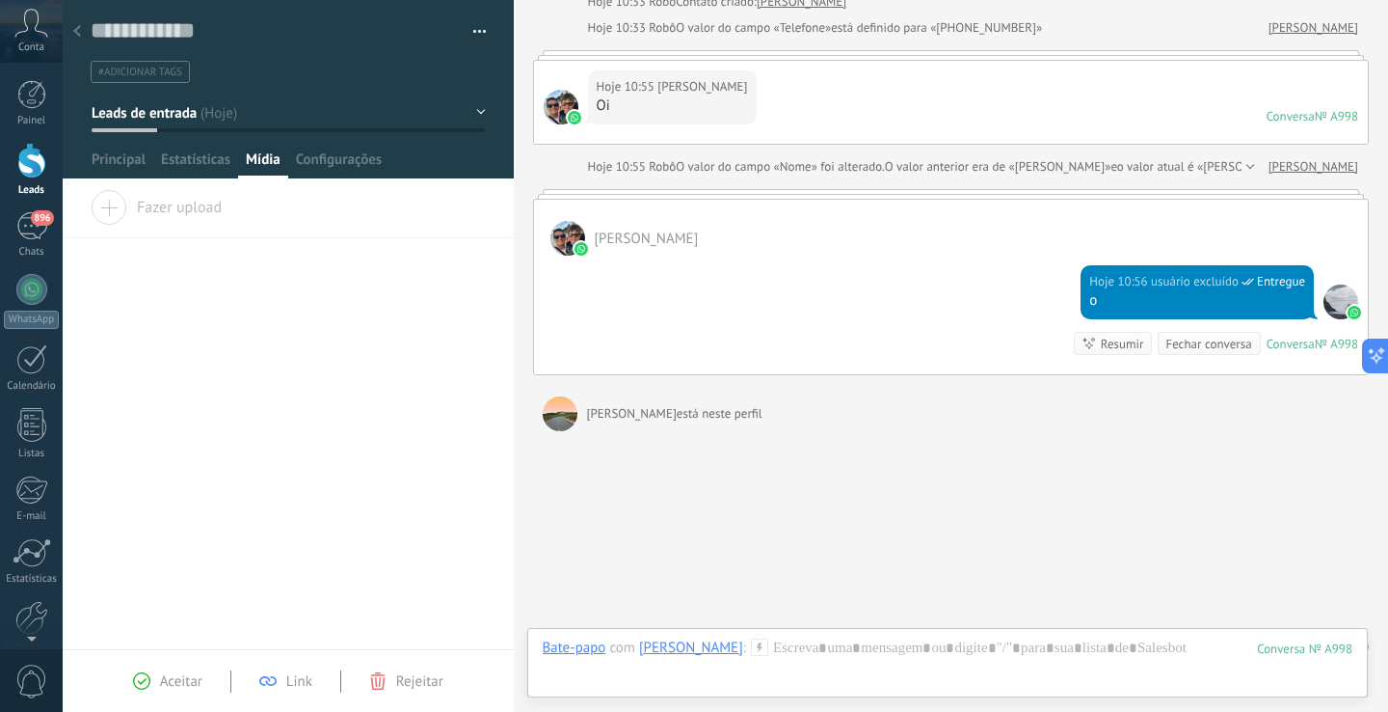
click at [194, 214] on span "Fazer upload" at bounding box center [156, 203] width 131 height 27
click at [0, 0] on input "Fazer upload" at bounding box center [0, 0] width 0 height 0
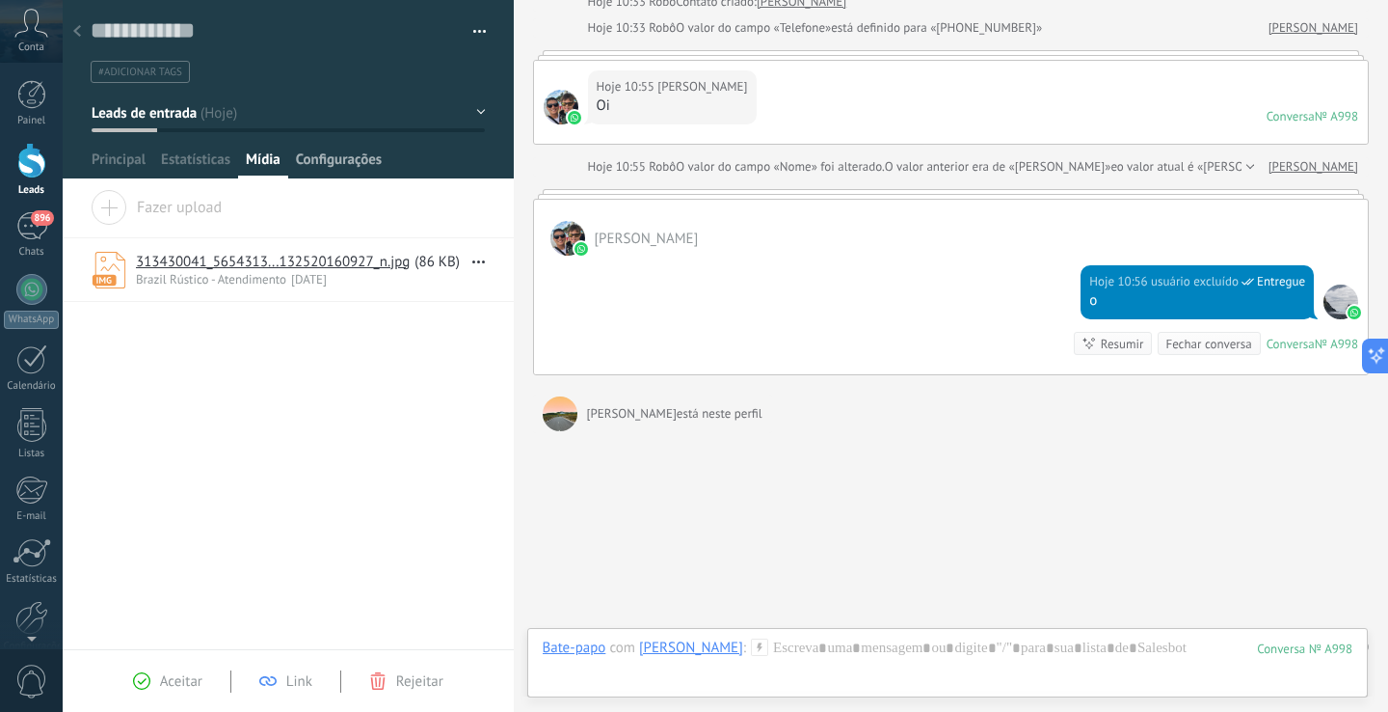
click at [341, 161] on span "Configurações" at bounding box center [339, 164] width 86 height 28
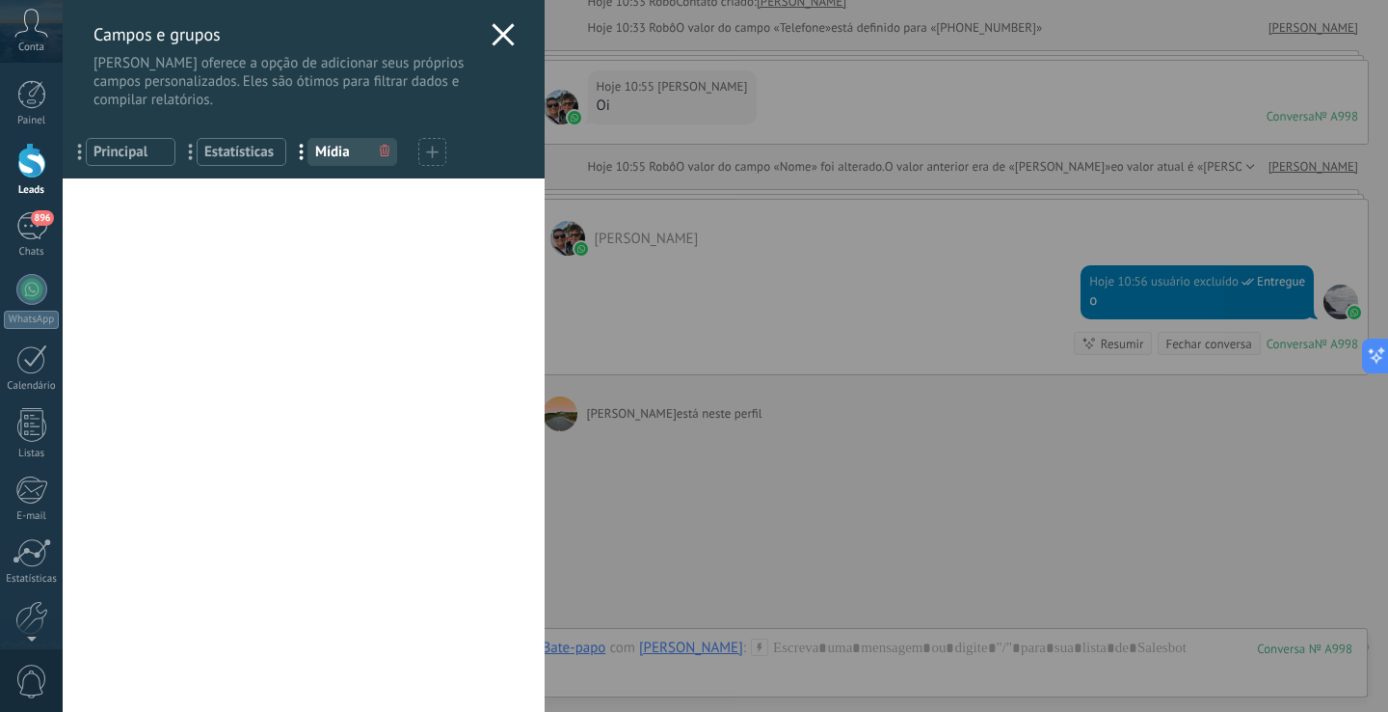
click at [237, 156] on span "Estatísticas" at bounding box center [241, 152] width 74 height 18
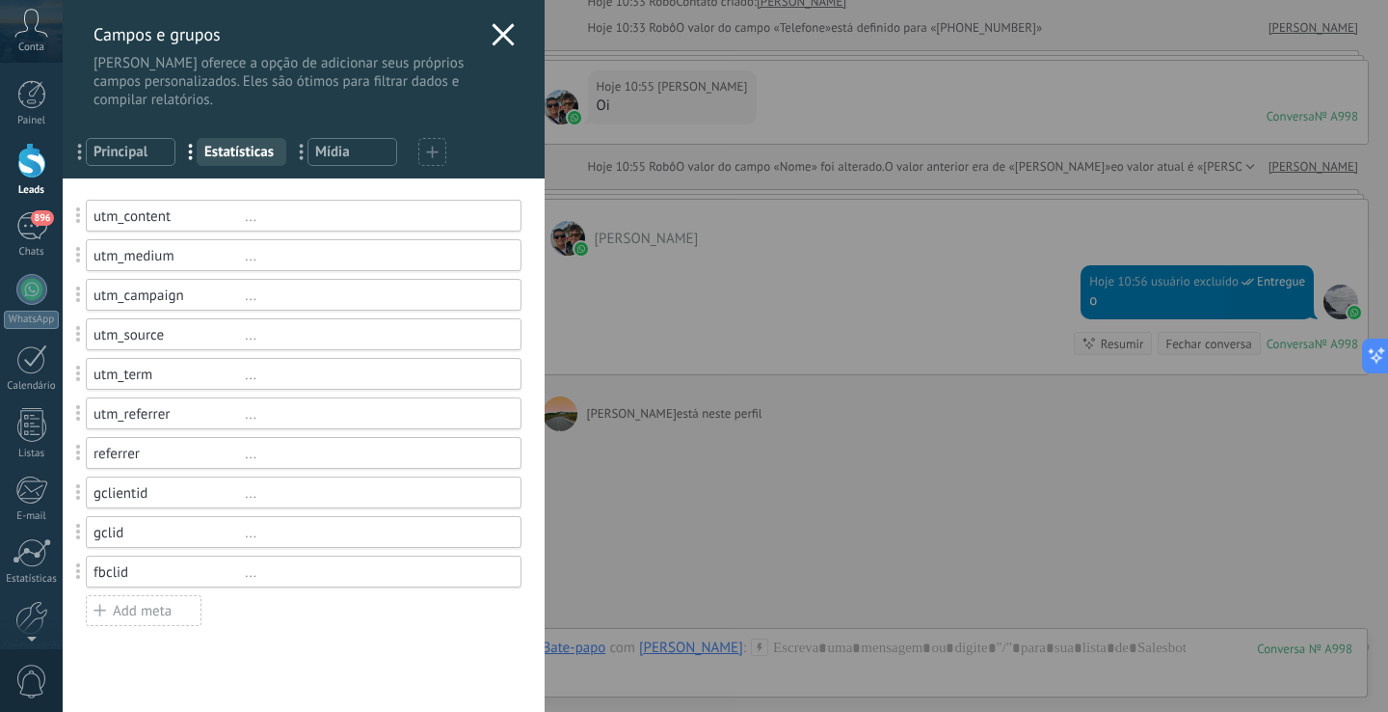
click at [122, 161] on div "... Principal" at bounding box center [131, 152] width 90 height 28
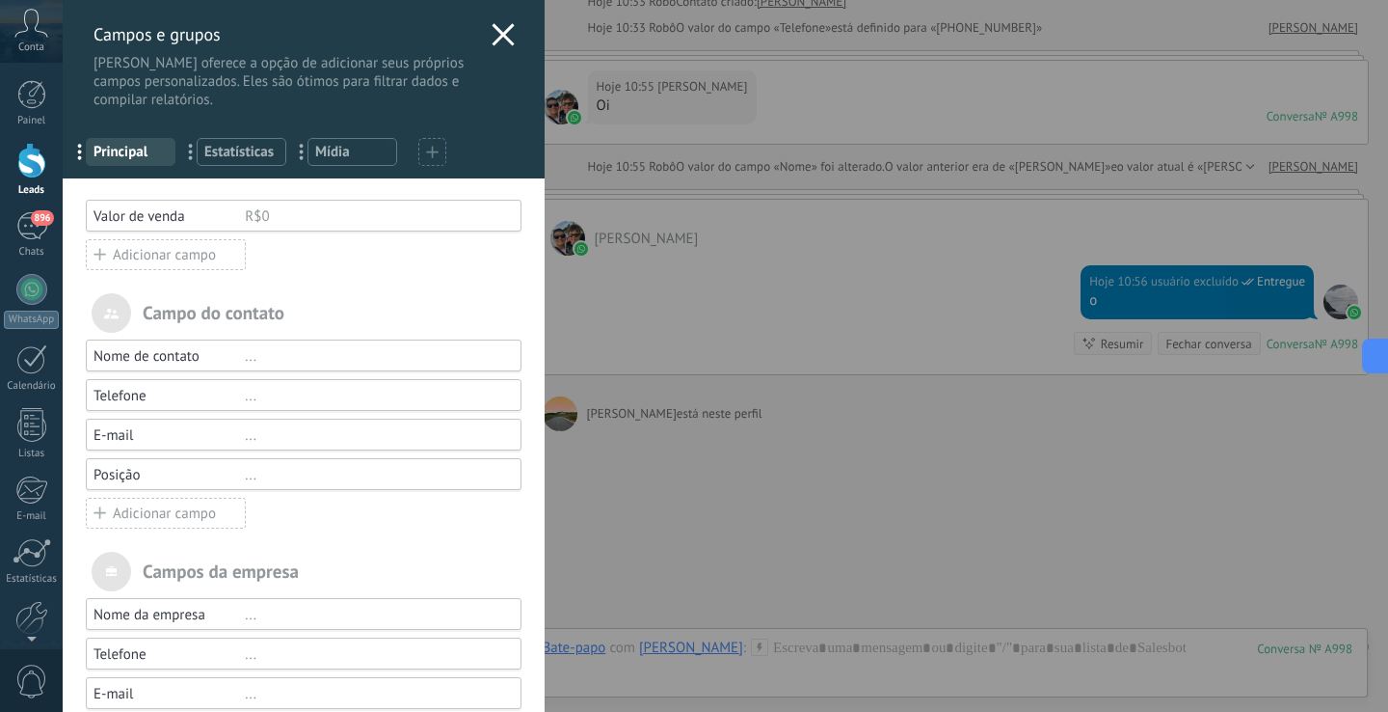
click at [348, 224] on div "R$0" at bounding box center [374, 216] width 259 height 18
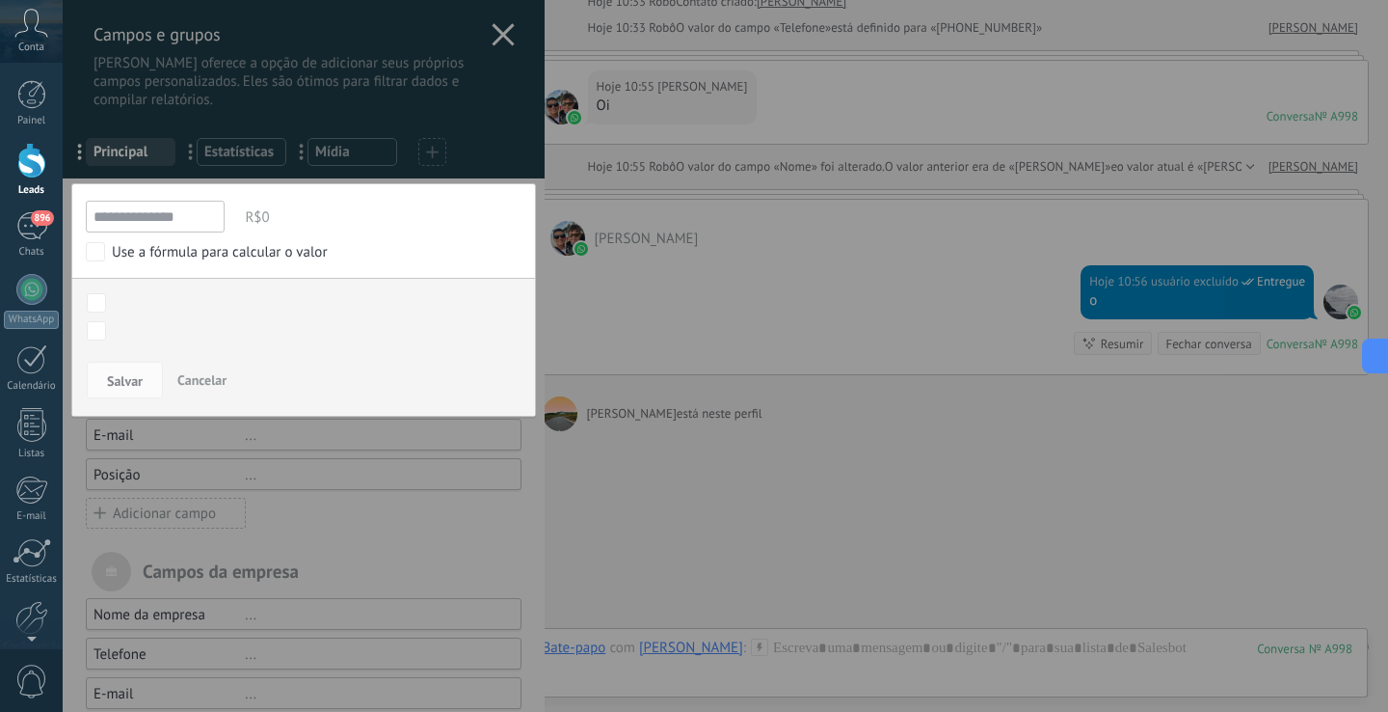
click at [487, 35] on div at bounding box center [304, 431] width 482 height 862
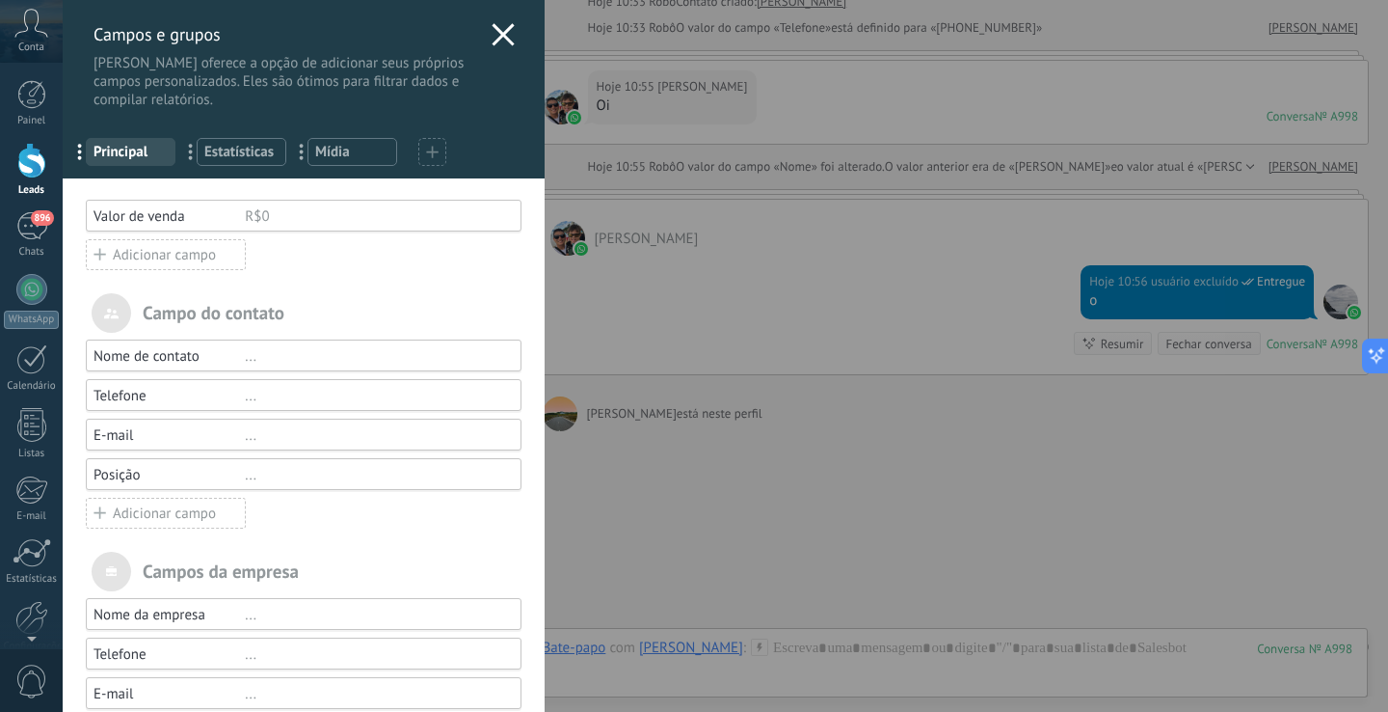
click at [503, 36] on icon at bounding box center [503, 34] width 23 height 23
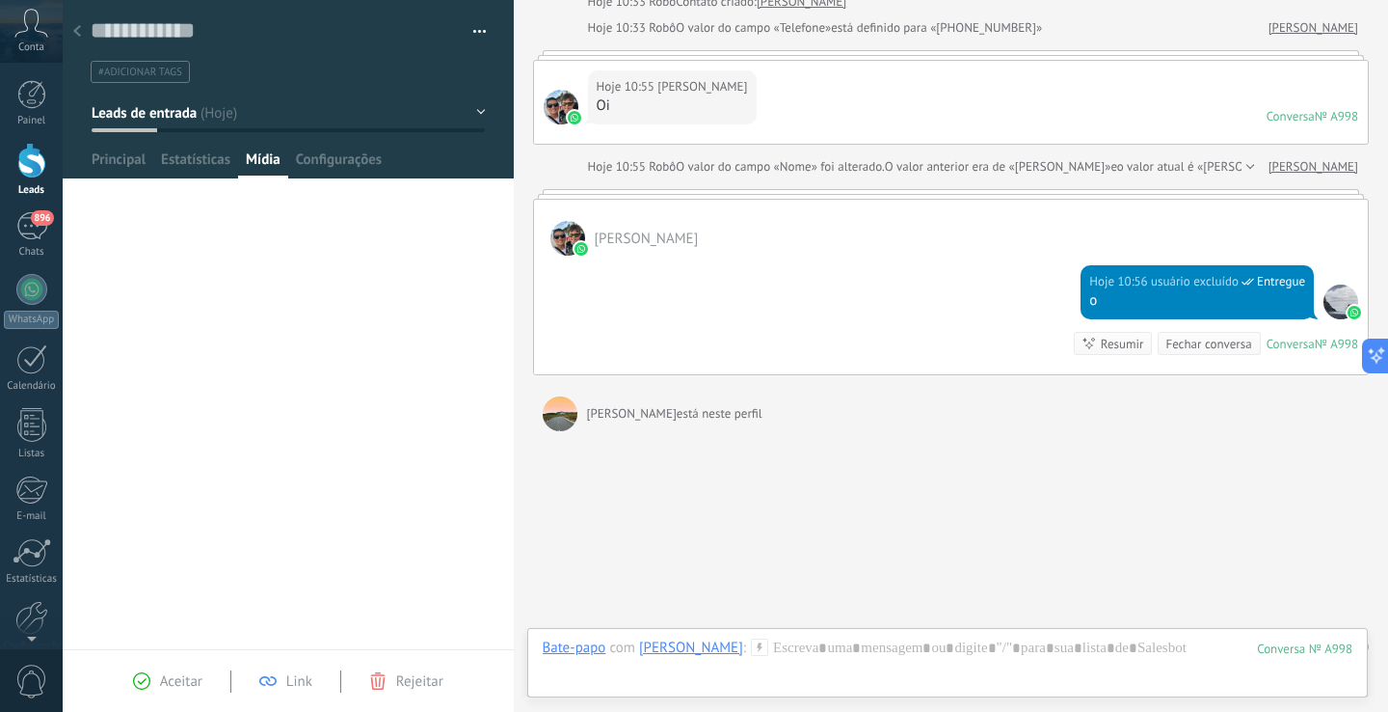
click at [80, 33] on icon at bounding box center [77, 31] width 8 height 12
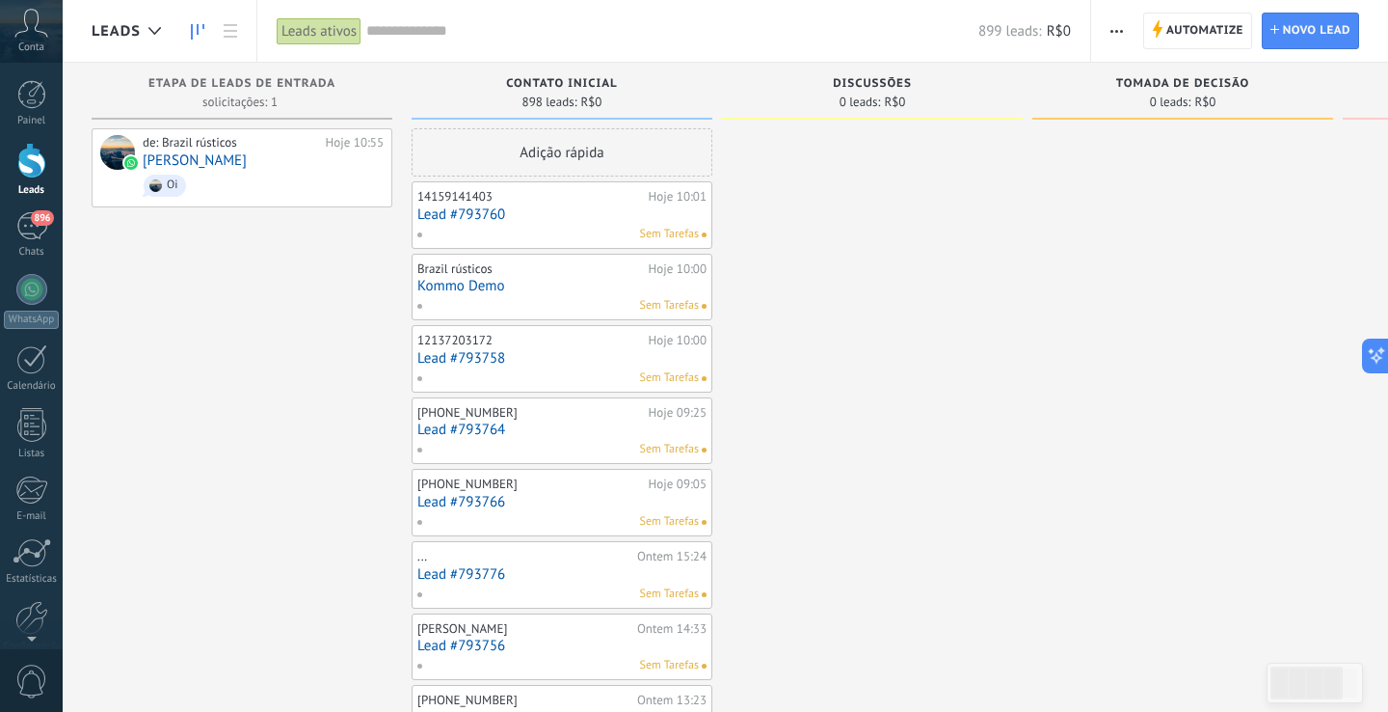
click at [1119, 36] on span "button" at bounding box center [1117, 31] width 13 height 37
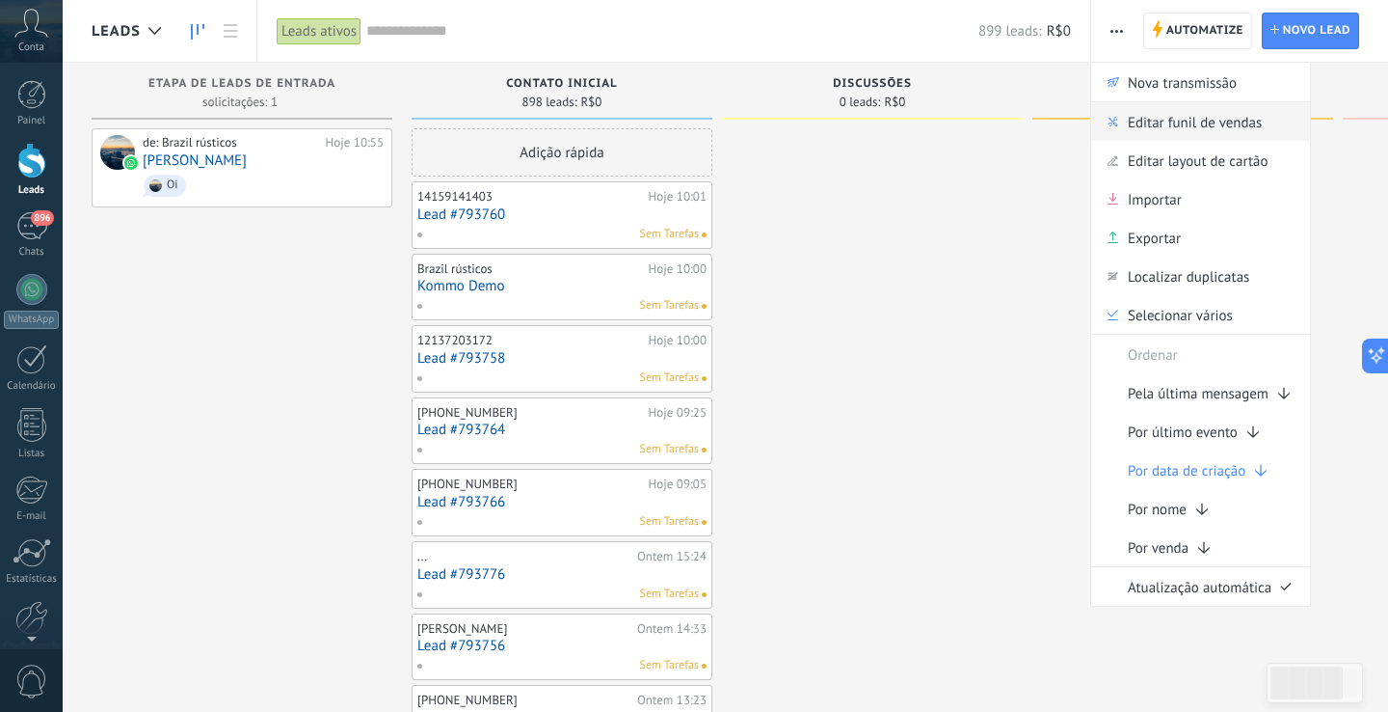
click at [1186, 136] on span "Editar funil de vendas" at bounding box center [1195, 121] width 134 height 39
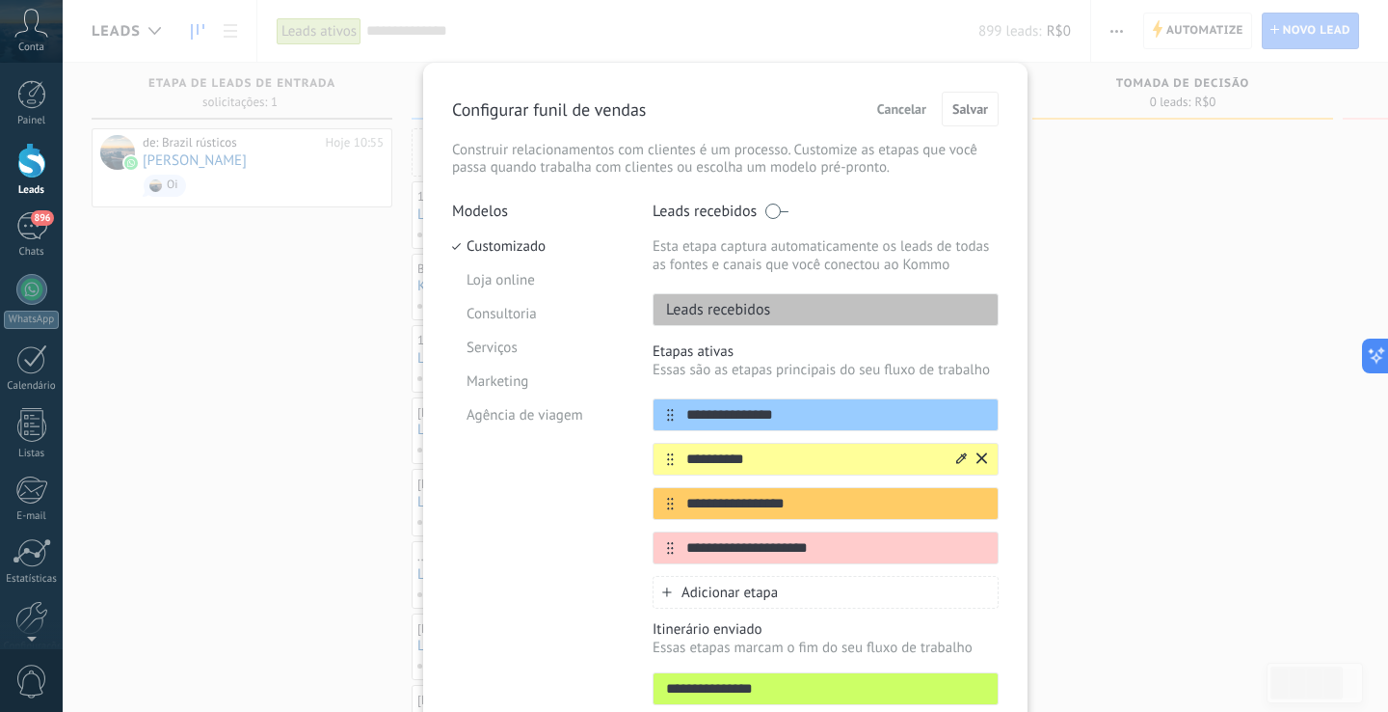
click at [761, 458] on input "**********" at bounding box center [814, 459] width 280 height 20
drag, startPoint x: 758, startPoint y: 458, endPoint x: 684, endPoint y: 457, distance: 74.3
click at [684, 457] on input "**********" at bounding box center [814, 459] width 280 height 20
type input "**********"
click at [975, 110] on span "Salvar" at bounding box center [971, 108] width 36 height 13
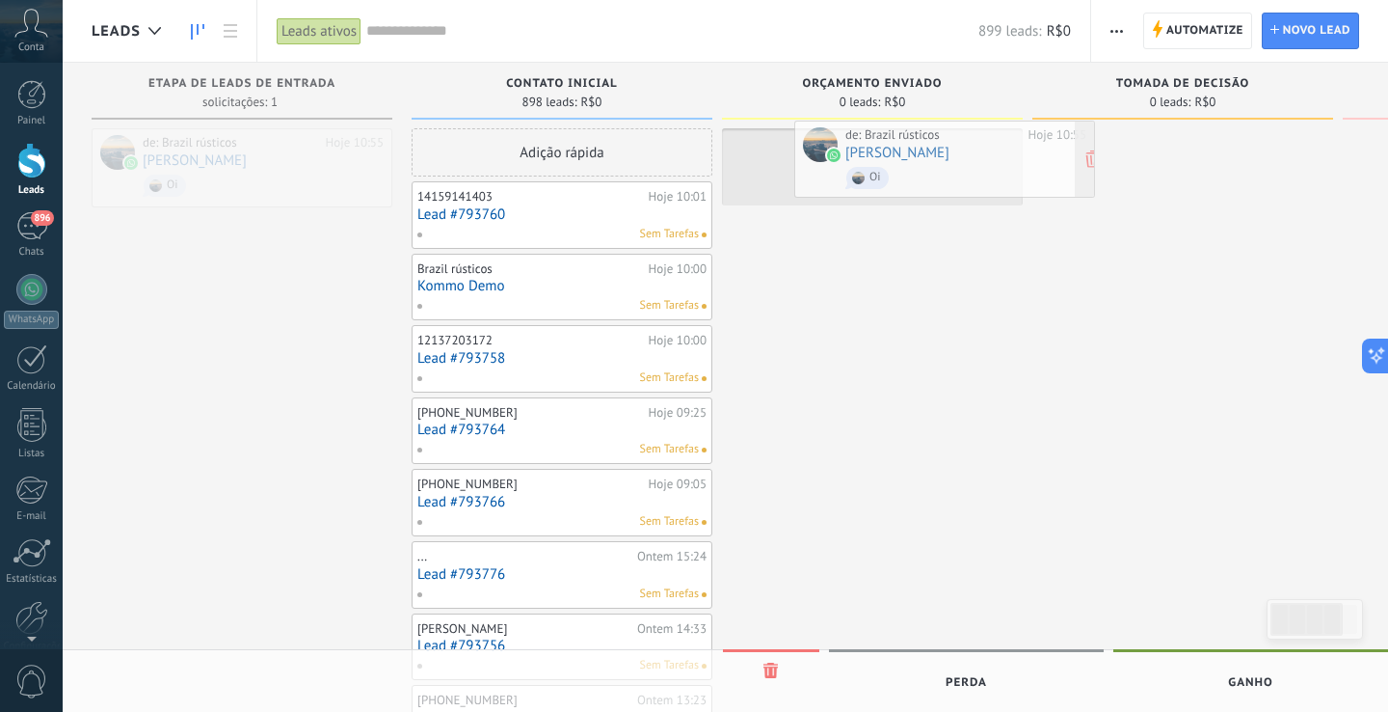
drag, startPoint x: 242, startPoint y: 159, endPoint x: 944, endPoint y: 152, distance: 702.0
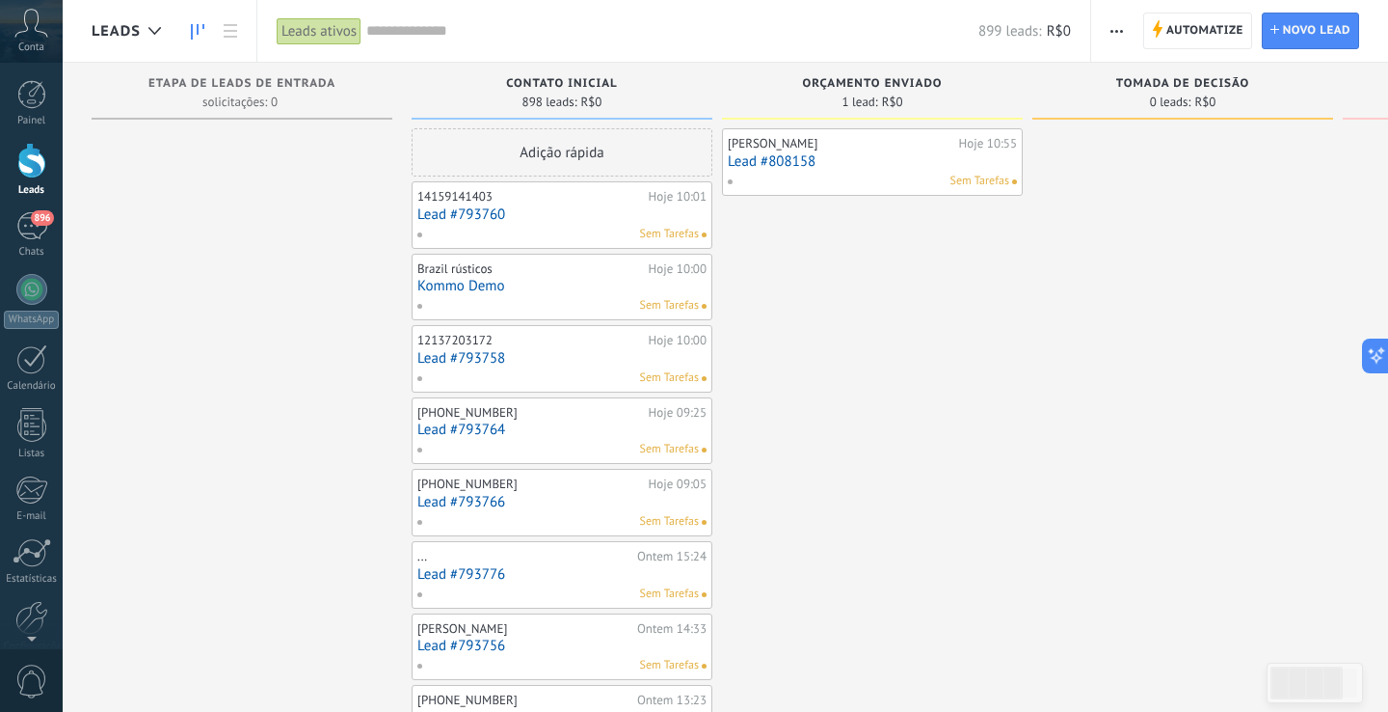
click at [1119, 37] on span "button" at bounding box center [1117, 31] width 13 height 37
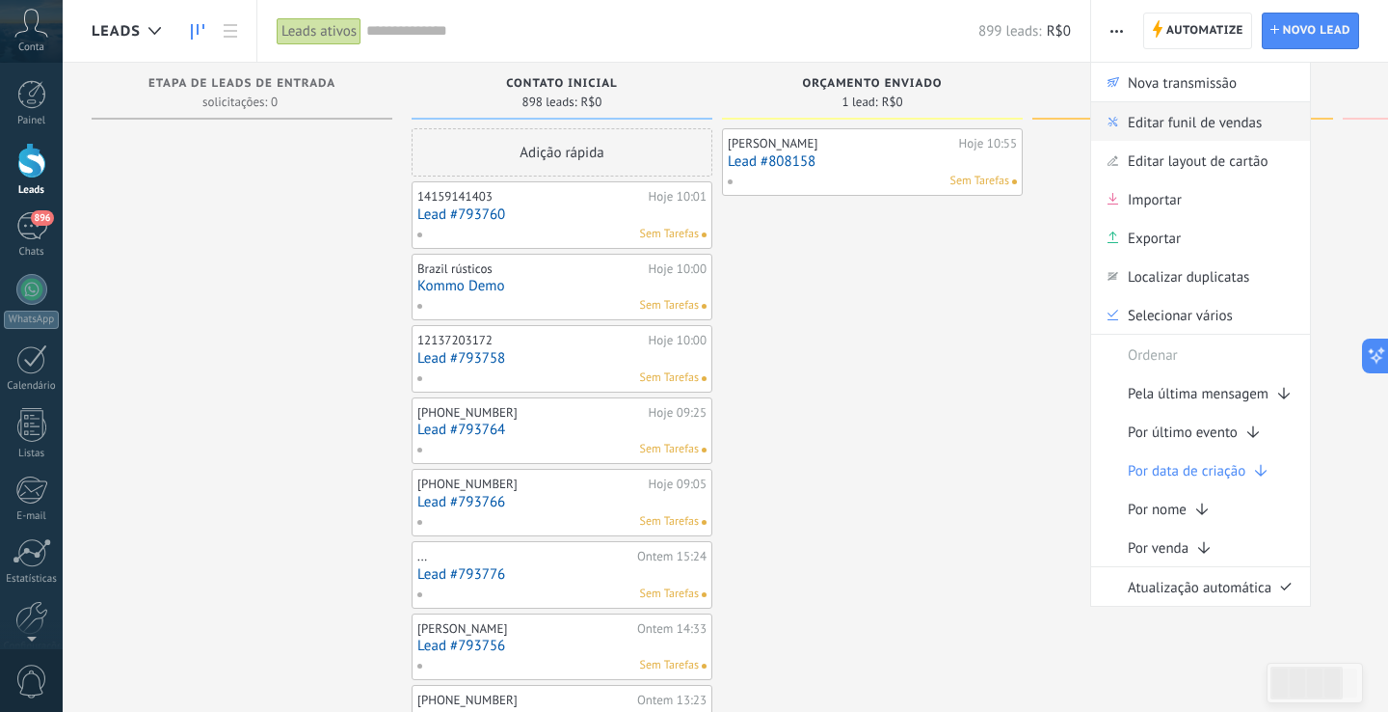
click at [1190, 130] on span "Editar funil de vendas" at bounding box center [1195, 121] width 134 height 39
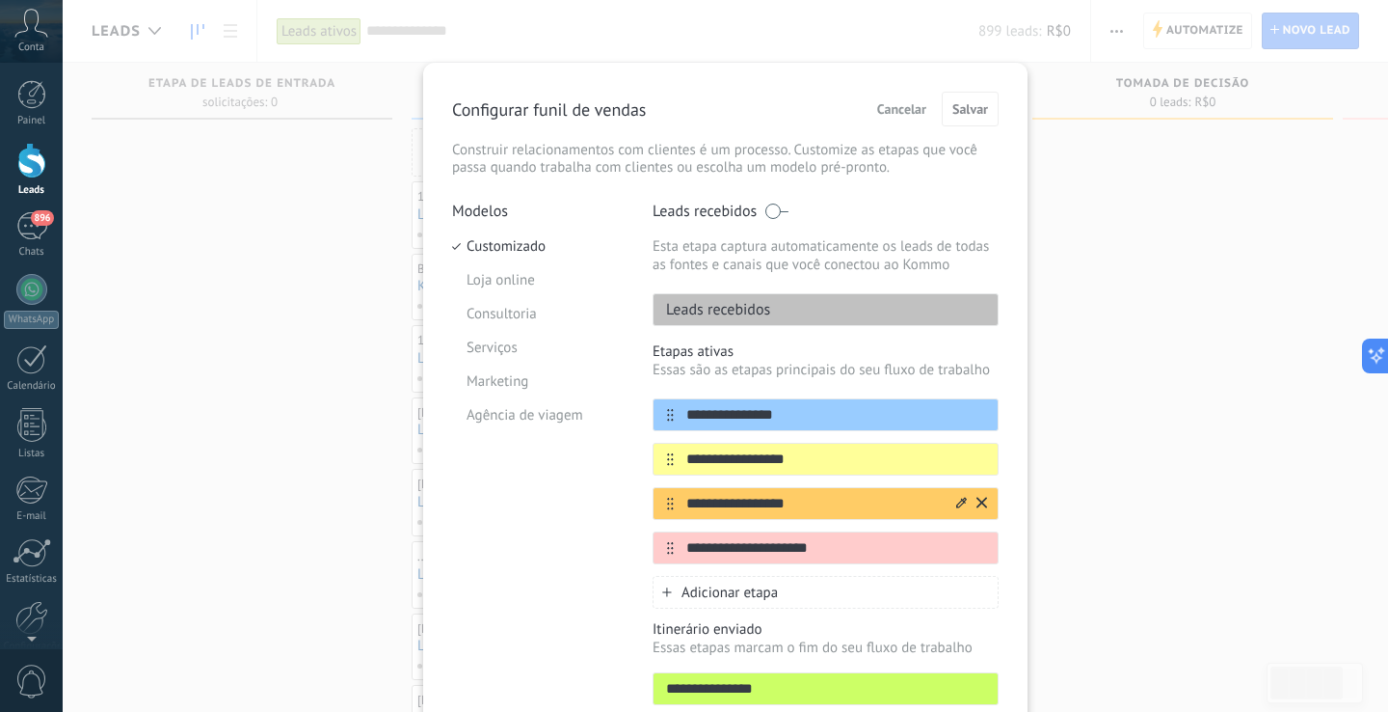
click at [802, 507] on input "**********" at bounding box center [814, 504] width 280 height 20
drag, startPoint x: 820, startPoint y: 503, endPoint x: 682, endPoint y: 503, distance: 137.9
click at [682, 503] on input "**********" at bounding box center [814, 504] width 280 height 20
type input "**********"
click at [974, 107] on span "Salvar" at bounding box center [971, 108] width 36 height 13
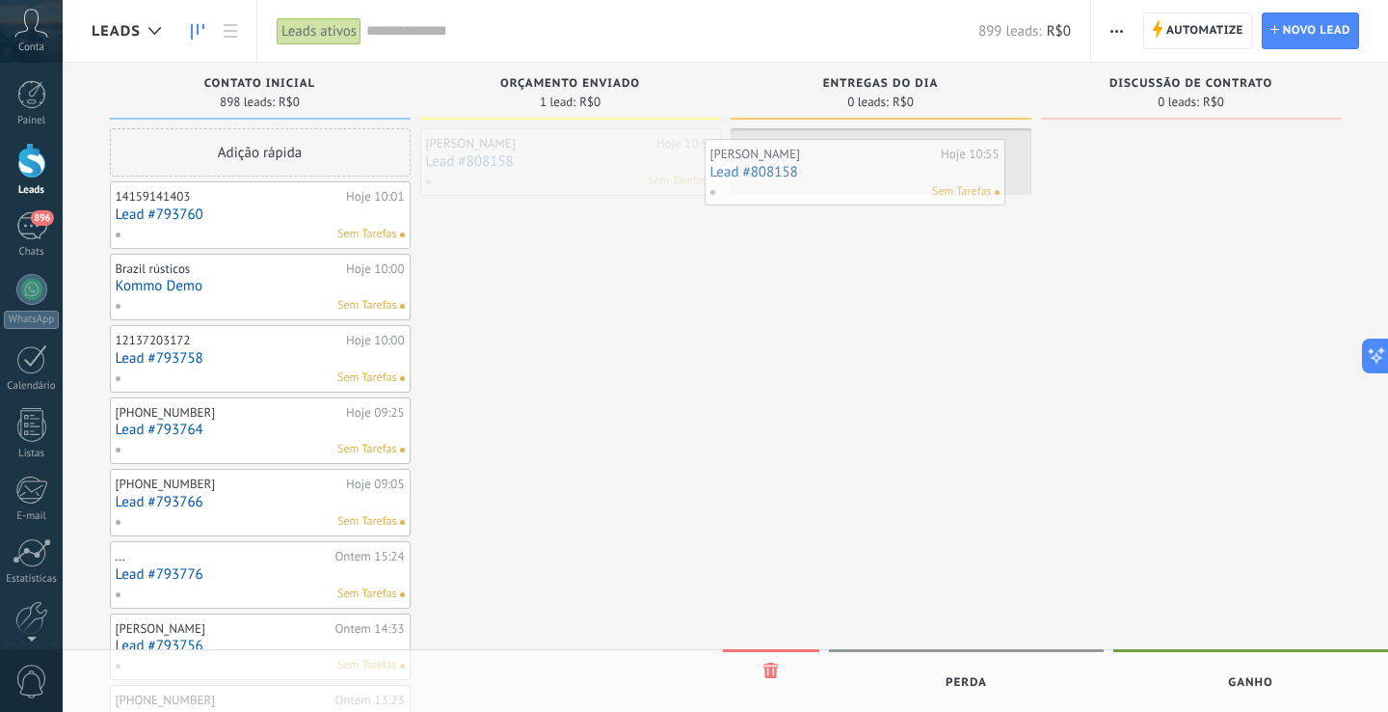
drag, startPoint x: 584, startPoint y: 168, endPoint x: 869, endPoint y: 178, distance: 284.6
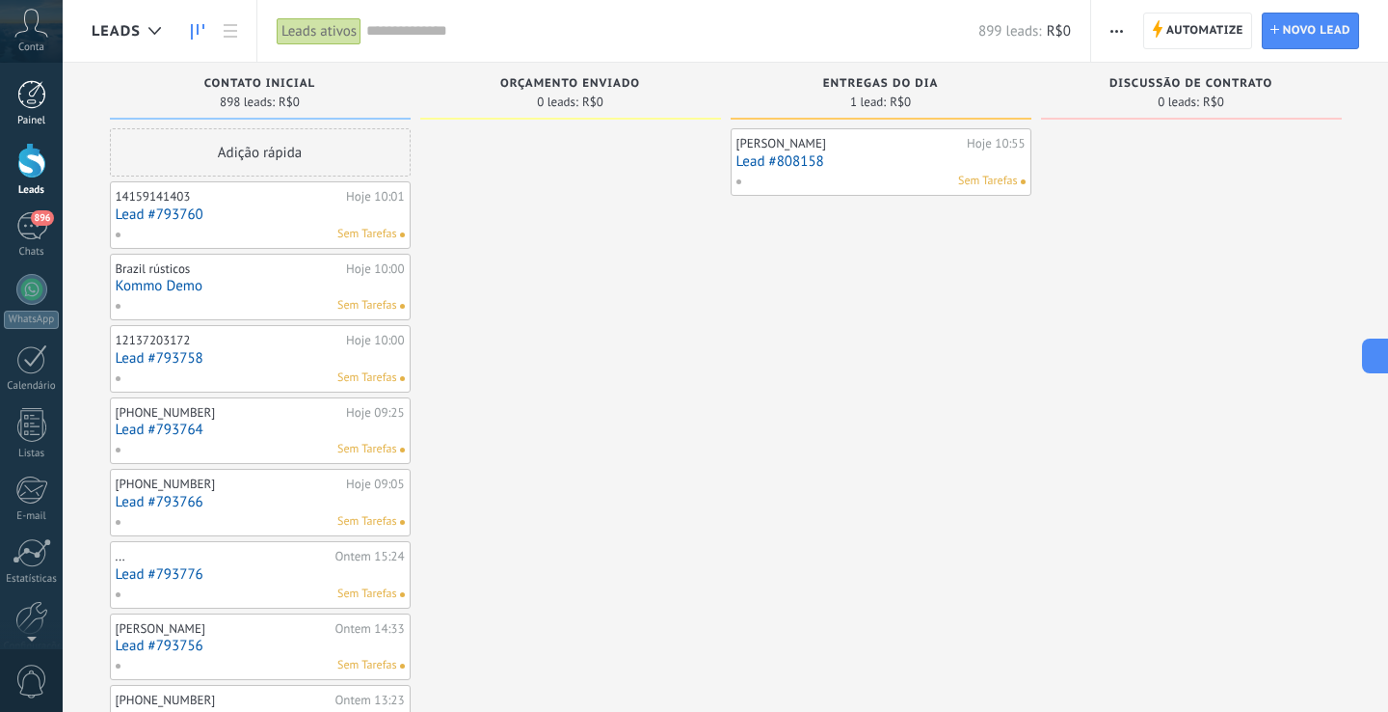
click at [40, 102] on div at bounding box center [31, 94] width 29 height 29
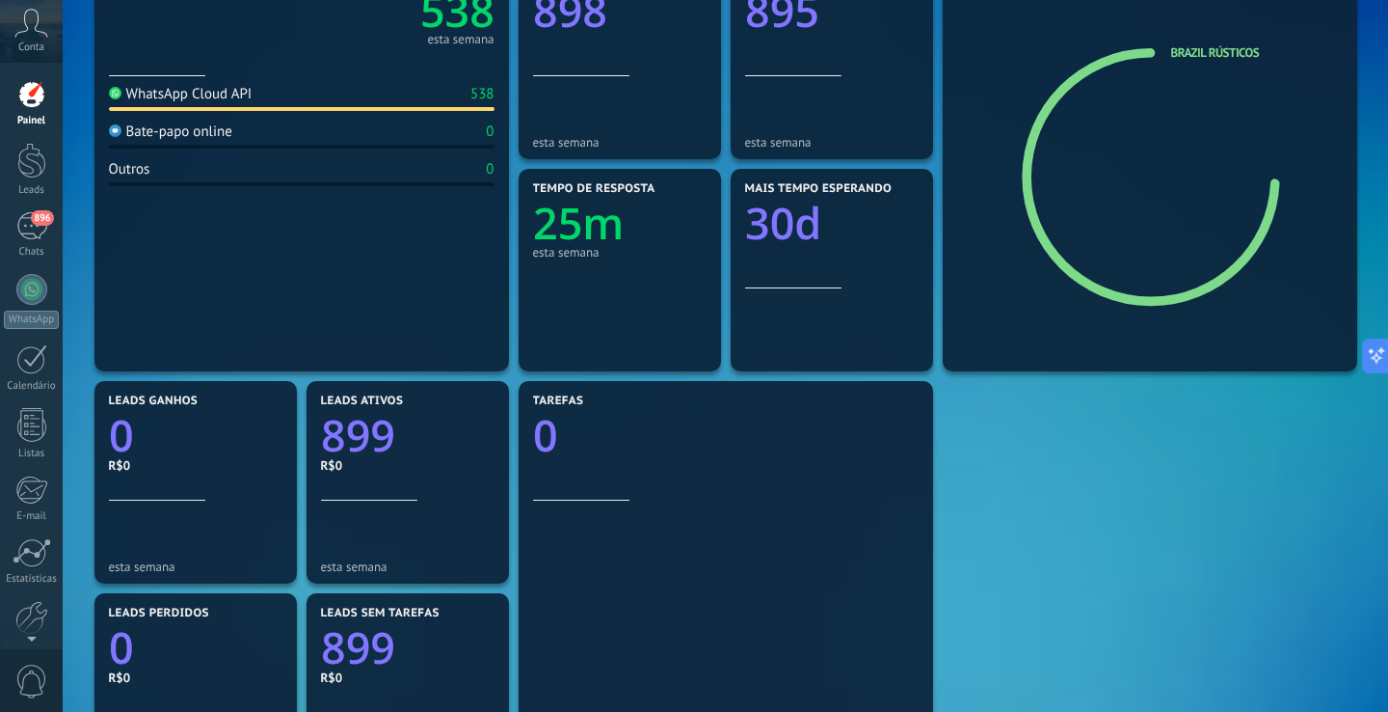
scroll to position [276, 0]
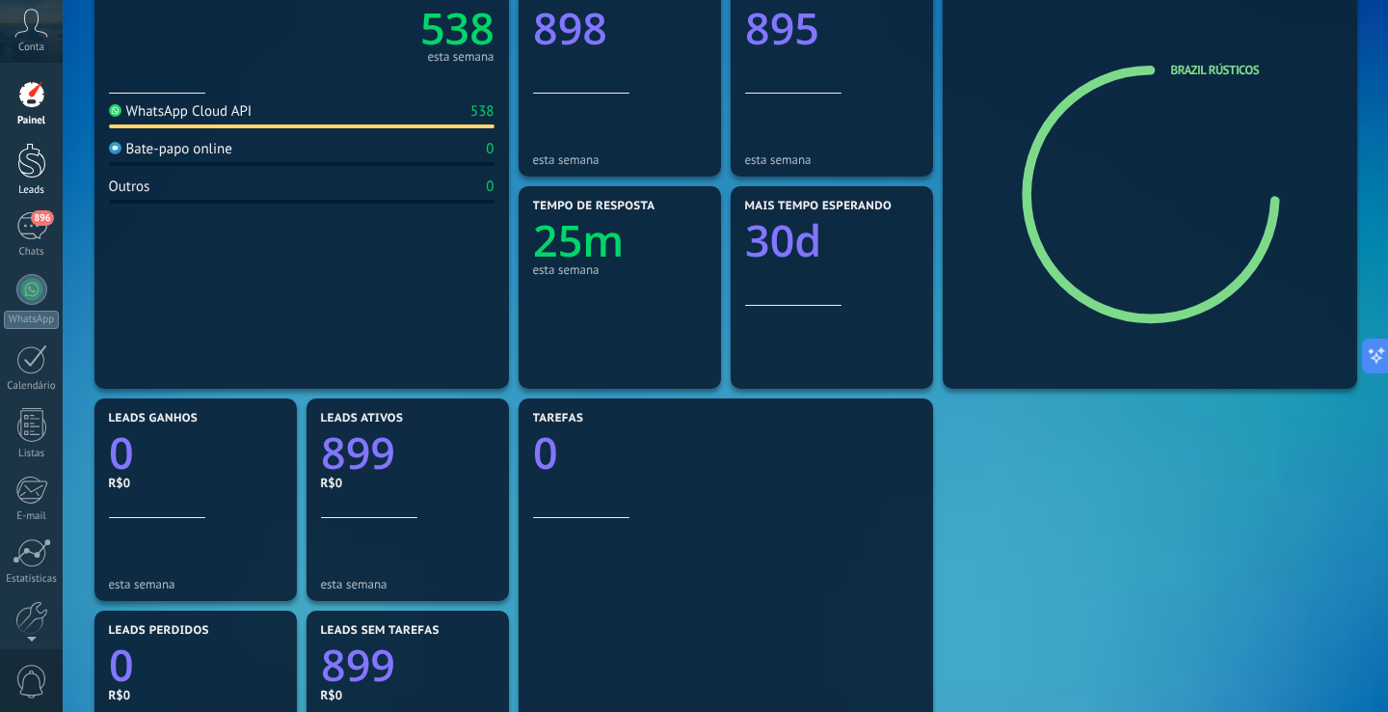
click at [28, 179] on link "Leads" at bounding box center [31, 170] width 63 height 54
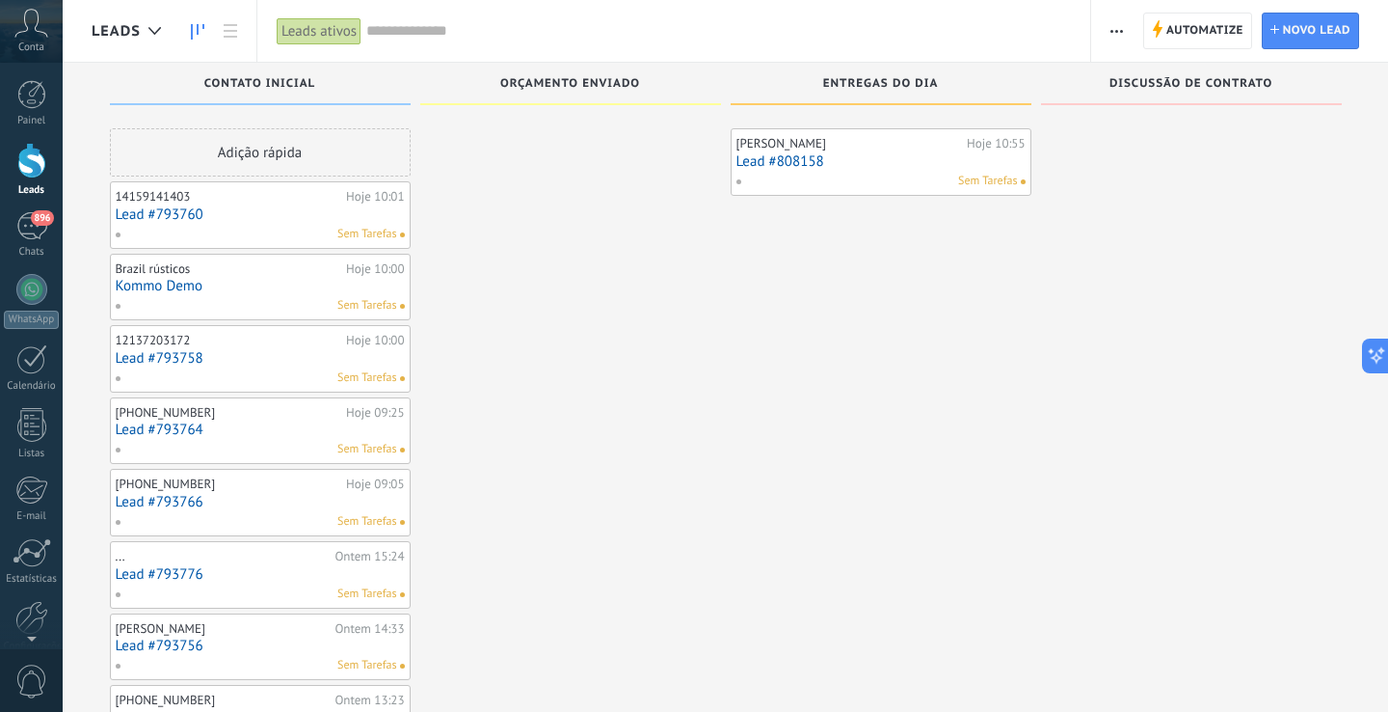
click at [1119, 27] on span "button" at bounding box center [1117, 31] width 13 height 37
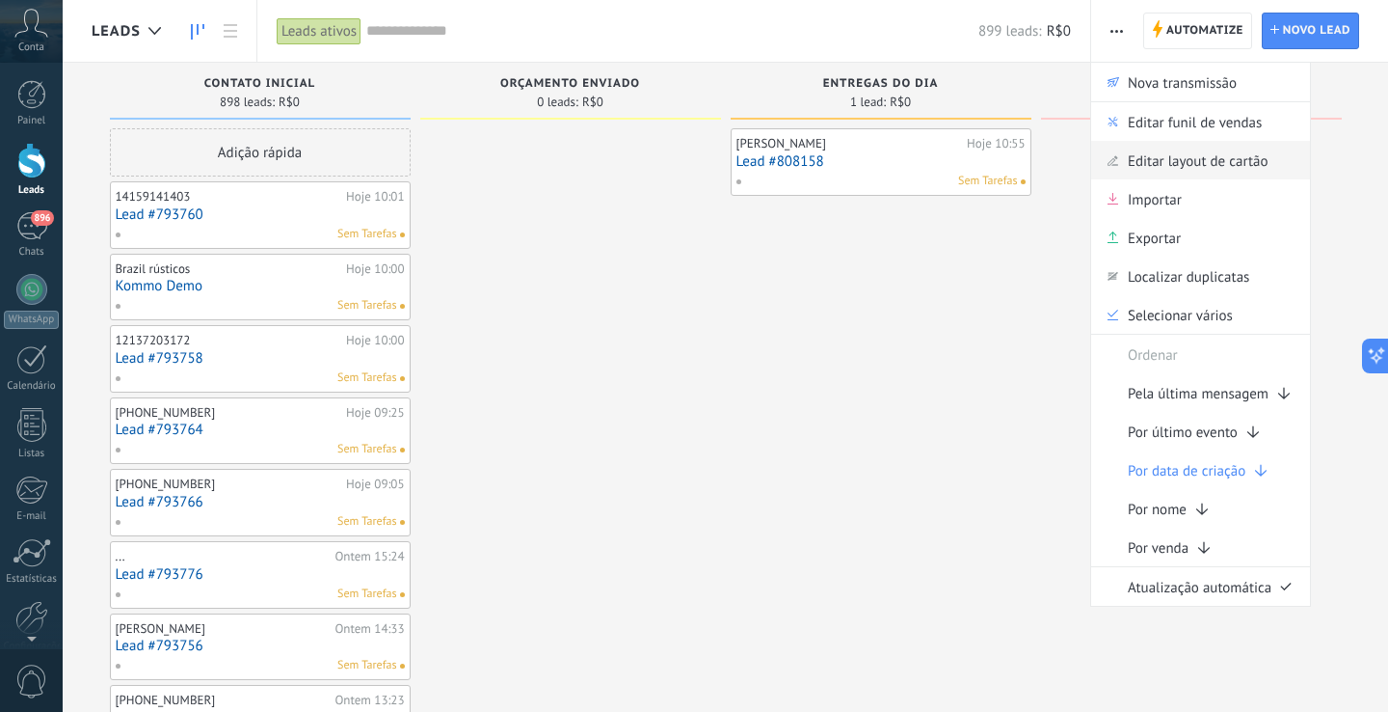
click at [1134, 168] on span "Editar layout de cartão" at bounding box center [1198, 160] width 141 height 39
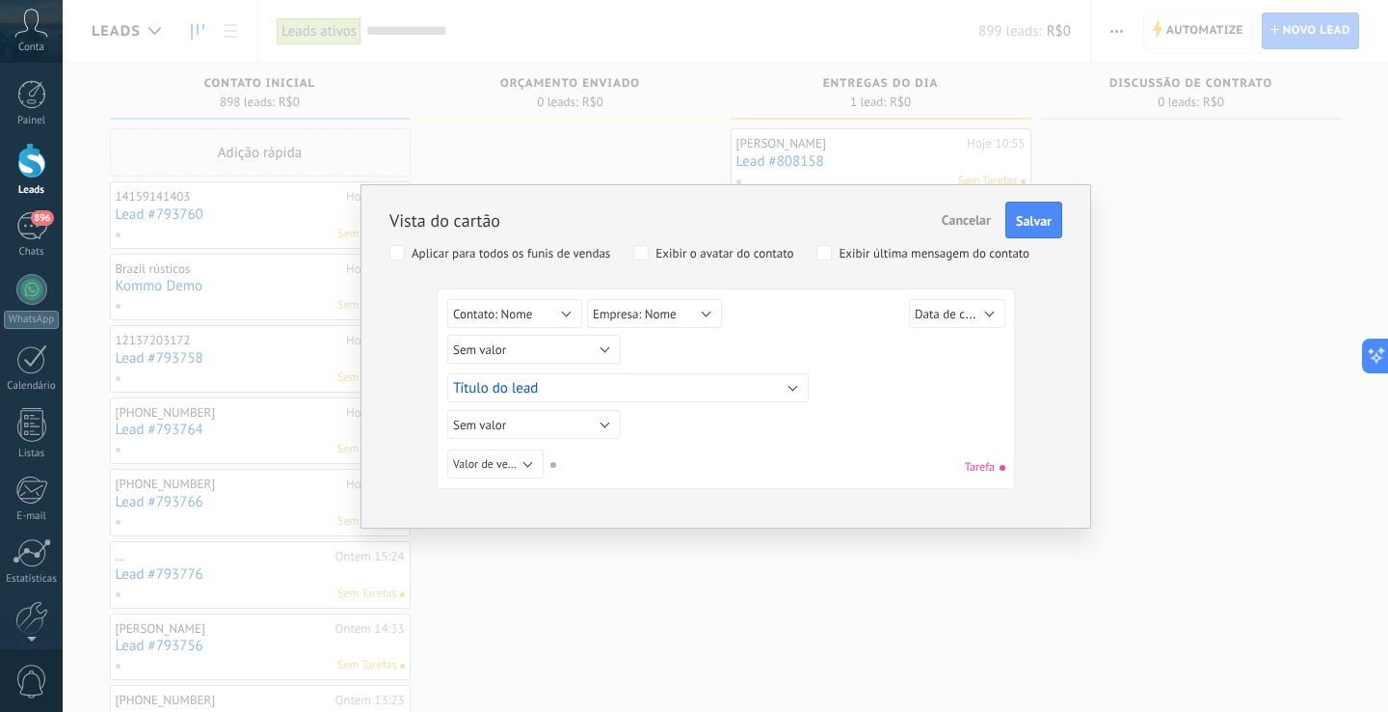
click at [566, 437] on button "Sem valor" at bounding box center [534, 424] width 174 height 29
click at [965, 218] on span "Cancelar" at bounding box center [966, 219] width 49 height 17
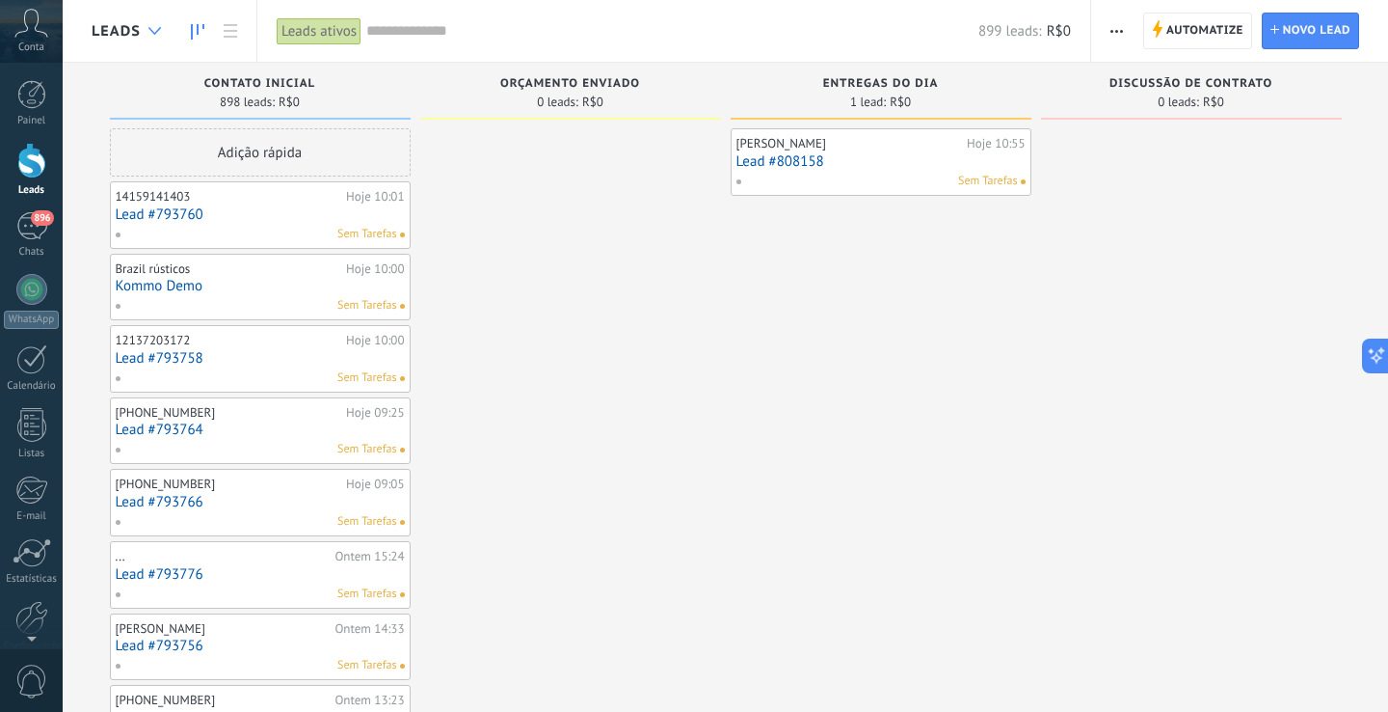
click at [160, 31] on icon at bounding box center [154, 31] width 13 height 8
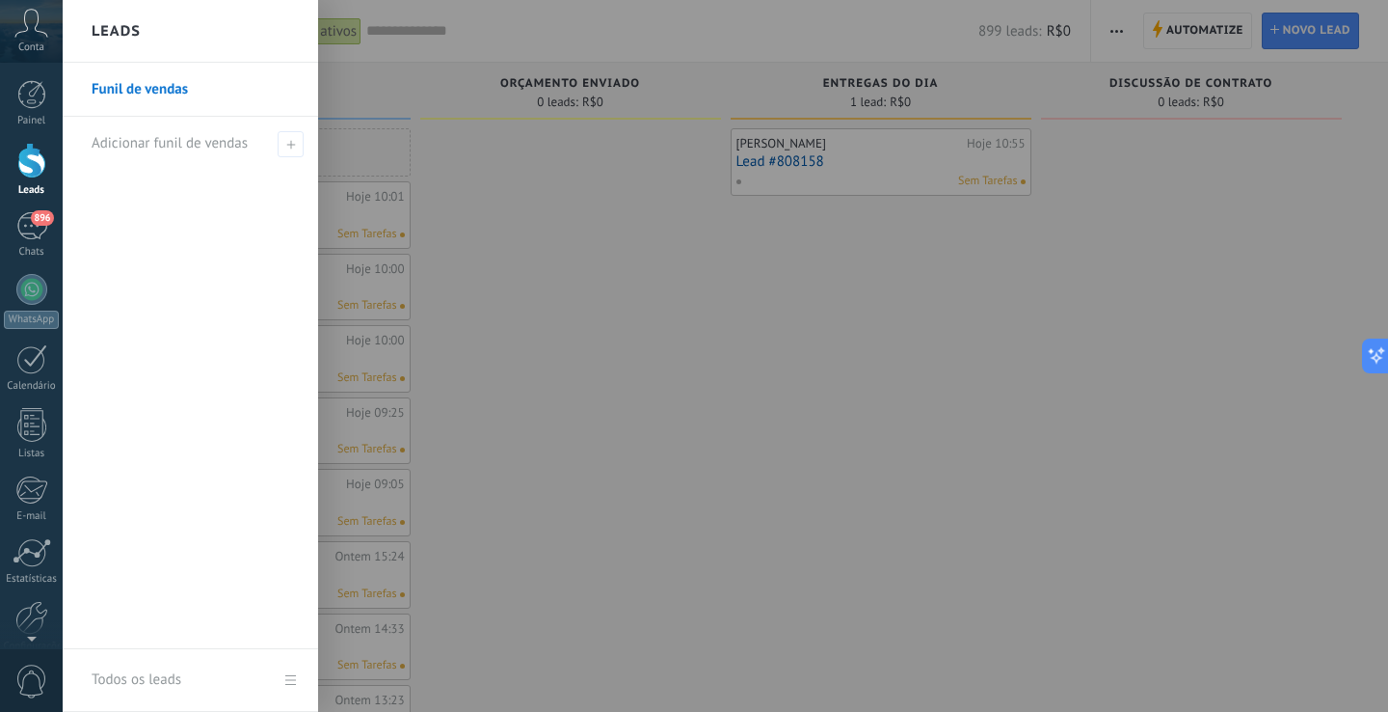
click at [443, 225] on div at bounding box center [757, 356] width 1388 height 712
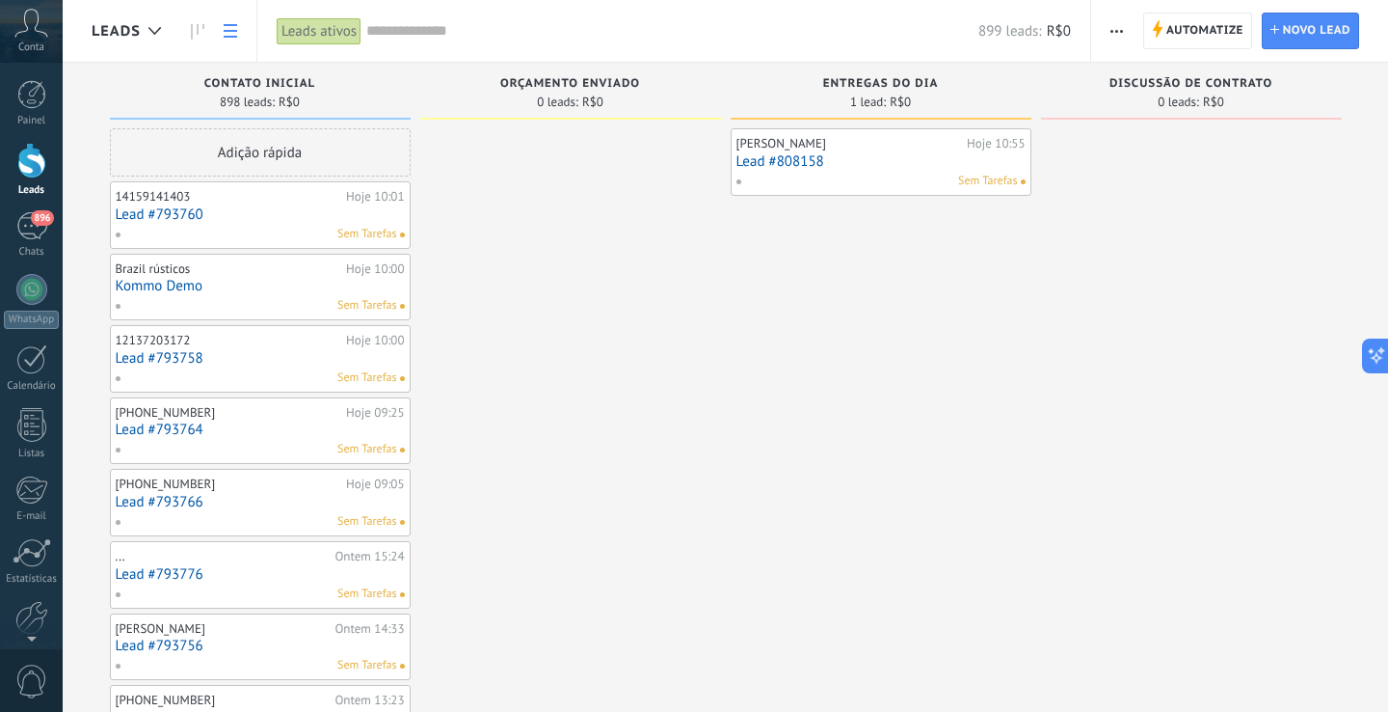
click at [225, 18] on link at bounding box center [230, 32] width 33 height 38
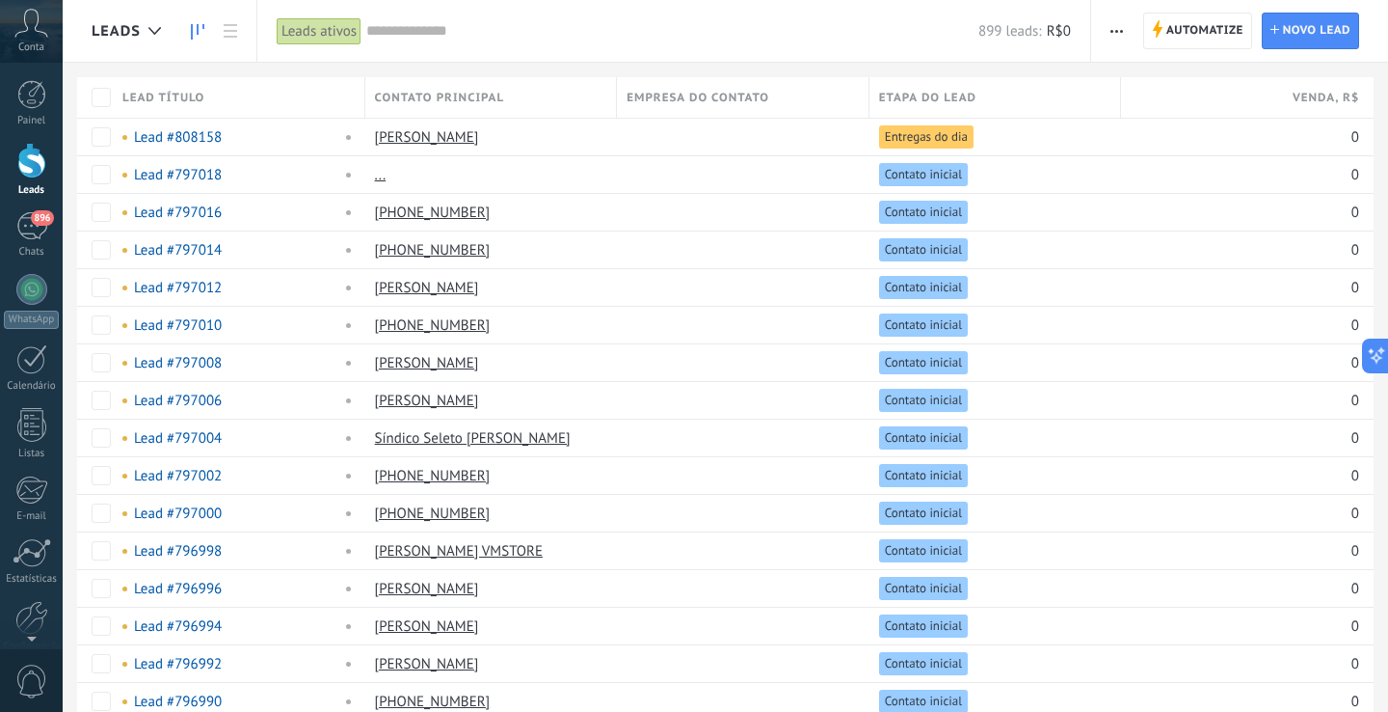
click at [196, 34] on icon at bounding box center [197, 31] width 13 height 15
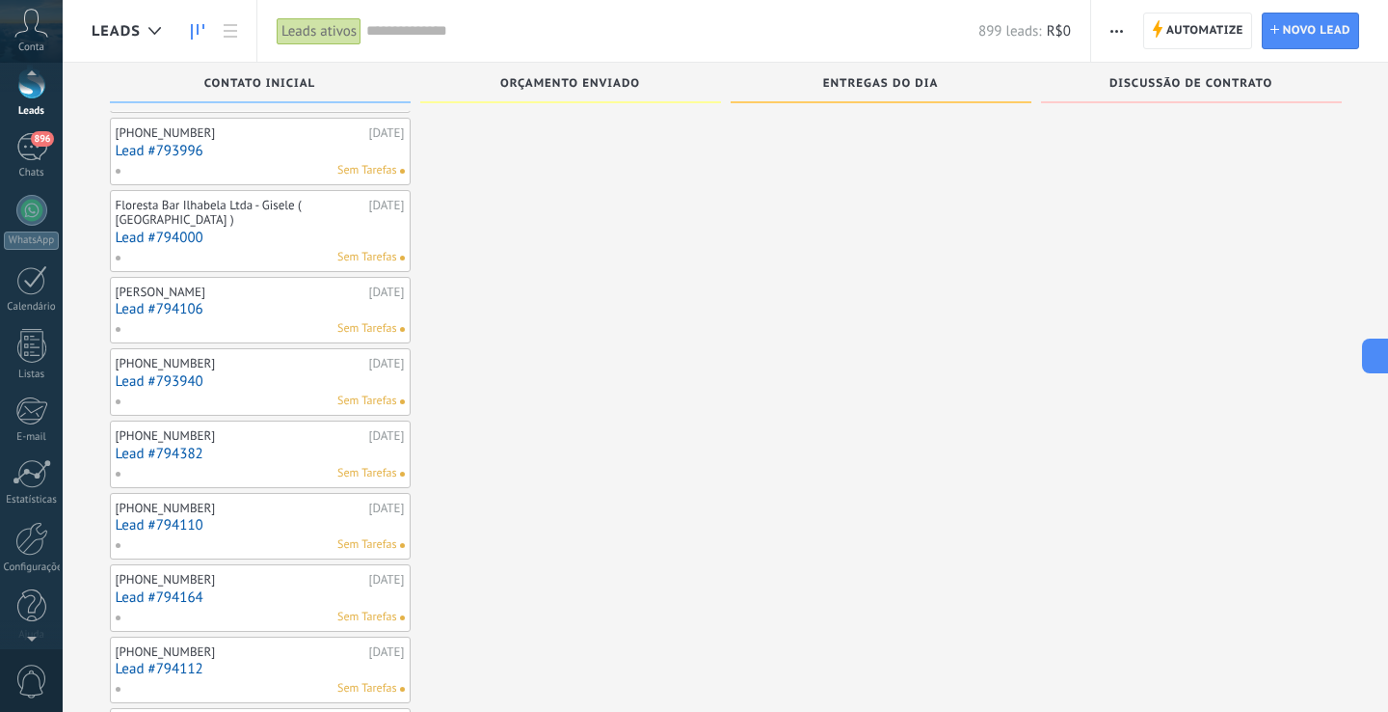
scroll to position [82, 0]
click at [38, 478] on div at bounding box center [32, 470] width 39 height 29
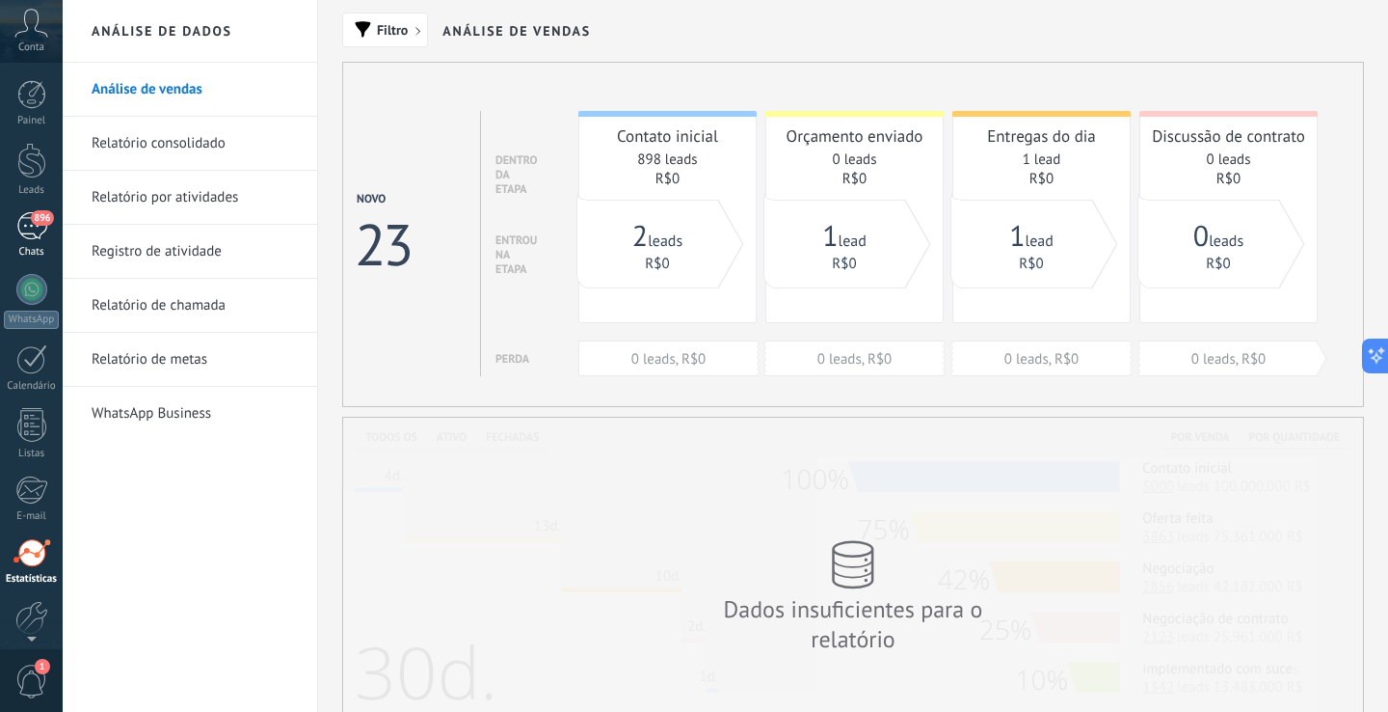
click at [37, 218] on span "896" at bounding box center [42, 217] width 22 height 15
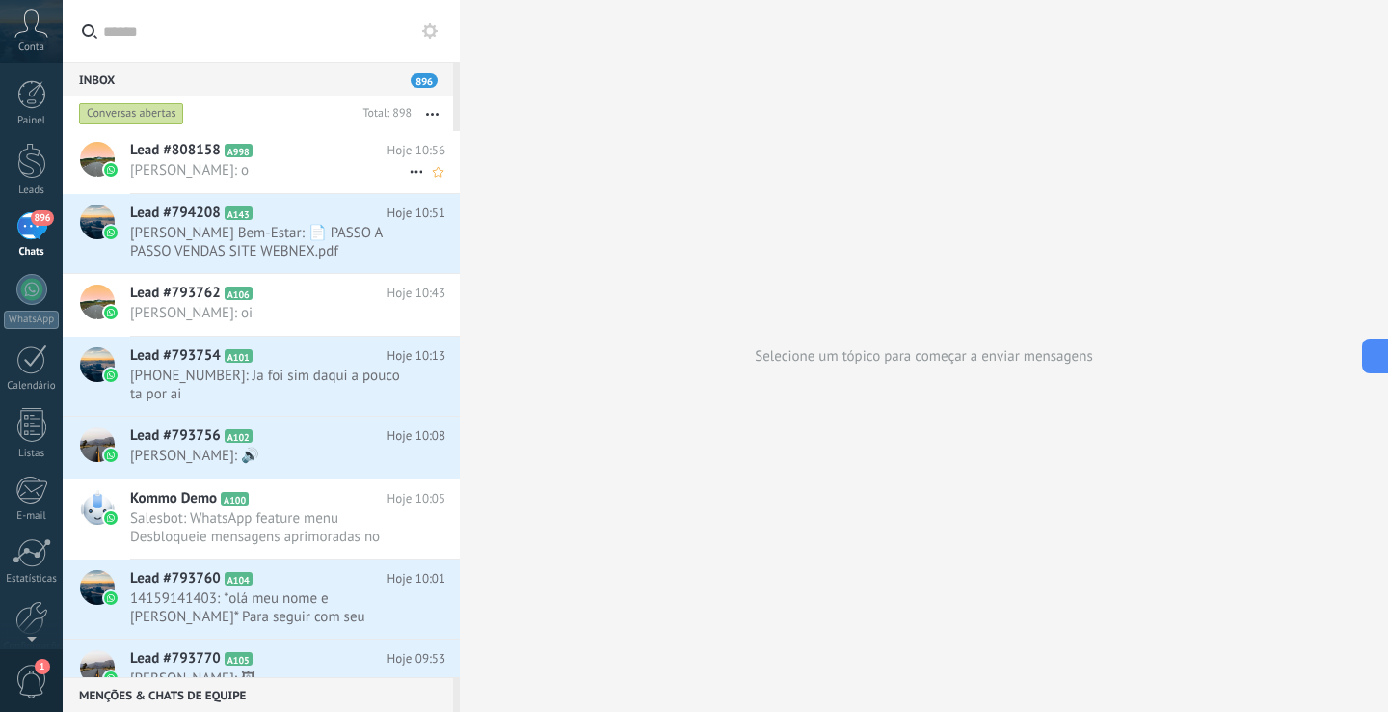
click at [305, 162] on span "Nicolas Aguilar: o" at bounding box center [269, 170] width 279 height 18
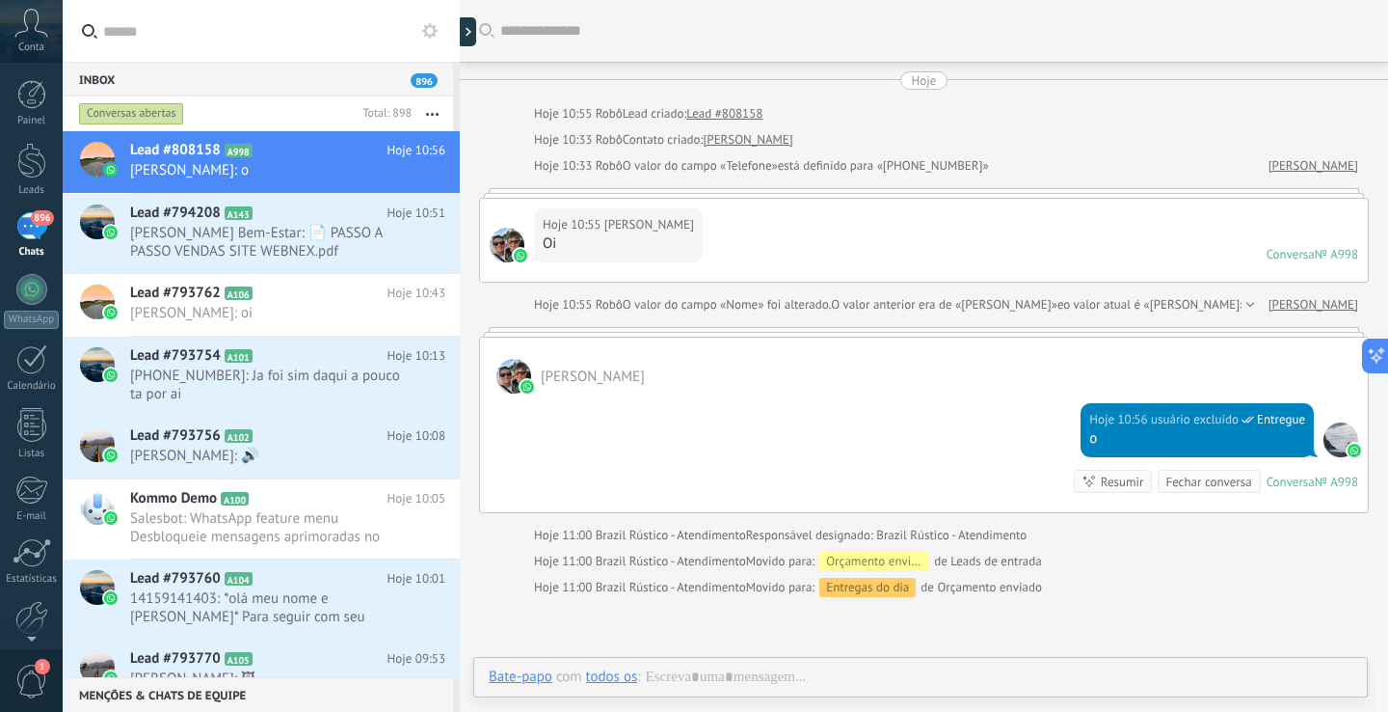
scroll to position [64, 0]
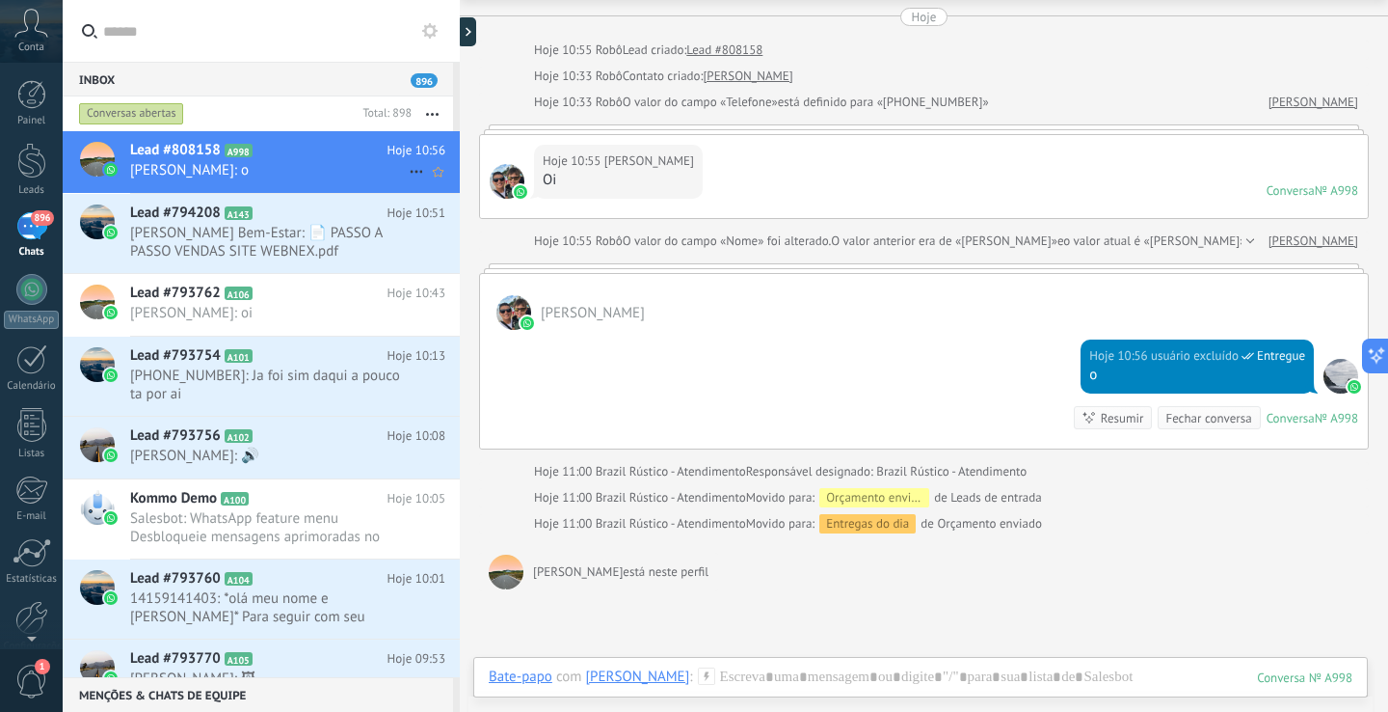
click at [407, 170] on icon at bounding box center [416, 171] width 23 height 23
click at [406, 215] on div at bounding box center [694, 356] width 1388 height 712
click at [336, 154] on h2 "Lead #808158 A998" at bounding box center [258, 150] width 257 height 19
click at [472, 29] on div at bounding box center [471, 31] width 29 height 29
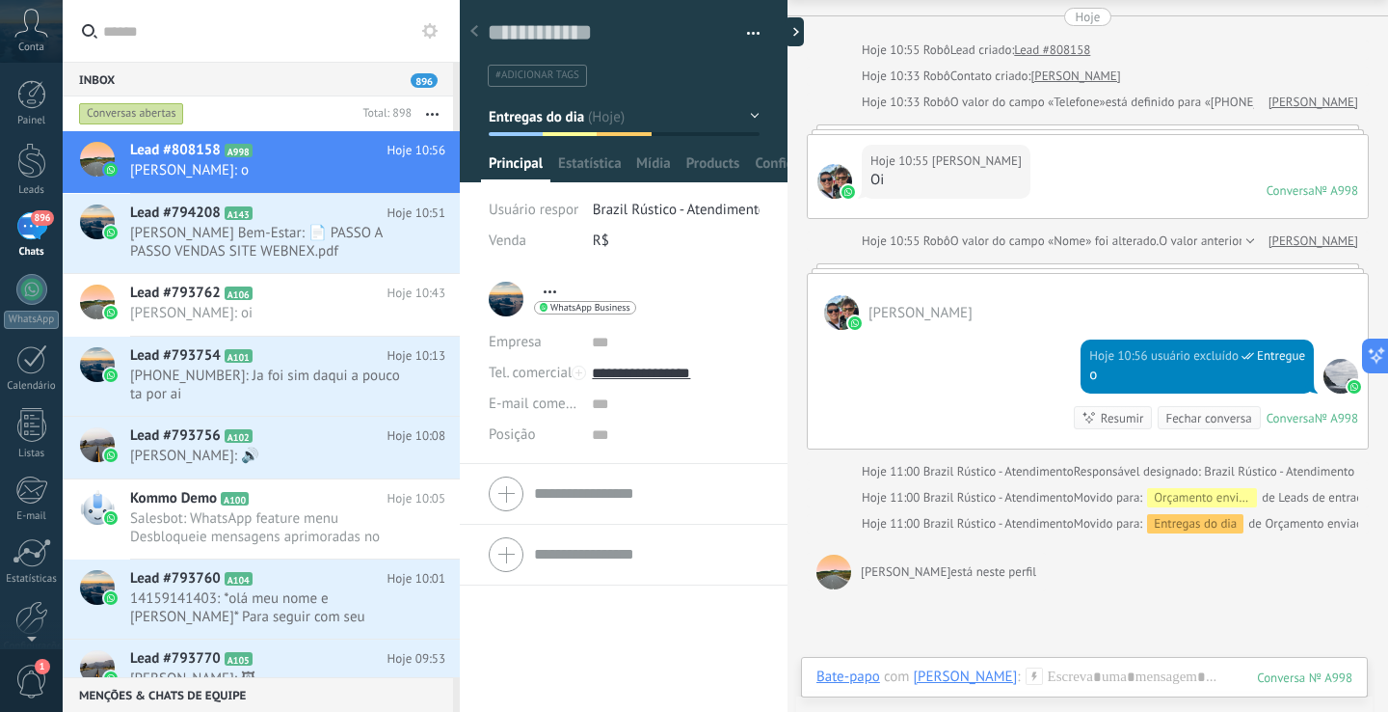
type textarea "**********"
click at [584, 168] on span "Estatísticas" at bounding box center [592, 168] width 69 height 28
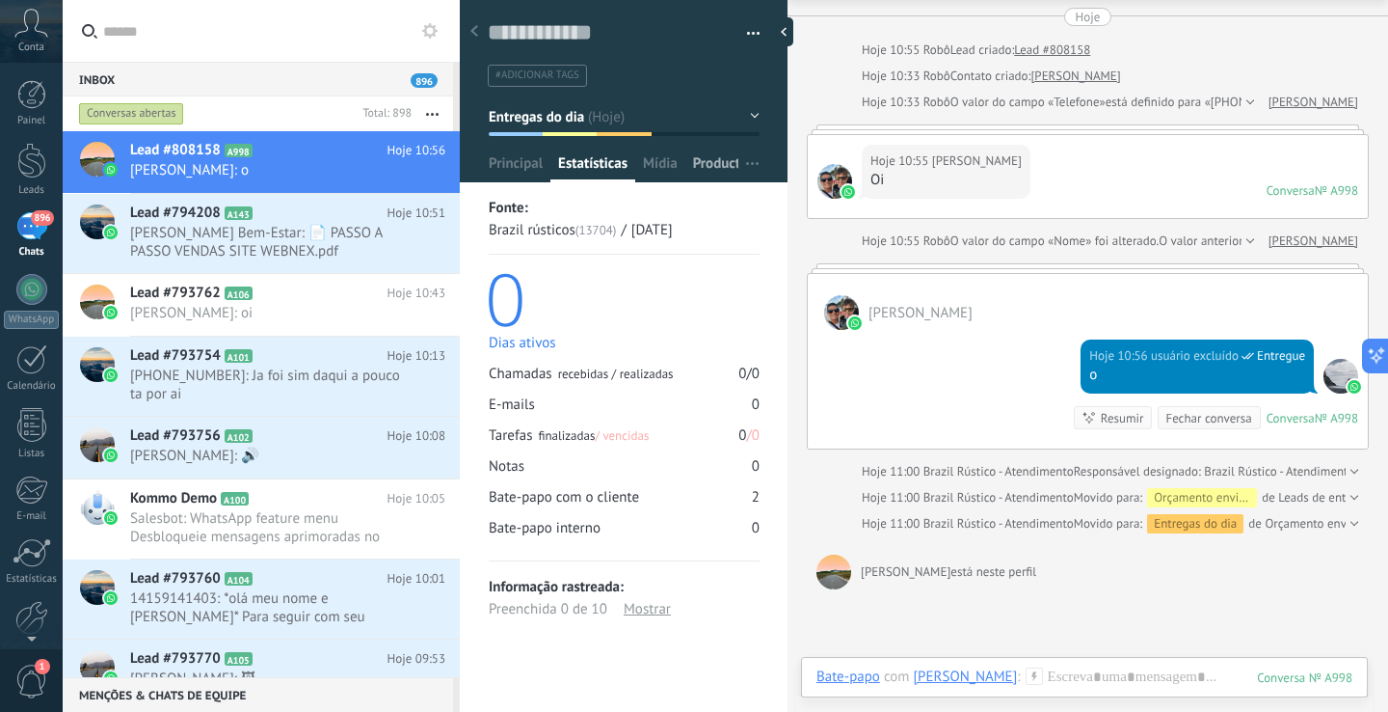
click at [706, 172] on span "Products" at bounding box center [720, 168] width 54 height 28
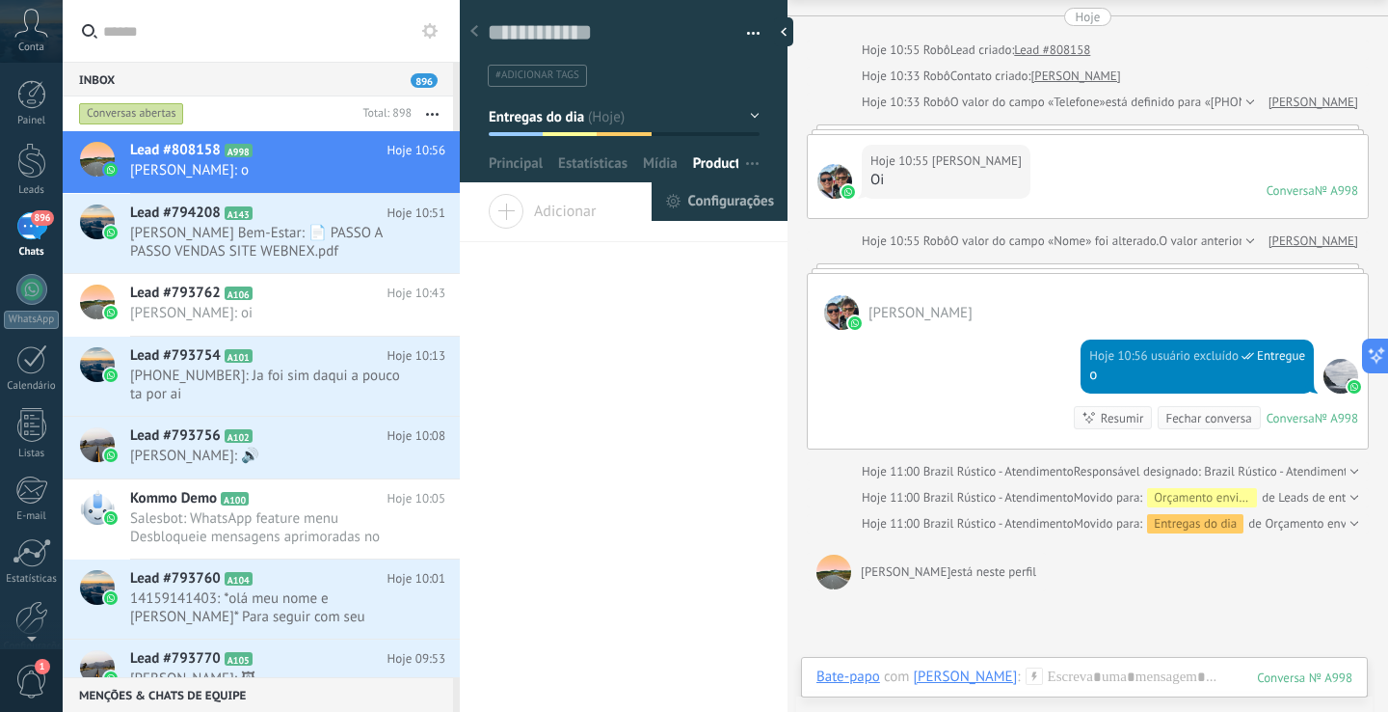
click at [718, 202] on span "Configurações" at bounding box center [731, 201] width 86 height 39
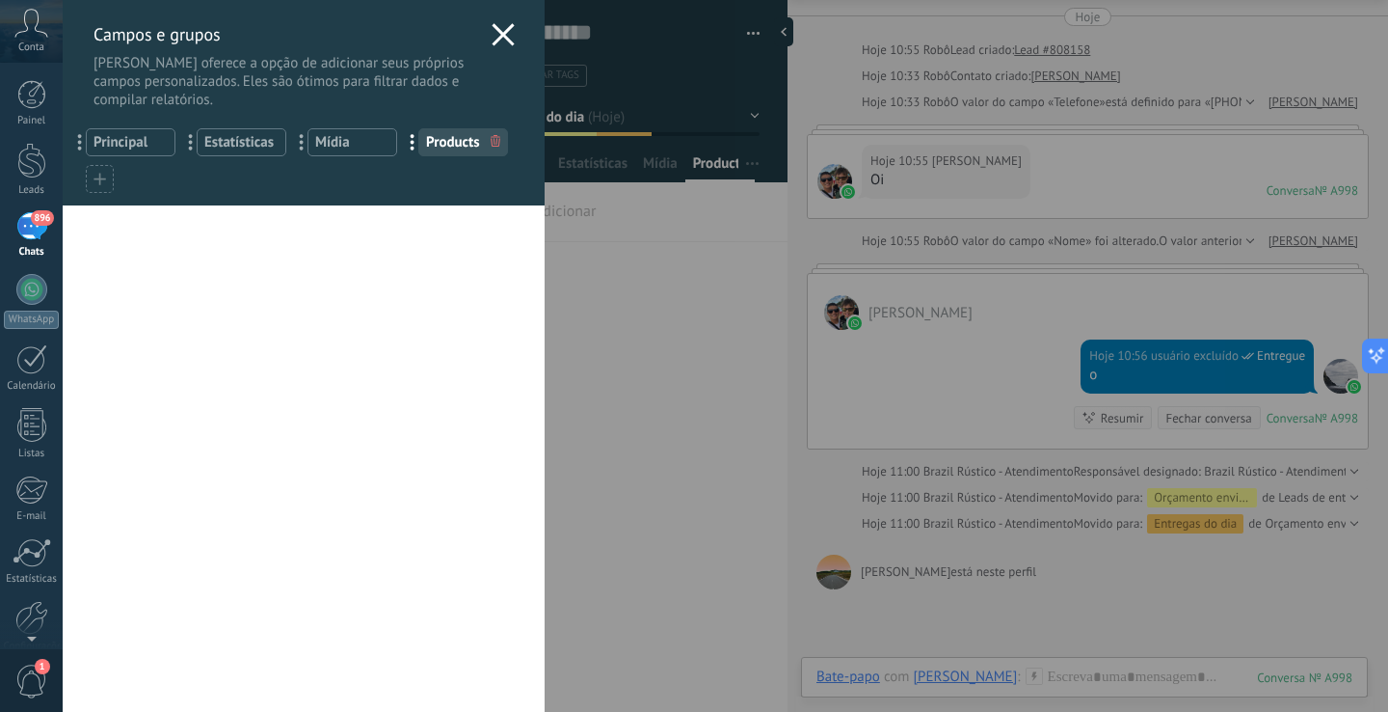
click at [498, 27] on icon at bounding box center [503, 34] width 23 height 23
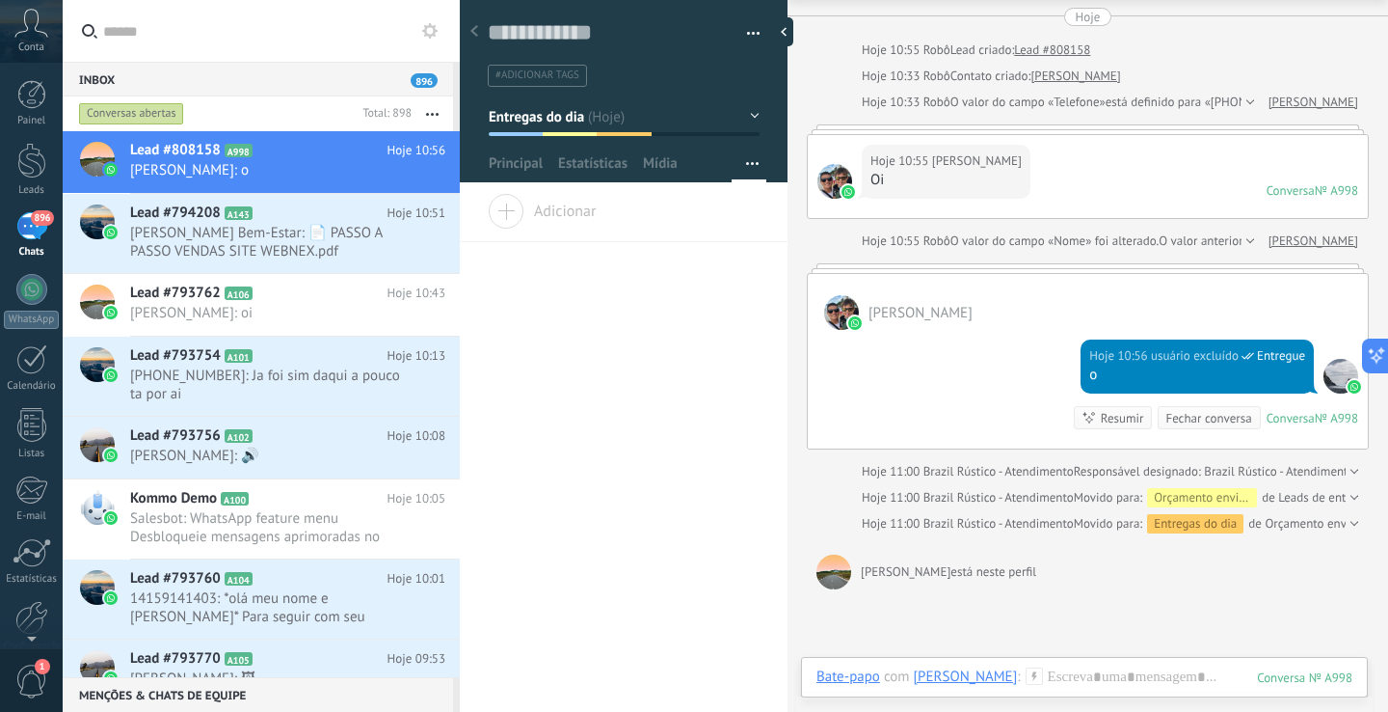
click at [575, 77] on span "#adicionar tags" at bounding box center [538, 74] width 84 height 13
type input "*********"
click at [537, 115] on span "criar tag Orçamento" at bounding box center [569, 110] width 145 height 18
click at [679, 374] on div "**********" at bounding box center [624, 454] width 328 height 518
click at [476, 31] on icon at bounding box center [475, 31] width 8 height 12
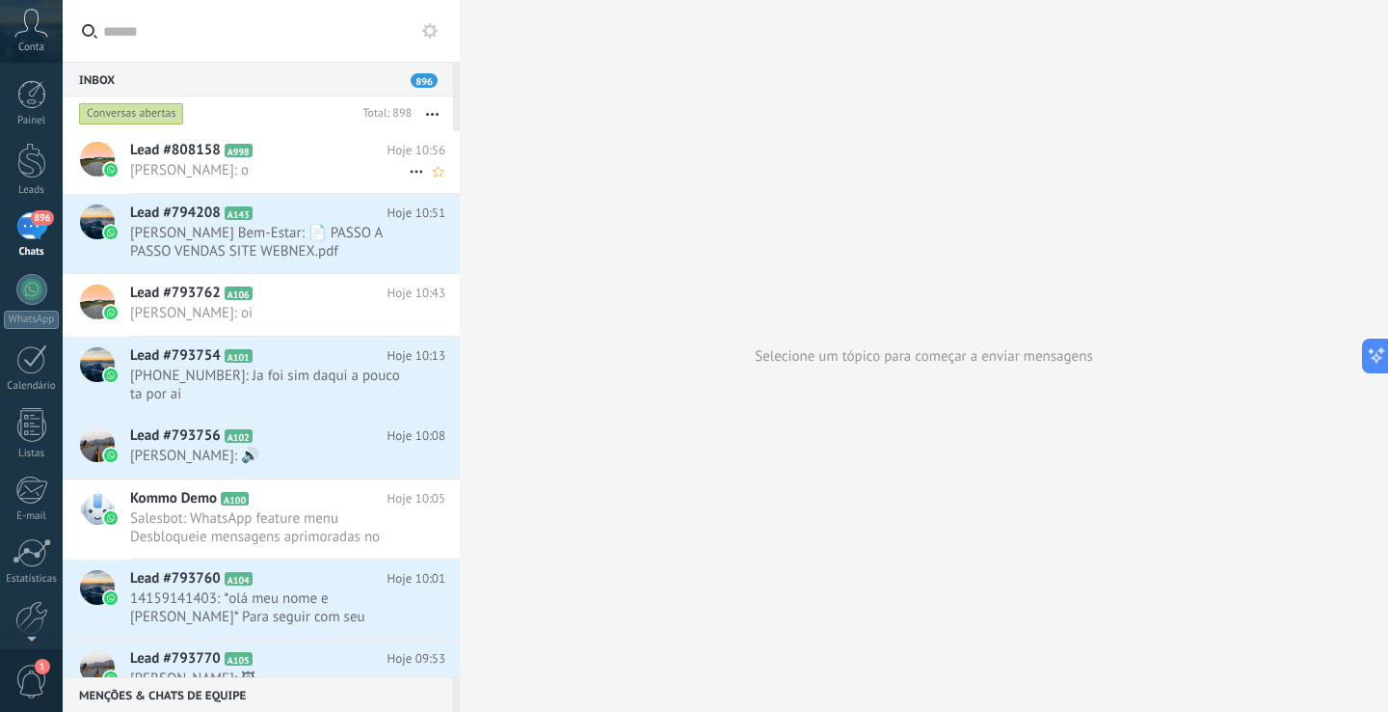
click at [140, 165] on span "Nicolas Aguilar: o" at bounding box center [269, 170] width 279 height 18
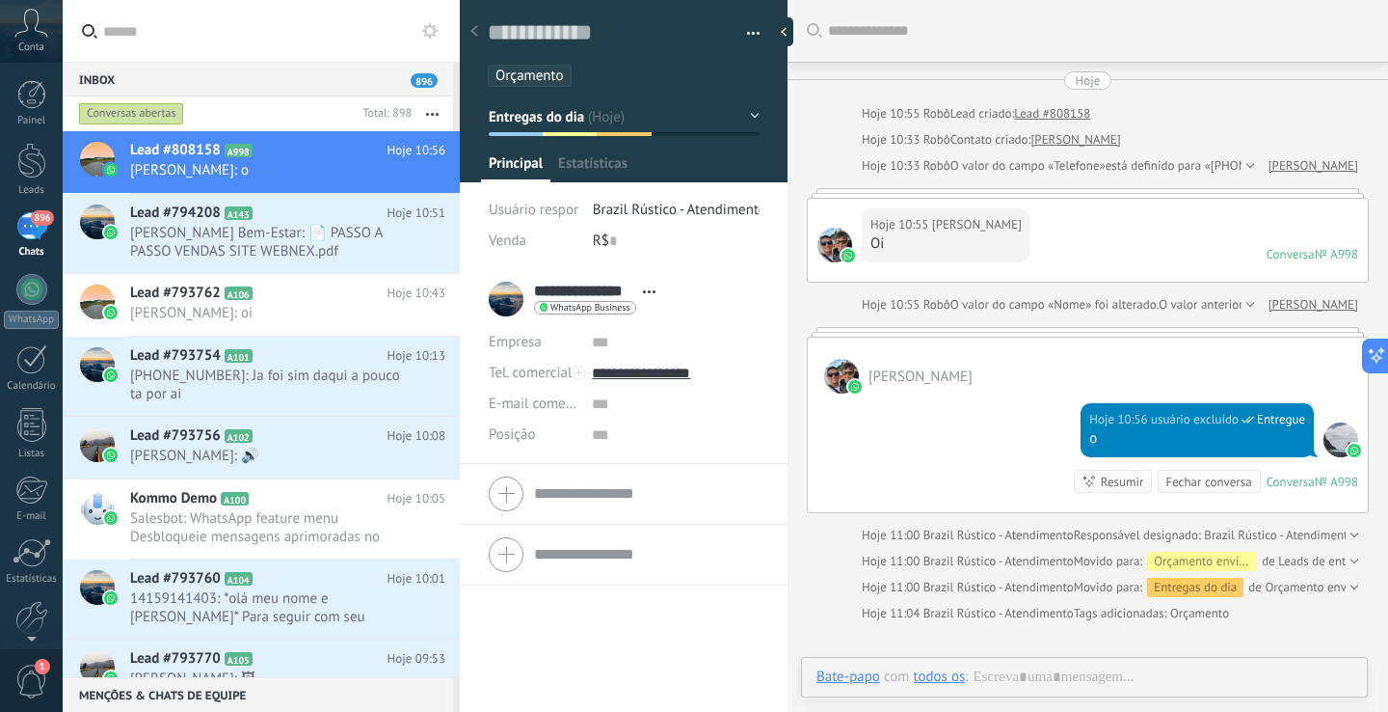
type textarea "**********"
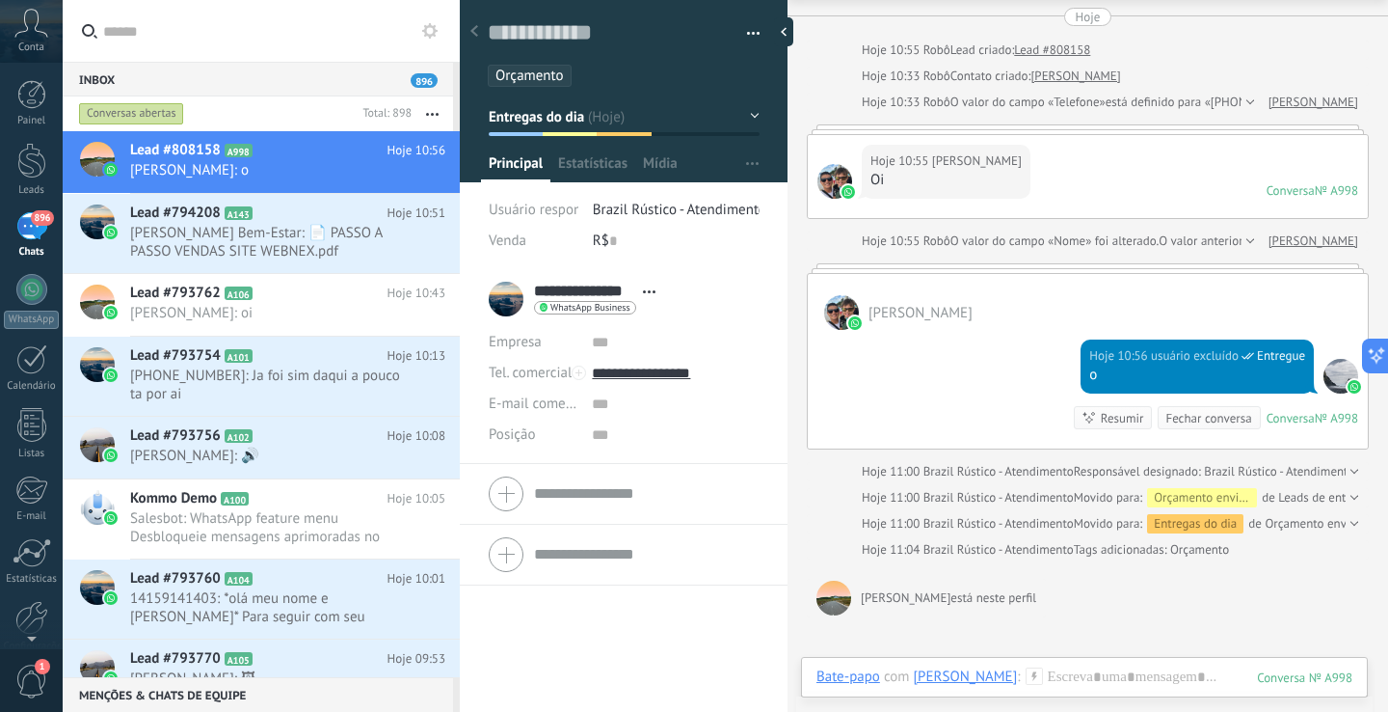
click at [600, 75] on ul "Orçamento" at bounding box center [620, 76] width 269 height 26
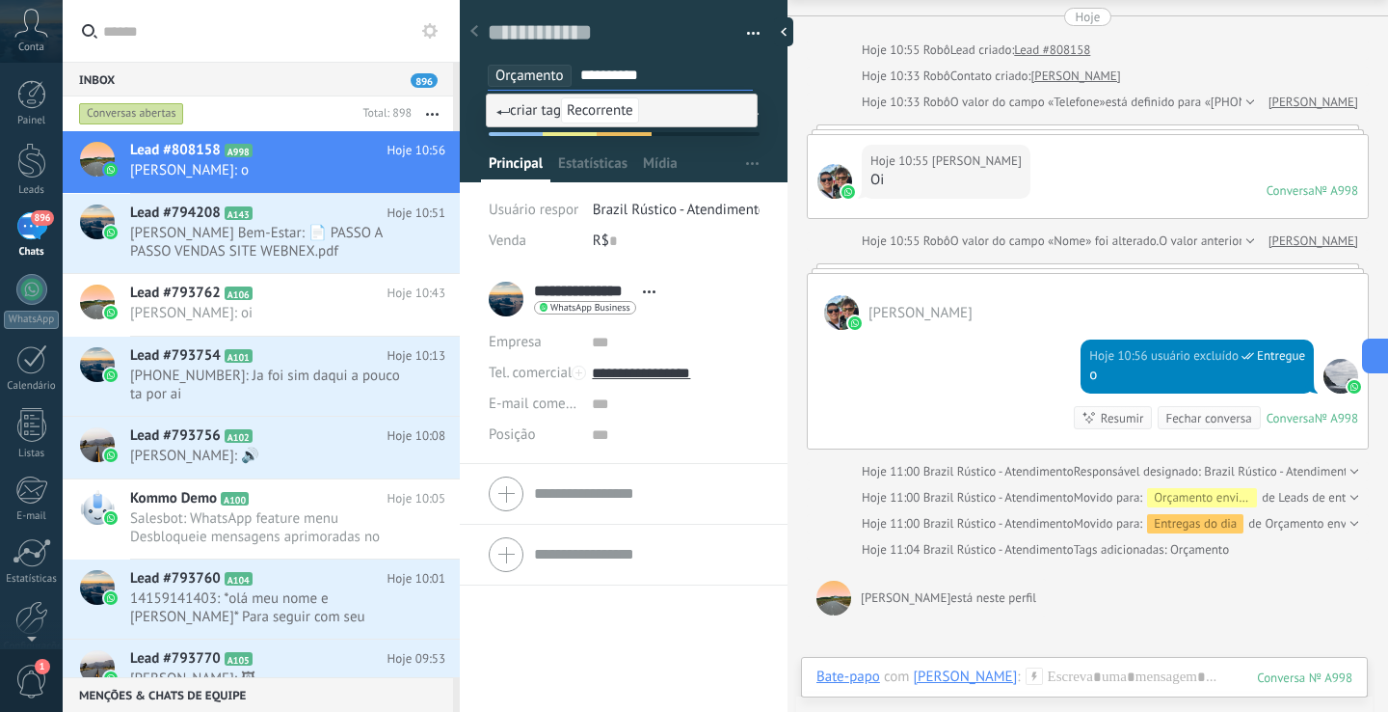
type input "**********"
click at [542, 114] on span "criar tag Recorrente" at bounding box center [568, 110] width 143 height 18
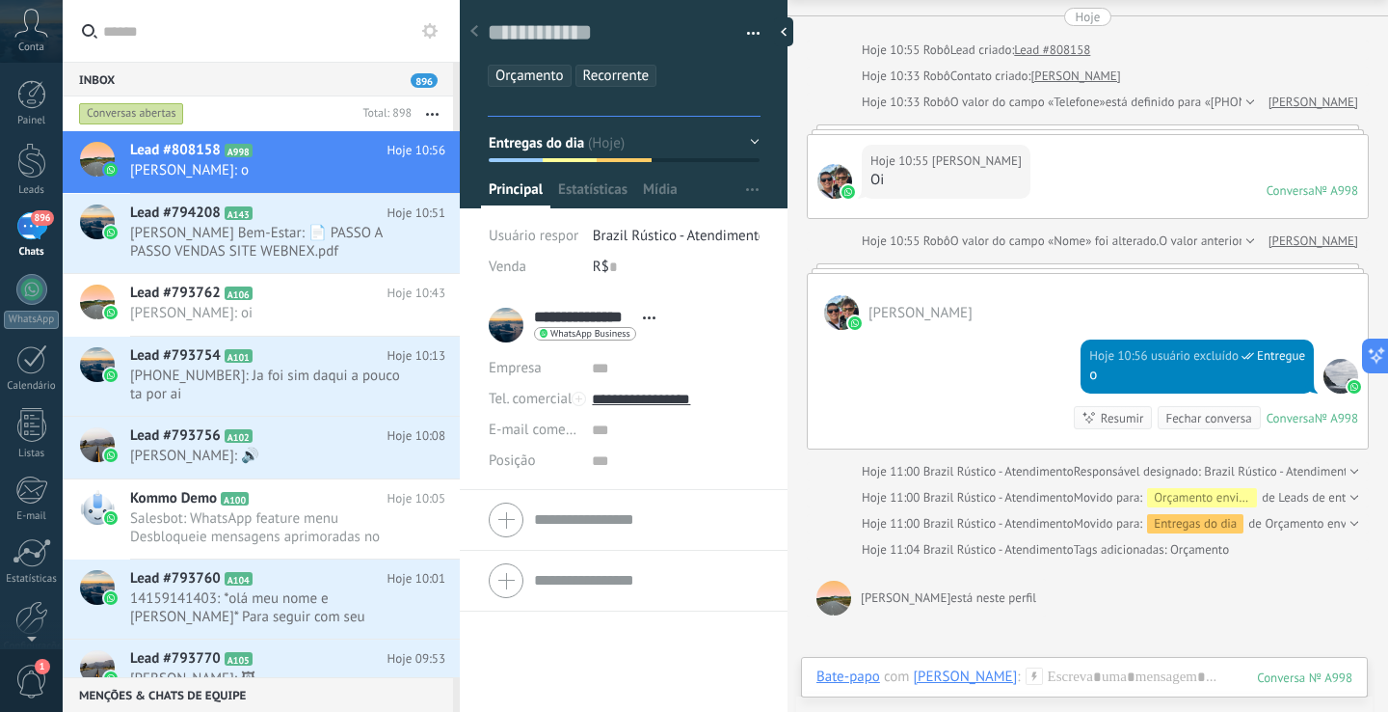
click at [474, 29] on use at bounding box center [475, 31] width 8 height 12
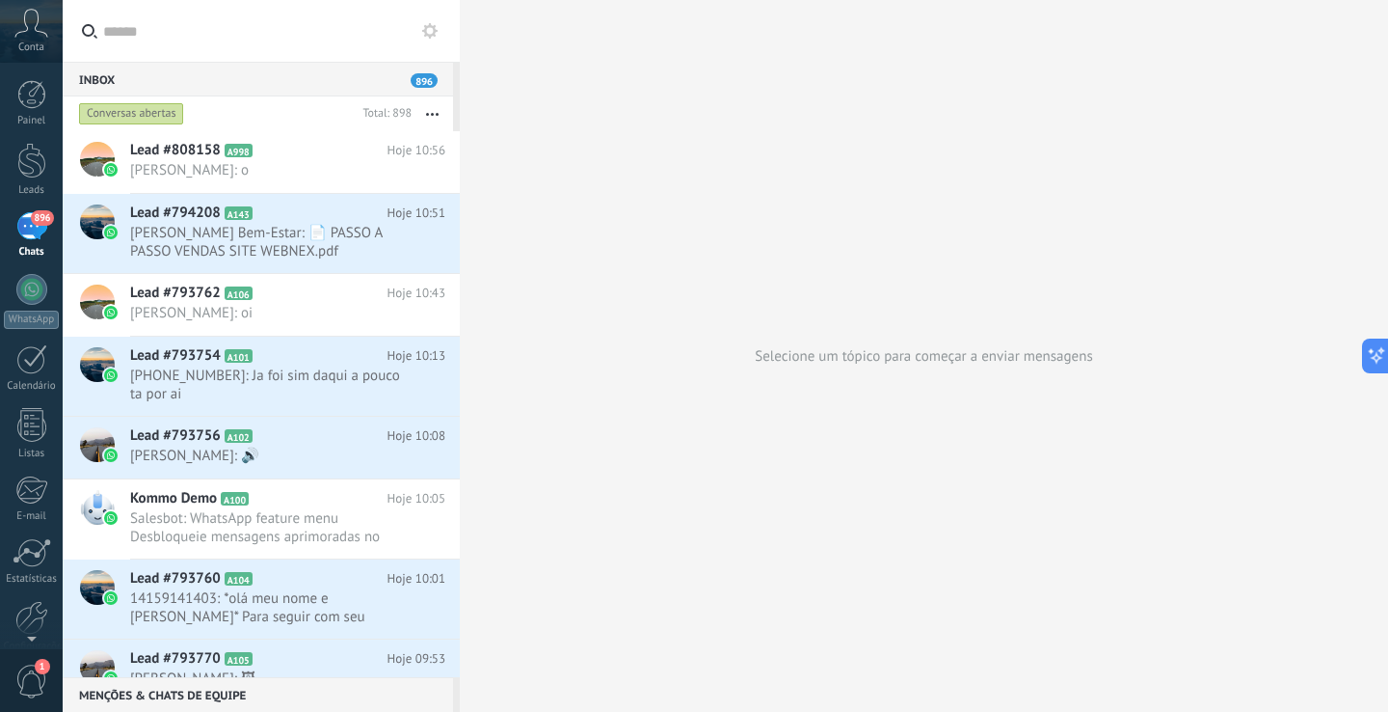
click at [267, 119] on div "Conversas abertas" at bounding box center [215, 113] width 280 height 35
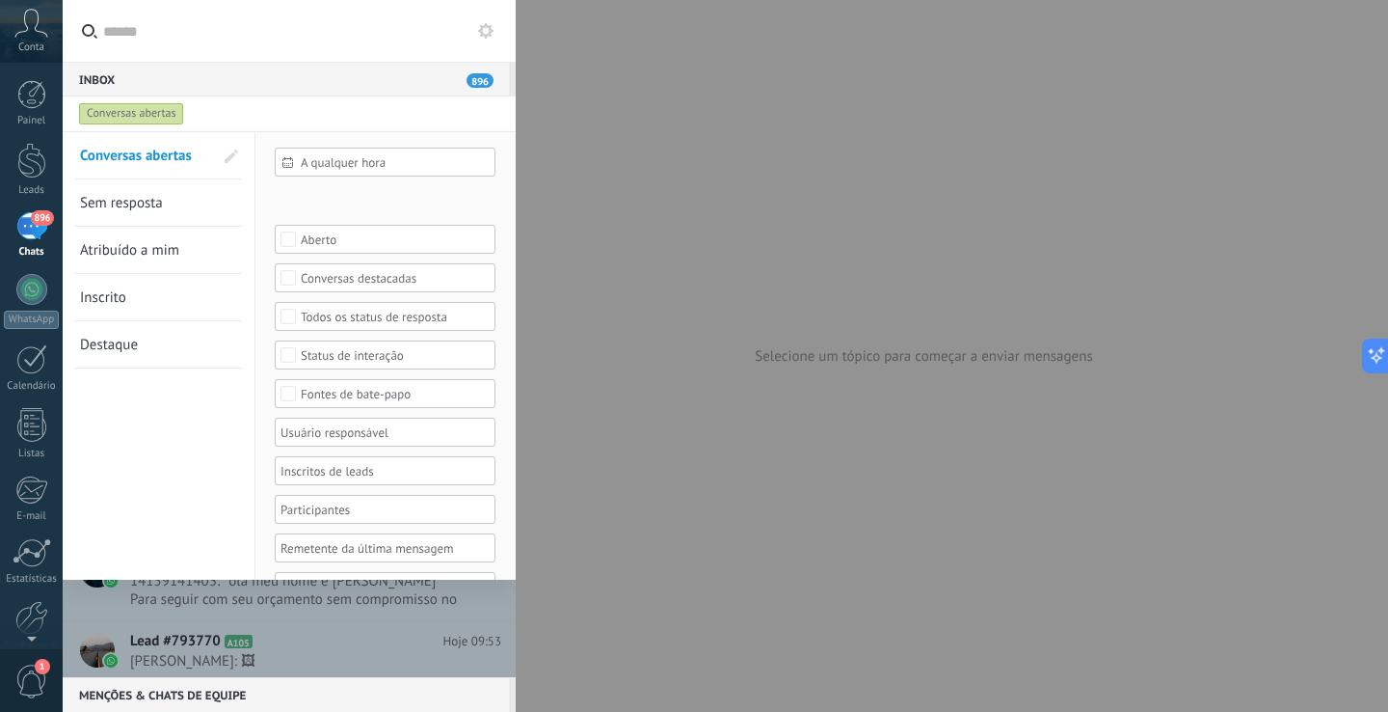
click at [673, 250] on div at bounding box center [694, 356] width 1388 height 712
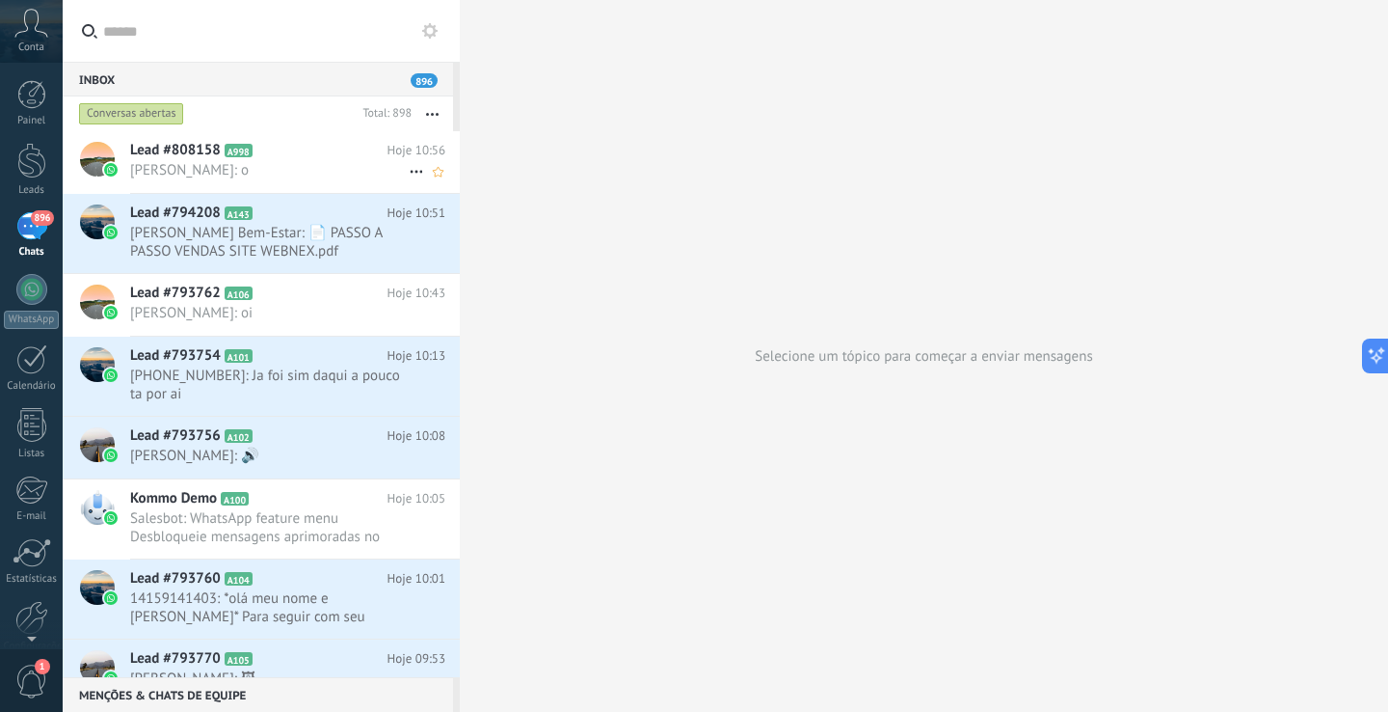
click at [290, 154] on h2 "Lead #808158 A998" at bounding box center [258, 150] width 257 height 19
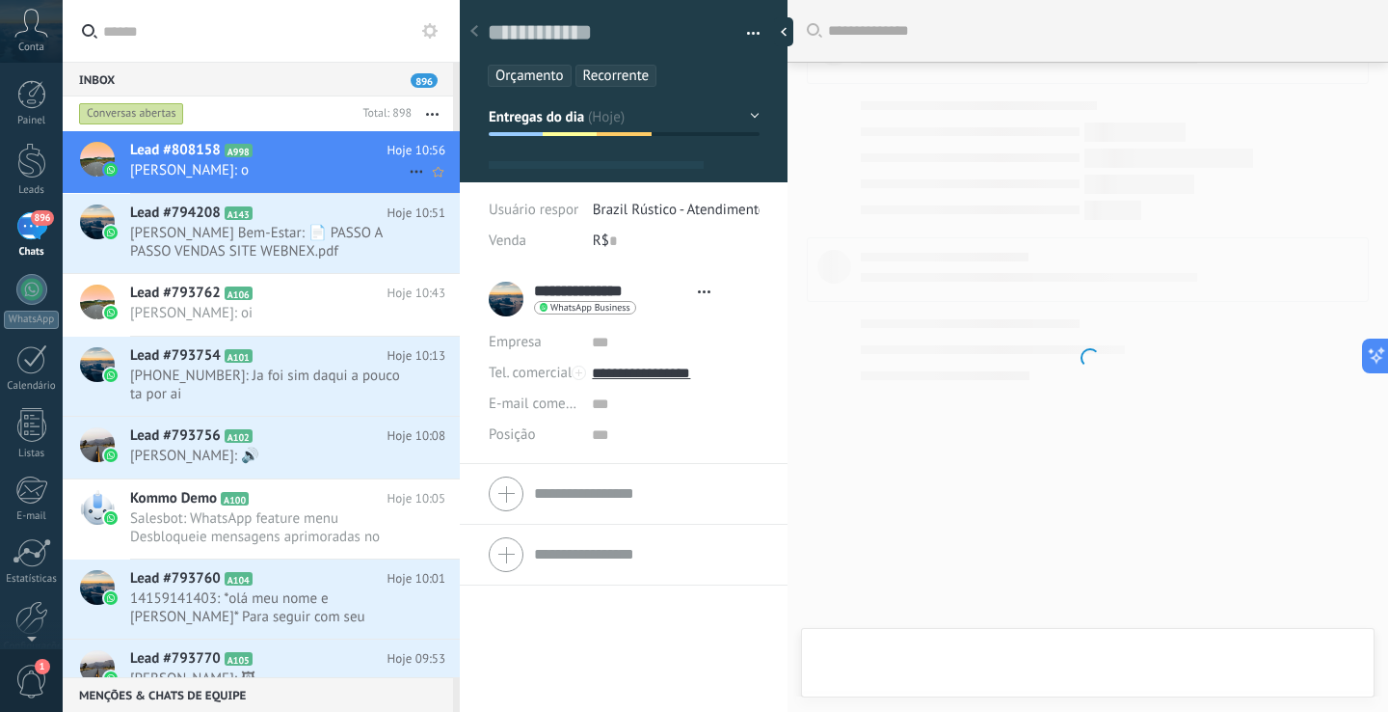
type textarea "**********"
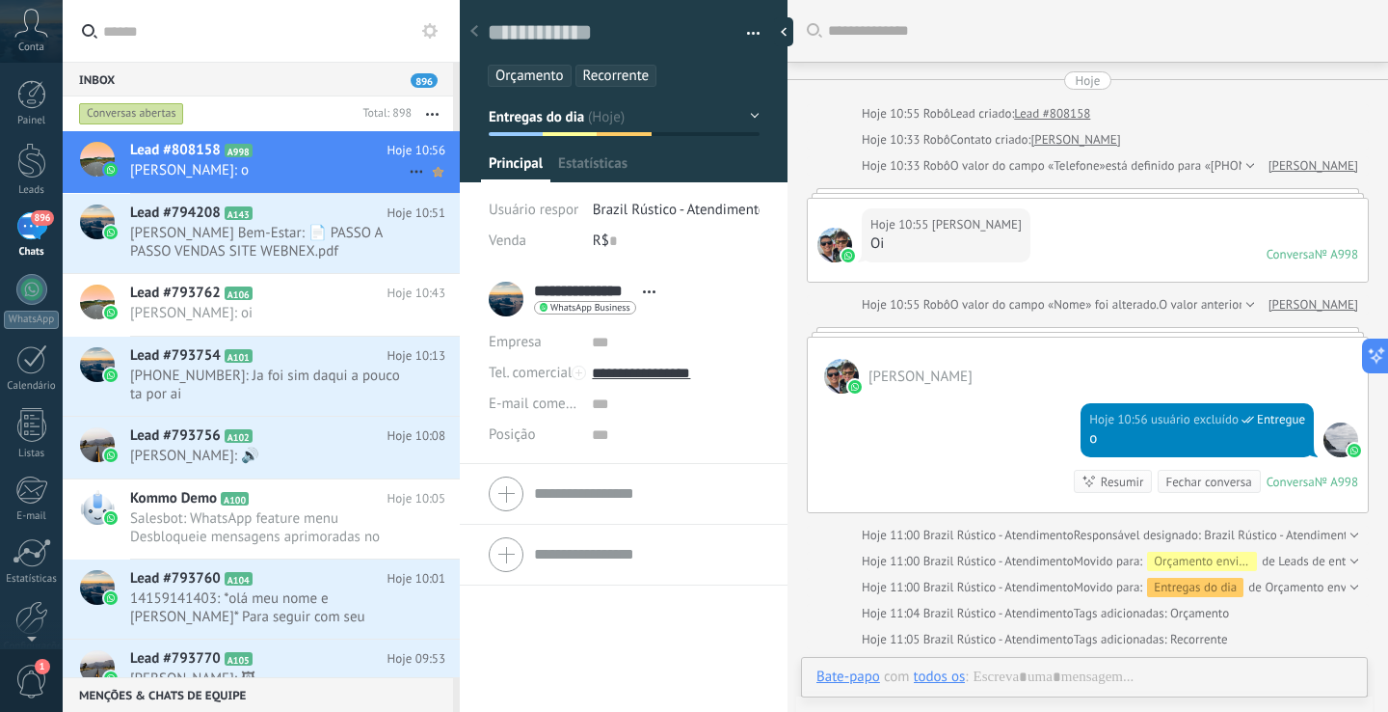
scroll to position [29, 0]
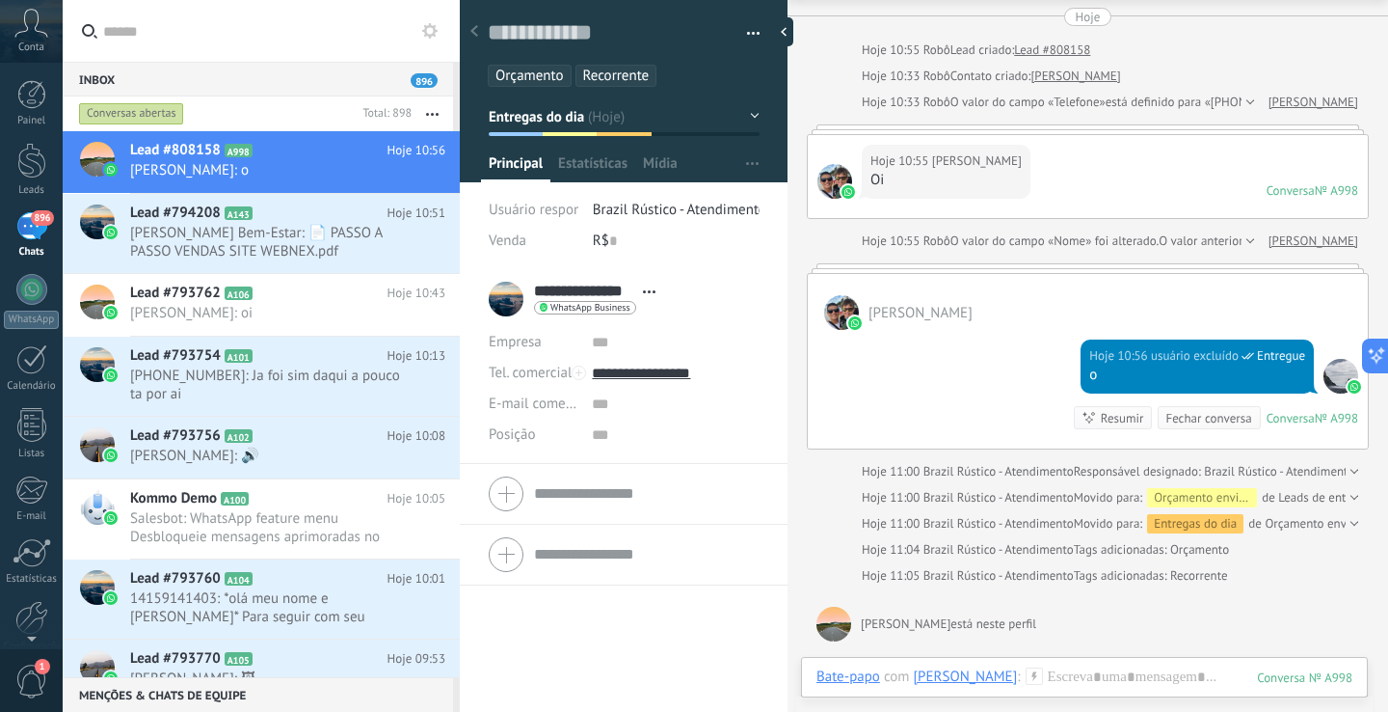
click at [615, 71] on span "Recorrente" at bounding box center [616, 76] width 67 height 18
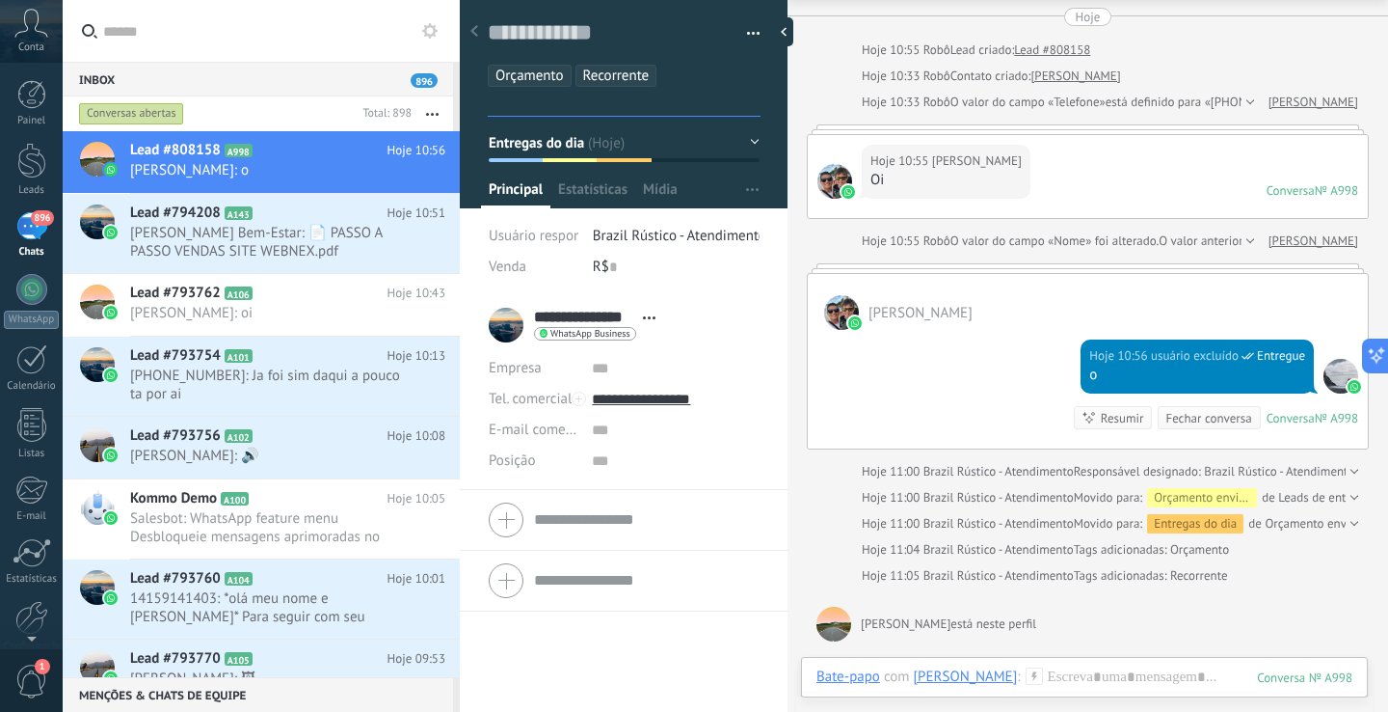
click at [149, 73] on div "Inbox 896" at bounding box center [258, 79] width 391 height 35
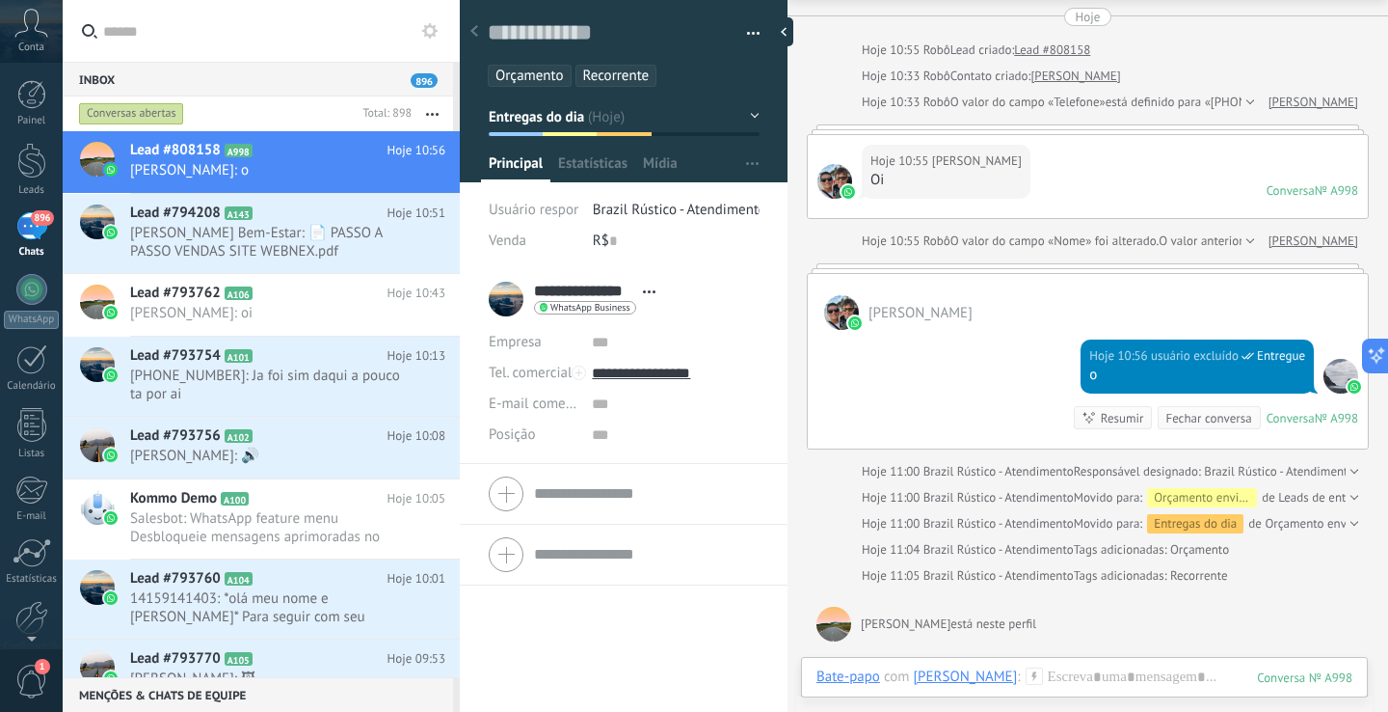
click at [161, 37] on input "text" at bounding box center [271, 31] width 337 height 62
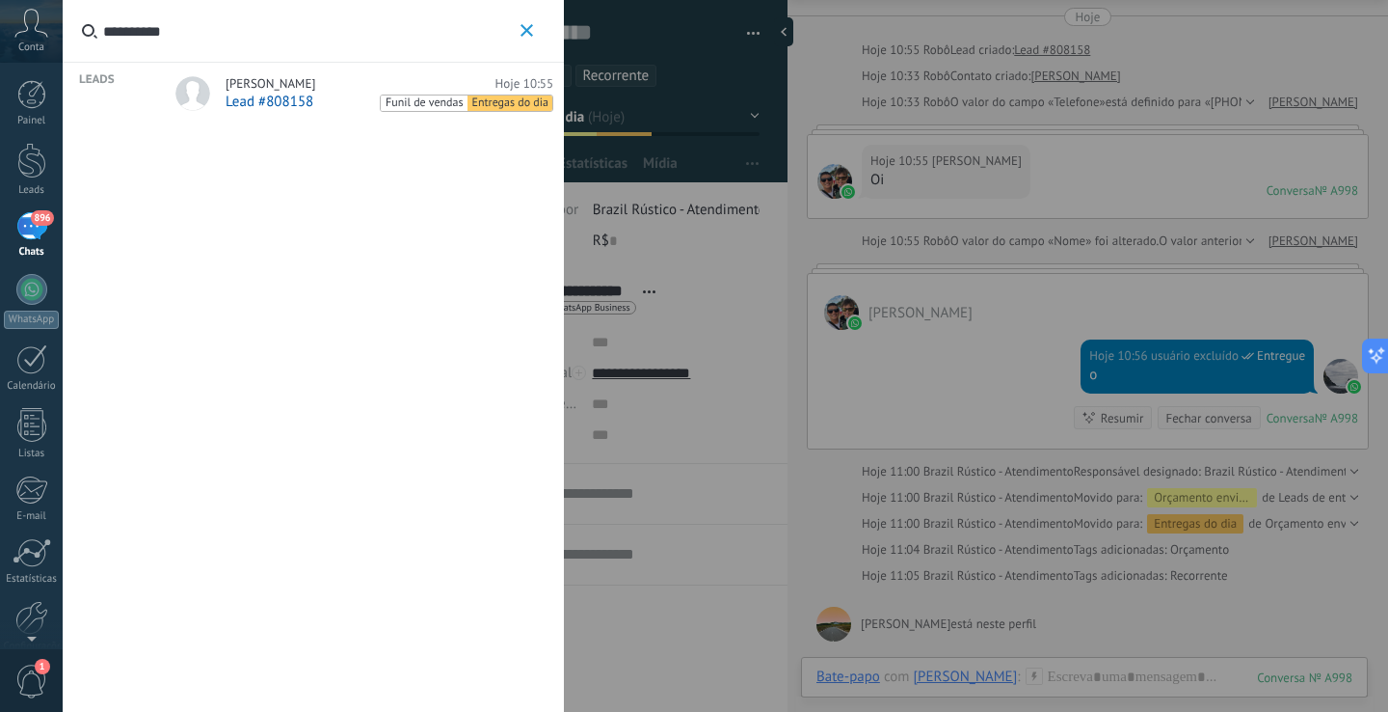
type input "**********"
click at [342, 92] on div "Nicolas Aguilar Hoje 10:55 Lead #808158 Funil de vendas Entregas do dia" at bounding box center [390, 94] width 328 height 36
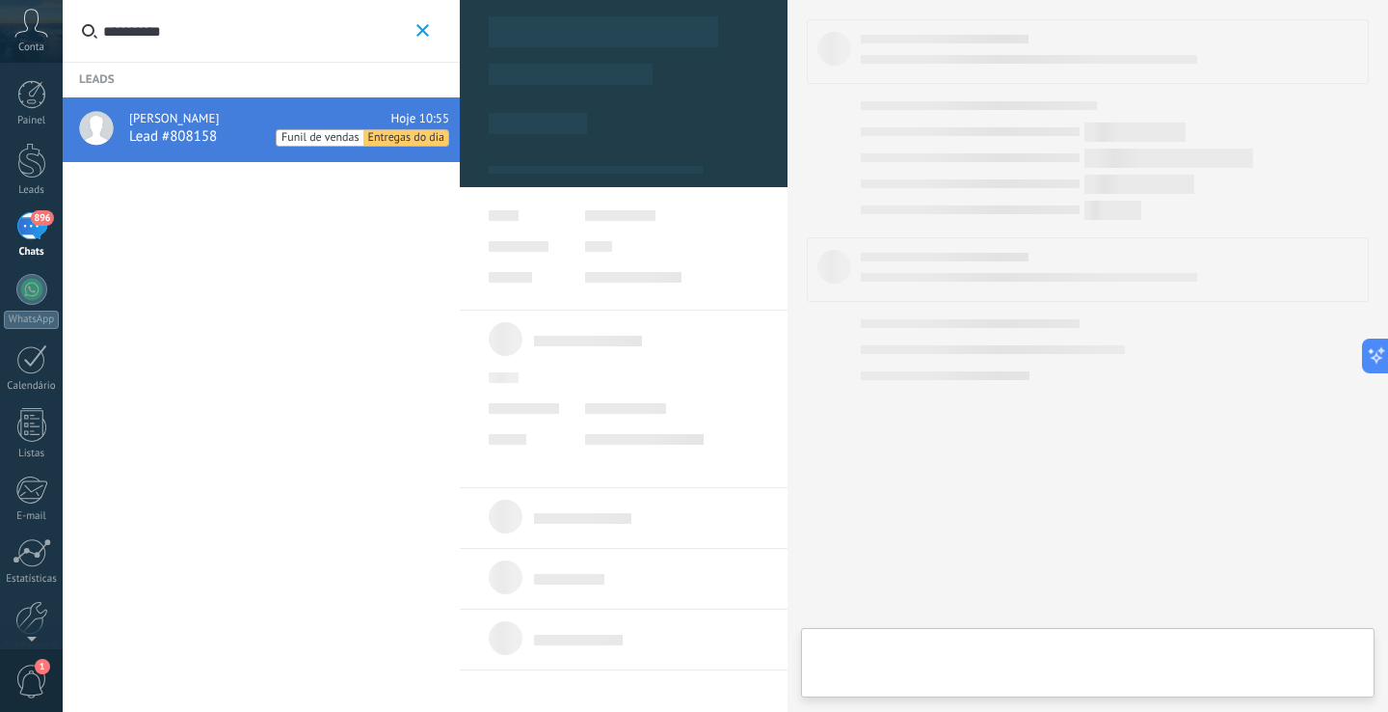
type textarea "**********"
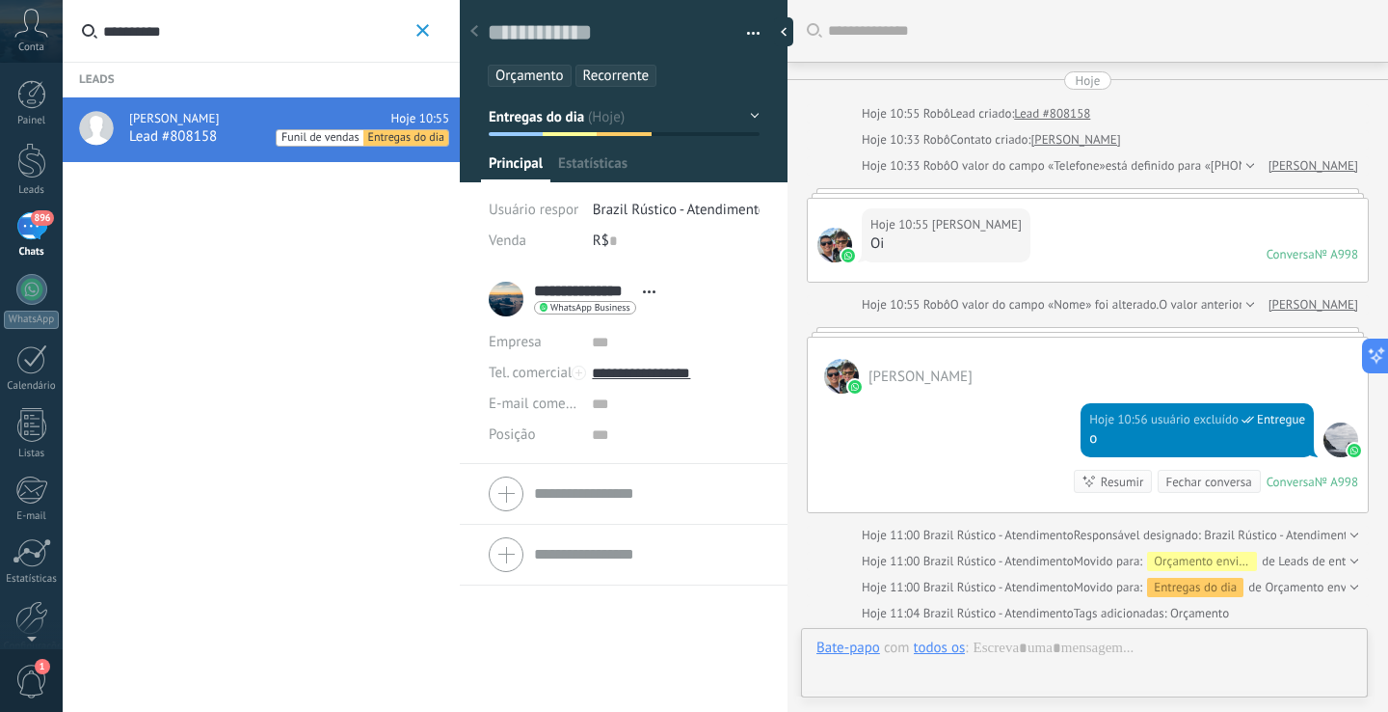
scroll to position [274, 0]
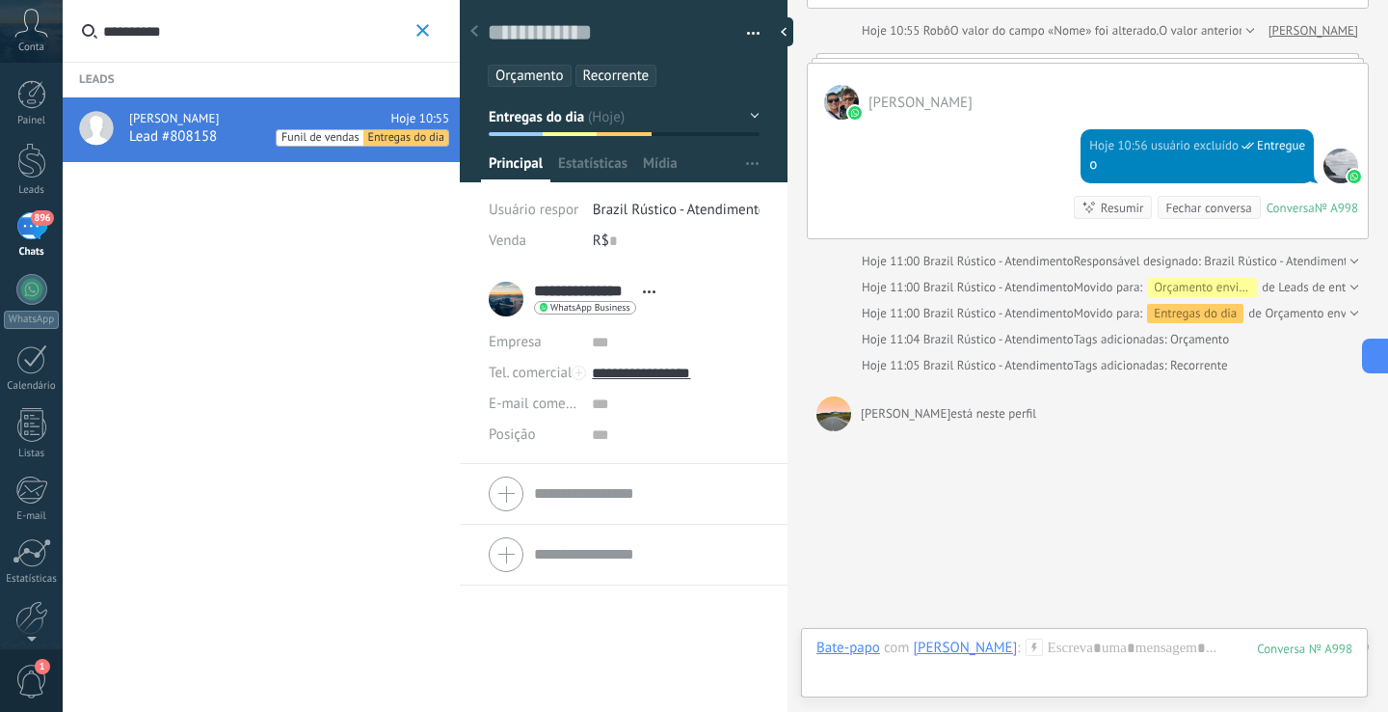
click at [427, 38] on span "button" at bounding box center [423, 31] width 13 height 14
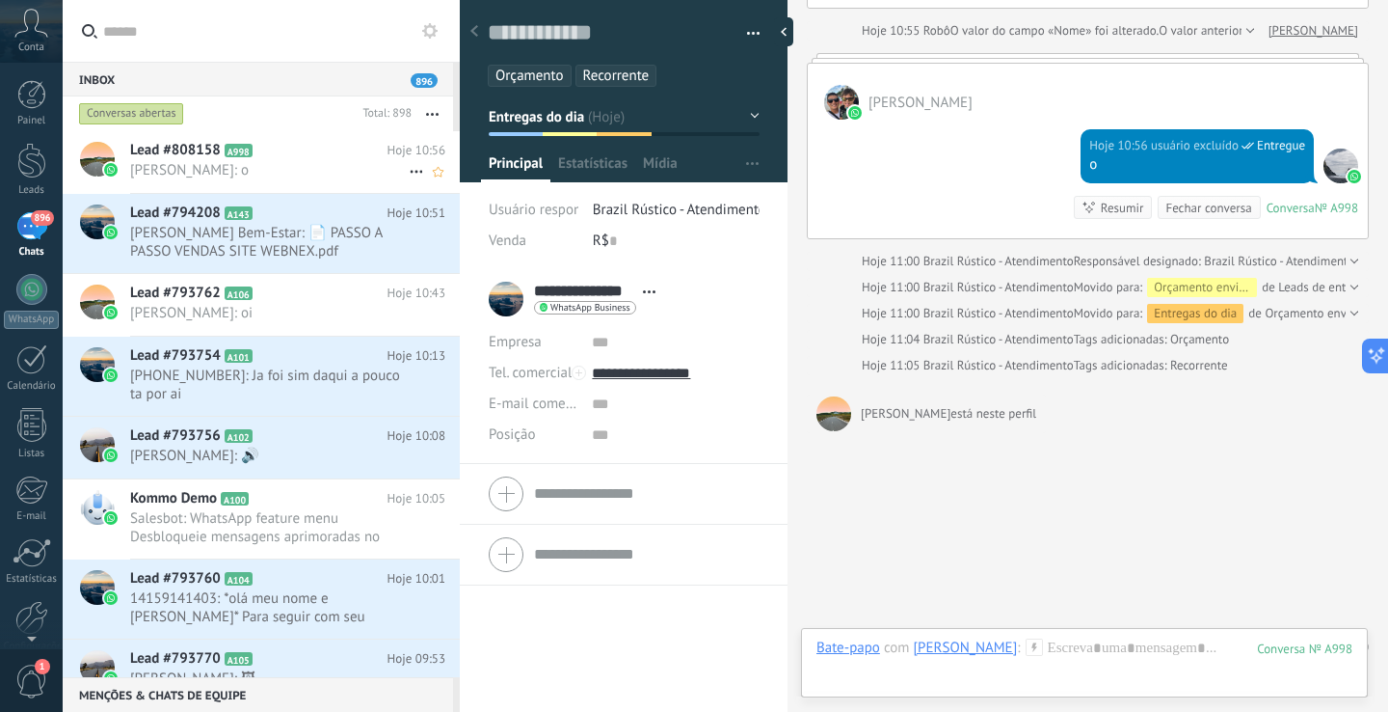
click at [275, 157] on icon at bounding box center [267, 150] width 19 height 19
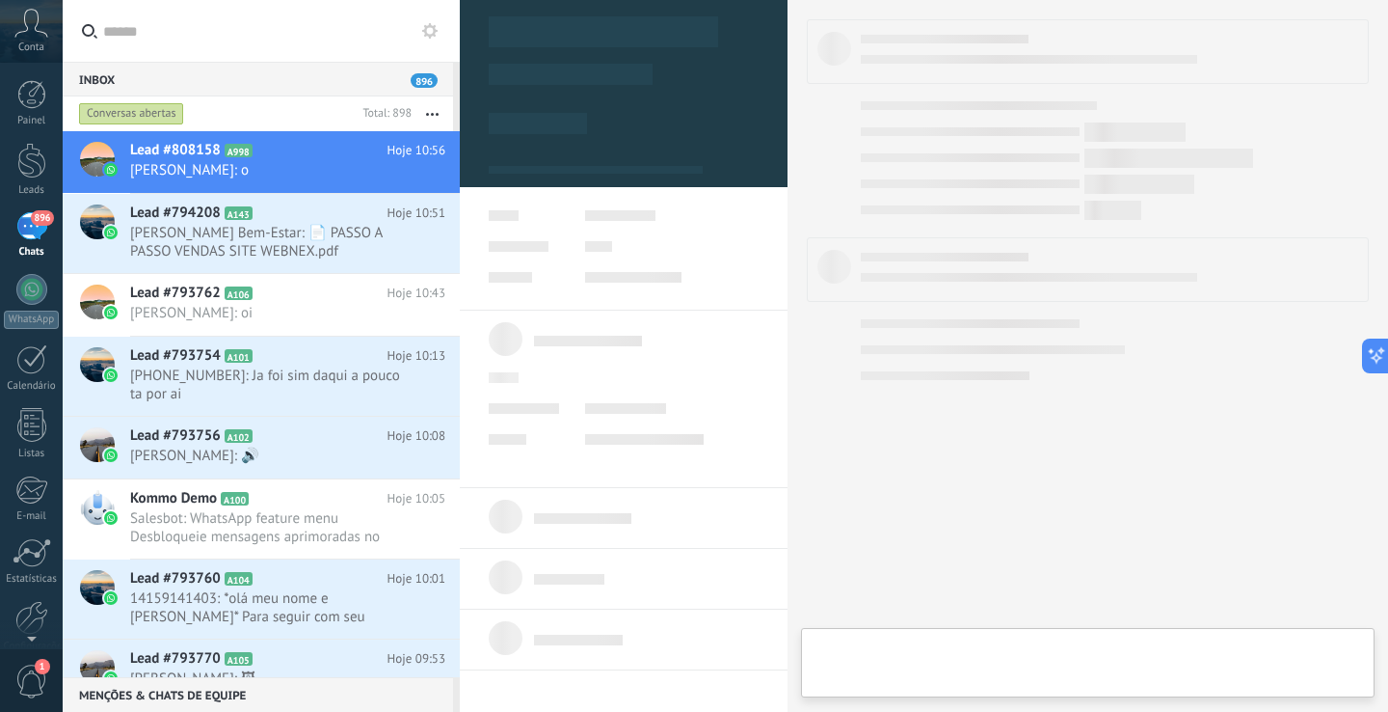
click at [266, 47] on input "text" at bounding box center [271, 31] width 337 height 62
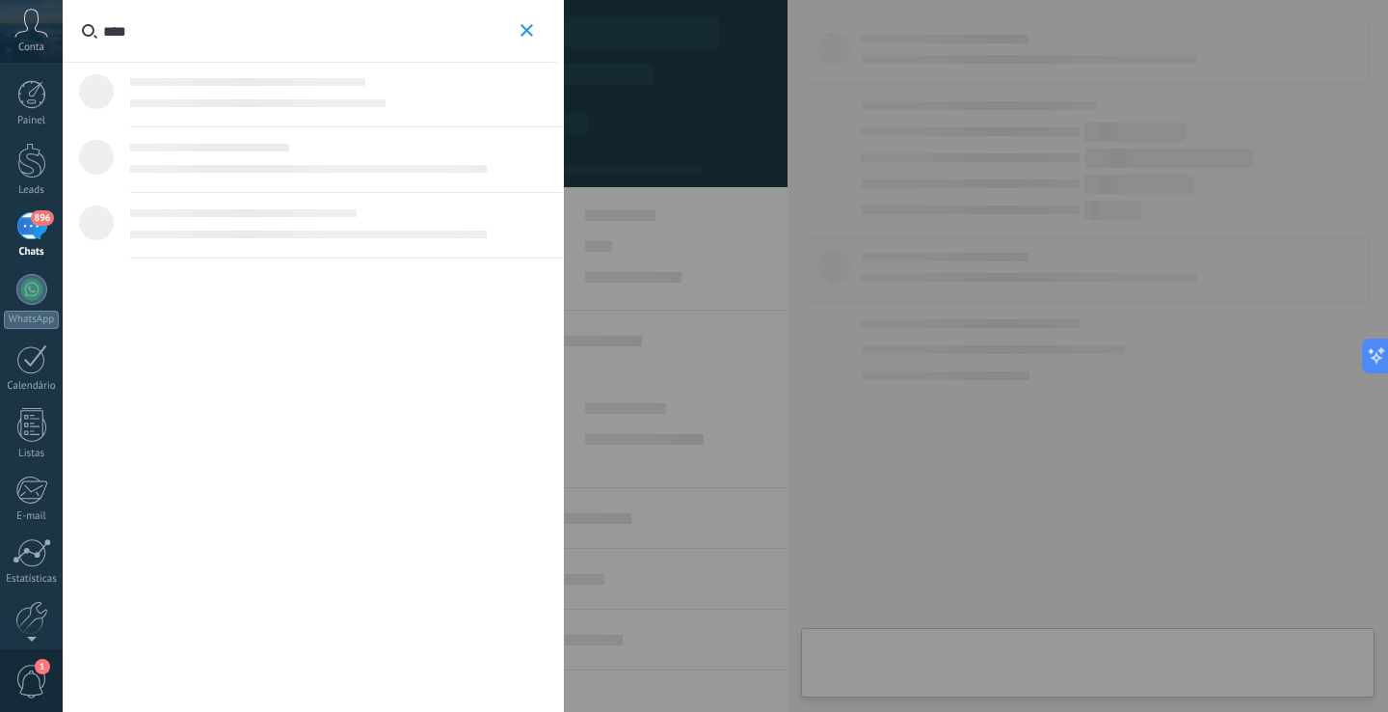
type input "*****"
type textarea "**********"
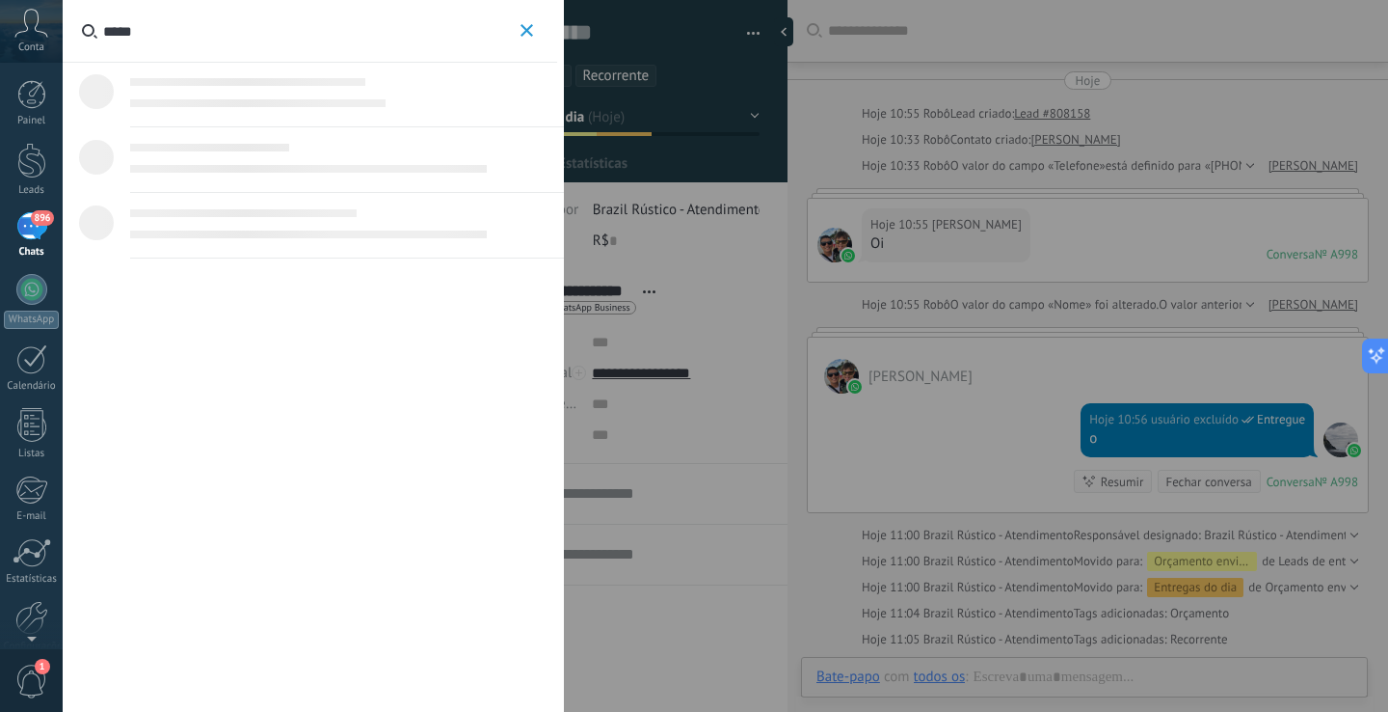
scroll to position [64, 0]
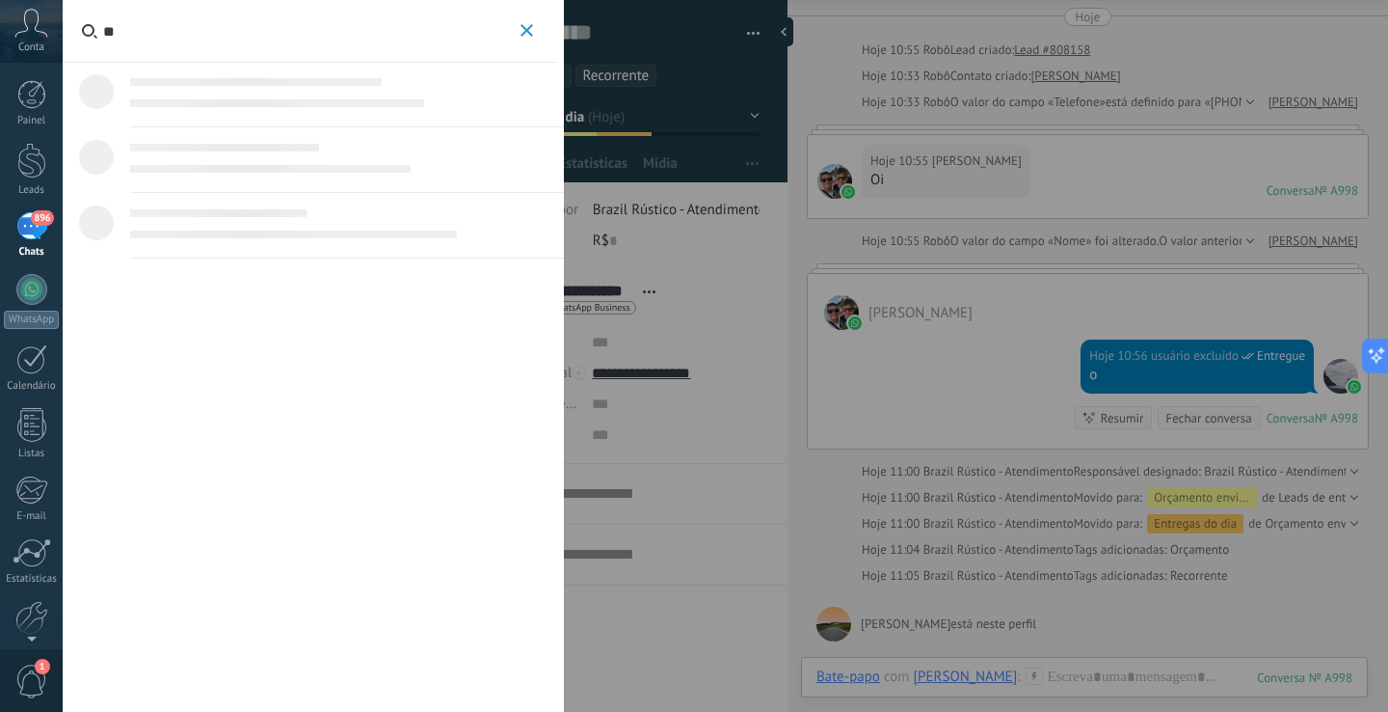
type input "*"
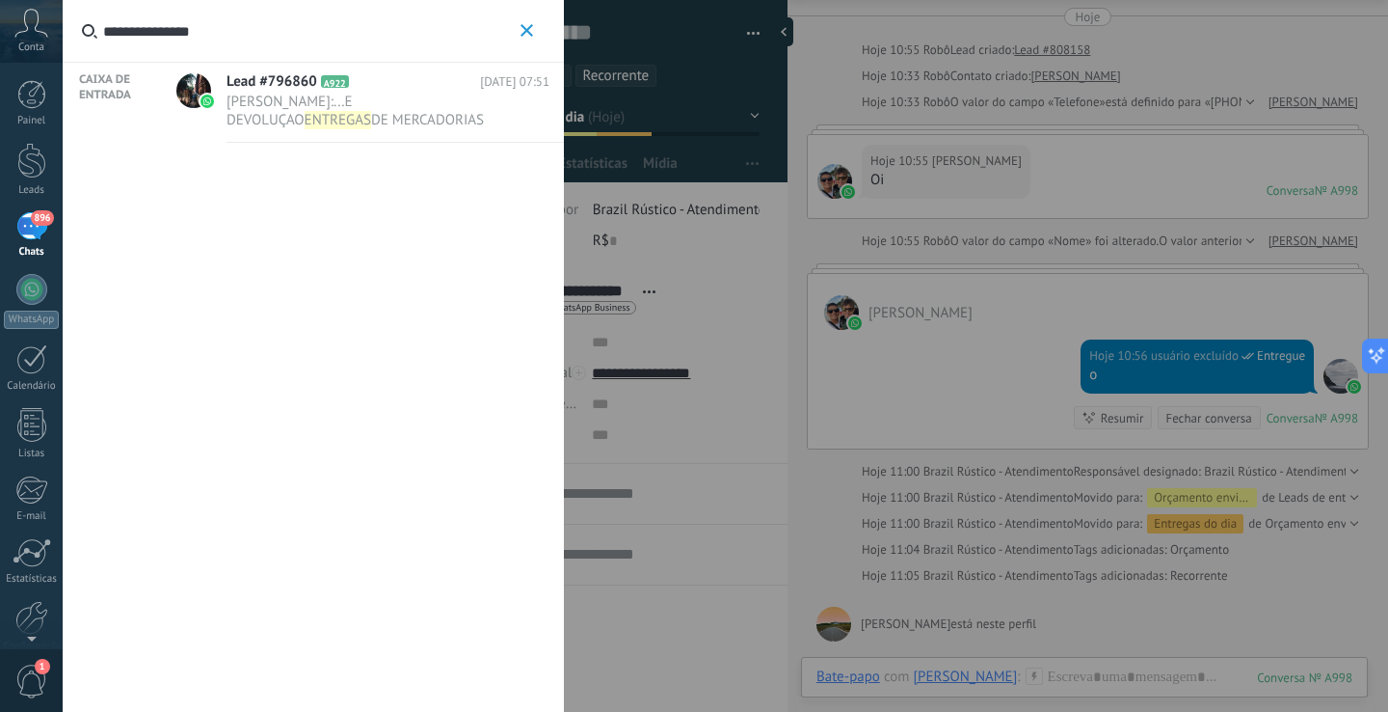
type input "**********"
click at [527, 35] on icon "button" at bounding box center [527, 30] width 13 height 13
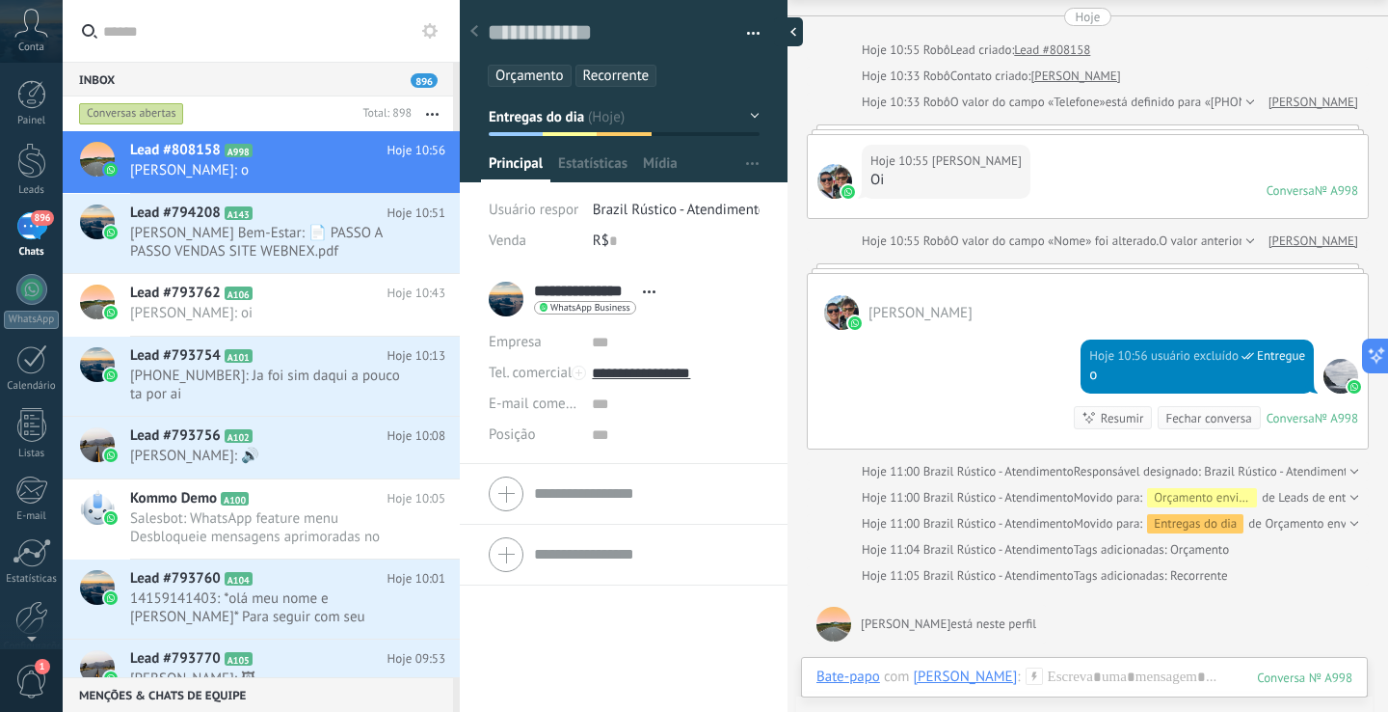
click at [787, 30] on div at bounding box center [788, 31] width 29 height 29
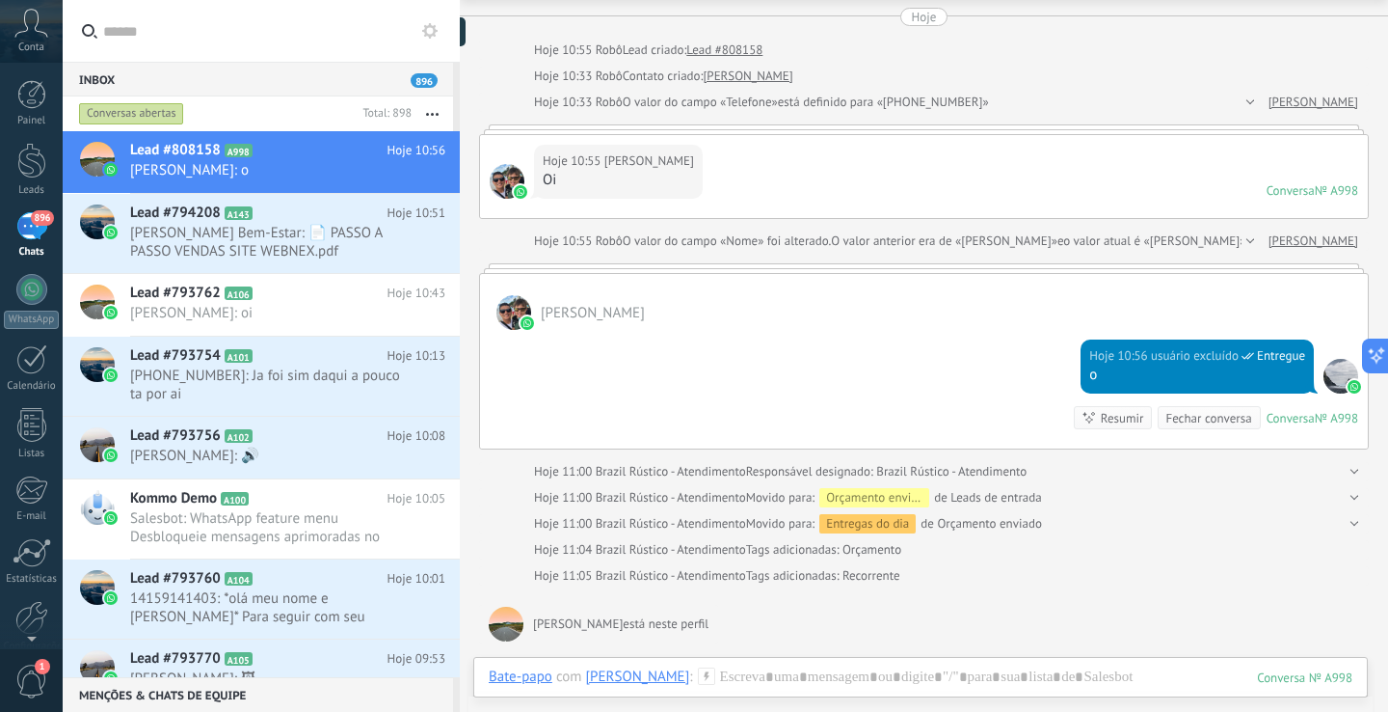
type textarea "**********"
click at [40, 221] on span "896" at bounding box center [42, 217] width 22 height 15
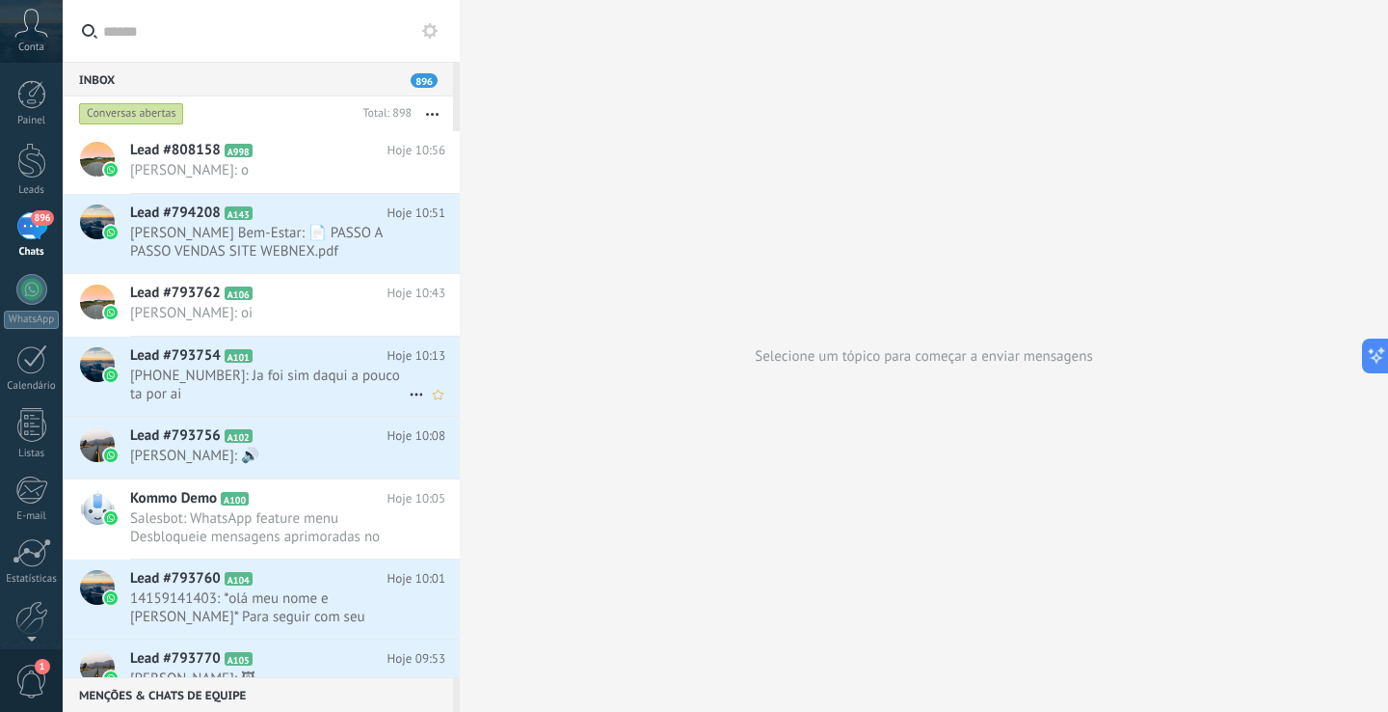
click at [316, 357] on h2 "Lead #793754 A101" at bounding box center [258, 355] width 257 height 19
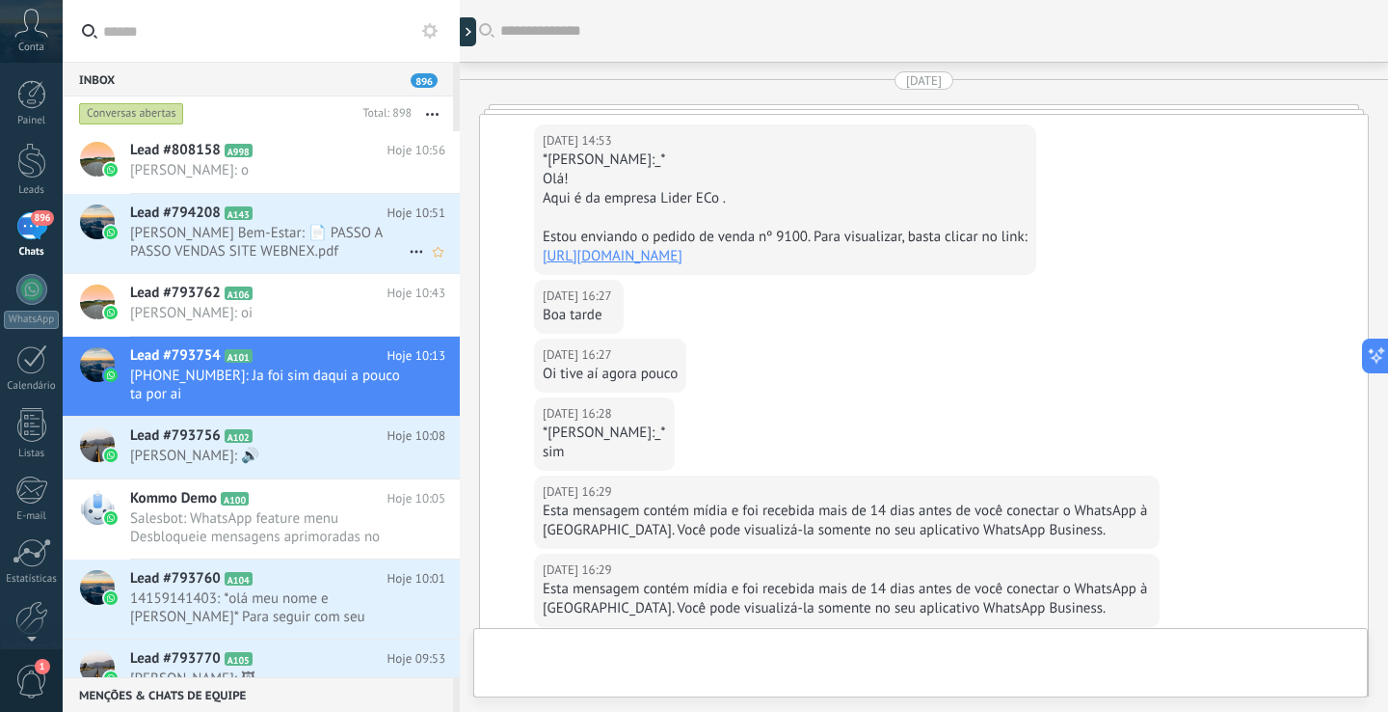
scroll to position [1975, 0]
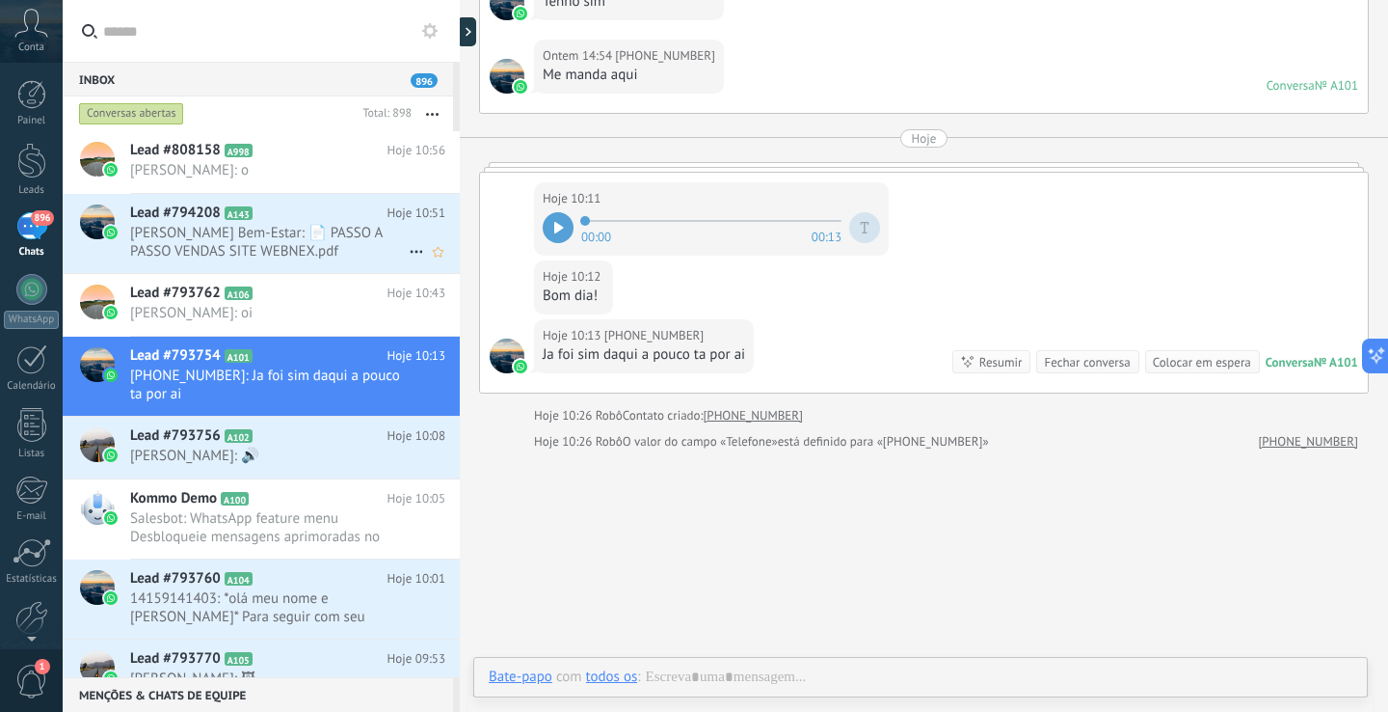
click at [321, 253] on span "Tatiana Plantão Bem-Estar: 📄 PASSO A PASSO VENDAS SITE WEBNEX.pdf" at bounding box center [269, 242] width 279 height 37
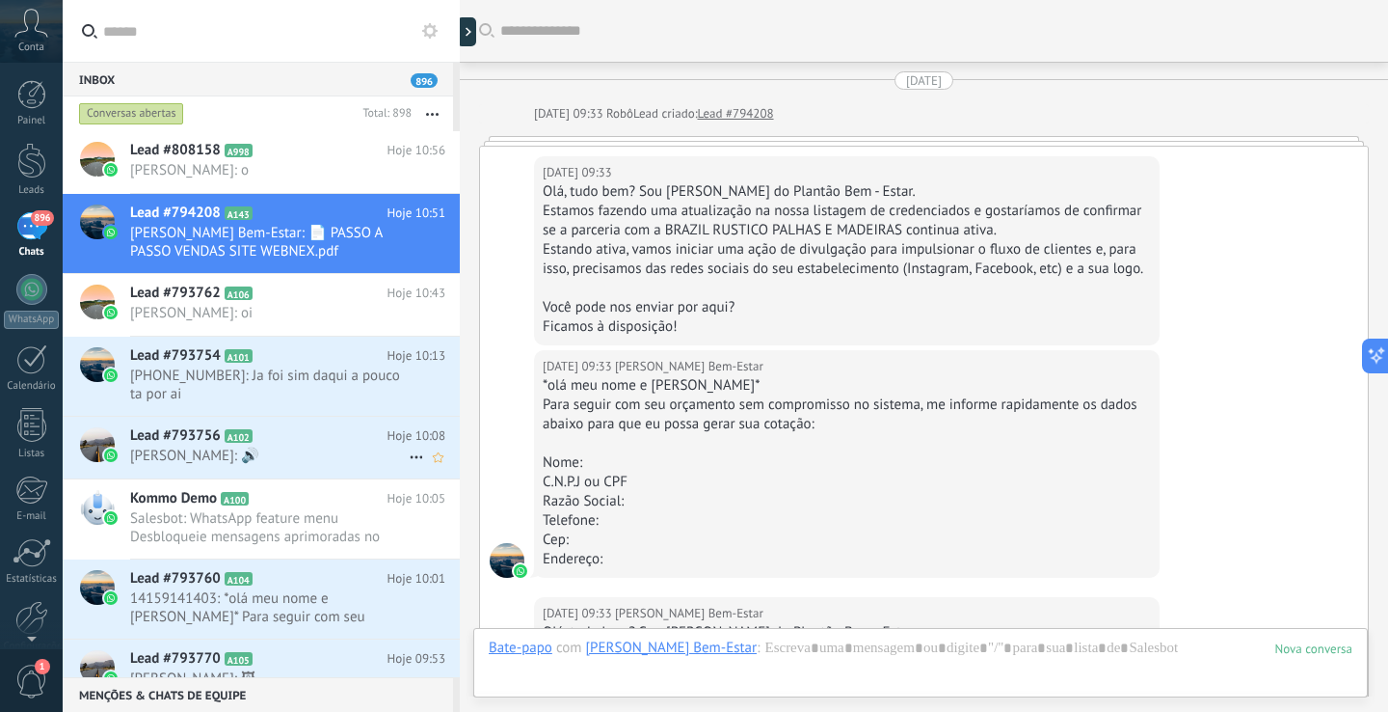
scroll to position [889, 0]
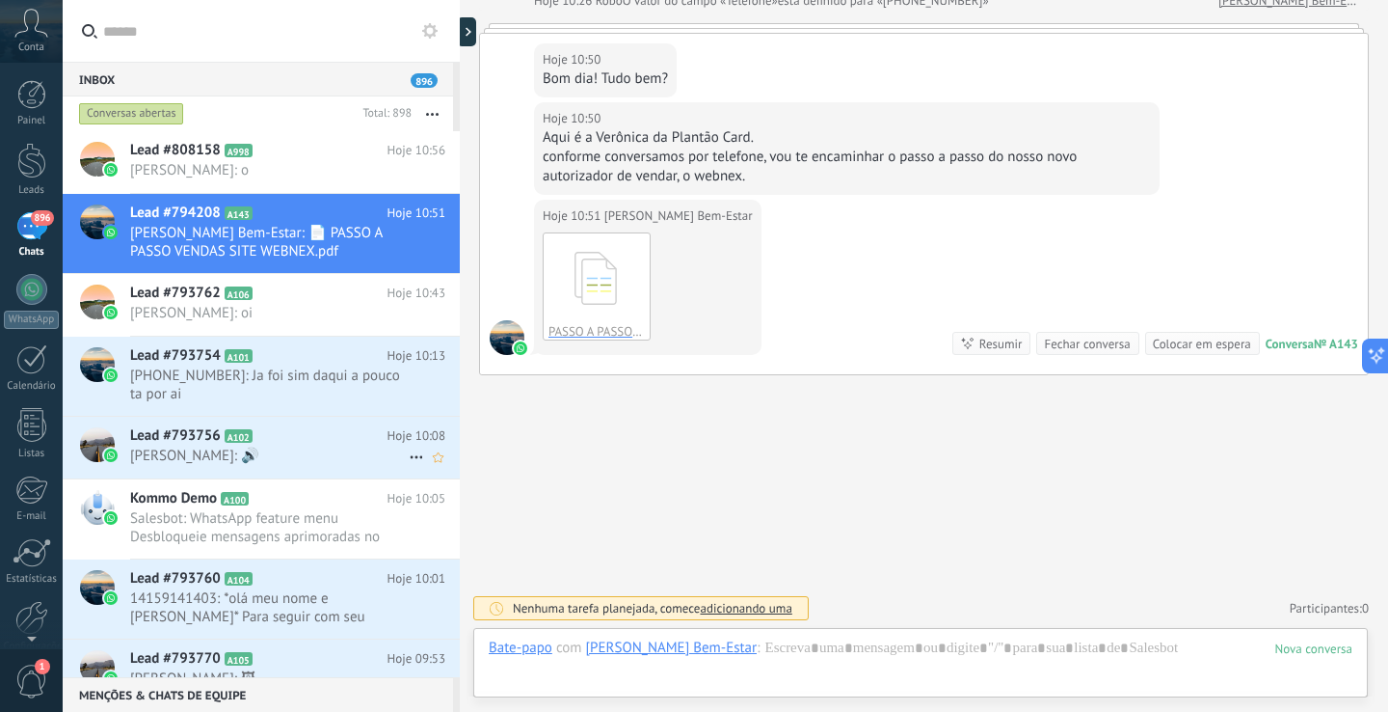
click at [286, 453] on span "Márcio de Andrade Pannunzio: 🔊" at bounding box center [269, 455] width 279 height 18
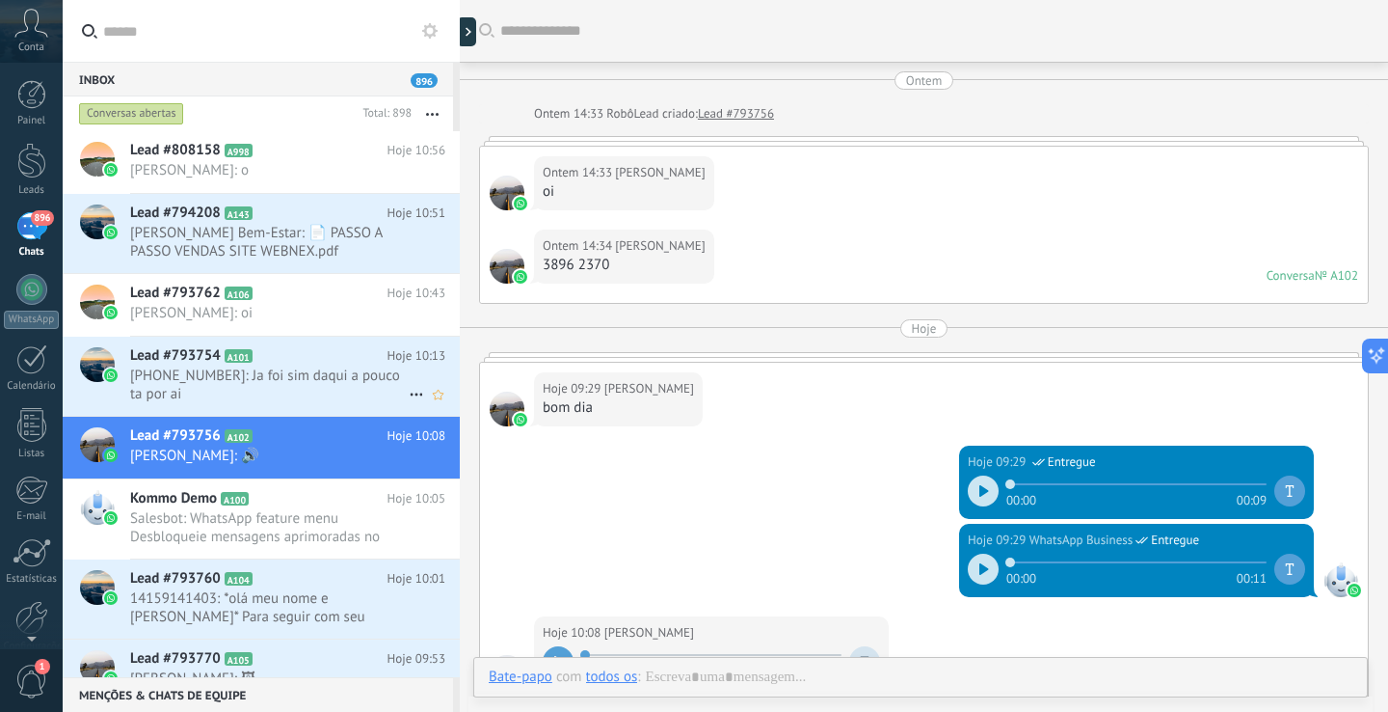
scroll to position [307, 0]
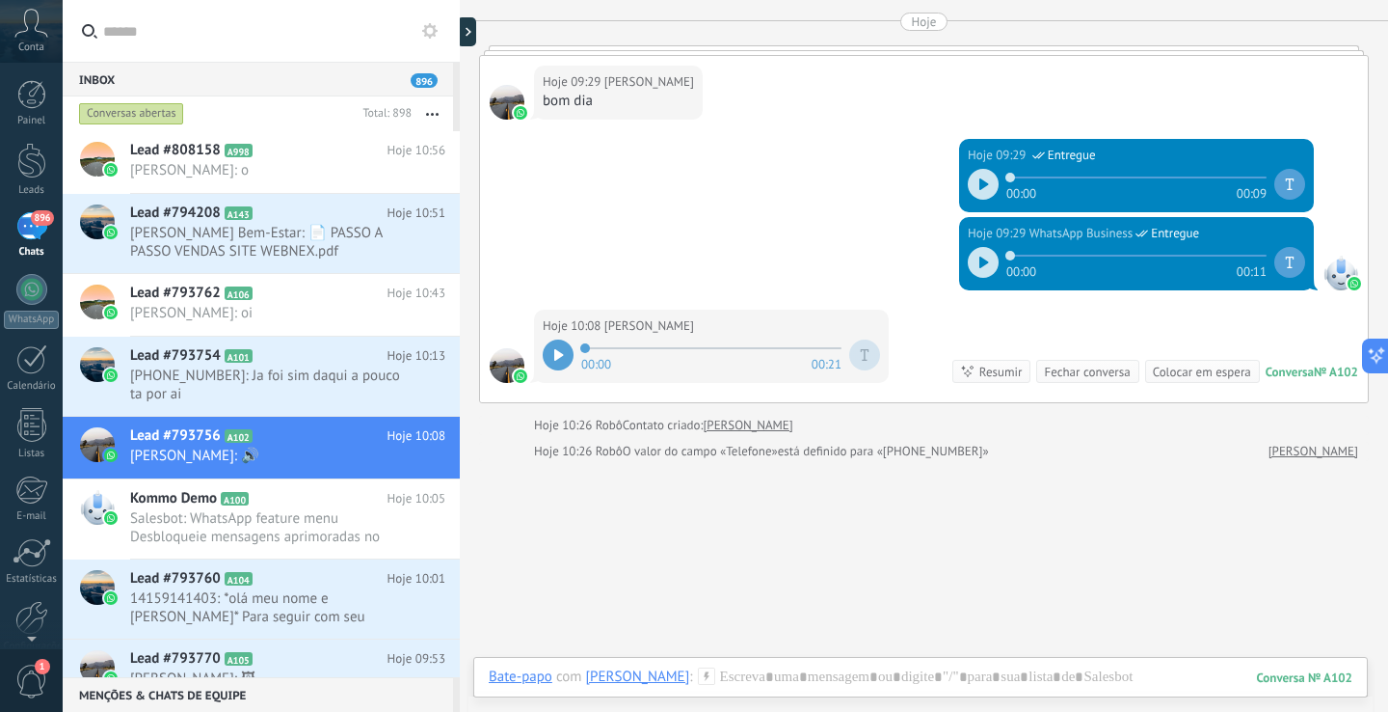
click at [38, 34] on icon at bounding box center [31, 23] width 34 height 29
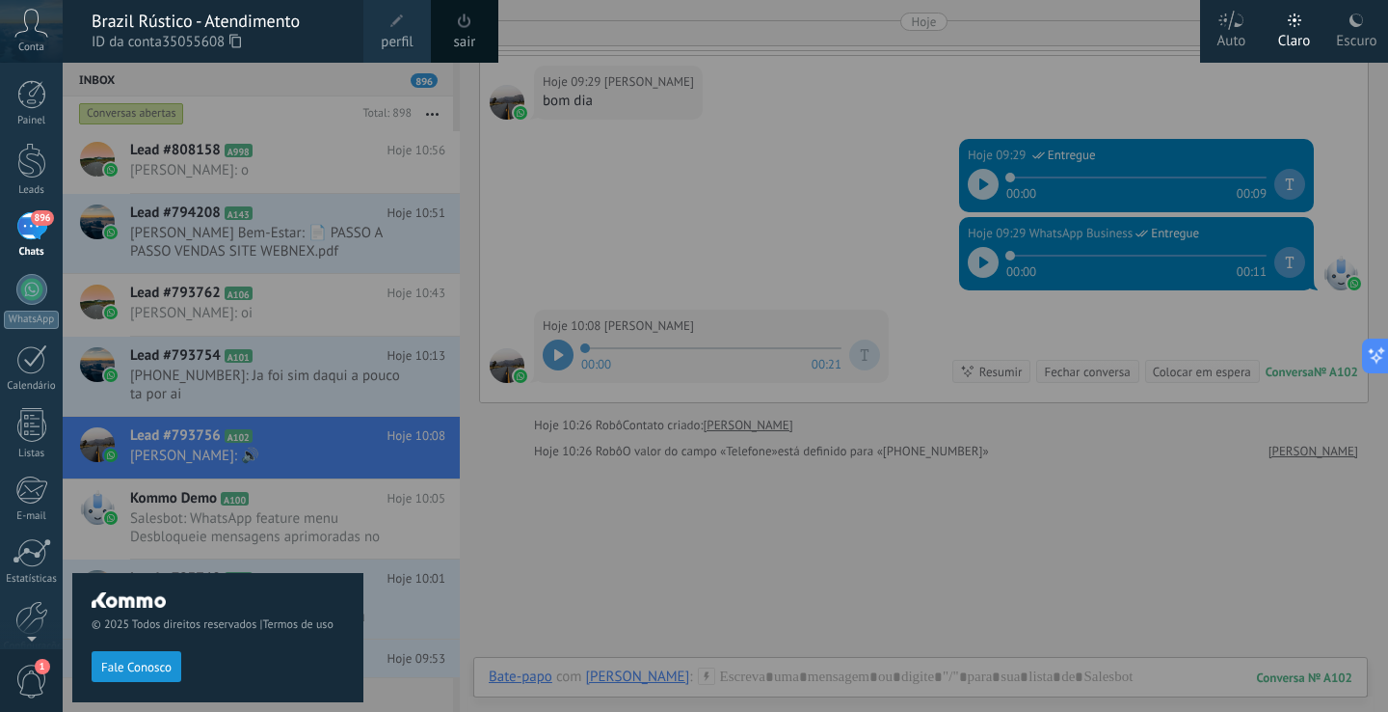
click at [971, 120] on div at bounding box center [757, 356] width 1388 height 712
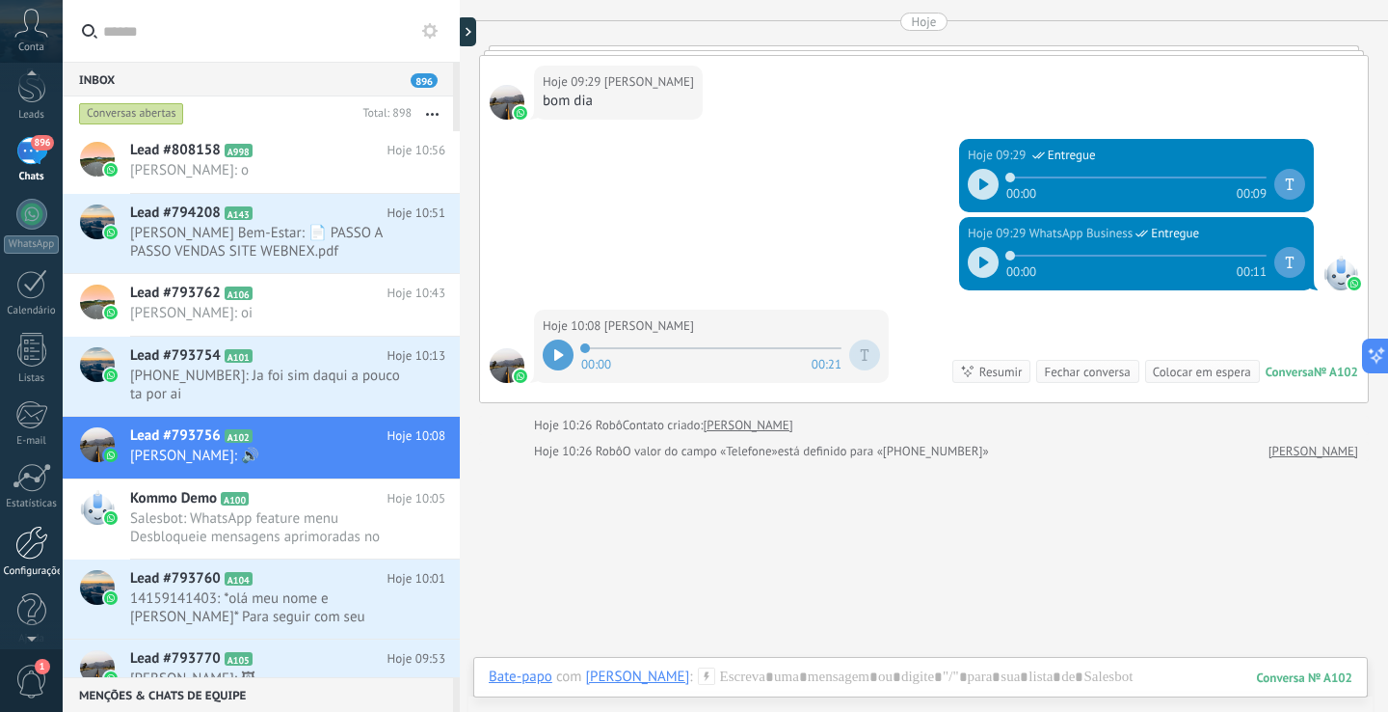
scroll to position [91, 0]
click at [33, 526] on div at bounding box center [31, 527] width 33 height 34
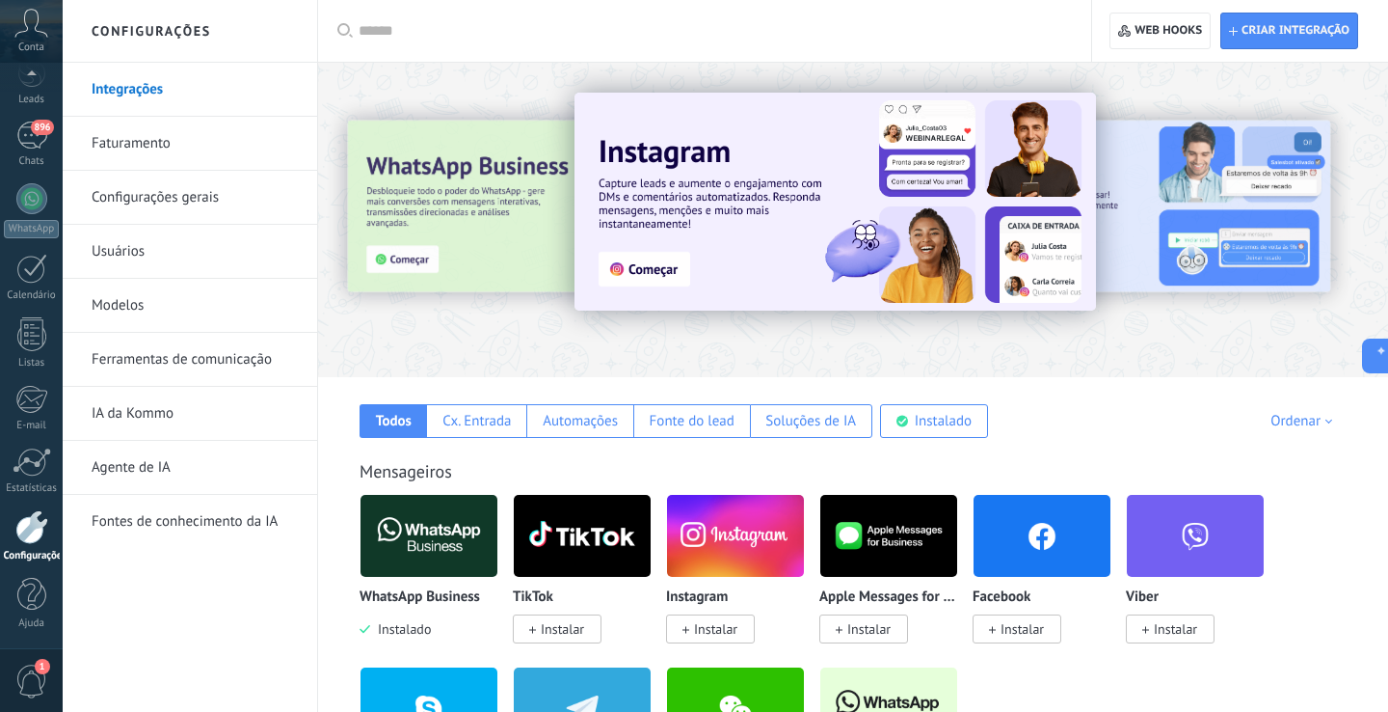
click at [123, 238] on link "Usuários" at bounding box center [195, 252] width 206 height 54
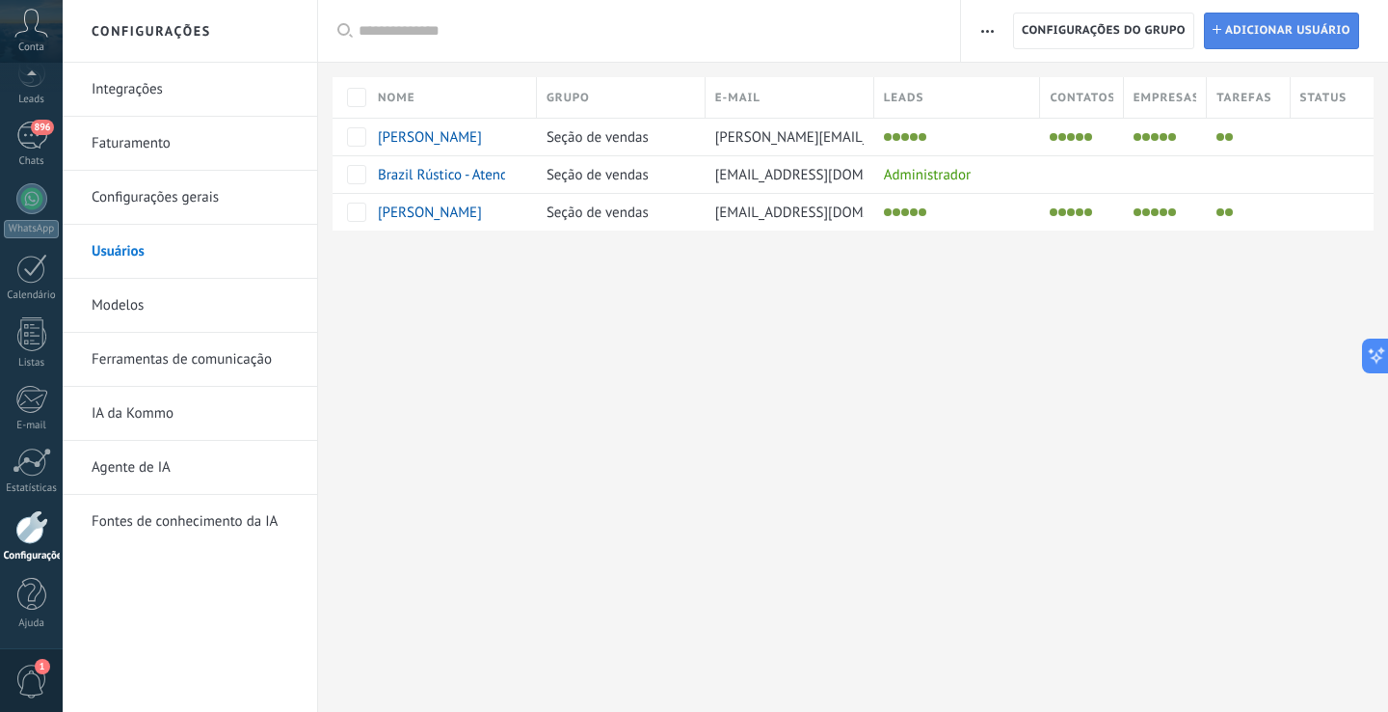
click at [1268, 42] on span "Adicionar usuário" at bounding box center [1288, 30] width 125 height 35
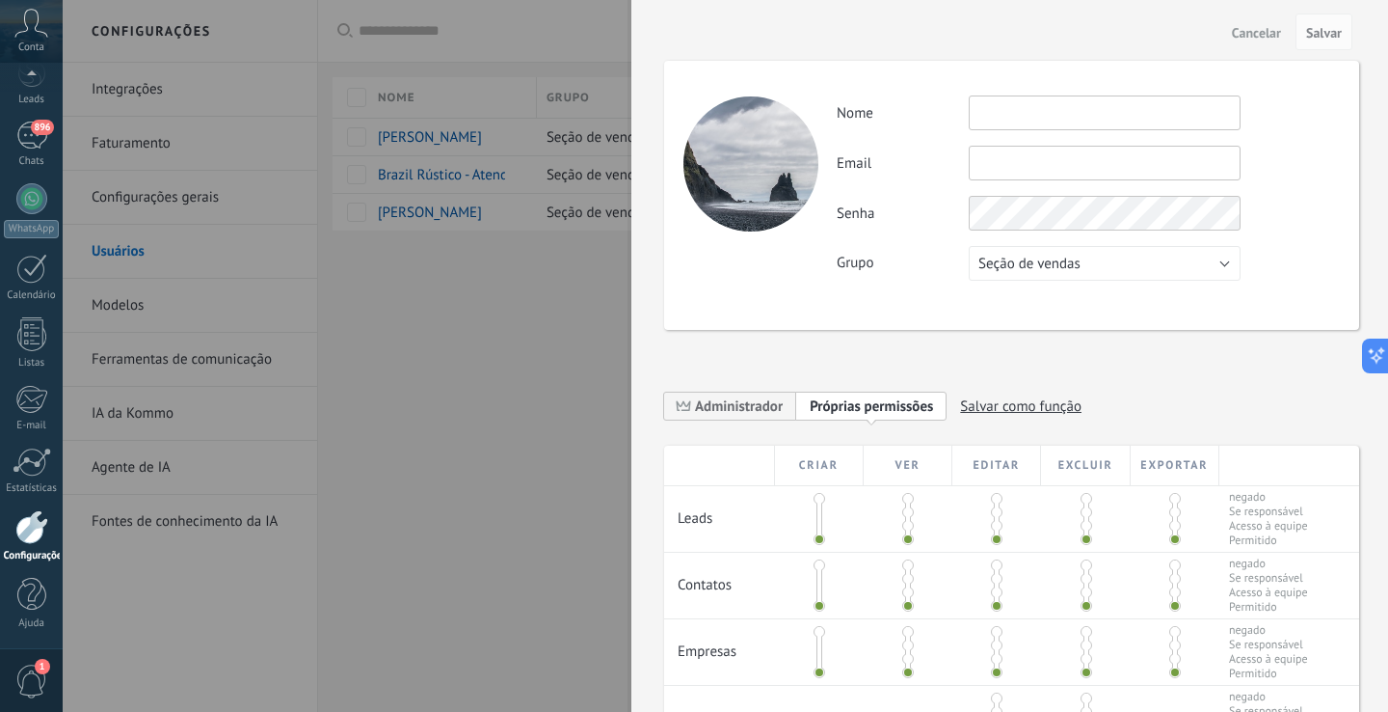
type input "*"
click at [1021, 118] on input "**********" at bounding box center [1105, 112] width 272 height 35
type input "**********"
click at [1038, 166] on input "text" at bounding box center [1105, 163] width 272 height 35
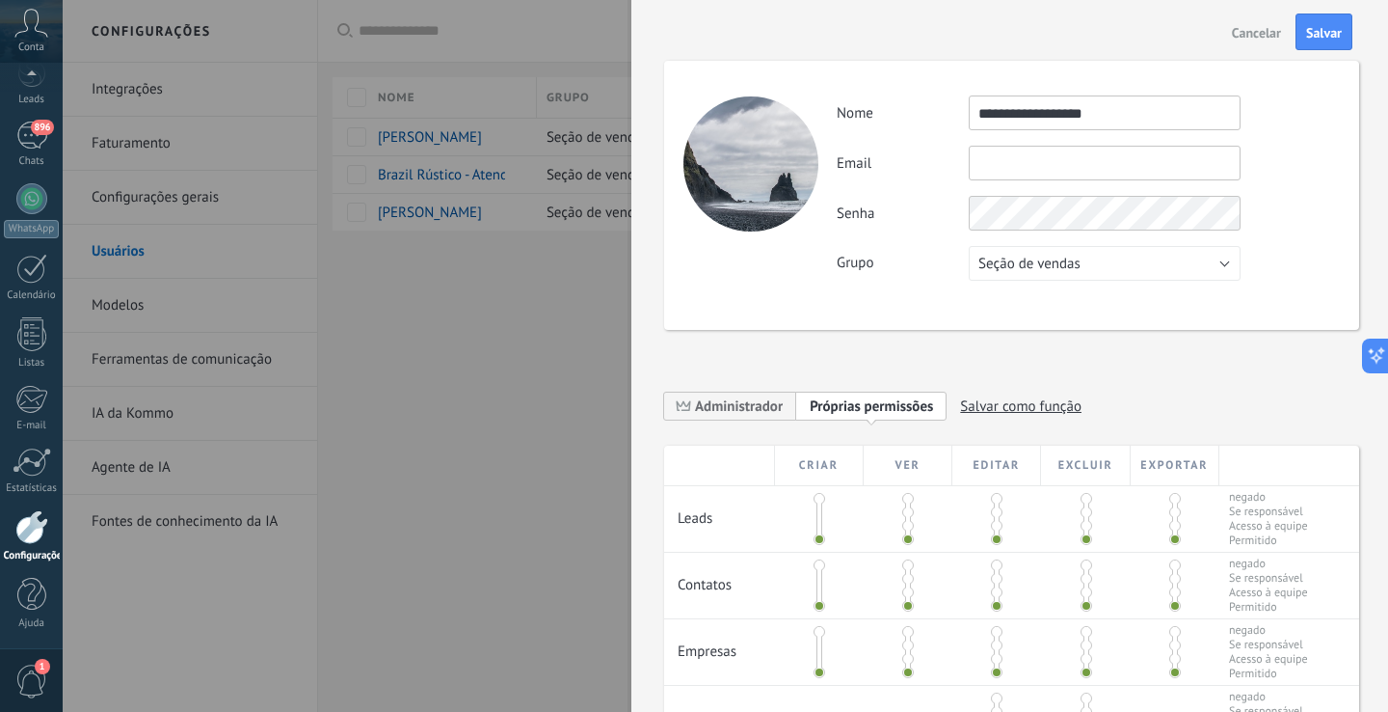
click at [1232, 31] on span "Cancelar" at bounding box center [1256, 32] width 49 height 13
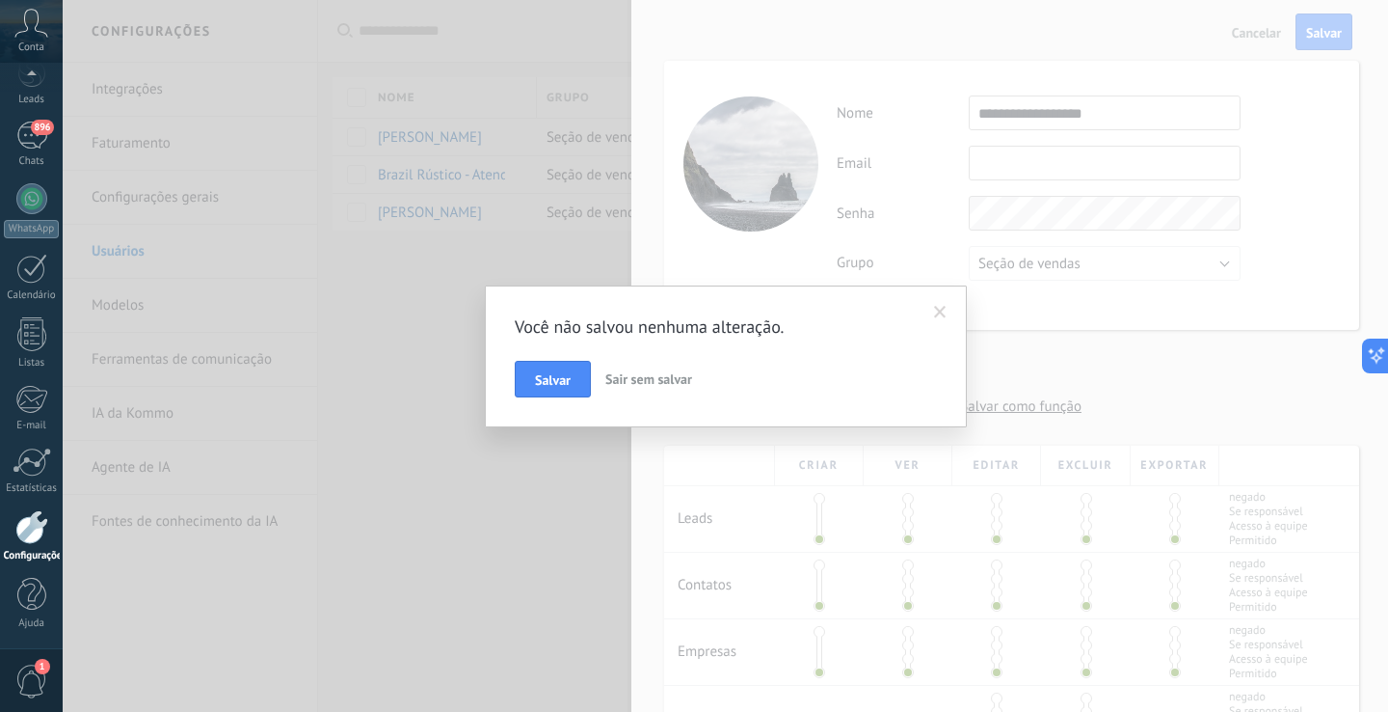
click at [934, 311] on span at bounding box center [940, 312] width 13 height 13
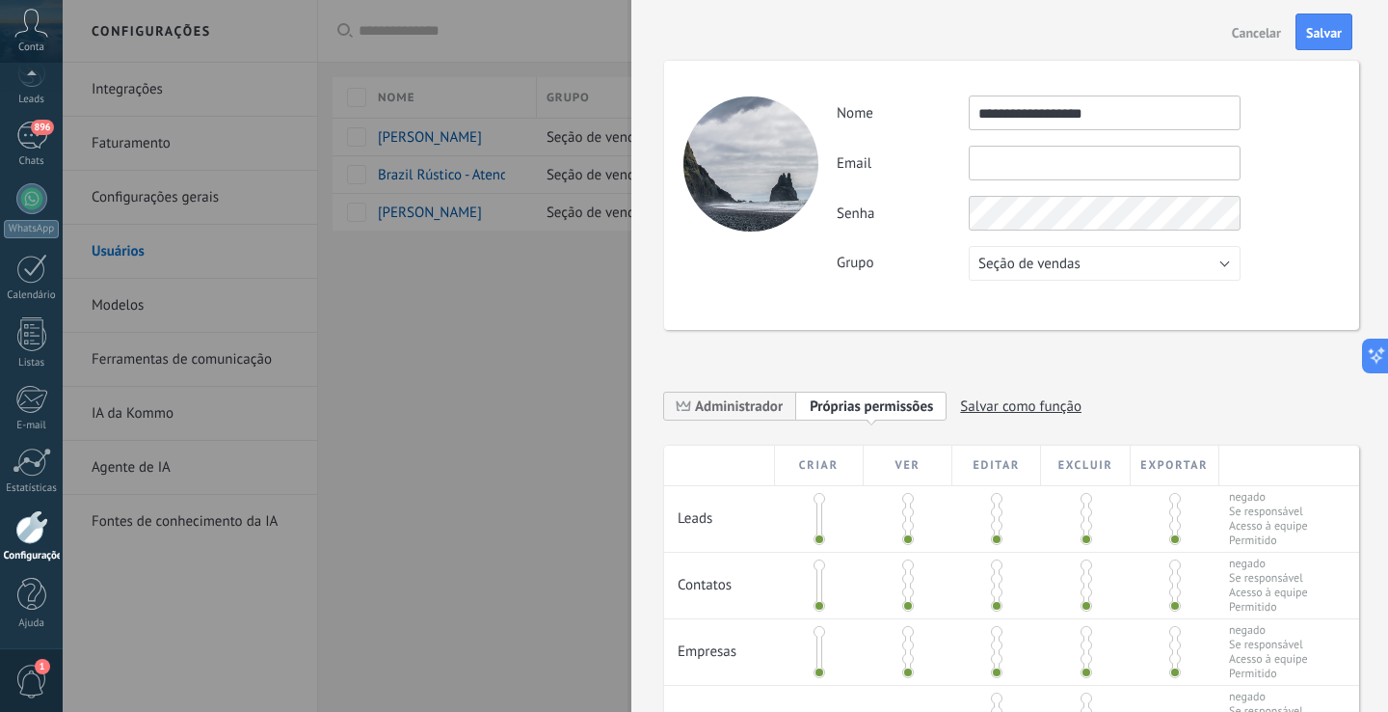
click at [1011, 159] on input "text" at bounding box center [1105, 163] width 272 height 35
click at [1254, 42] on button "Cancelar" at bounding box center [1257, 31] width 65 height 31
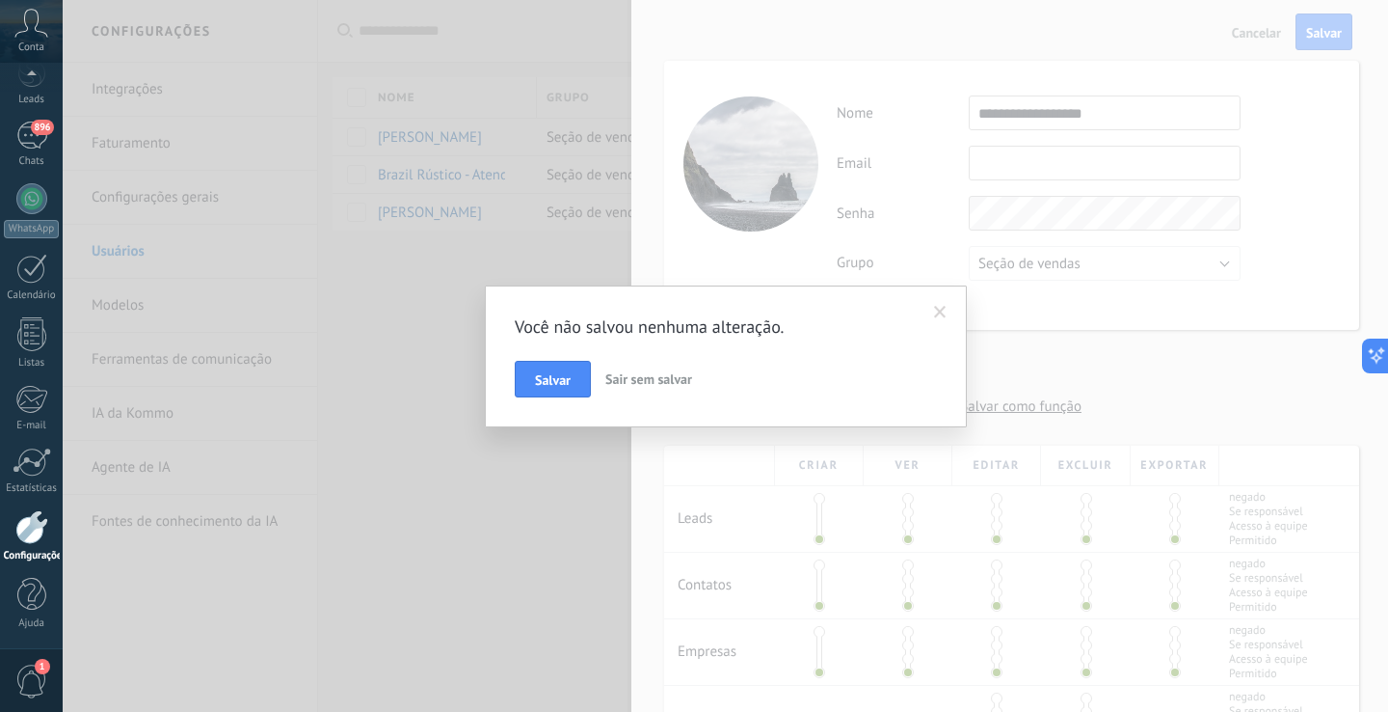
click at [667, 375] on span "Sair sem salvar" at bounding box center [649, 378] width 87 height 17
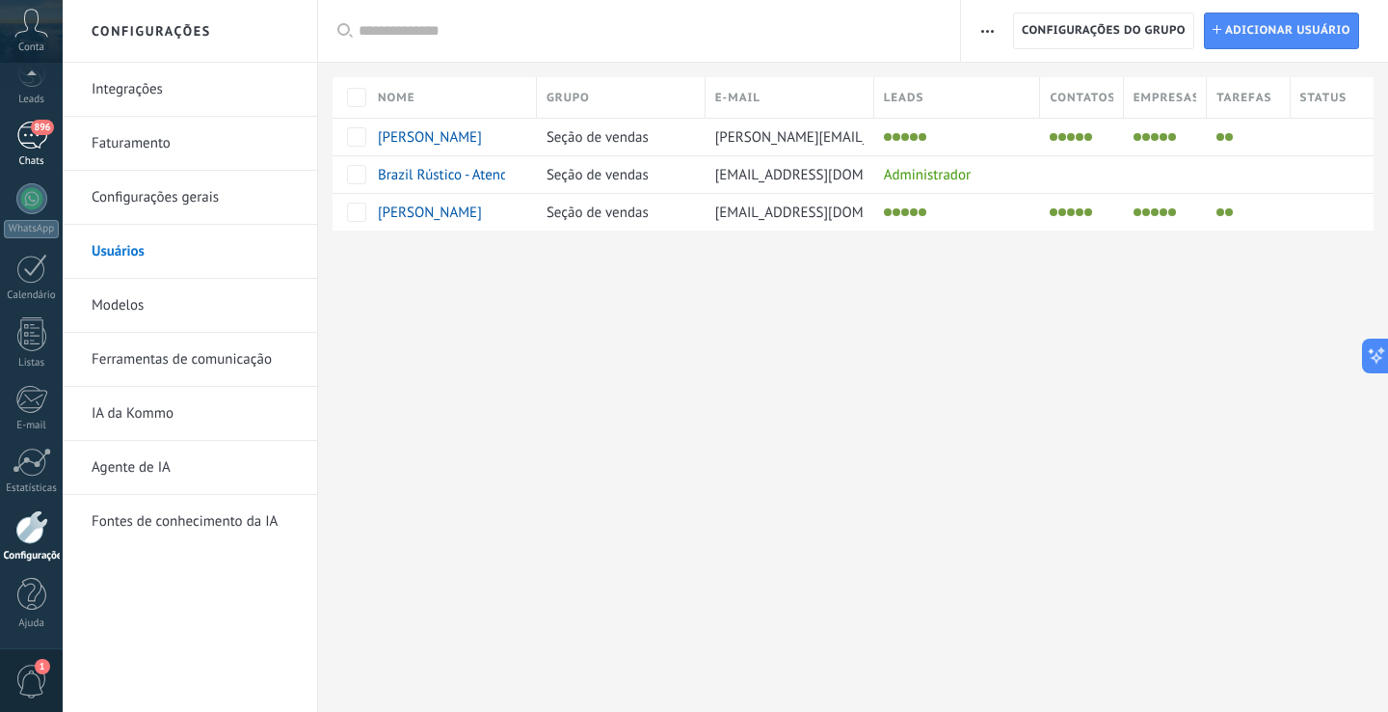
click at [33, 139] on div "896" at bounding box center [31, 135] width 31 height 28
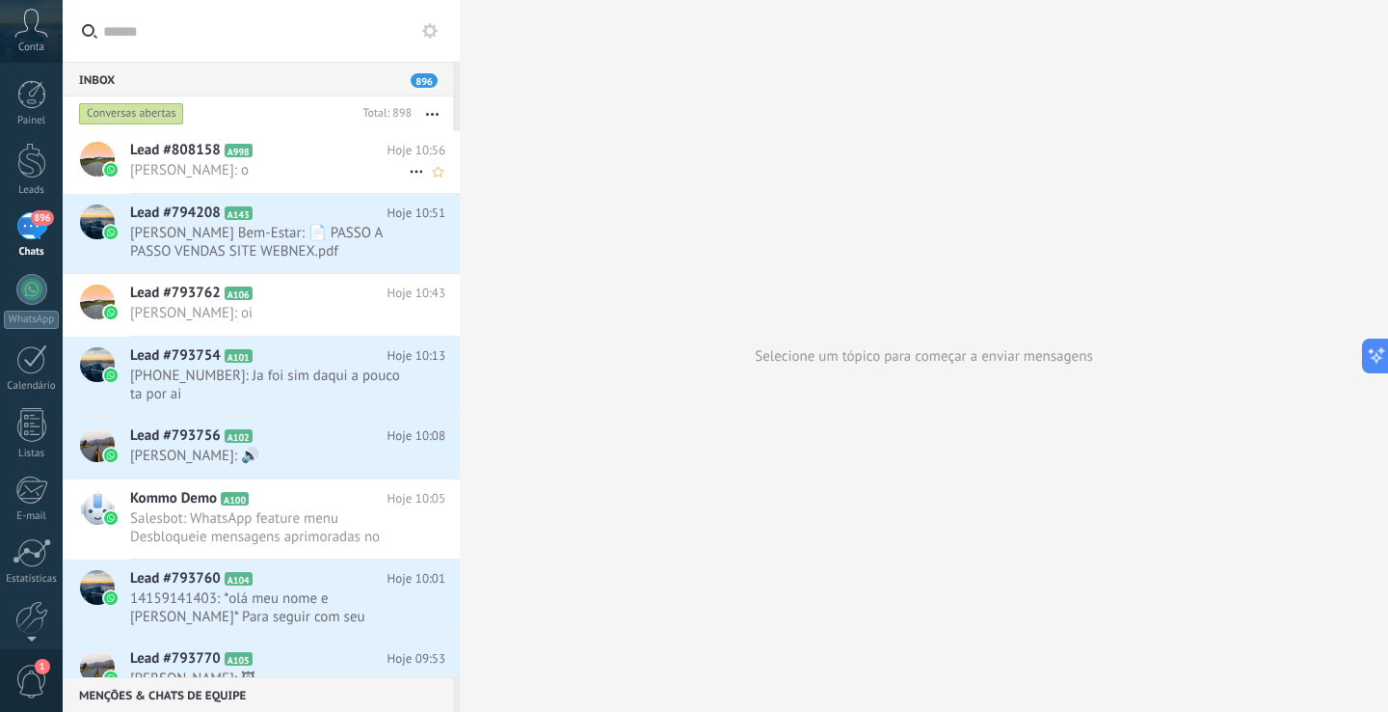
click at [261, 152] on icon at bounding box center [267, 150] width 19 height 19
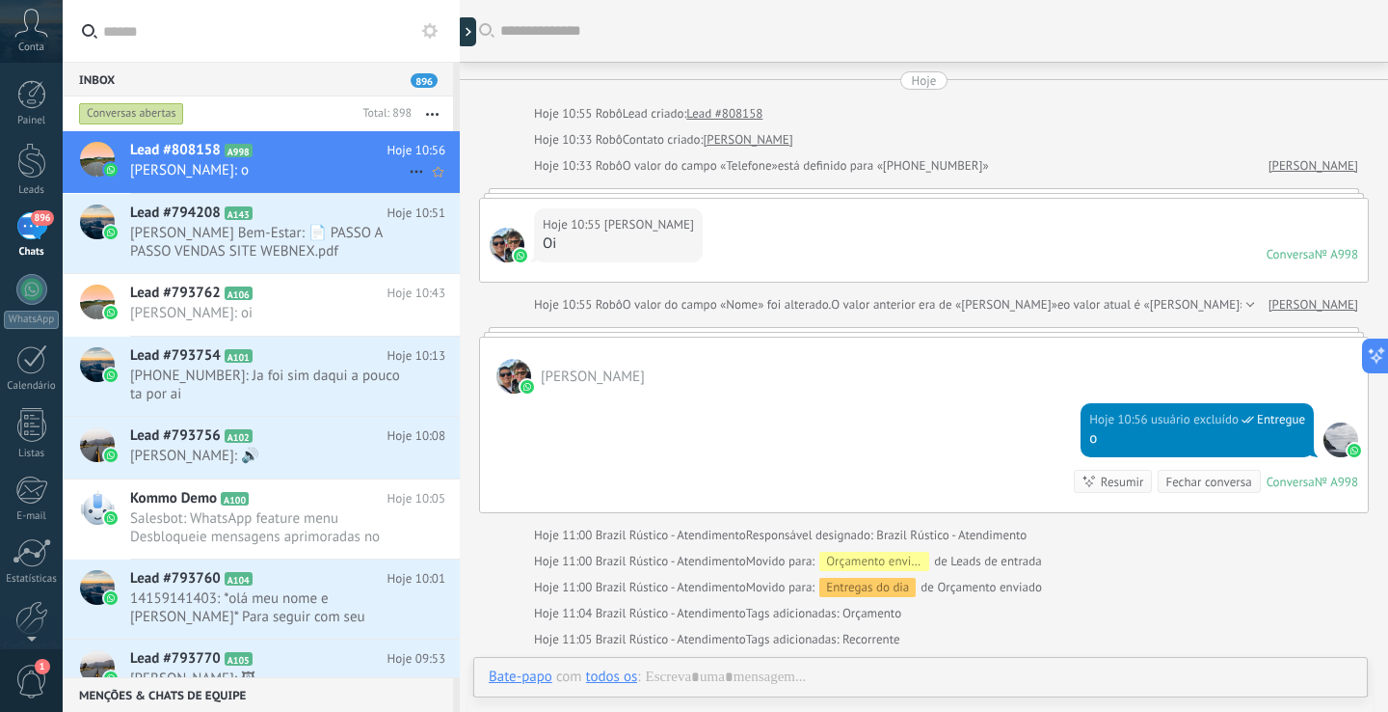
scroll to position [64, 0]
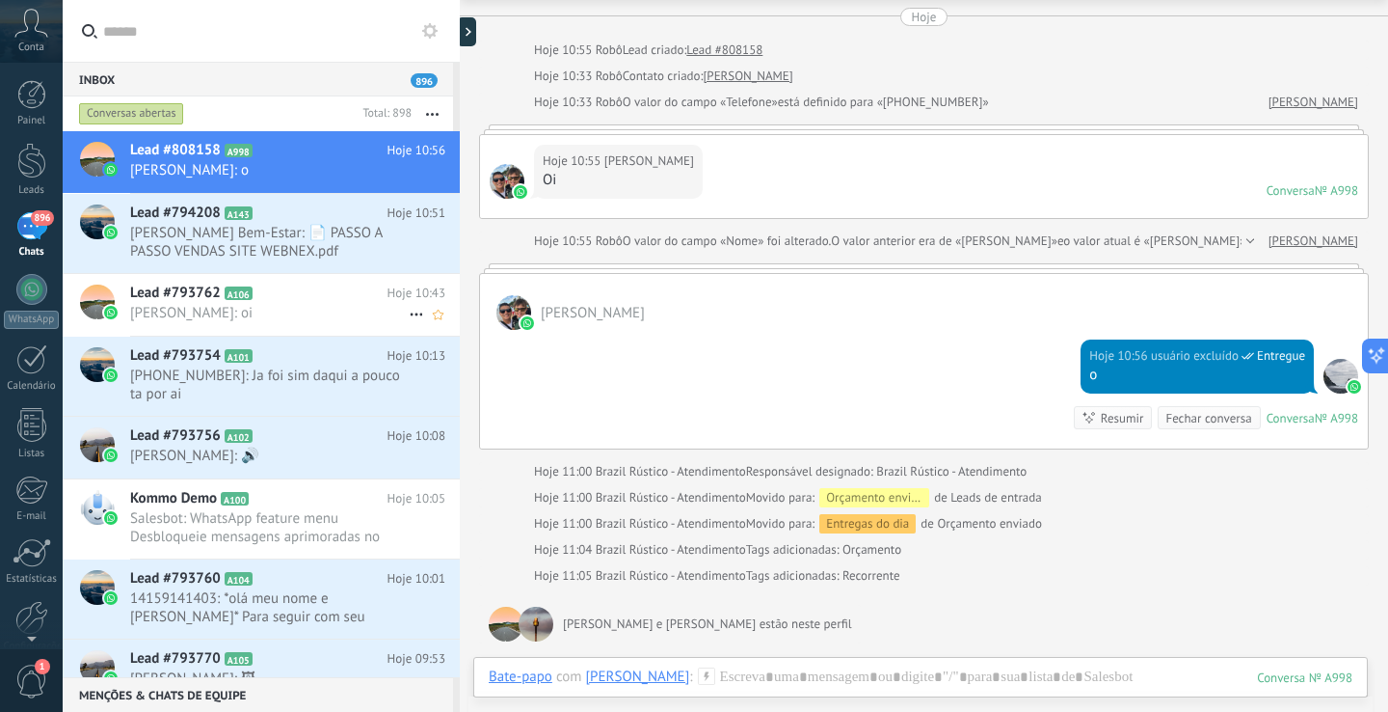
click at [182, 305] on span "Nicolas Aguilar: oi" at bounding box center [269, 313] width 279 height 18
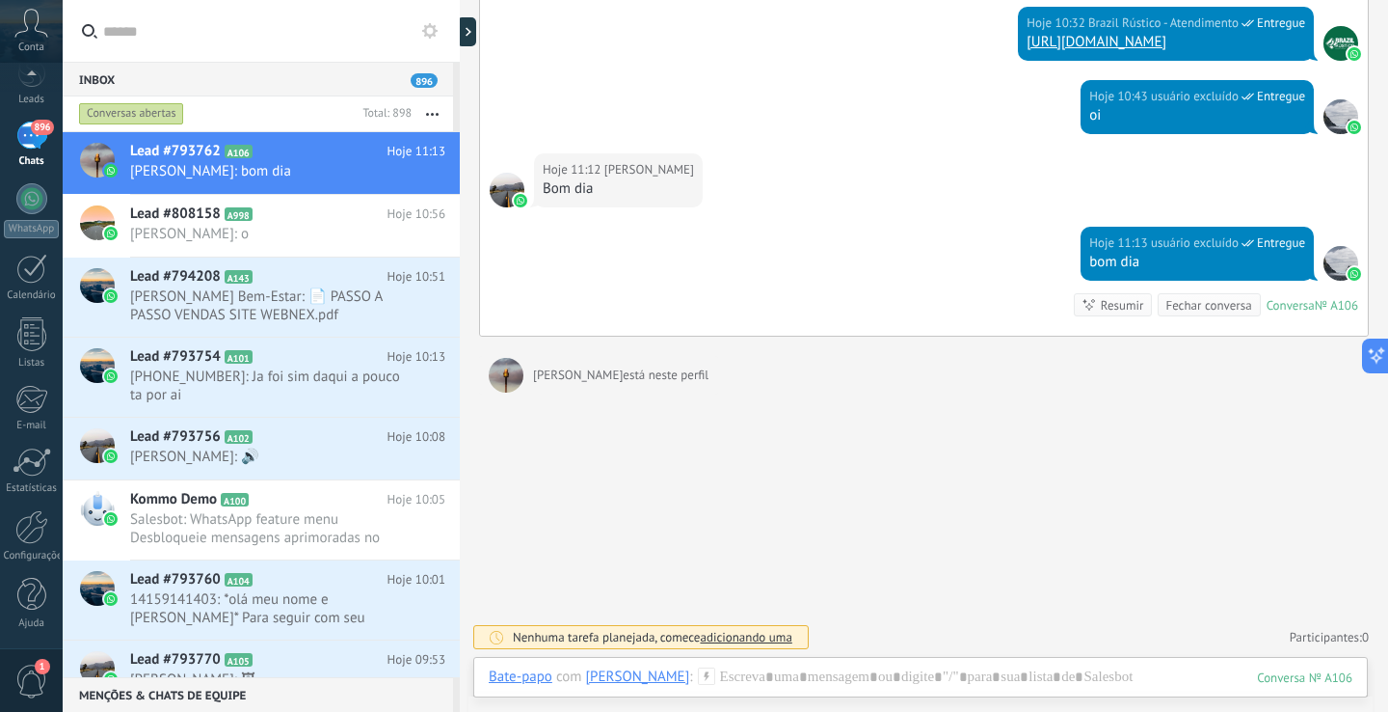
scroll to position [91, 0]
click at [24, 545] on link "Configurações" at bounding box center [31, 536] width 63 height 52
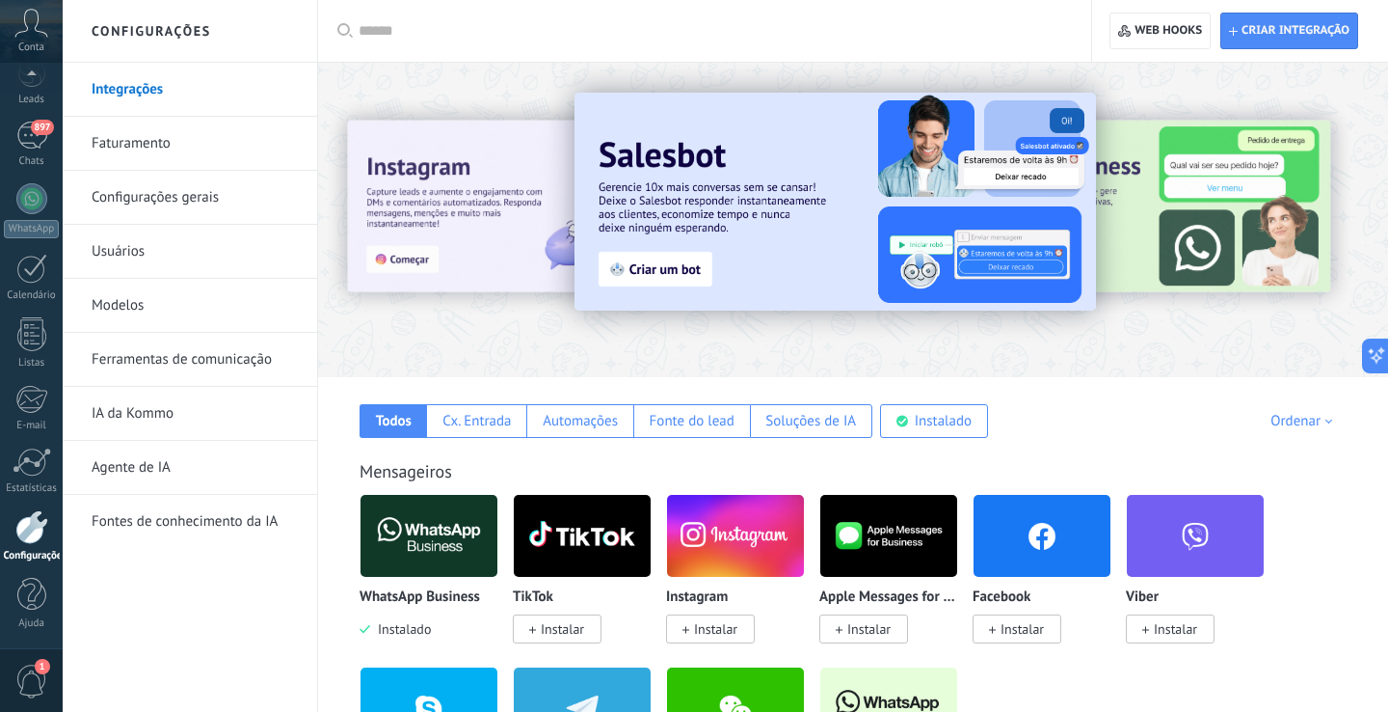
click at [233, 352] on link "Ferramentas de comunicação" at bounding box center [195, 360] width 206 height 54
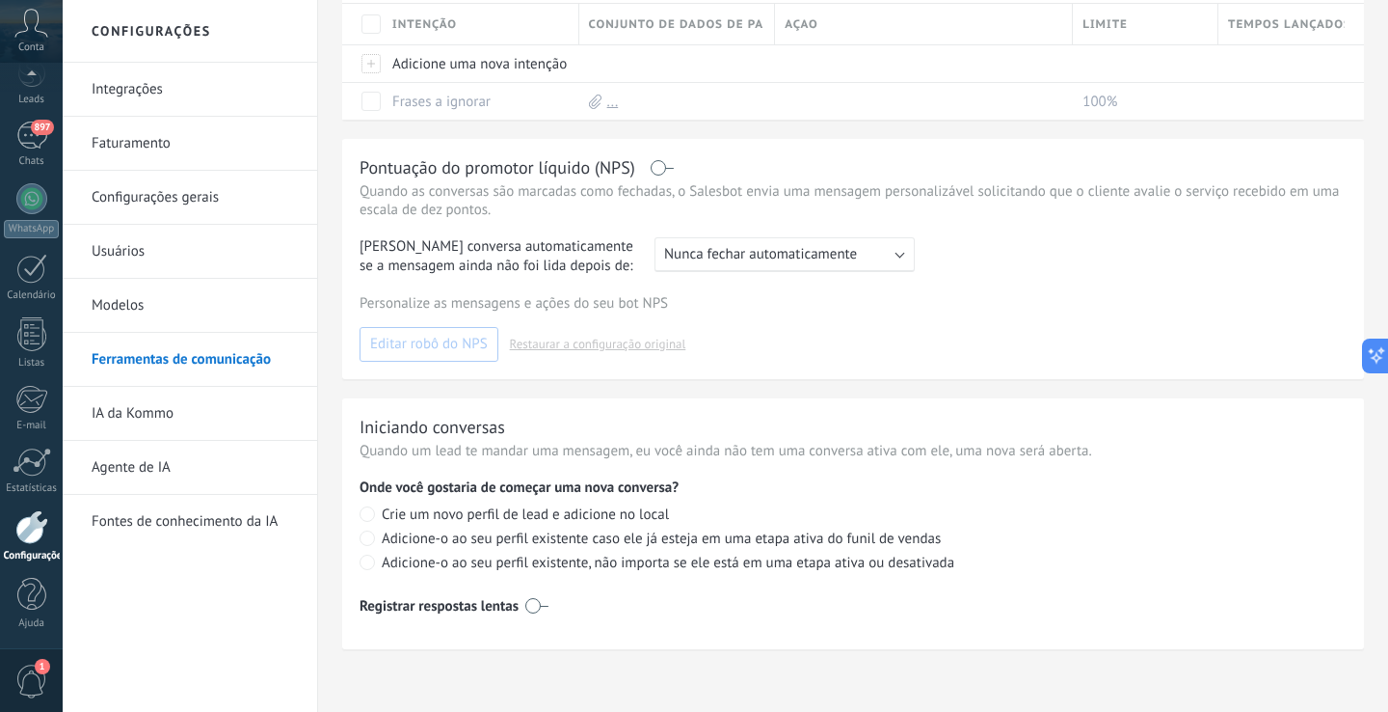
scroll to position [740, 0]
click at [40, 677] on span "1" at bounding box center [31, 681] width 33 height 34
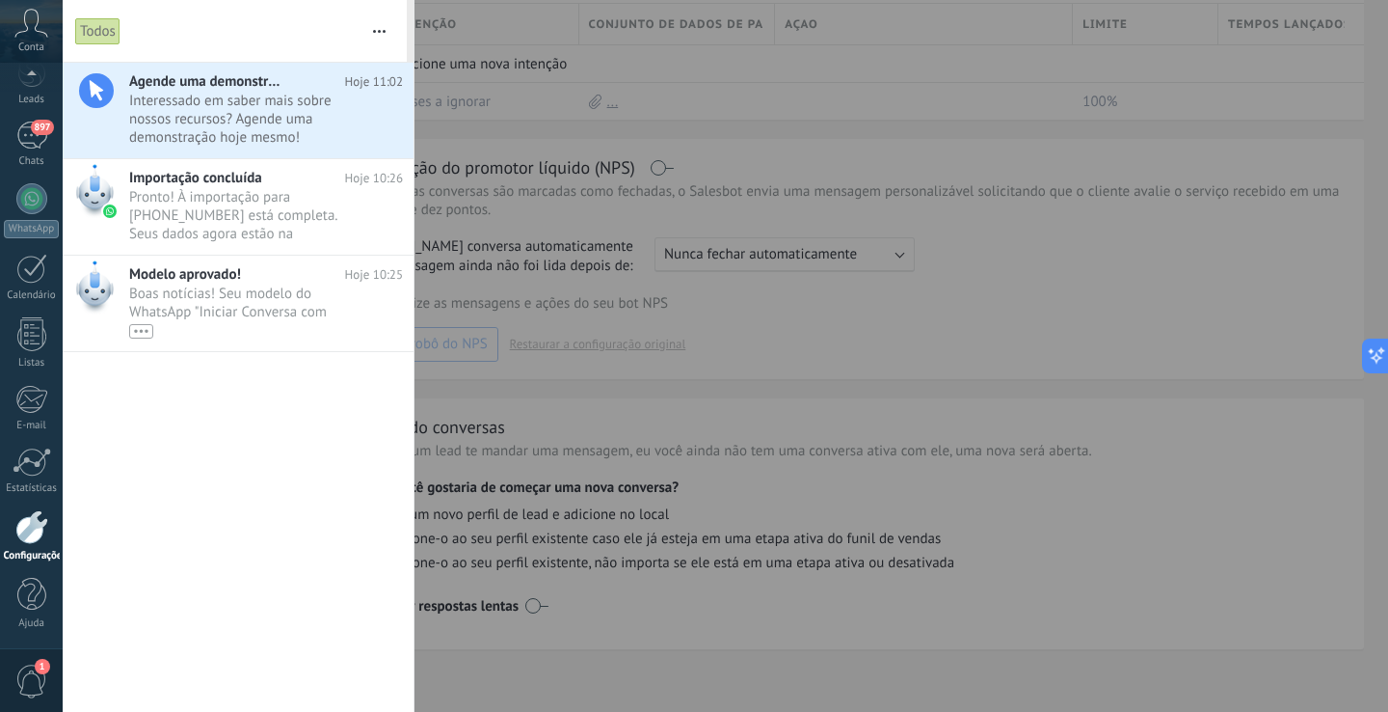
click at [40, 677] on span "1" at bounding box center [31, 681] width 33 height 34
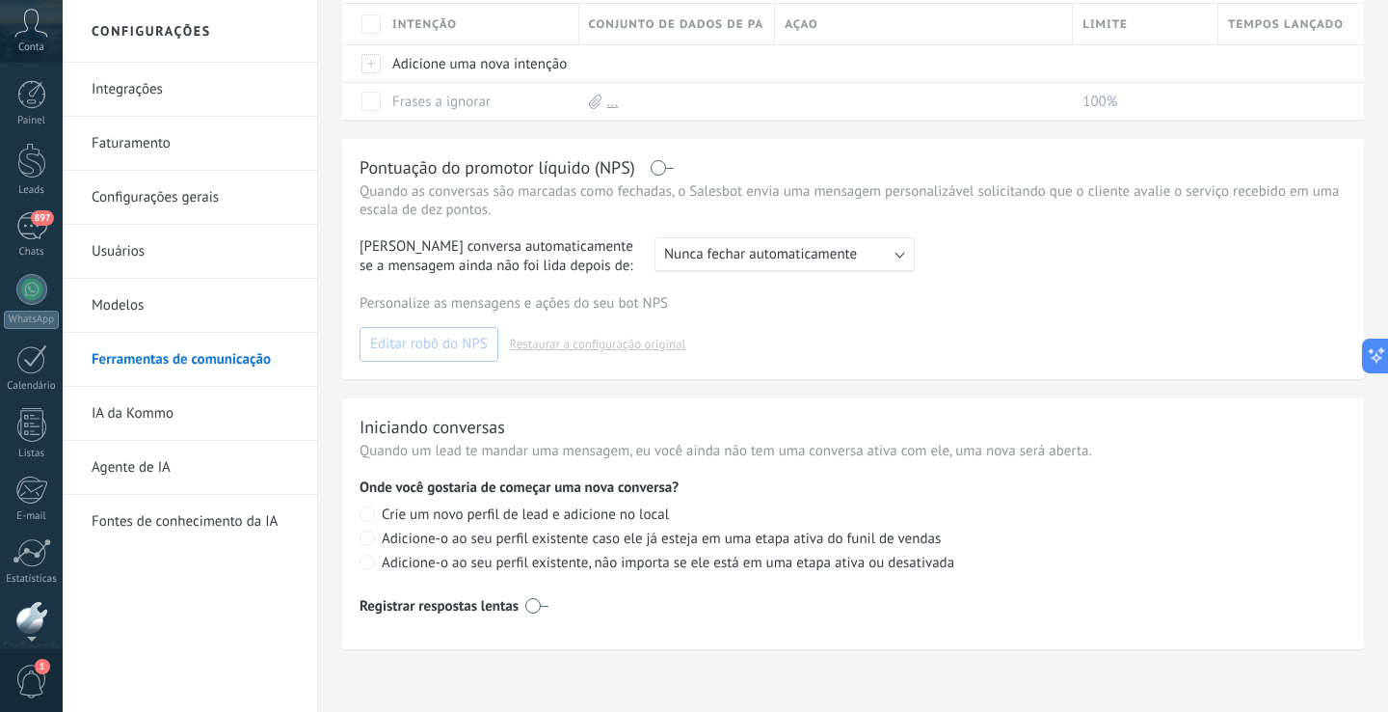
scroll to position [0, 0]
click at [29, 32] on icon at bounding box center [31, 23] width 34 height 29
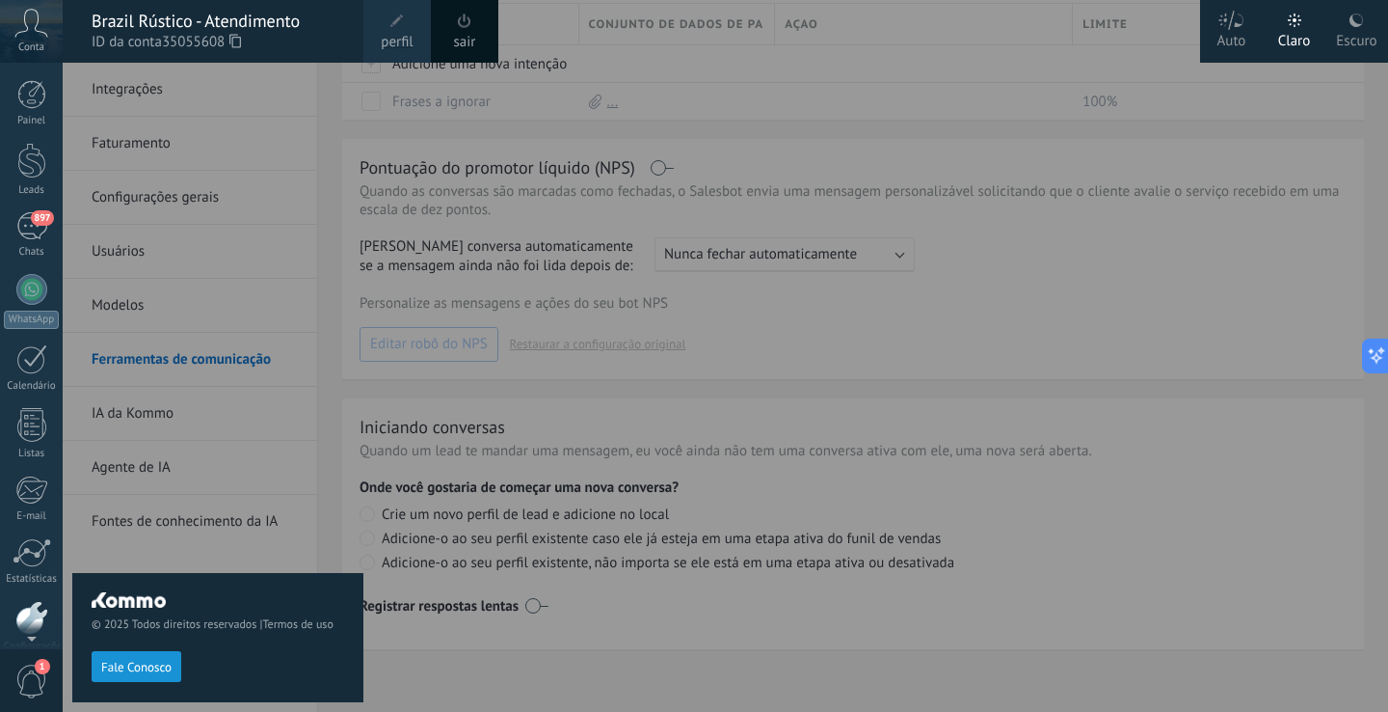
click at [934, 112] on div at bounding box center [757, 356] width 1388 height 712
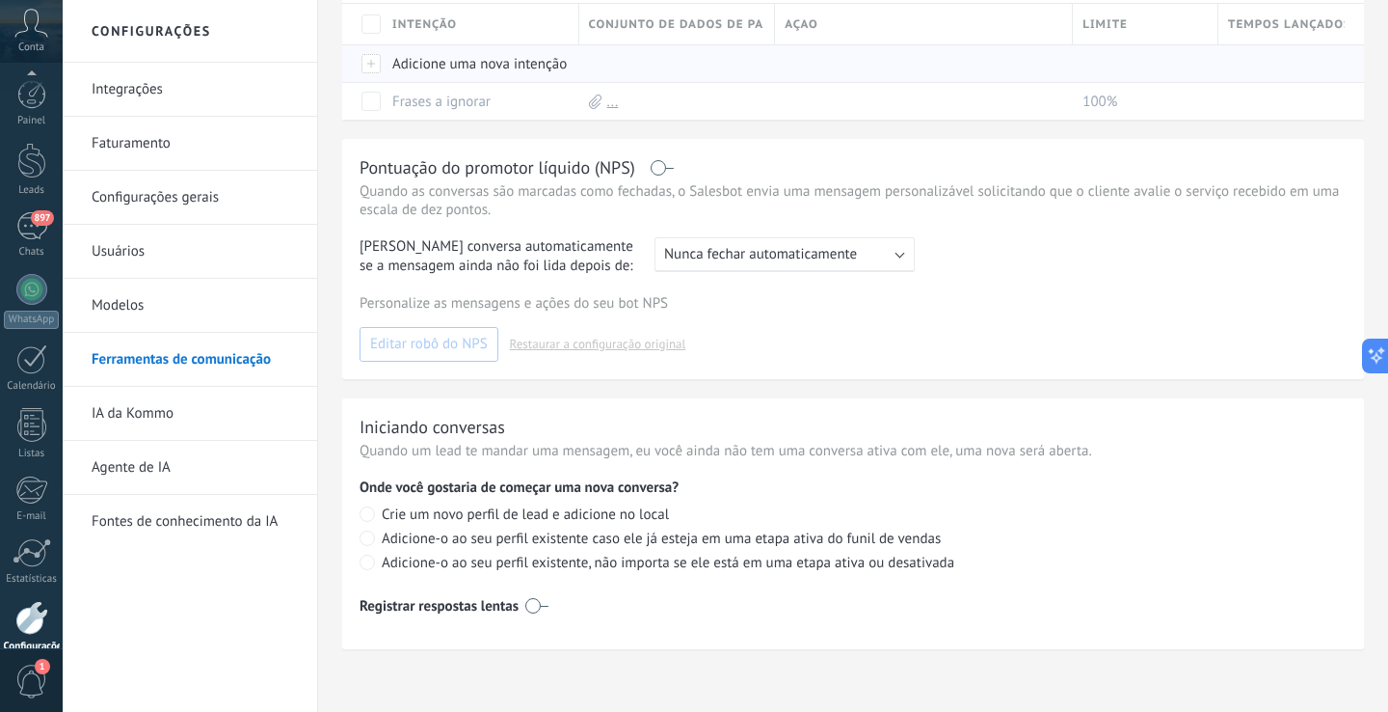
scroll to position [91, 0]
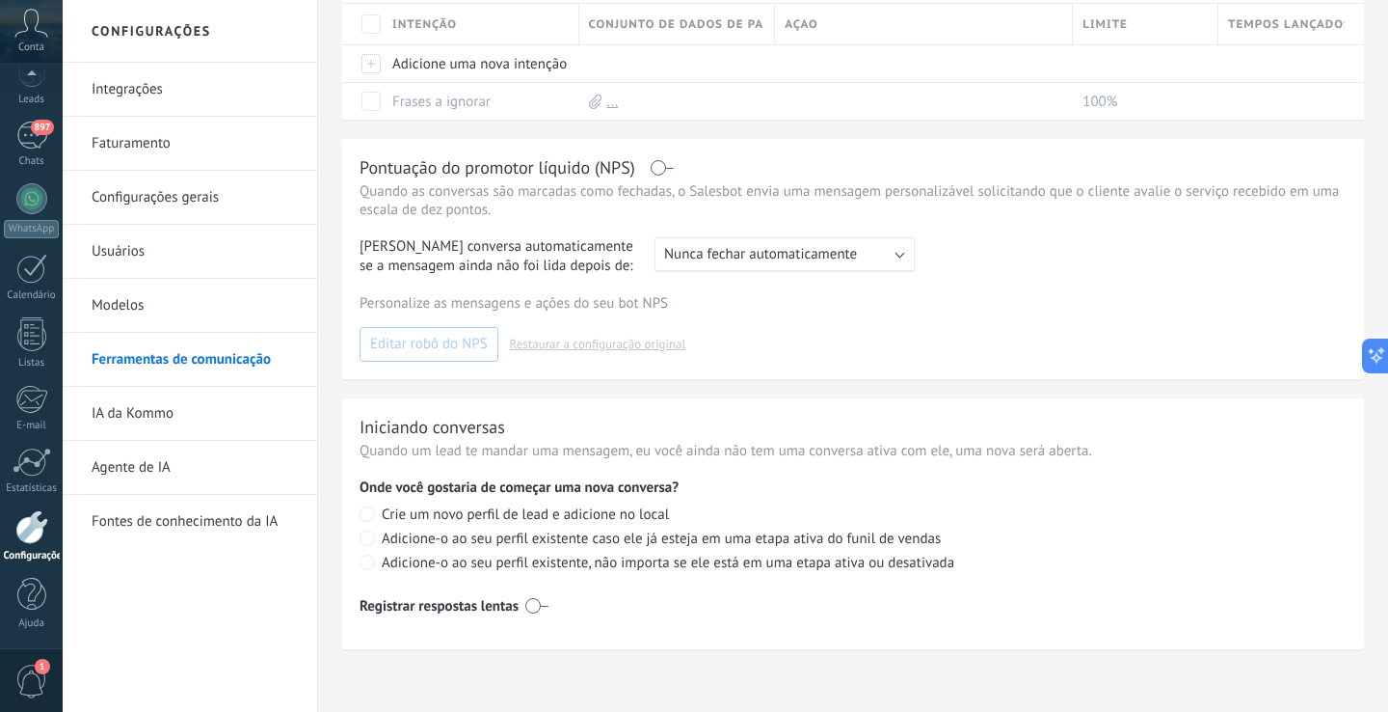
click at [148, 92] on link "Integrações" at bounding box center [195, 90] width 206 height 54
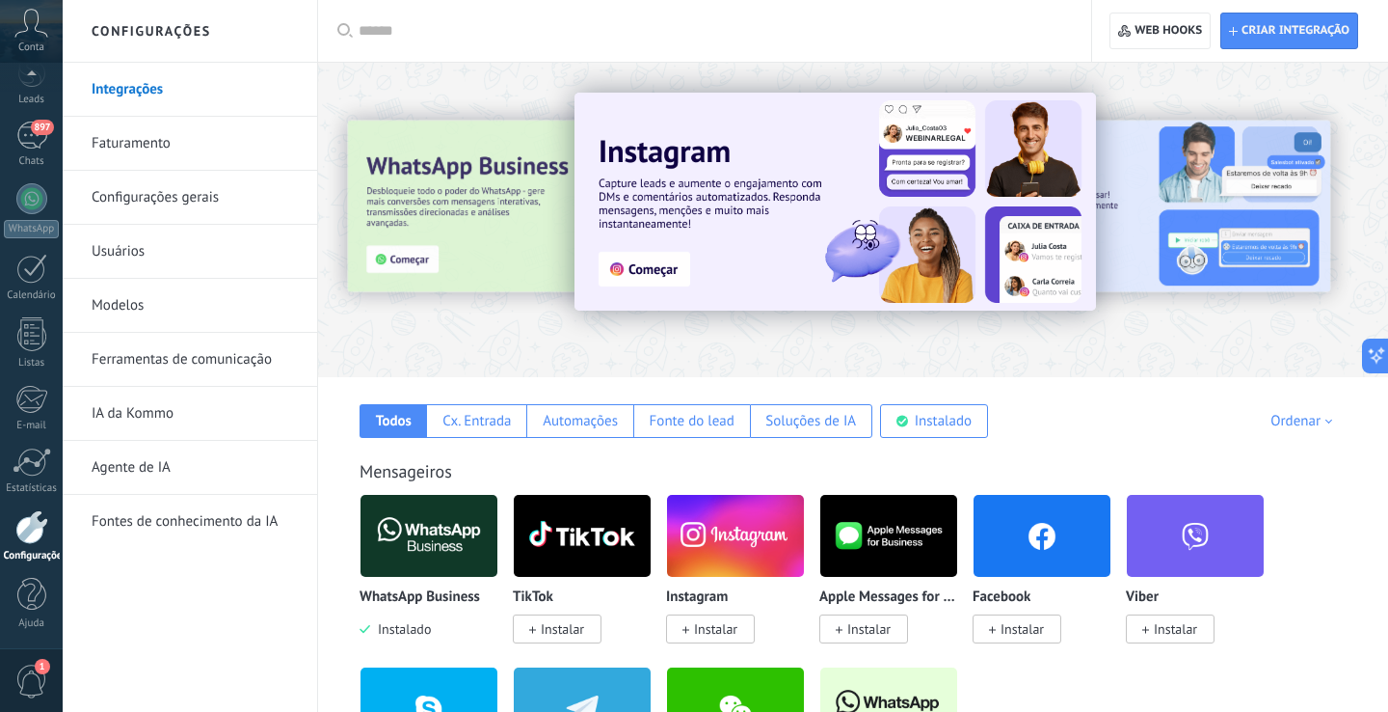
click at [147, 252] on link "Usuários" at bounding box center [195, 252] width 206 height 54
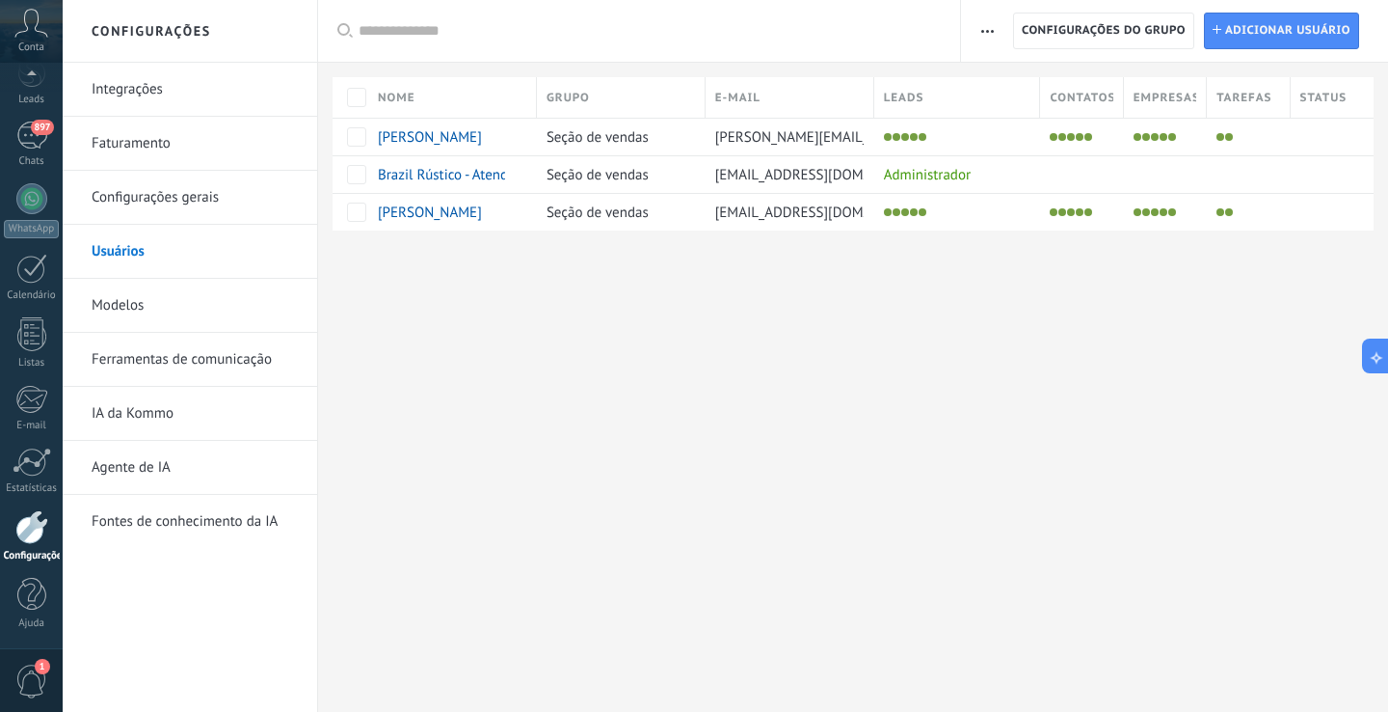
click at [996, 40] on button "button" at bounding box center [988, 31] width 28 height 37
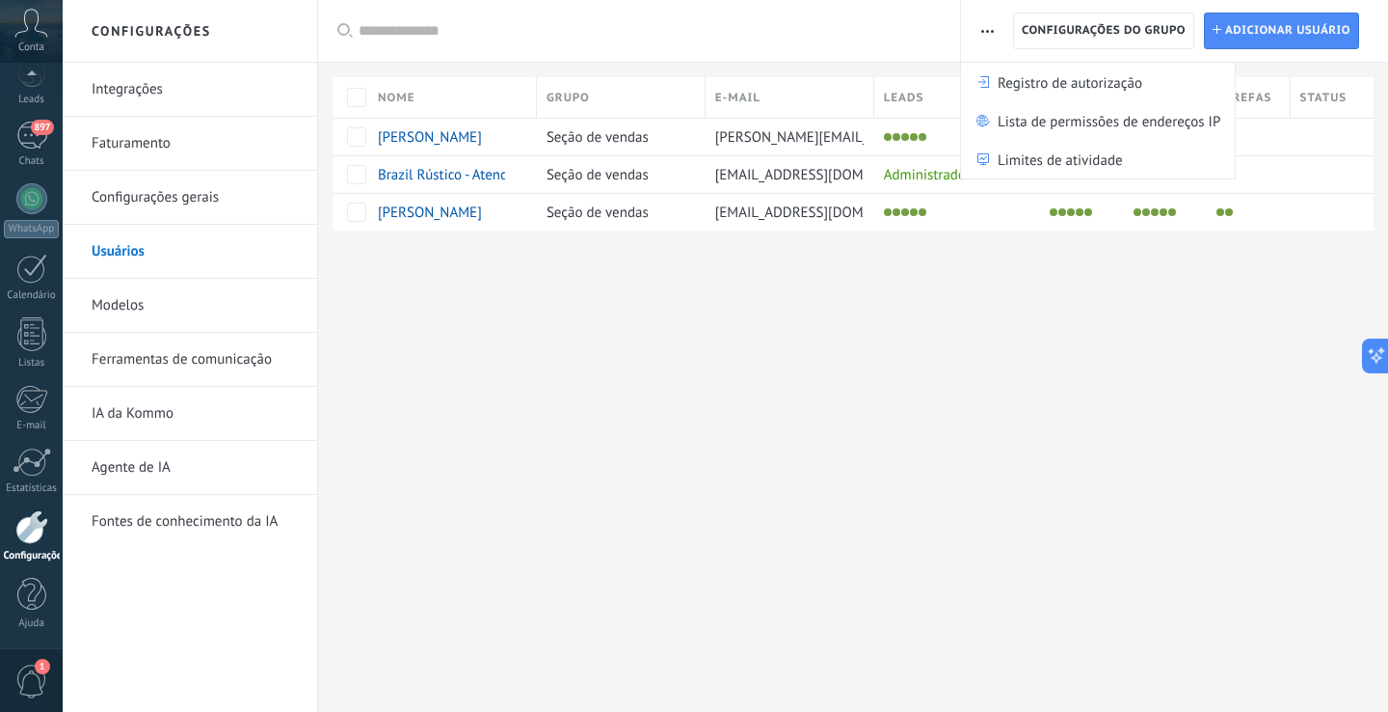
click at [996, 40] on button "button" at bounding box center [988, 31] width 28 height 37
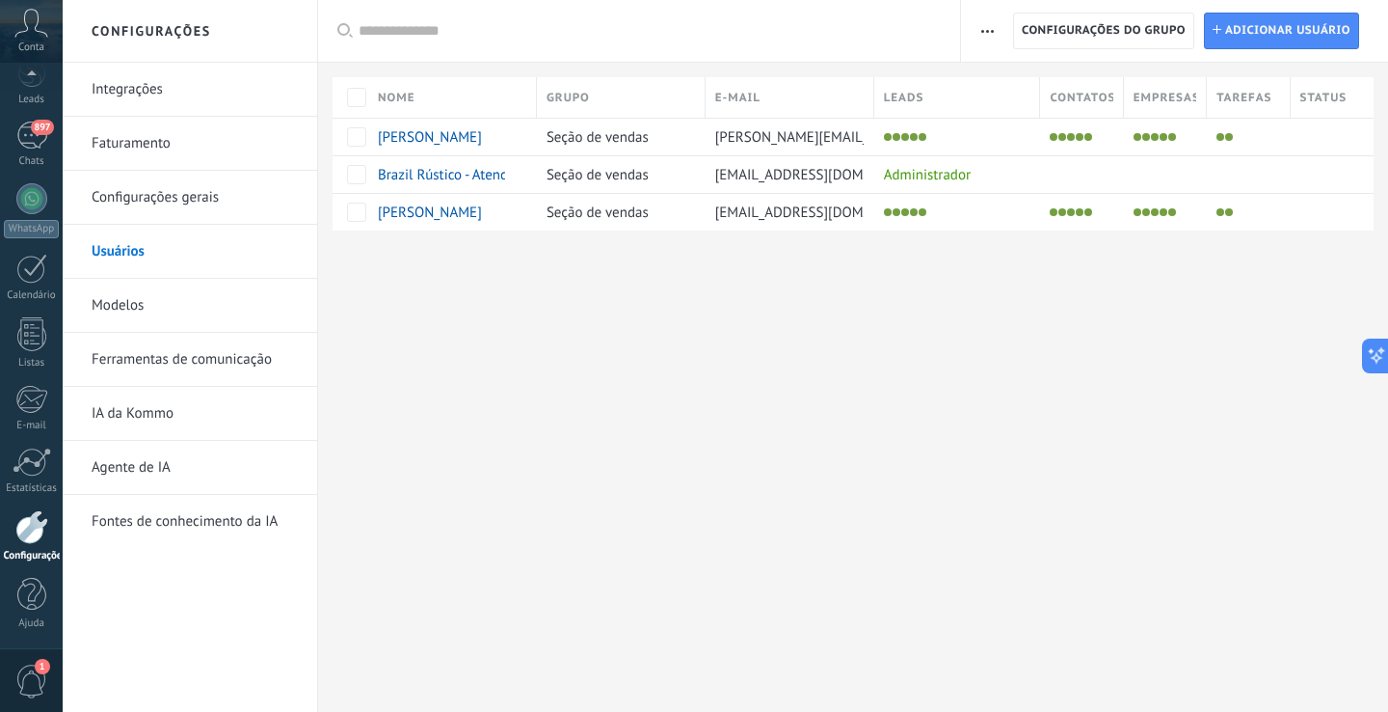
click at [201, 366] on link "Ferramentas de comunicação" at bounding box center [195, 360] width 206 height 54
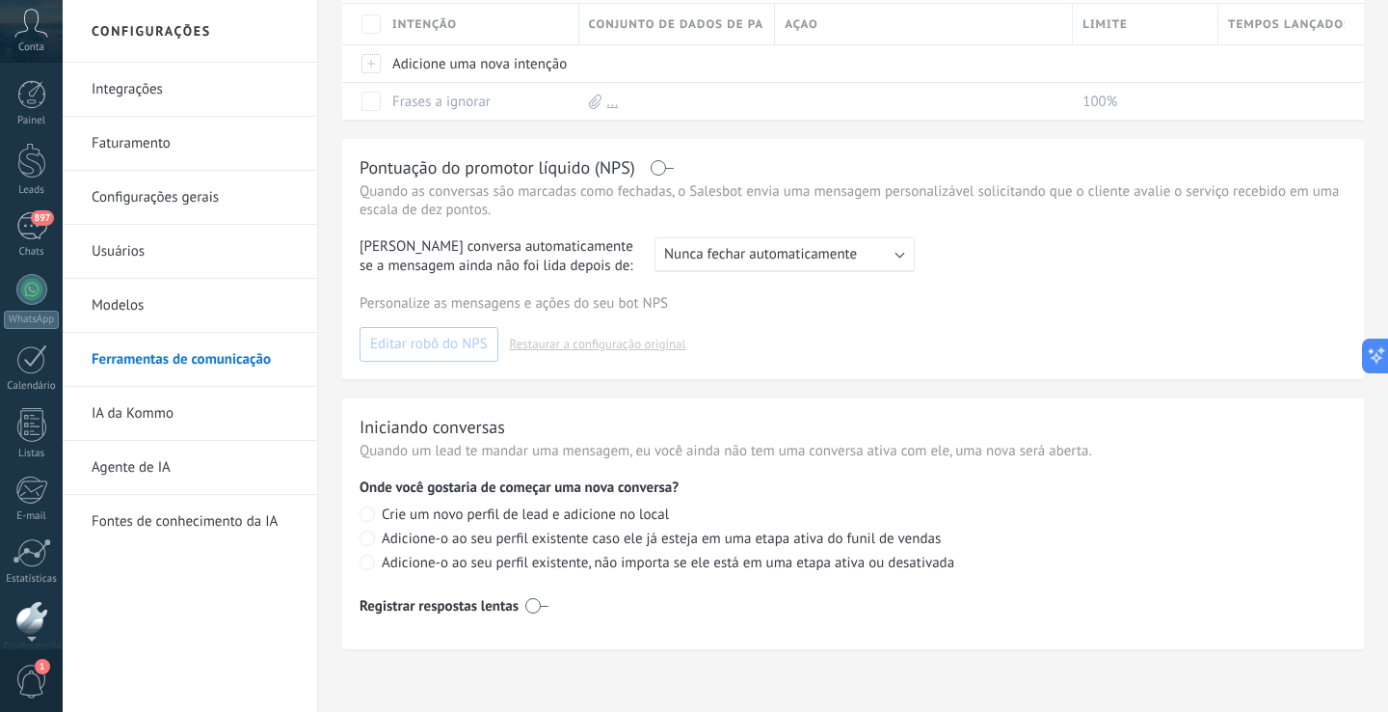
click at [37, 41] on span "Conta" at bounding box center [31, 47] width 26 height 13
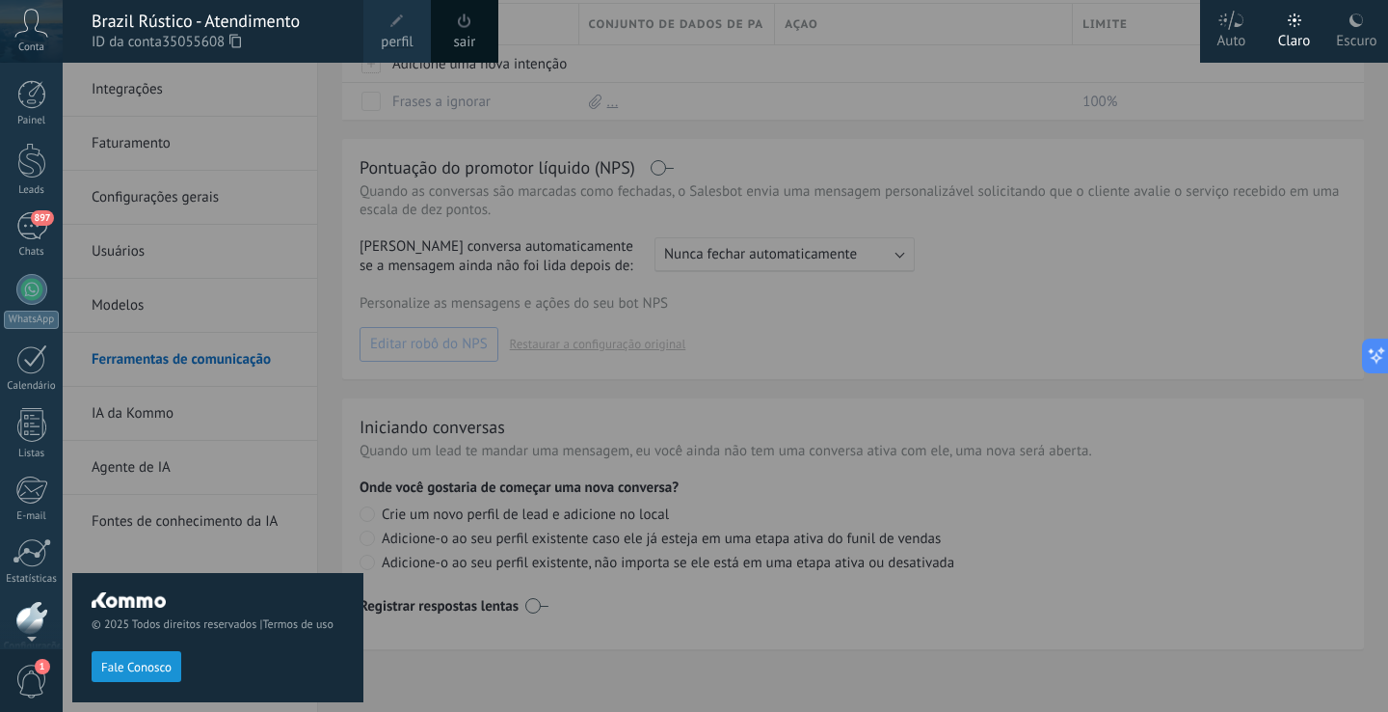
click at [37, 41] on span "Conta" at bounding box center [31, 47] width 26 height 13
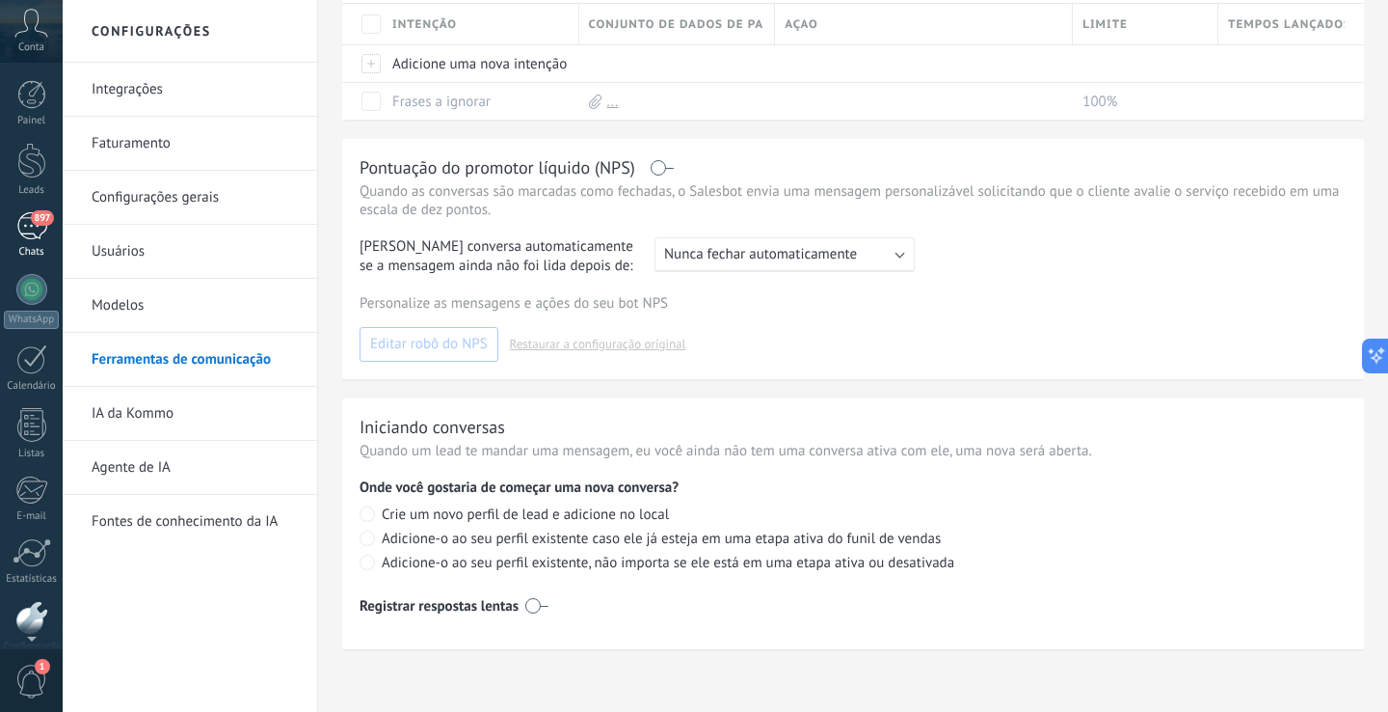
click at [39, 236] on div "897" at bounding box center [31, 226] width 31 height 28
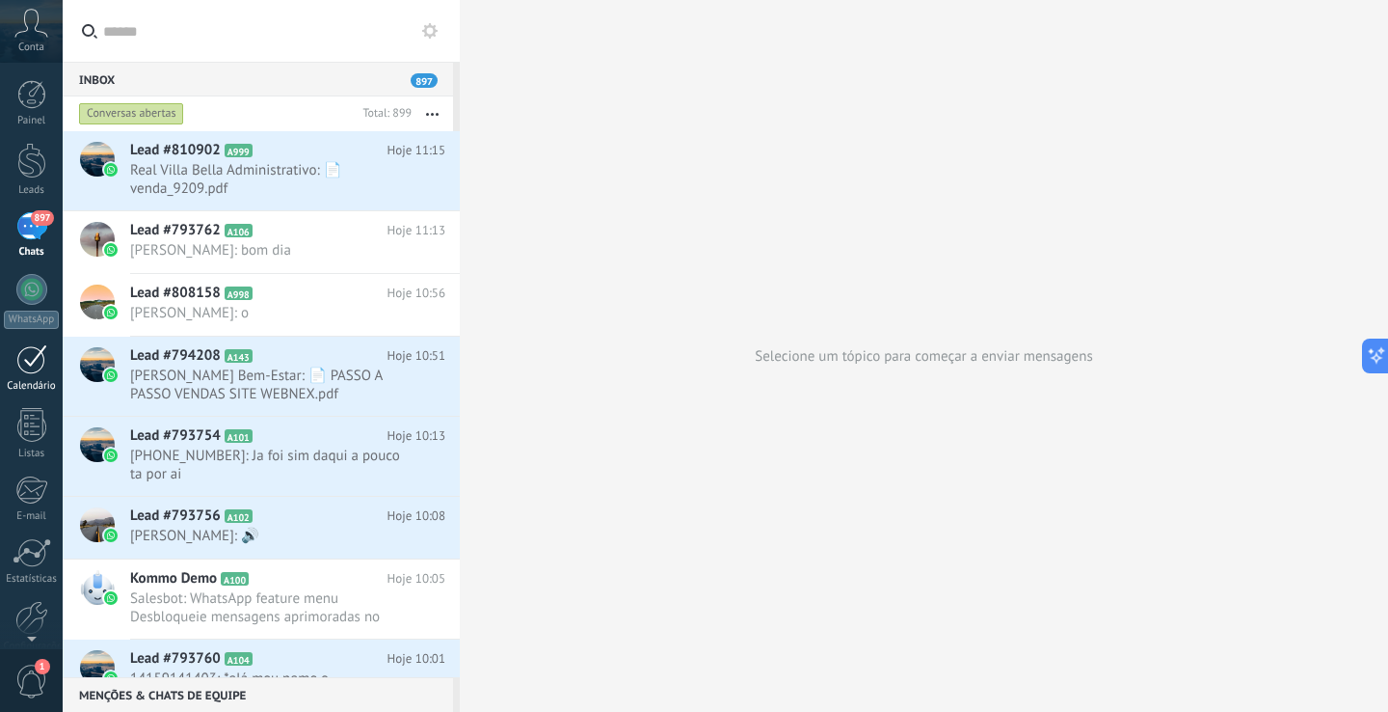
click at [40, 362] on div at bounding box center [31, 359] width 31 height 30
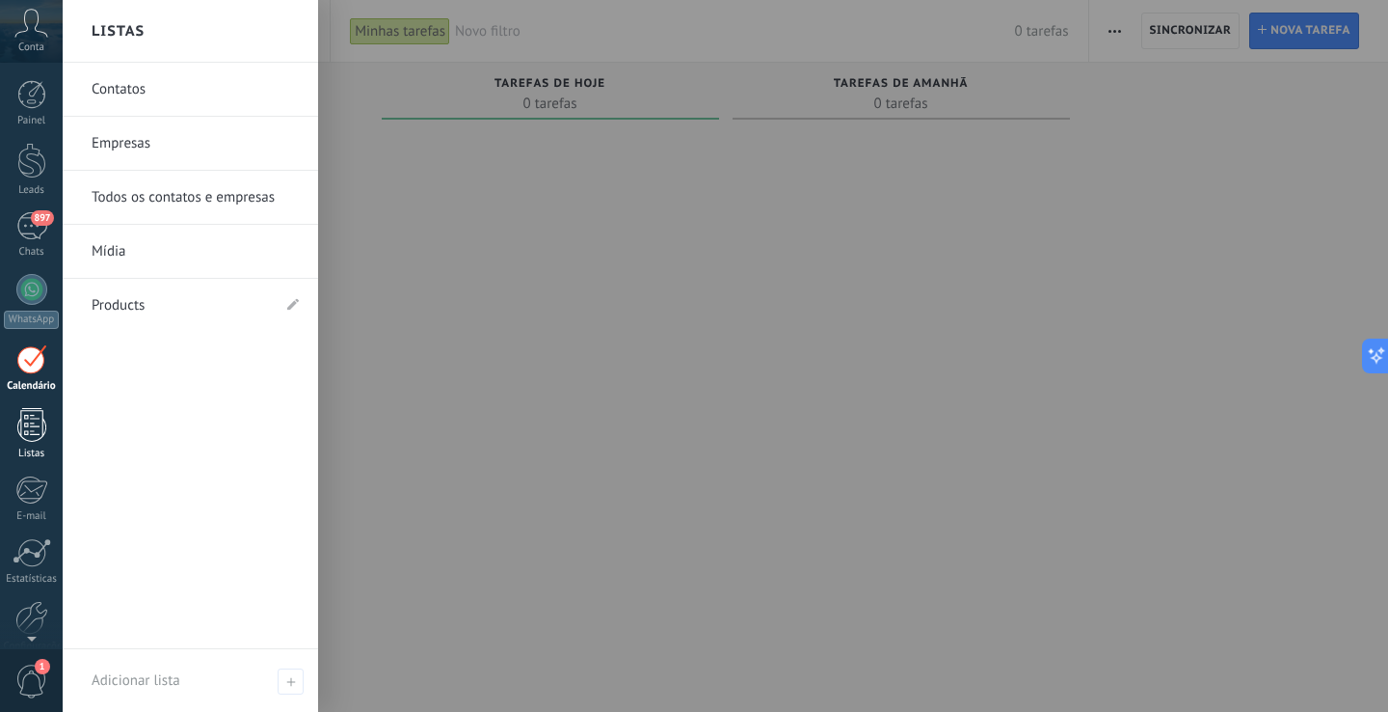
click at [39, 417] on div at bounding box center [31, 425] width 29 height 34
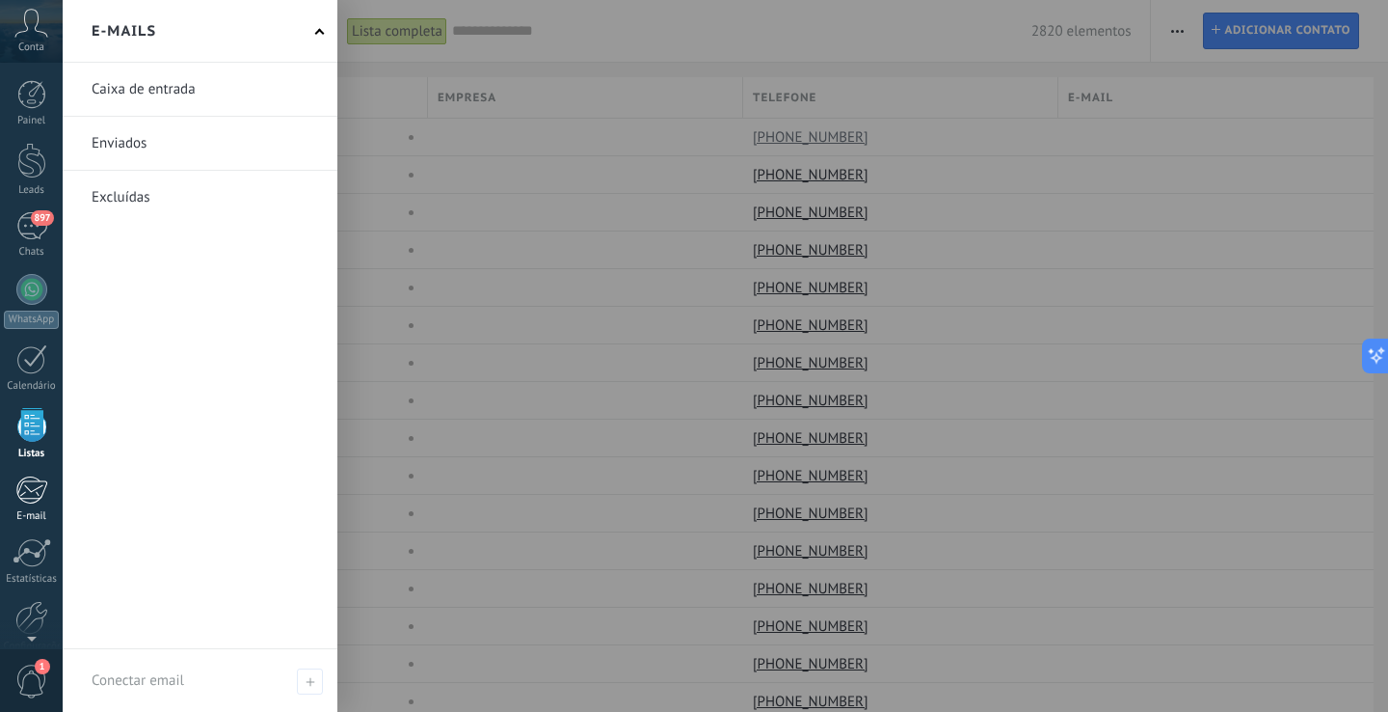
click at [33, 488] on div at bounding box center [31, 489] width 32 height 29
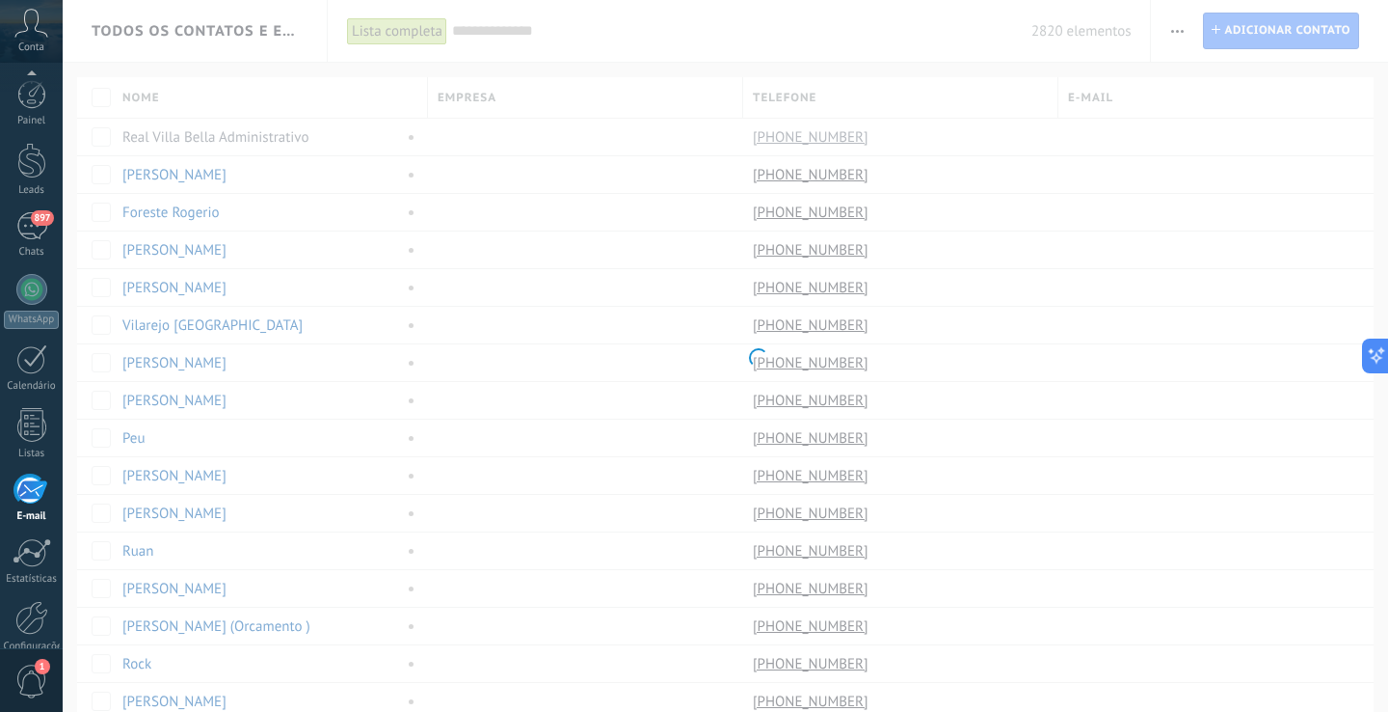
scroll to position [91, 0]
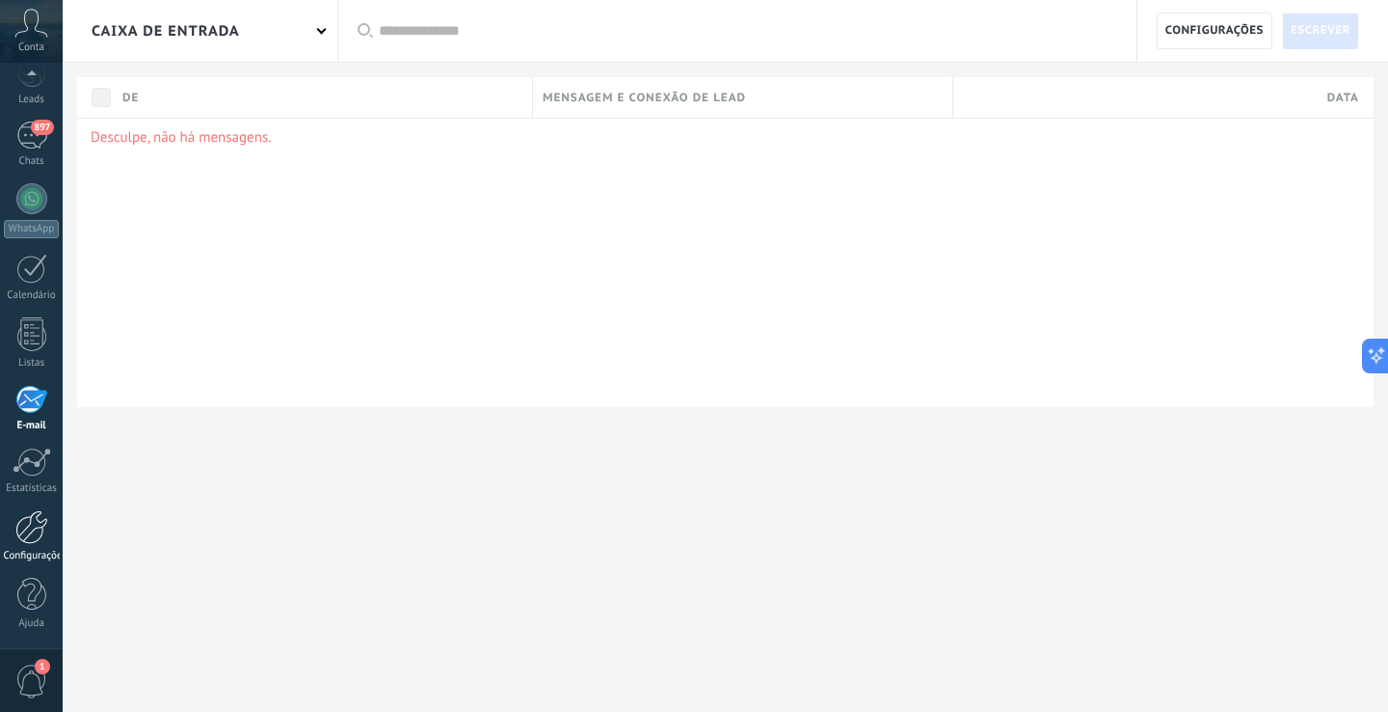
click at [29, 523] on div at bounding box center [31, 527] width 33 height 34
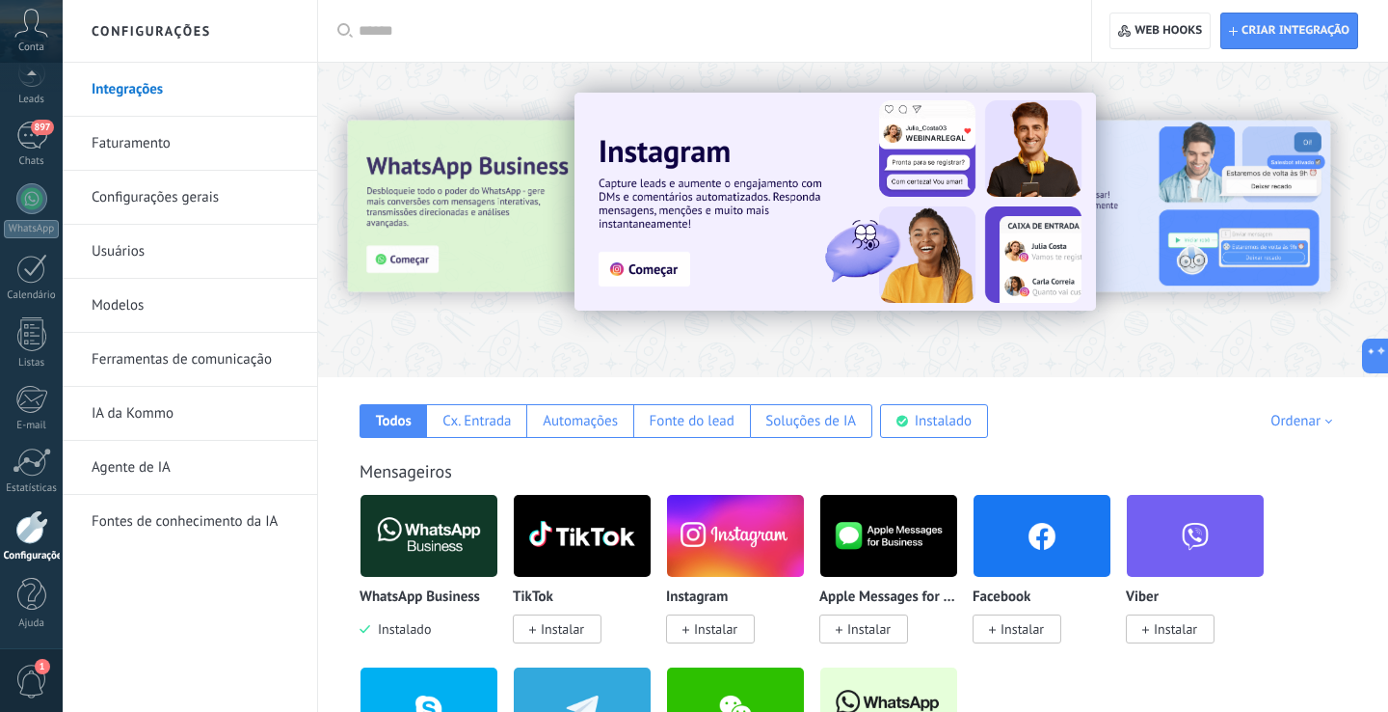
click at [1077, 76] on div at bounding box center [853, 214] width 1070 height 277
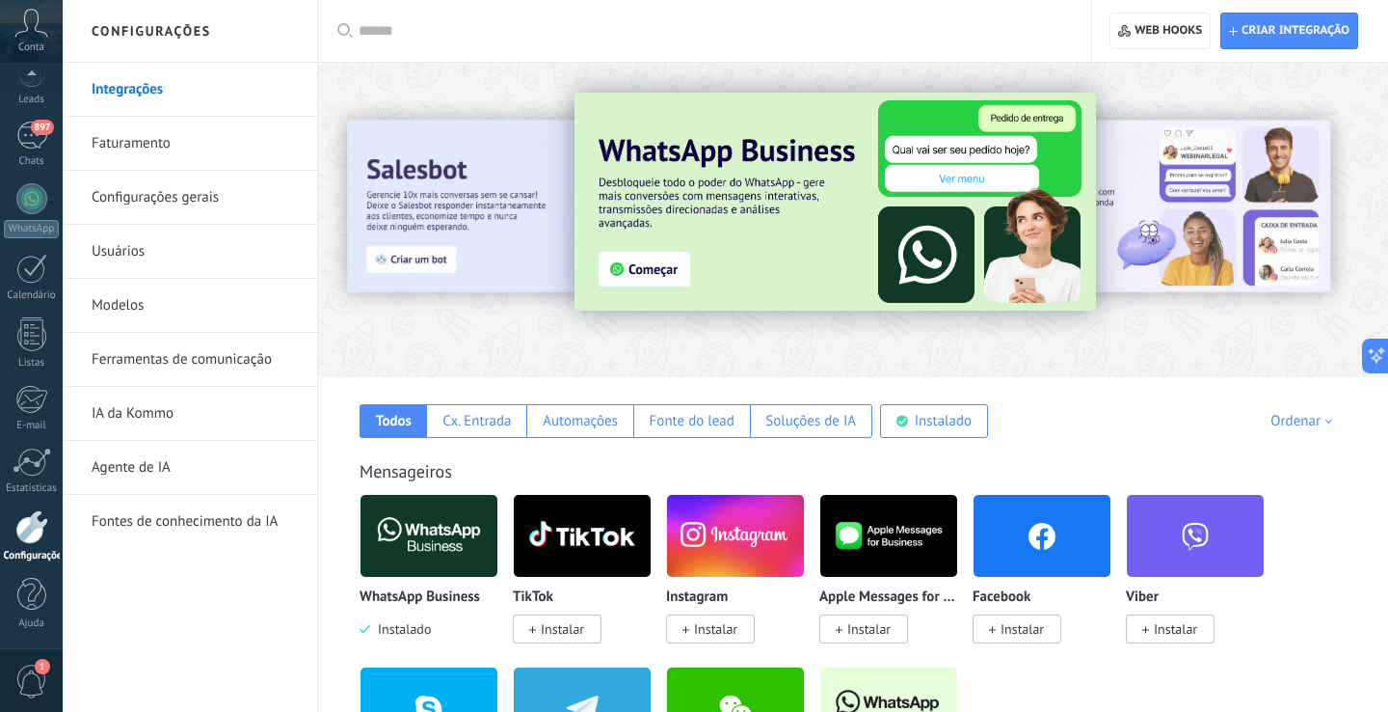
click at [487, 86] on div at bounding box center [853, 214] width 1070 height 277
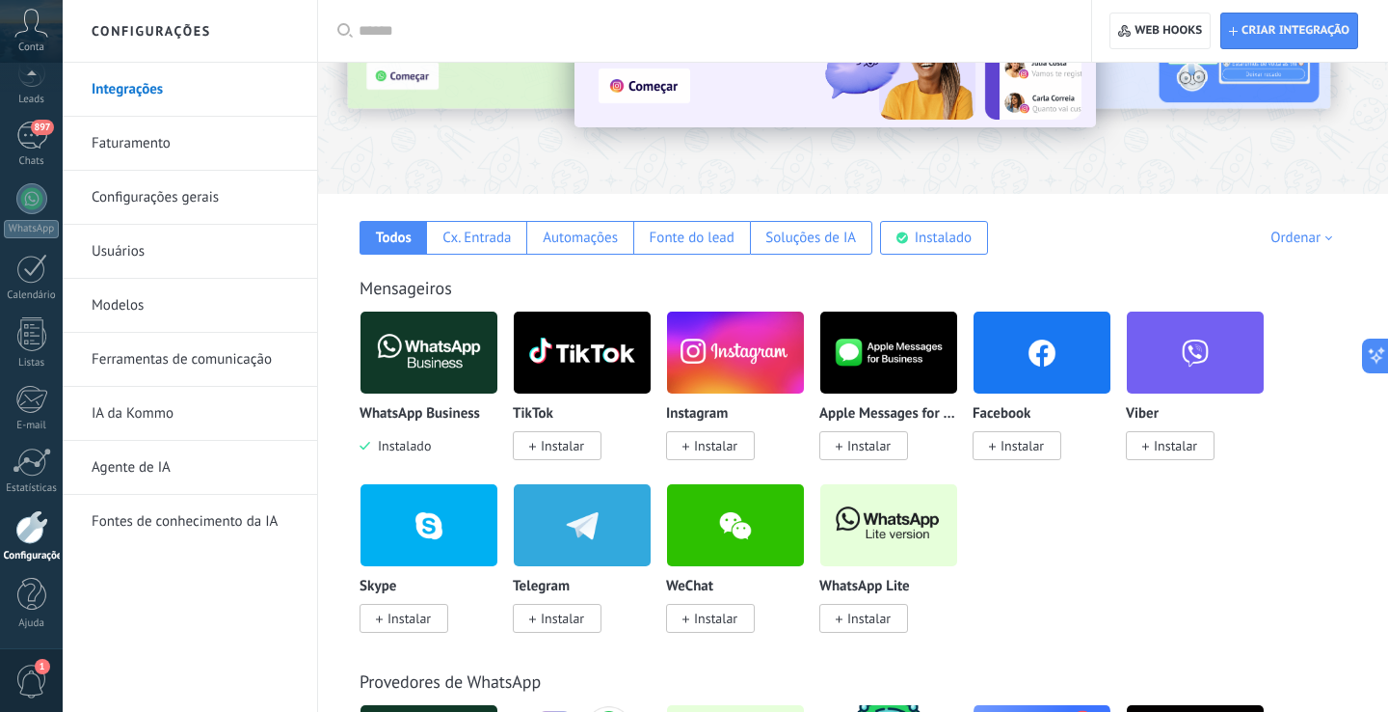
scroll to position [198, 0]
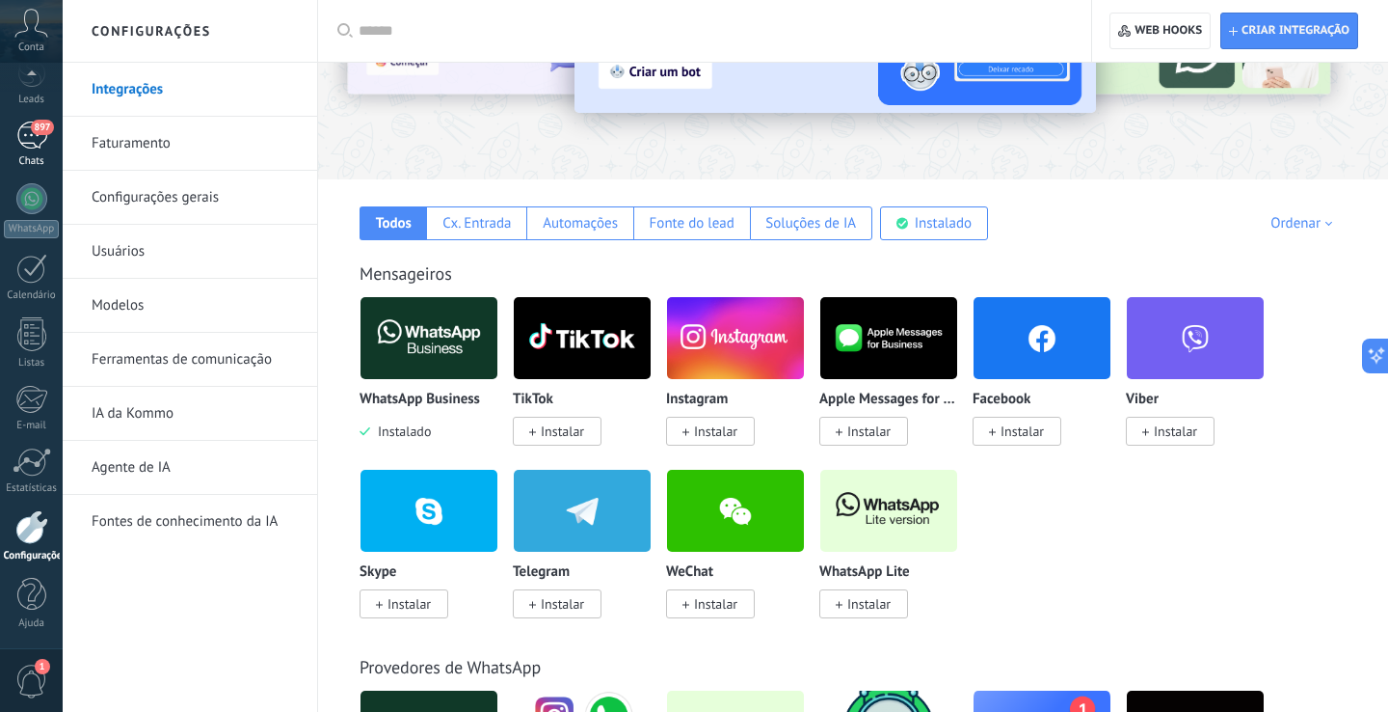
click at [21, 145] on div "897" at bounding box center [31, 135] width 31 height 28
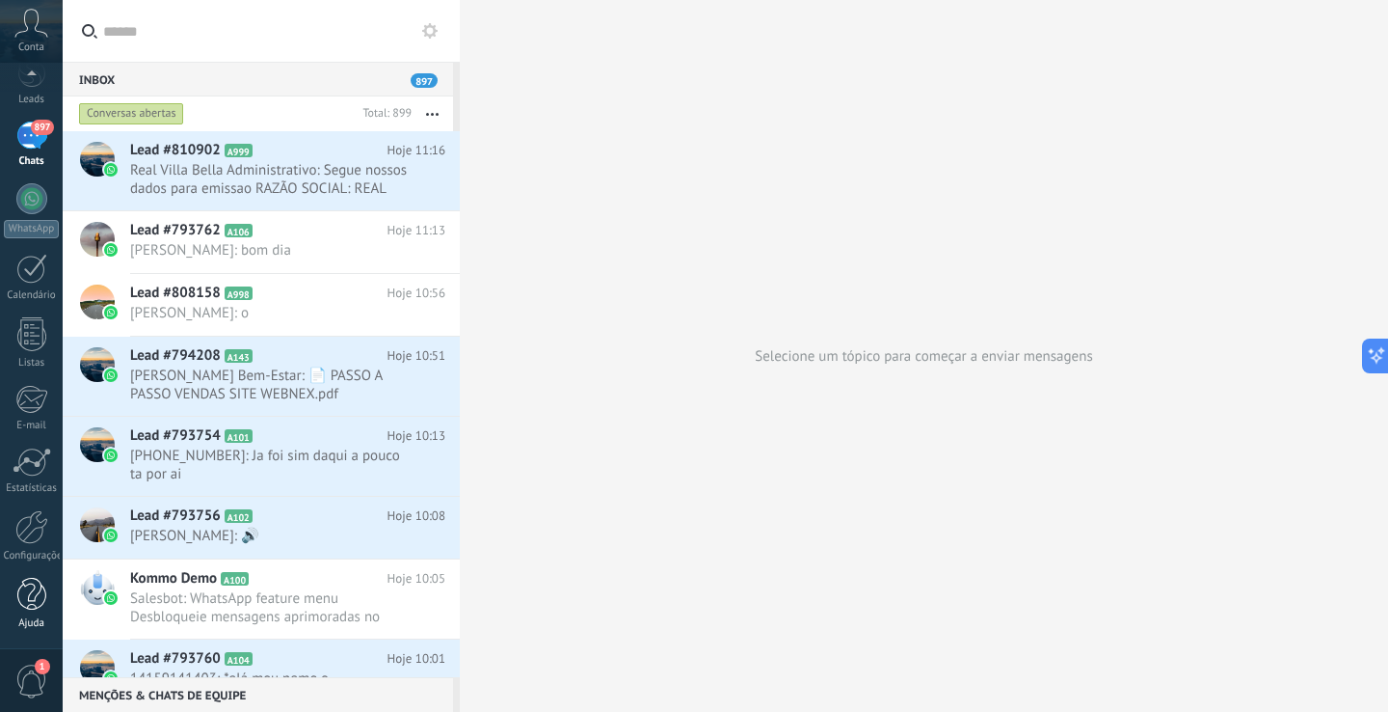
scroll to position [91, 0]
click at [42, 556] on div "Configurações" at bounding box center [32, 556] width 56 height 13
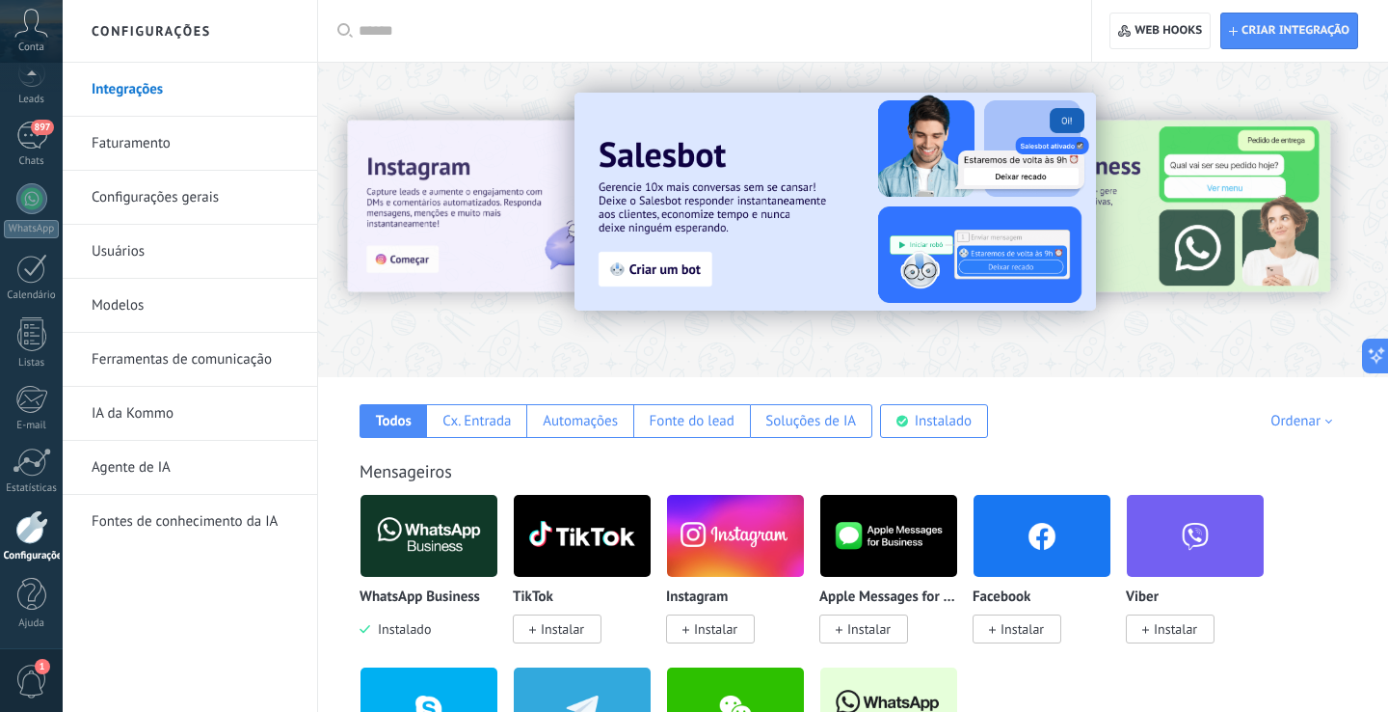
click at [31, 31] on icon at bounding box center [31, 23] width 34 height 29
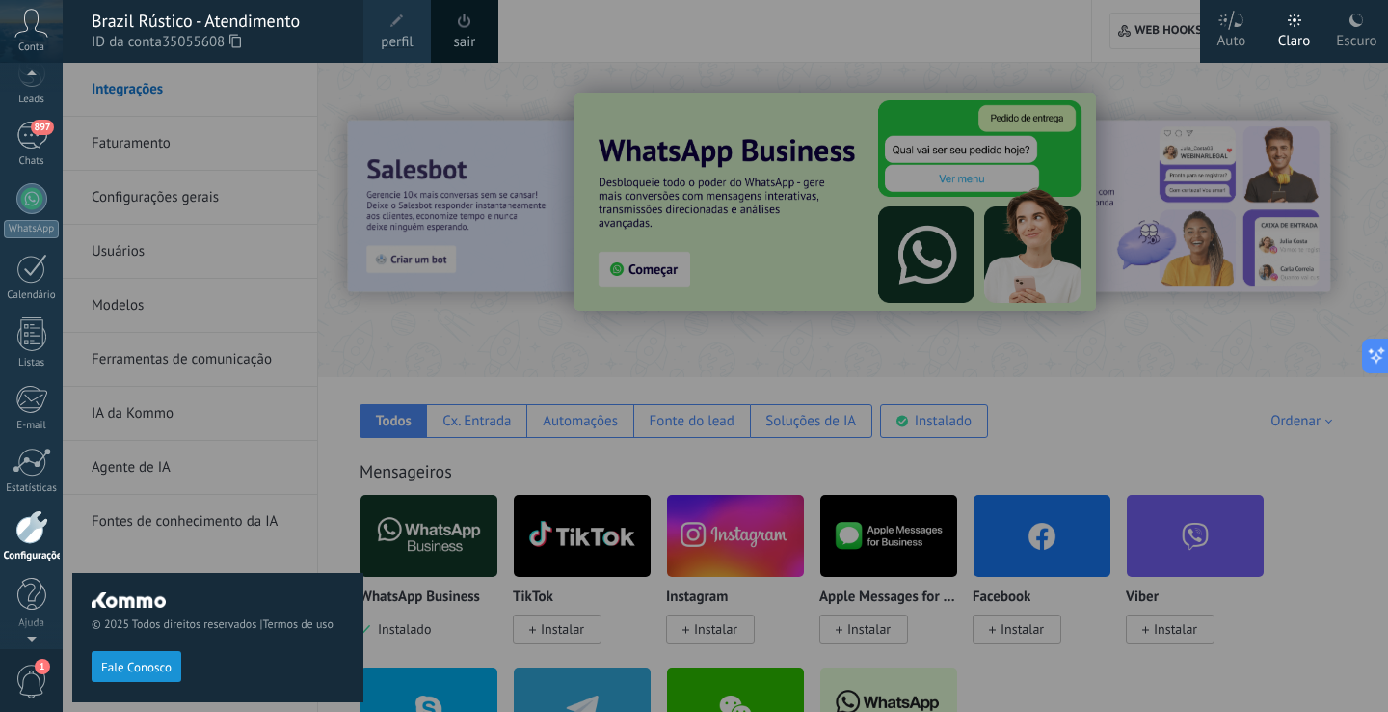
click at [32, 538] on div at bounding box center [31, 527] width 33 height 34
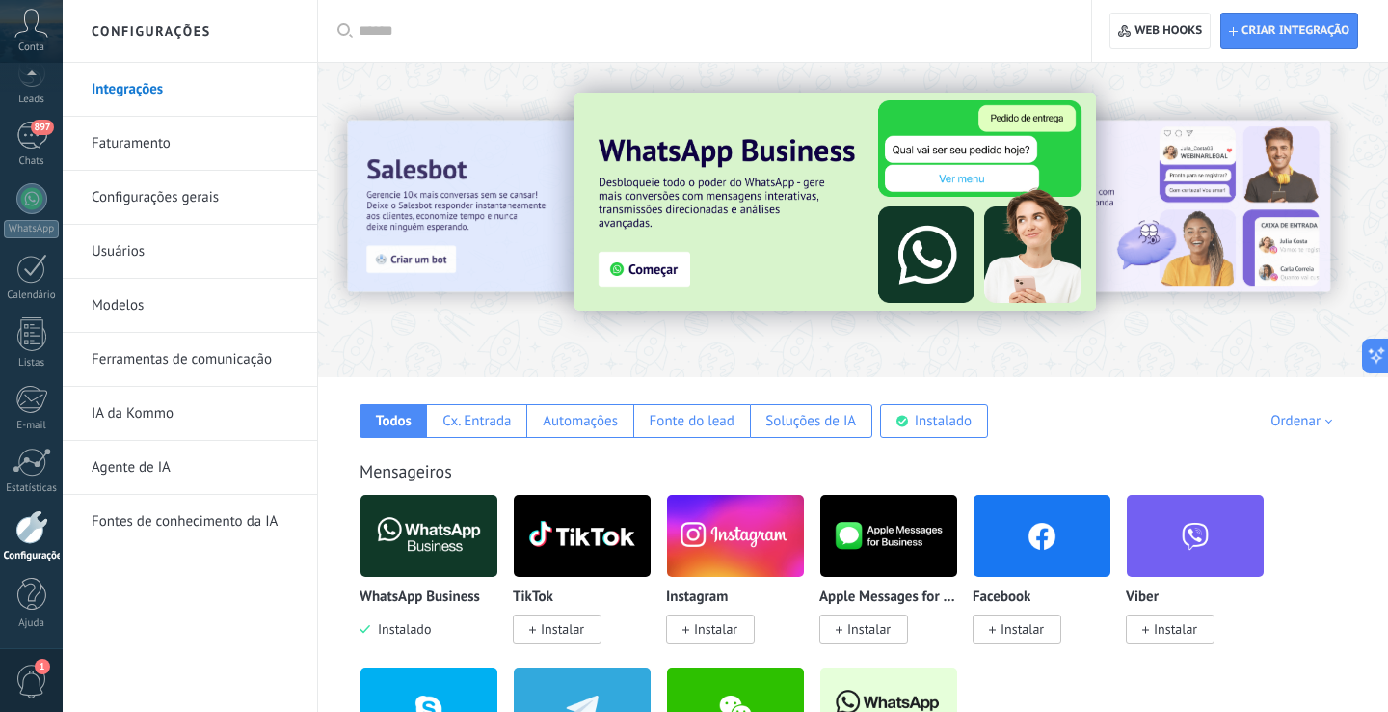
click at [124, 255] on link "Usuários" at bounding box center [195, 252] width 206 height 54
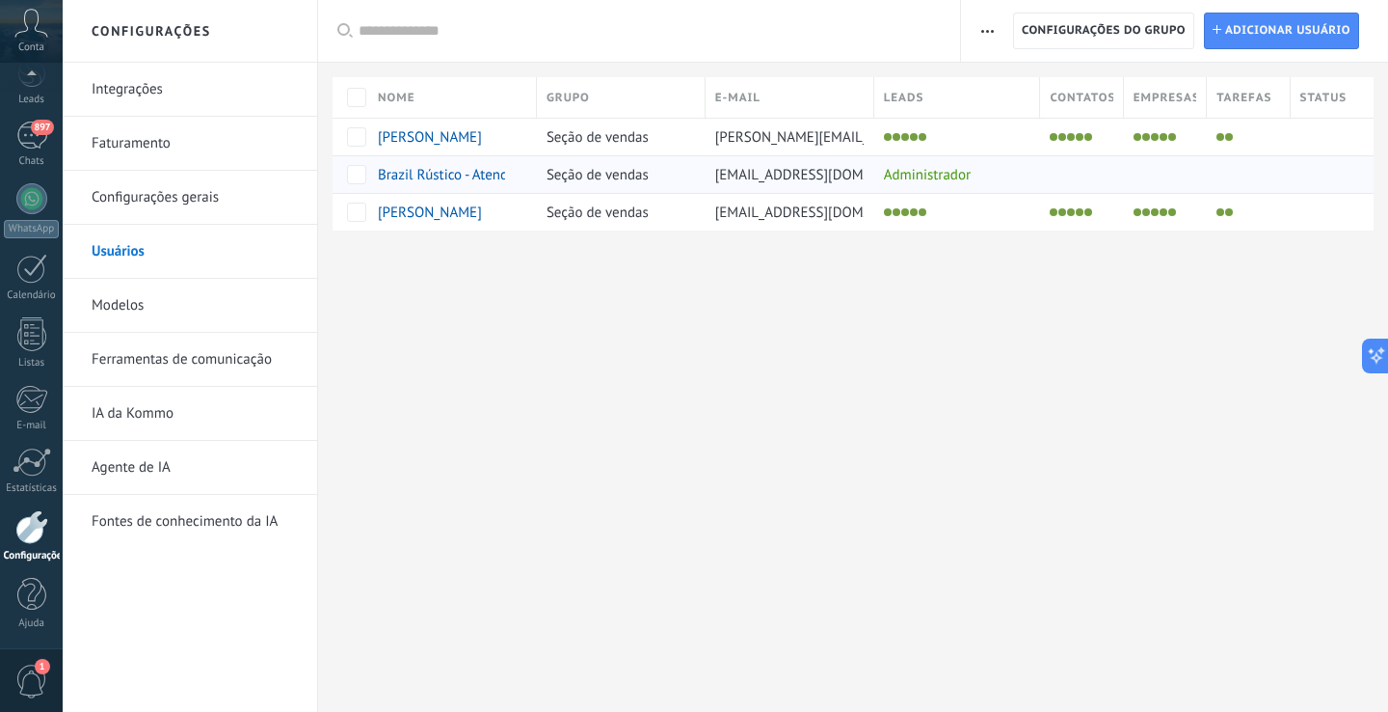
drag, startPoint x: 987, startPoint y: 177, endPoint x: 748, endPoint y: 184, distance: 239.2
click at [748, 184] on div "Brazil Rústico - Atendimento Seção de vendas [EMAIL_ADDRESS][DOMAIN_NAME] Admin…" at bounding box center [853, 174] width 1041 height 38
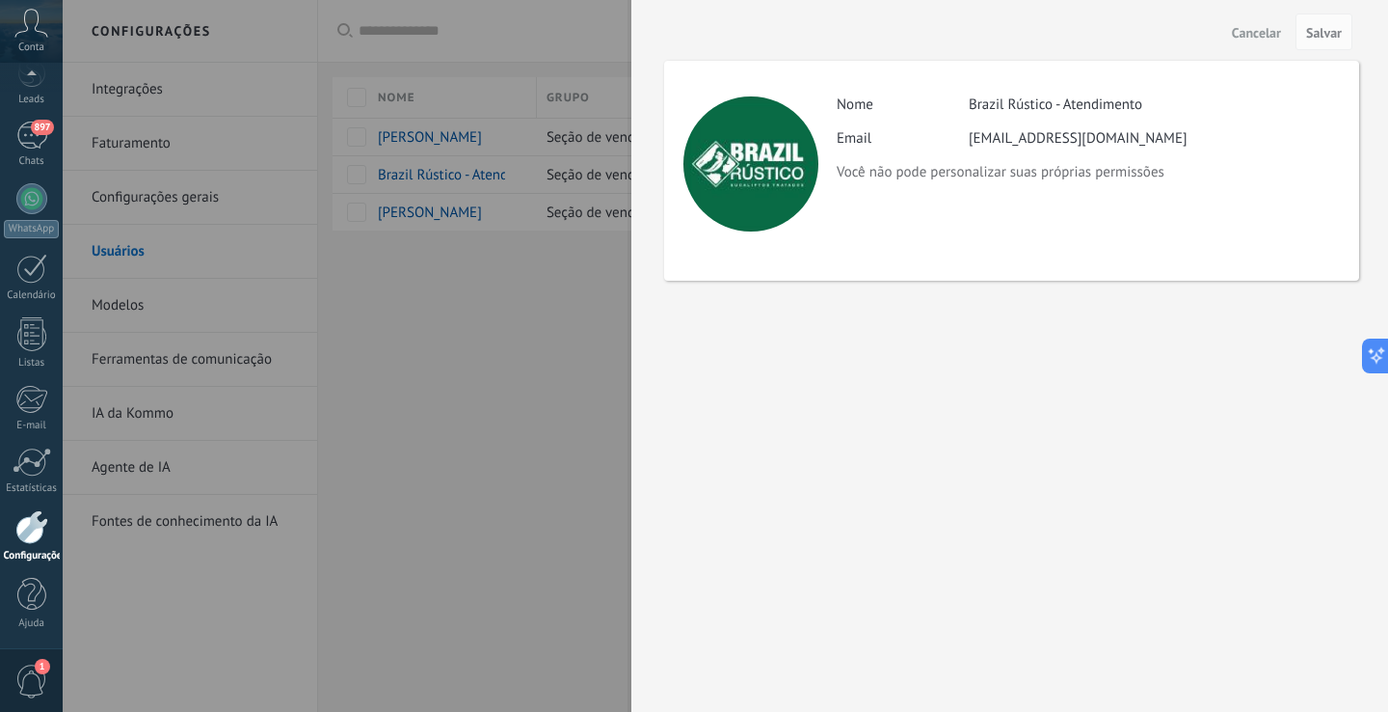
click at [1248, 28] on span "Cancelar" at bounding box center [1256, 32] width 49 height 13
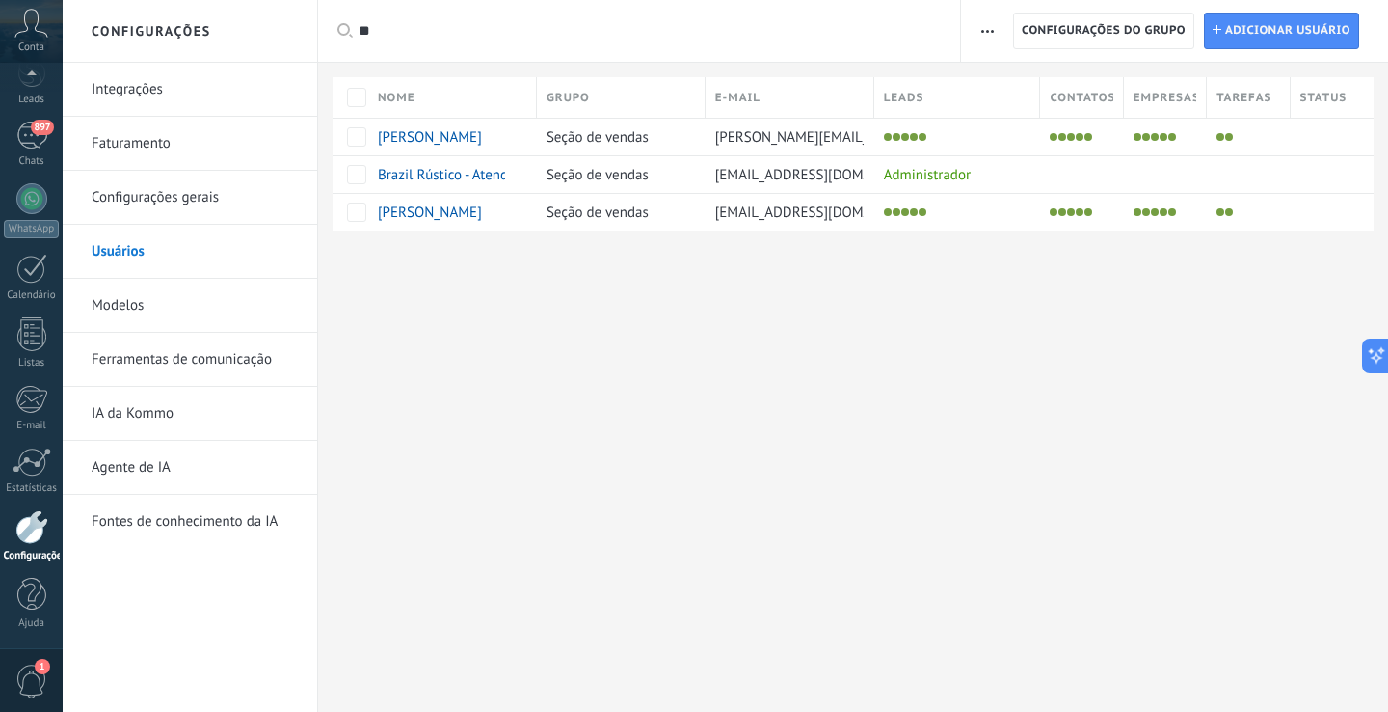
type input "*"
click at [975, 458] on div "Configurações Integrações Faturamento Configurações gerais Usuários Modelos Fer…" at bounding box center [726, 356] width 1326 height 712
click at [37, 32] on icon at bounding box center [31, 23] width 34 height 29
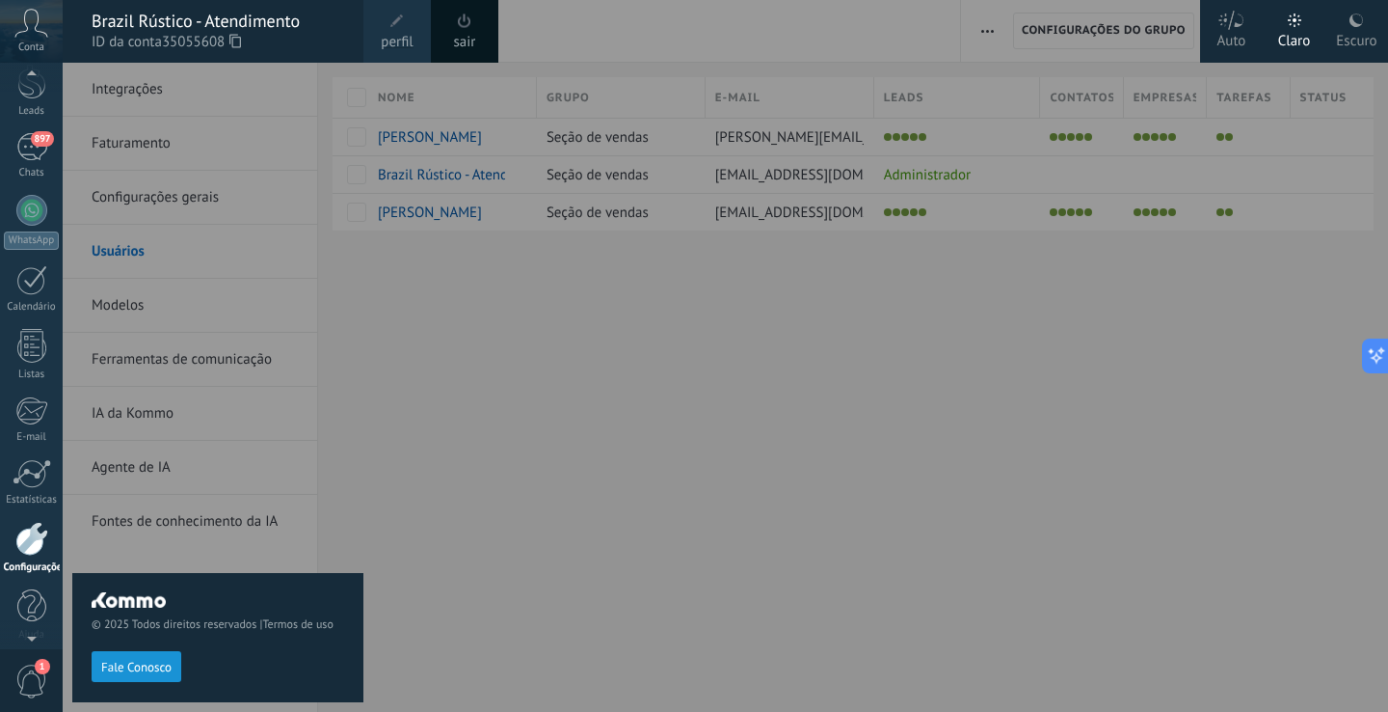
click at [398, 43] on span "perfil" at bounding box center [397, 42] width 32 height 21
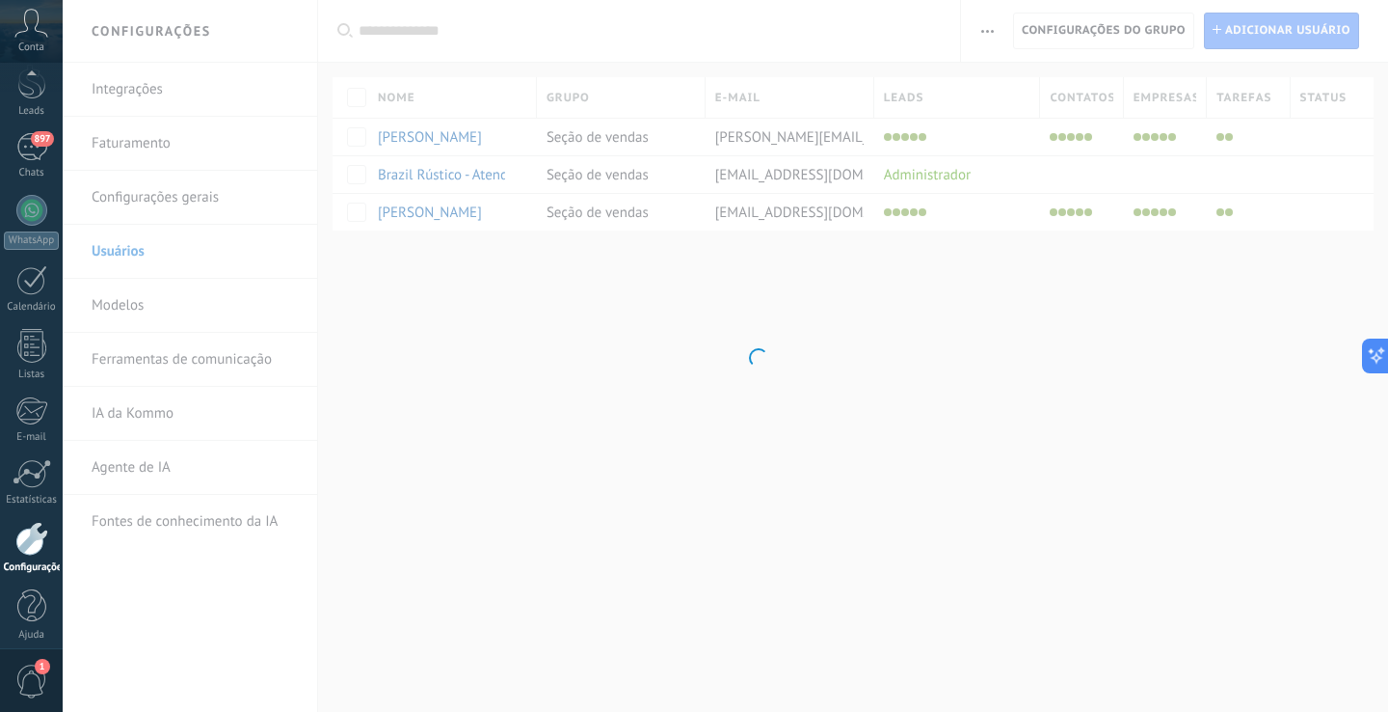
scroll to position [91, 0]
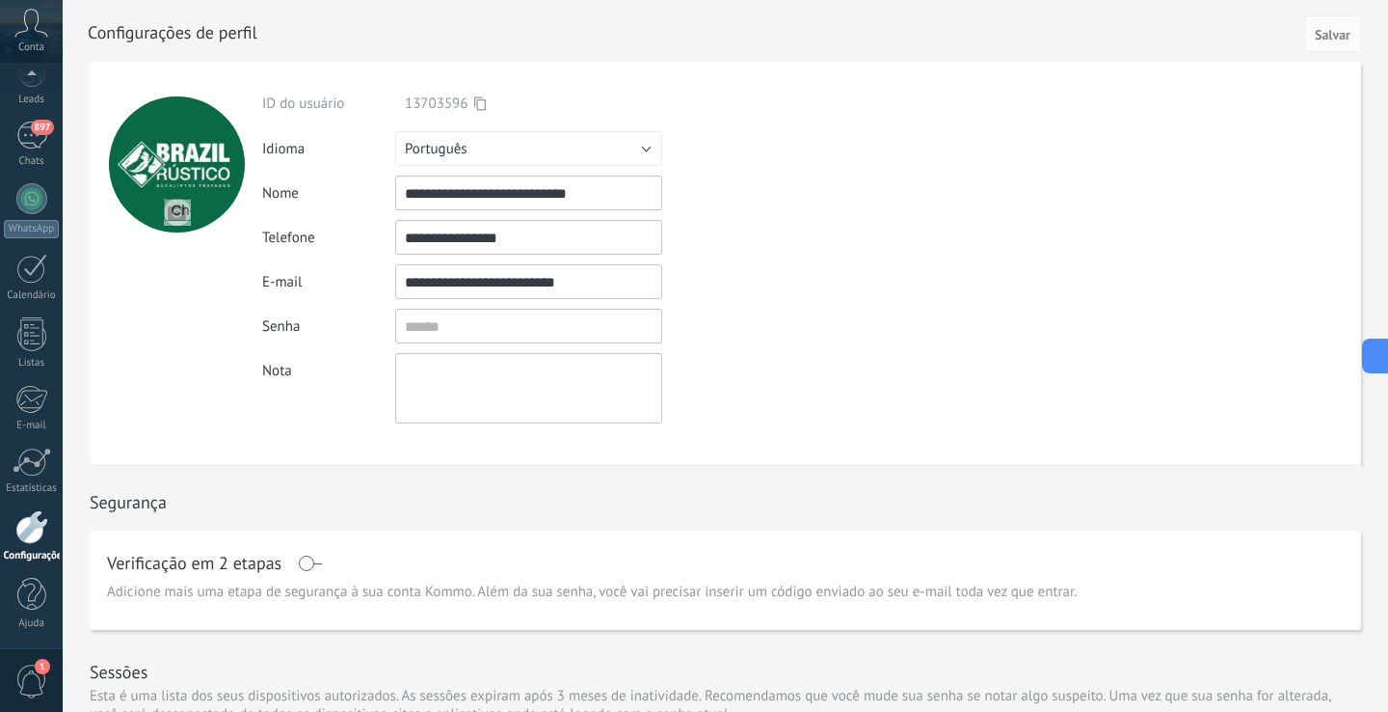
drag, startPoint x: 489, startPoint y: 198, endPoint x: 393, endPoint y: 198, distance: 95.5
drag, startPoint x: 525, startPoint y: 196, endPoint x: 650, endPoint y: 195, distance: 125.4
click at [650, 195] on input "**********" at bounding box center [528, 192] width 267 height 35
type input "**********"
click at [1325, 35] on span "Salvar" at bounding box center [1333, 34] width 36 height 13
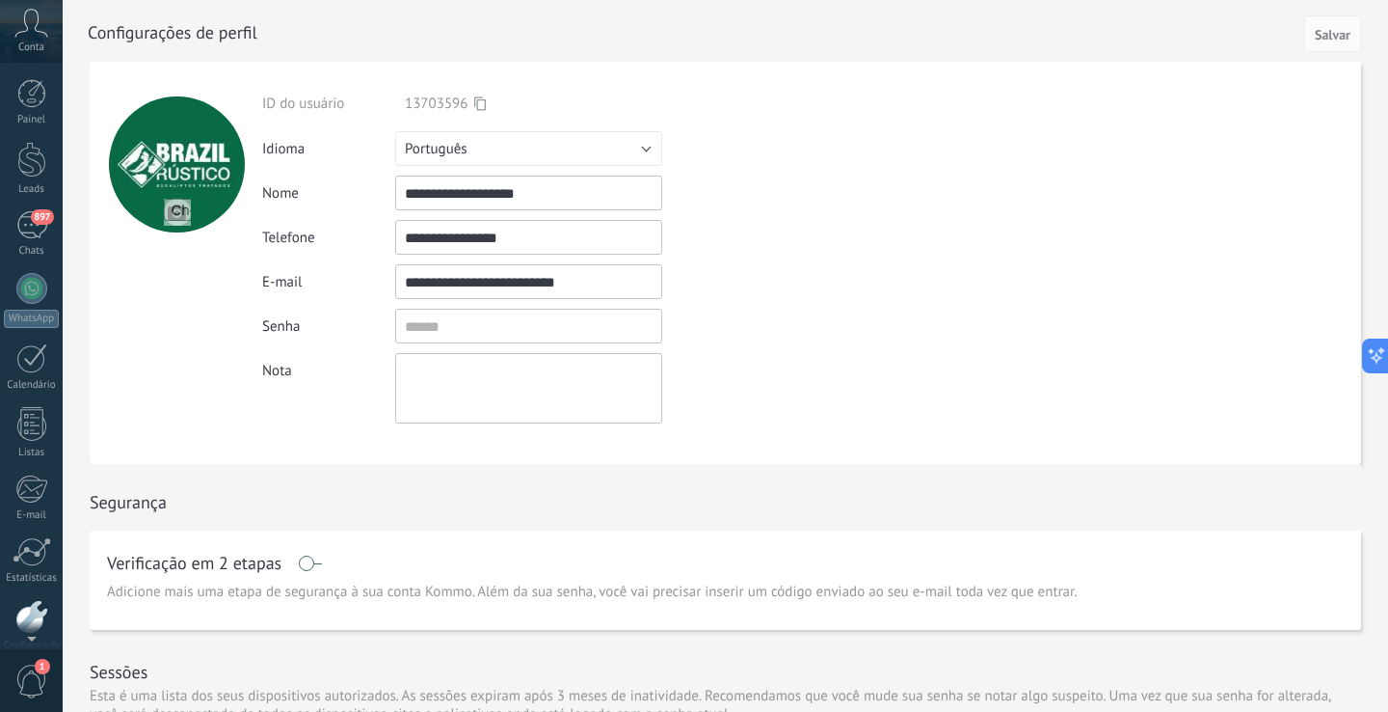
scroll to position [0, 0]
click at [30, 29] on icon at bounding box center [31, 23] width 34 height 29
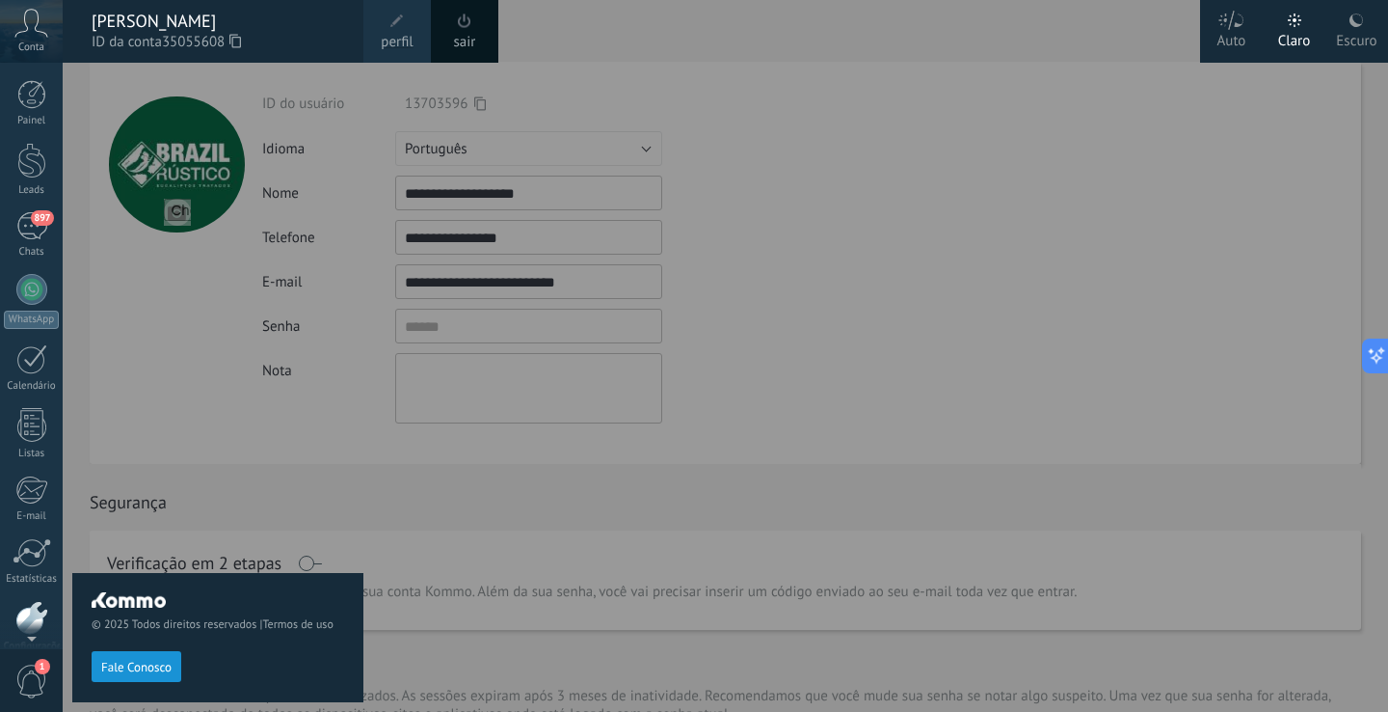
click at [366, 37] on link "perfil" at bounding box center [397, 31] width 67 height 63
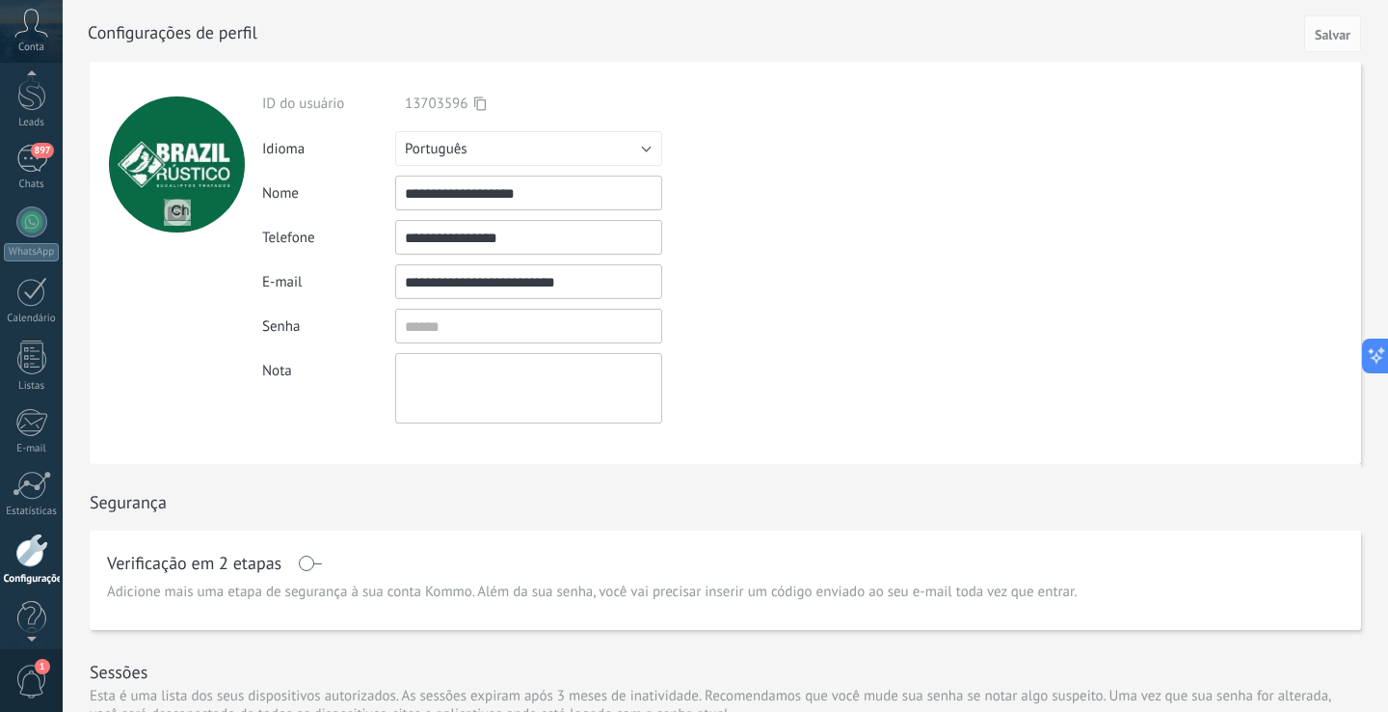
scroll to position [47, 0]
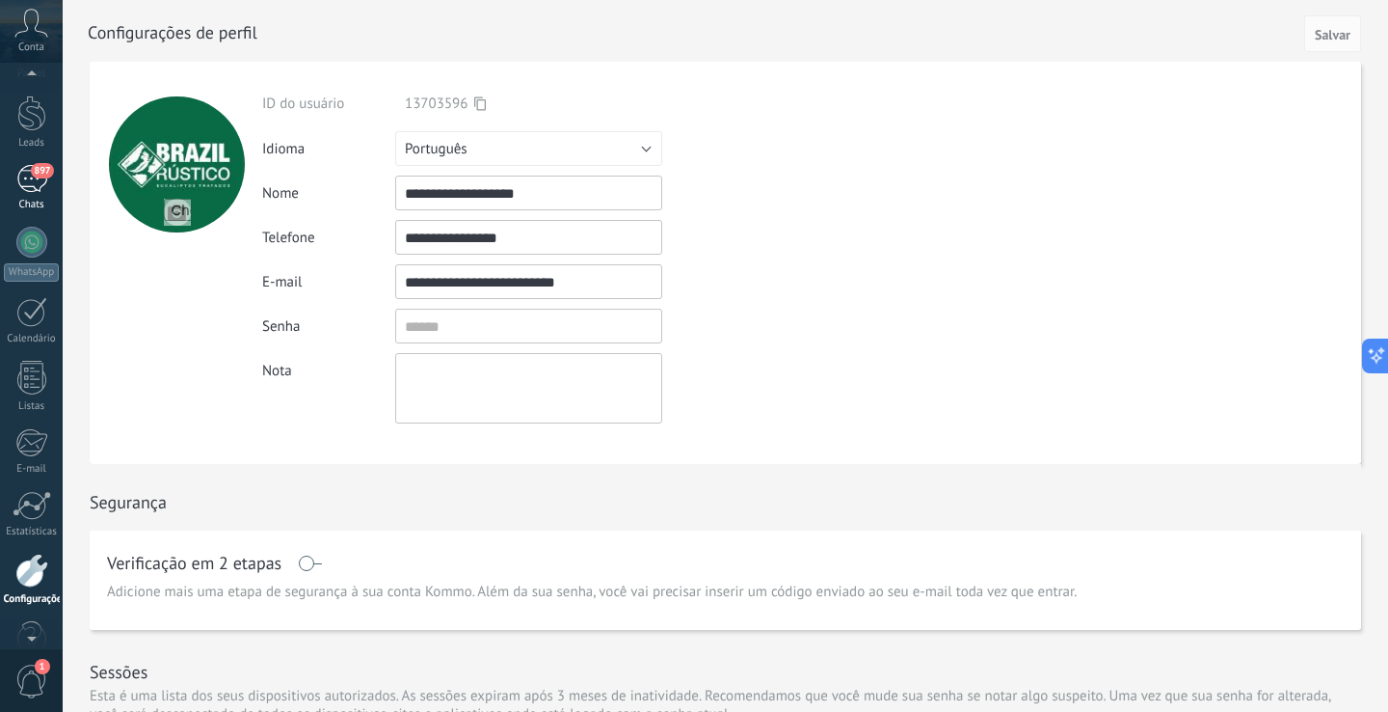
click at [34, 173] on span "897" at bounding box center [42, 170] width 22 height 15
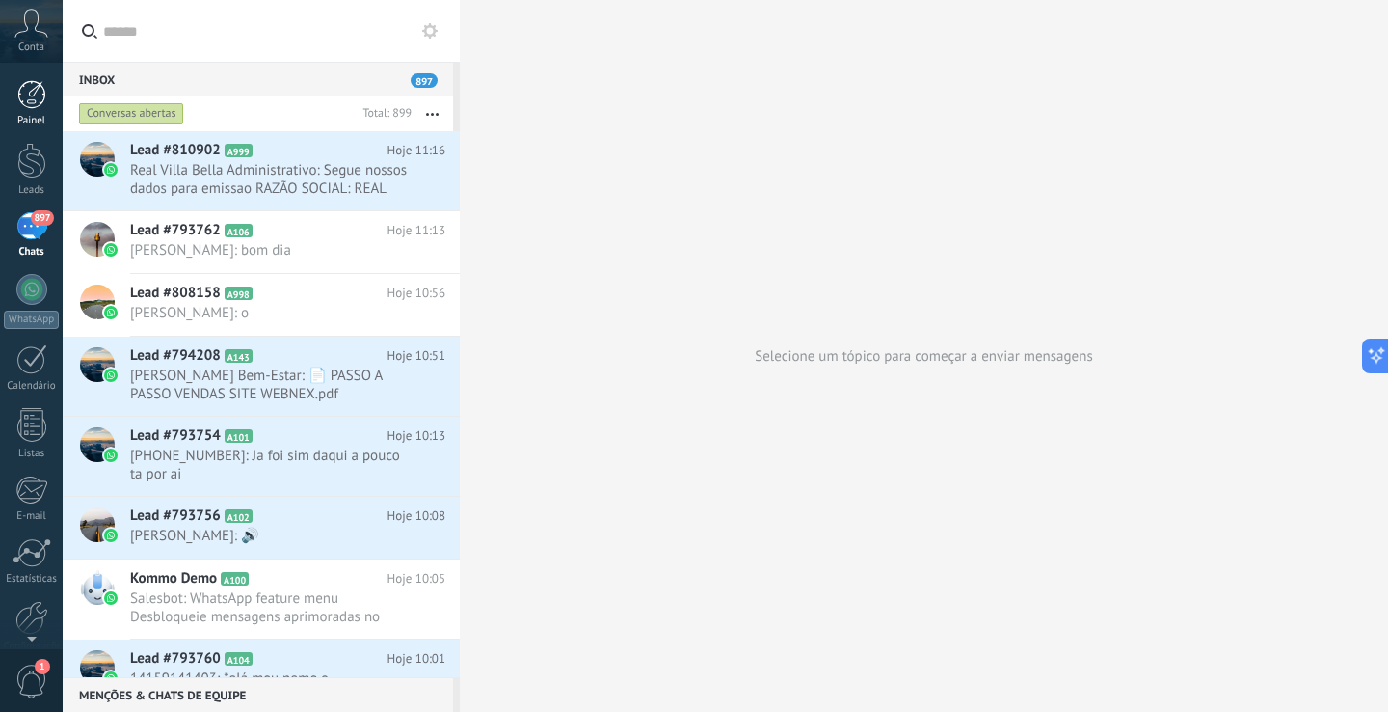
click at [42, 90] on div at bounding box center [31, 94] width 29 height 29
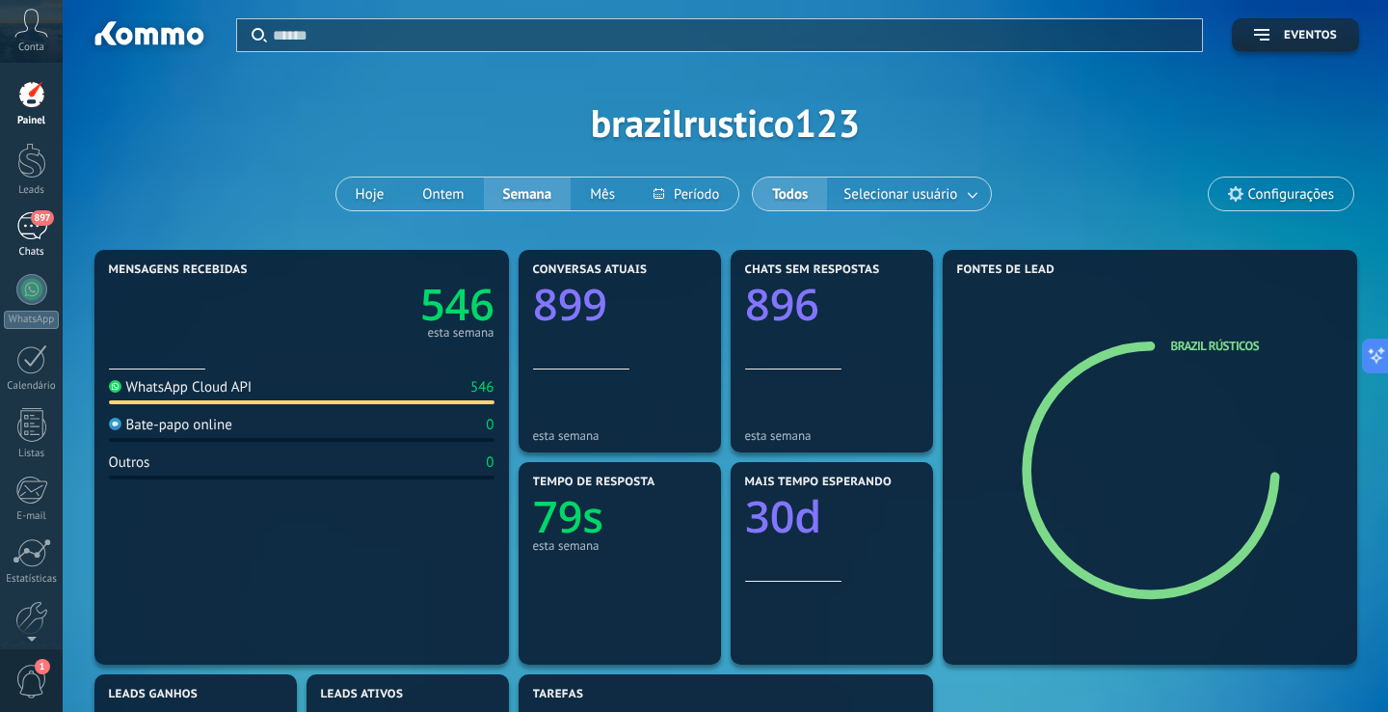
click at [39, 222] on span "897" at bounding box center [42, 217] width 22 height 15
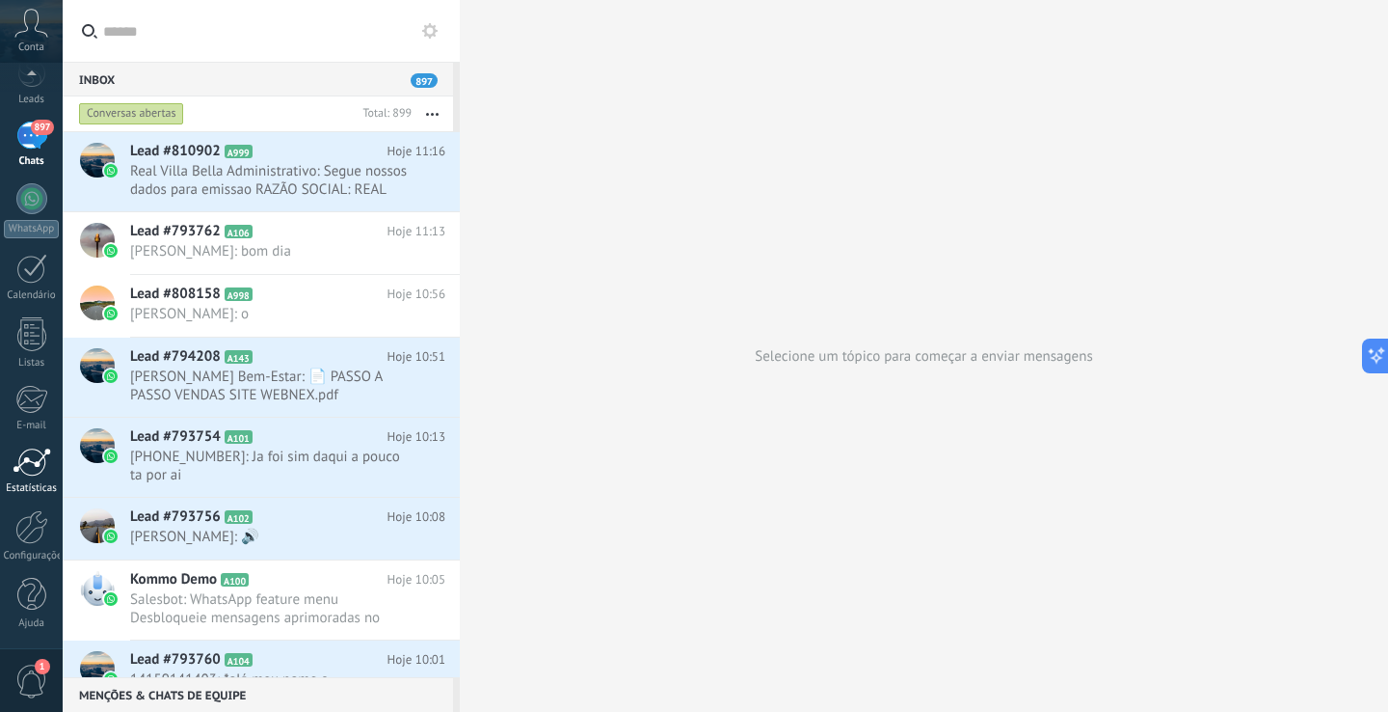
scroll to position [91, 0]
click at [30, 553] on div "Configurações" at bounding box center [32, 556] width 56 height 13
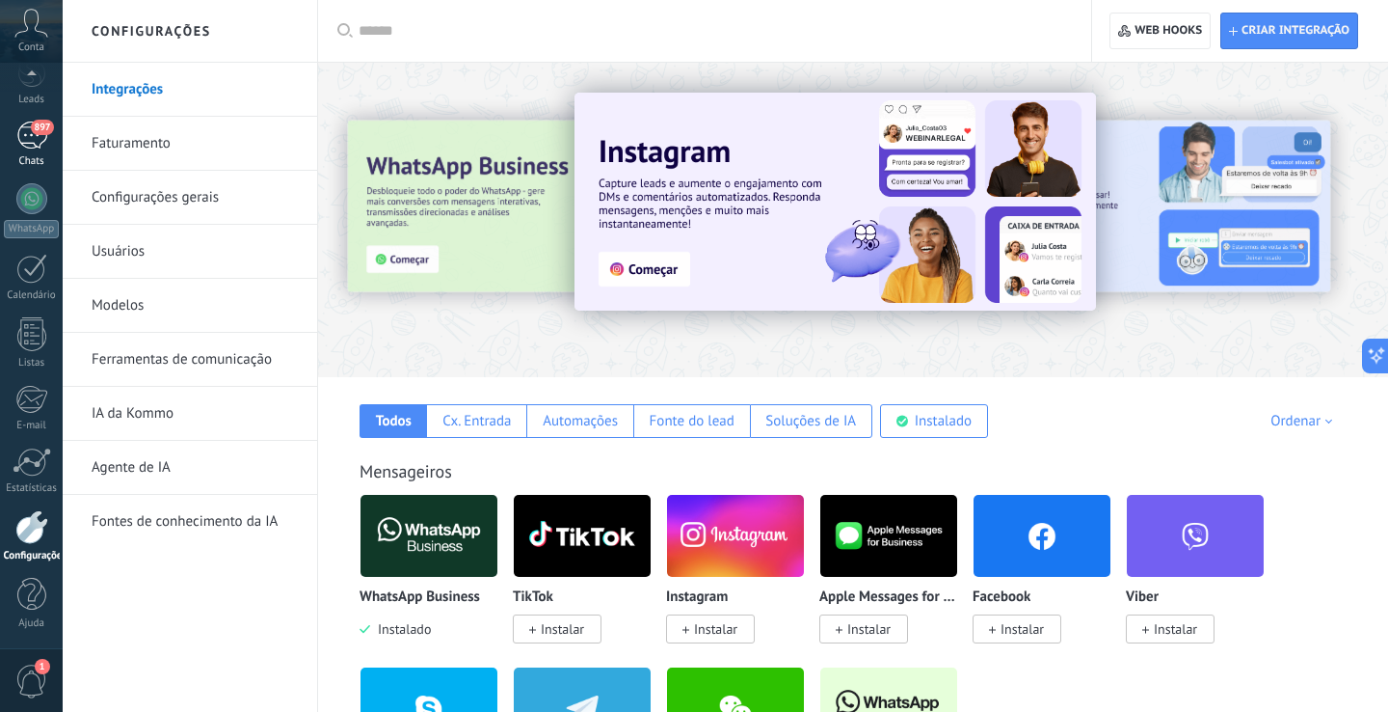
click at [46, 132] on span "897" at bounding box center [42, 127] width 22 height 15
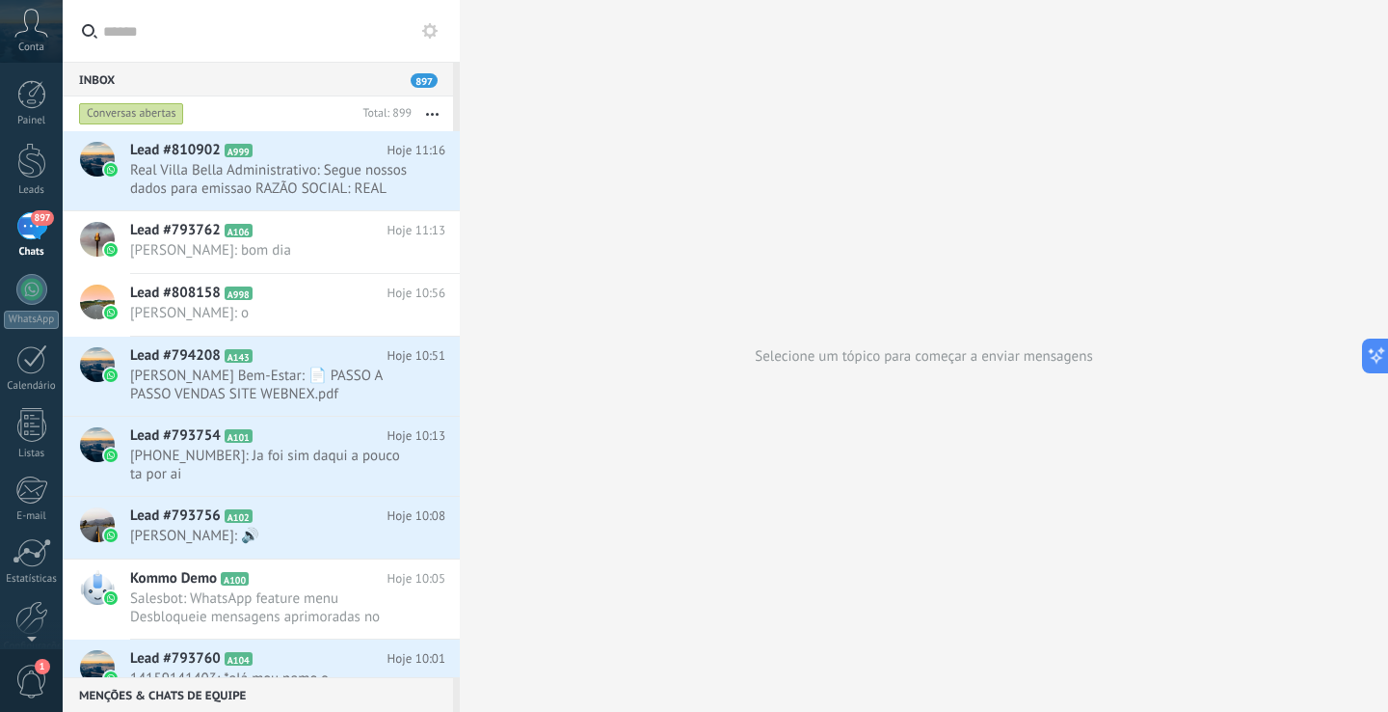
click at [432, 35] on use at bounding box center [429, 30] width 15 height 15
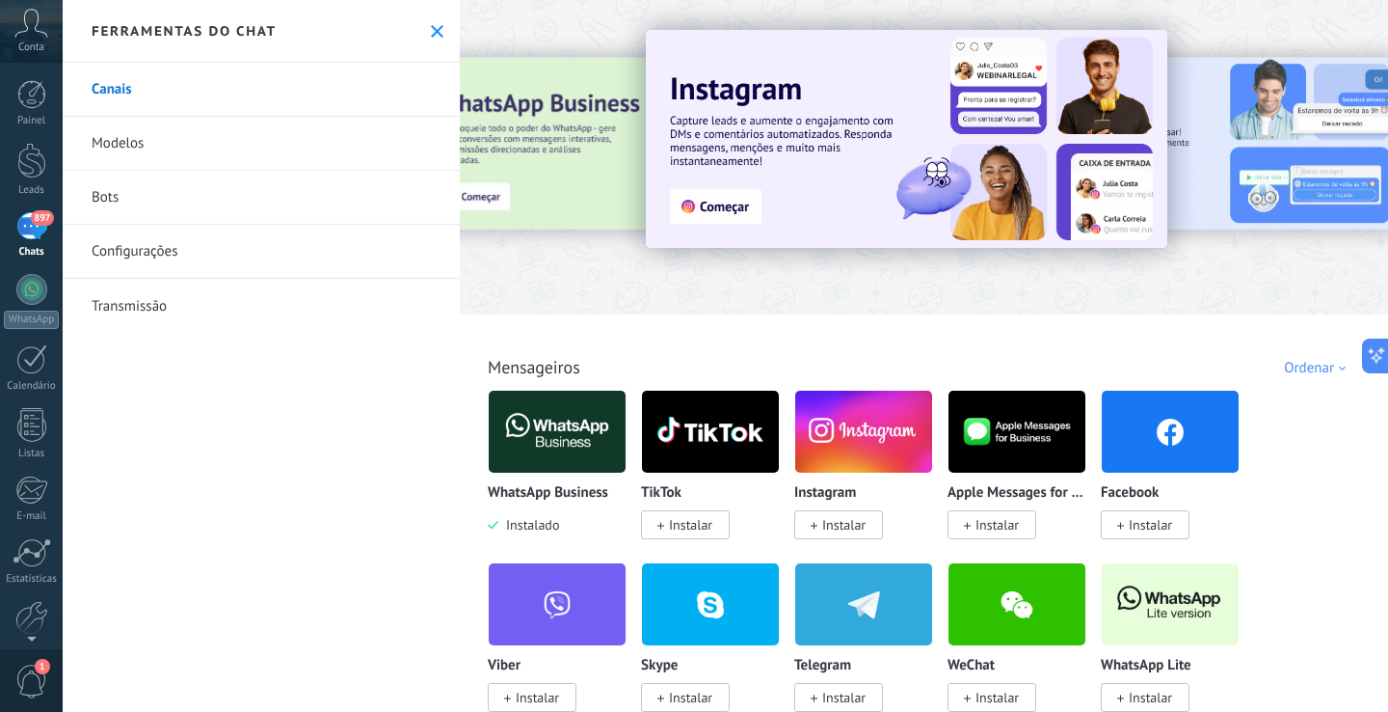
click at [153, 256] on link "Configurações" at bounding box center [261, 252] width 397 height 54
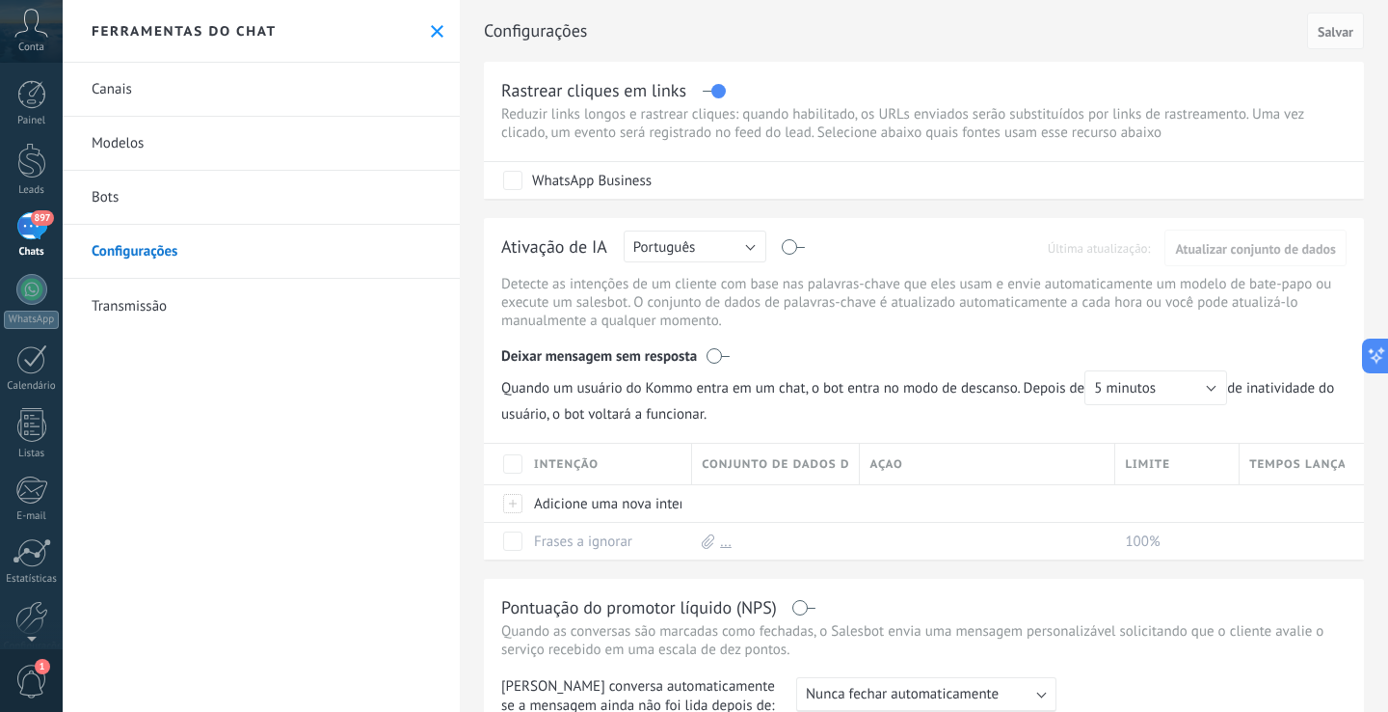
click at [158, 199] on link "Bots" at bounding box center [261, 198] width 397 height 54
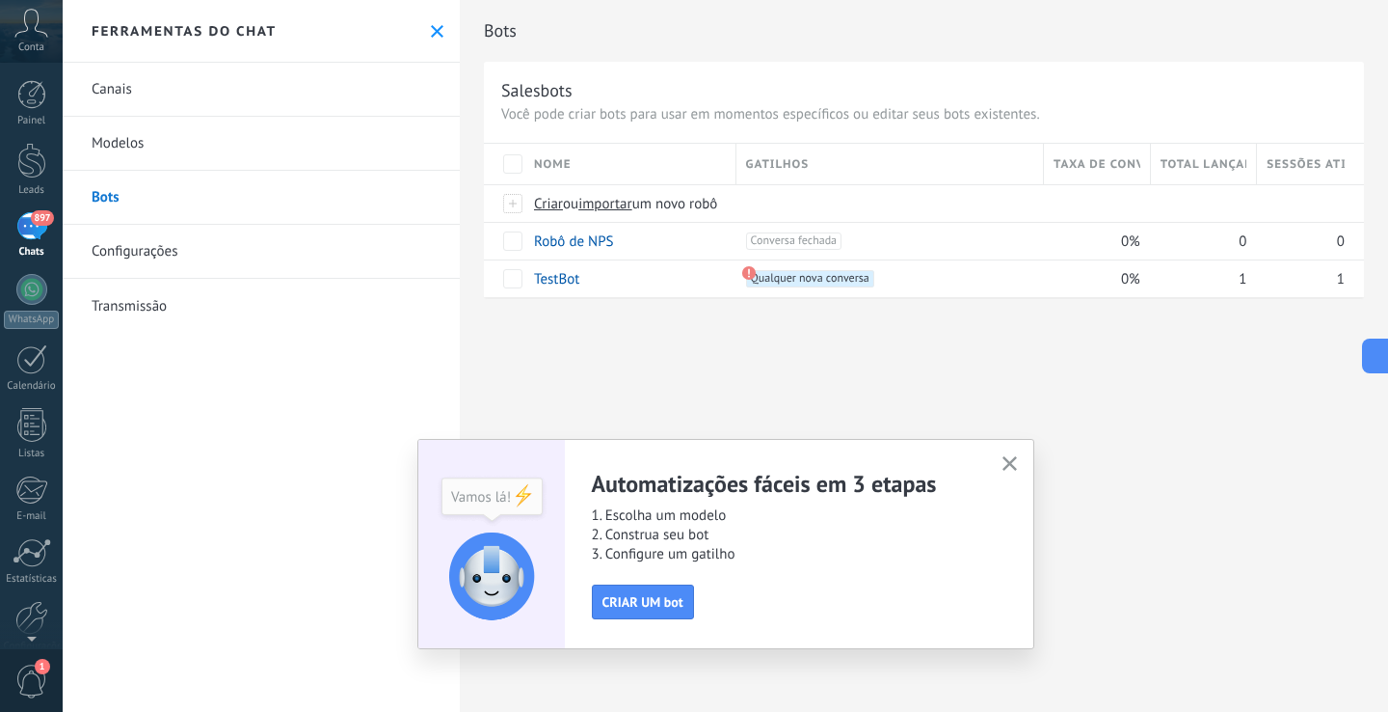
click at [123, 138] on link "Modelos" at bounding box center [261, 144] width 397 height 54
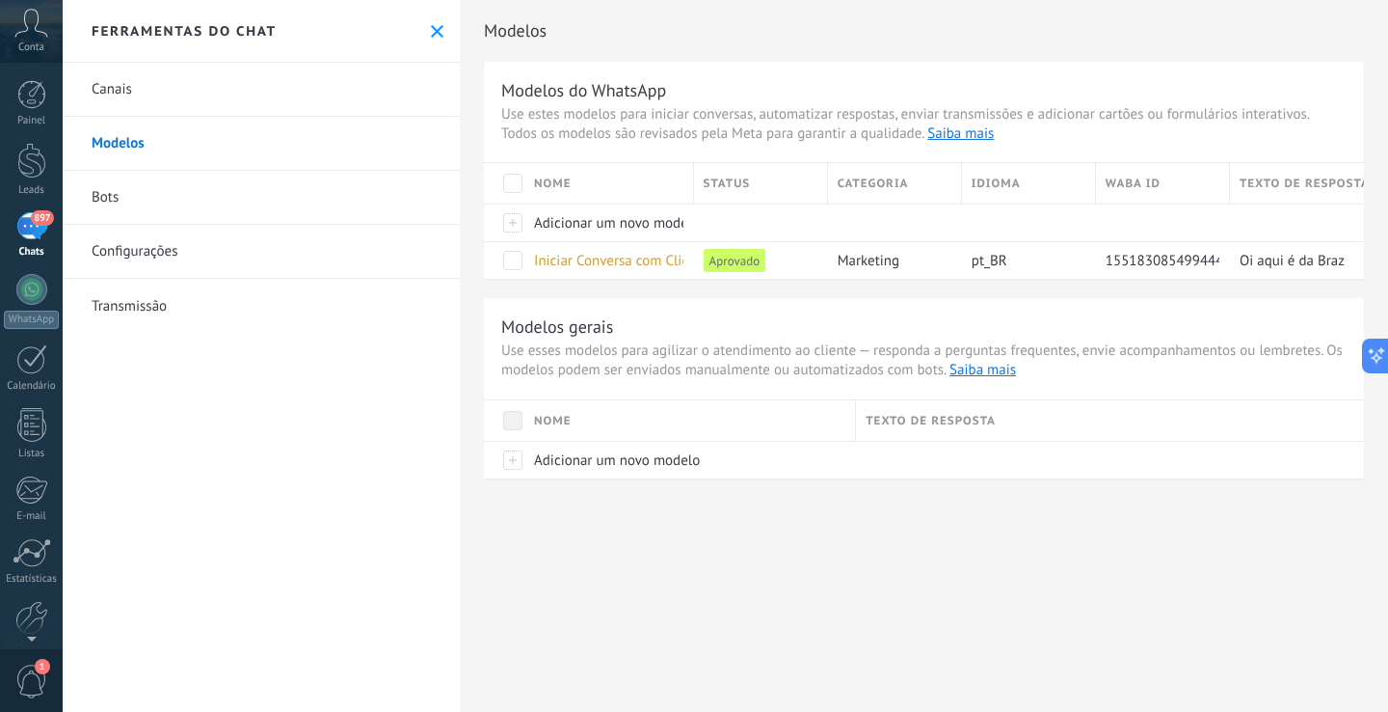
click at [129, 85] on link "Canais" at bounding box center [261, 90] width 397 height 54
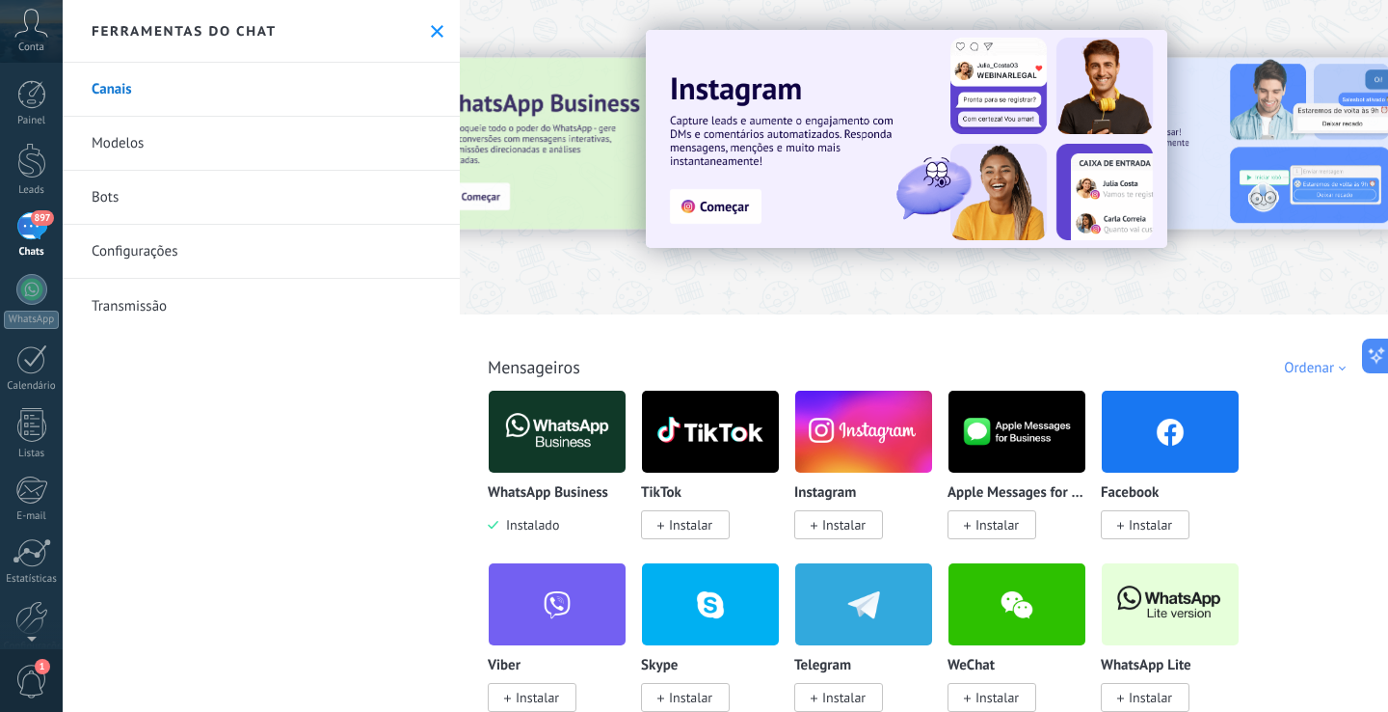
click at [435, 34] on icon at bounding box center [437, 31] width 13 height 13
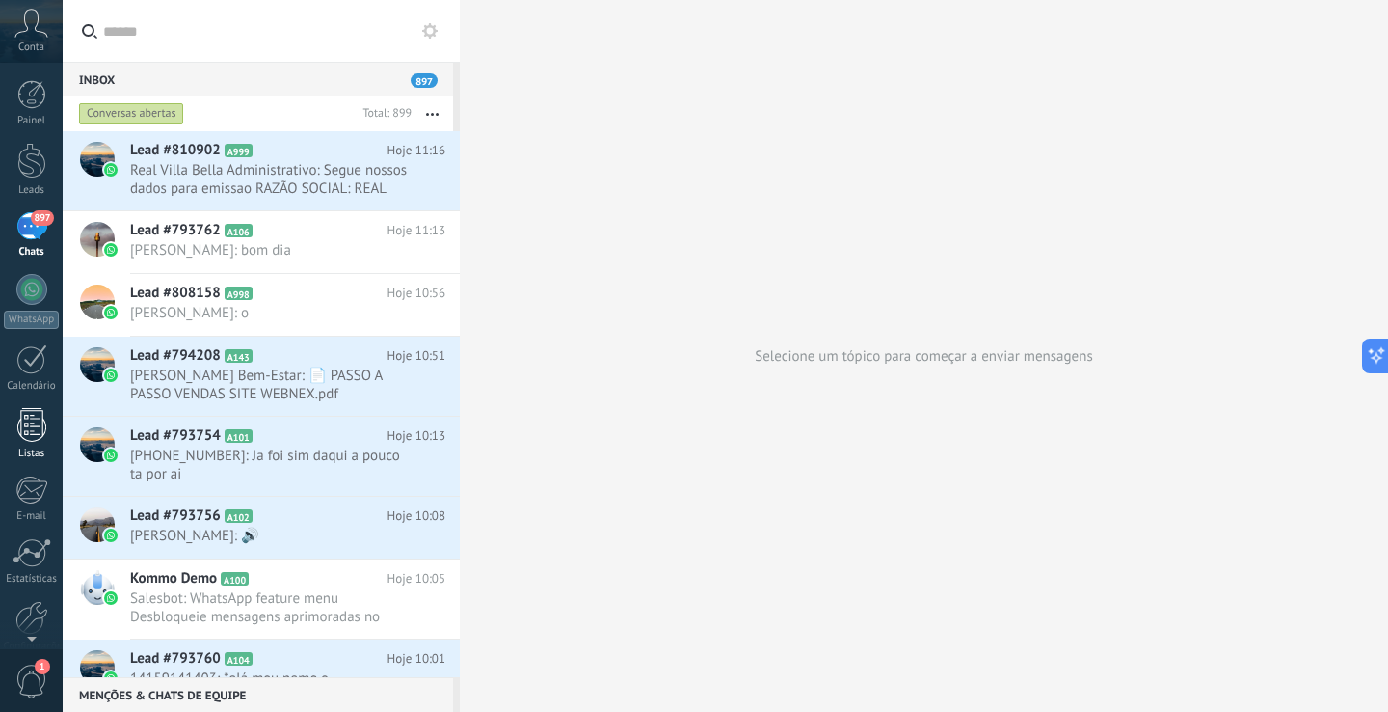
click at [33, 440] on div at bounding box center [31, 425] width 29 height 34
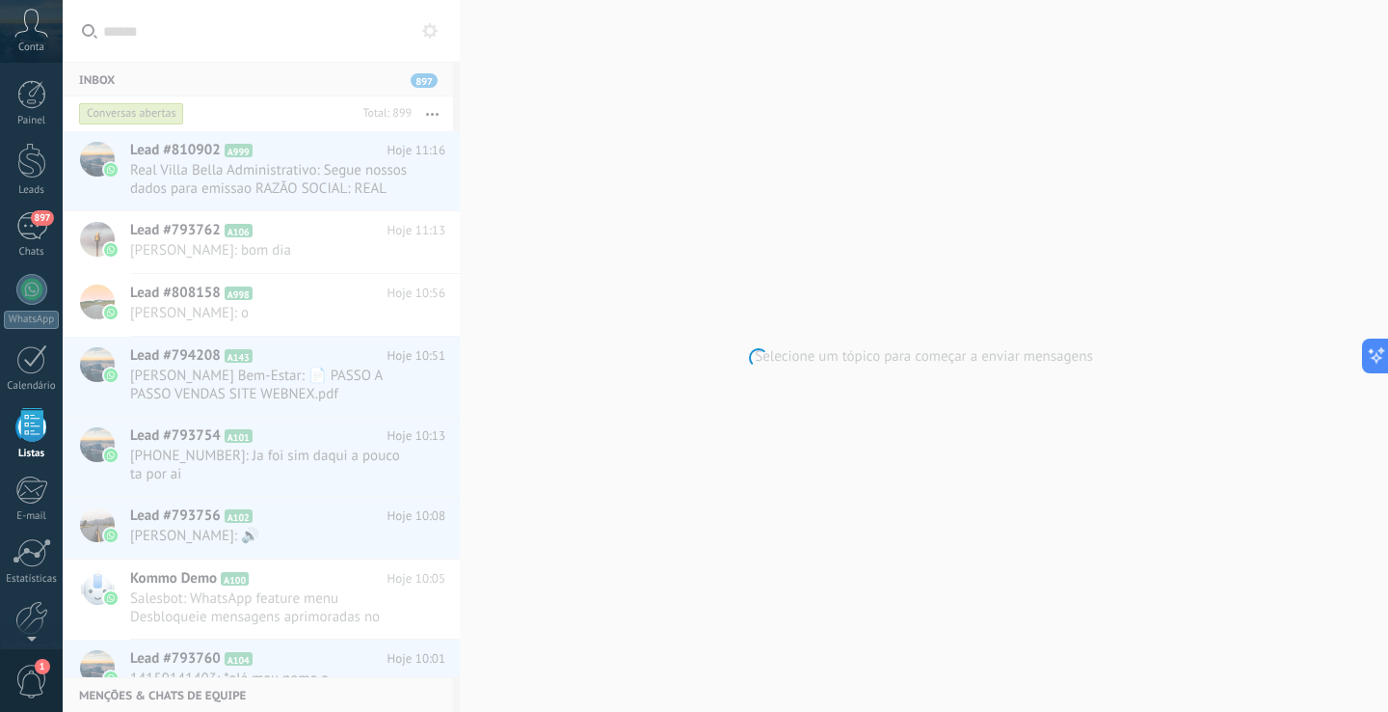
scroll to position [50, 0]
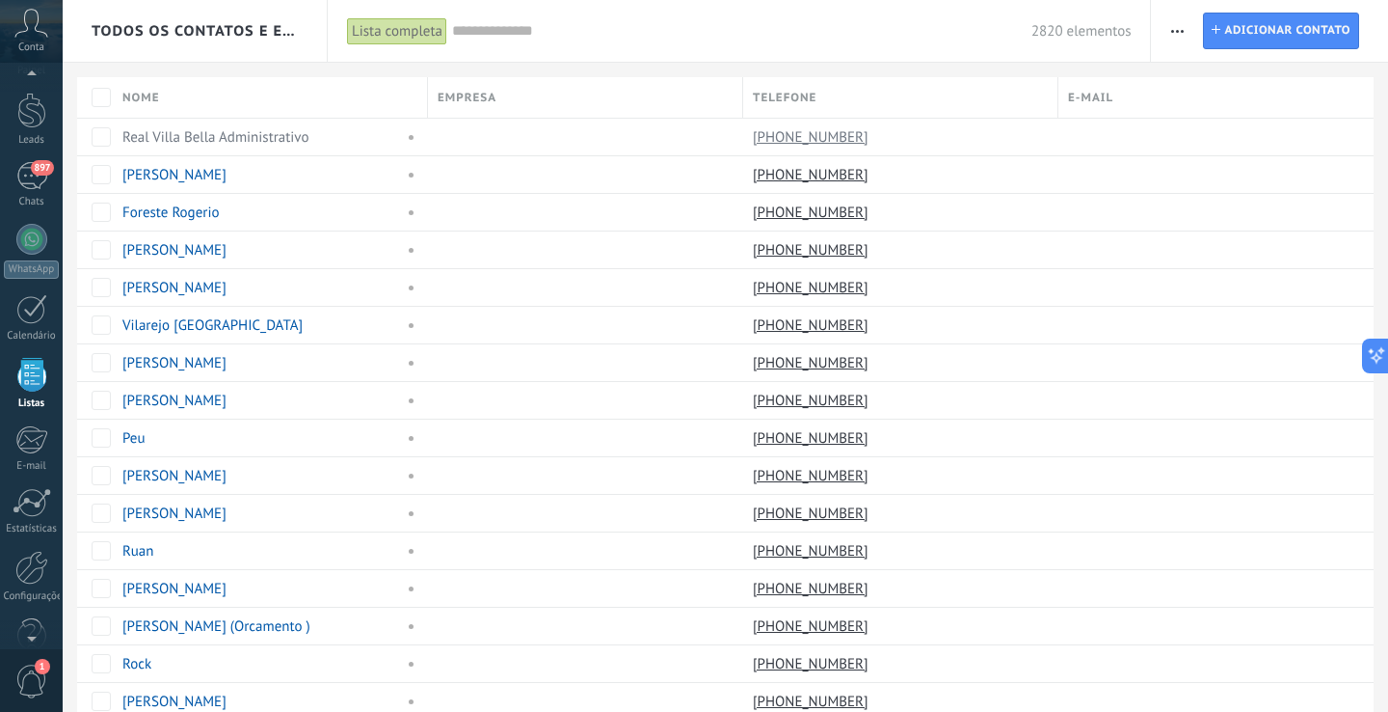
click at [692, 39] on input "text" at bounding box center [742, 31] width 580 height 20
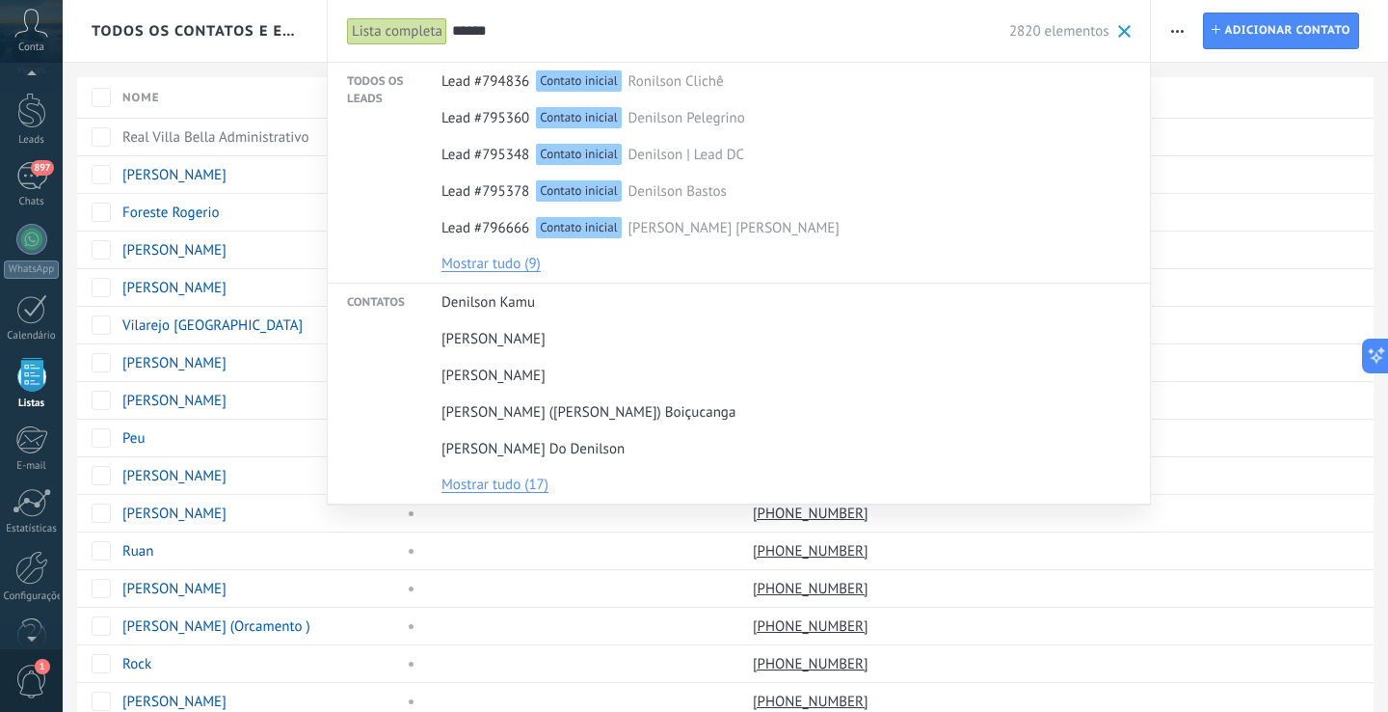
type input "******"
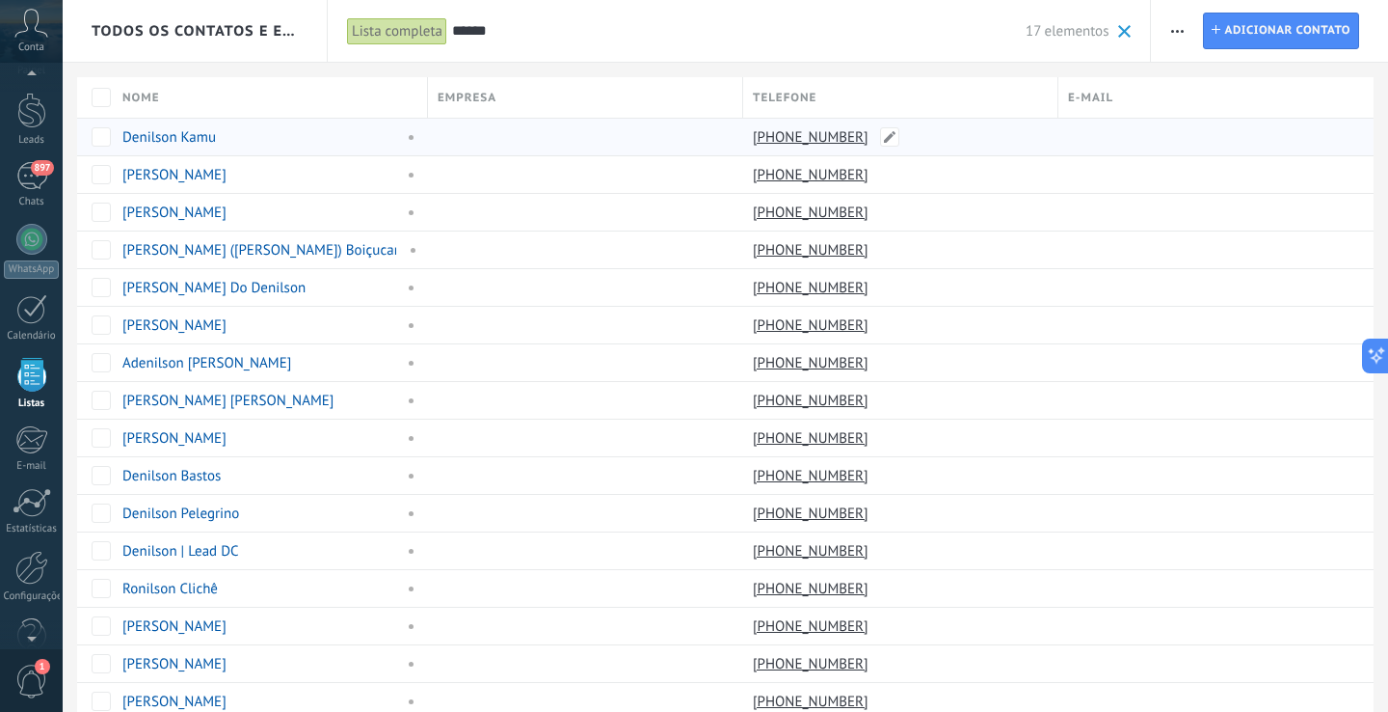
click at [846, 139] on link "+55 11 91150-4196" at bounding box center [813, 136] width 120 height 17
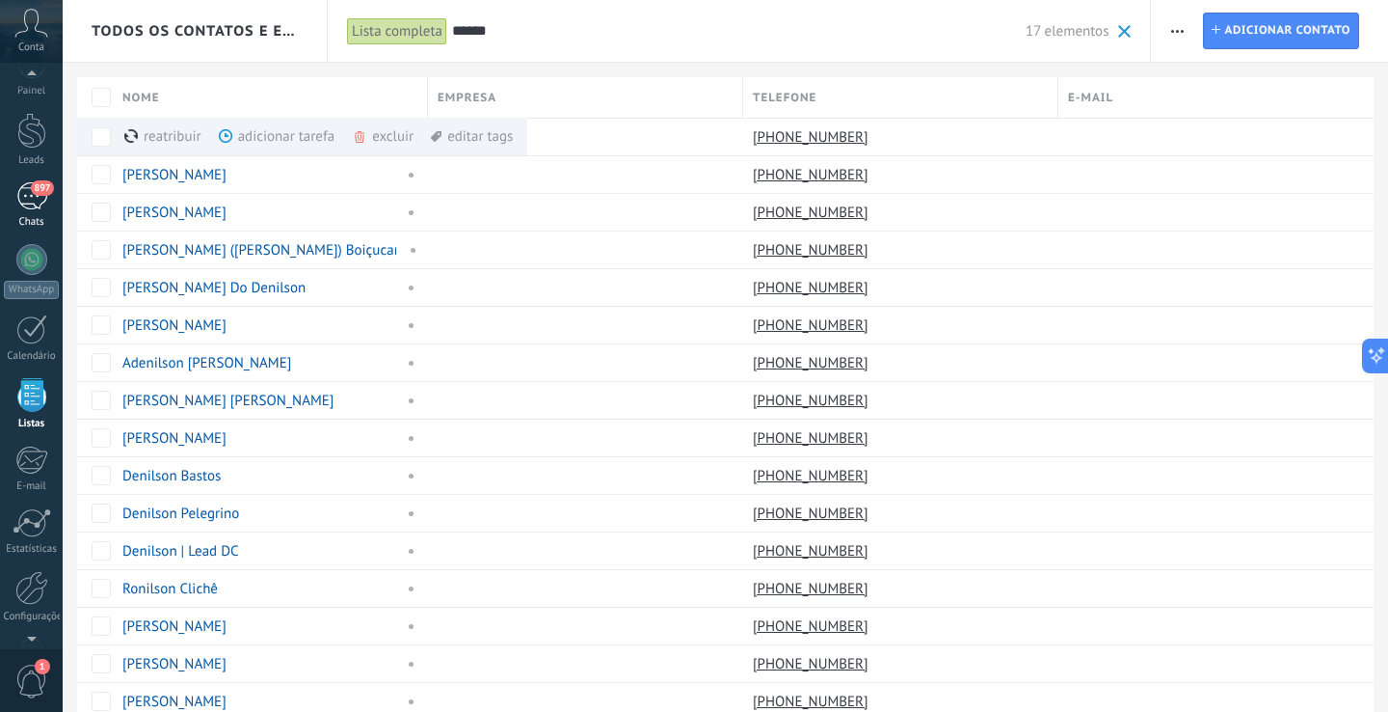
click at [40, 207] on div "897" at bounding box center [31, 196] width 31 height 28
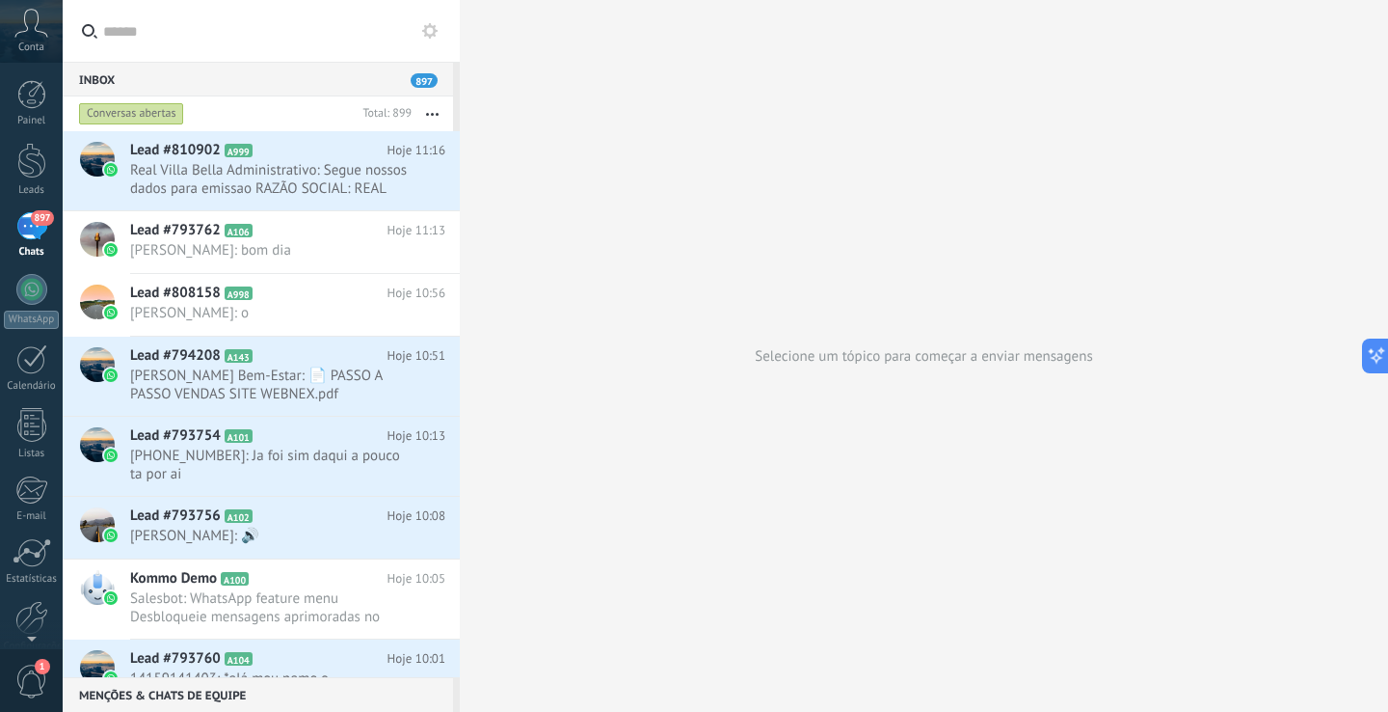
click at [195, 39] on input "text" at bounding box center [271, 31] width 337 height 62
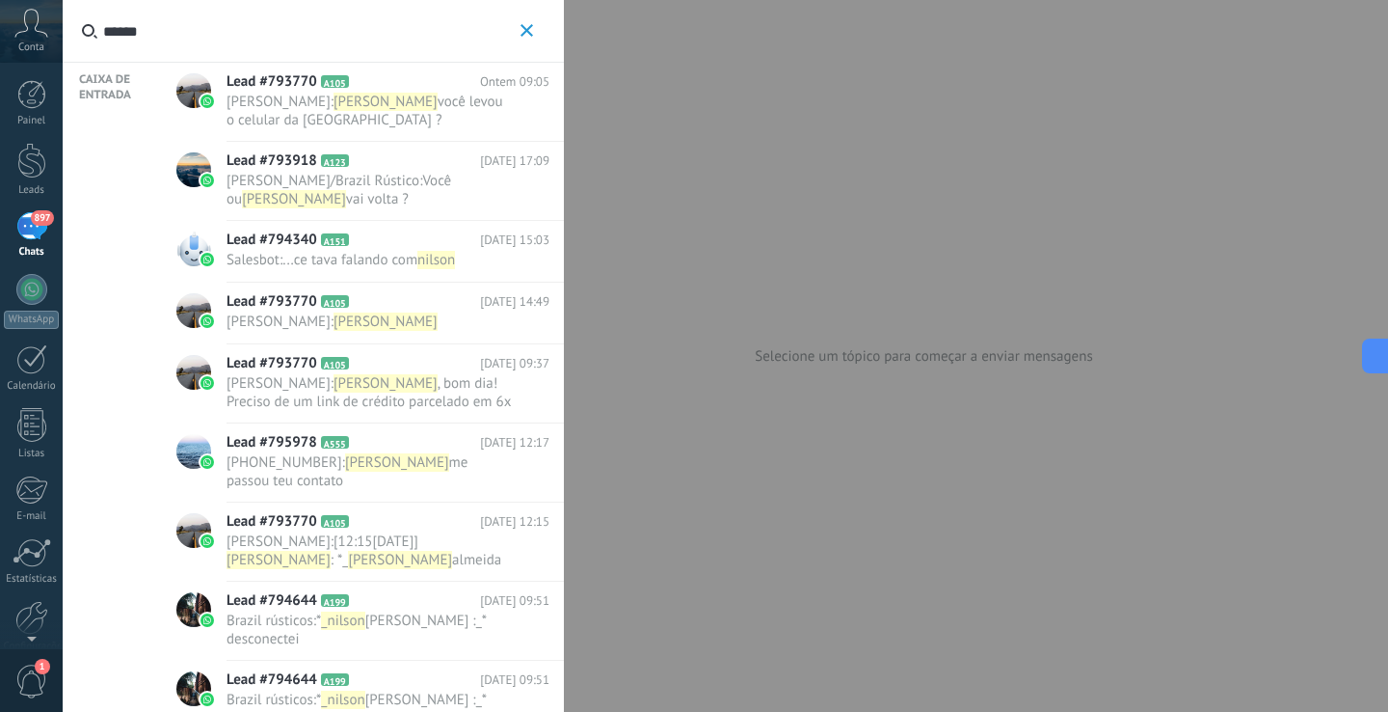
type input "******"
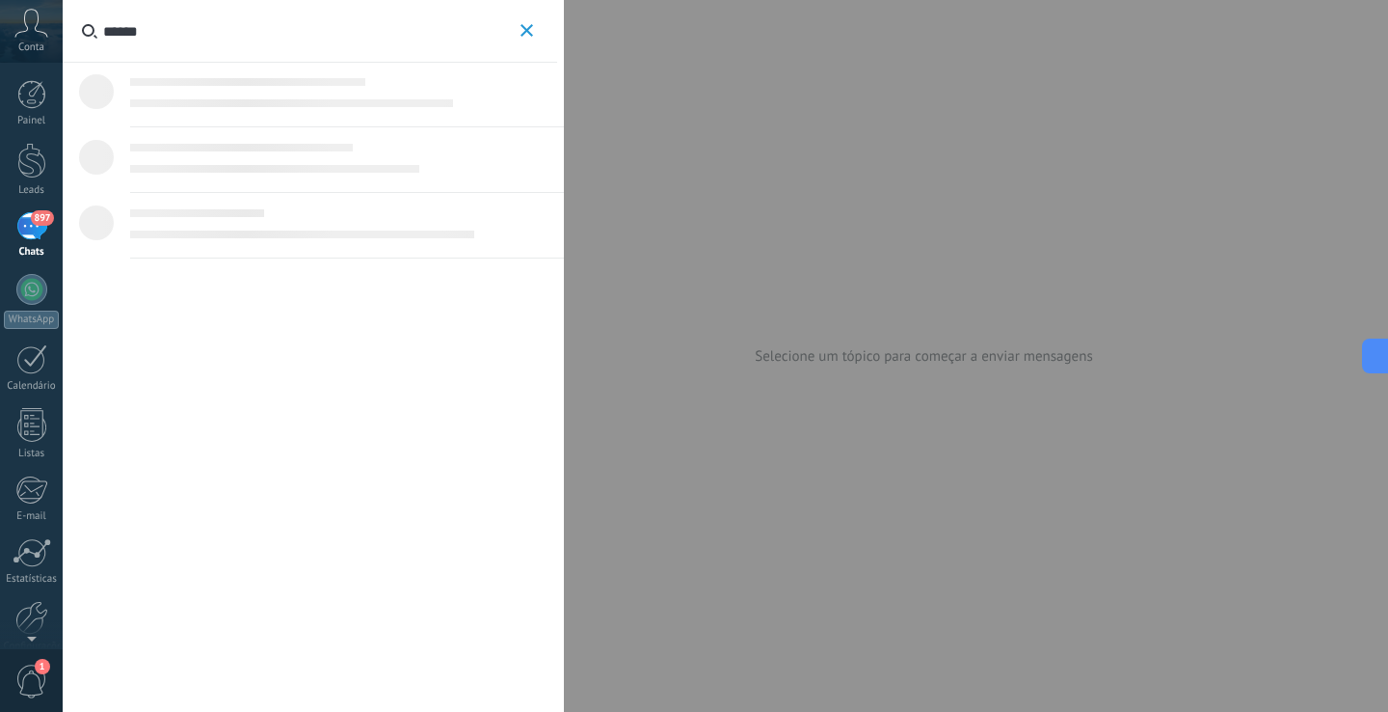
click at [262, 107] on div at bounding box center [339, 103] width 419 height 21
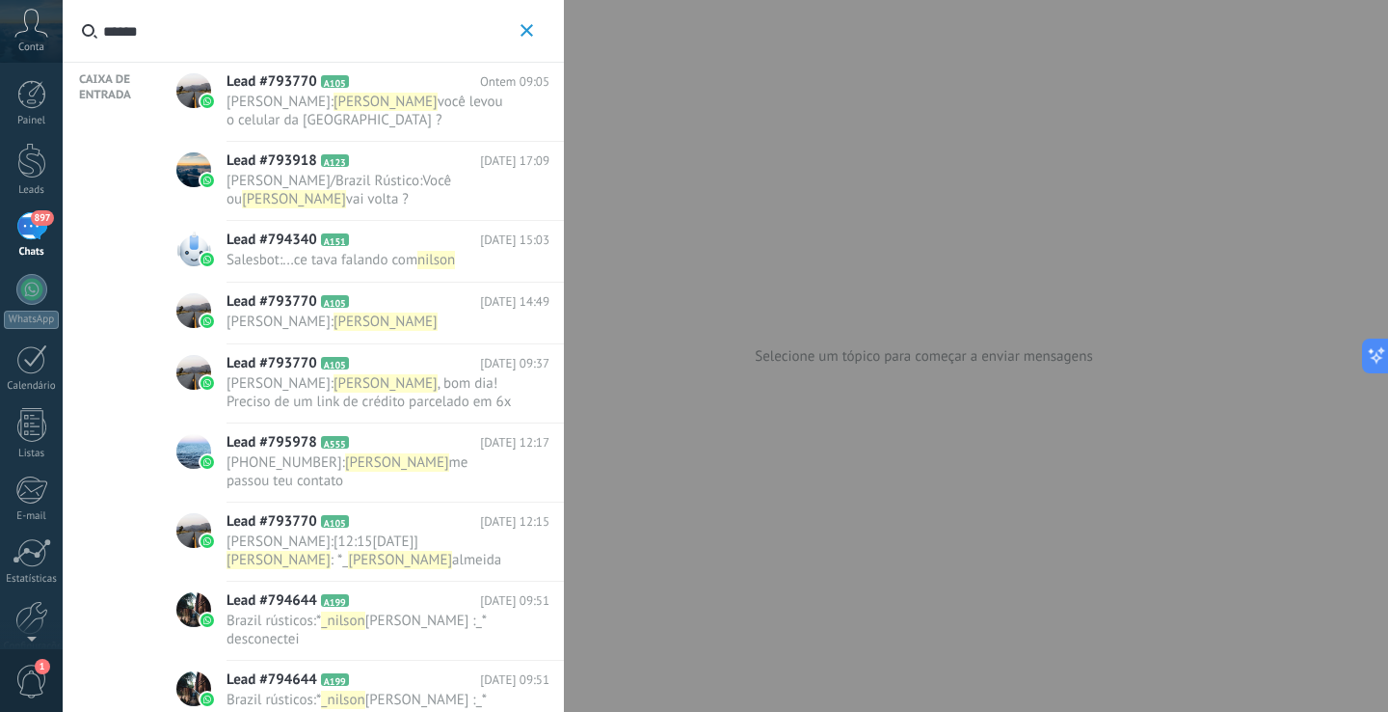
click at [275, 66] on div "Lead #793770 A105 Ontem 09:05 Nilson : Nilson você levou o celular da brazil ?" at bounding box center [395, 102] width 337 height 79
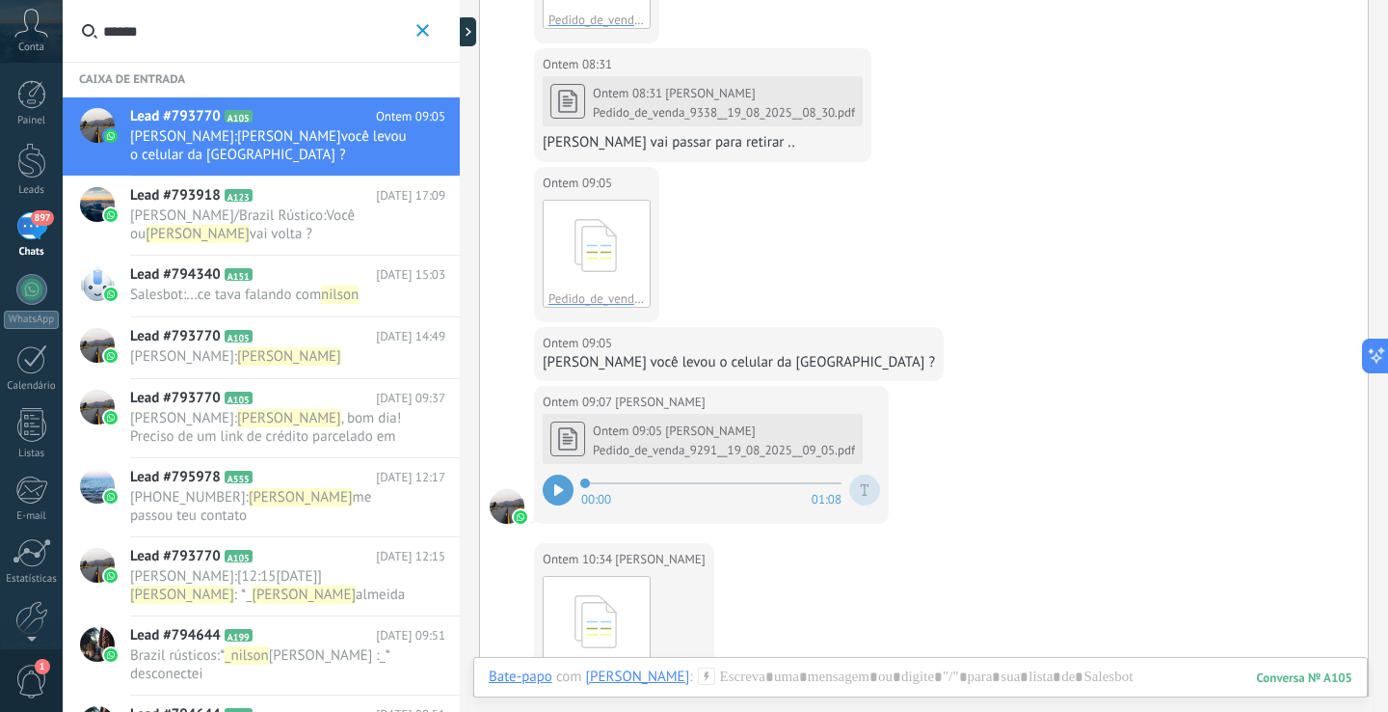
scroll to position [3968, 0]
click at [1025, 674] on div at bounding box center [921, 696] width 864 height 58
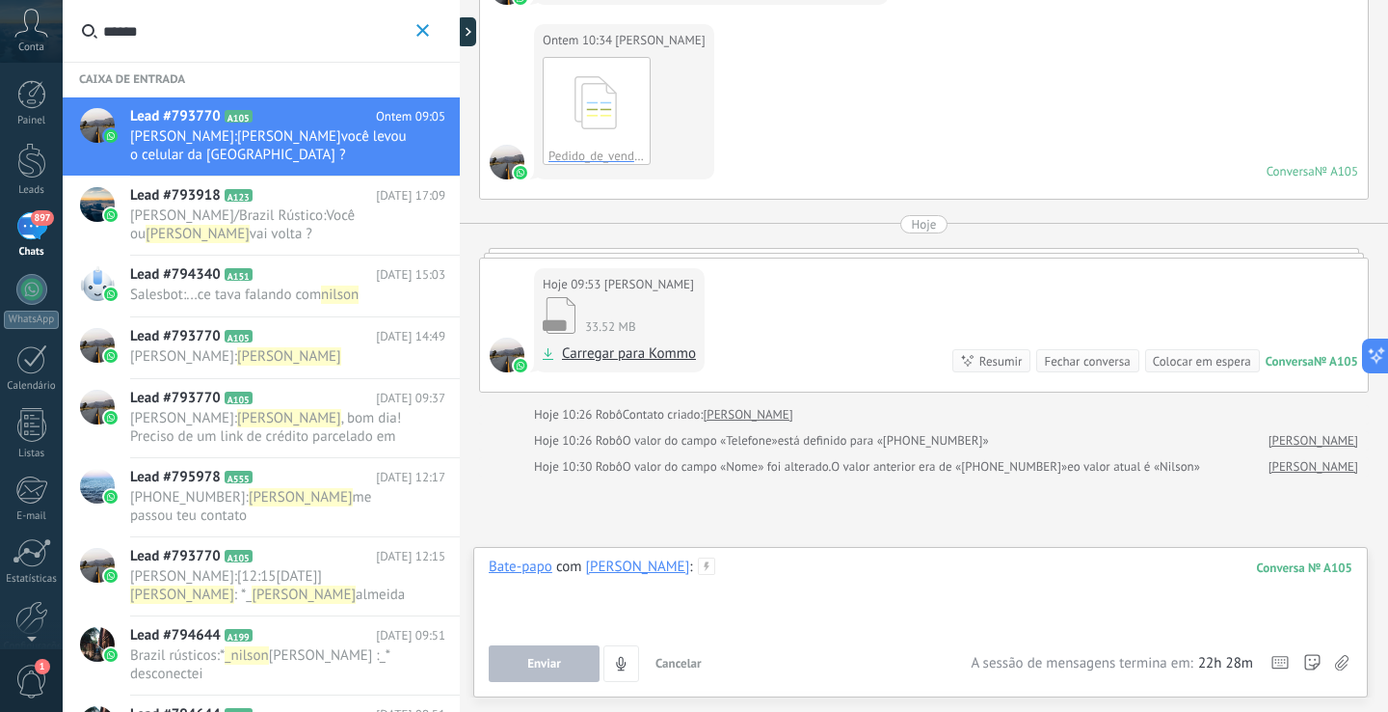
scroll to position [4588, 0]
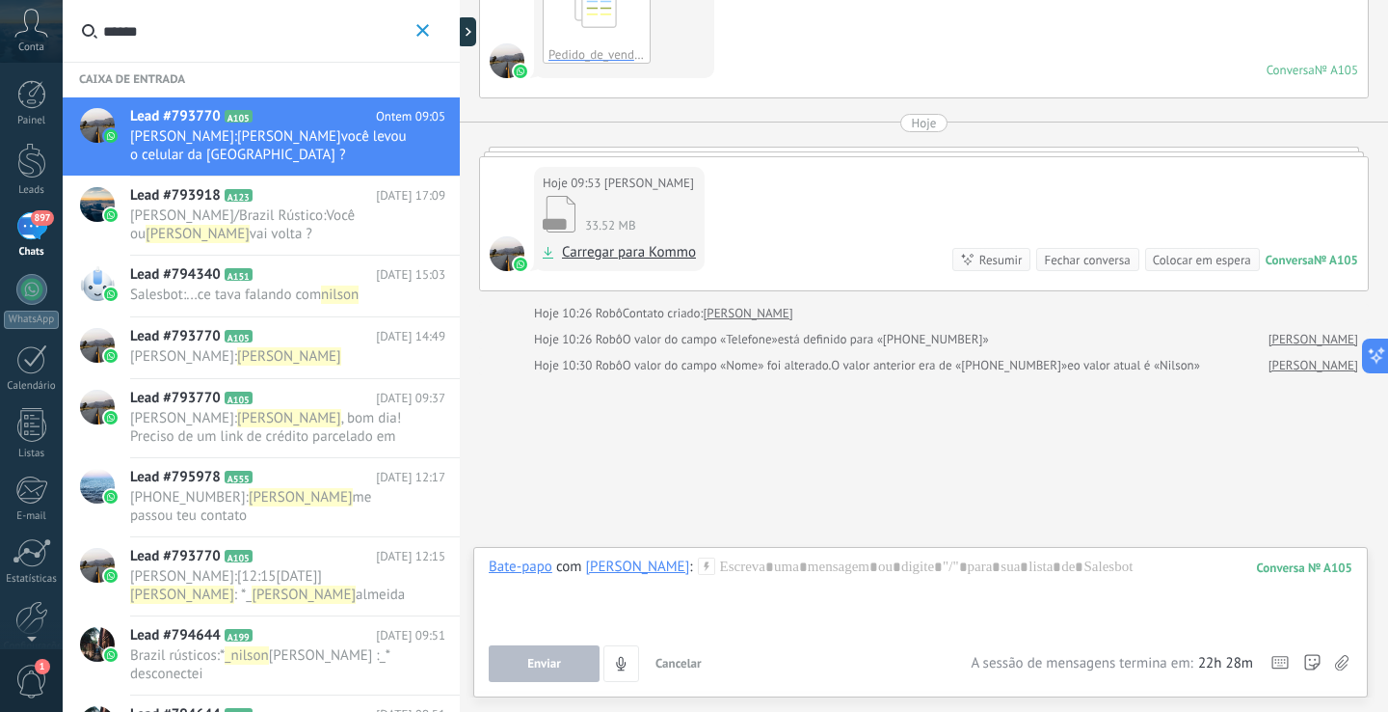
click at [418, 39] on button "******" at bounding box center [423, 31] width 22 height 24
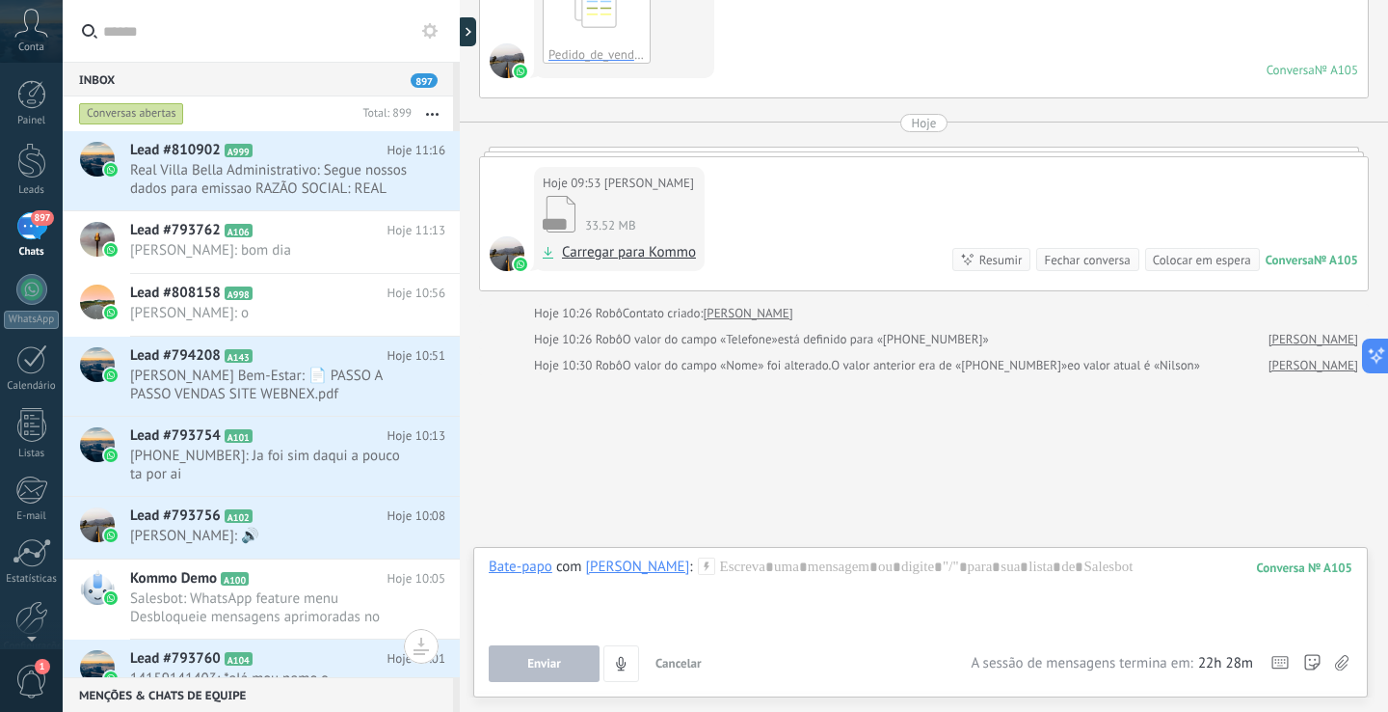
click at [291, 39] on input "text" at bounding box center [271, 31] width 337 height 62
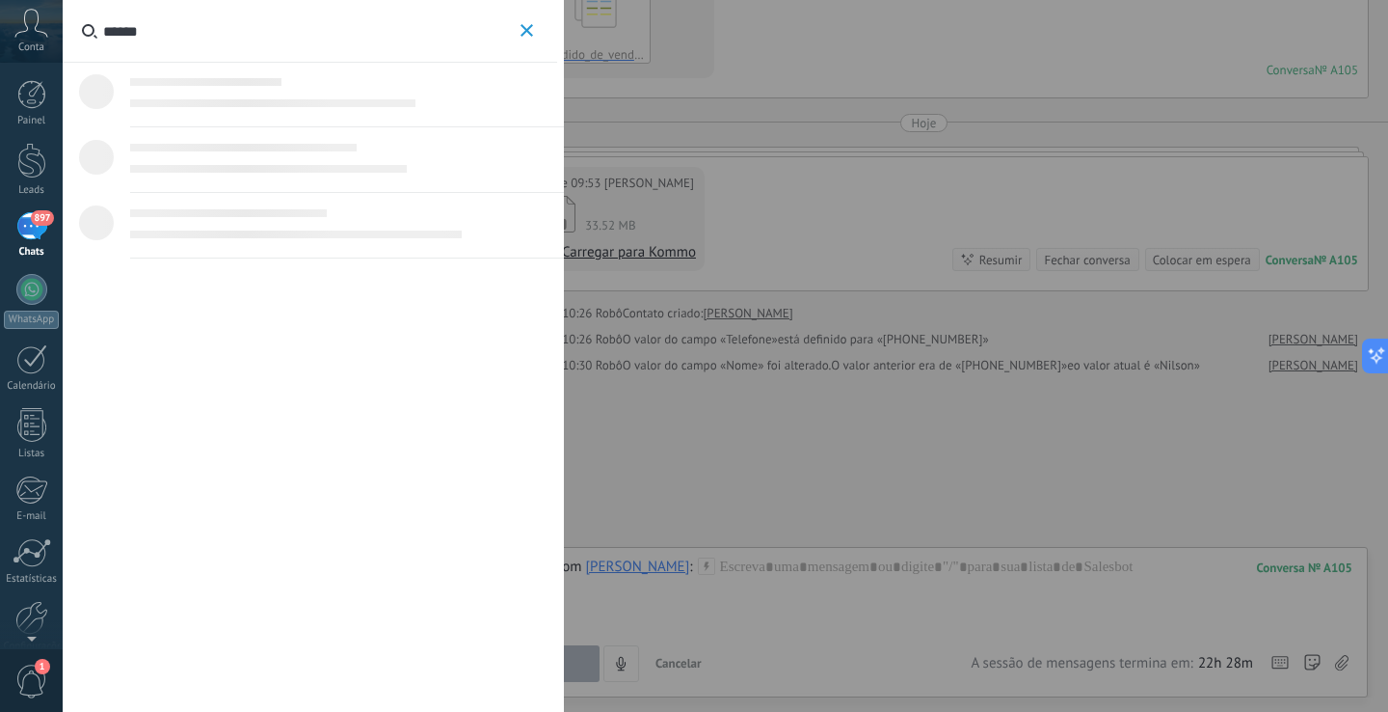
type input "*******"
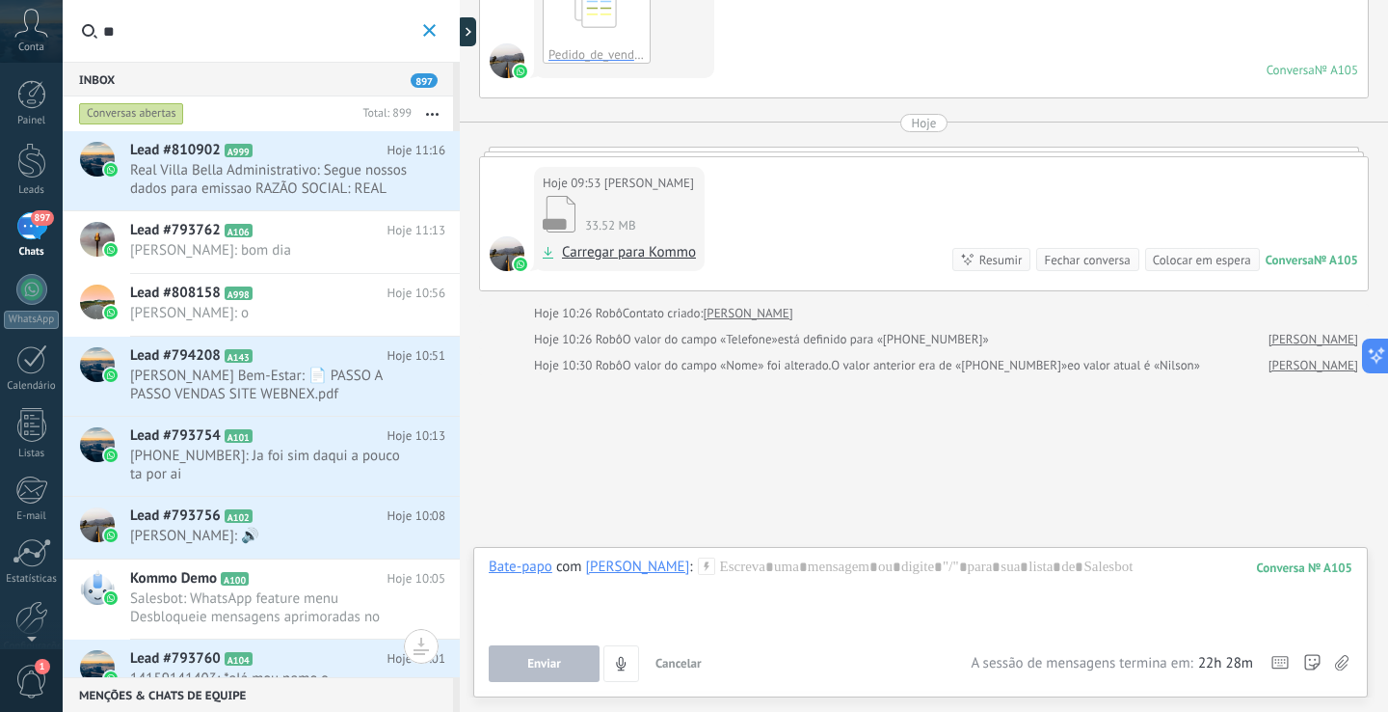
type input "*"
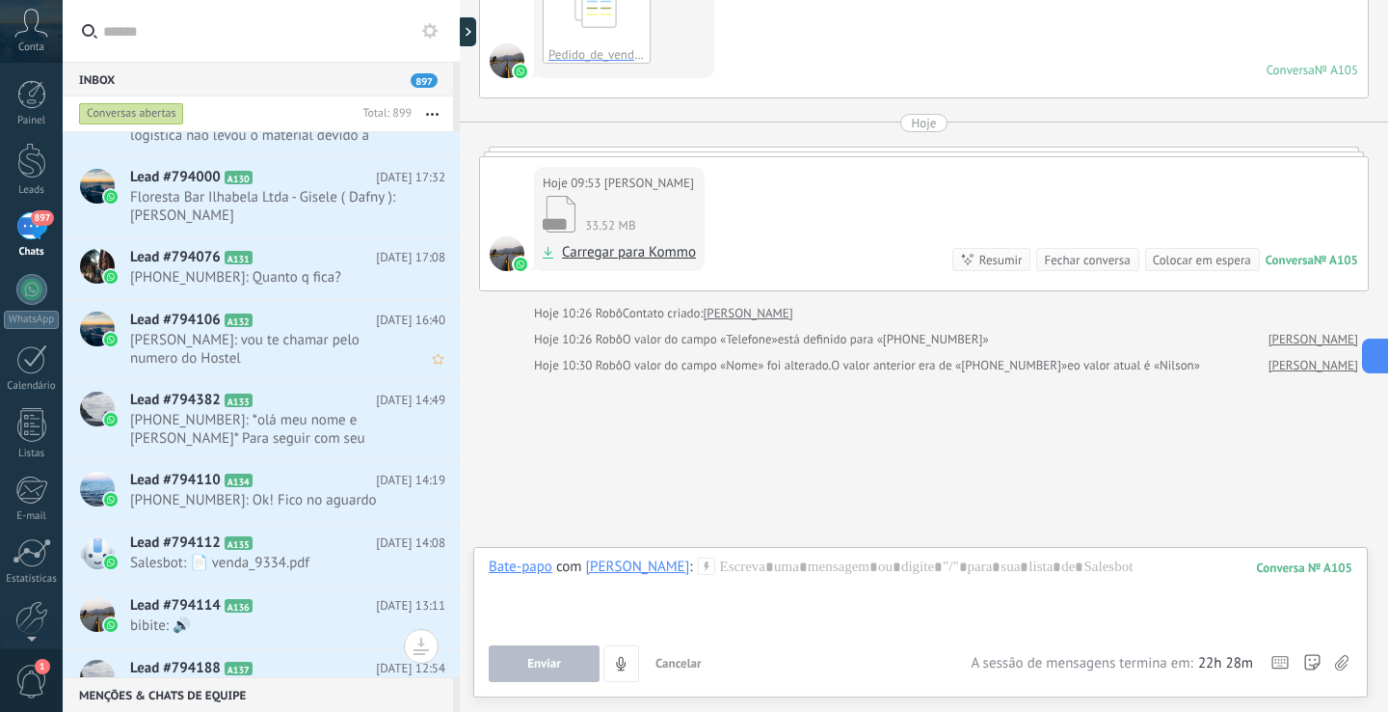
scroll to position [2284, 0]
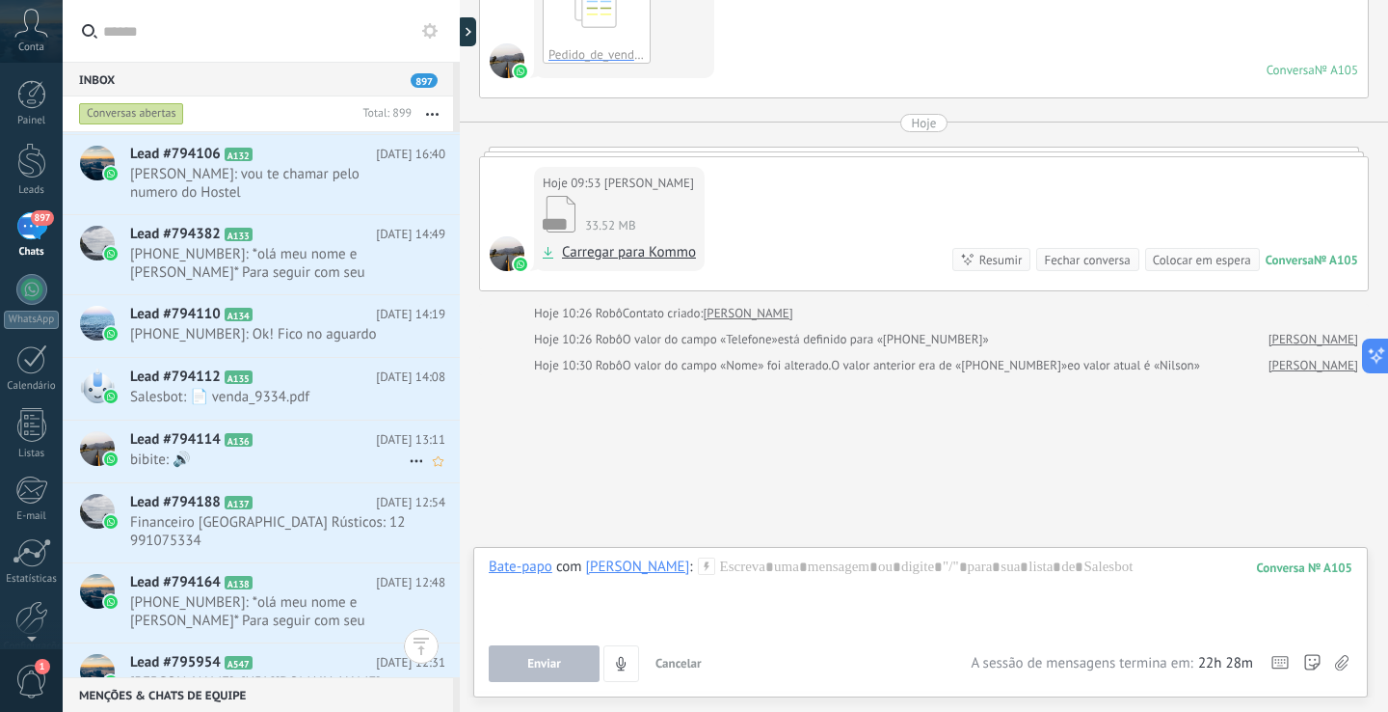
click at [264, 431] on icon at bounding box center [267, 439] width 19 height 19
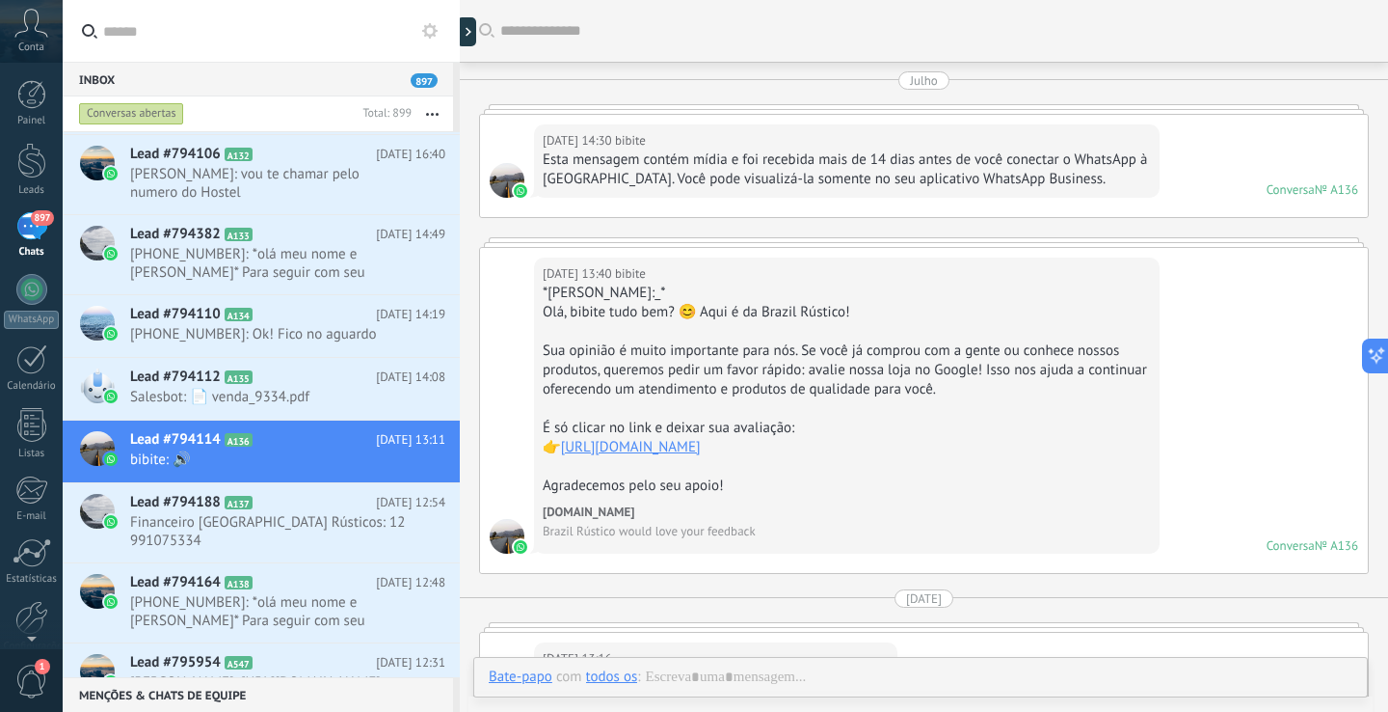
scroll to position [3947, 0]
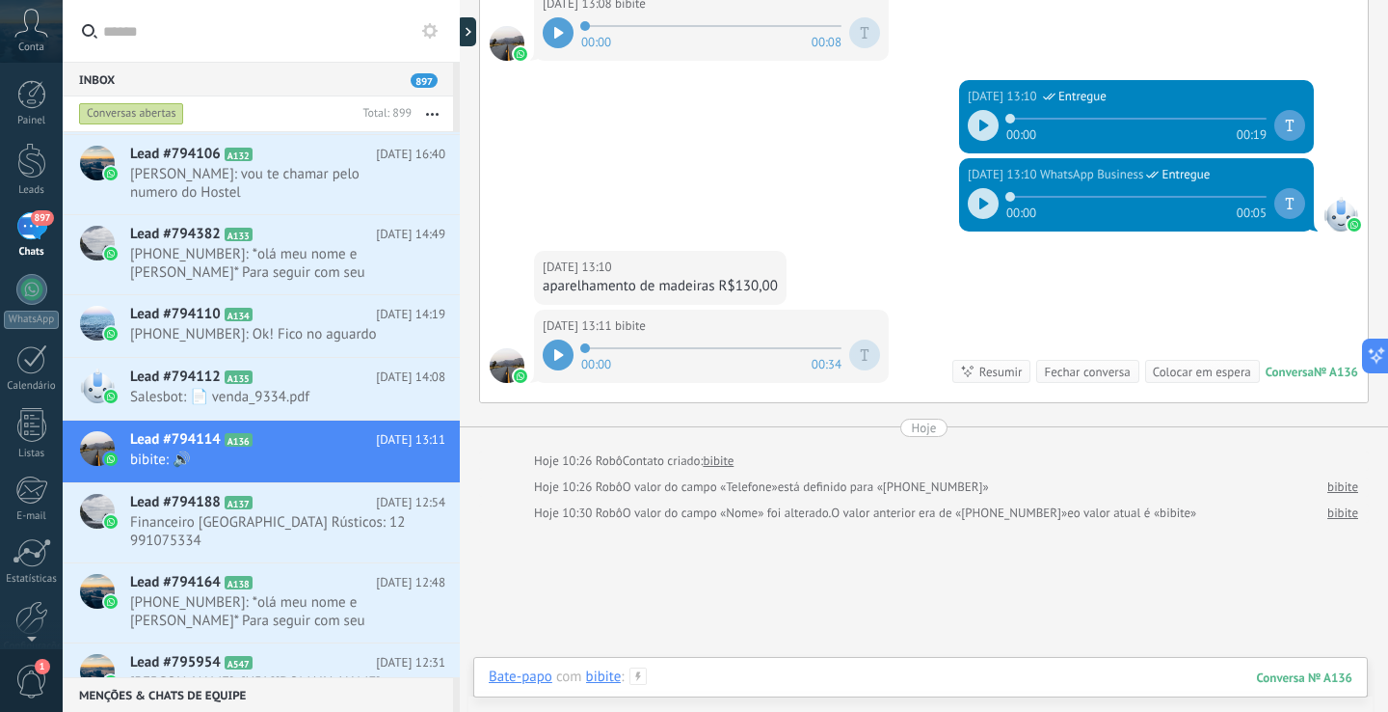
click at [817, 668] on div at bounding box center [921, 696] width 864 height 58
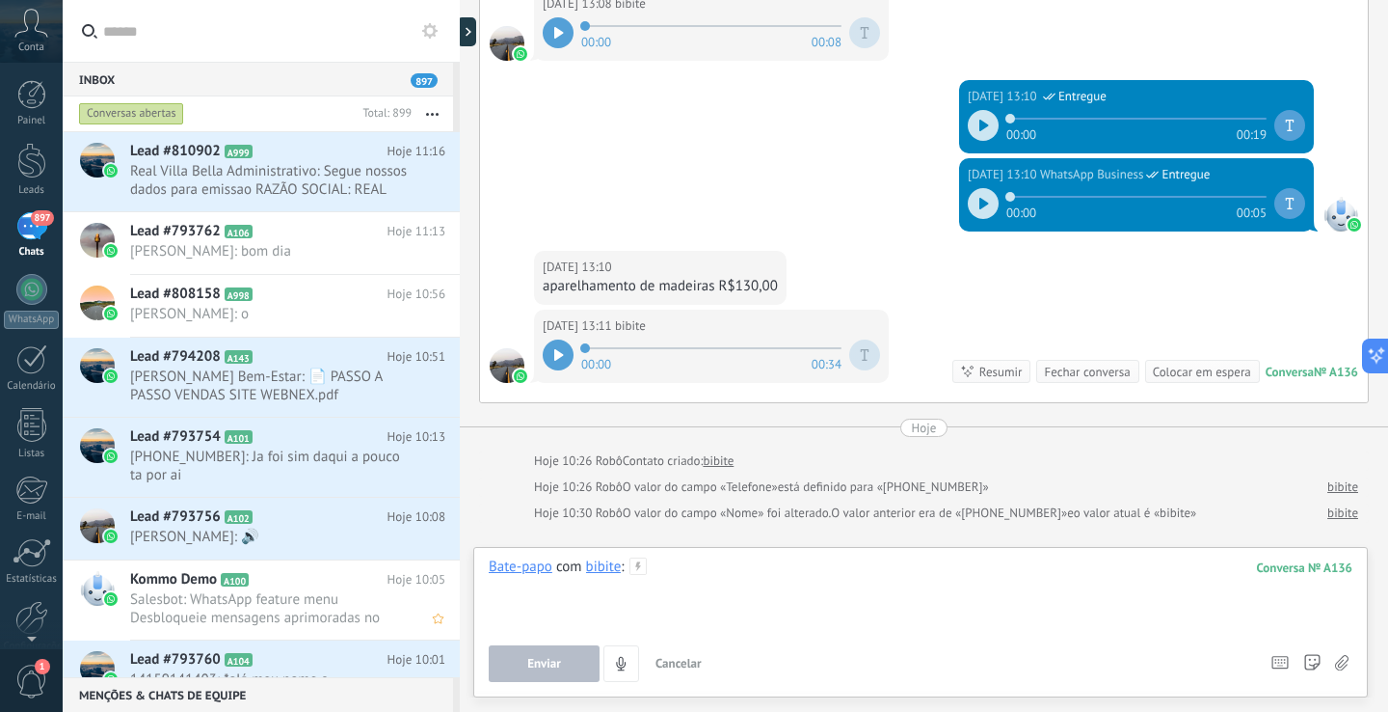
scroll to position [0, 0]
click at [28, 45] on span "Conta" at bounding box center [31, 47] width 26 height 13
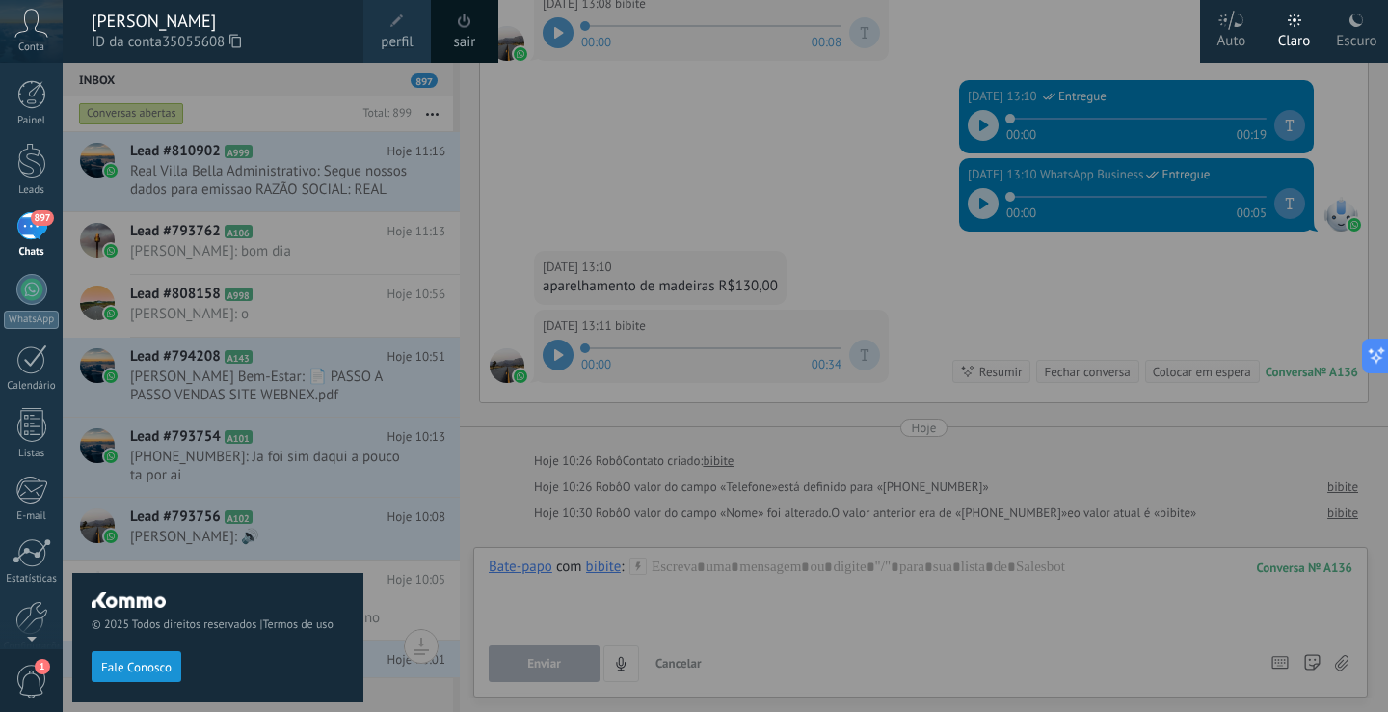
click at [404, 22] on span at bounding box center [397, 21] width 21 height 21
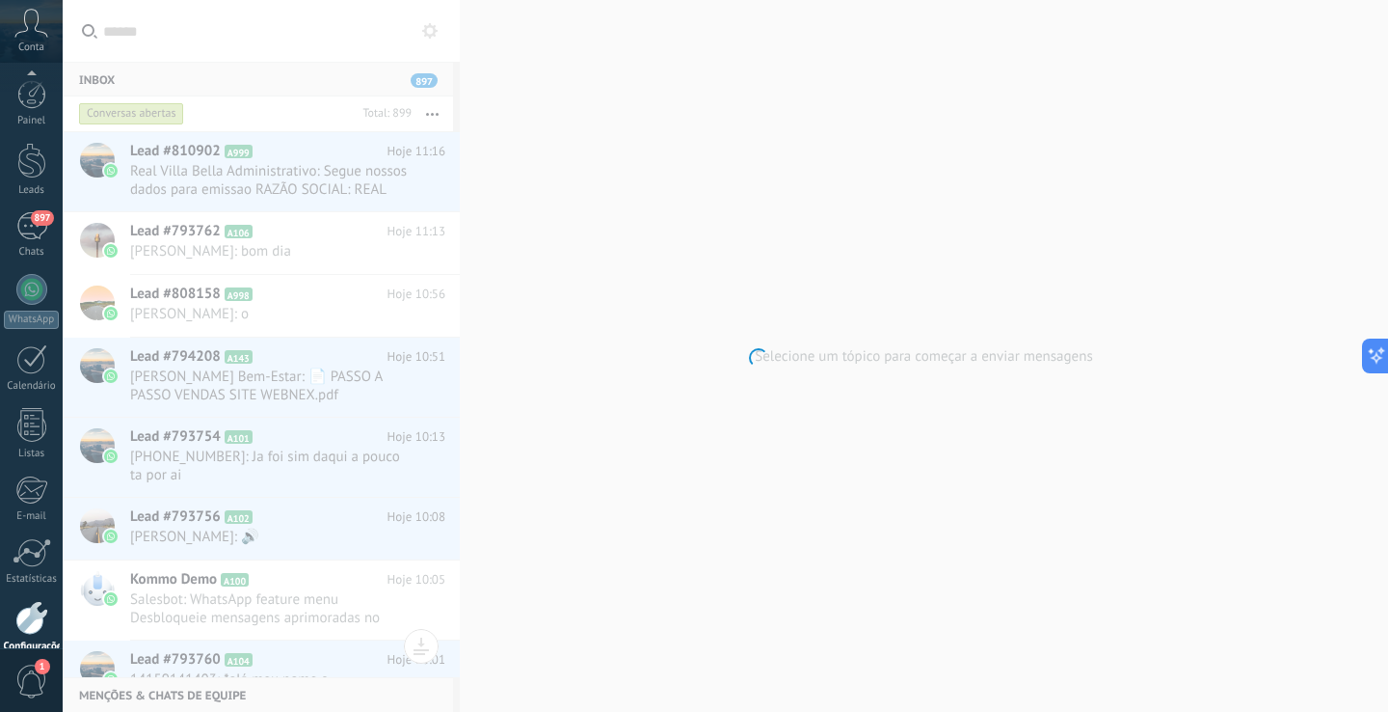
scroll to position [91, 0]
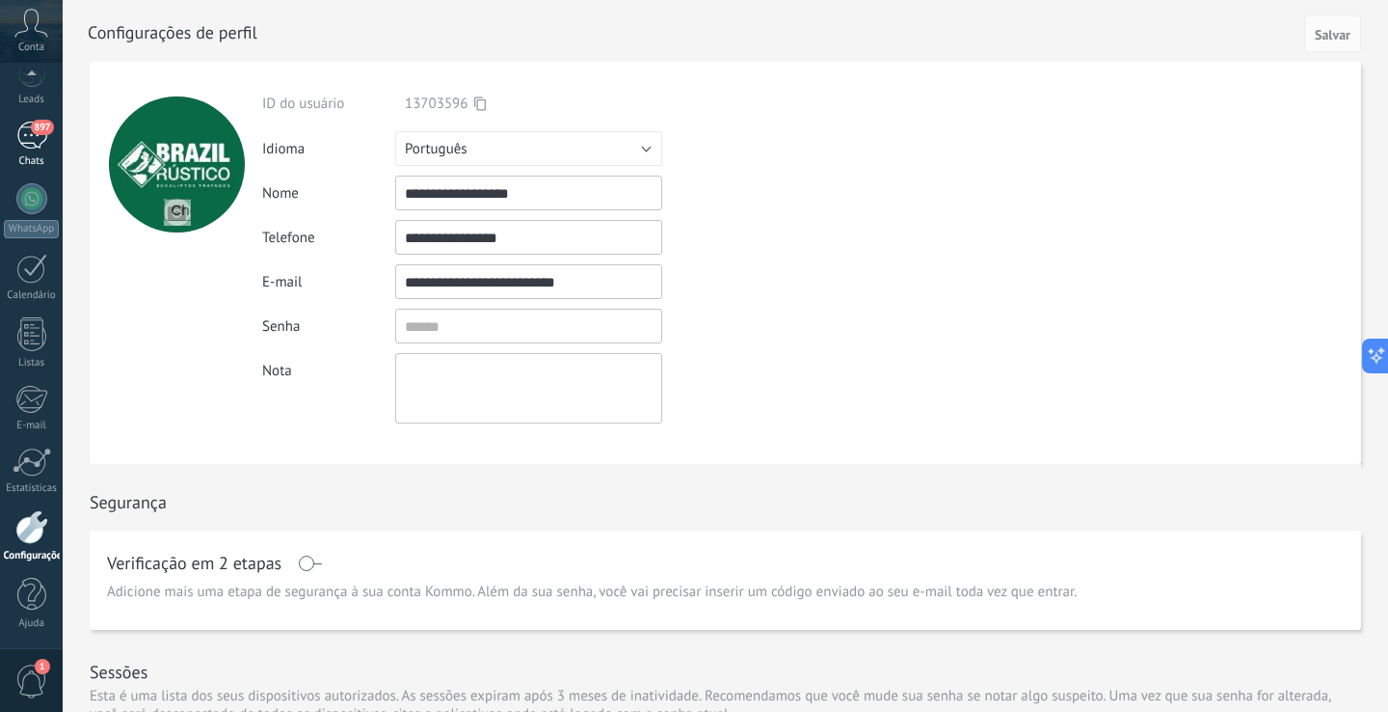
click at [26, 149] on link "897 Chats" at bounding box center [31, 144] width 63 height 46
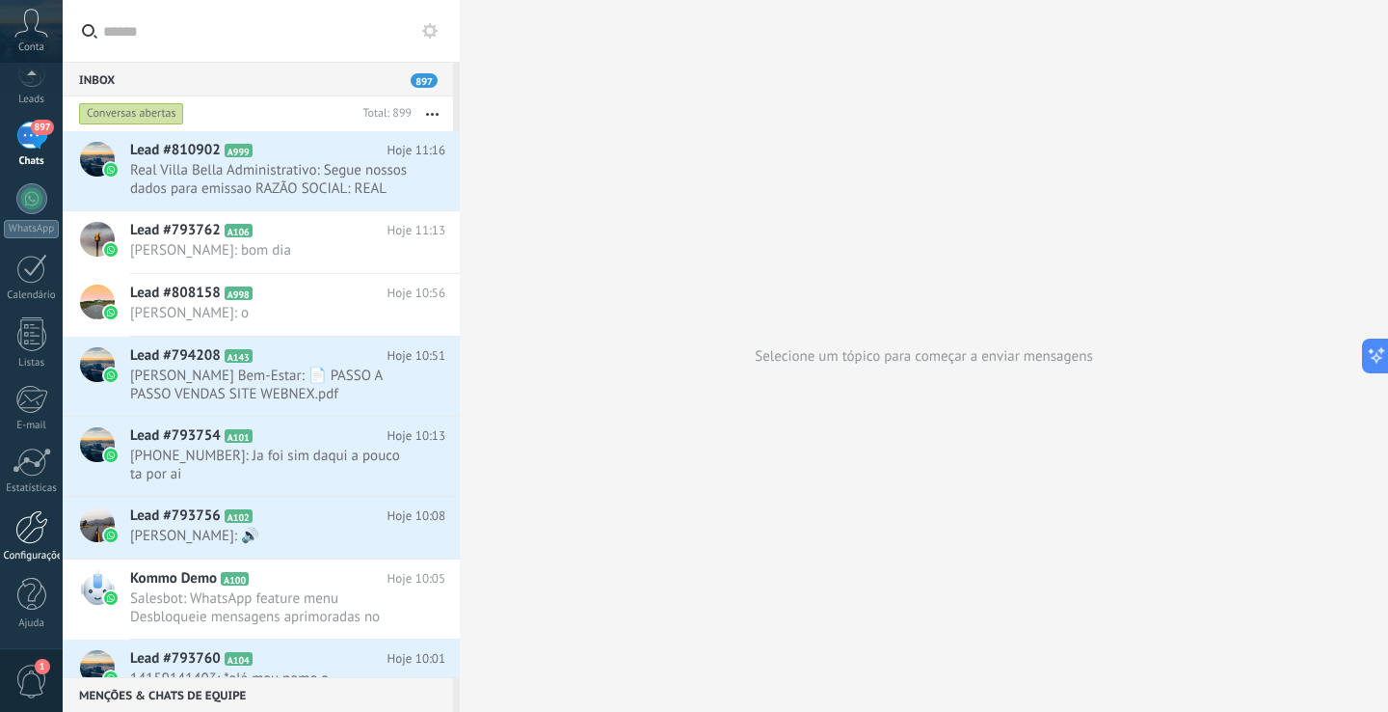
scroll to position [91, 0]
click at [37, 523] on div at bounding box center [31, 527] width 33 height 34
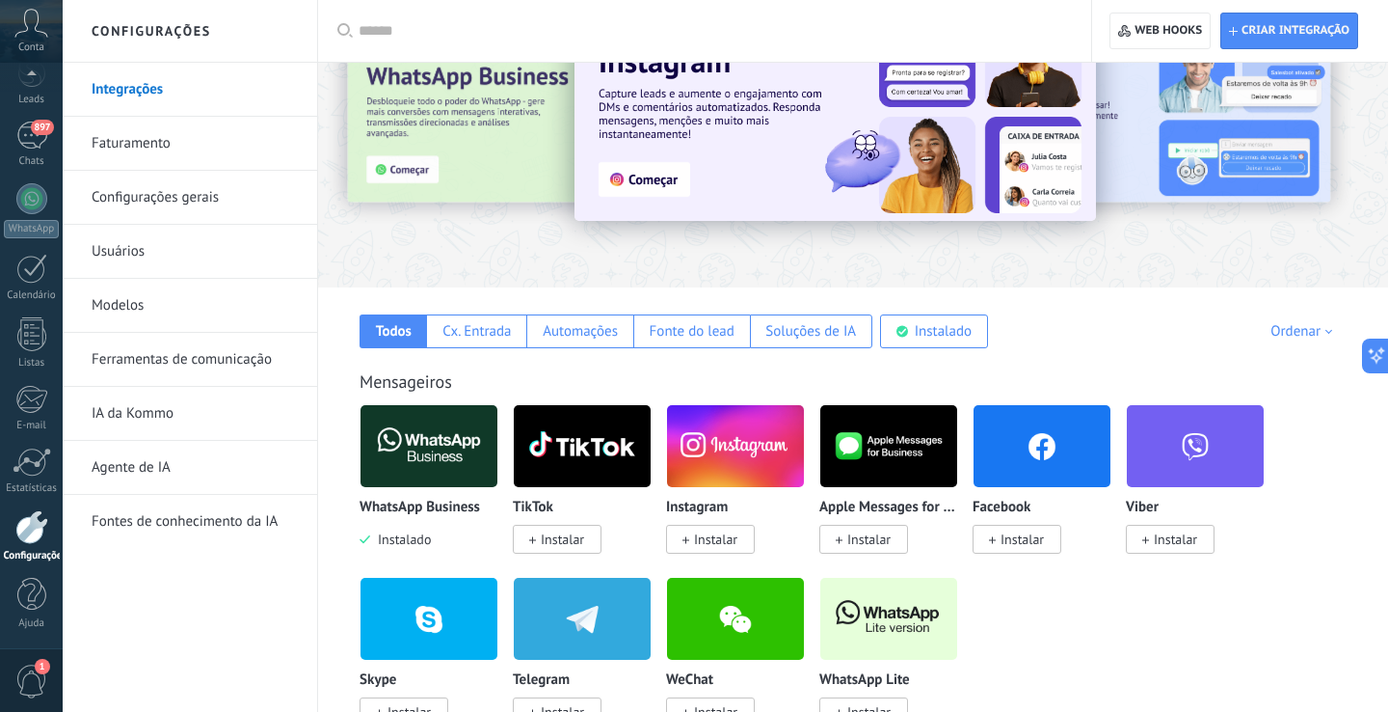
scroll to position [88, 0]
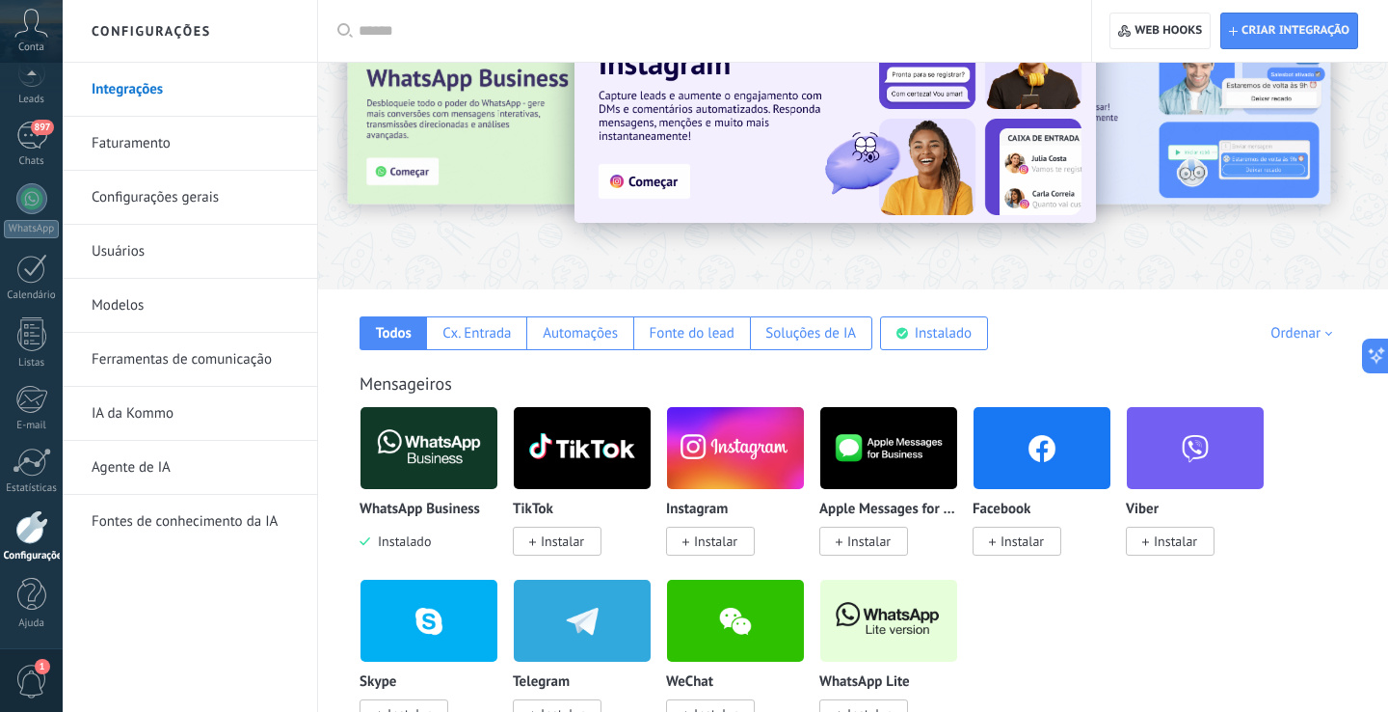
click at [410, 450] on img at bounding box center [429, 448] width 137 height 94
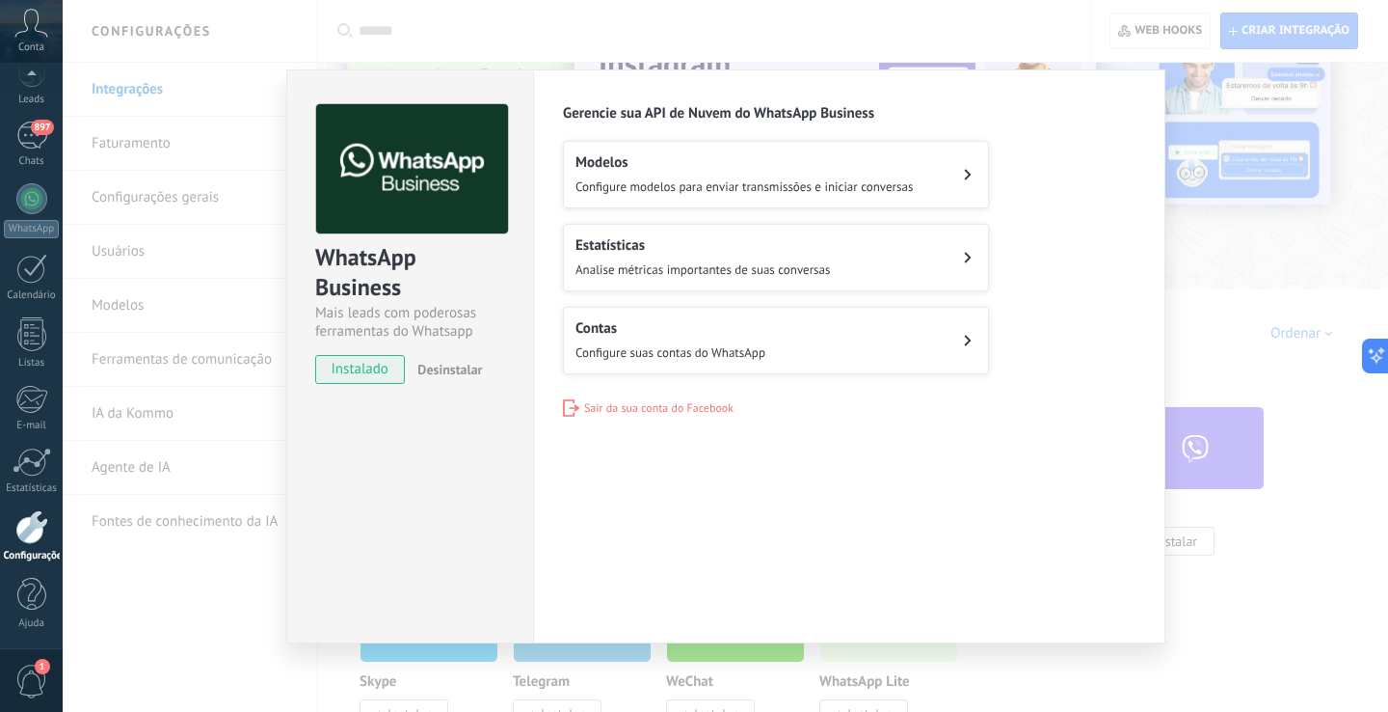
click at [807, 338] on button "Contas Configure suas contas do WhatsApp" at bounding box center [776, 340] width 426 height 67
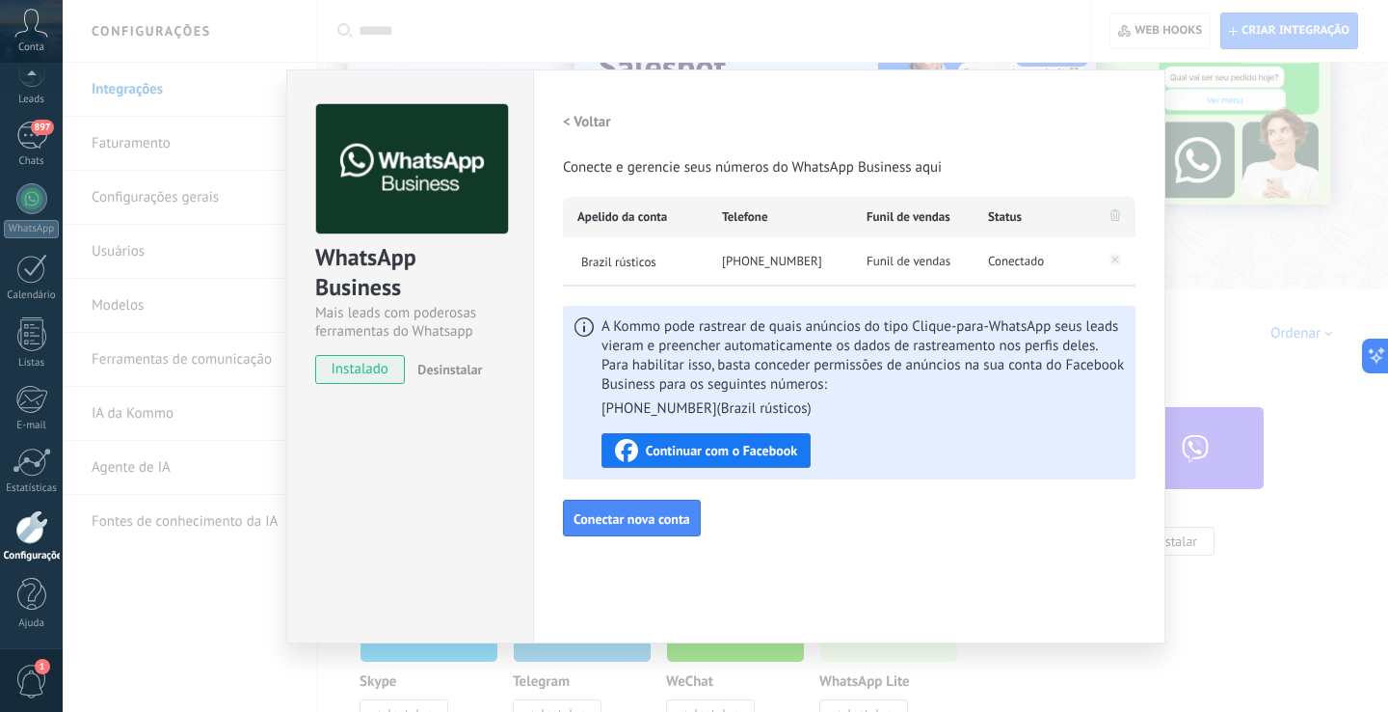
click at [581, 121] on h2 "< Voltar" at bounding box center [587, 122] width 48 height 18
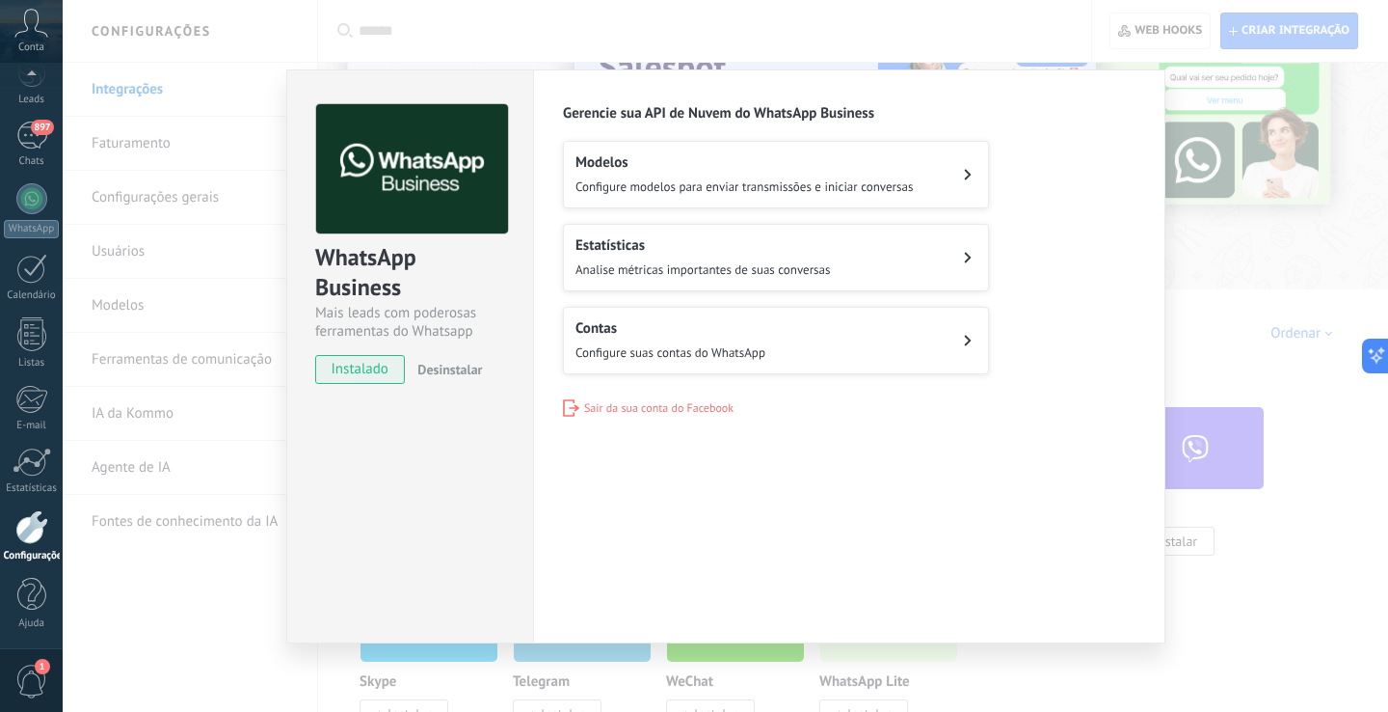
click at [648, 179] on span "Configure modelos para enviar transmissões e iniciar conversas" at bounding box center [744, 186] width 337 height 16
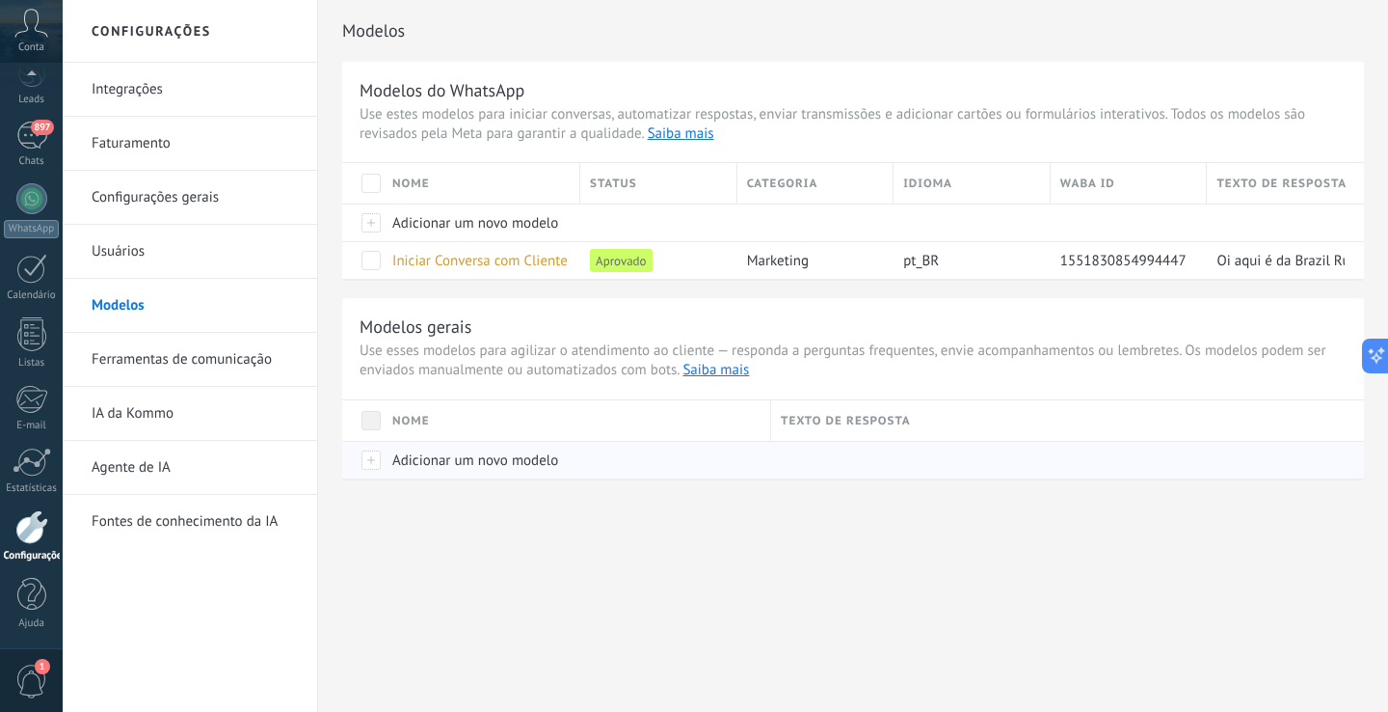
click at [444, 461] on span "Adicionar um novo modelo" at bounding box center [475, 460] width 166 height 18
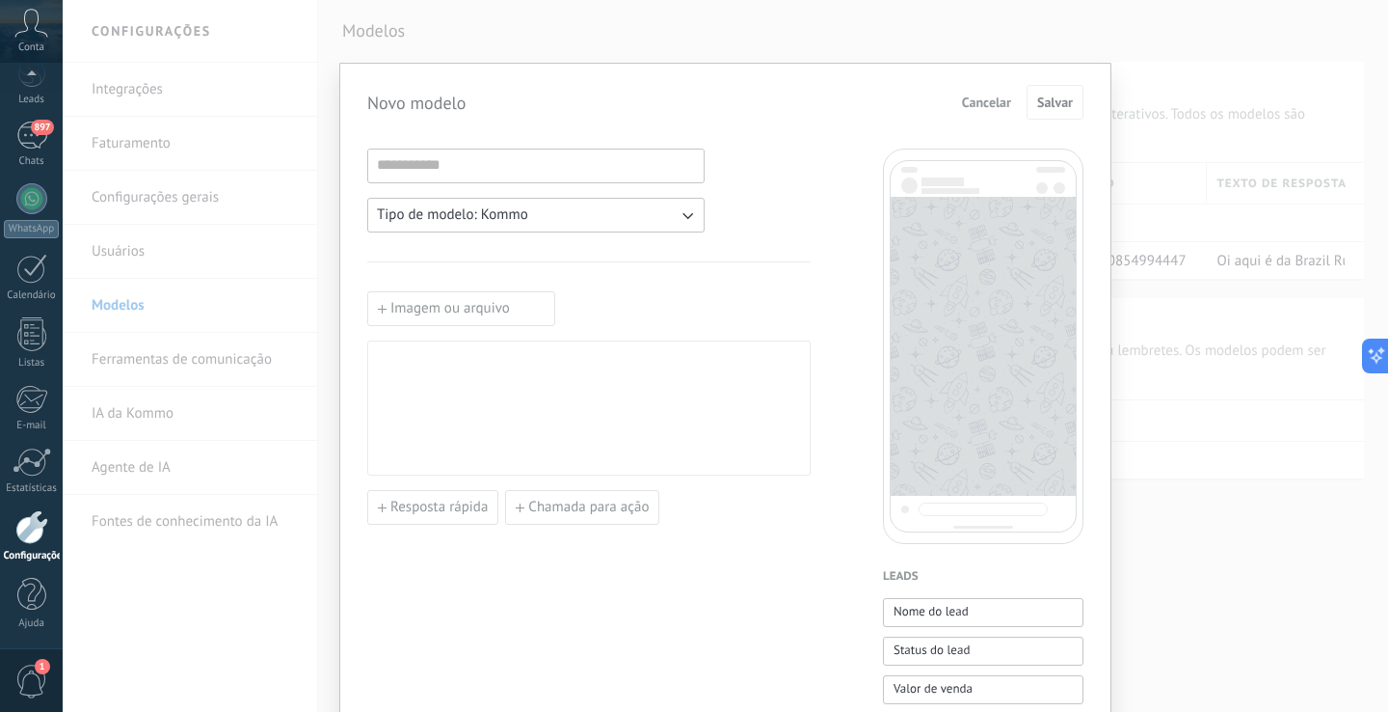
click at [972, 100] on span "Cancelar" at bounding box center [986, 101] width 49 height 13
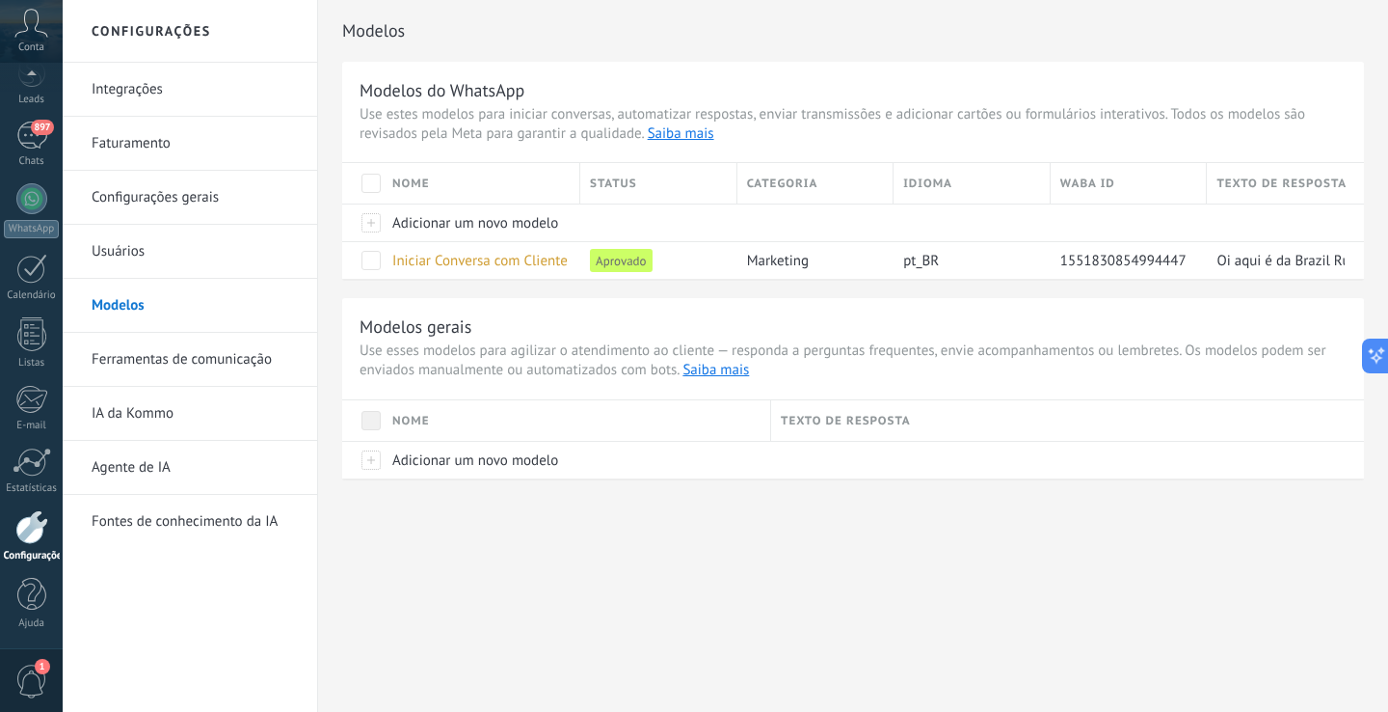
click at [206, 198] on link "Configurações gerais" at bounding box center [195, 198] width 206 height 54
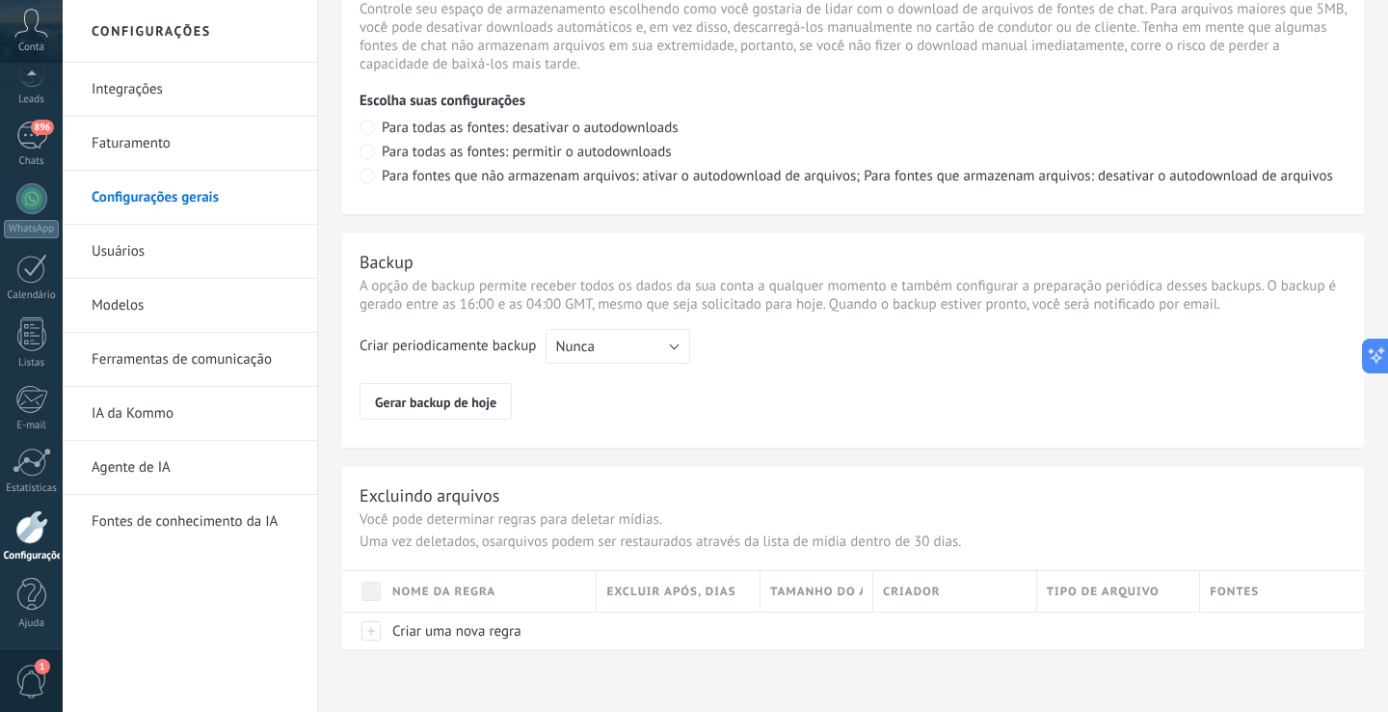
scroll to position [1413, 0]
click at [597, 349] on button "Nunca" at bounding box center [618, 346] width 145 height 35
click at [602, 411] on span "Mensal" at bounding box center [608, 412] width 149 height 18
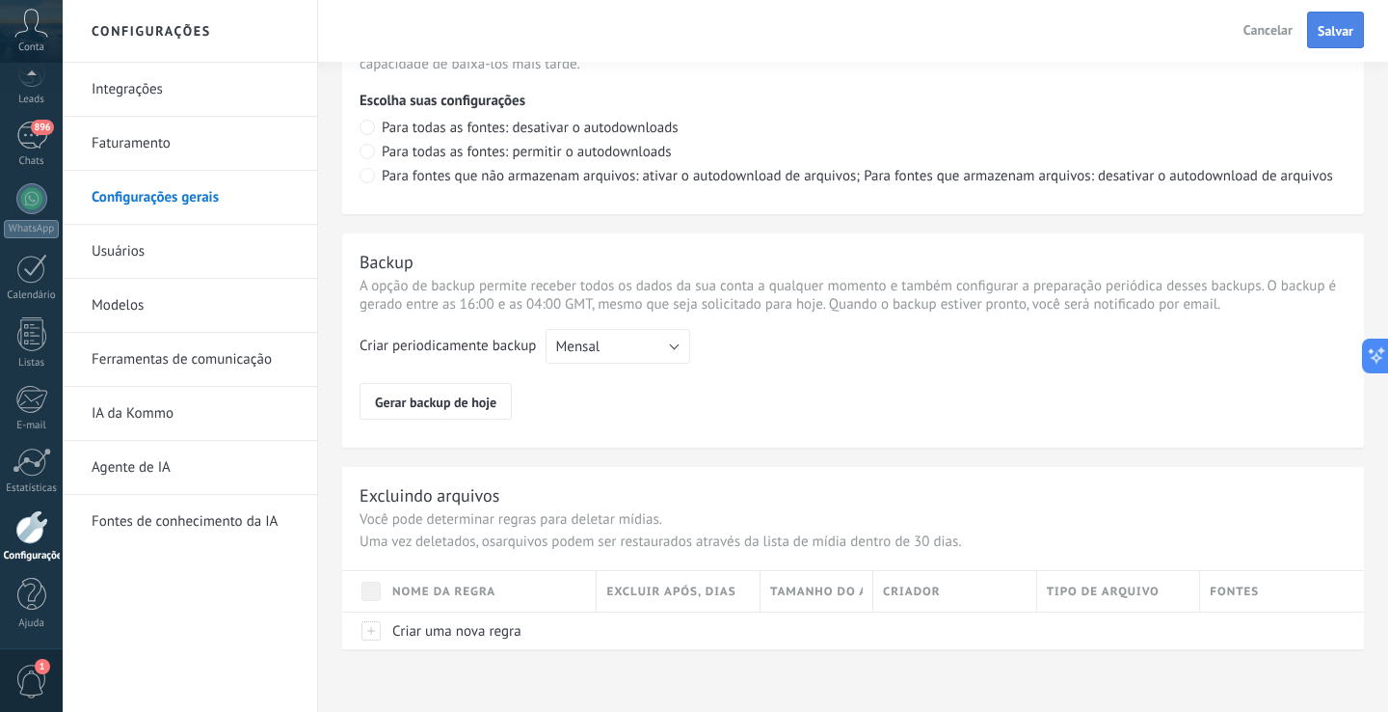
click at [1331, 35] on span "Salvar" at bounding box center [1336, 30] width 36 height 13
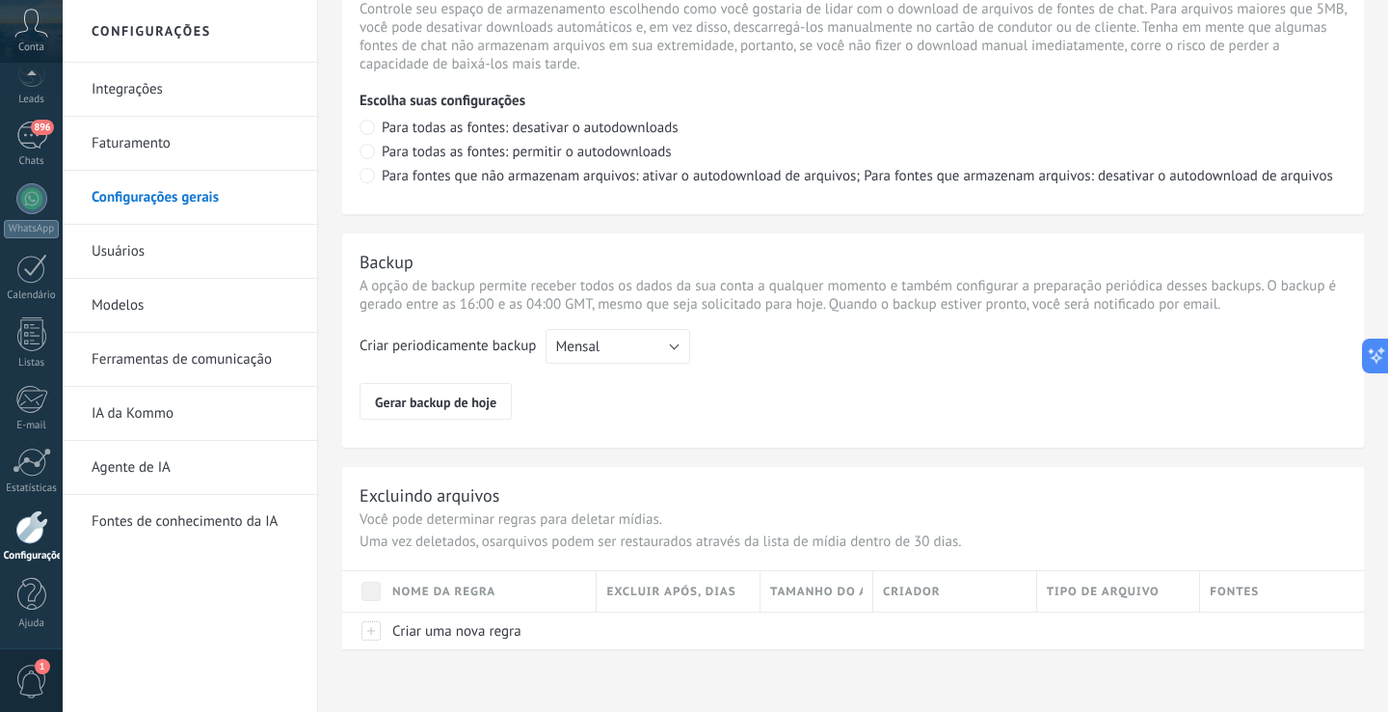
click at [203, 375] on link "Ferramentas de comunicação" at bounding box center [195, 360] width 206 height 54
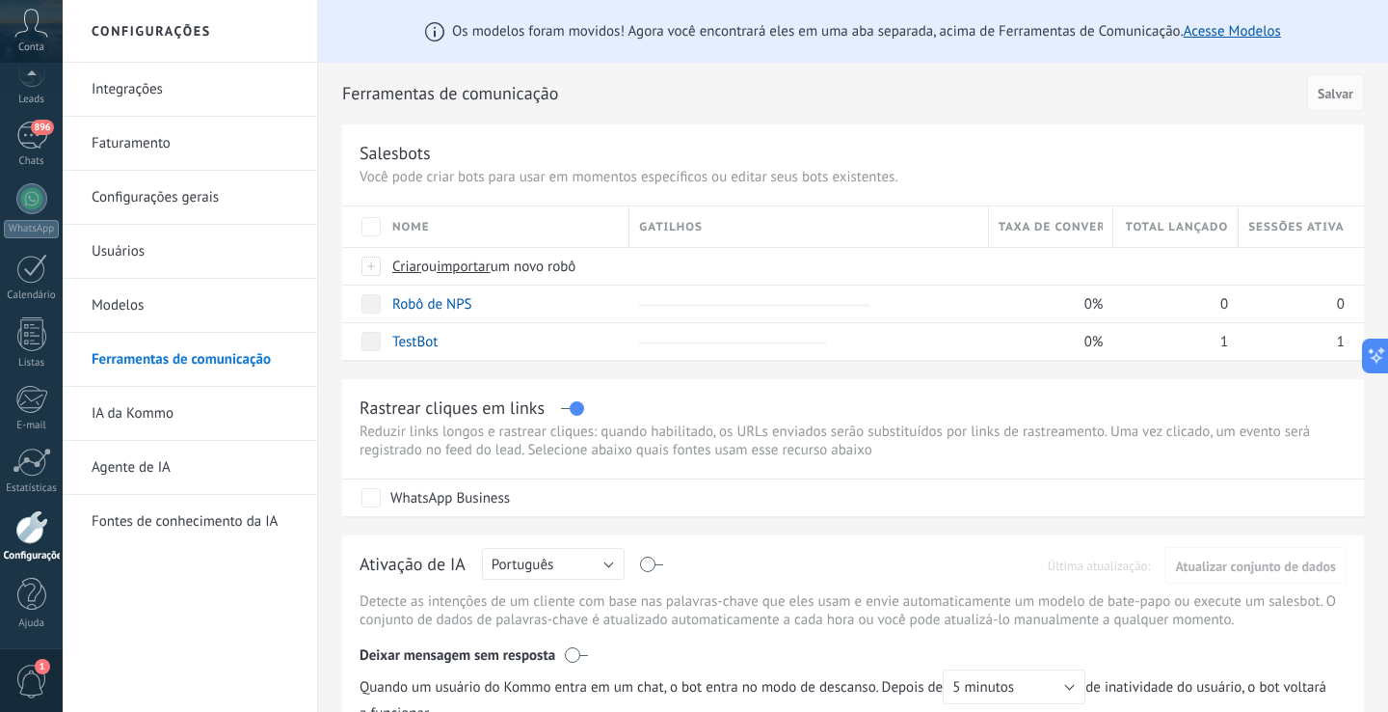
click at [148, 256] on link "Usuários" at bounding box center [195, 252] width 206 height 54
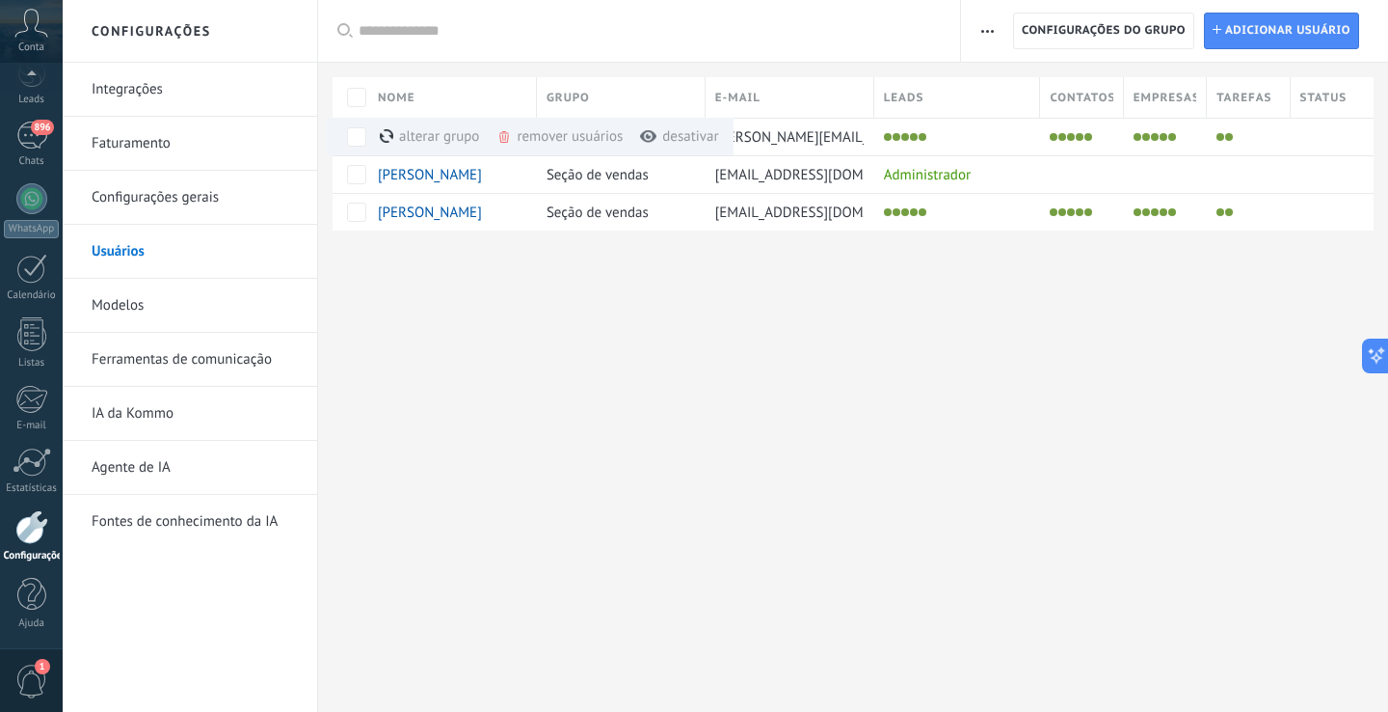
click at [982, 32] on icon "button" at bounding box center [988, 31] width 13 height 3
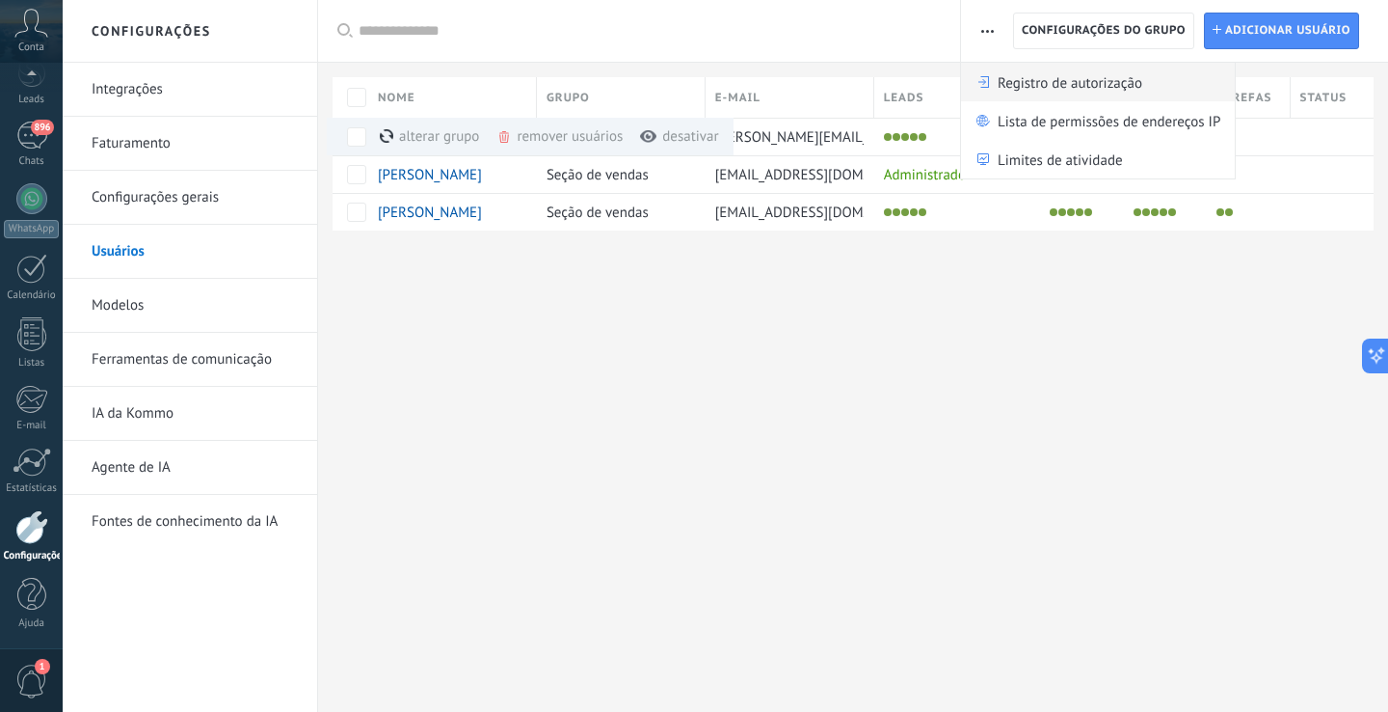
click at [1056, 94] on span "Registro de autorização" at bounding box center [1070, 82] width 145 height 39
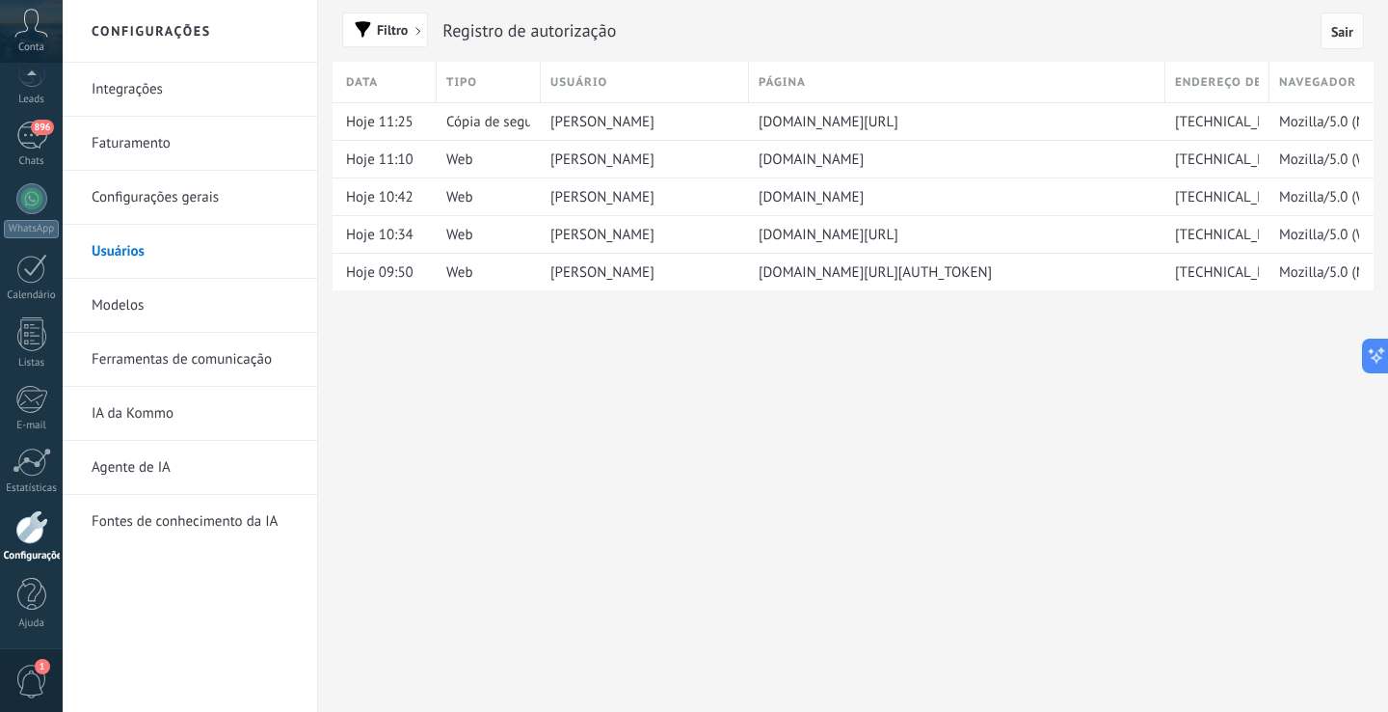
click at [1343, 39] on span "Sair" at bounding box center [1343, 31] width 22 height 13
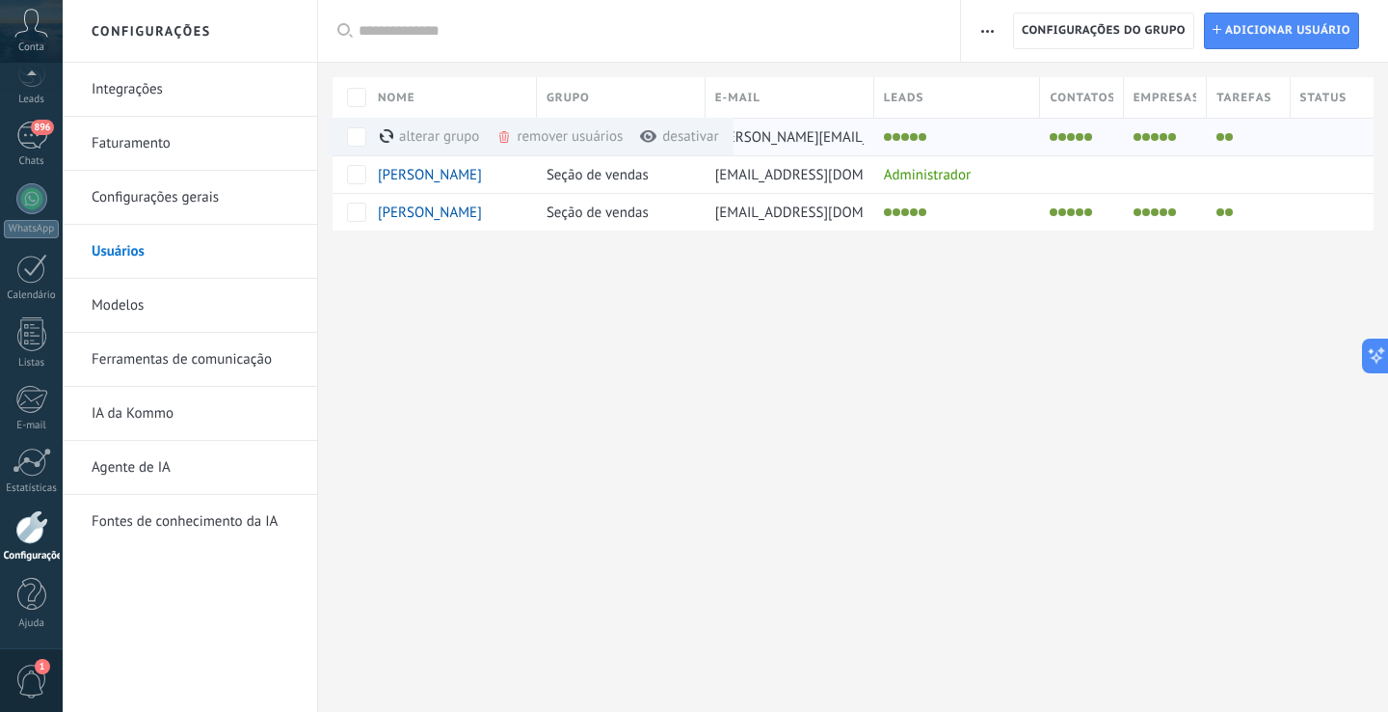
click at [434, 139] on div "alterar grupo mais" at bounding box center [464, 137] width 169 height 38
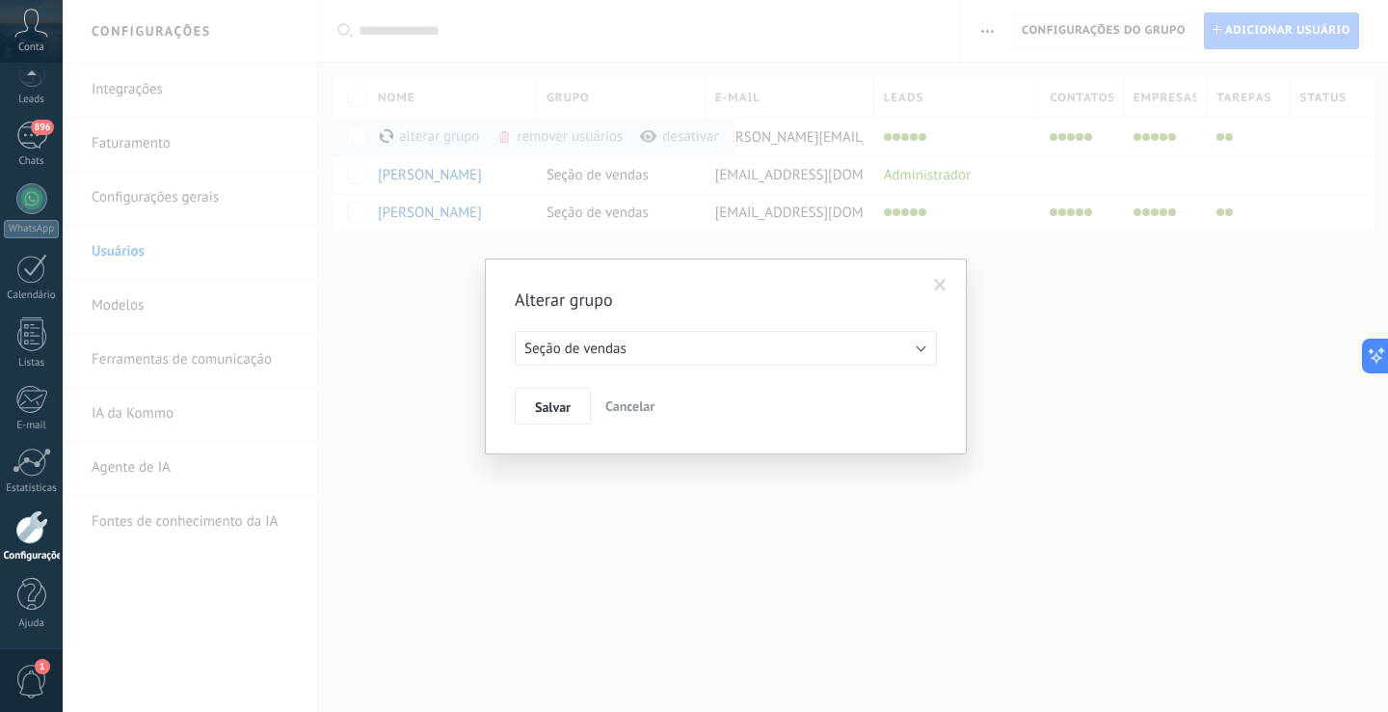
click at [639, 408] on span "Cancelar" at bounding box center [630, 405] width 49 height 17
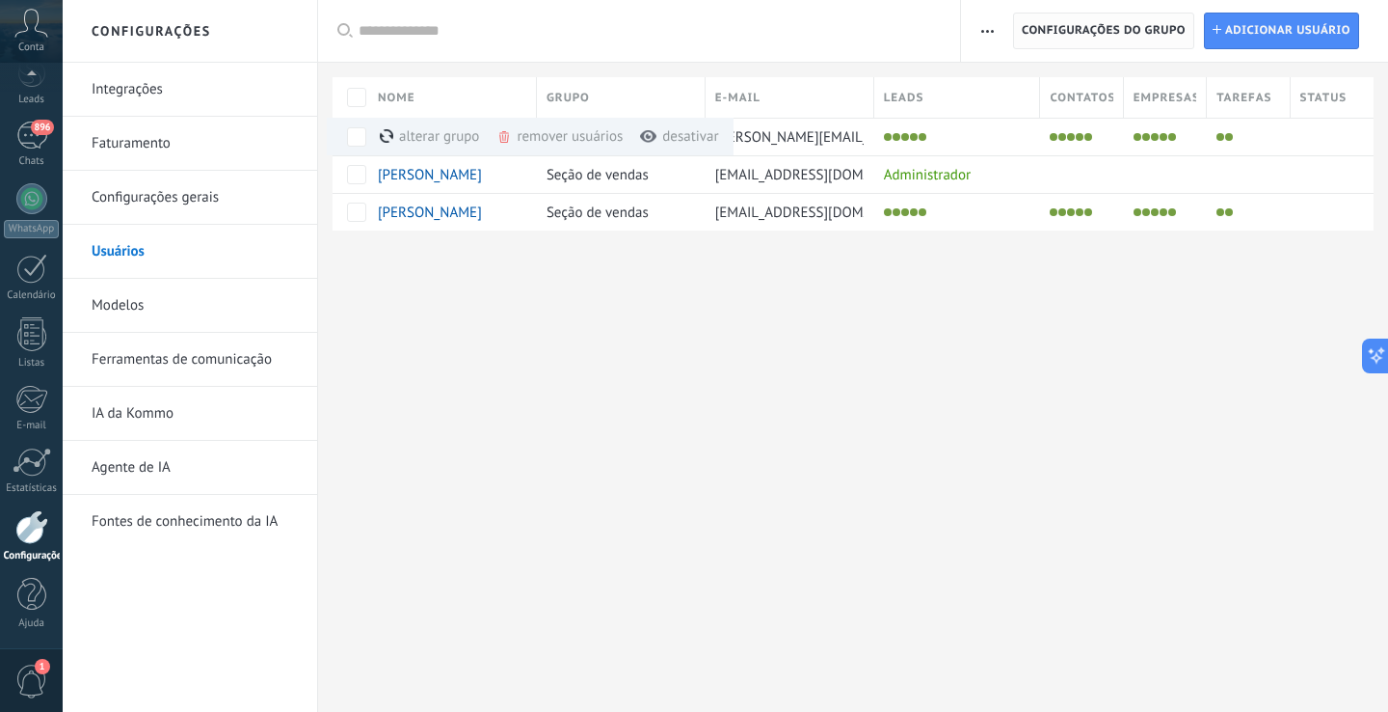
click at [1093, 37] on span "Configurações do grupo" at bounding box center [1104, 30] width 164 height 35
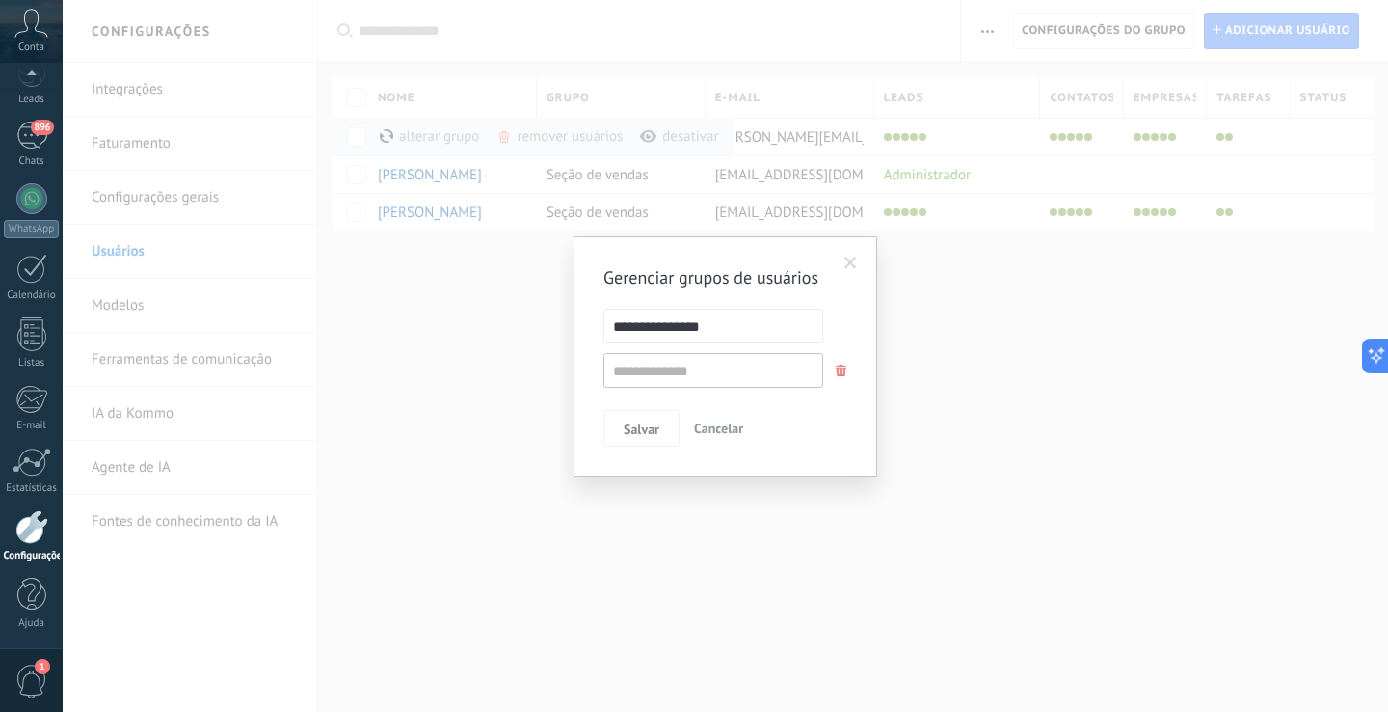
click at [846, 261] on span at bounding box center [851, 262] width 13 height 13
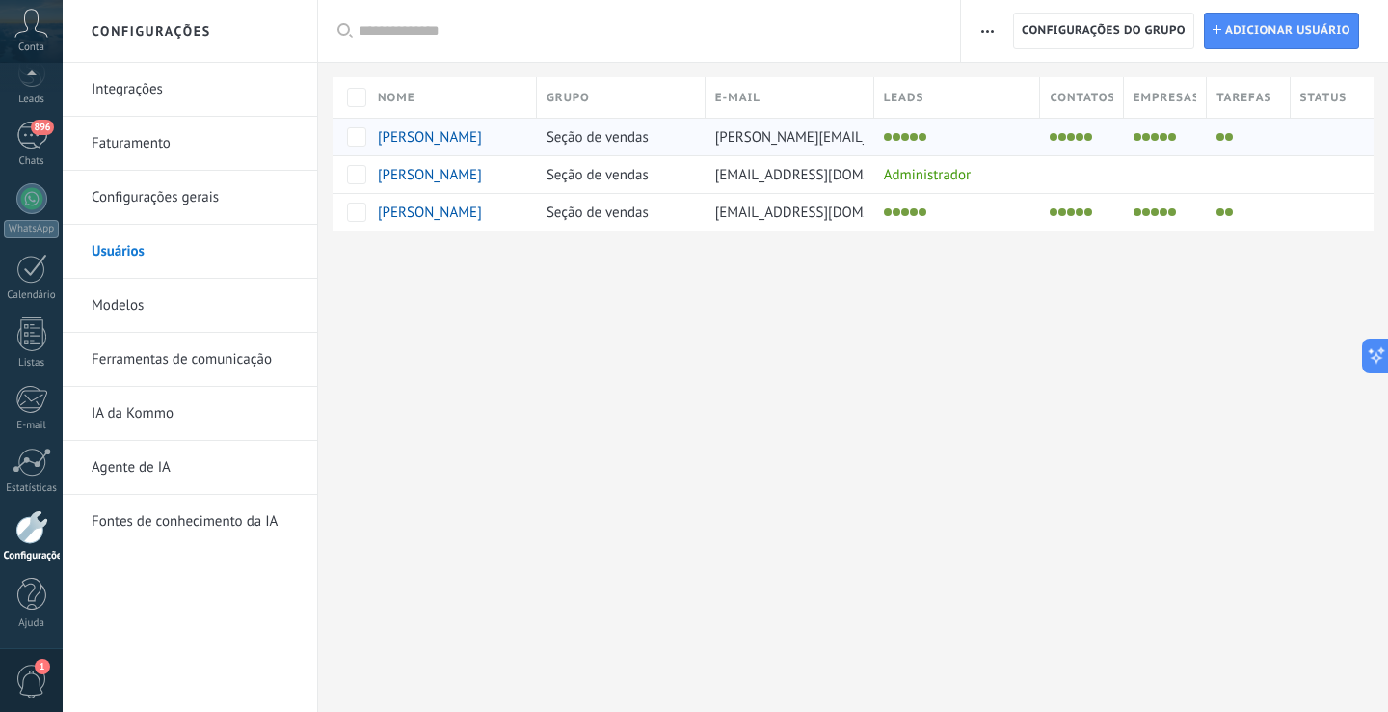
click at [917, 136] on li at bounding box center [914, 137] width 8 height 8
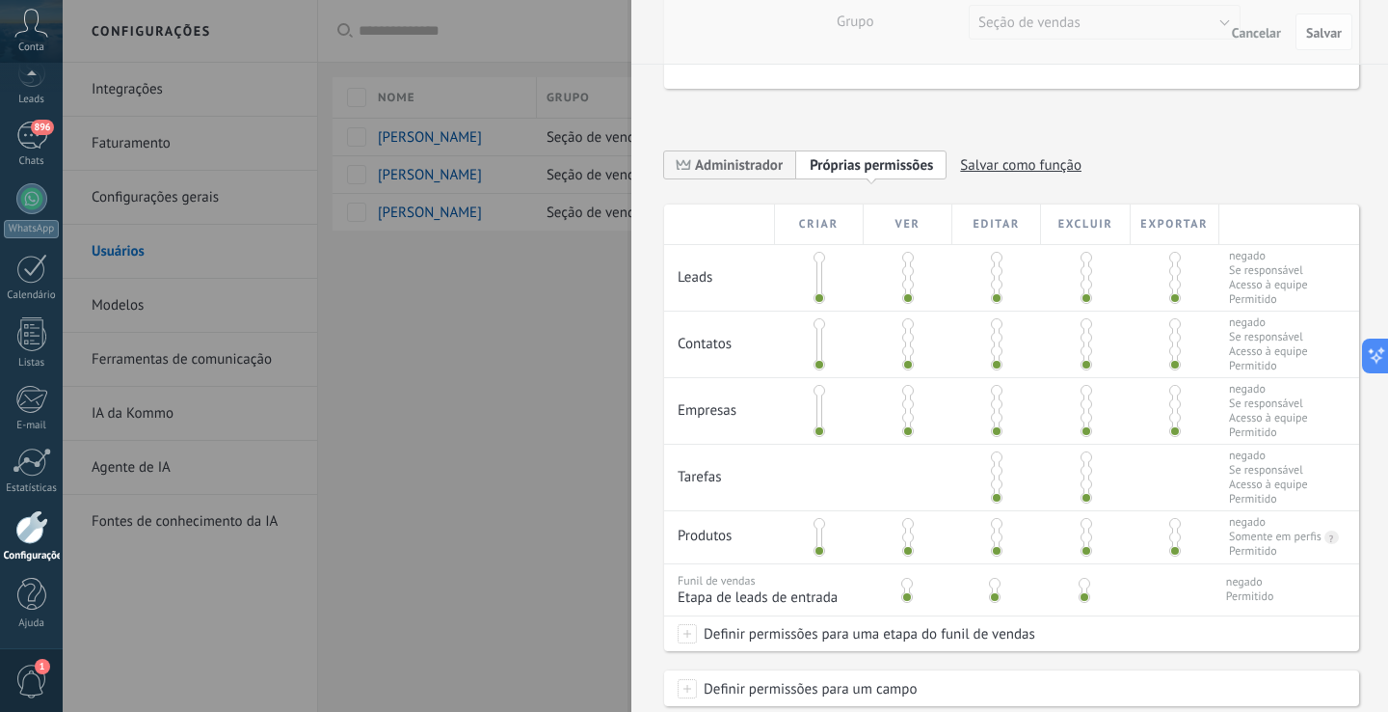
scroll to position [279, 0]
click at [759, 171] on span "Administrador" at bounding box center [739, 163] width 88 height 18
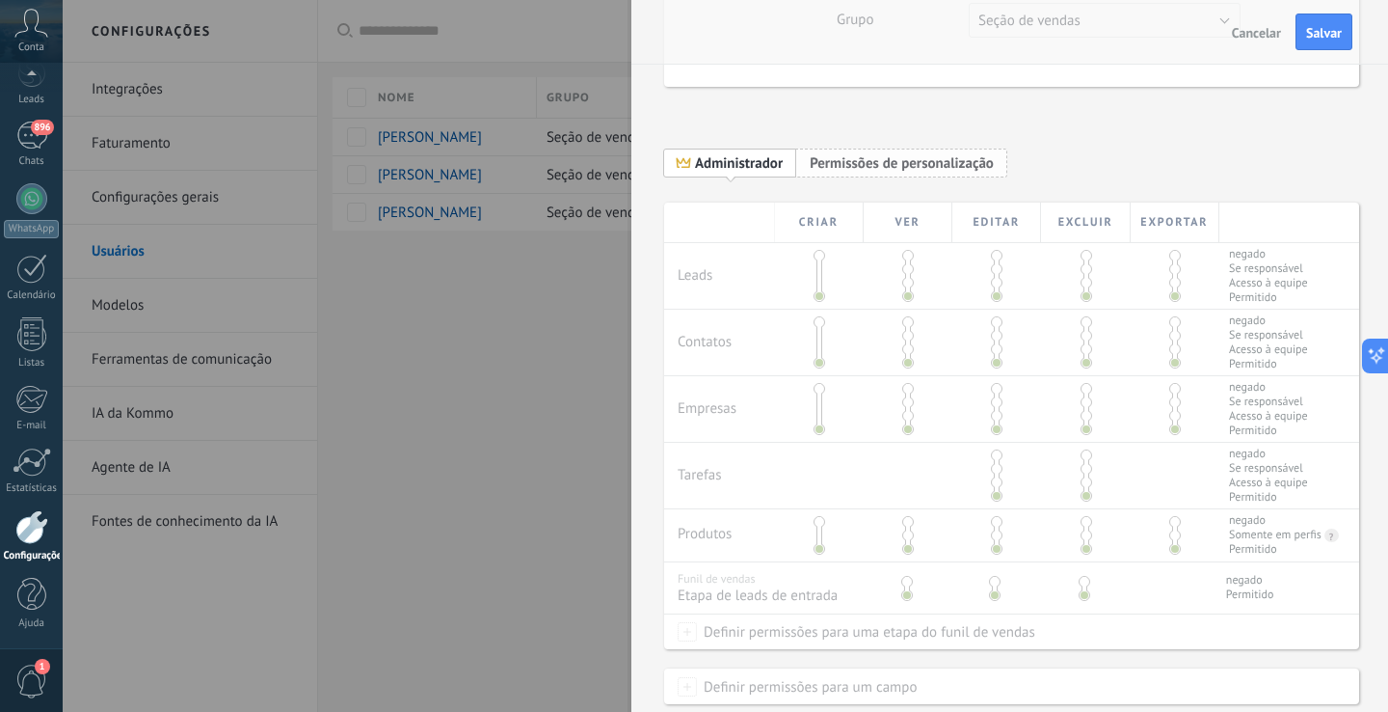
click at [861, 155] on span "Permissões de personalização" at bounding box center [902, 163] width 184 height 18
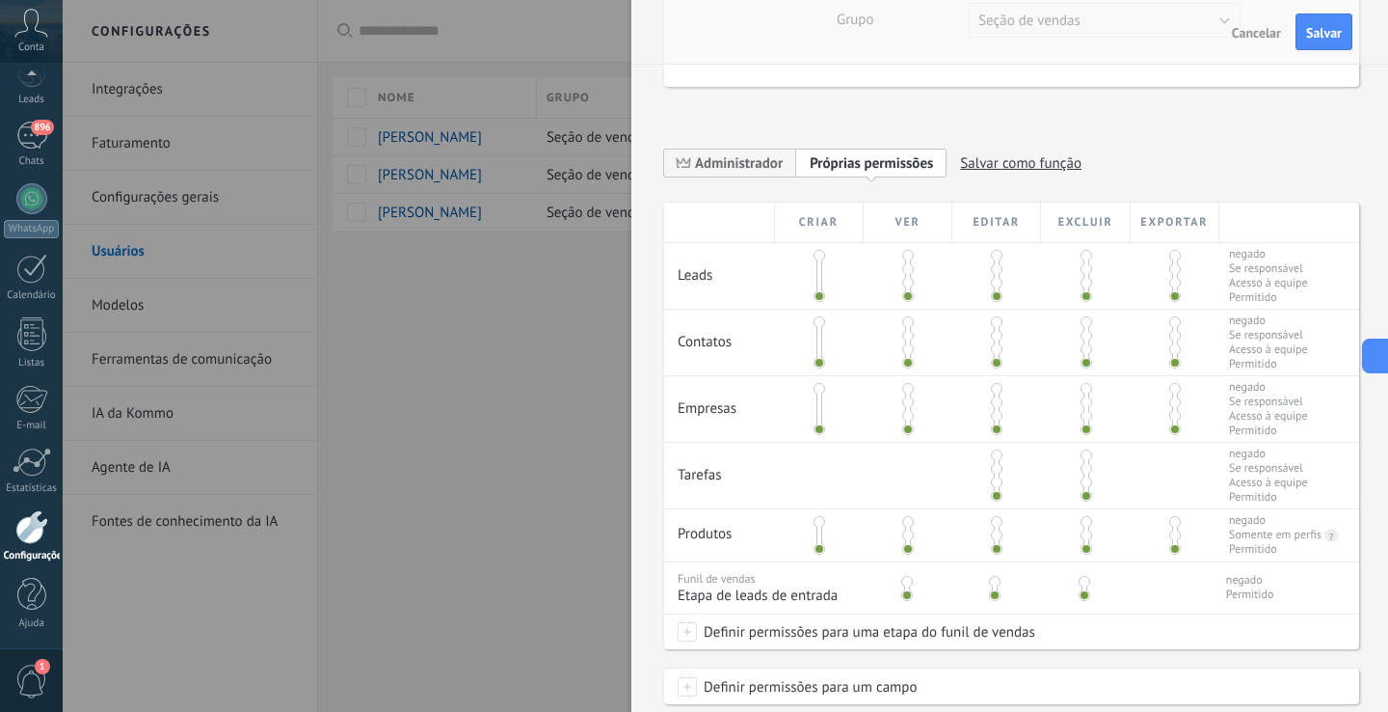
scroll to position [348, 0]
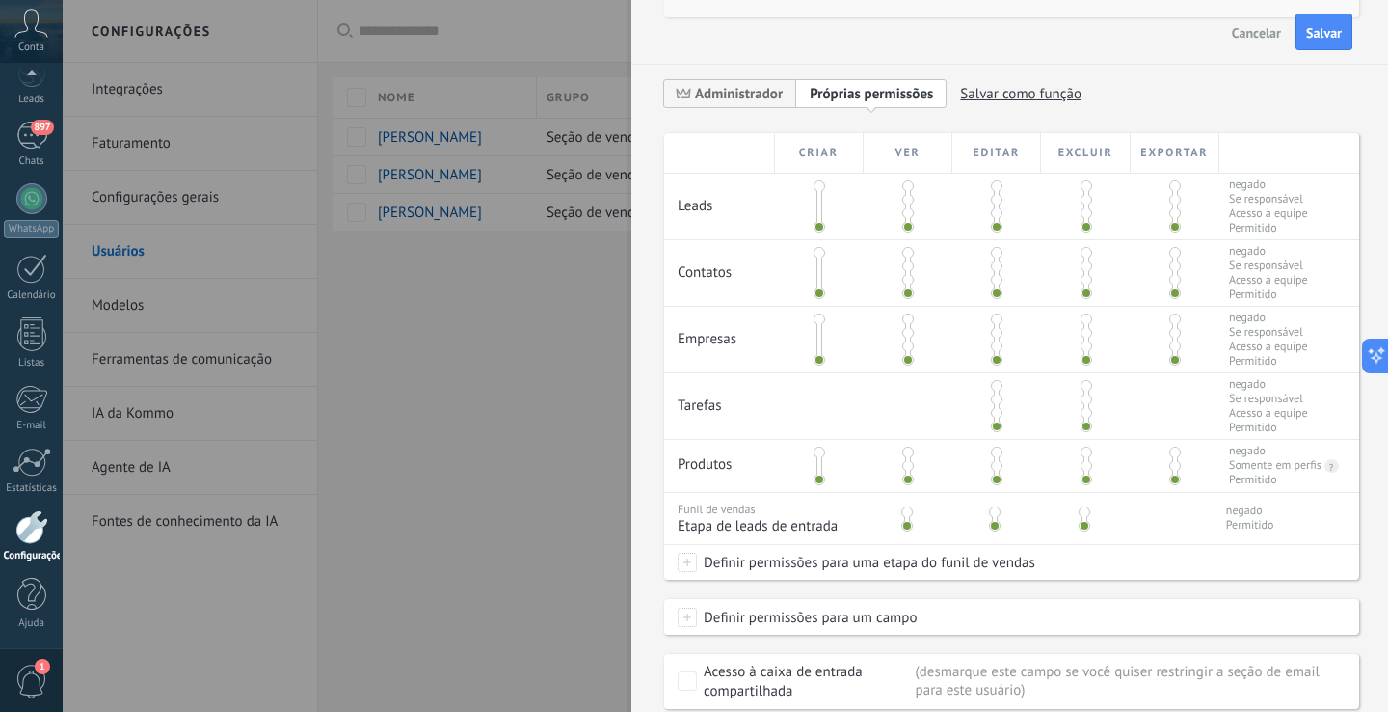
click at [1265, 32] on span "Cancelar" at bounding box center [1256, 32] width 49 height 13
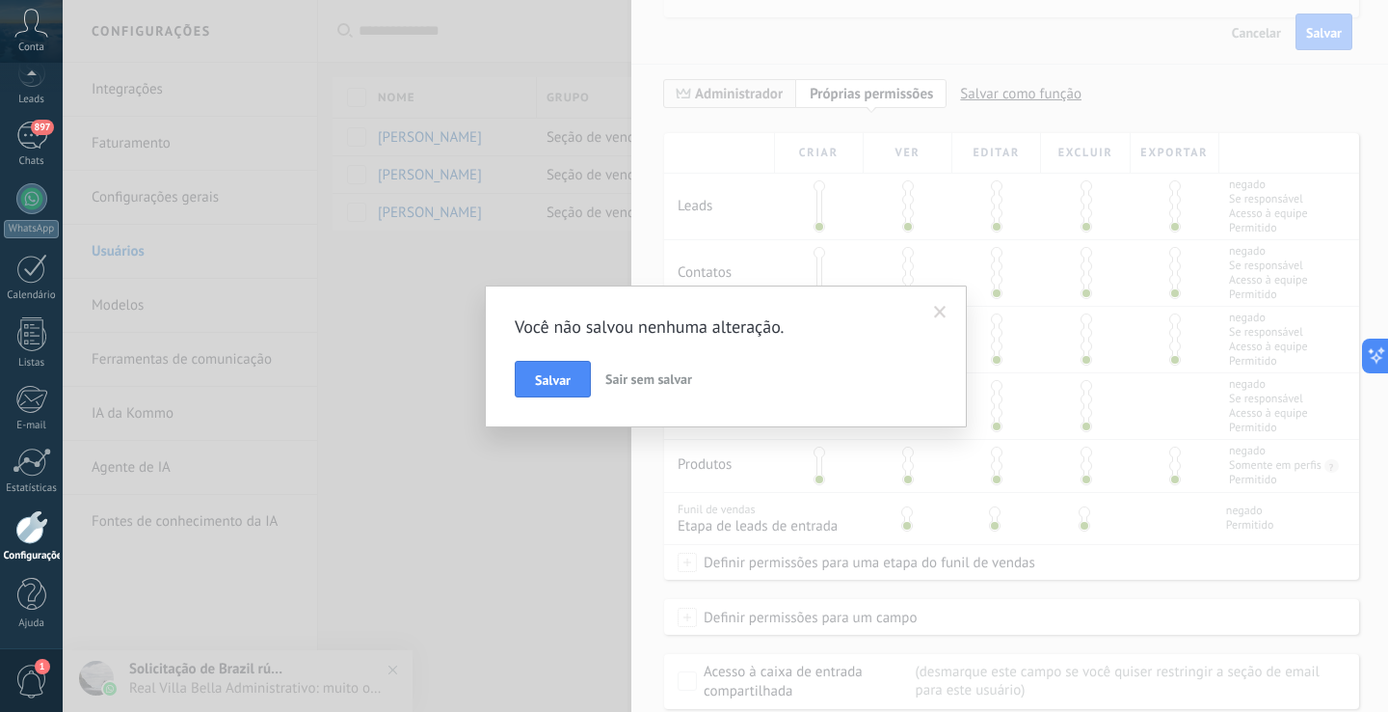
click at [634, 382] on span "Sair sem salvar" at bounding box center [649, 378] width 87 height 17
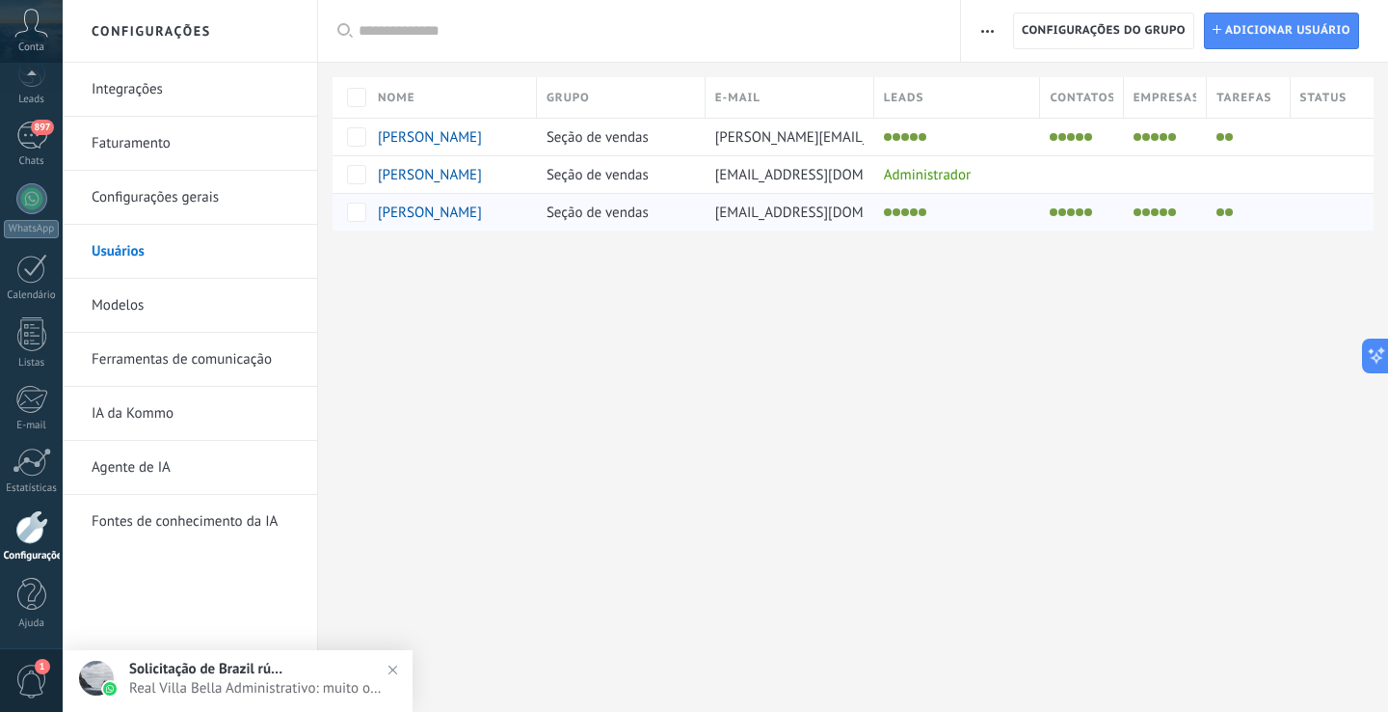
click at [451, 210] on span "Nilson Almeida" at bounding box center [430, 212] width 104 height 18
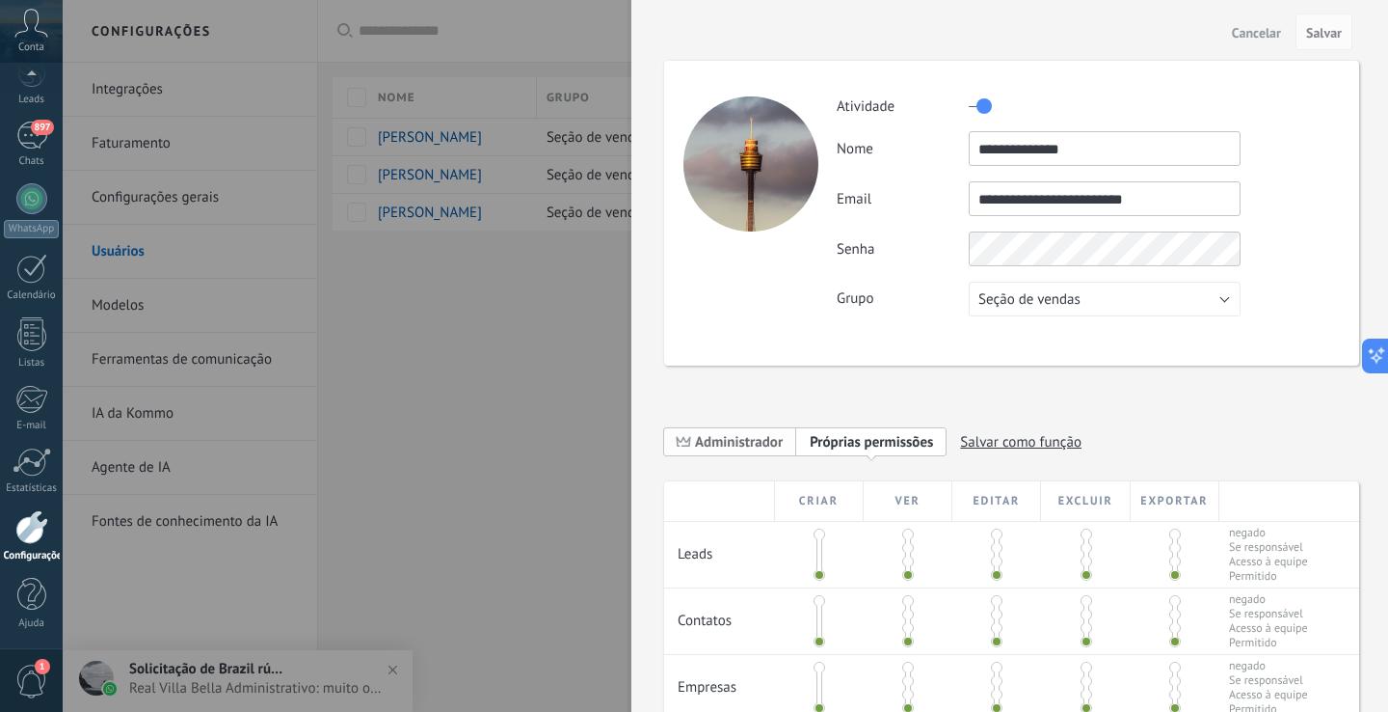
click at [759, 444] on span "Administrador" at bounding box center [739, 442] width 88 height 18
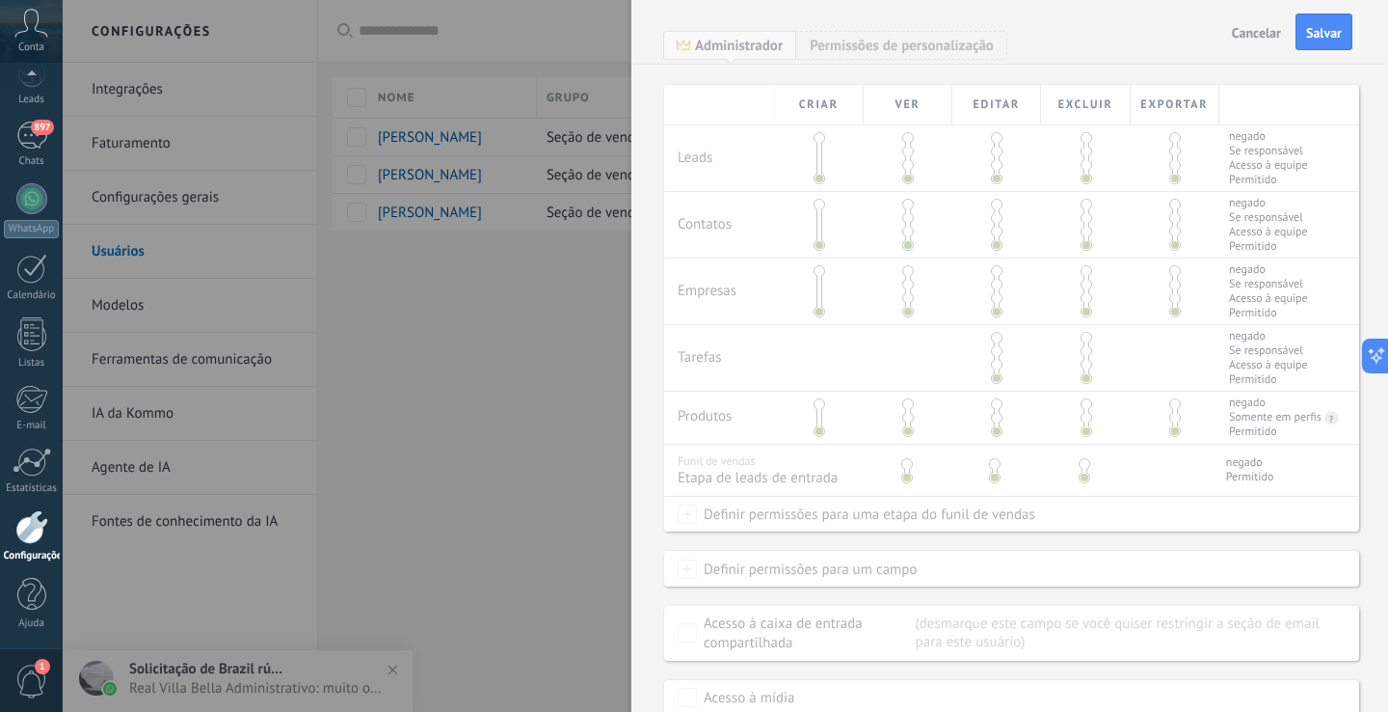
scroll to position [433, 0]
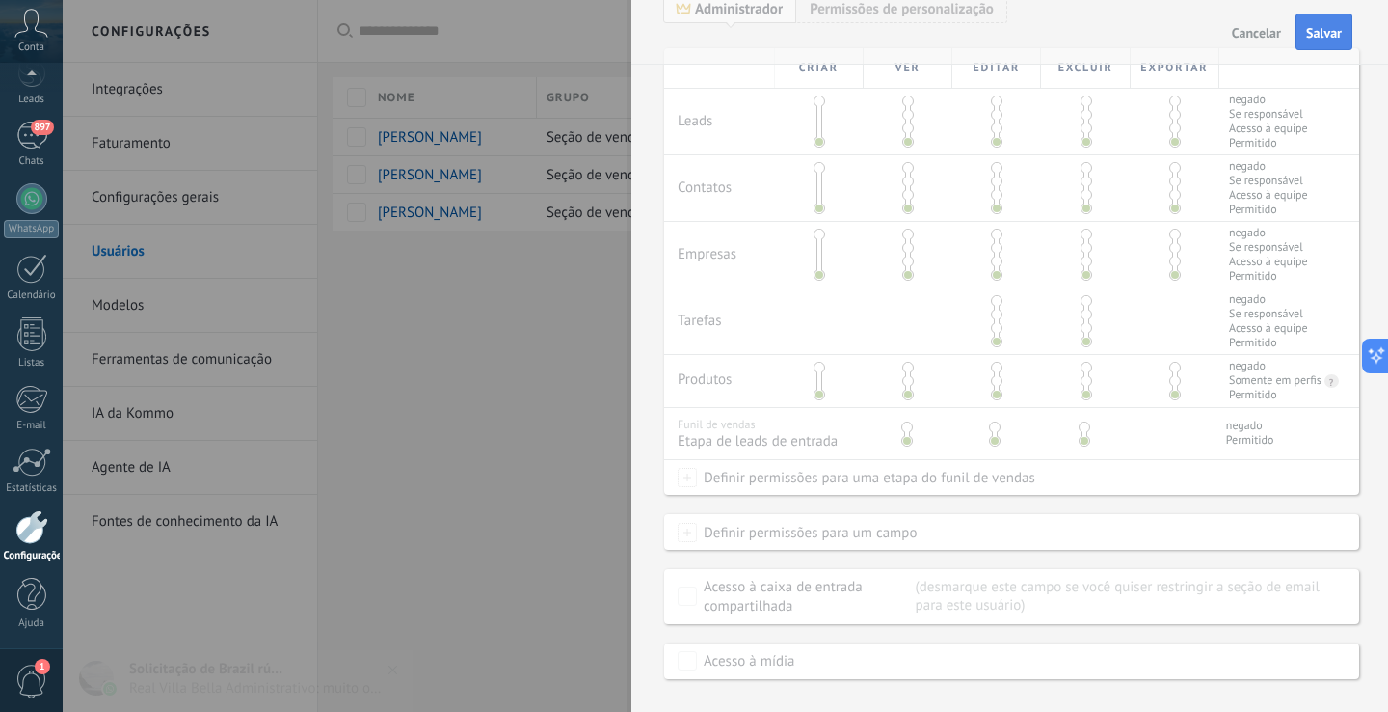
click at [1316, 21] on button "Salvar" at bounding box center [1324, 31] width 57 height 37
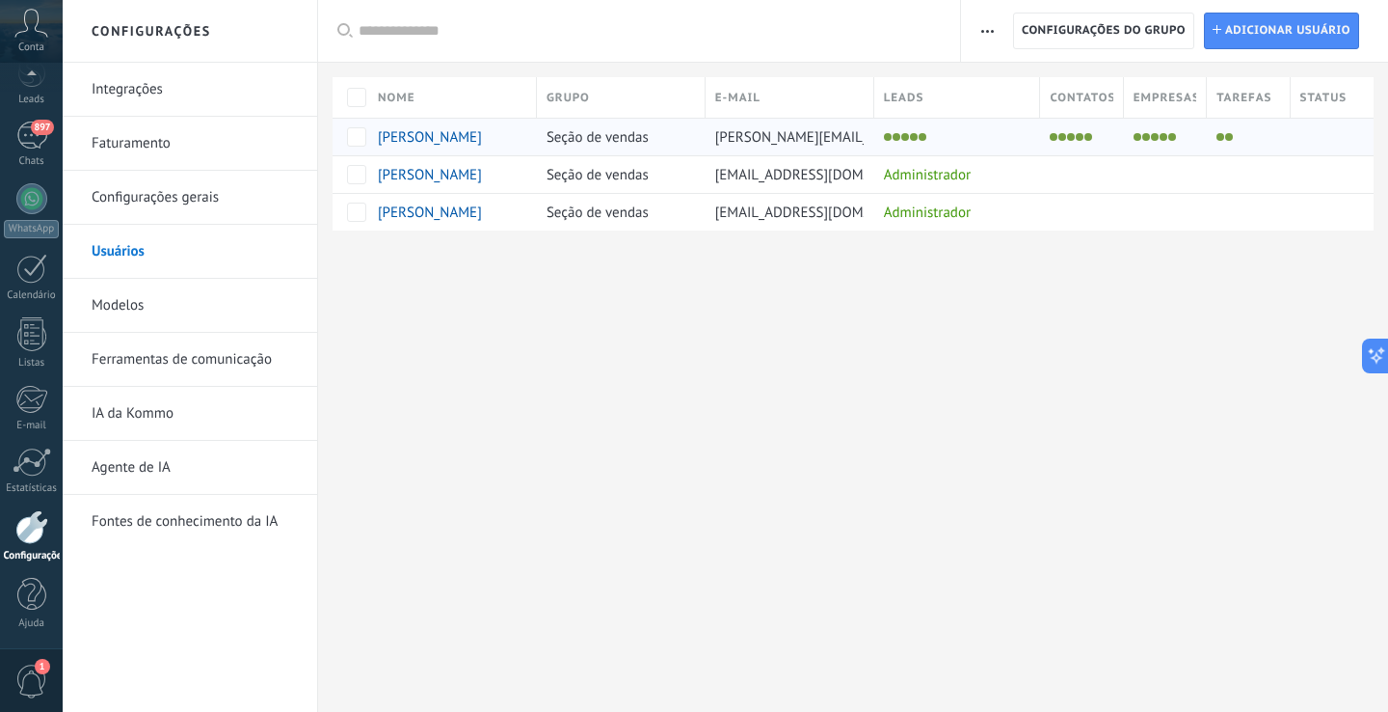
click at [433, 132] on span "Nicolas Aguilar" at bounding box center [430, 137] width 104 height 18
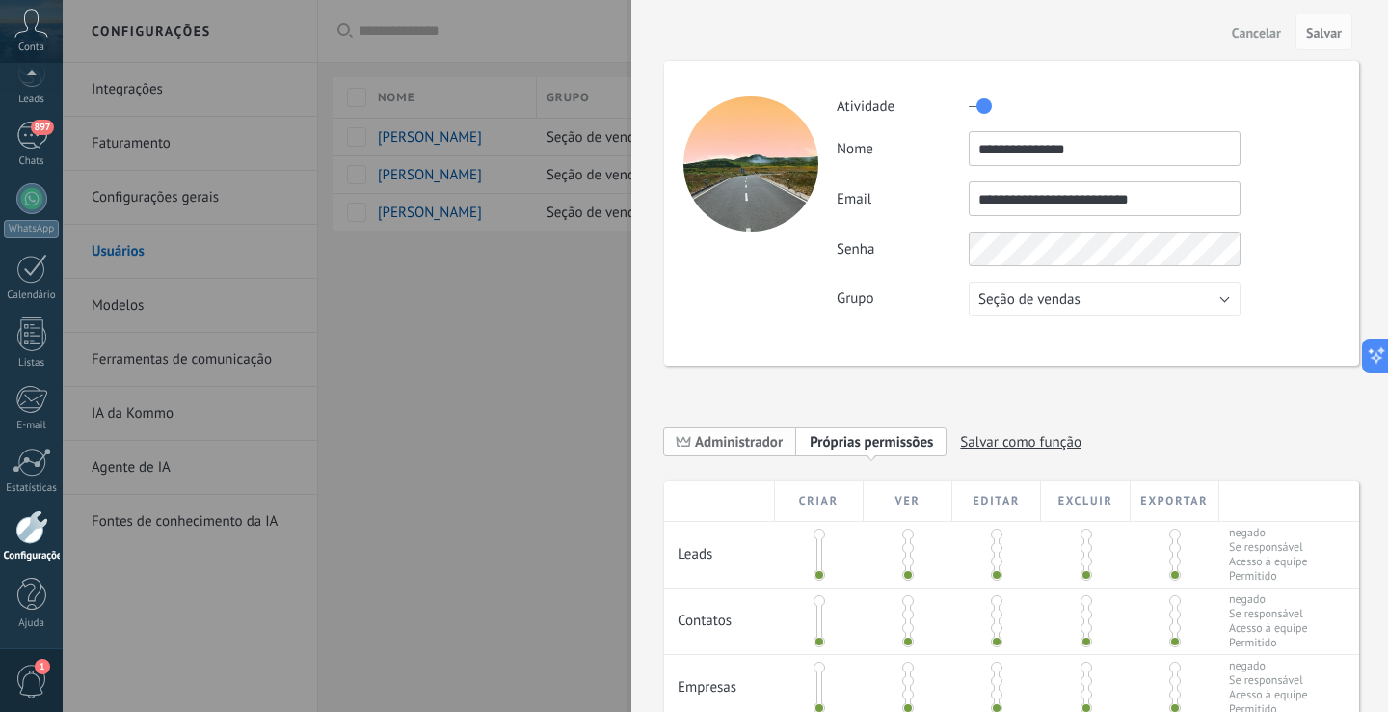
click at [700, 435] on span "Administrador" at bounding box center [739, 442] width 88 height 18
click at [1323, 37] on span "Salvar" at bounding box center [1325, 32] width 36 height 13
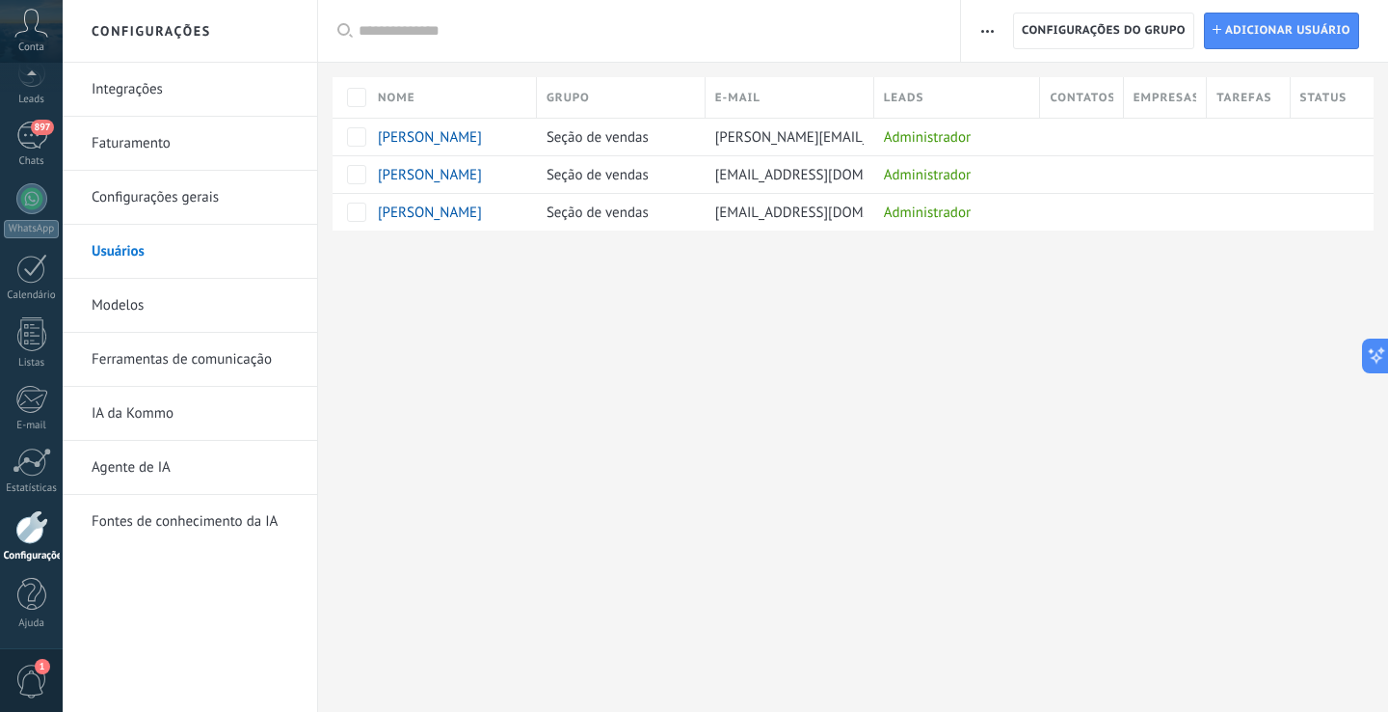
click at [169, 95] on link "Integrações" at bounding box center [195, 90] width 206 height 54
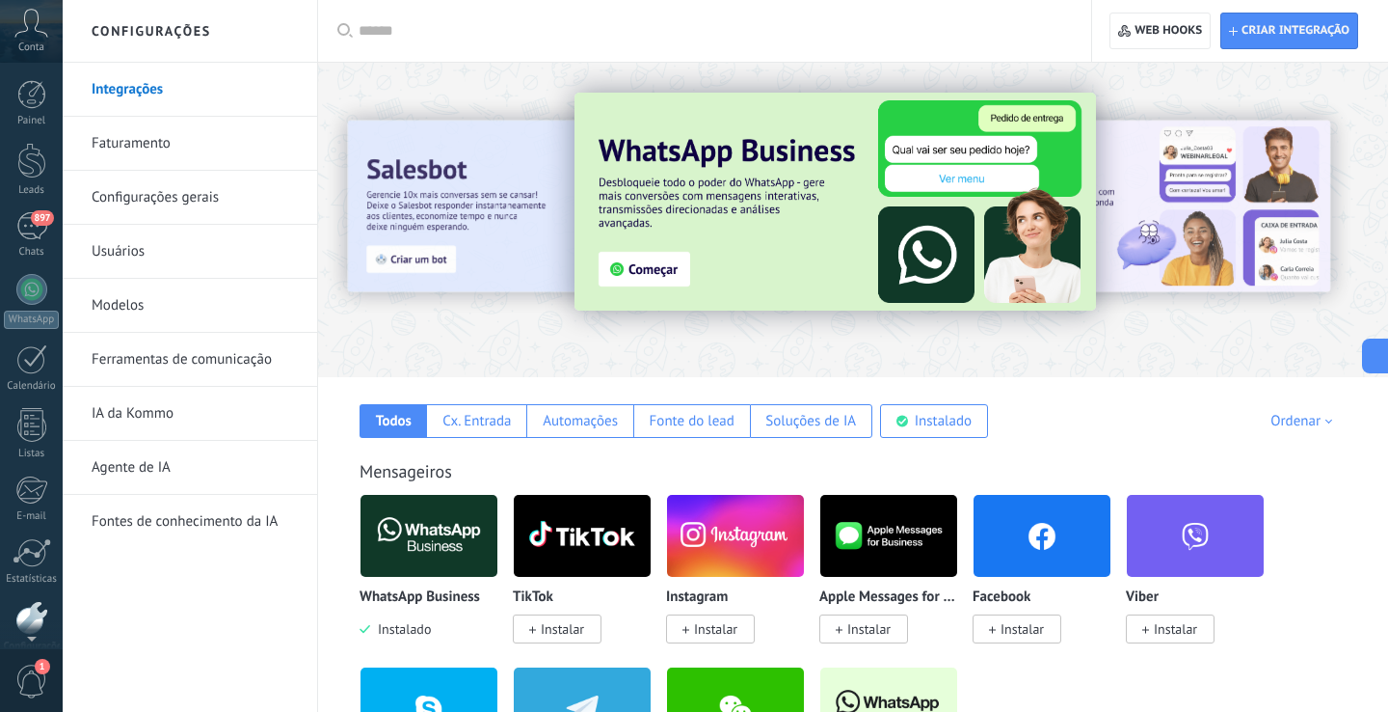
click at [28, 23] on icon at bounding box center [31, 23] width 34 height 29
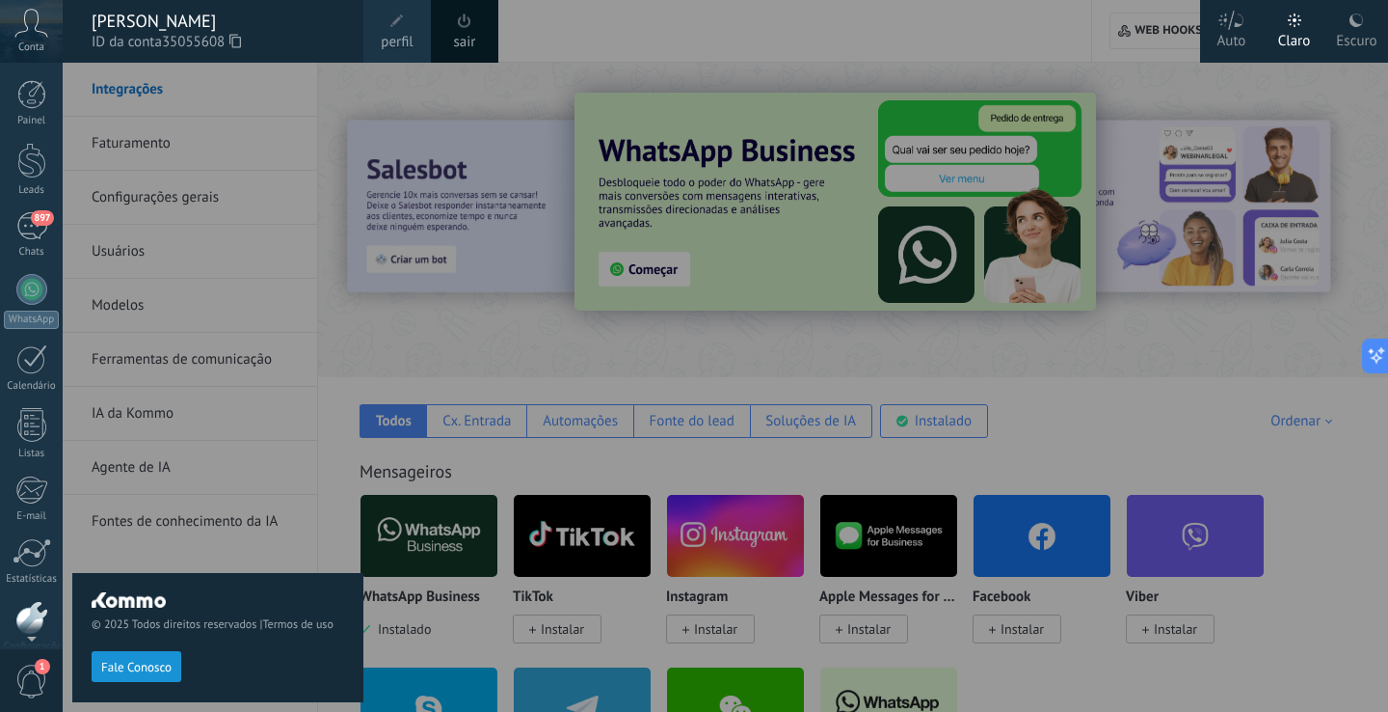
click at [241, 38] on icon at bounding box center [235, 41] width 12 height 14
click at [303, 43] on span "ID da conta 35055608" at bounding box center [218, 42] width 253 height 21
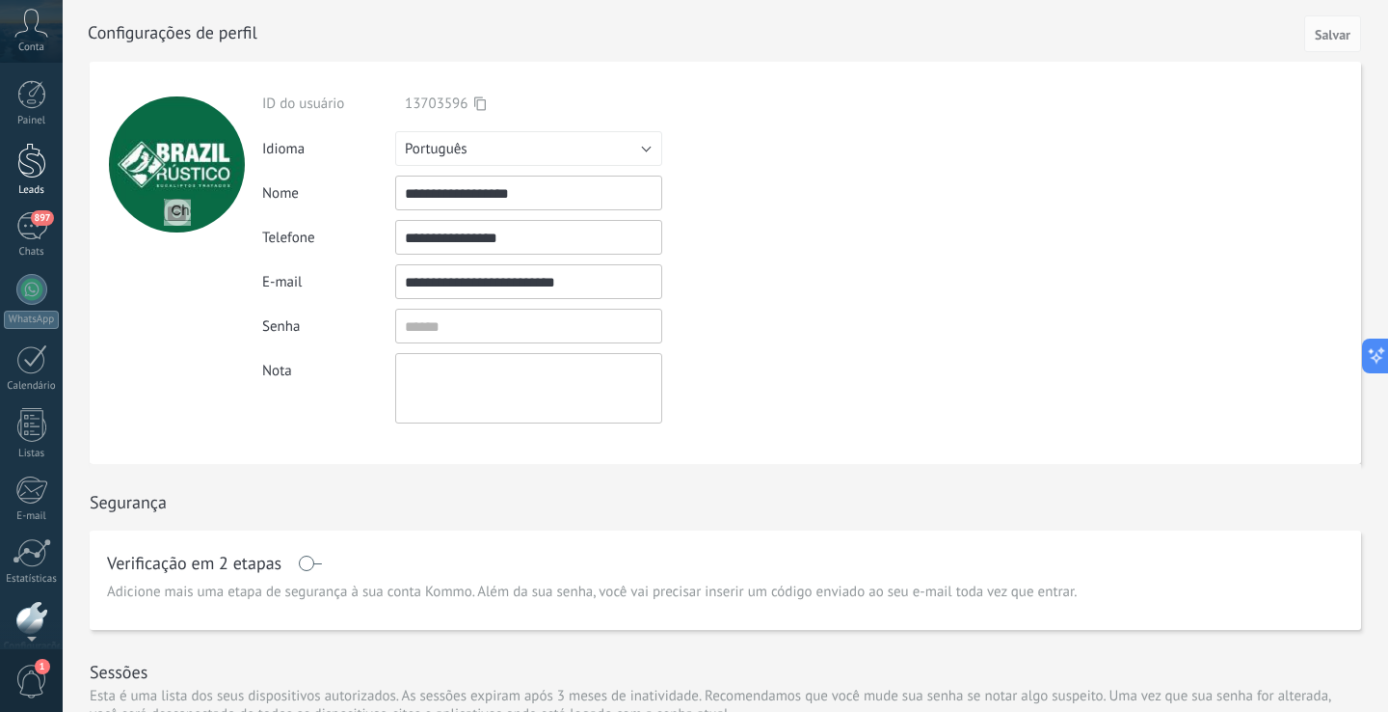
click at [33, 166] on div at bounding box center [31, 161] width 29 height 36
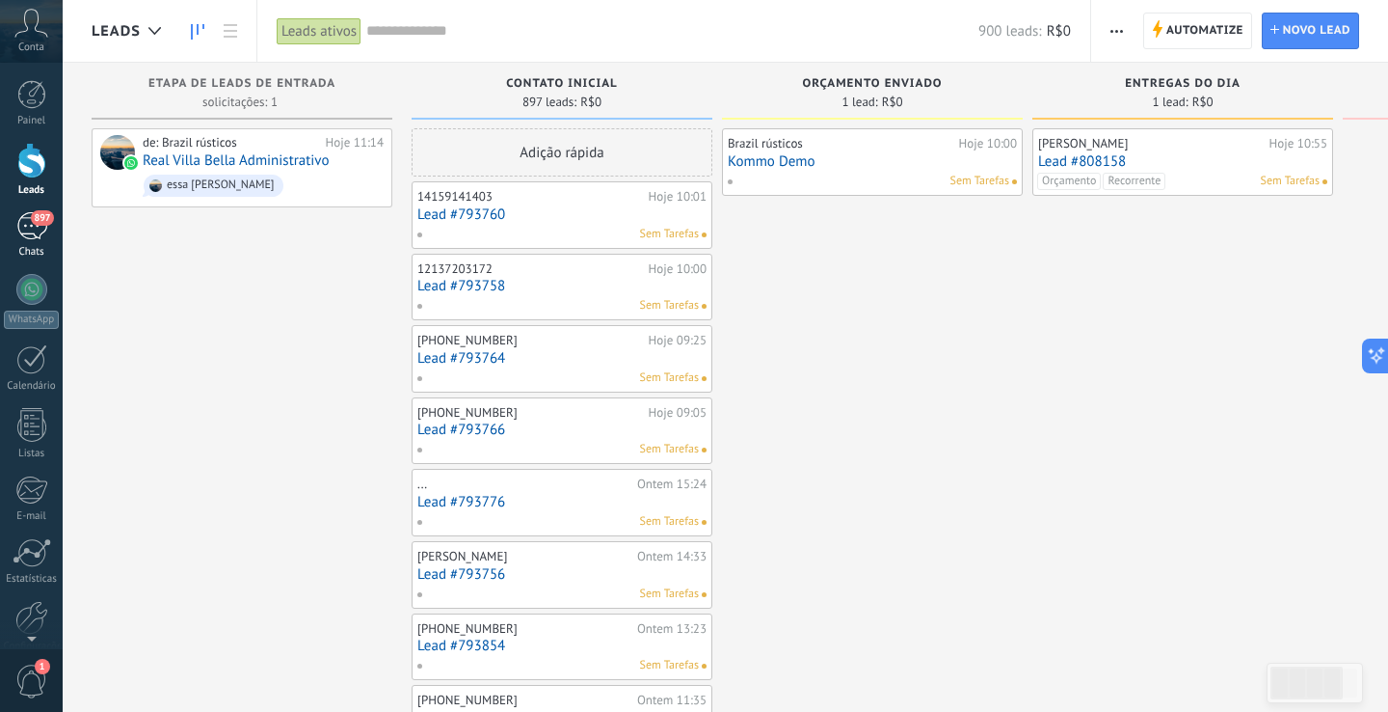
click at [45, 237] on div "897" at bounding box center [31, 226] width 31 height 28
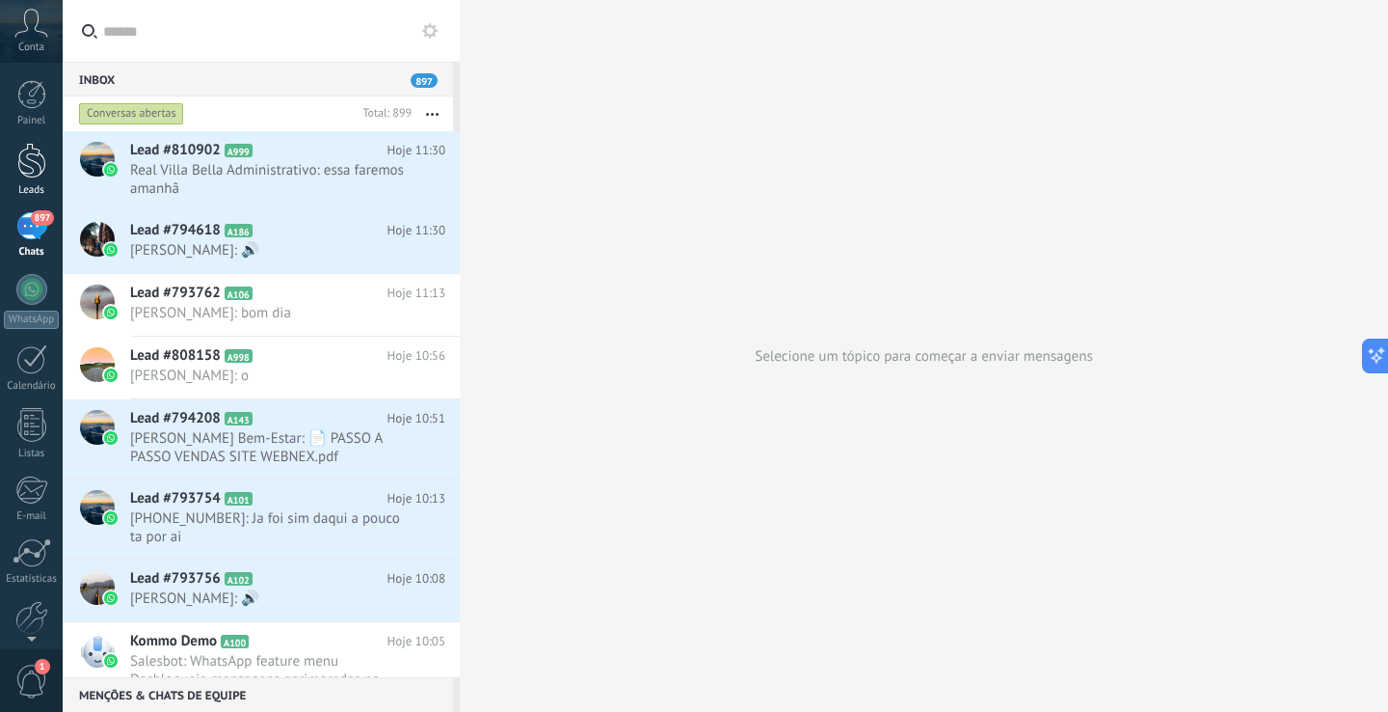
click at [32, 182] on link "Leads" at bounding box center [31, 170] width 63 height 54
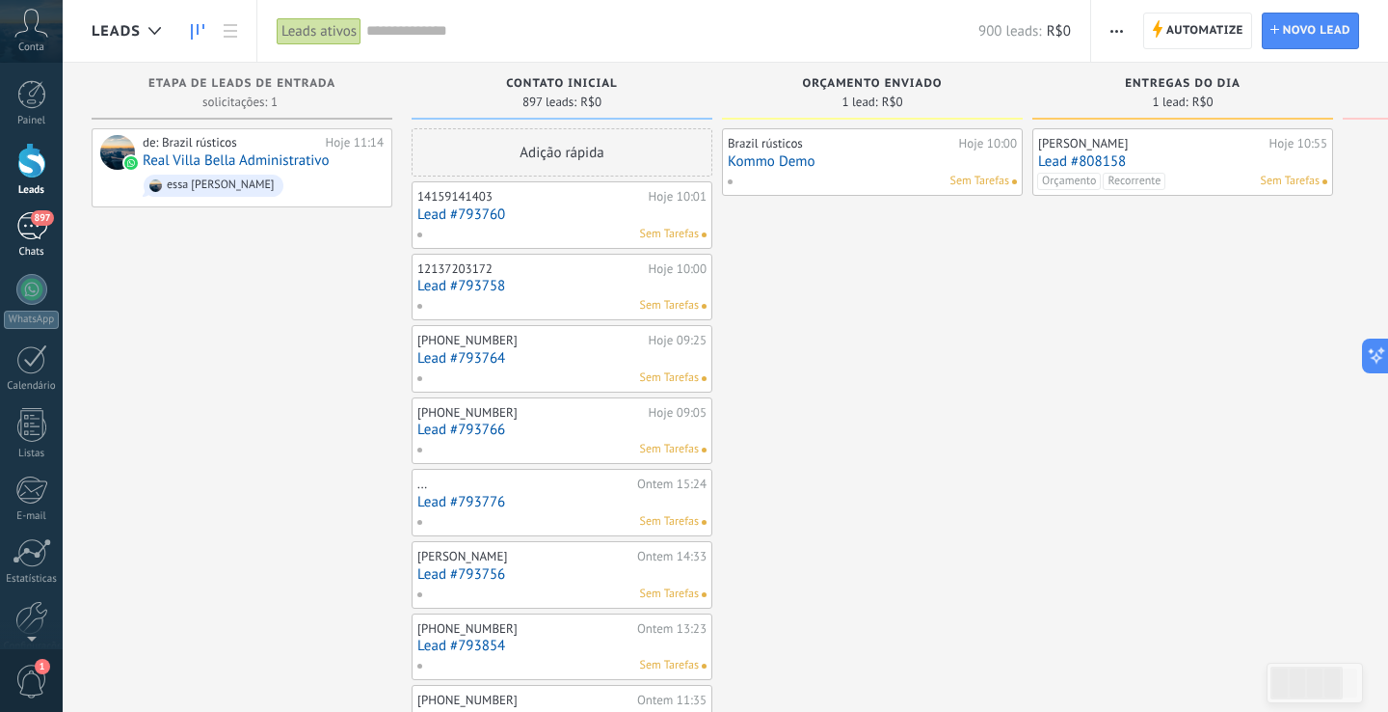
click at [32, 214] on span "897" at bounding box center [42, 217] width 22 height 15
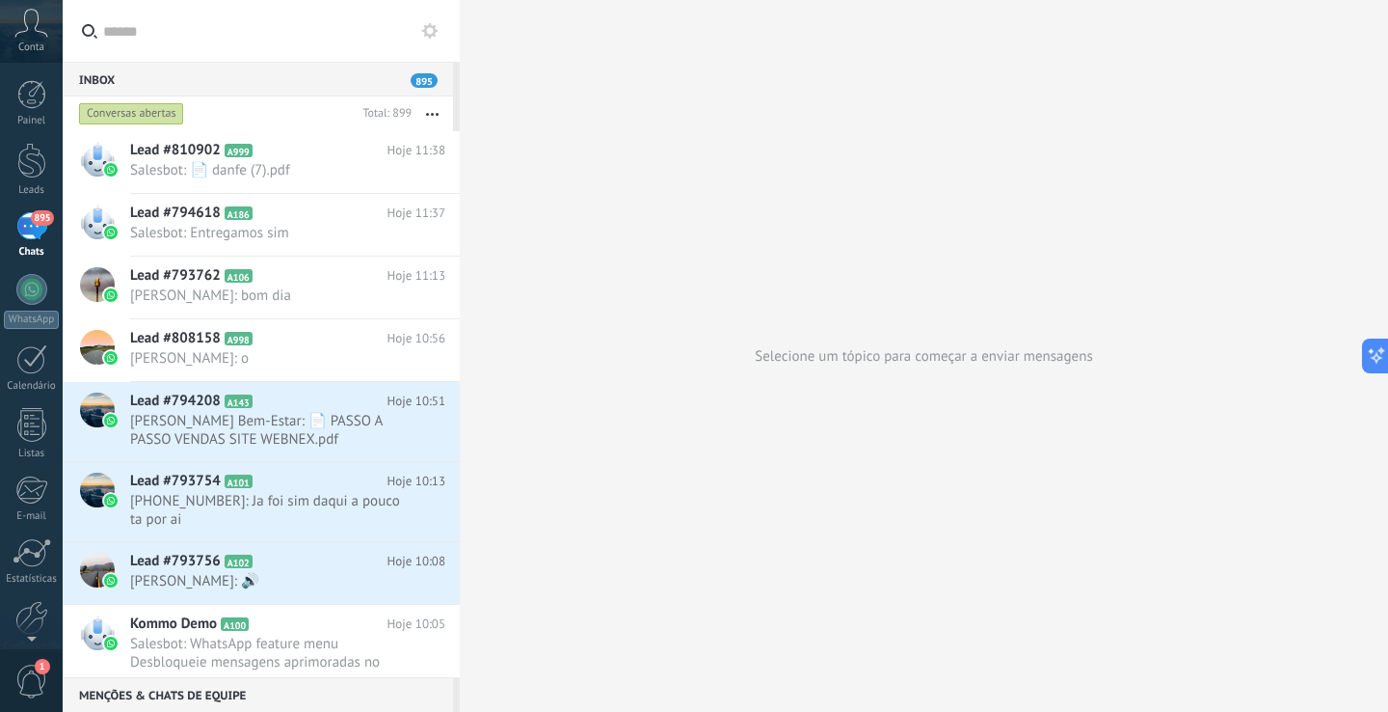
click at [30, 36] on icon at bounding box center [31, 23] width 34 height 29
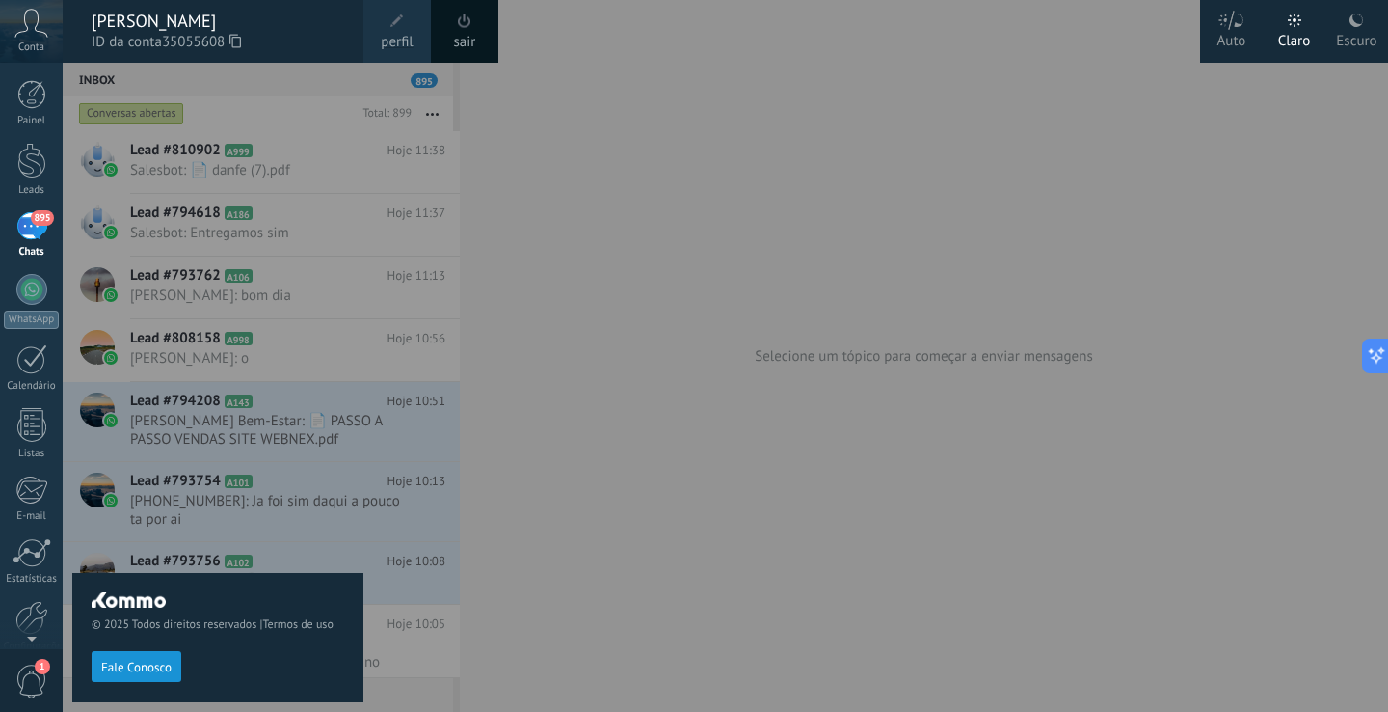
click at [393, 31] on span at bounding box center [397, 21] width 21 height 21
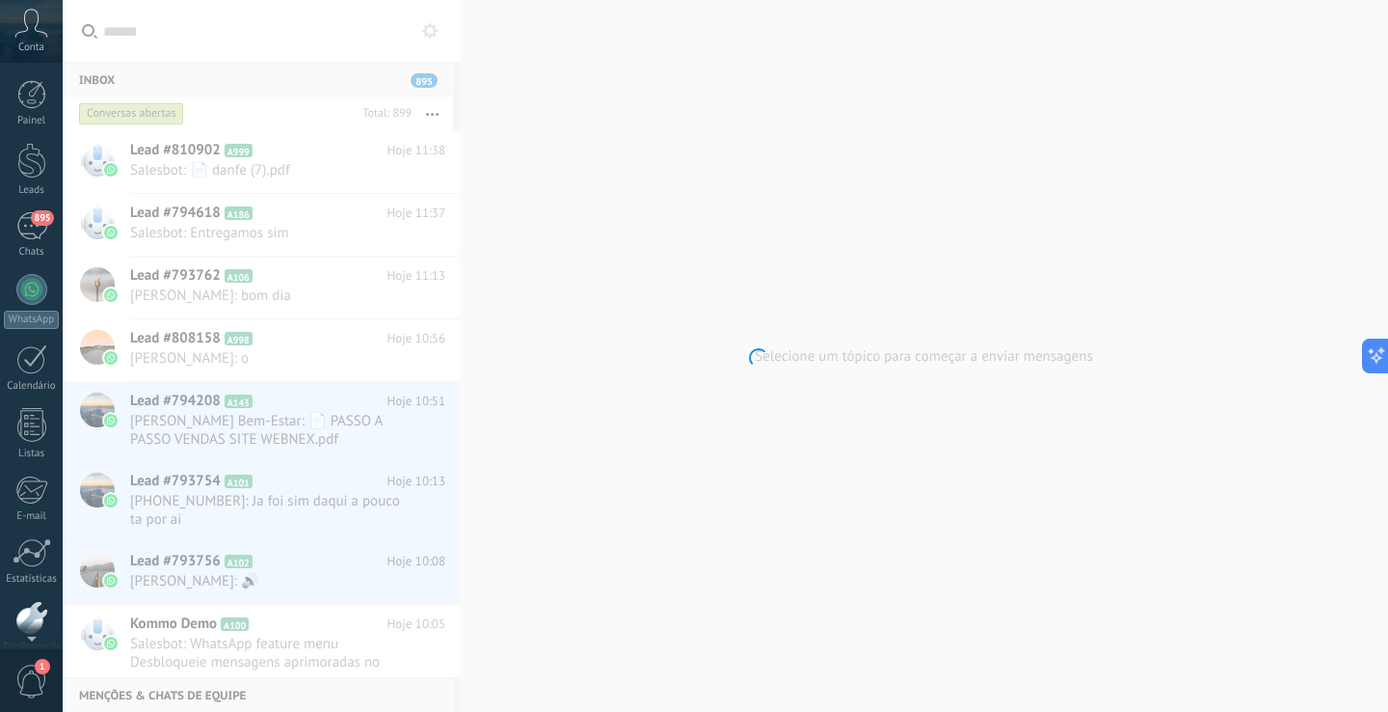
scroll to position [91, 0]
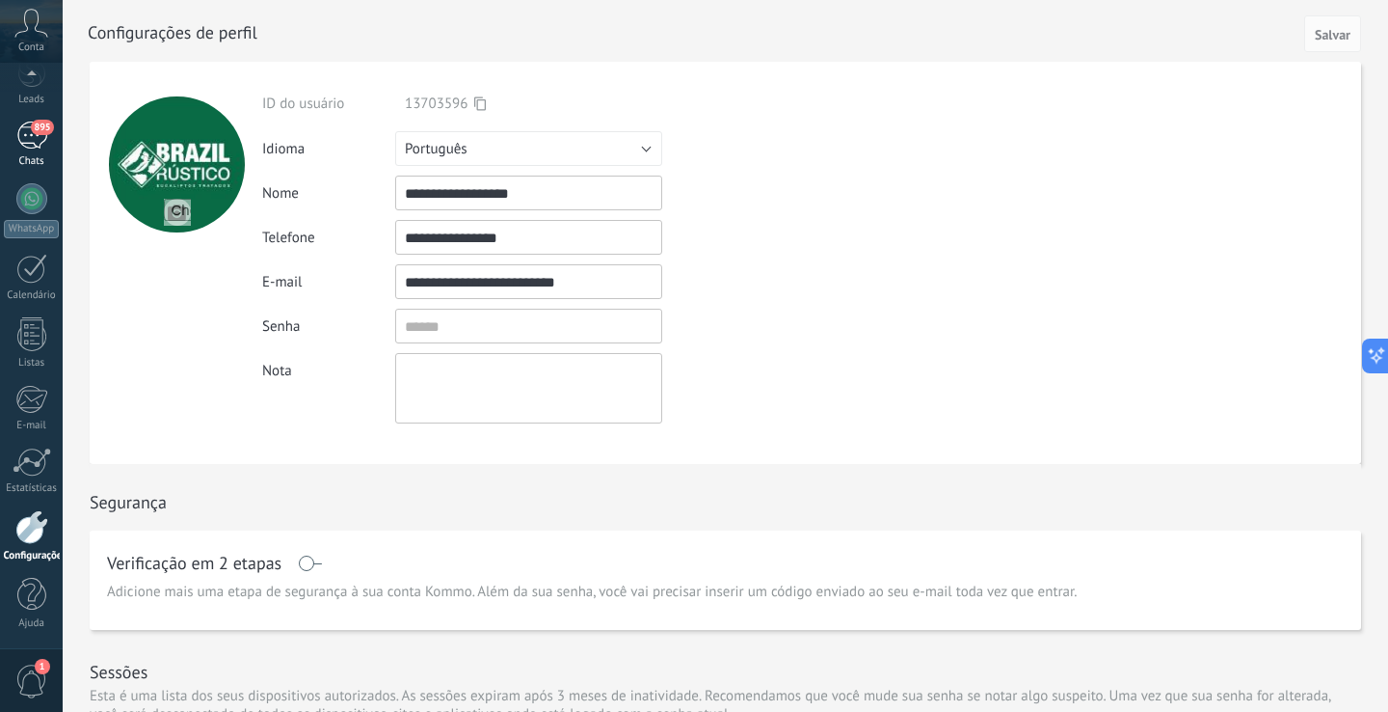
click at [39, 146] on div "895" at bounding box center [31, 135] width 31 height 28
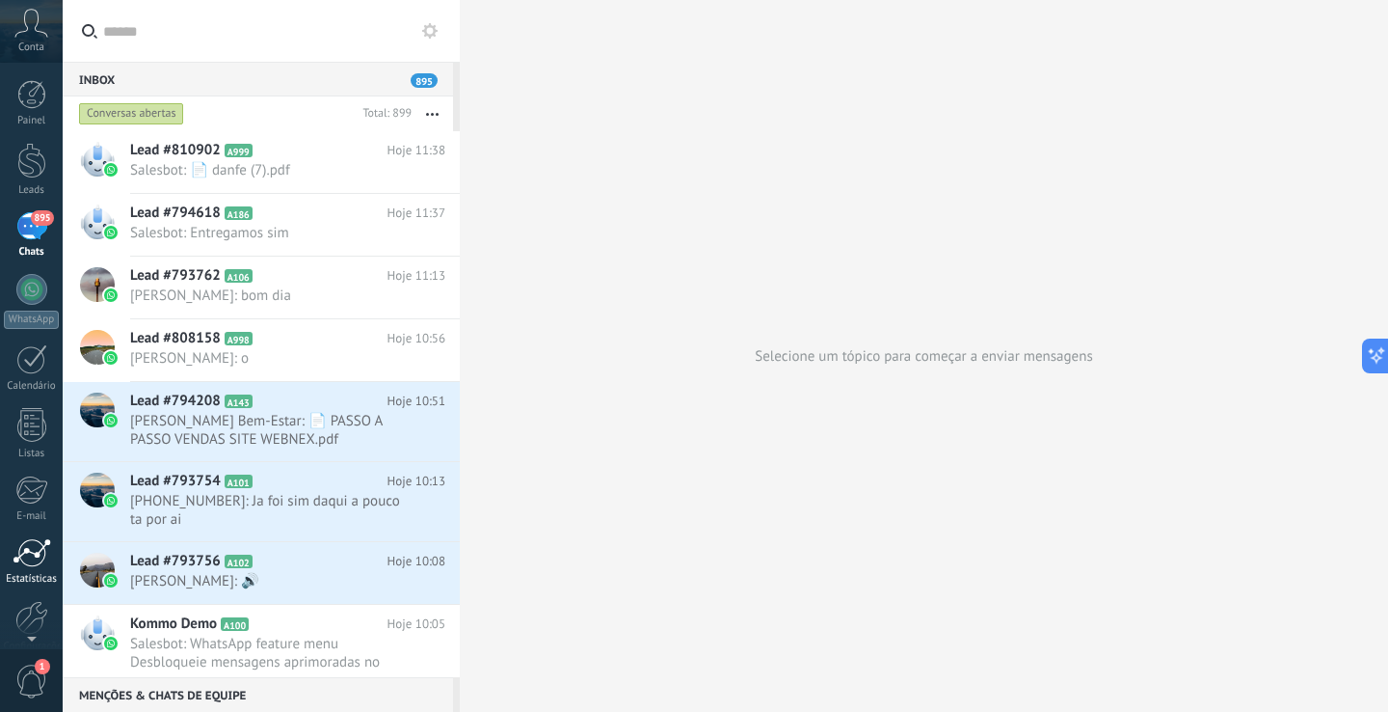
click at [38, 571] on link "Estatísticas" at bounding box center [31, 561] width 63 height 47
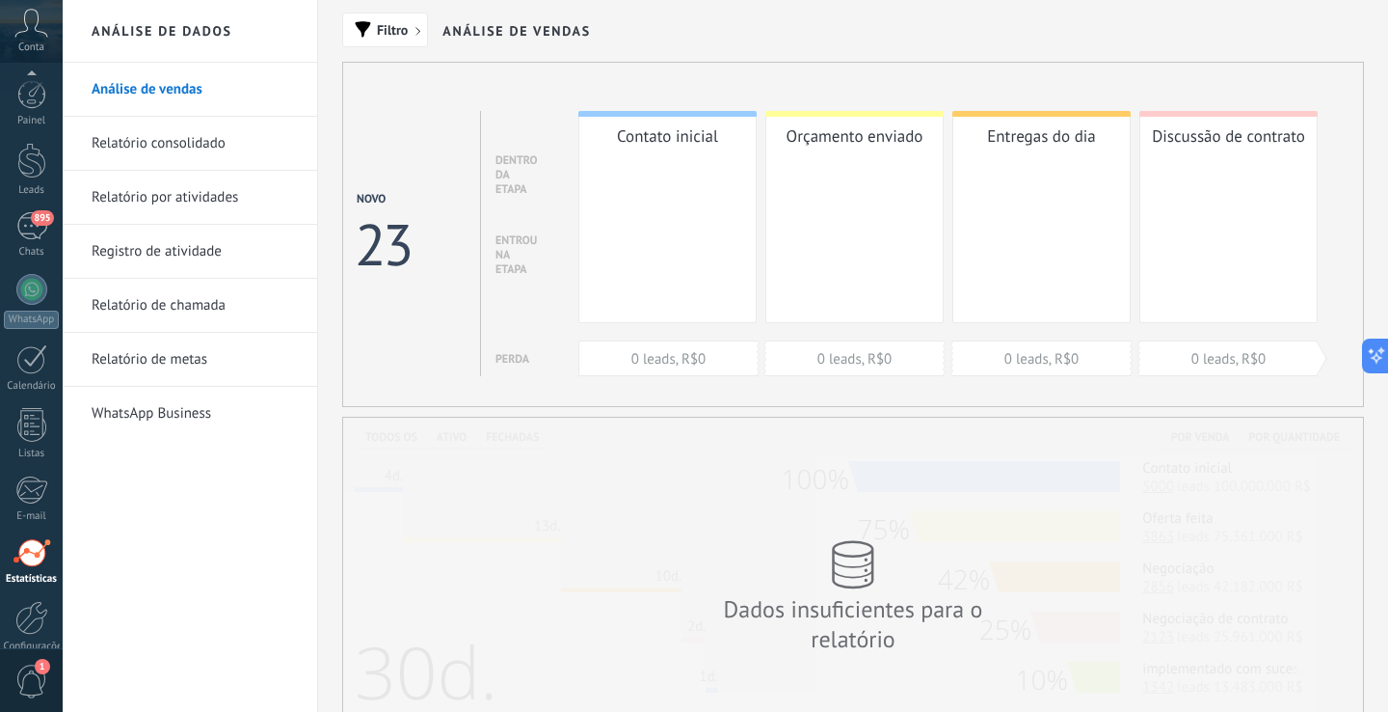
scroll to position [91, 0]
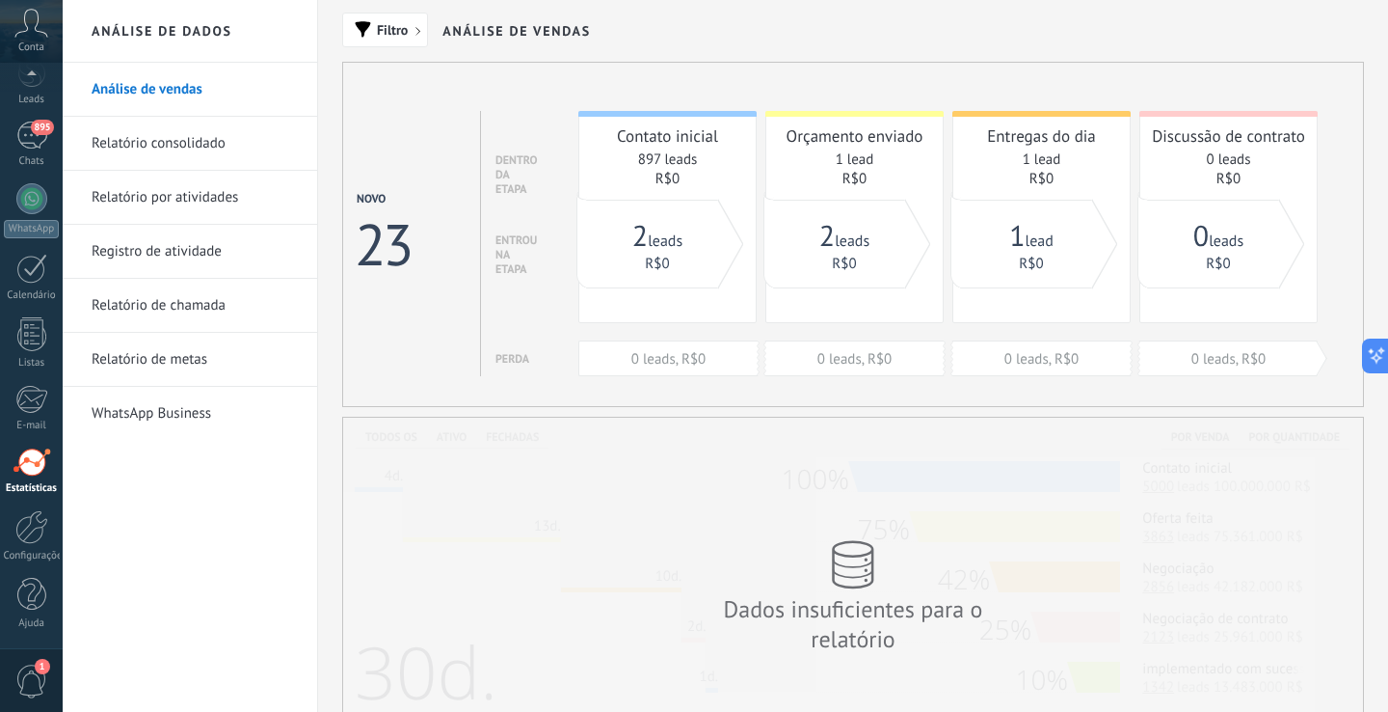
click at [175, 242] on link "Registro de atividade" at bounding box center [195, 252] width 206 height 54
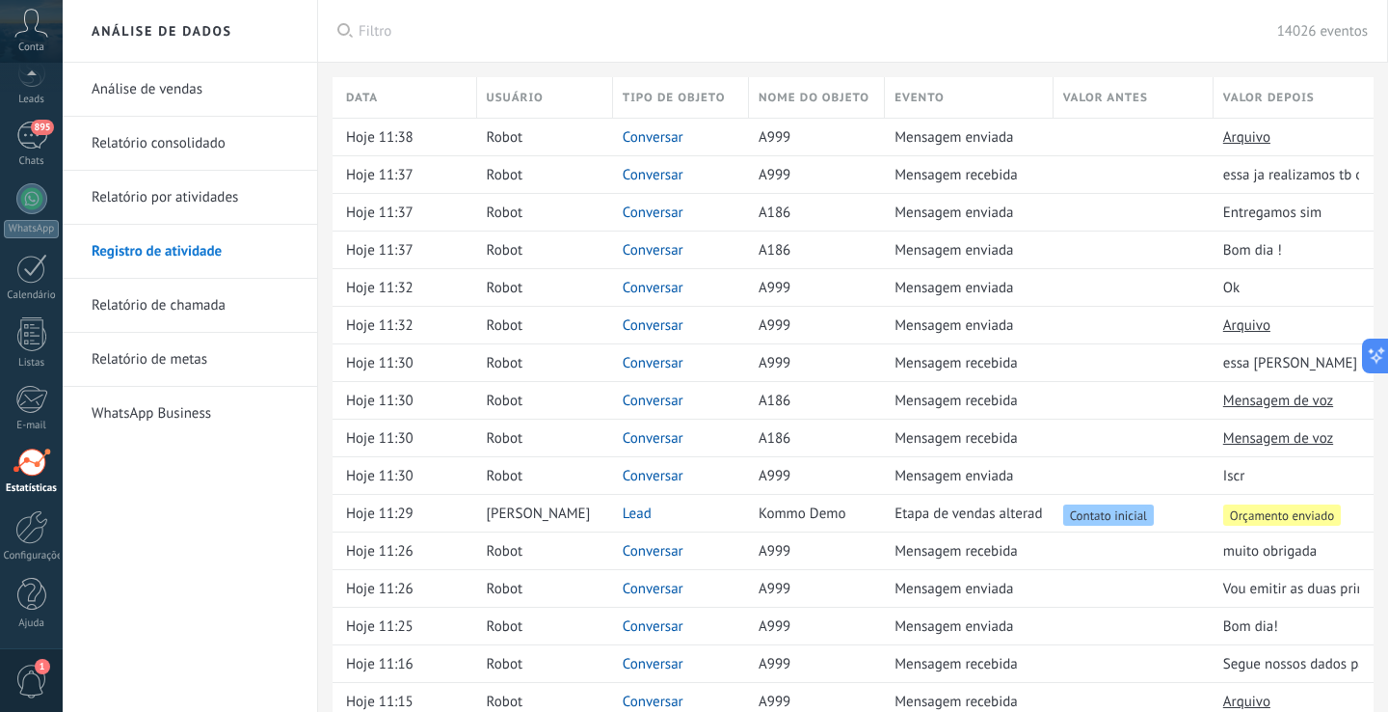
click at [179, 202] on link "Relatório por atividades" at bounding box center [195, 198] width 206 height 54
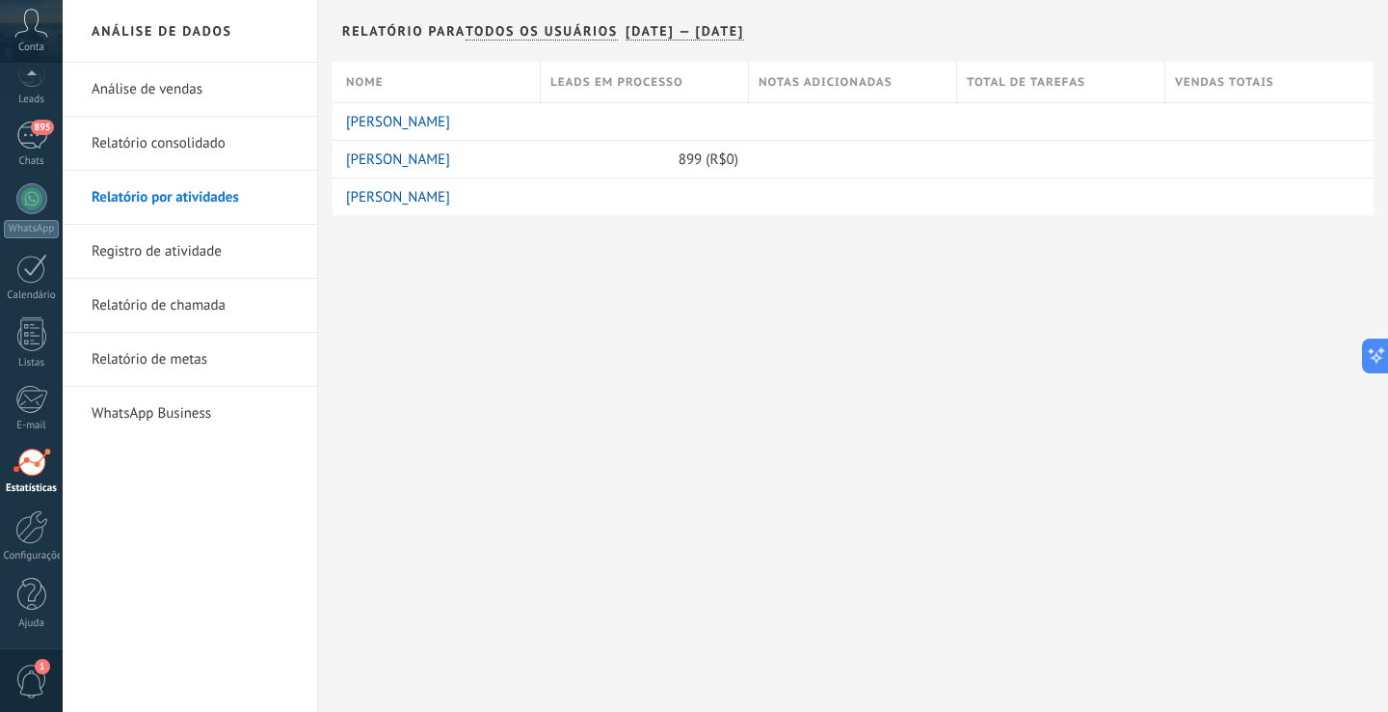
click at [177, 306] on link "Relatório de chamada" at bounding box center [195, 306] width 206 height 54
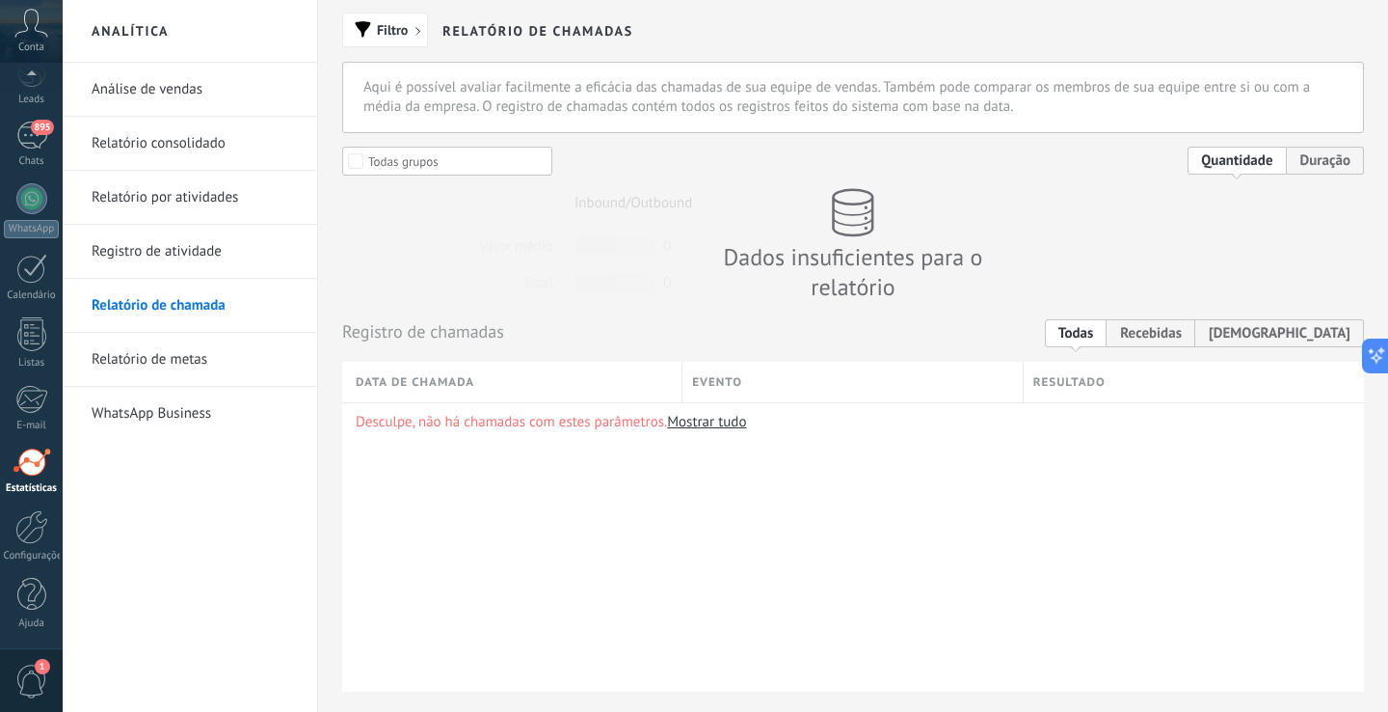
click at [186, 256] on link "Registro de atividade" at bounding box center [195, 252] width 206 height 54
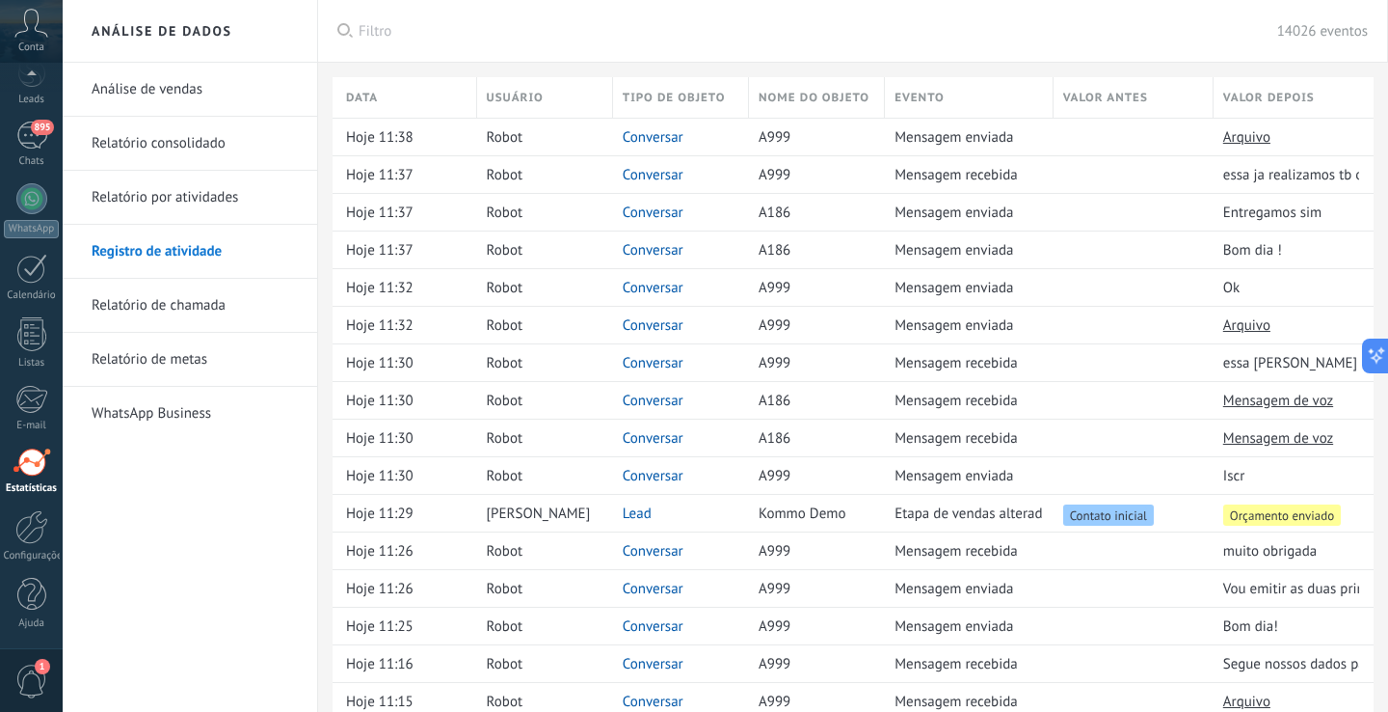
click at [168, 353] on link "Relatório de metas" at bounding box center [195, 360] width 206 height 54
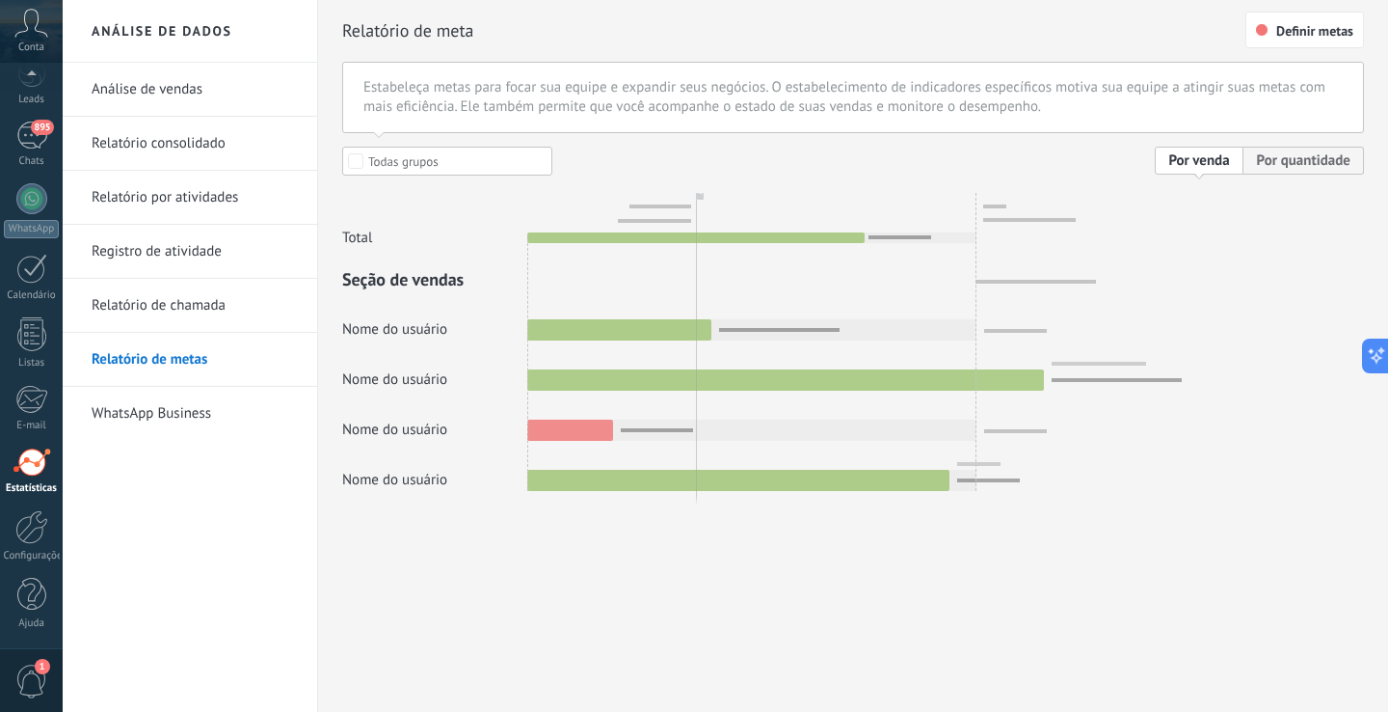
click at [1270, 169] on div at bounding box center [853, 319] width 1022 height 344
click at [1278, 164] on div at bounding box center [853, 319] width 1022 height 344
click at [1287, 36] on span "Definir metas" at bounding box center [1315, 30] width 77 height 13
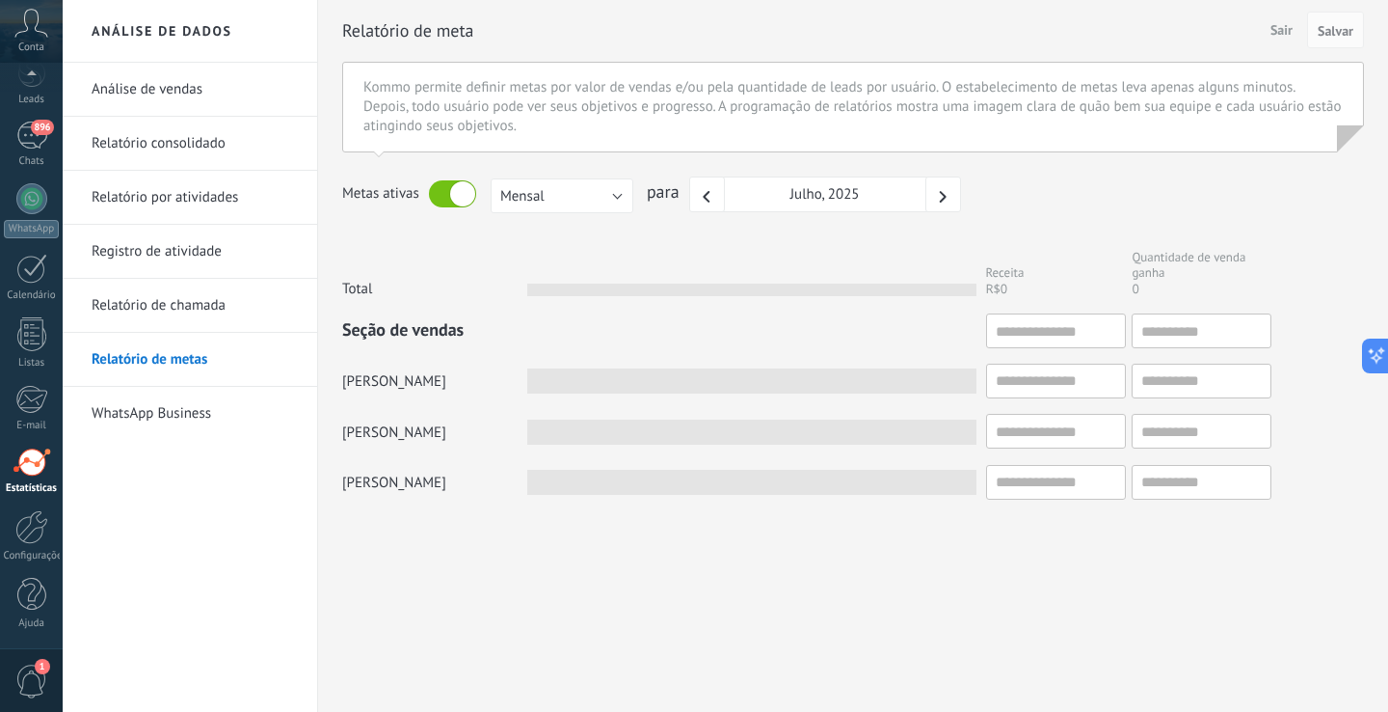
click at [175, 368] on link "Relatório de metas" at bounding box center [195, 360] width 206 height 54
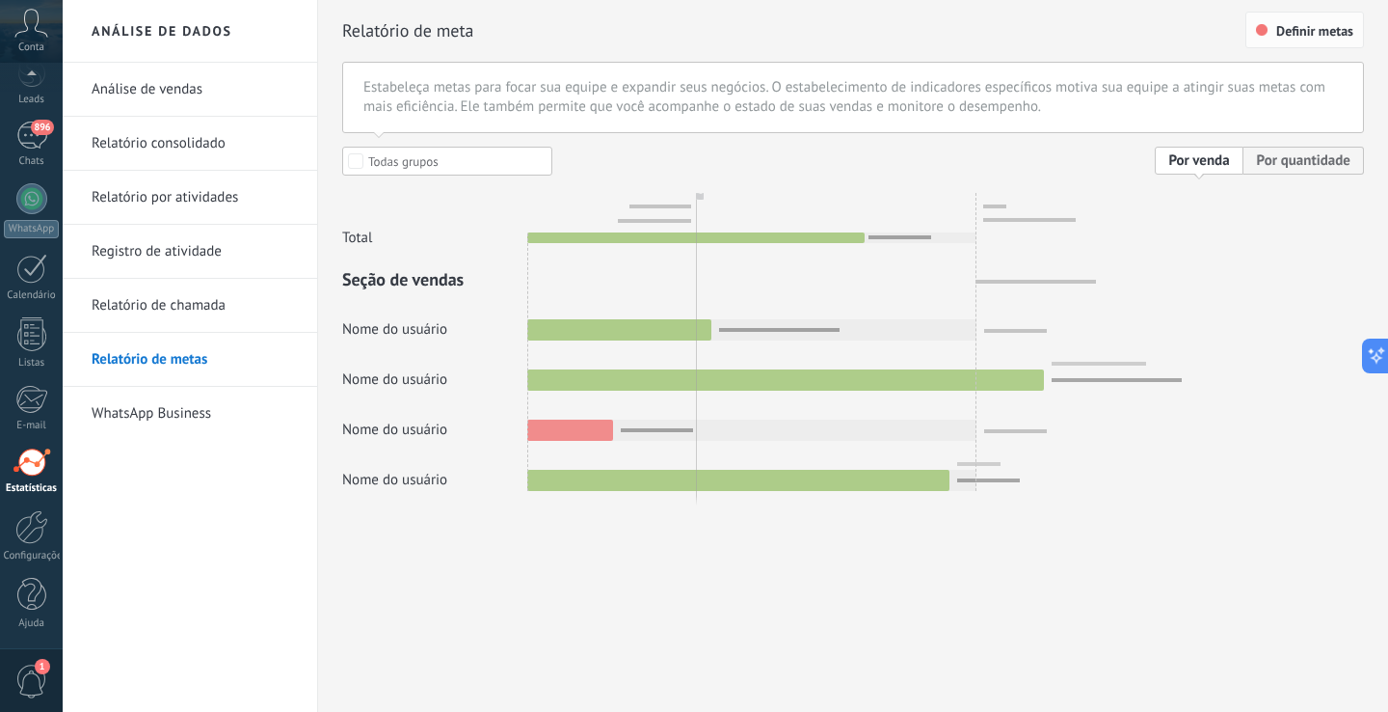
click at [1324, 33] on span "Definir metas" at bounding box center [1315, 30] width 77 height 13
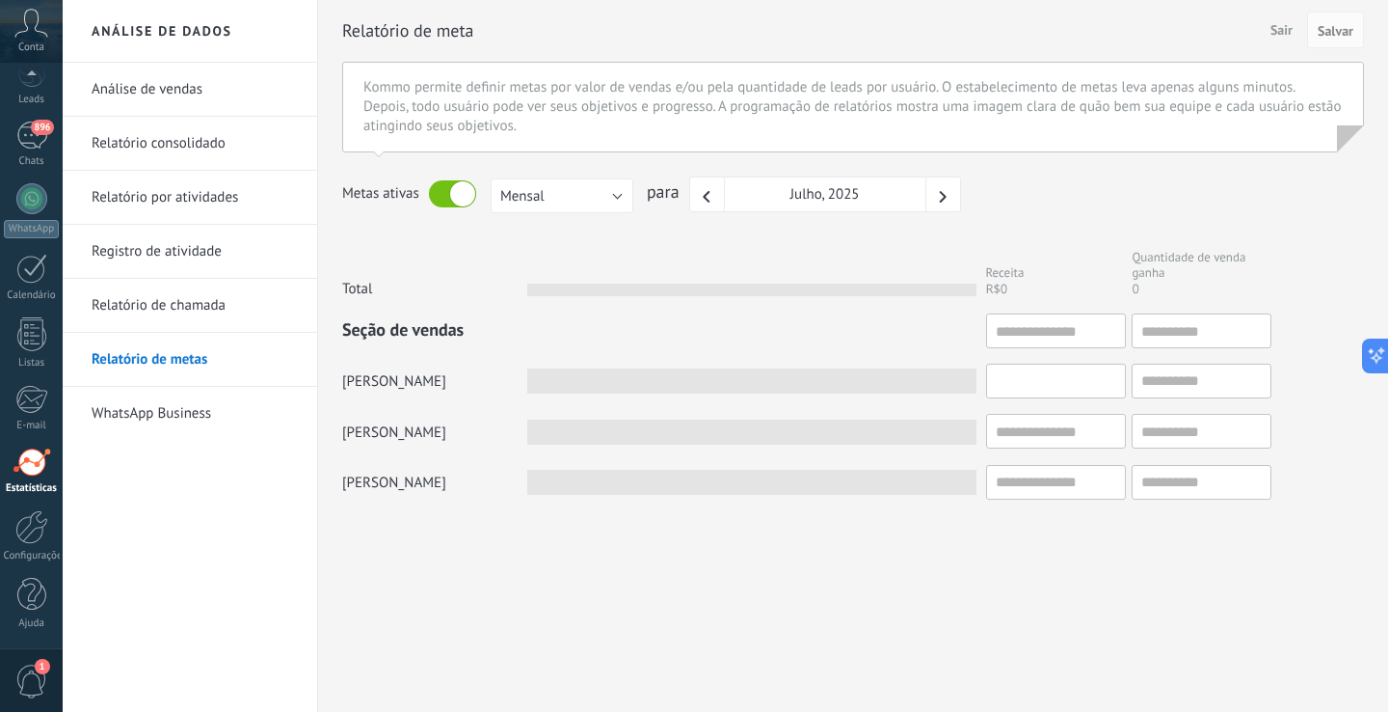
click at [1050, 387] on input "text" at bounding box center [1056, 381] width 140 height 35
type input "*"
type input "**"
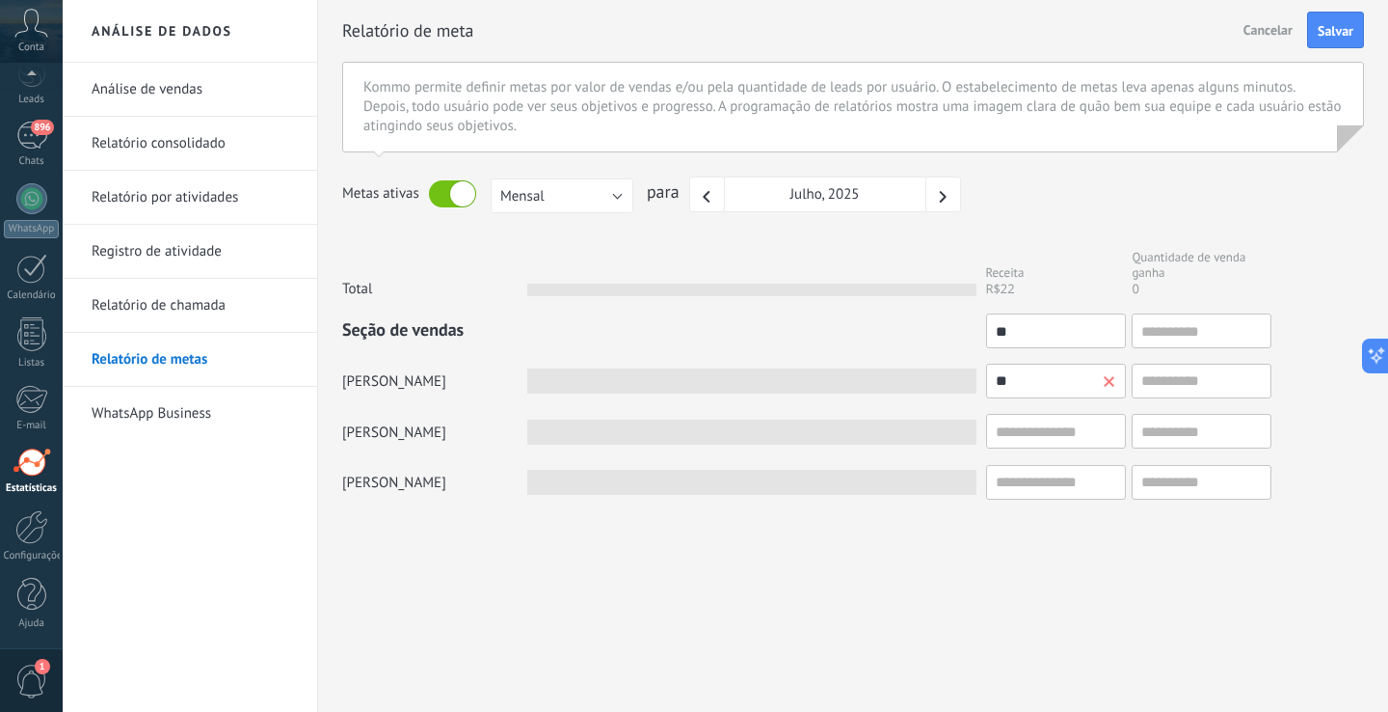
type input "***"
type input "****"
type input "*****"
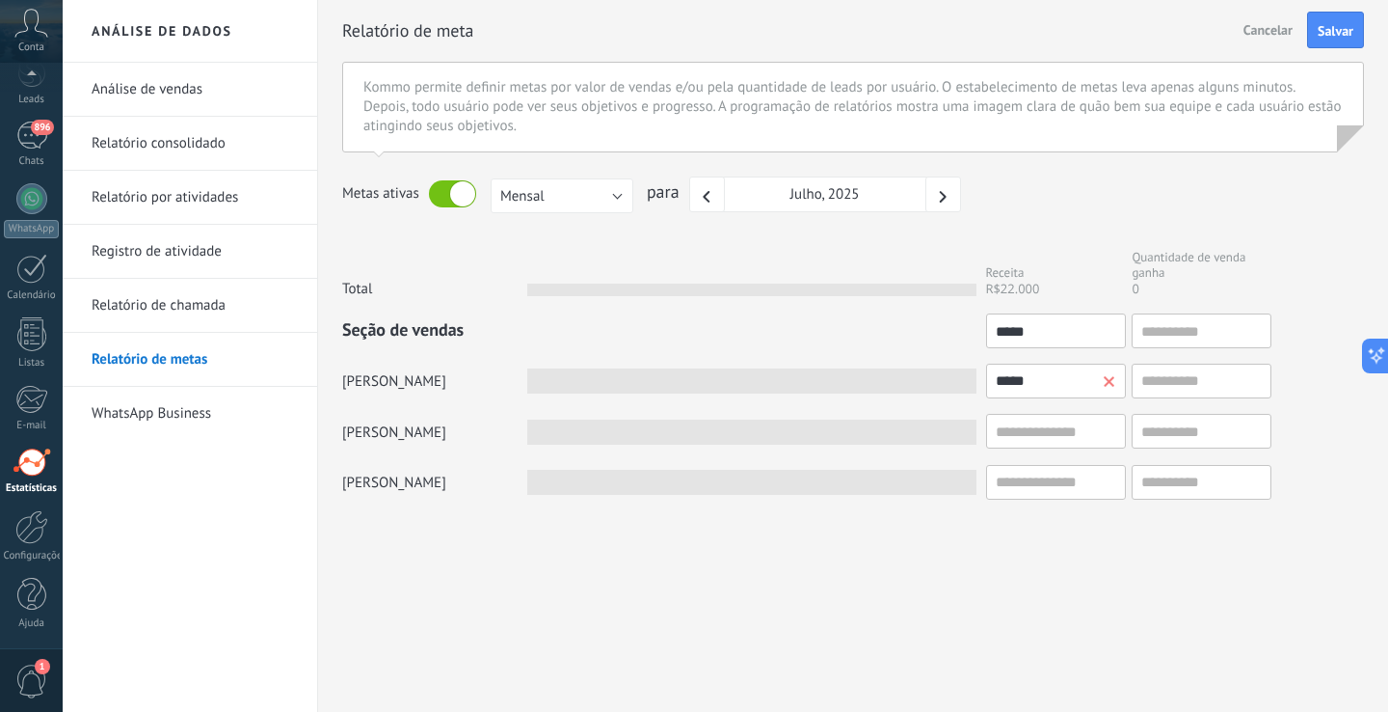
click at [1117, 377] on input "*****" at bounding box center [1056, 381] width 140 height 35
type input "*****"
click at [1113, 378] on span at bounding box center [1110, 382] width 12 height 12
click at [595, 205] on button "Mensal" at bounding box center [562, 195] width 143 height 35
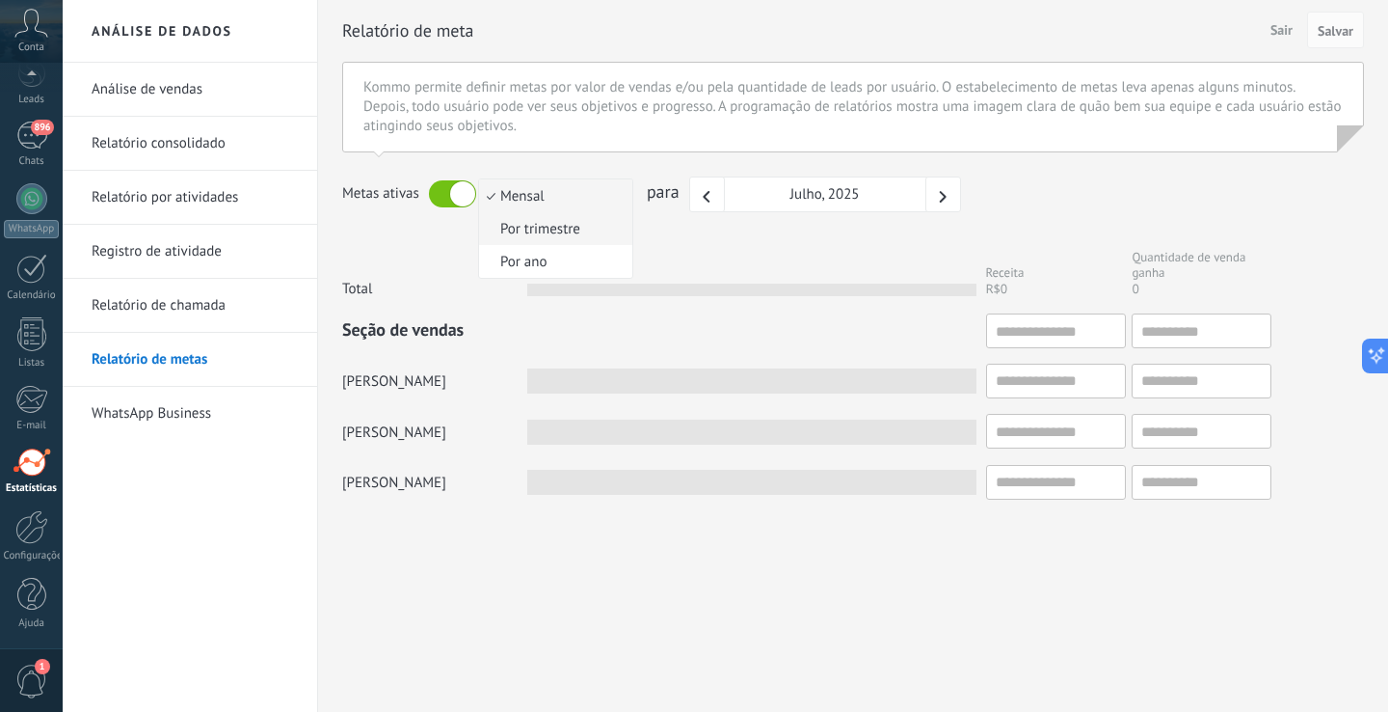
click at [580, 222] on span "Por trimestre" at bounding box center [553, 229] width 148 height 18
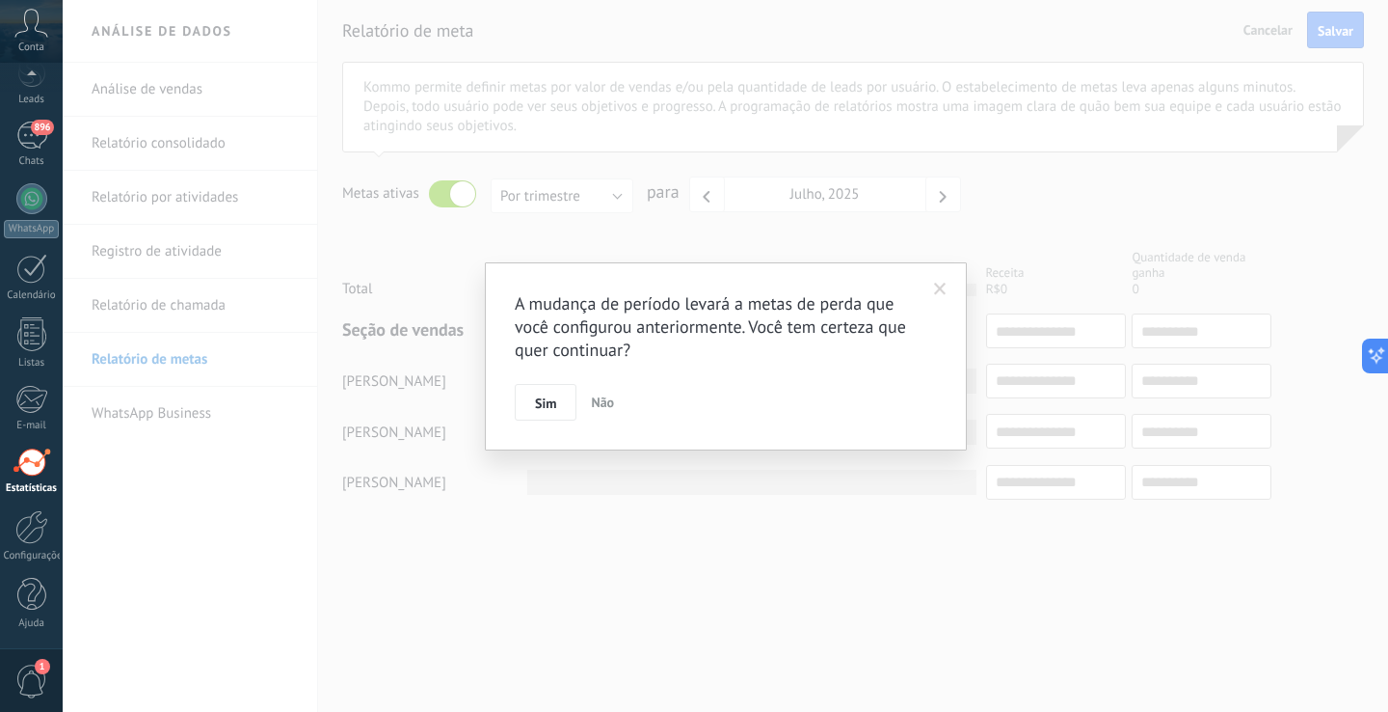
click at [586, 199] on div "A mudança de período levará a metas de perda que você configurou anteriormente.…" at bounding box center [726, 356] width 1326 height 712
click at [943, 283] on span at bounding box center [940, 289] width 13 height 13
click at [943, 292] on span at bounding box center [940, 289] width 13 height 13
click at [588, 408] on button "Não" at bounding box center [602, 402] width 39 height 37
click at [597, 406] on span "Não" at bounding box center [602, 401] width 23 height 17
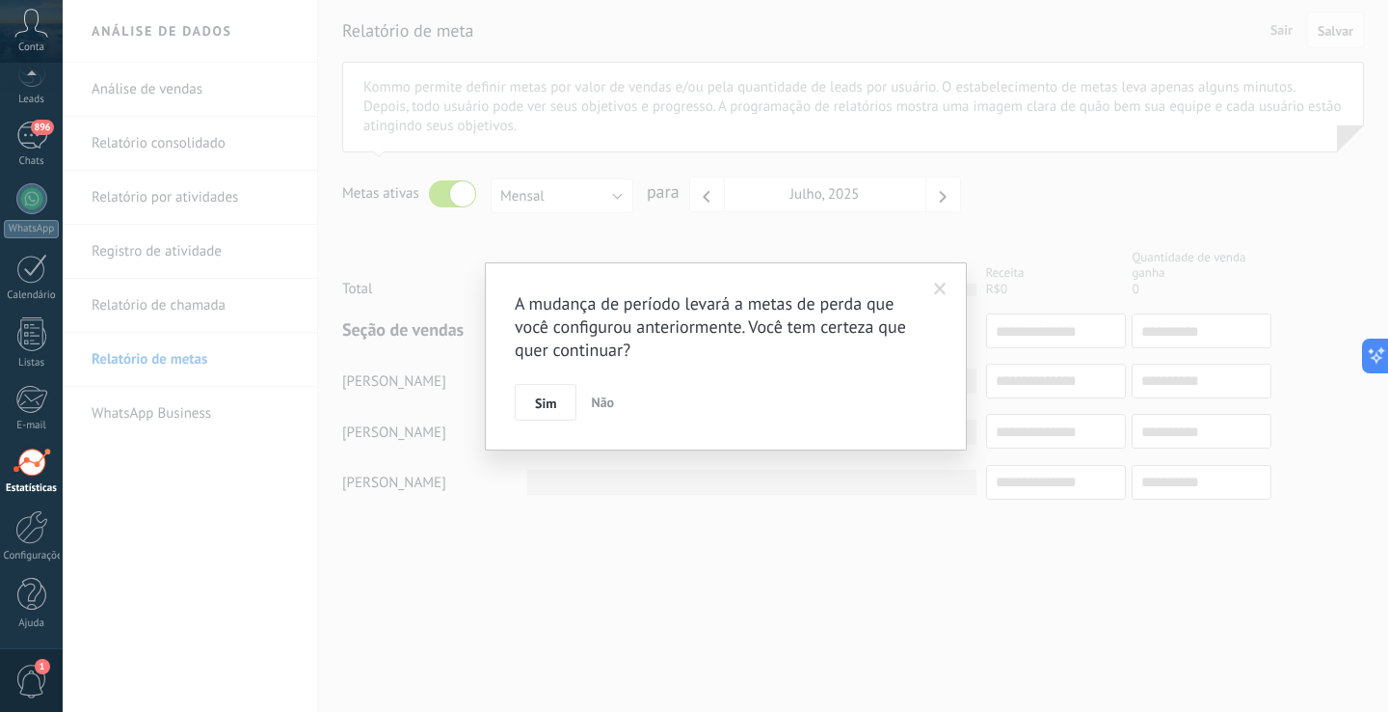
click at [597, 407] on span "Não" at bounding box center [602, 401] width 23 height 17
click at [940, 282] on span at bounding box center [941, 289] width 32 height 33
click at [36, 120] on span "896" at bounding box center [42, 127] width 22 height 15
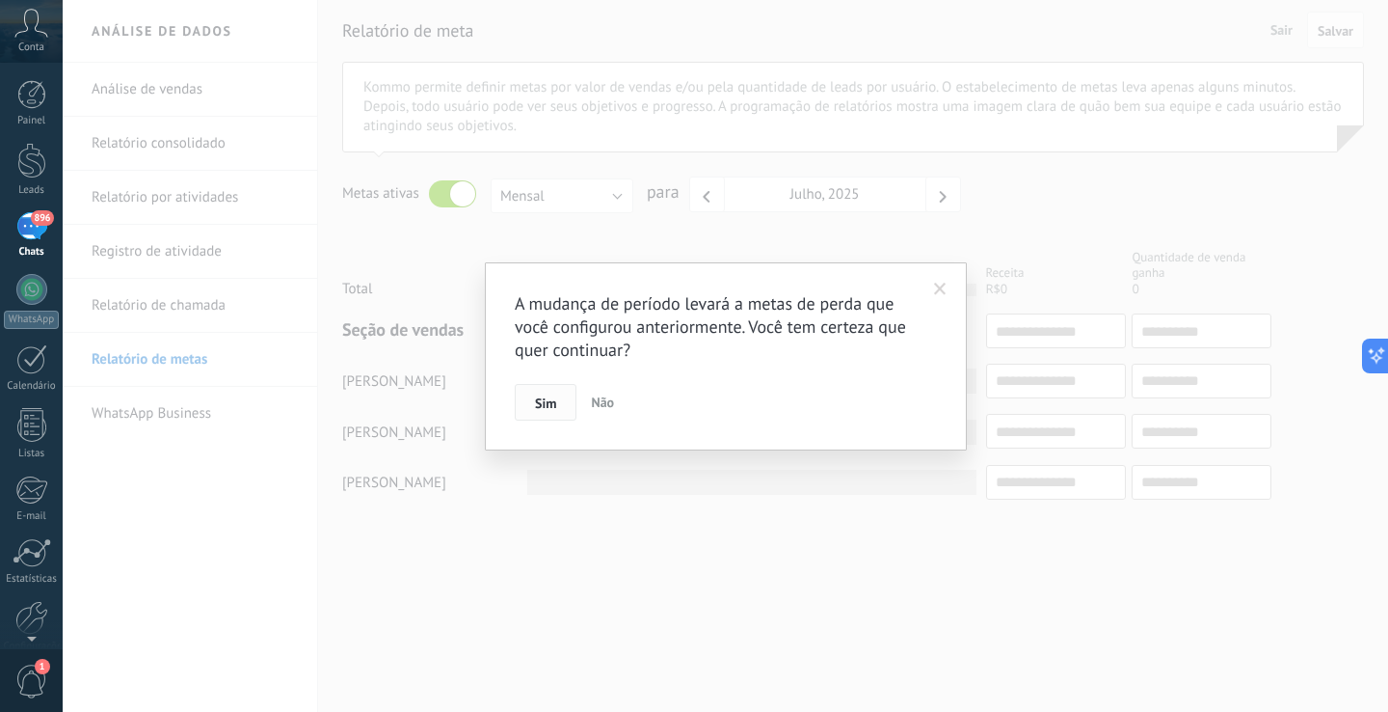
click at [571, 400] on button "Sim" at bounding box center [546, 402] width 62 height 37
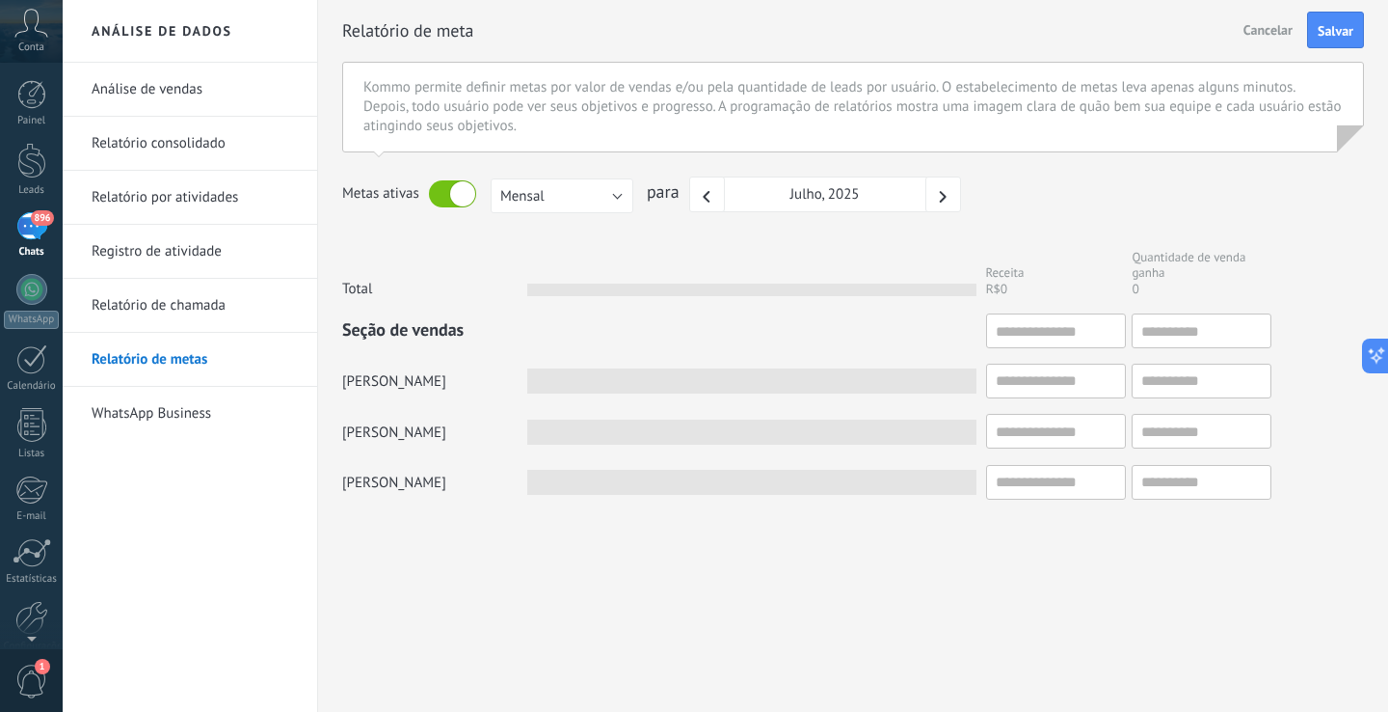
click at [188, 358] on link "Relatório de metas" at bounding box center [195, 360] width 206 height 54
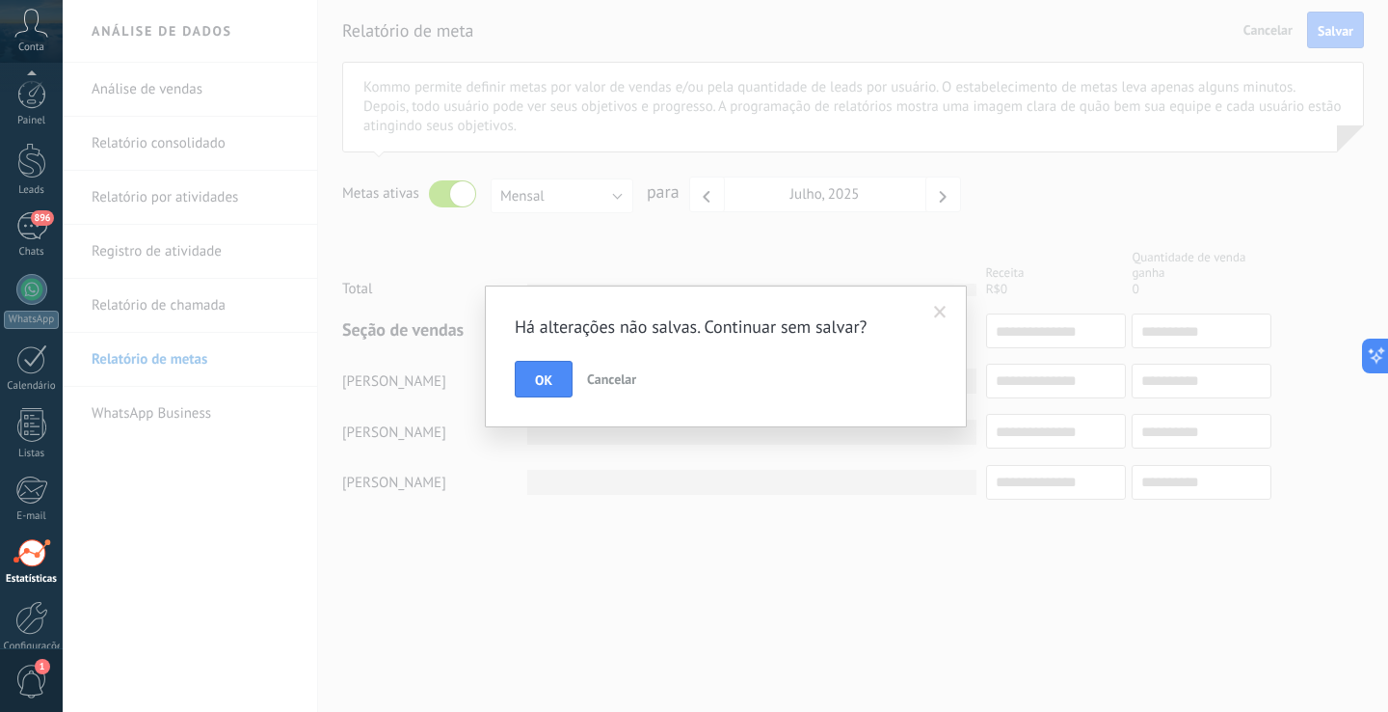
scroll to position [91, 0]
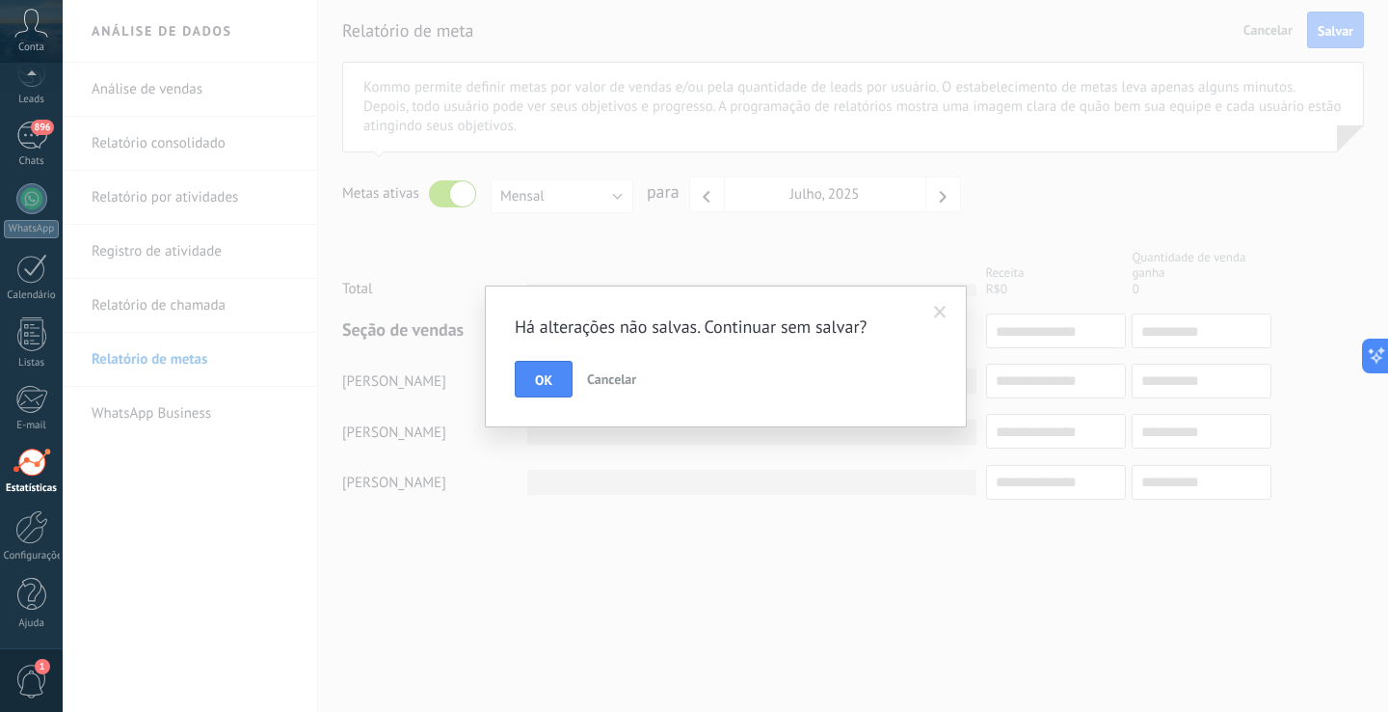
click at [652, 371] on div "OK Cancelar" at bounding box center [726, 379] width 422 height 37
click at [617, 363] on button "Cancelar" at bounding box center [612, 379] width 65 height 37
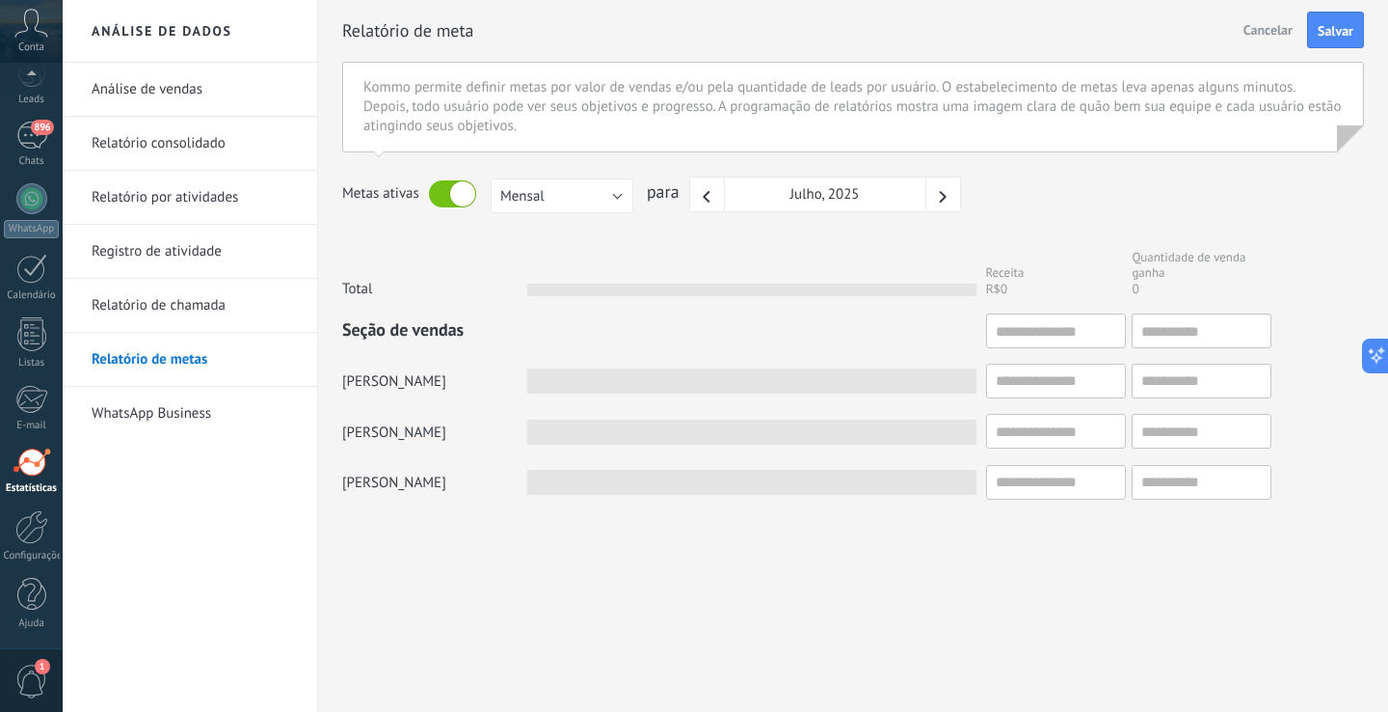
click at [610, 196] on button "Mensal" at bounding box center [562, 195] width 143 height 35
click at [656, 239] on form "Kommo permite definir metas por valor de vendas e/ou pela quantidade de leads p…" at bounding box center [853, 289] width 1022 height 455
click at [1266, 35] on span "Cancelar" at bounding box center [1268, 29] width 49 height 17
click at [195, 146] on link "Relatório consolidado" at bounding box center [195, 144] width 206 height 54
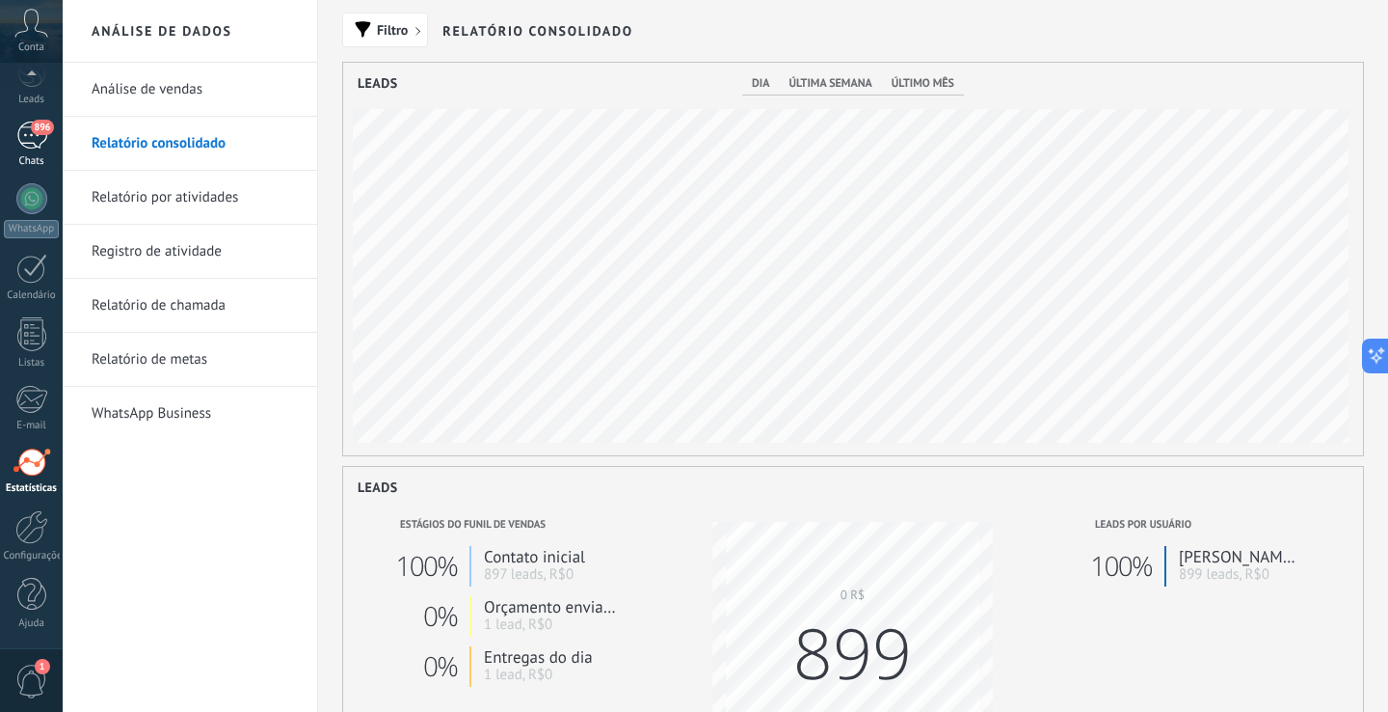
click at [41, 145] on div "896" at bounding box center [31, 135] width 31 height 28
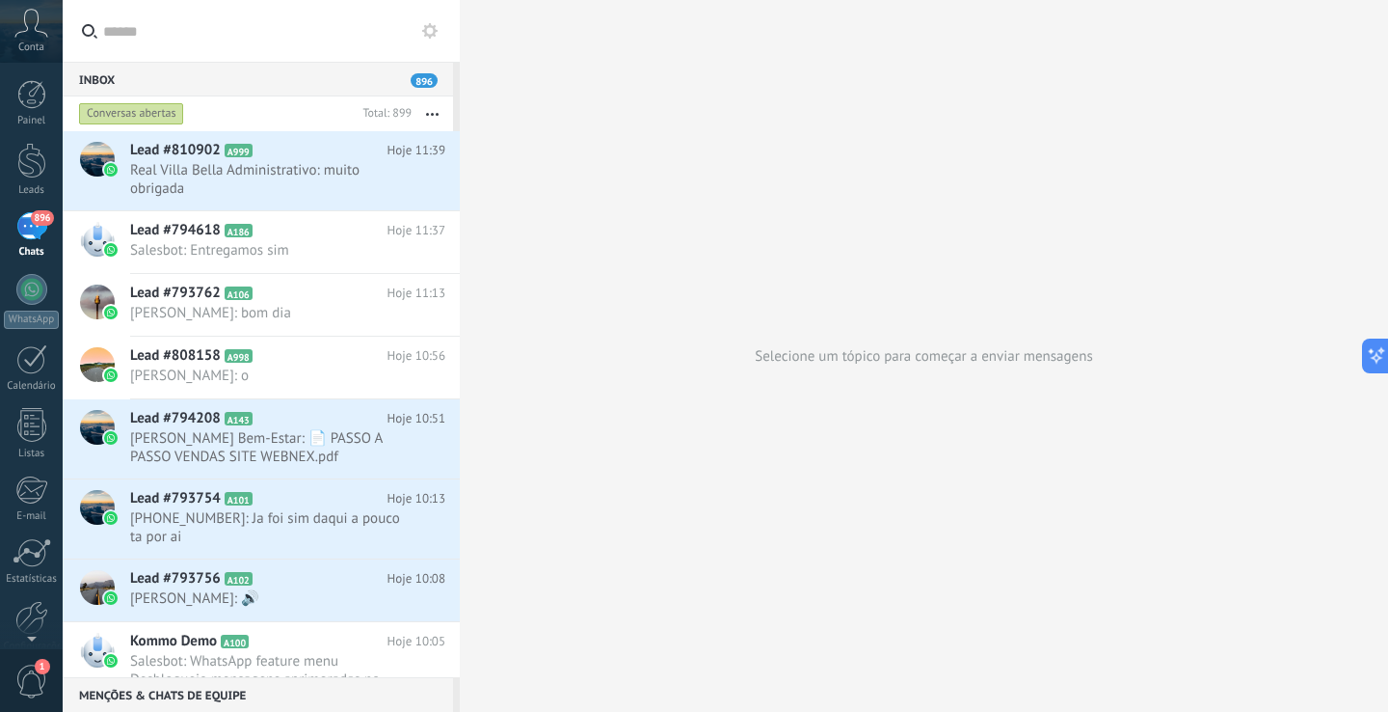
click at [428, 115] on use "button" at bounding box center [432, 114] width 13 height 3
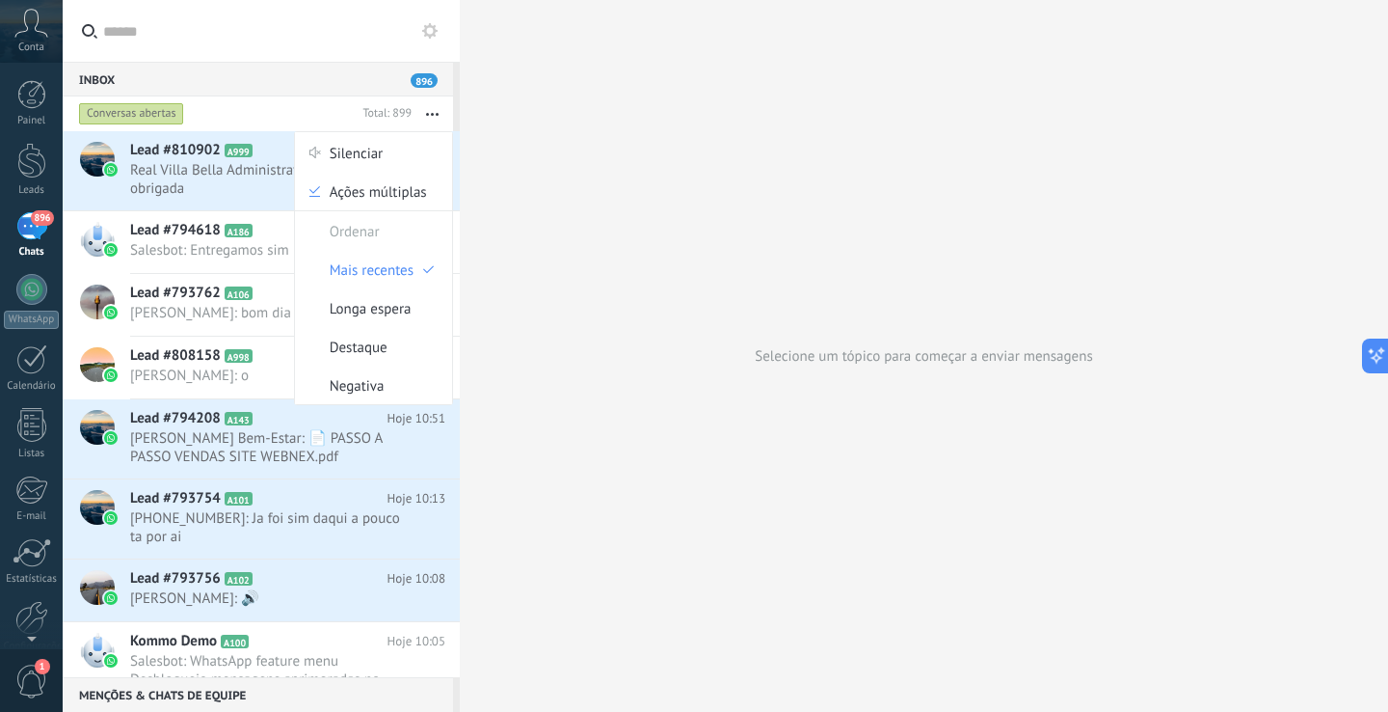
click at [428, 115] on use "button" at bounding box center [432, 114] width 13 height 3
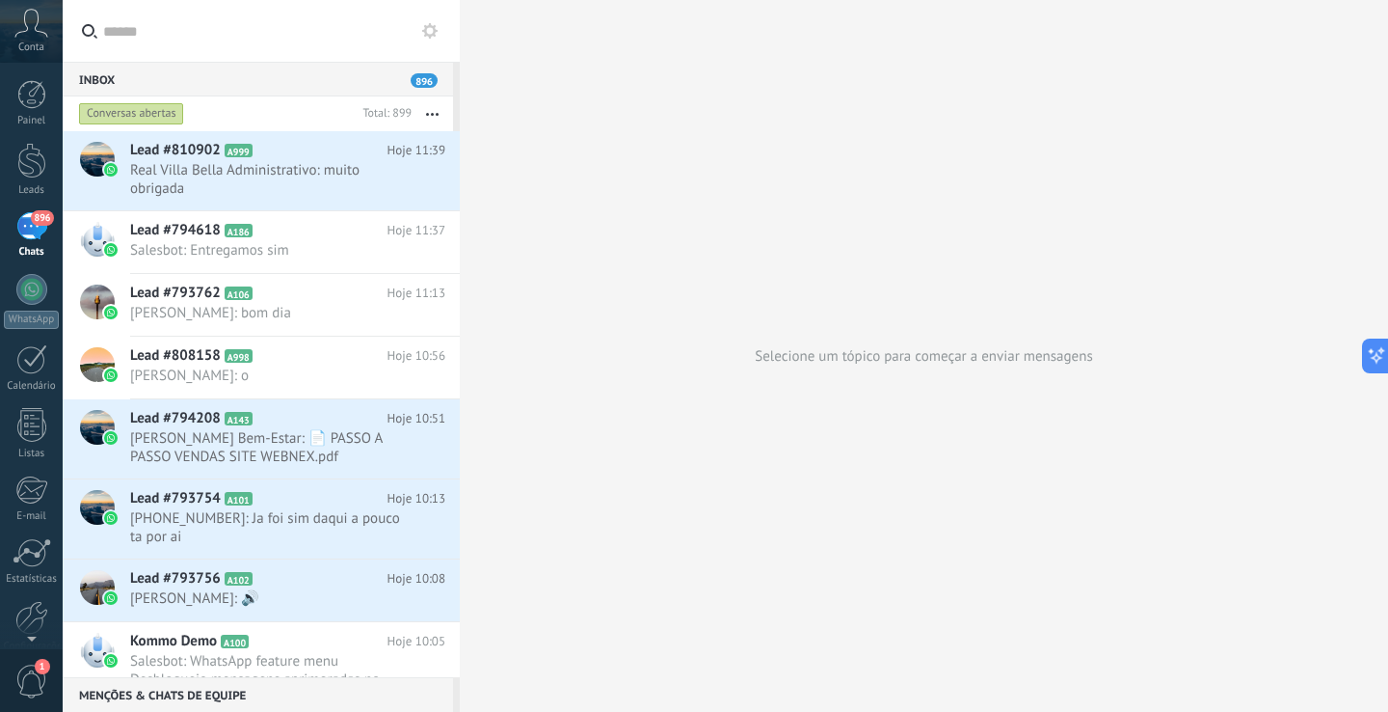
click at [425, 43] on input "text" at bounding box center [271, 31] width 337 height 62
click at [434, 26] on use at bounding box center [429, 30] width 15 height 15
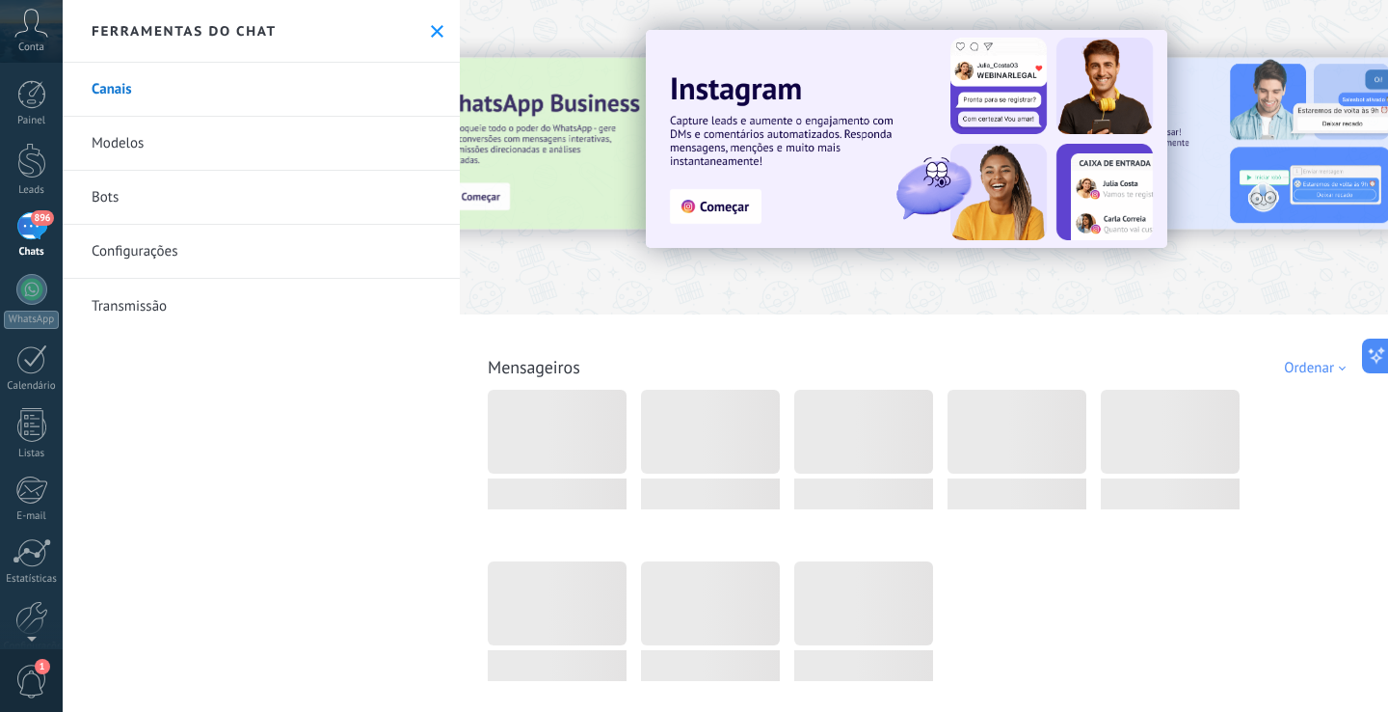
click at [434, 26] on icon at bounding box center [437, 31] width 13 height 13
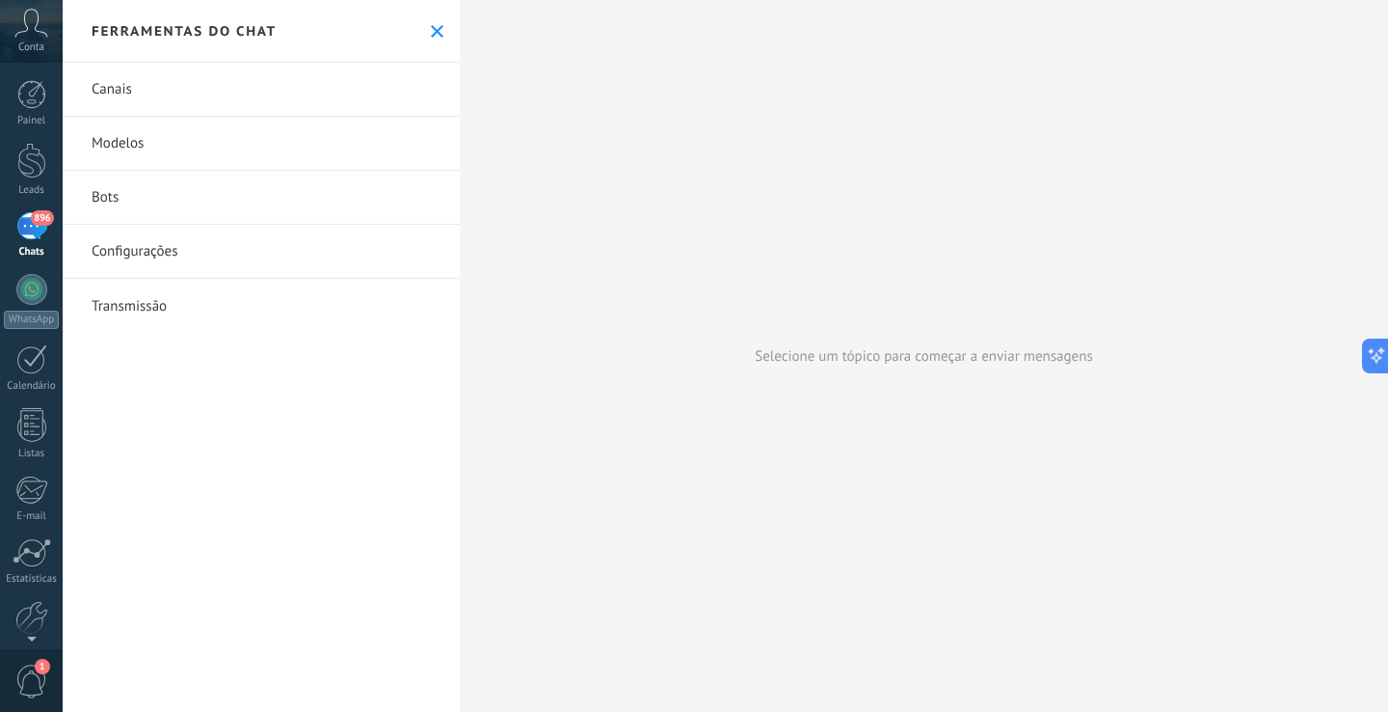
click at [441, 30] on div "Ferramentas do chat" at bounding box center [261, 31] width 397 height 63
click at [431, 37] on icon at bounding box center [437, 31] width 13 height 13
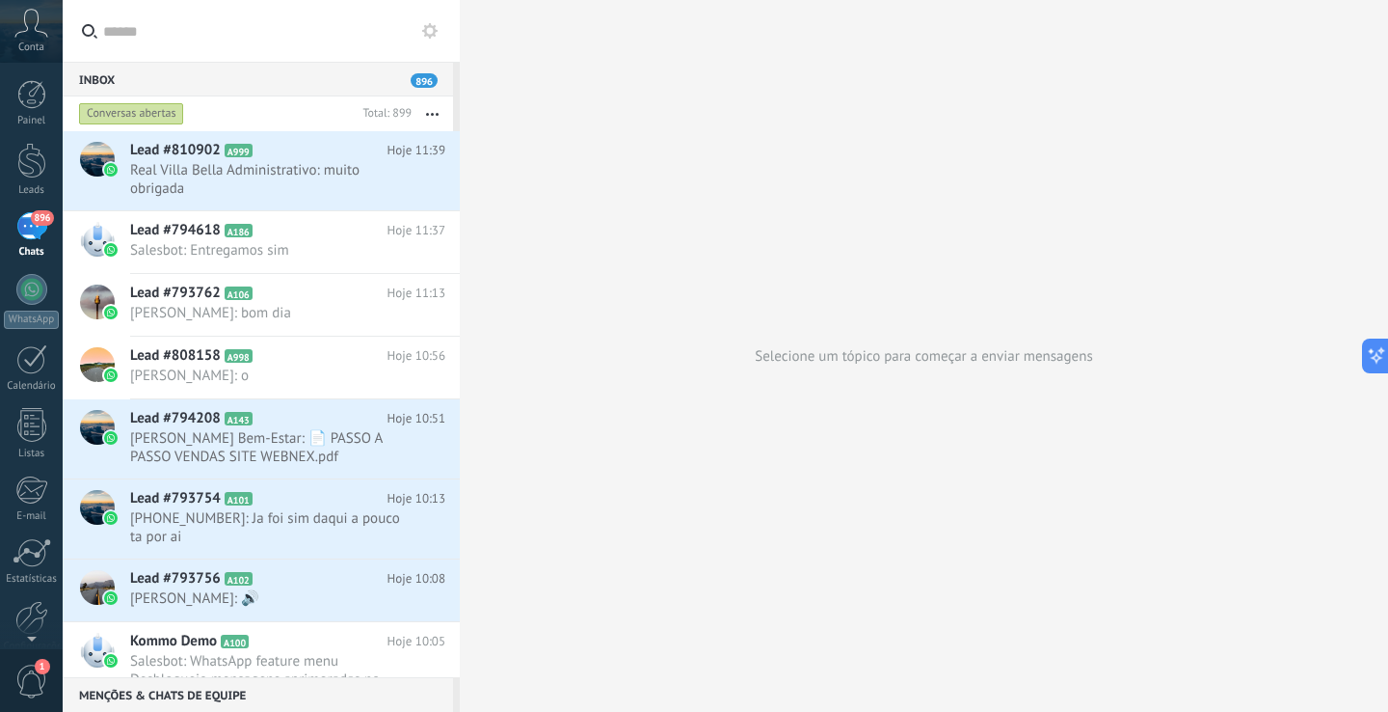
click at [47, 32] on icon at bounding box center [31, 23] width 34 height 29
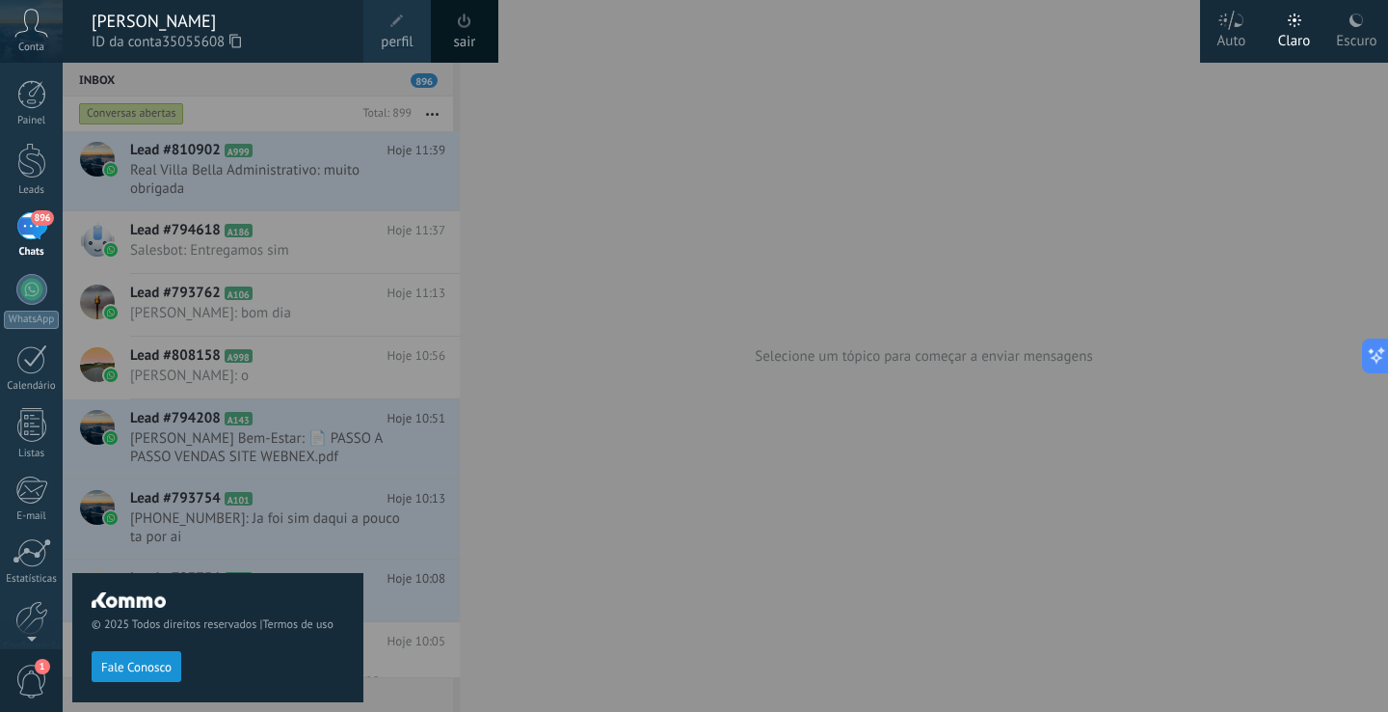
click at [609, 105] on div at bounding box center [757, 356] width 1388 height 712
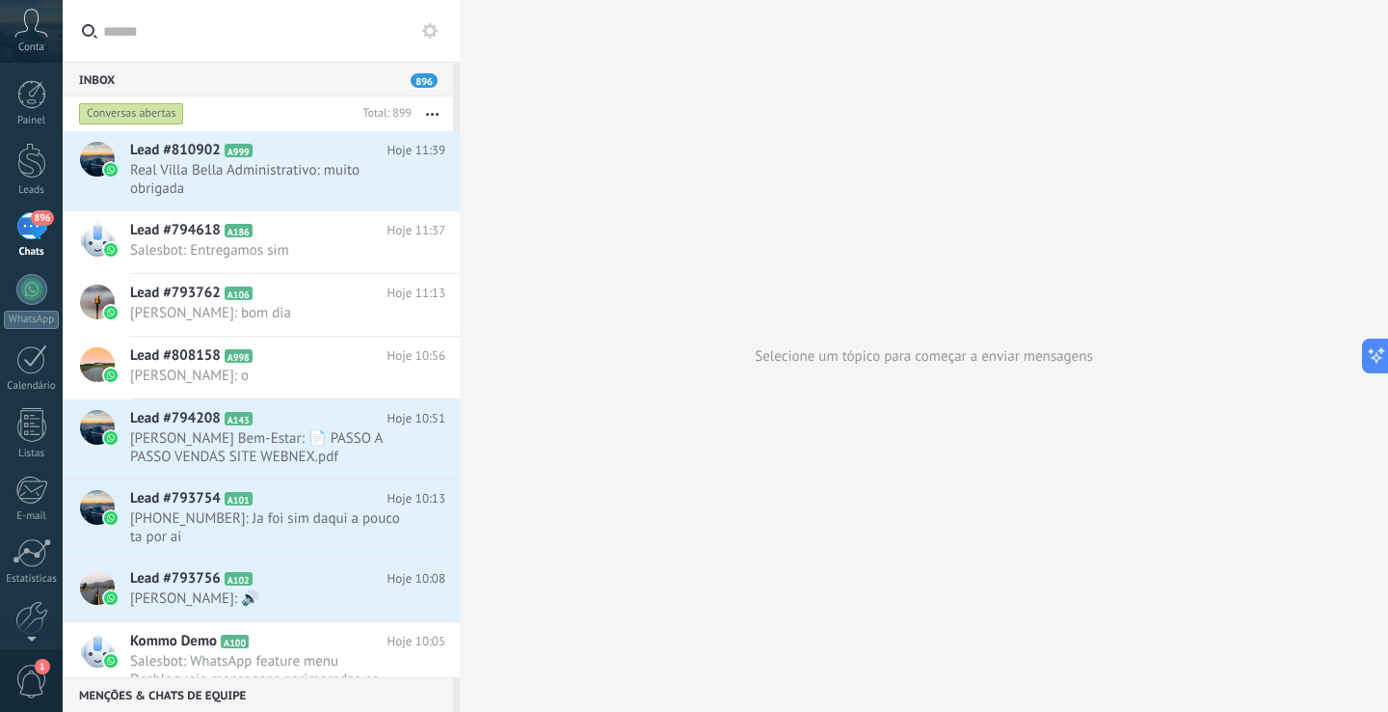
click at [29, 659] on div "1" at bounding box center [31, 680] width 63 height 64
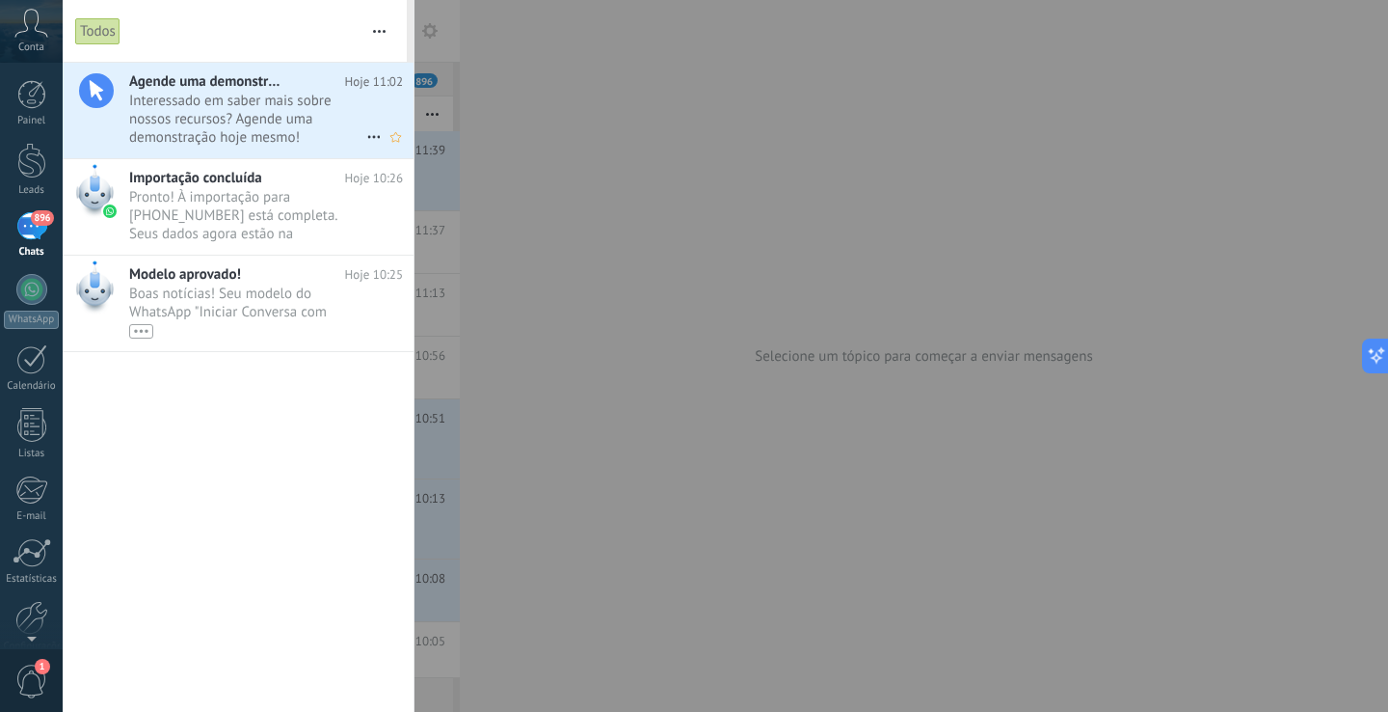
click at [269, 118] on span "Interessado em saber mais sobre nossos recursos? Agende uma demonstração hoje m…" at bounding box center [247, 119] width 237 height 54
click at [33, 27] on icon at bounding box center [31, 23] width 34 height 29
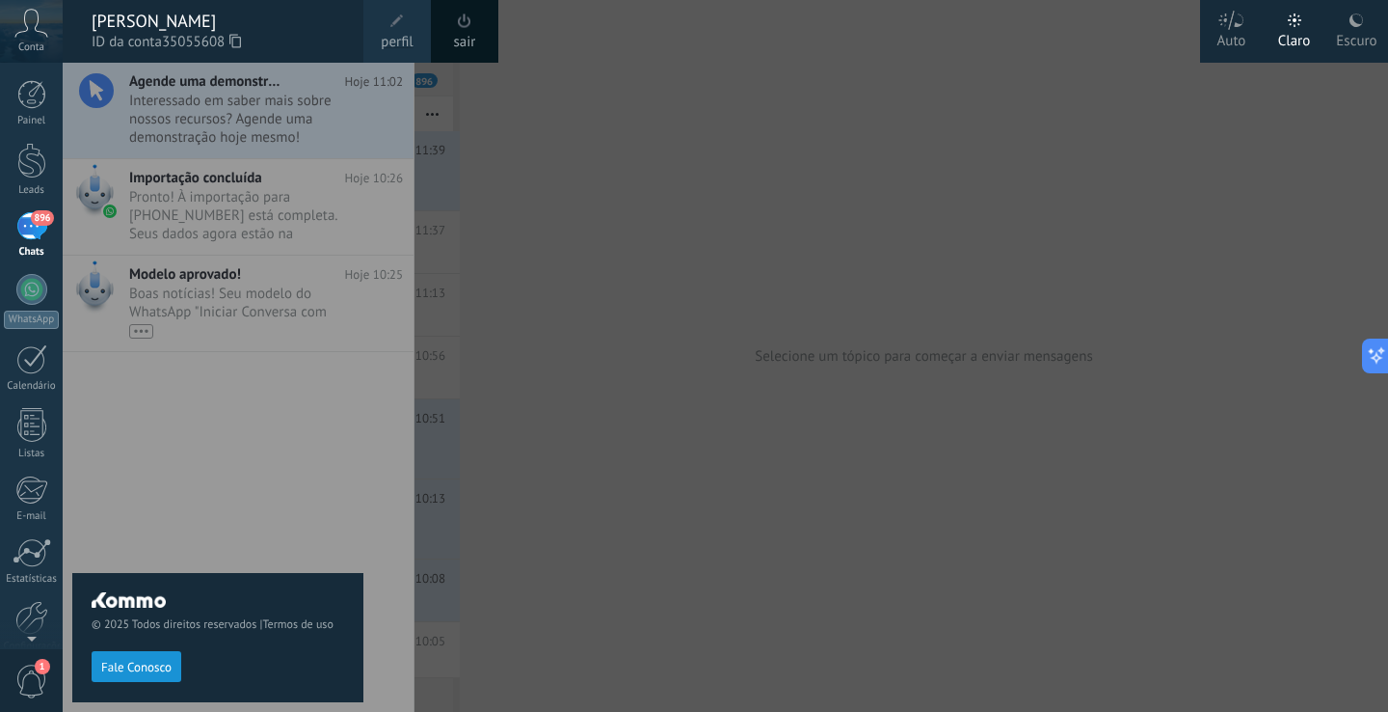
click at [681, 221] on div at bounding box center [757, 356] width 1388 height 712
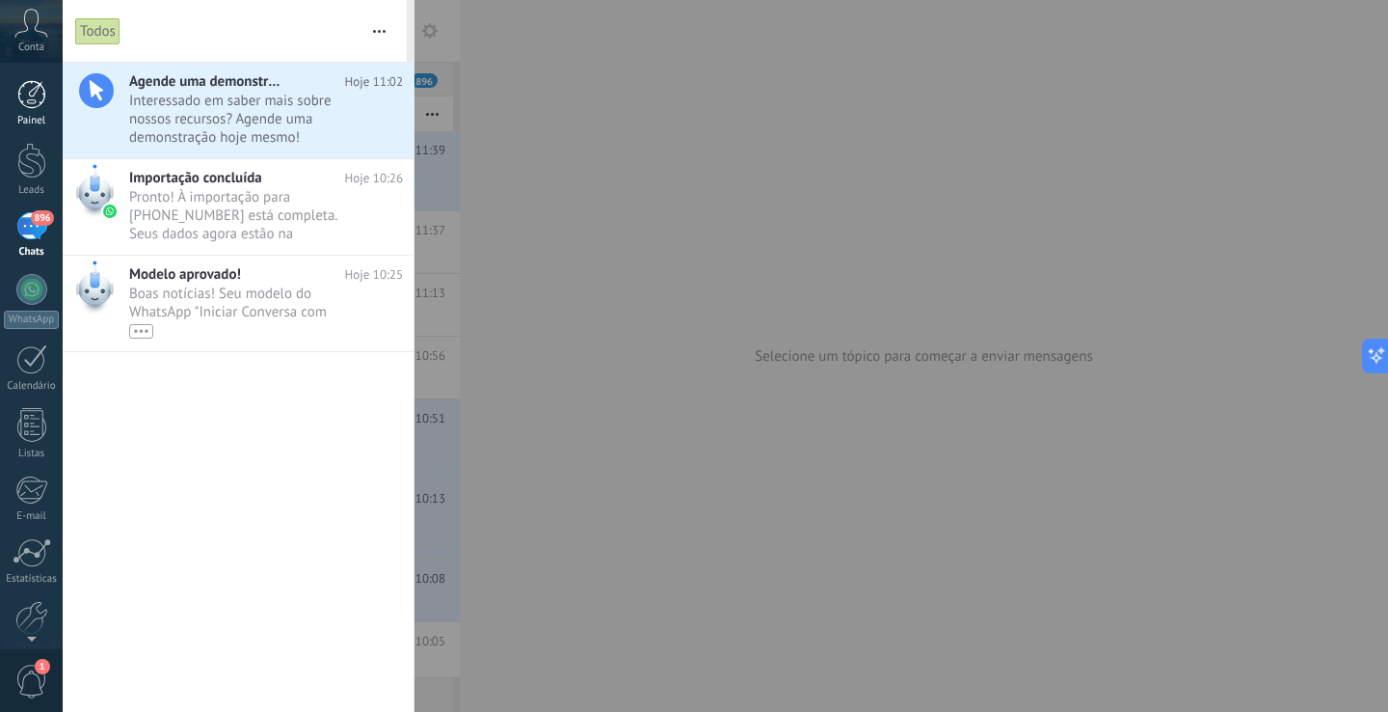
click at [38, 104] on div at bounding box center [31, 94] width 29 height 29
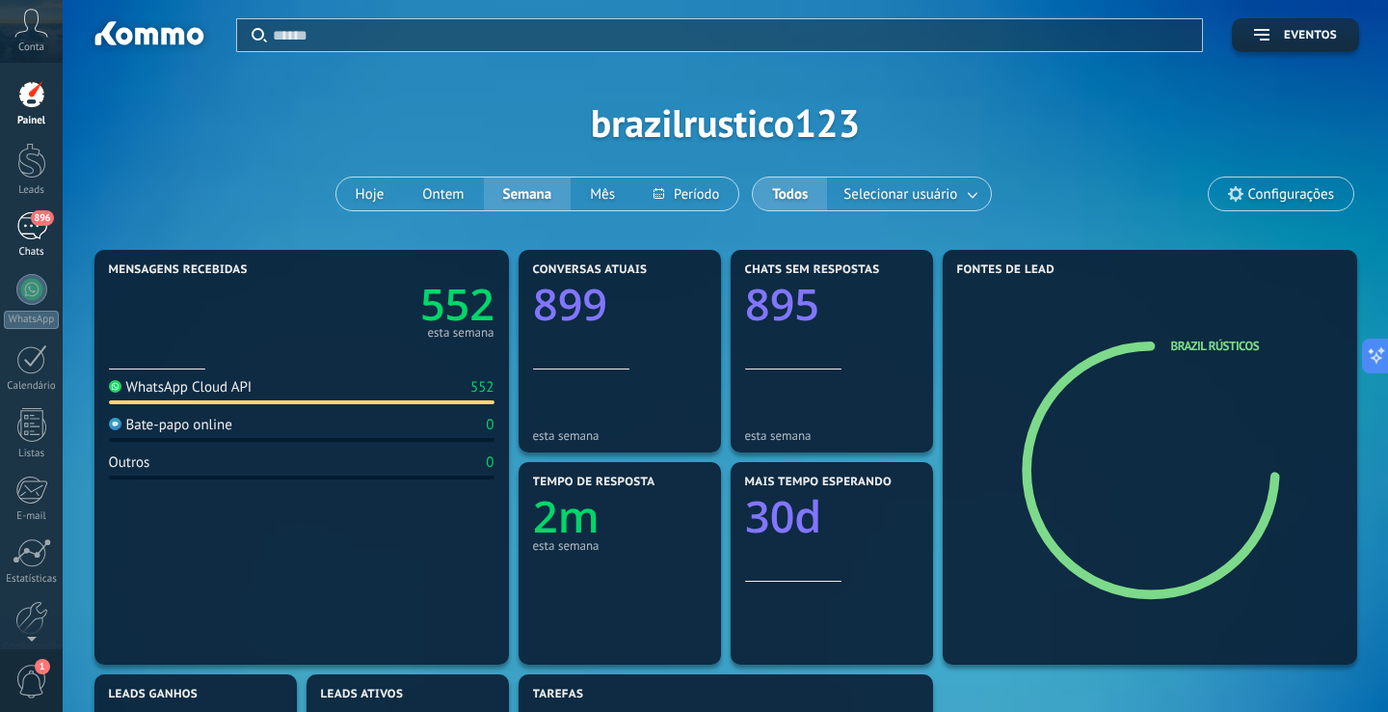
click at [38, 216] on span "896" at bounding box center [42, 217] width 22 height 15
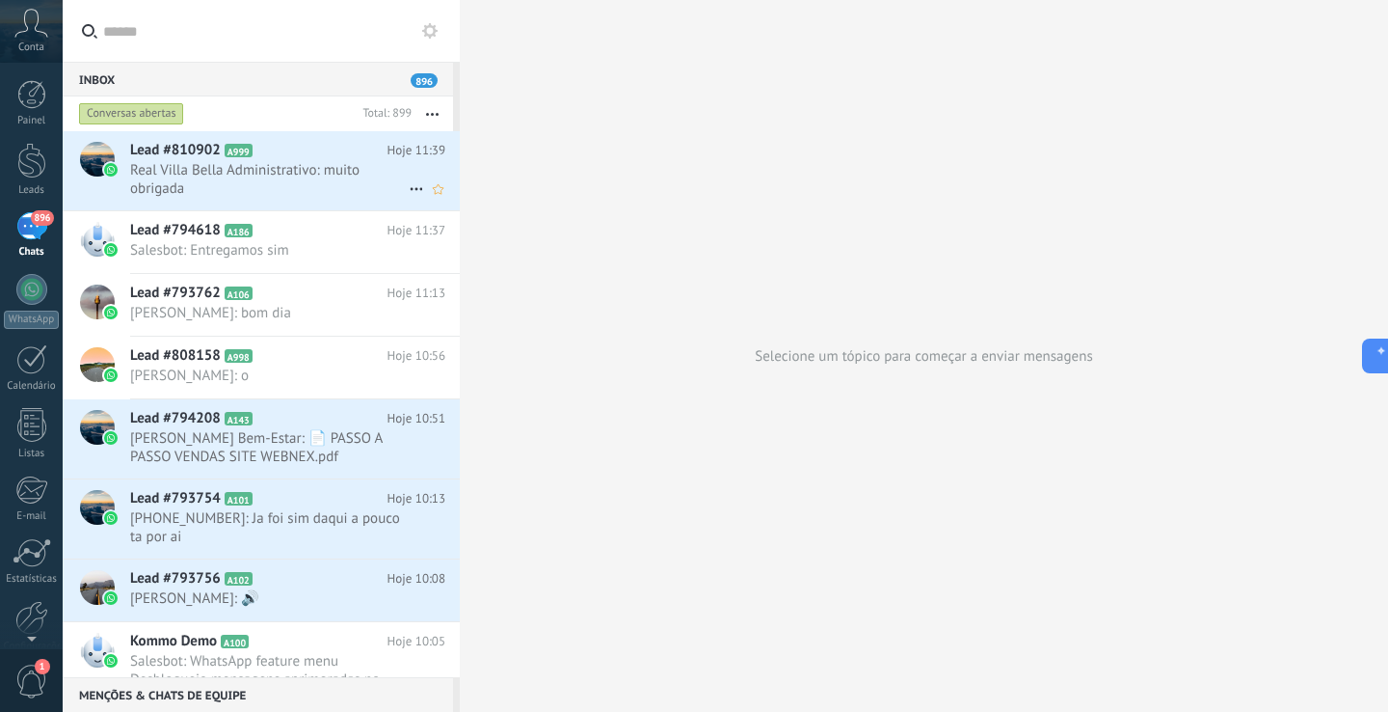
click at [410, 188] on use at bounding box center [416, 189] width 13 height 3
click at [325, 185] on div at bounding box center [694, 356] width 1388 height 712
click at [305, 183] on span "Real Villa Bella Administrativo: muito obrigada" at bounding box center [269, 179] width 279 height 37
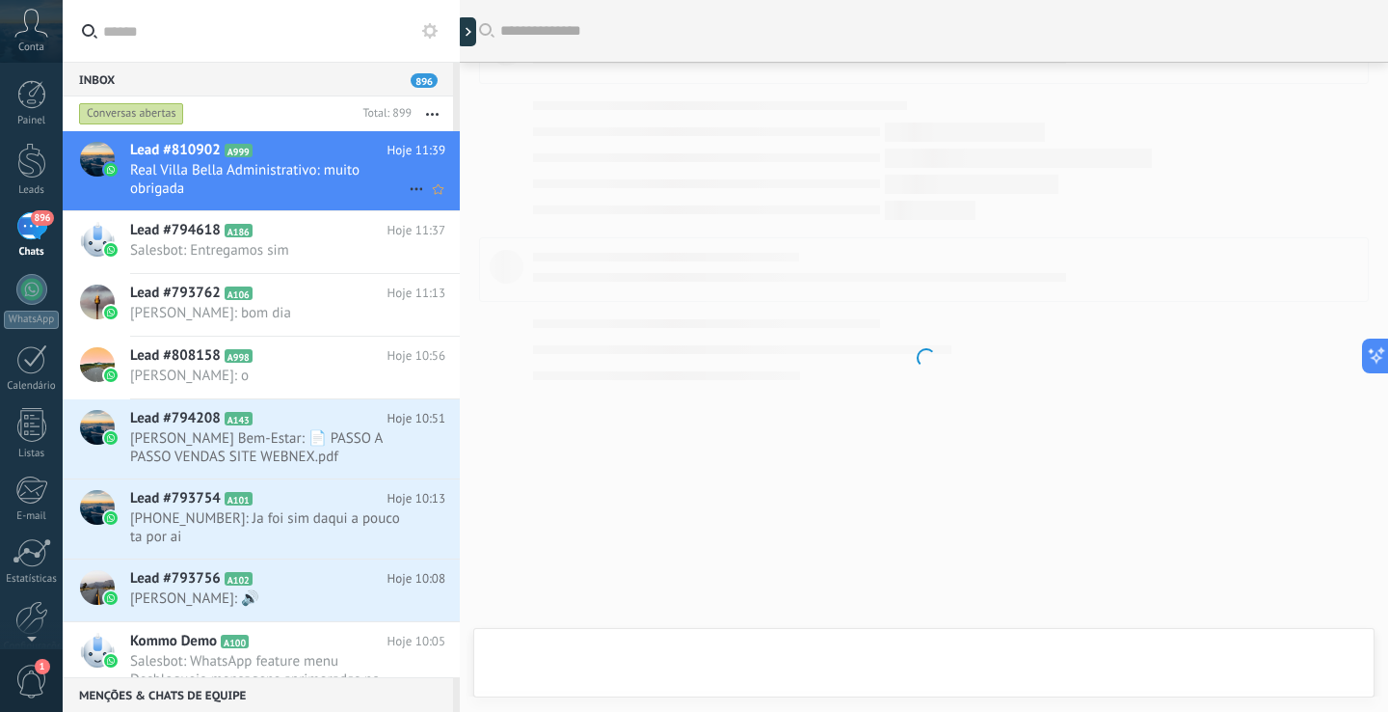
scroll to position [1075, 0]
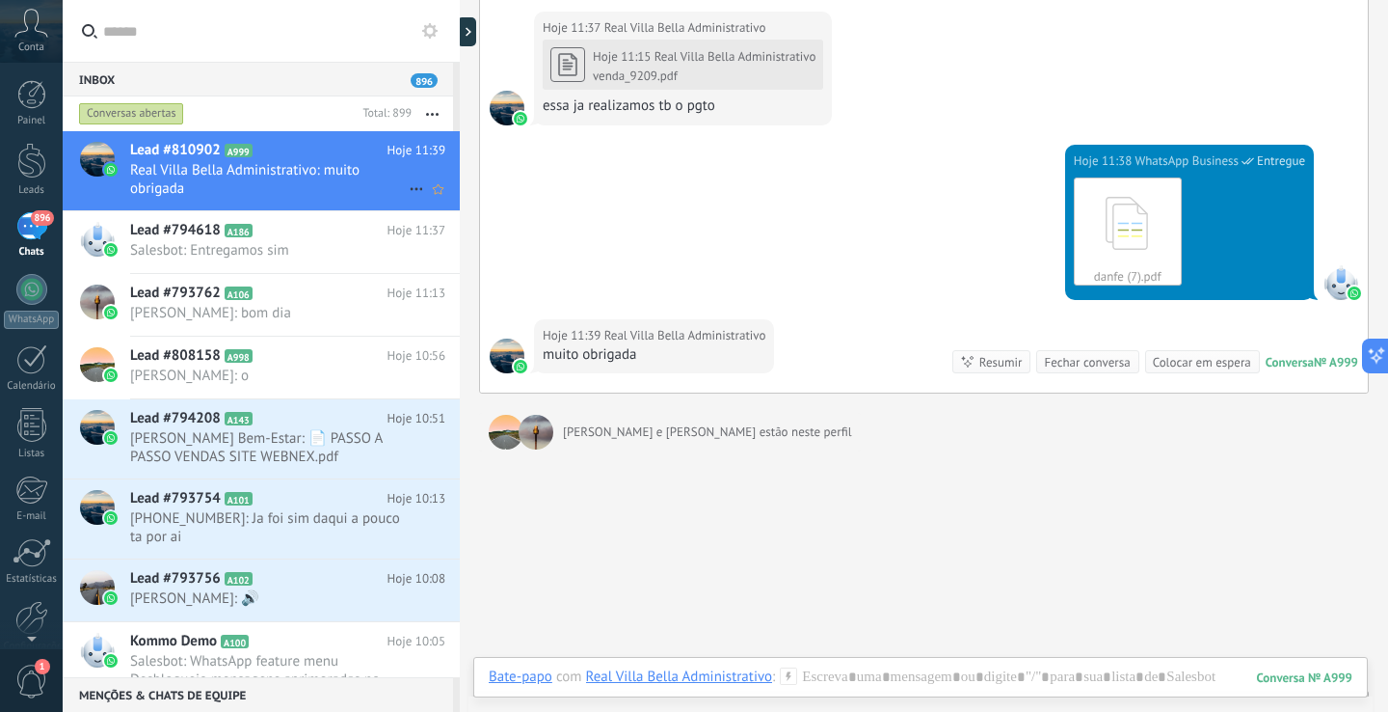
click at [409, 185] on icon at bounding box center [416, 188] width 23 height 23
click at [449, 235] on span "Conversa fechada" at bounding box center [491, 237] width 108 height 39
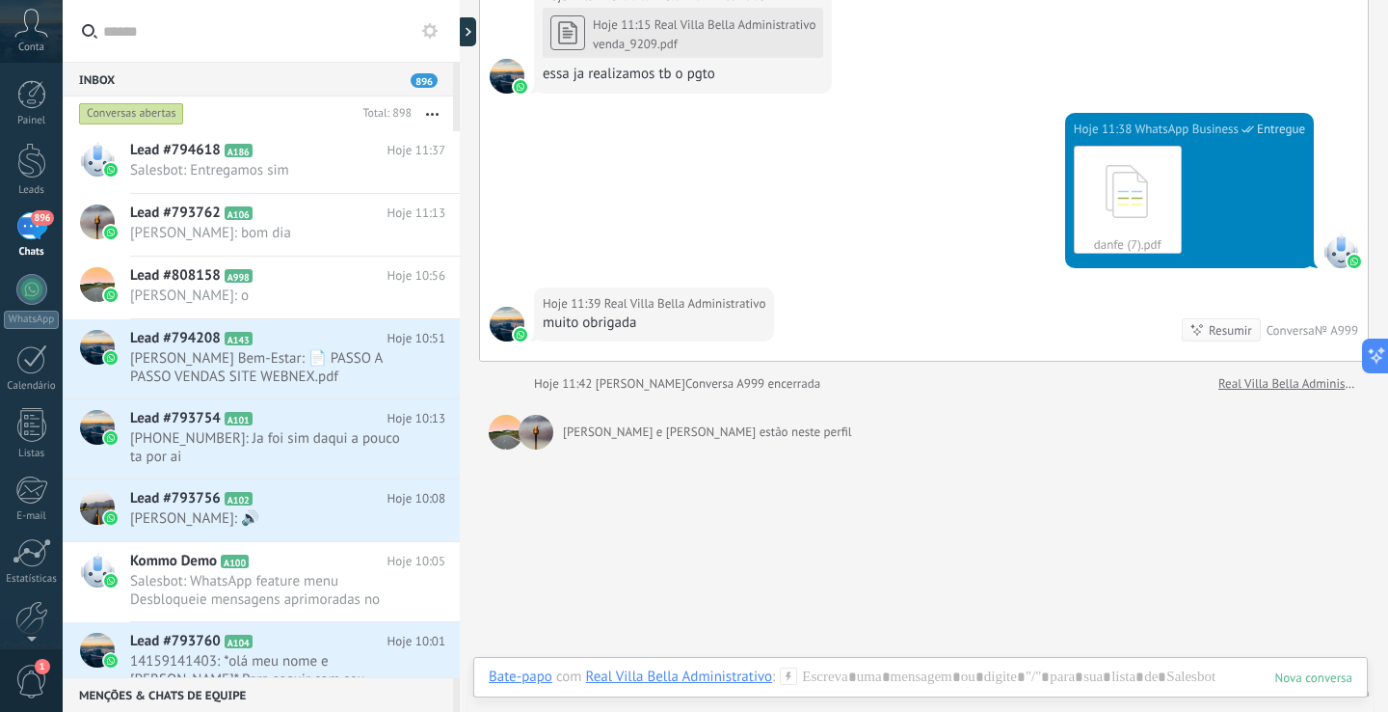
click at [839, 439] on div "Nicolas Aguilar e Nilson Almeida estão neste perfil" at bounding box center [670, 432] width 382 height 39
click at [528, 443] on div at bounding box center [536, 432] width 35 height 35
click at [507, 441] on div at bounding box center [506, 432] width 35 height 35
click at [1193, 329] on icon at bounding box center [1197, 329] width 15 height 15
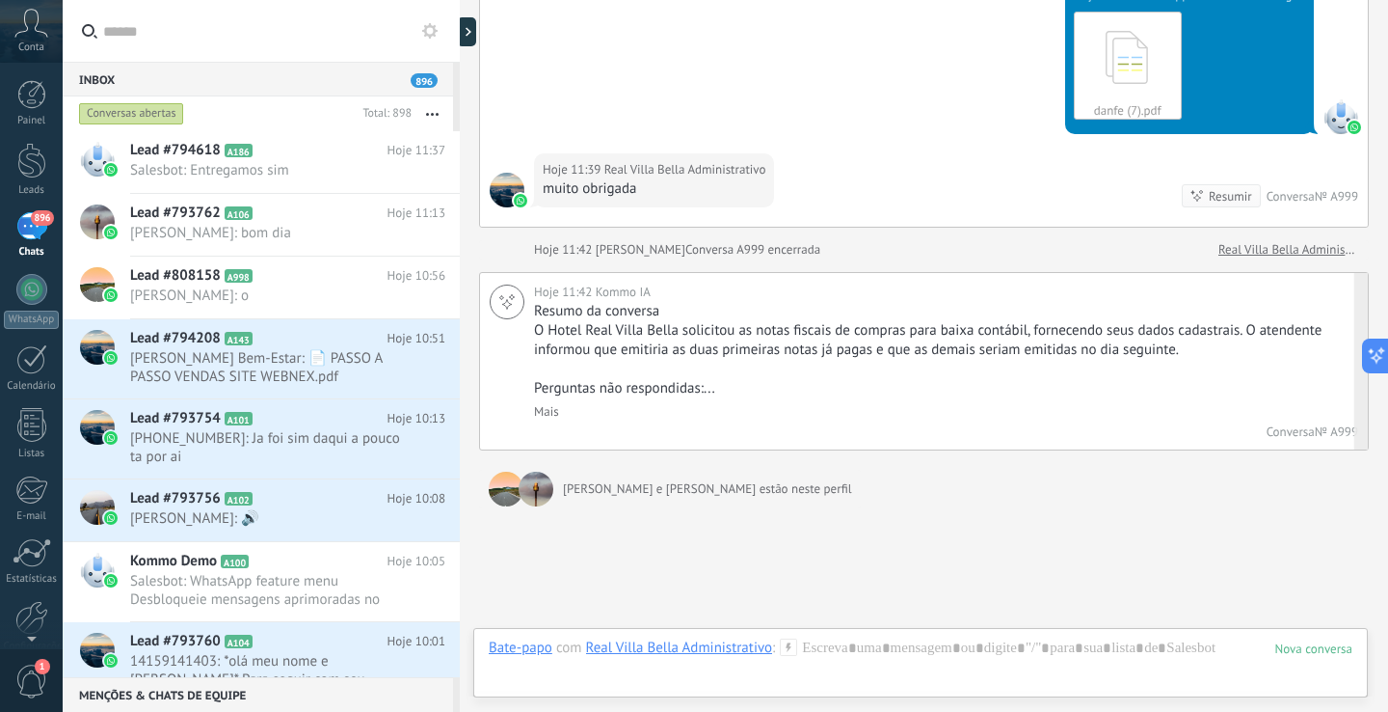
click at [545, 418] on link "Mais" at bounding box center [546, 411] width 25 height 16
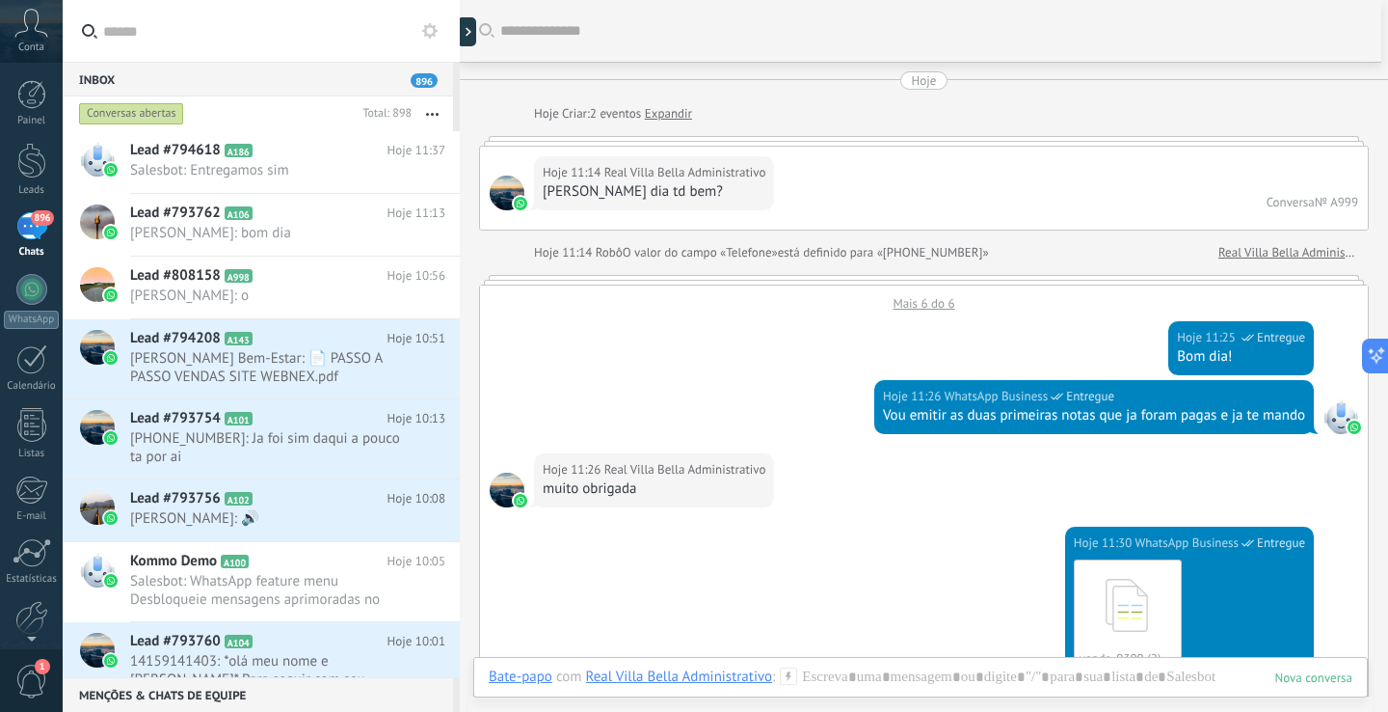
scroll to position [0, 0]
click at [916, 307] on div "Mais 6 do 6" at bounding box center [924, 298] width 888 height 26
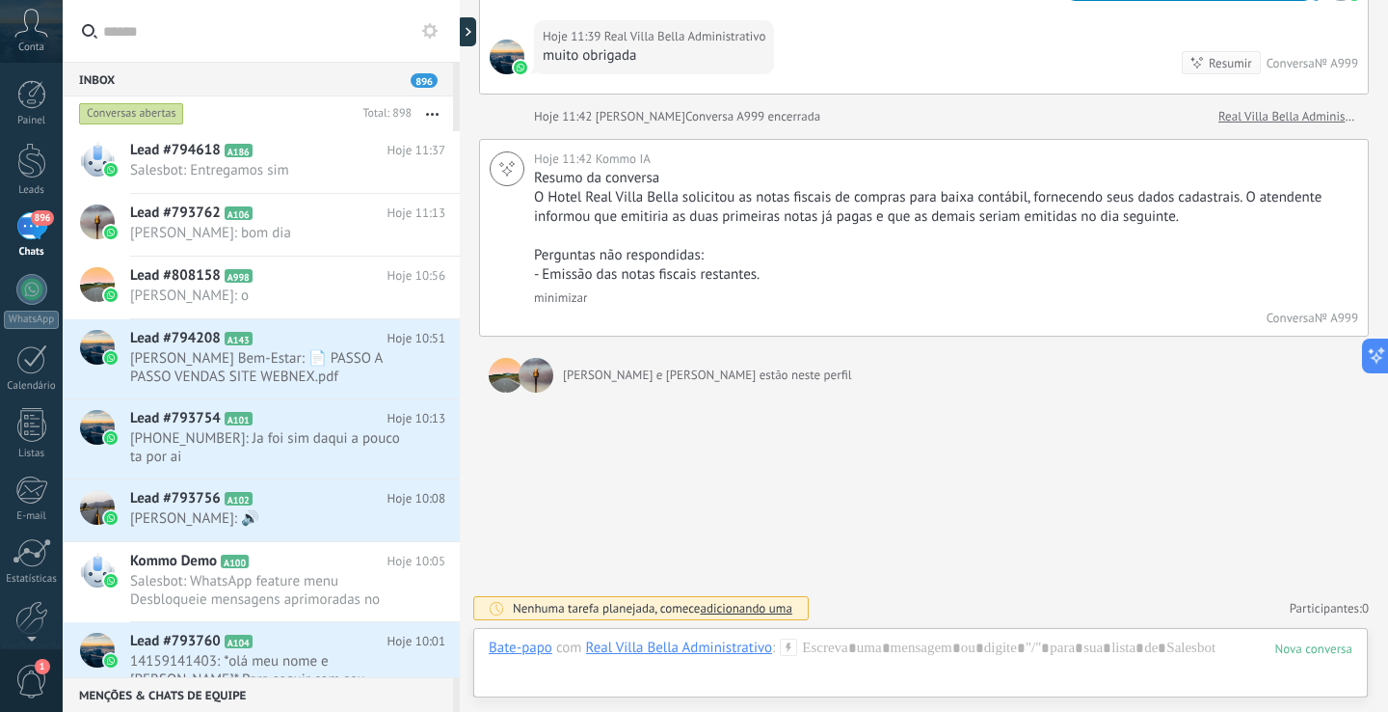
scroll to position [2332, 0]
click at [210, 447] on span "+5512992209138: Ja foi sim daqui a pouco ta por ai" at bounding box center [269, 447] width 279 height 37
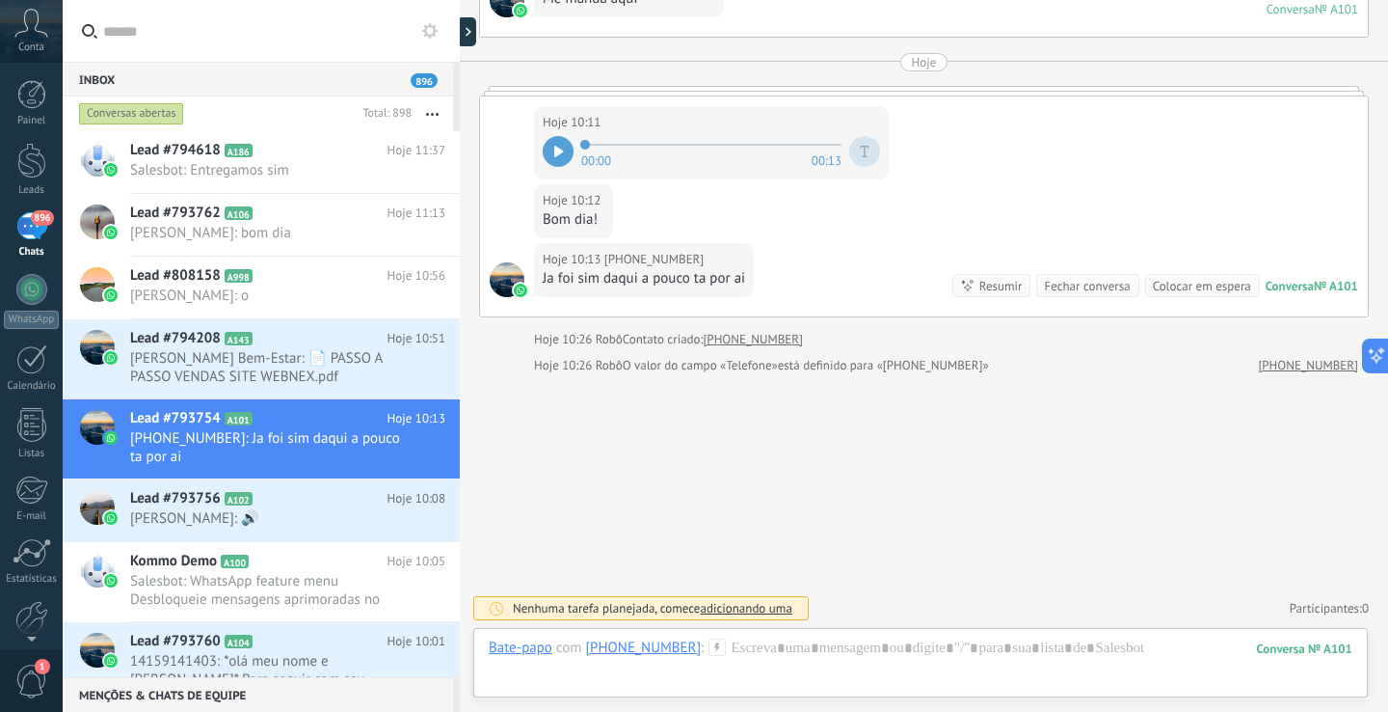
scroll to position [2051, 0]
click at [984, 285] on div "Resumir" at bounding box center [1001, 286] width 43 height 18
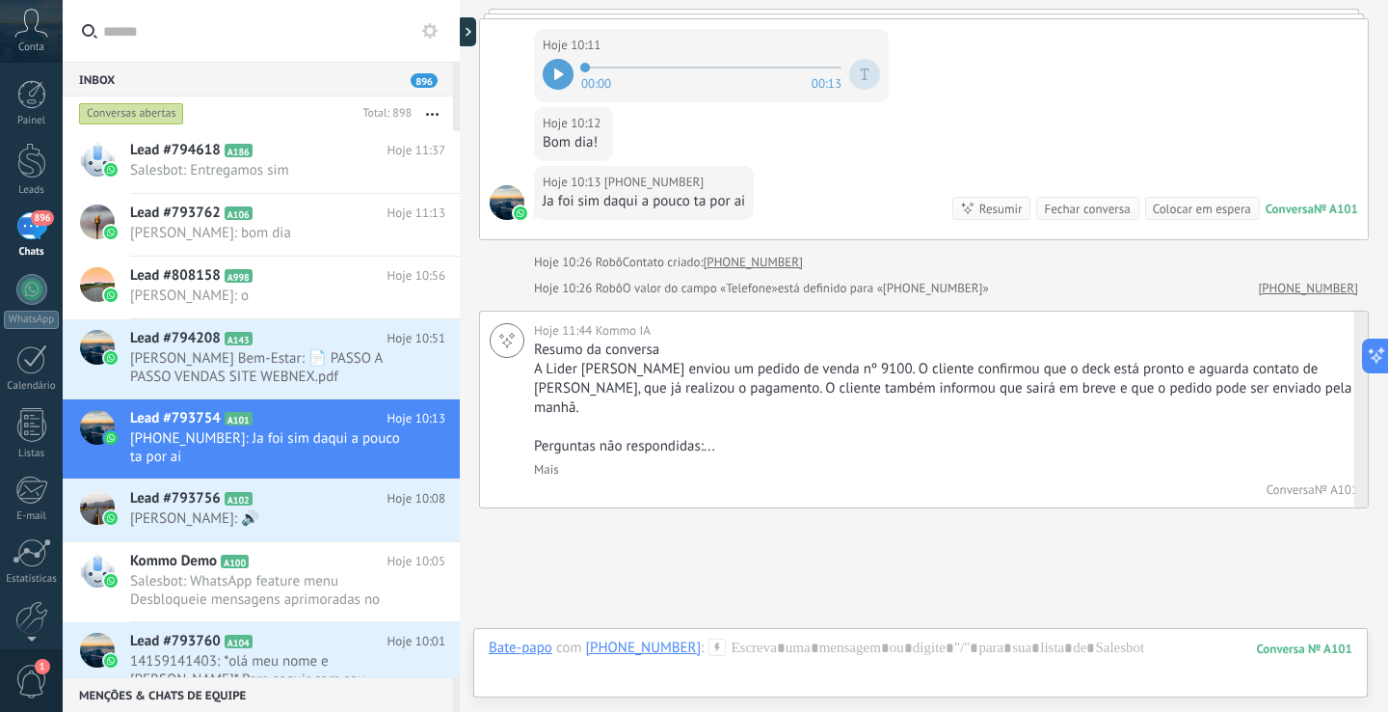
click at [549, 461] on link "Mais" at bounding box center [546, 469] width 25 height 16
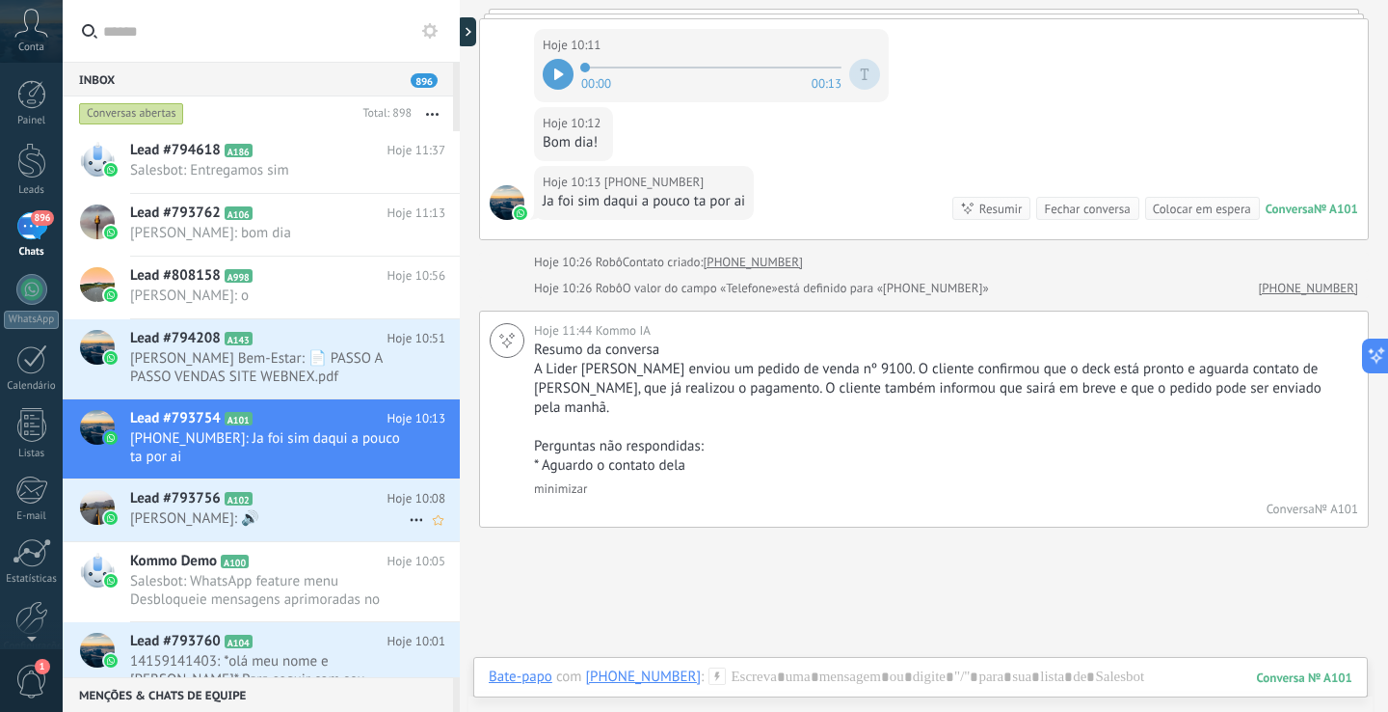
click at [288, 515] on span "Márcio de Andrade Pannunzio: 🔊" at bounding box center [269, 518] width 279 height 18
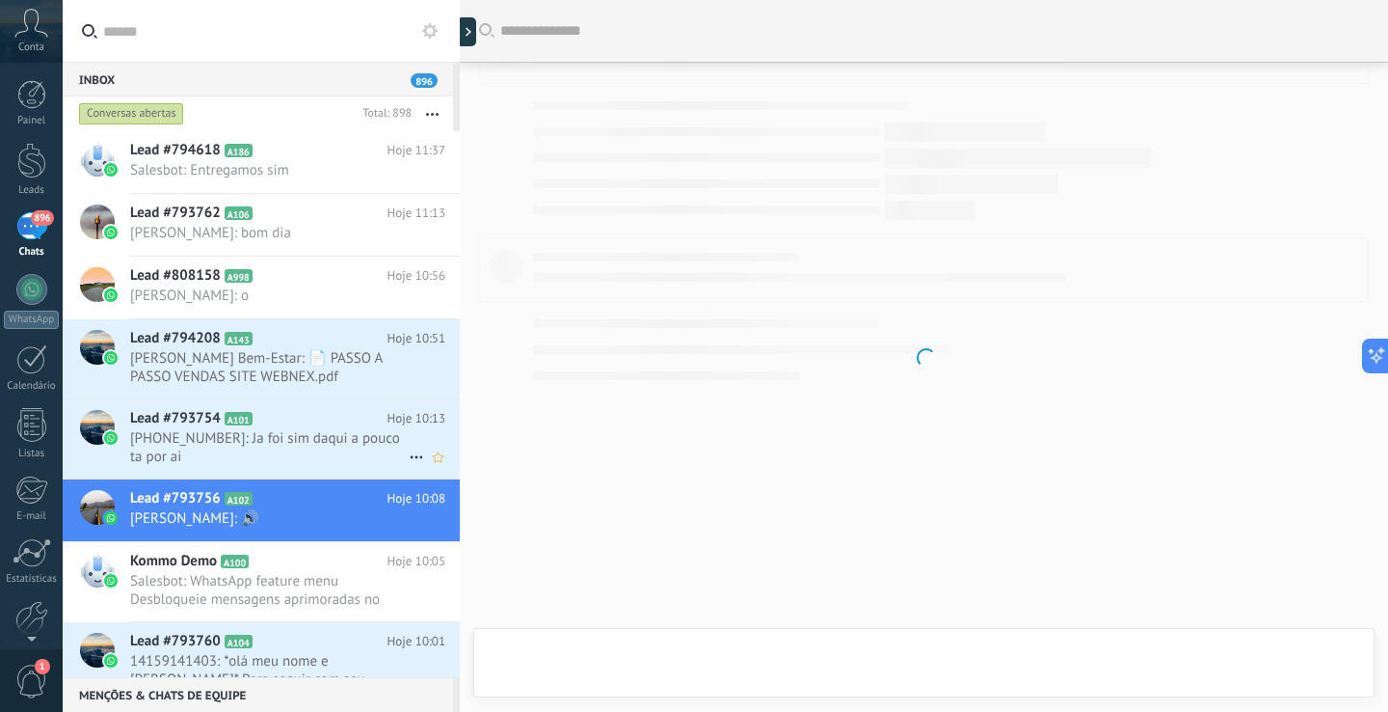
scroll to position [307, 0]
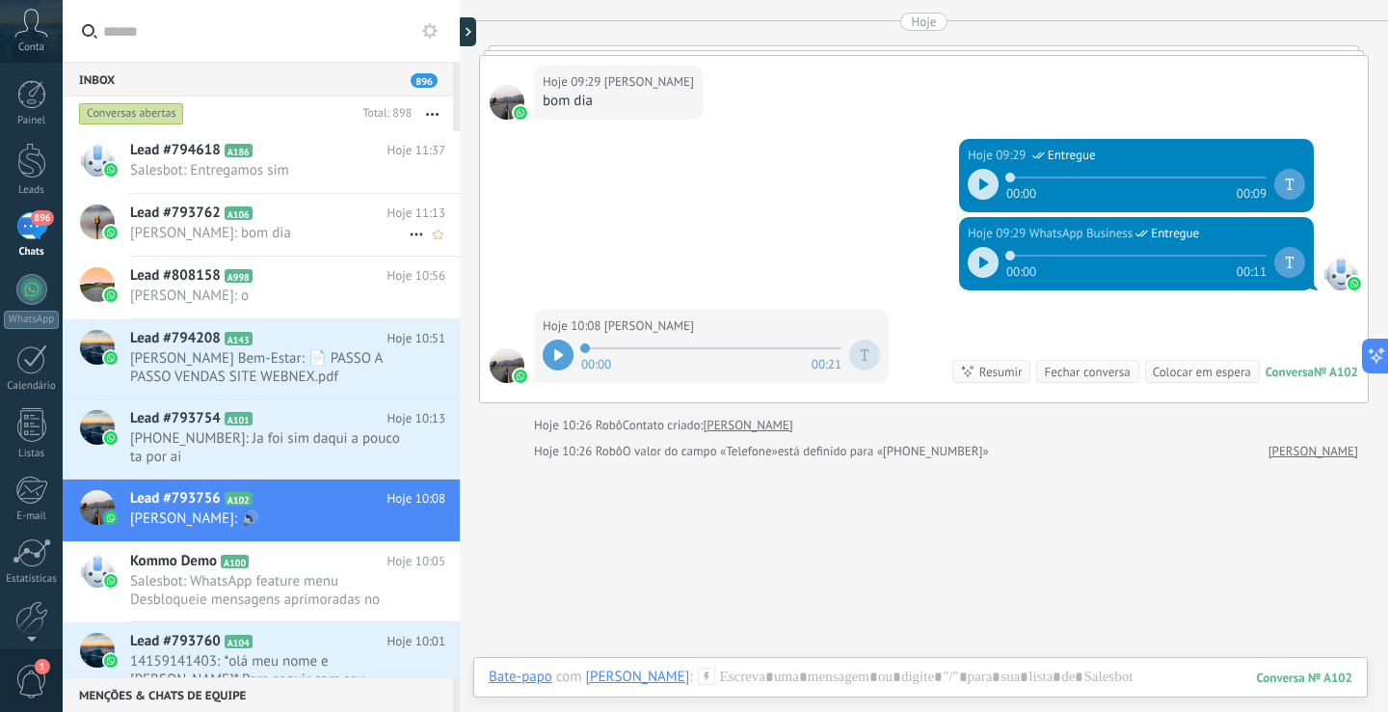
click at [310, 210] on h2 "Lead #793762 A106" at bounding box center [258, 212] width 257 height 19
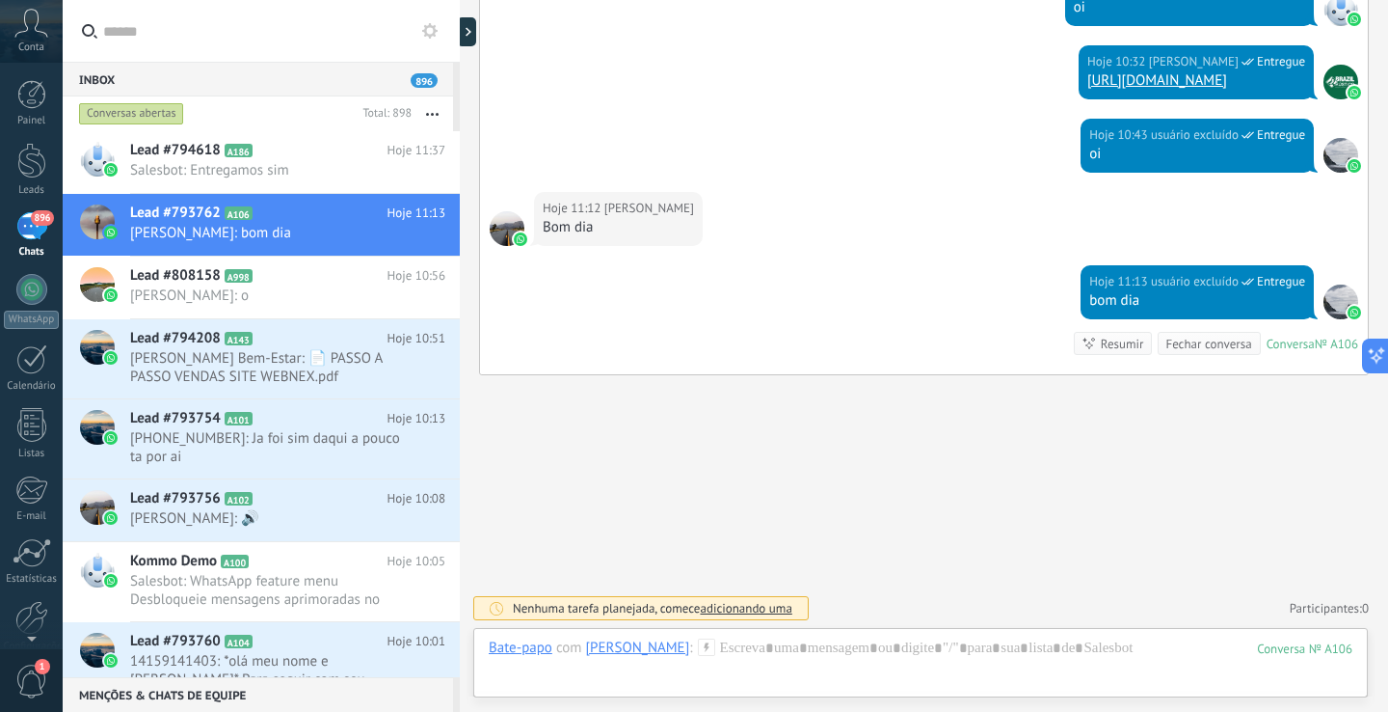
scroll to position [2890, 0]
click at [326, 299] on span "Nicolas Aguilar: o" at bounding box center [269, 295] width 279 height 18
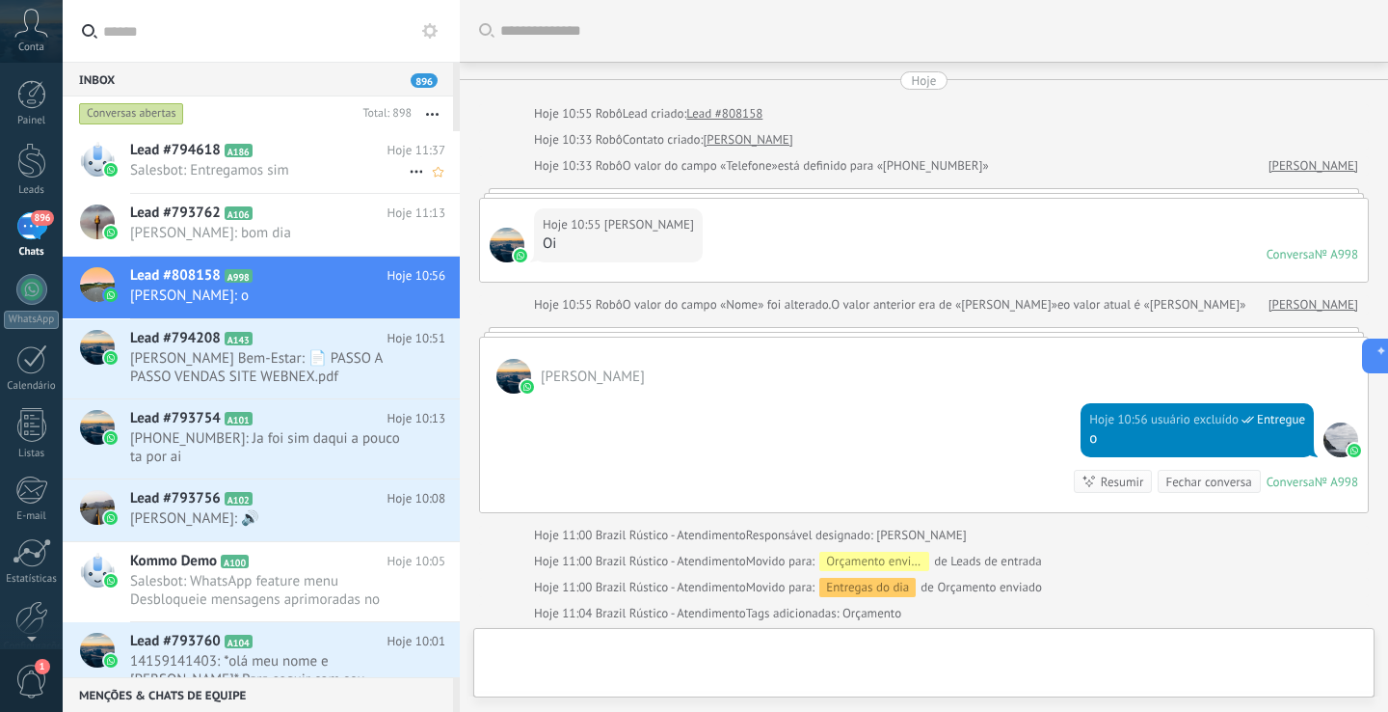
scroll to position [274, 0]
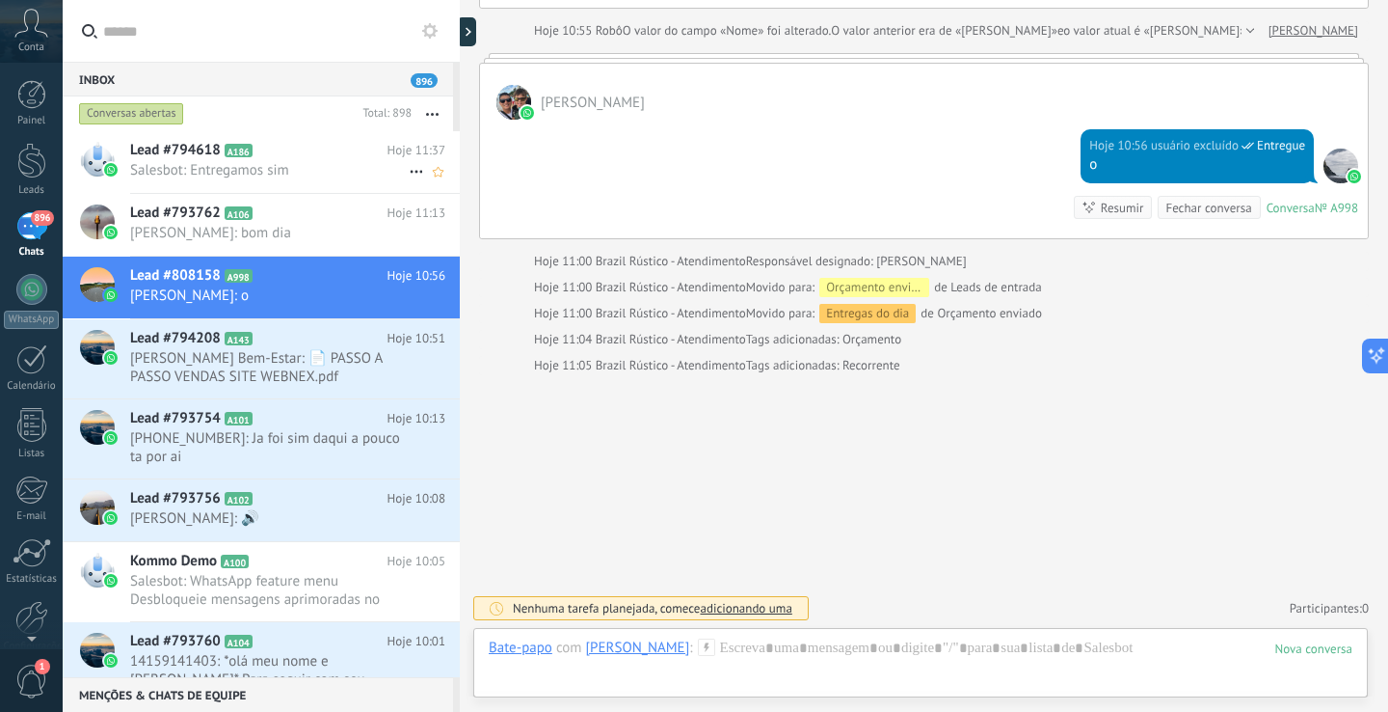
click at [337, 151] on h2 "Lead #794618 A186" at bounding box center [258, 150] width 257 height 19
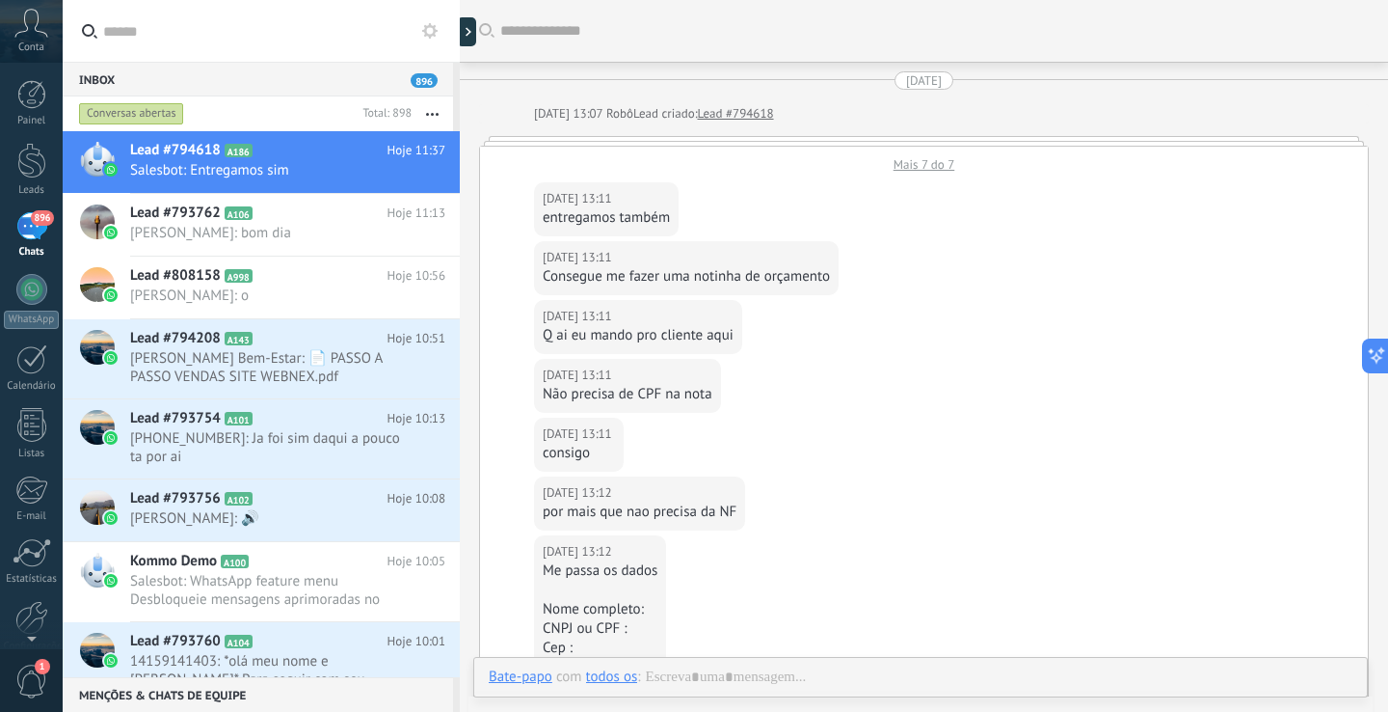
scroll to position [1295, 0]
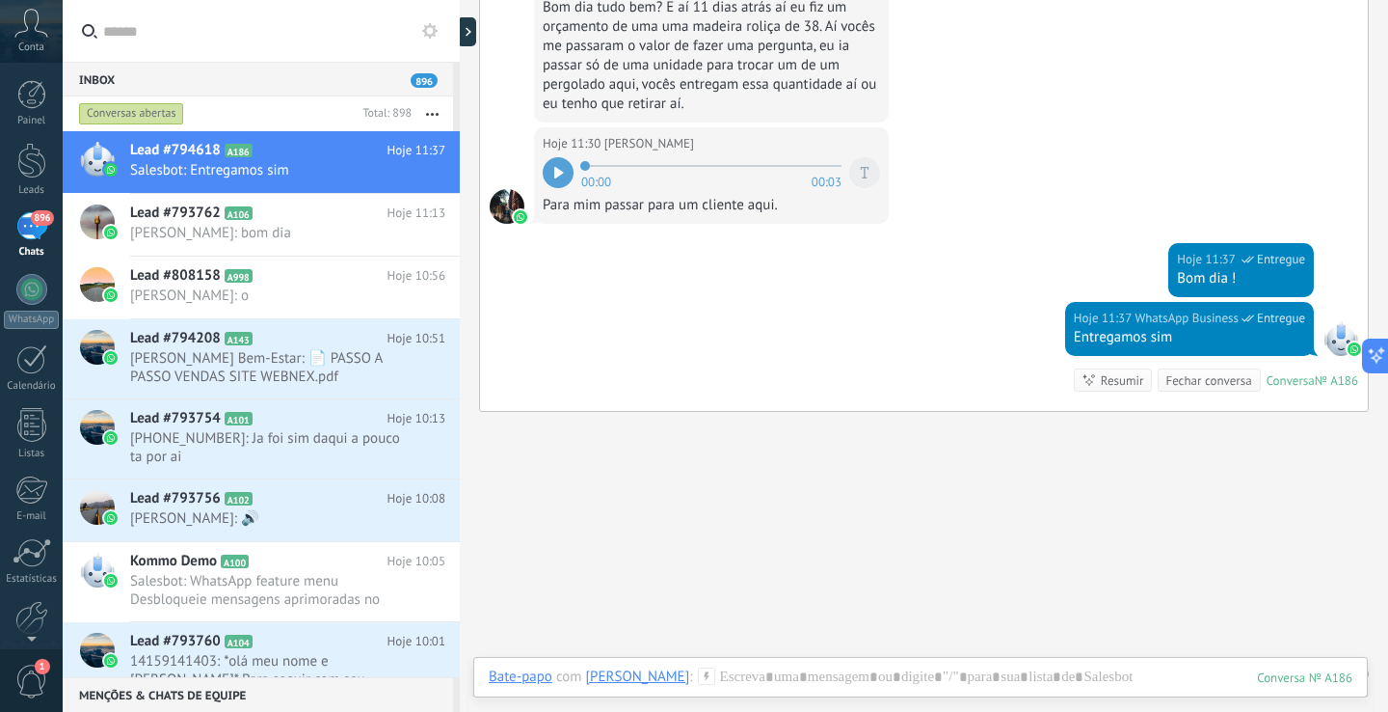
click at [1082, 382] on icon at bounding box center [1089, 379] width 15 height 15
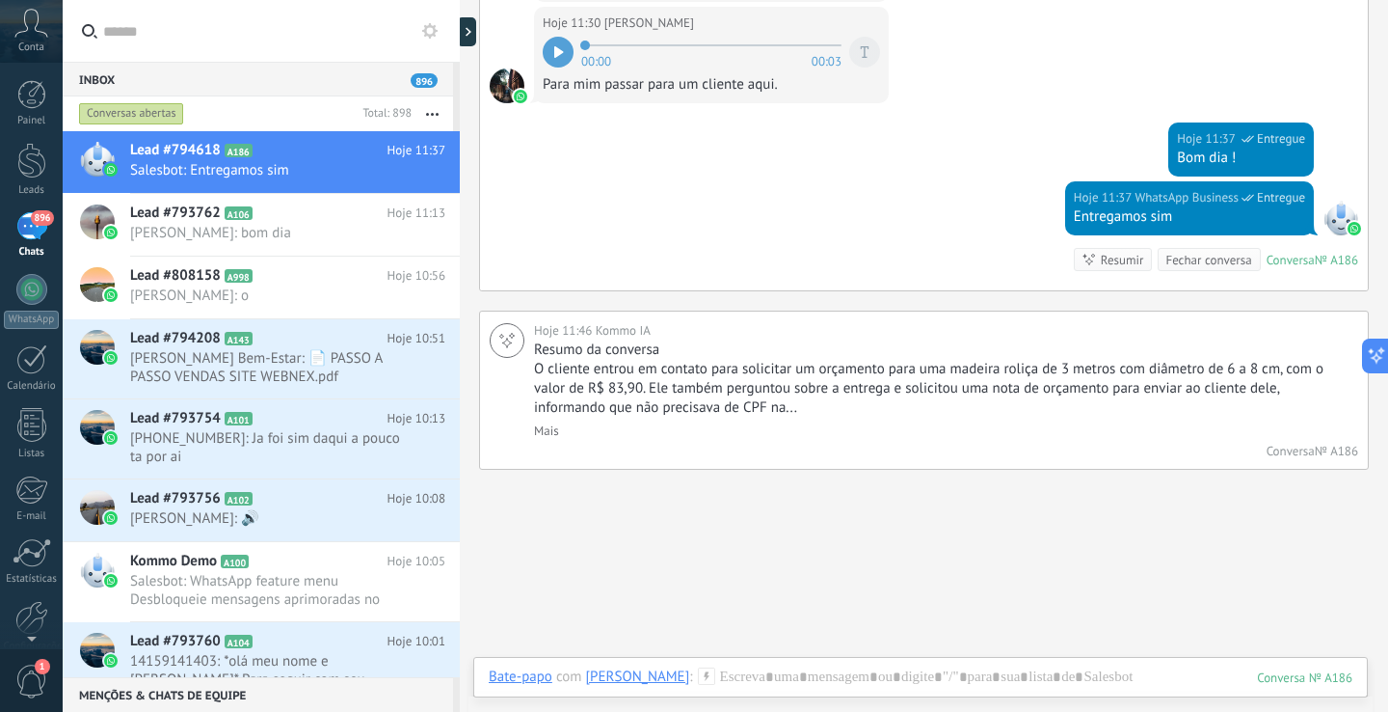
scroll to position [1419, 0]
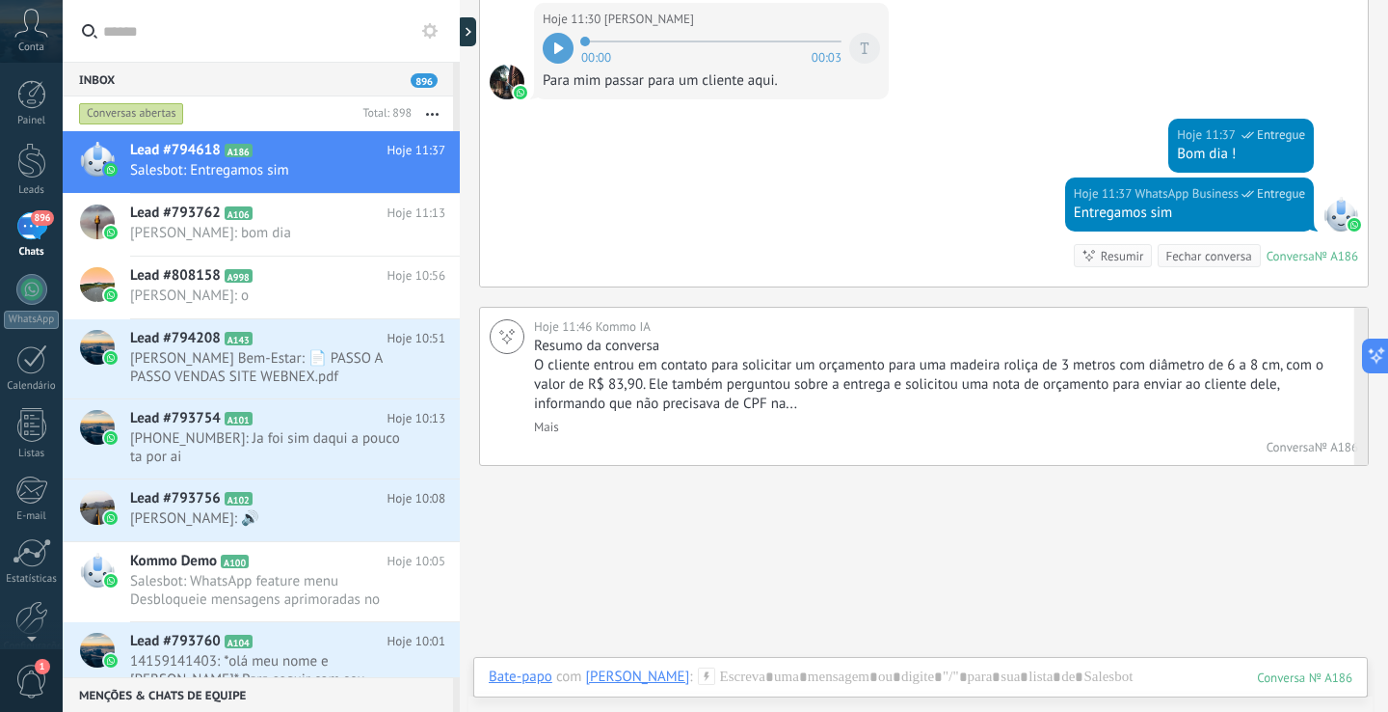
click at [551, 427] on link "Mais" at bounding box center [546, 426] width 25 height 16
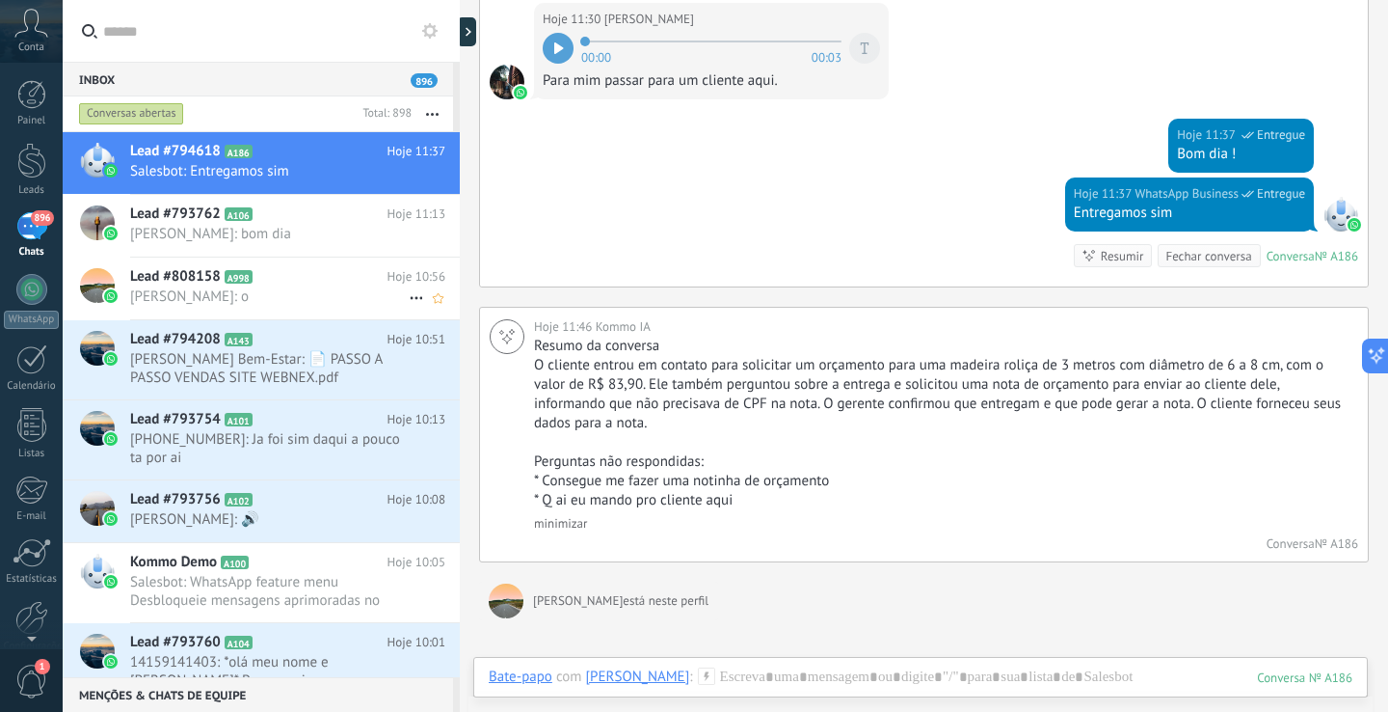
scroll to position [0, 0]
click at [1334, 106] on div "Hoje 11:30 Jonathan Vasconcelos 00:00 00:03 Para mim passar para um cliente aqu…" at bounding box center [924, 61] width 888 height 116
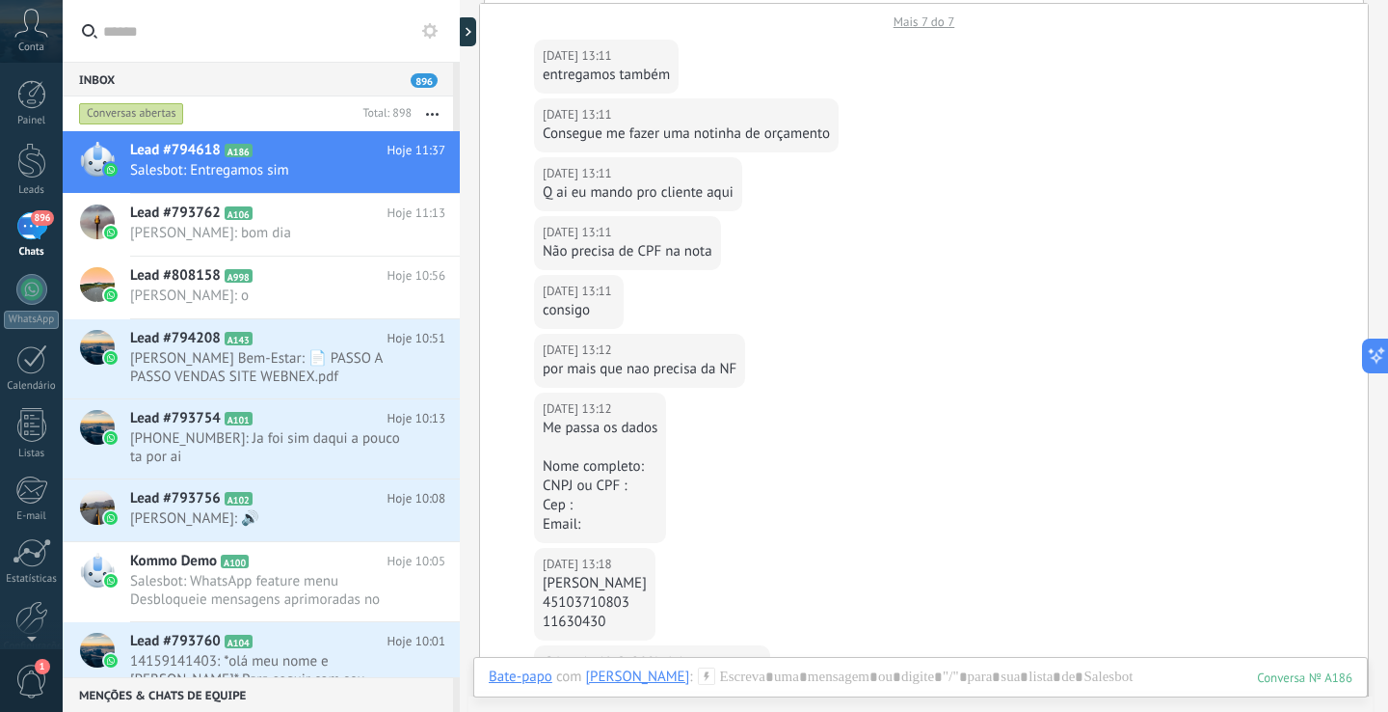
scroll to position [139, 0]
click at [153, 223] on div "Lead #793762 A106 Hoje 11:13 Nilson Almeida: bom dia" at bounding box center [295, 224] width 330 height 61
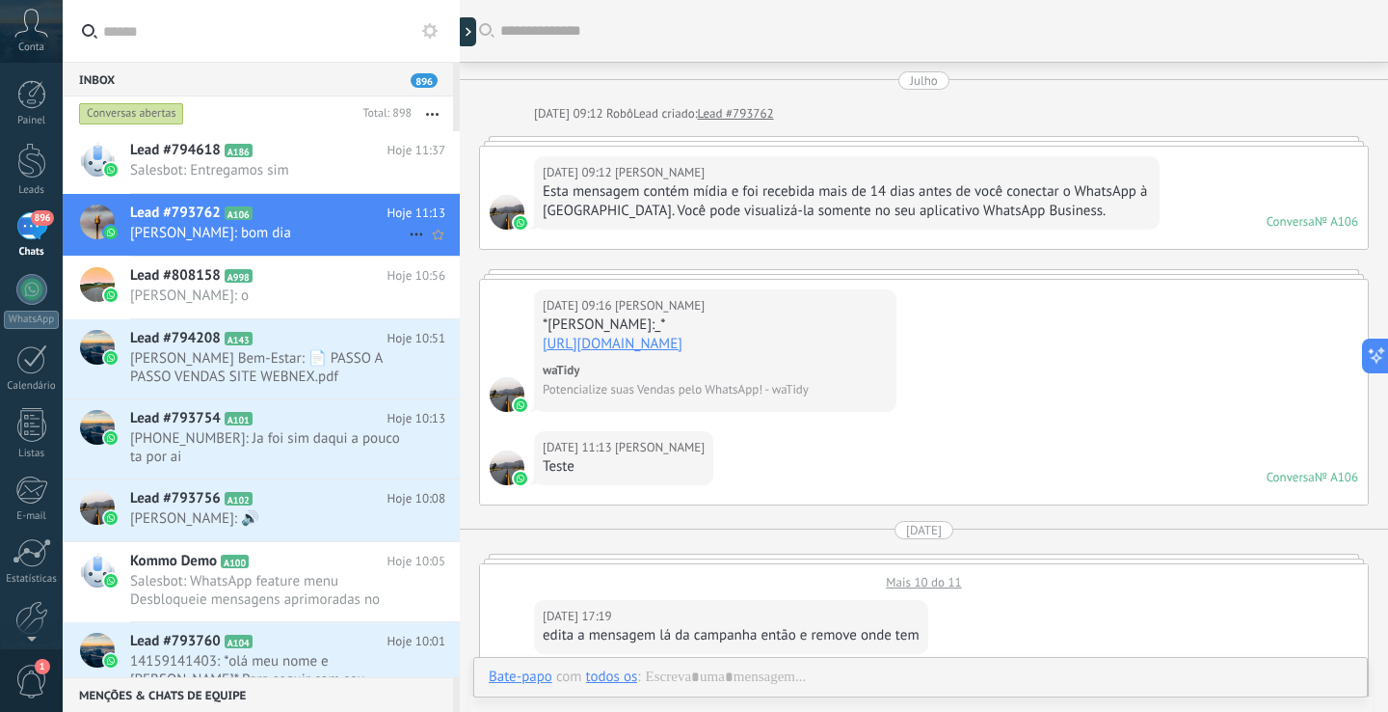
scroll to position [2853, 0]
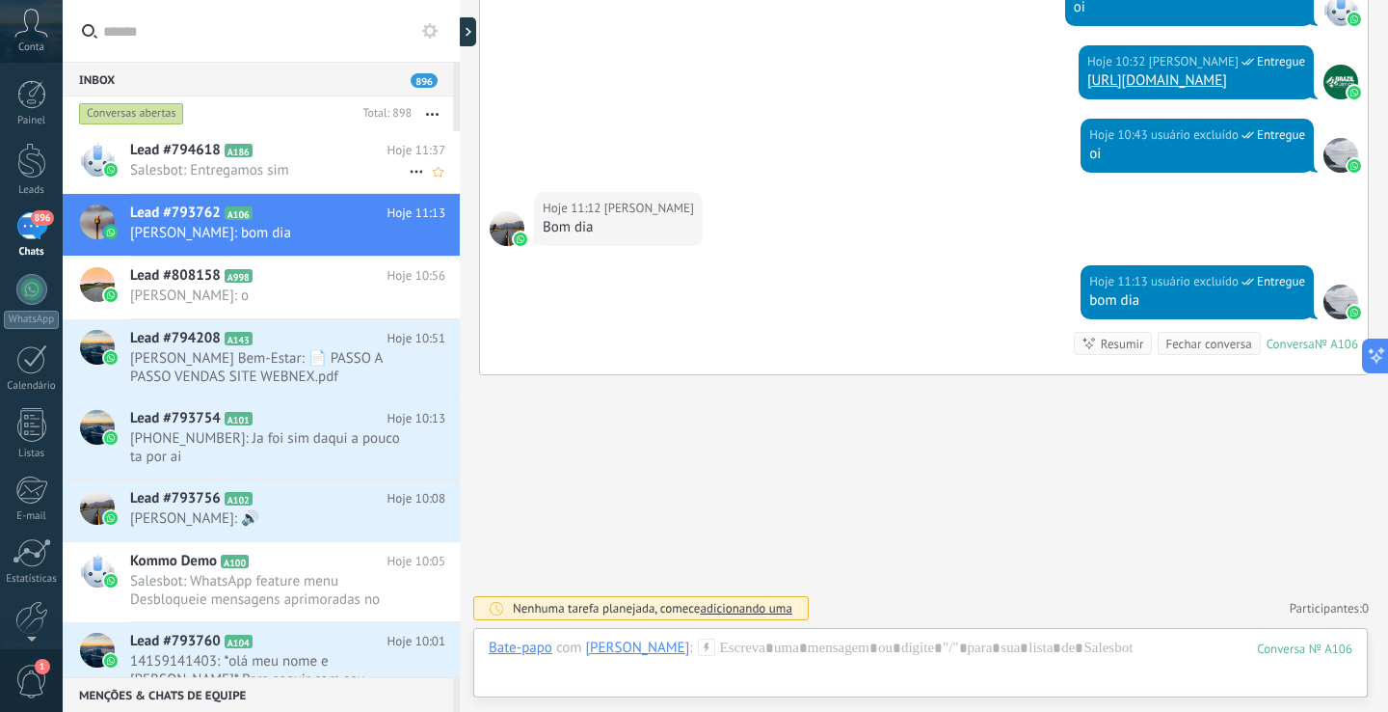
click at [162, 146] on span "Lead #794618" at bounding box center [175, 150] width 91 height 19
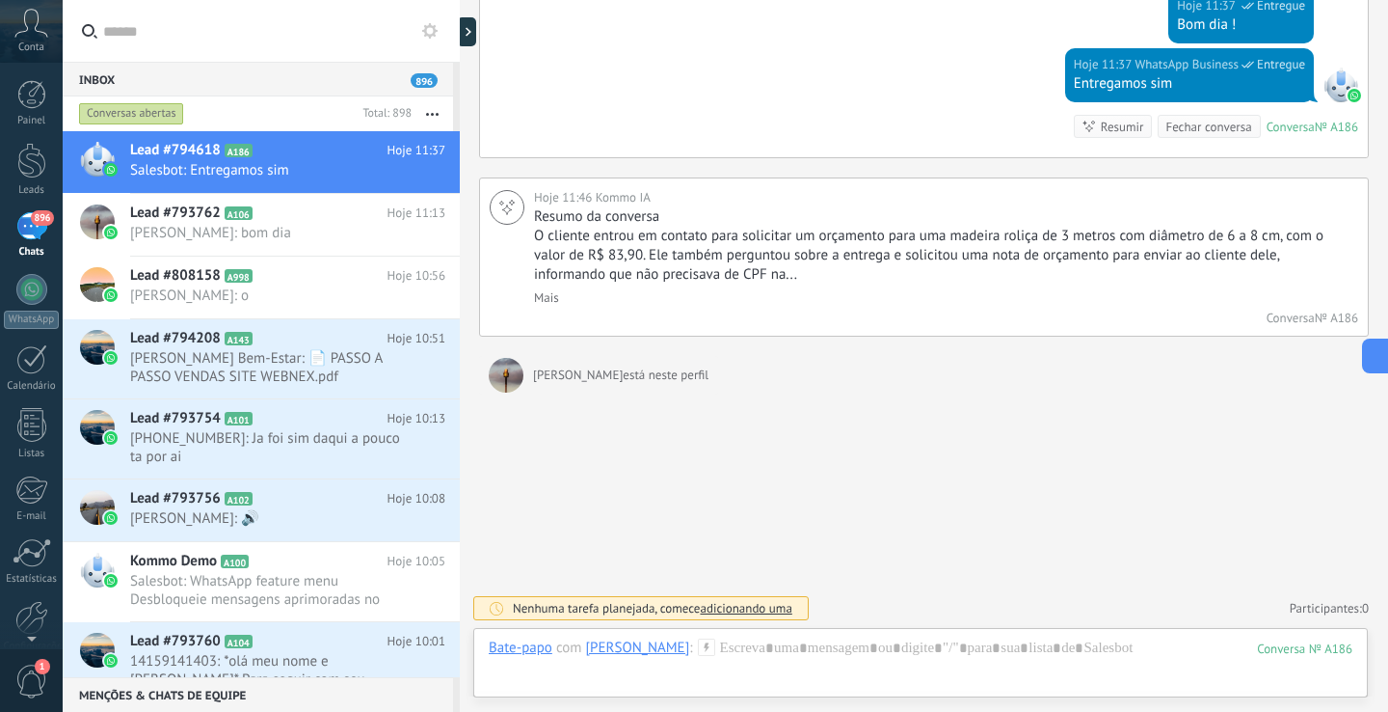
scroll to position [1661, 0]
click at [25, 80] on div at bounding box center [31, 94] width 29 height 29
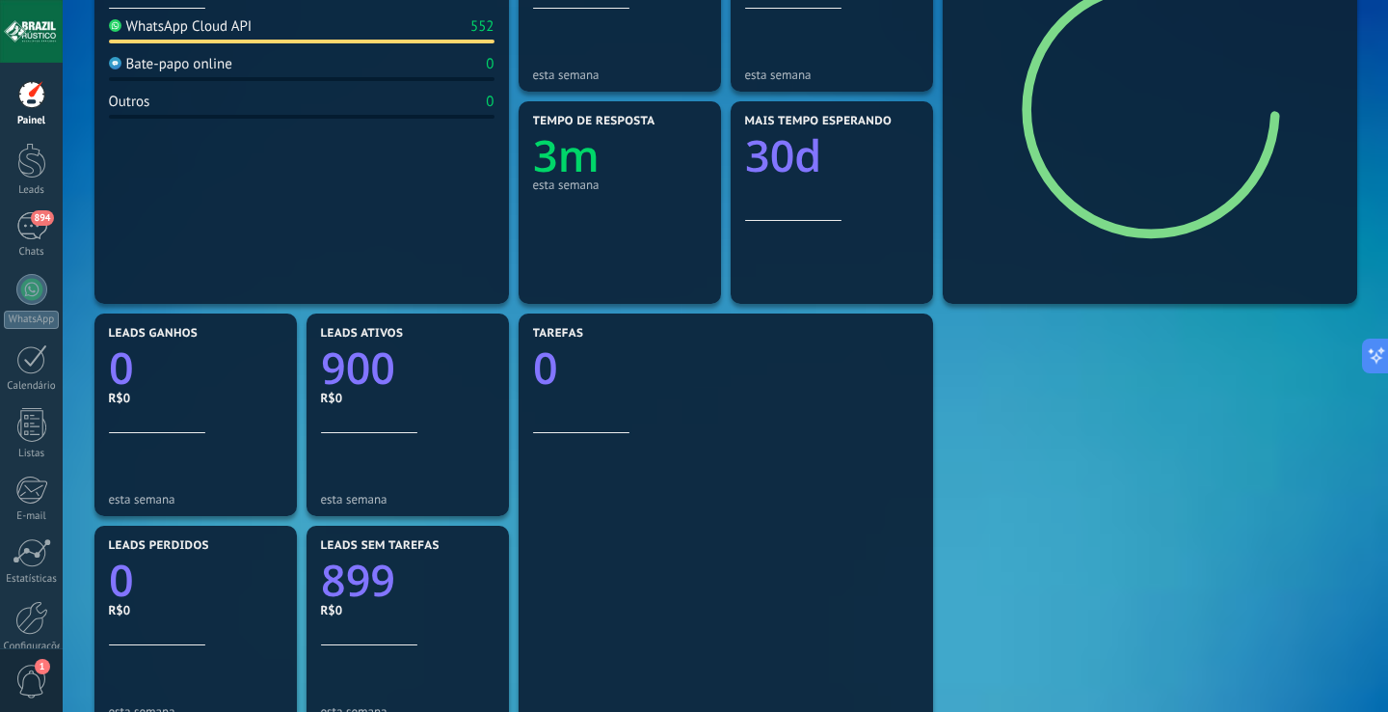
scroll to position [351, 0]
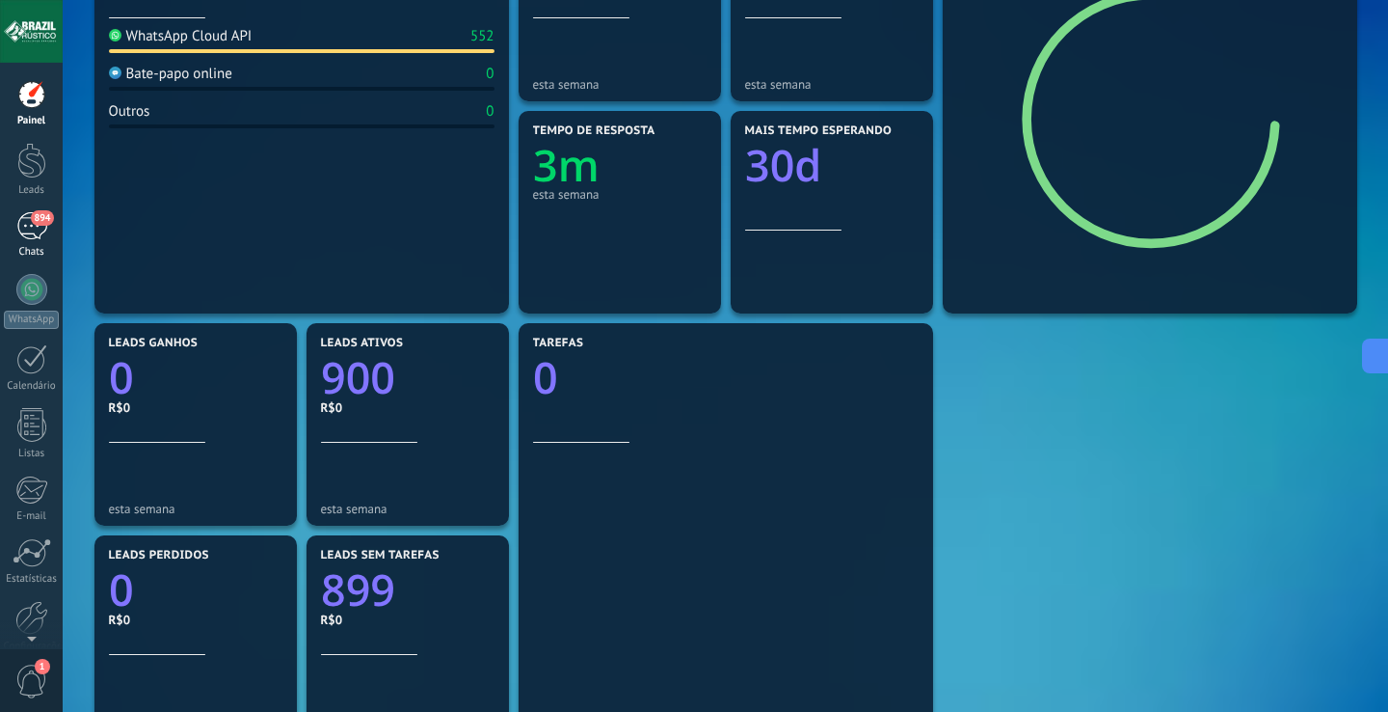
click at [40, 225] on span "894" at bounding box center [42, 217] width 22 height 15
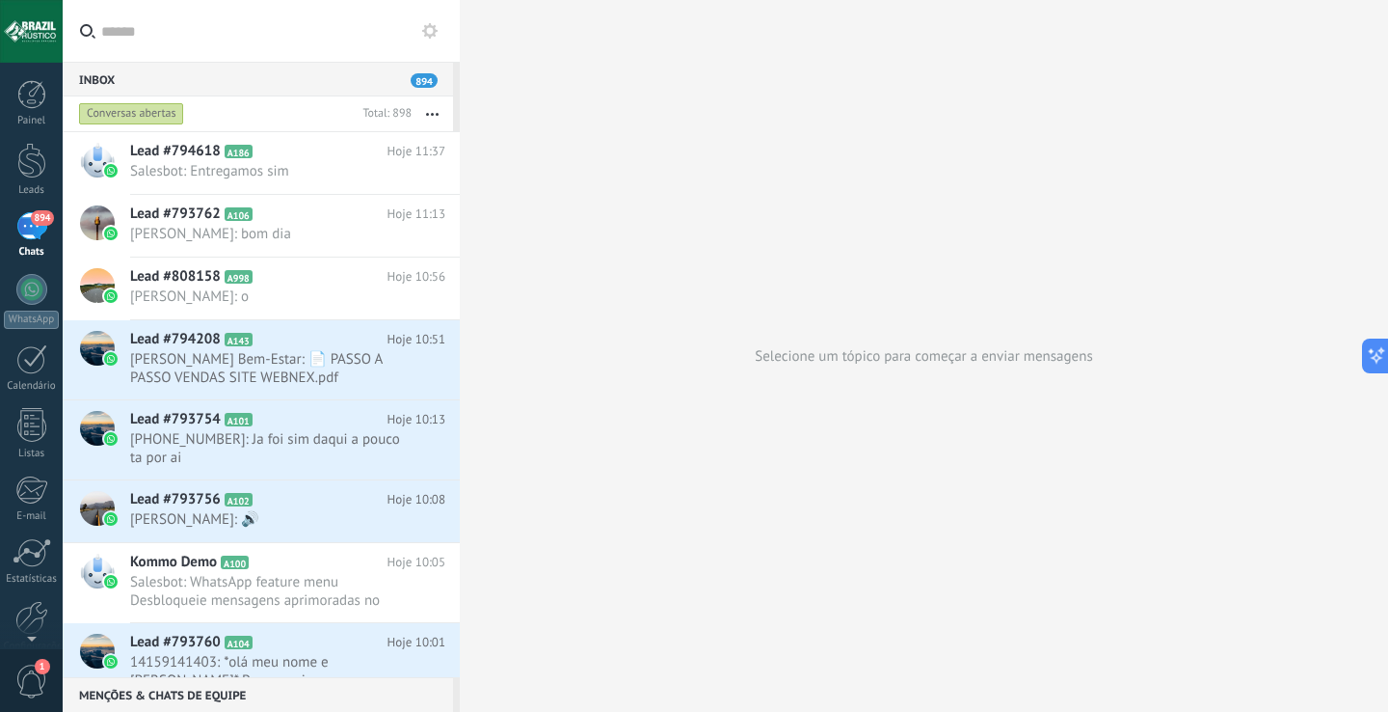
click at [423, 81] on span "894" at bounding box center [424, 80] width 27 height 14
click at [429, 39] on button at bounding box center [429, 30] width 23 height 23
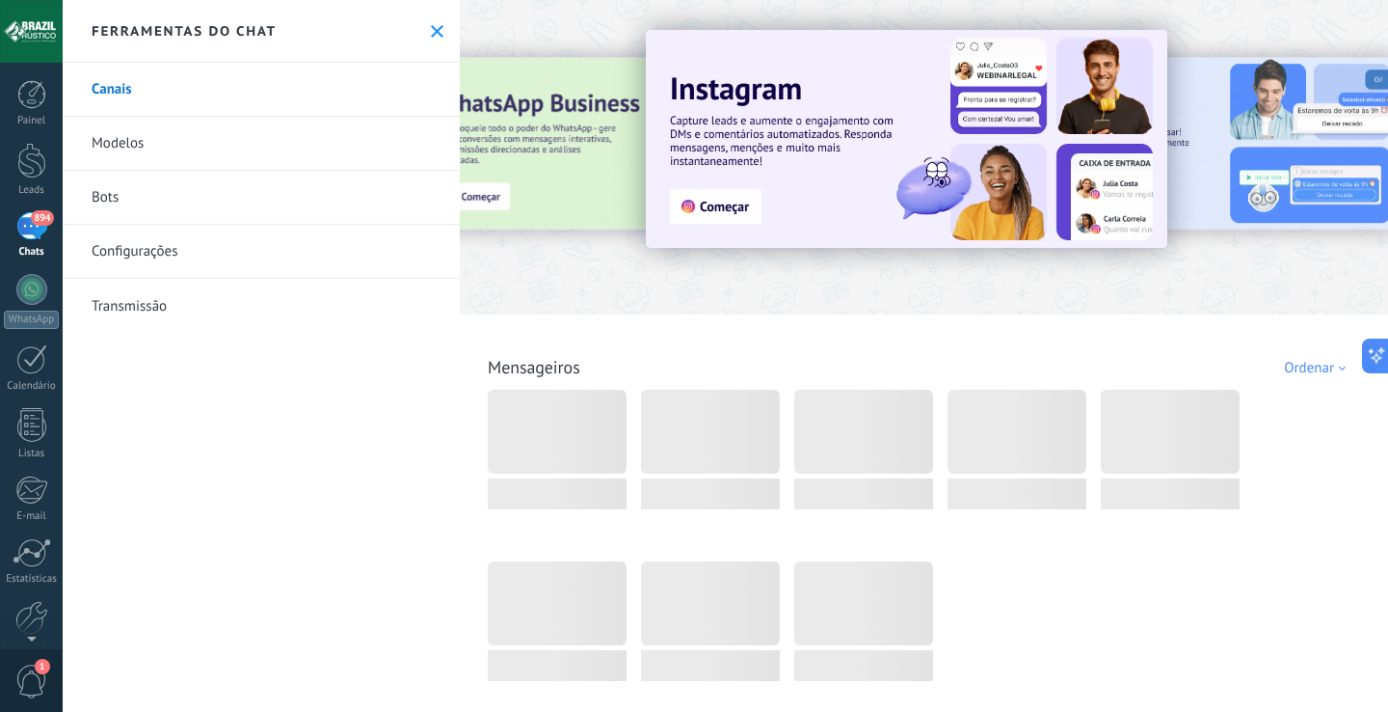
click at [176, 249] on link "Configurações" at bounding box center [261, 252] width 397 height 54
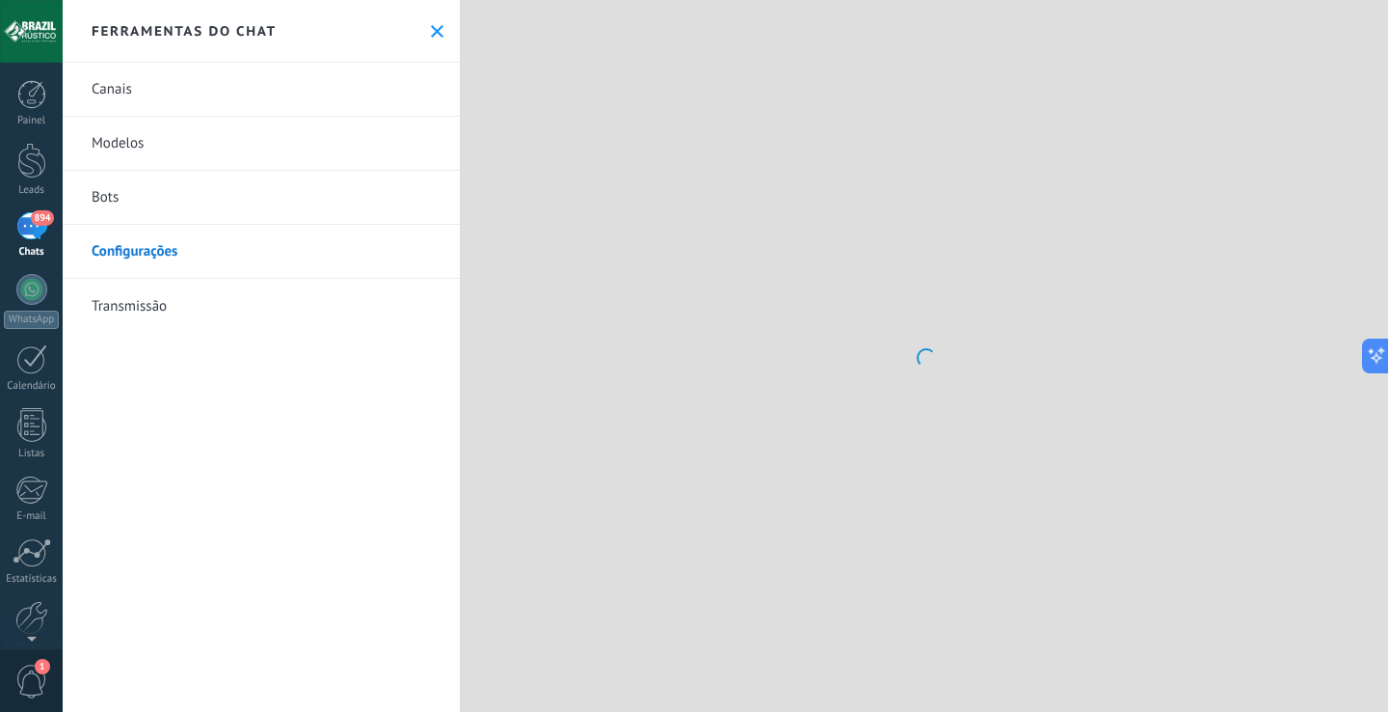
click at [120, 206] on link "Bots" at bounding box center [261, 198] width 397 height 54
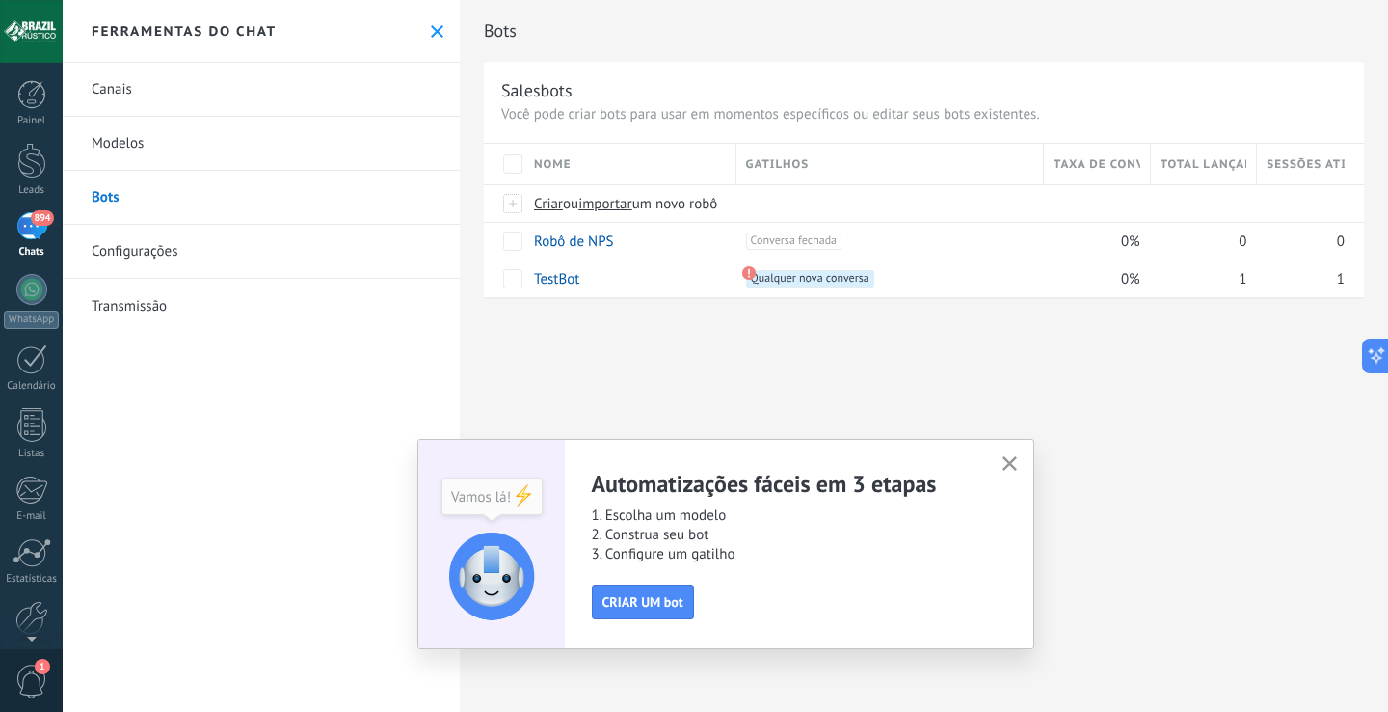
click at [1007, 461] on use "button" at bounding box center [1010, 463] width 14 height 14
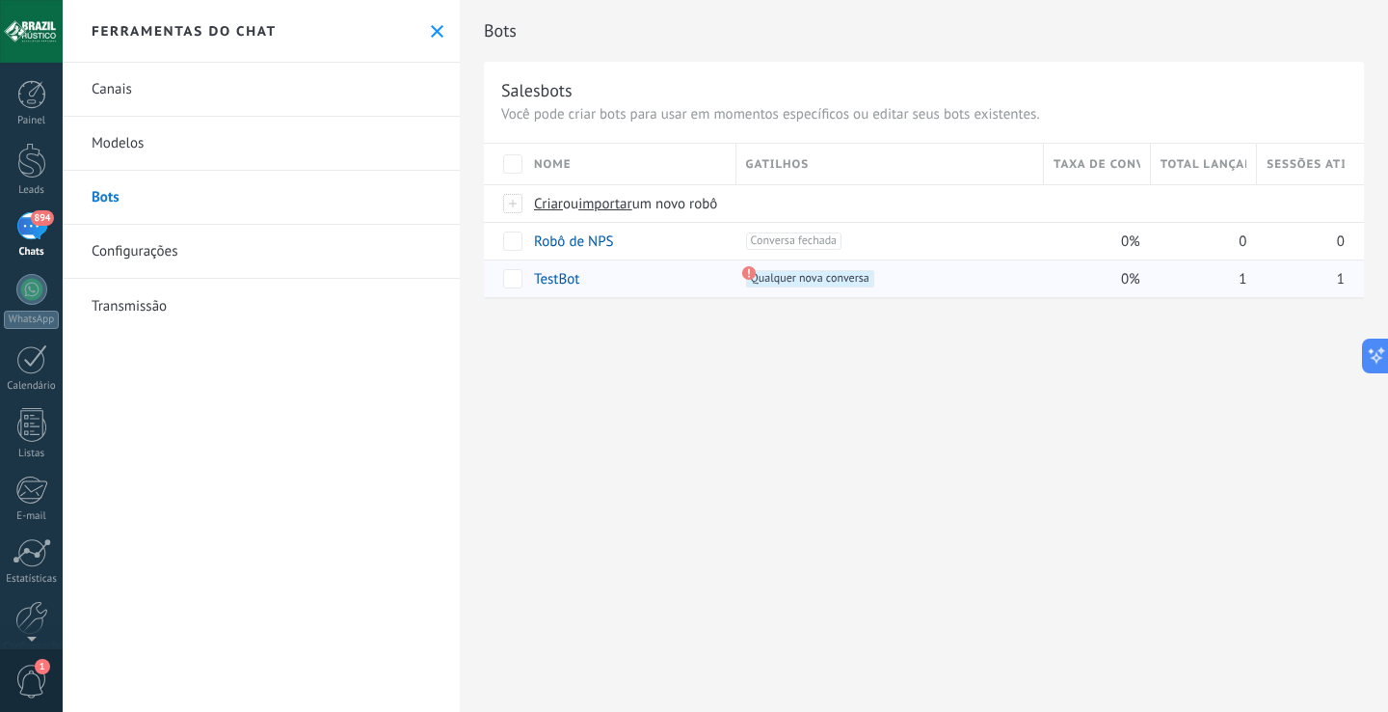
click at [752, 274] on use at bounding box center [747, 272] width 13 height 13
click at [559, 281] on link "TestBot" at bounding box center [556, 279] width 45 height 18
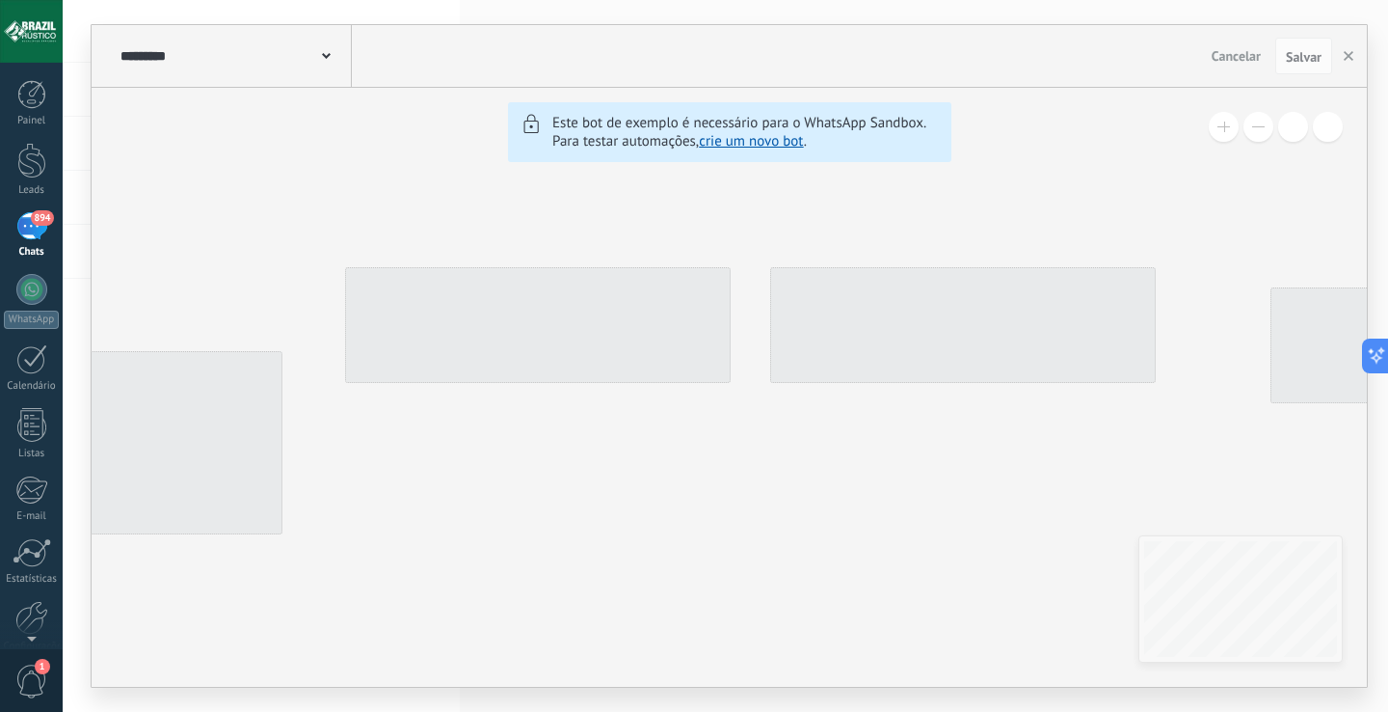
type input "*******"
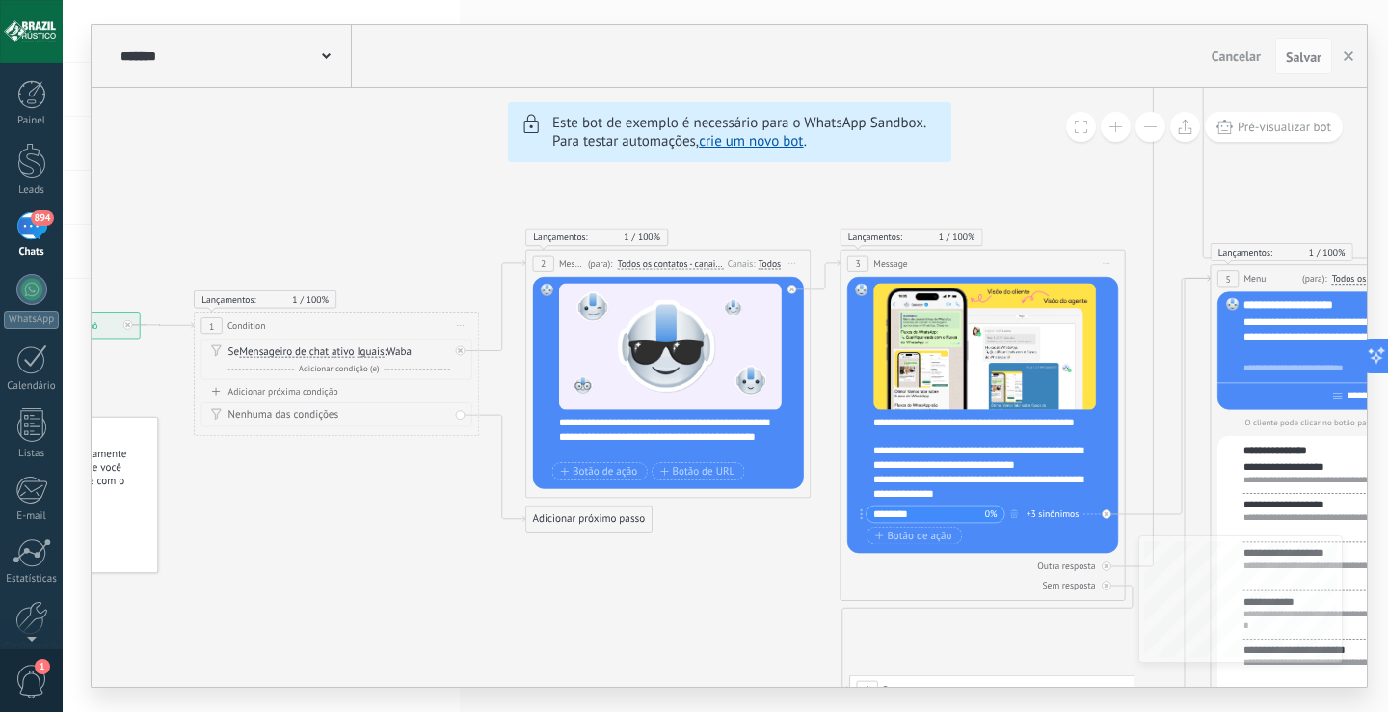
click at [1147, 125] on button at bounding box center [1151, 127] width 30 height 30
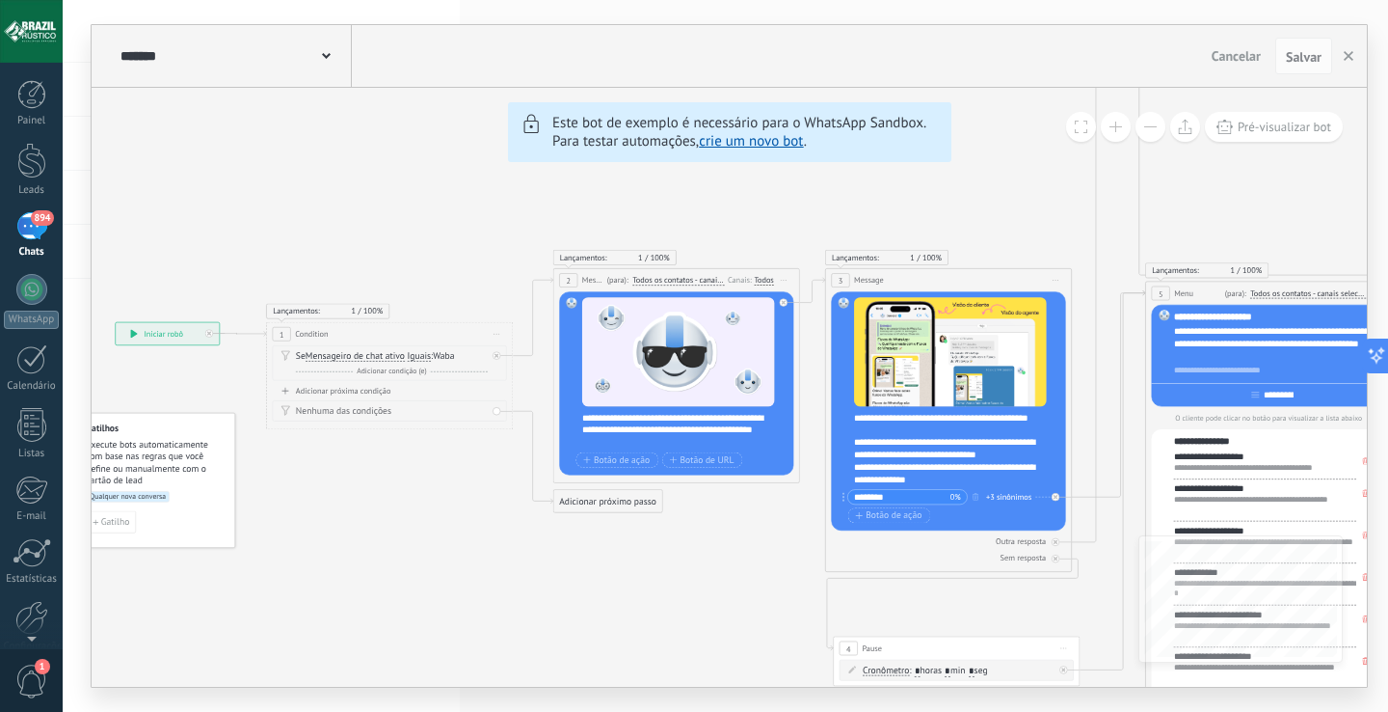
click at [1147, 125] on button at bounding box center [1151, 127] width 30 height 30
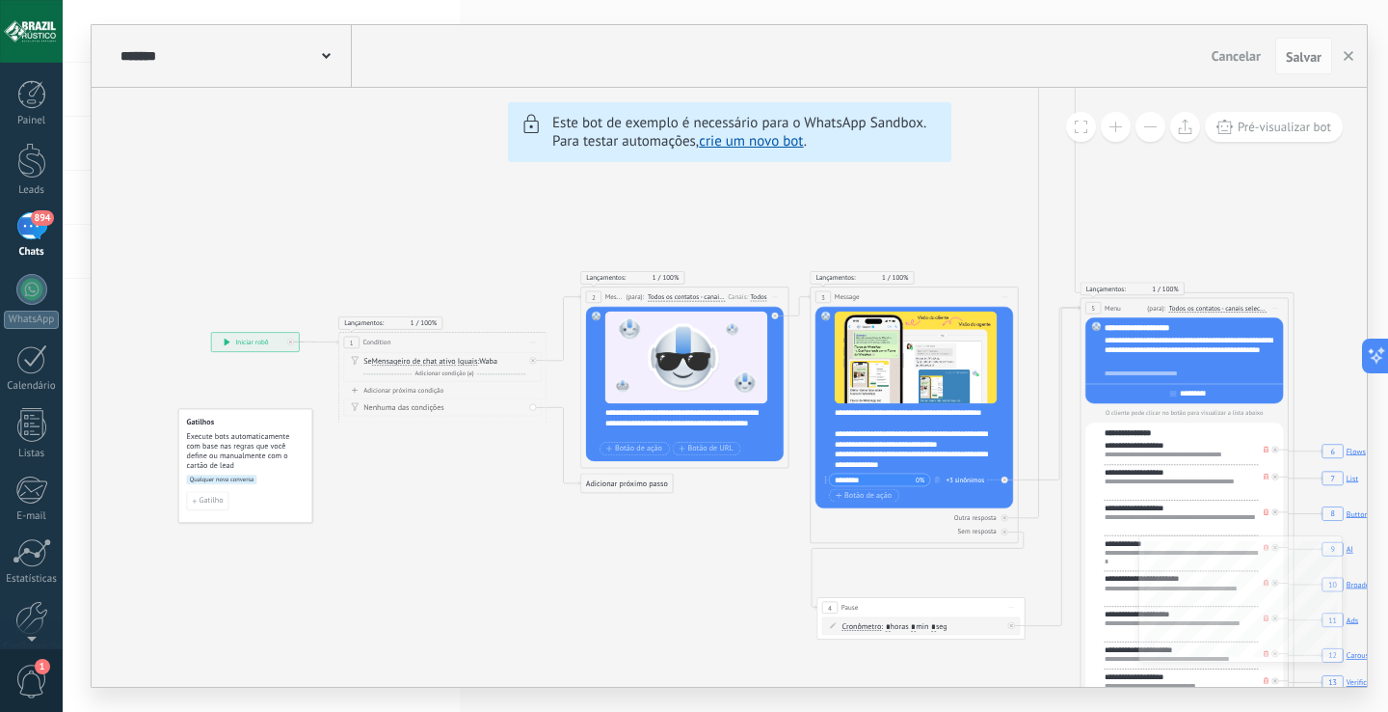
click at [1147, 125] on button at bounding box center [1151, 127] width 30 height 30
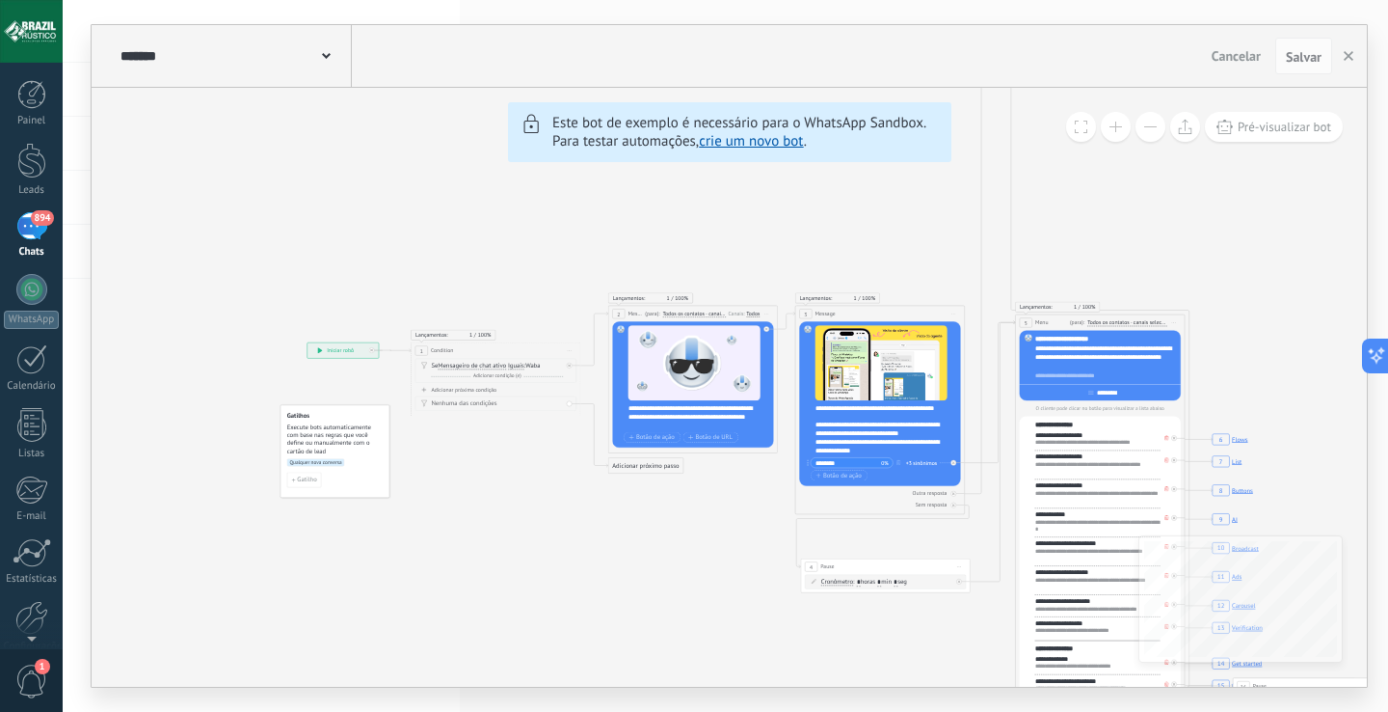
click at [1147, 125] on button at bounding box center [1151, 127] width 30 height 30
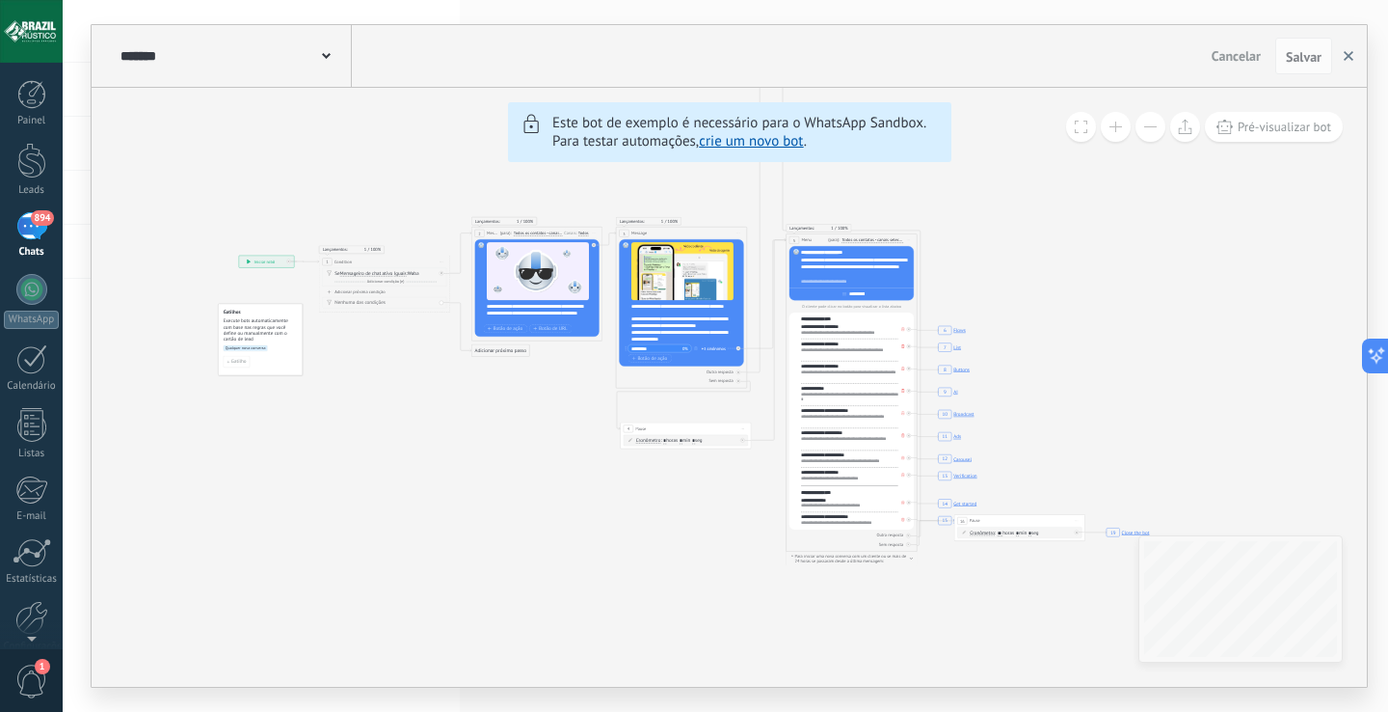
click at [1342, 61] on button "button" at bounding box center [1348, 56] width 29 height 37
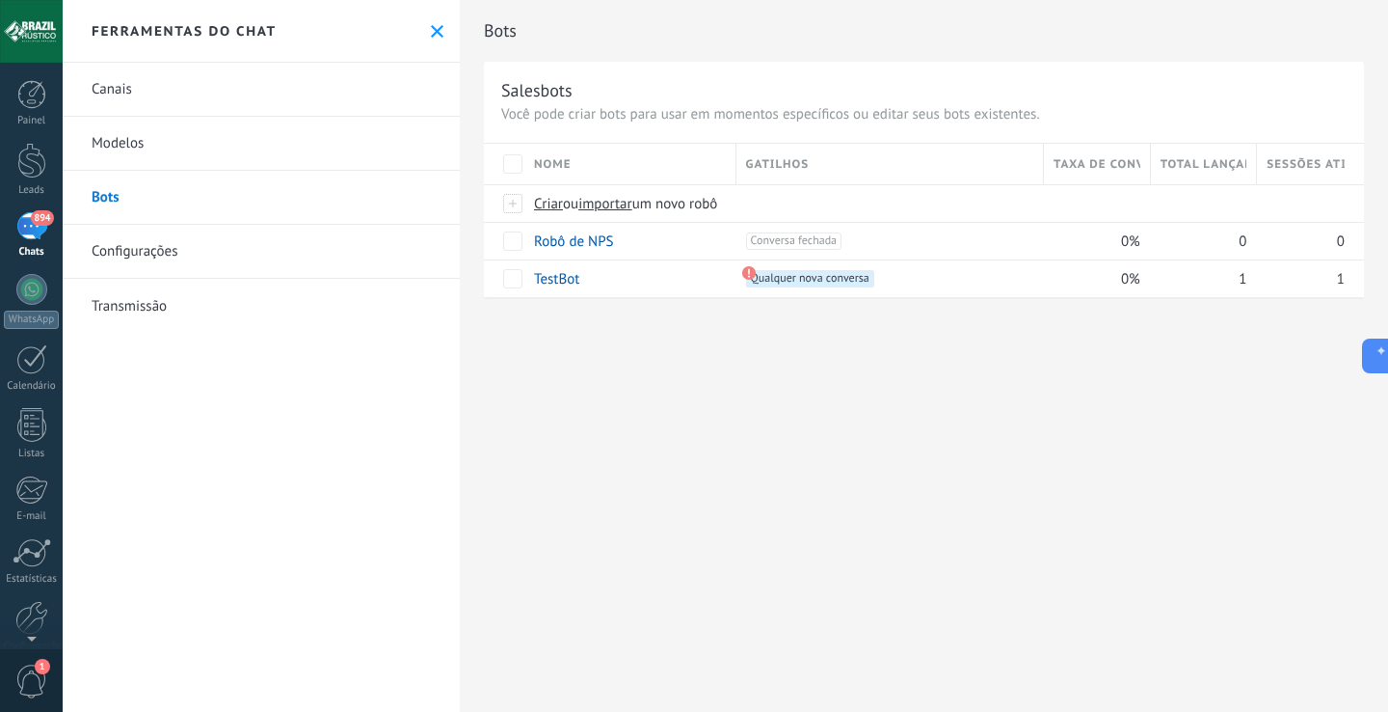
click at [437, 32] on button at bounding box center [437, 31] width 16 height 16
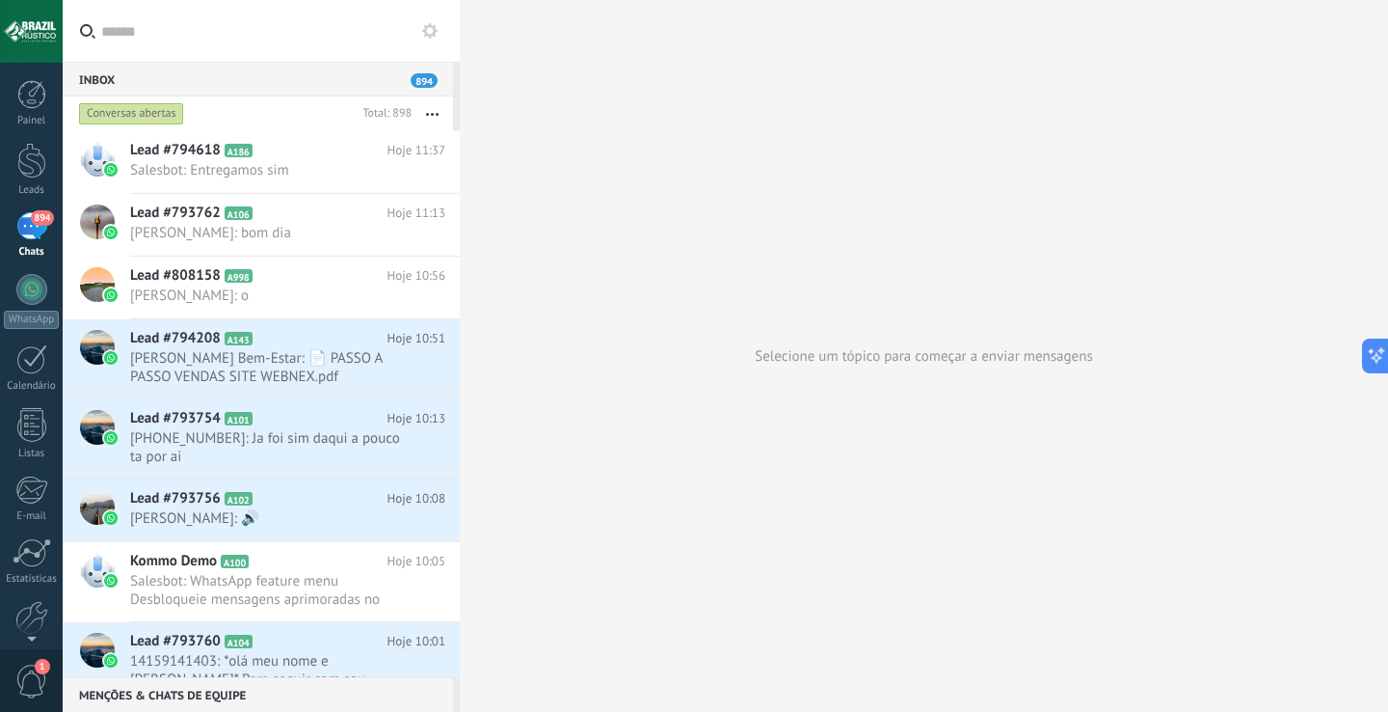
click at [36, 41] on div at bounding box center [31, 31] width 63 height 63
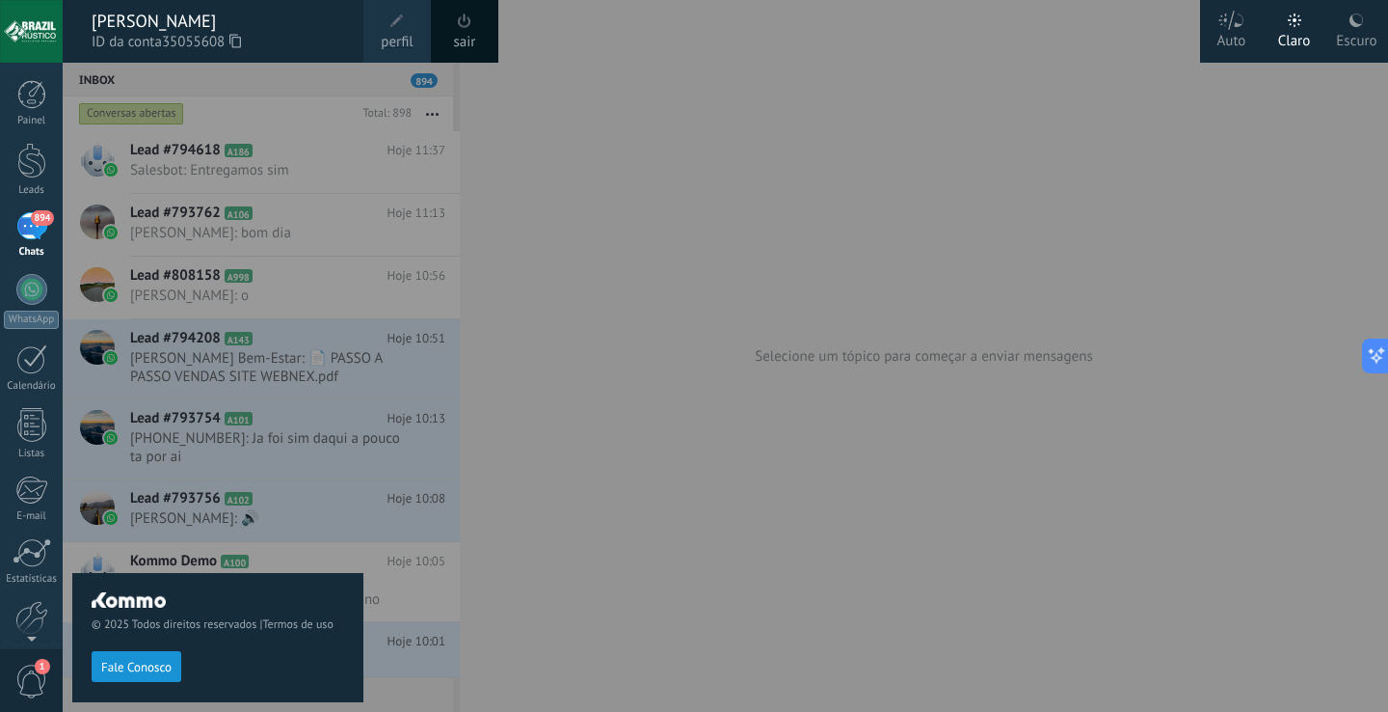
click at [484, 35] on div "sair" at bounding box center [464, 31] width 67 height 63
